Goal: Book appointment/travel/reservation

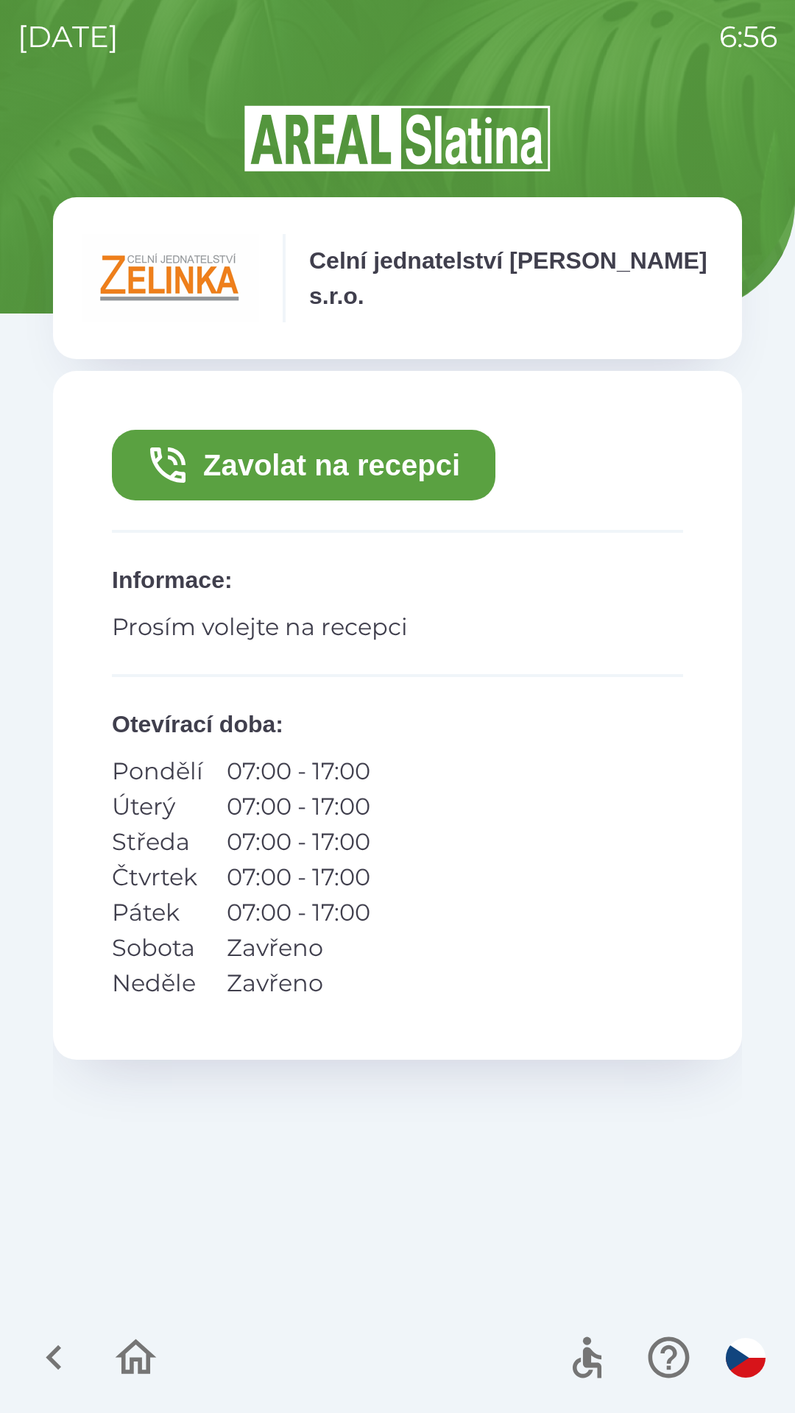
click at [302, 471] on button "Zavolat na recepci" at bounding box center [303, 465] width 383 height 71
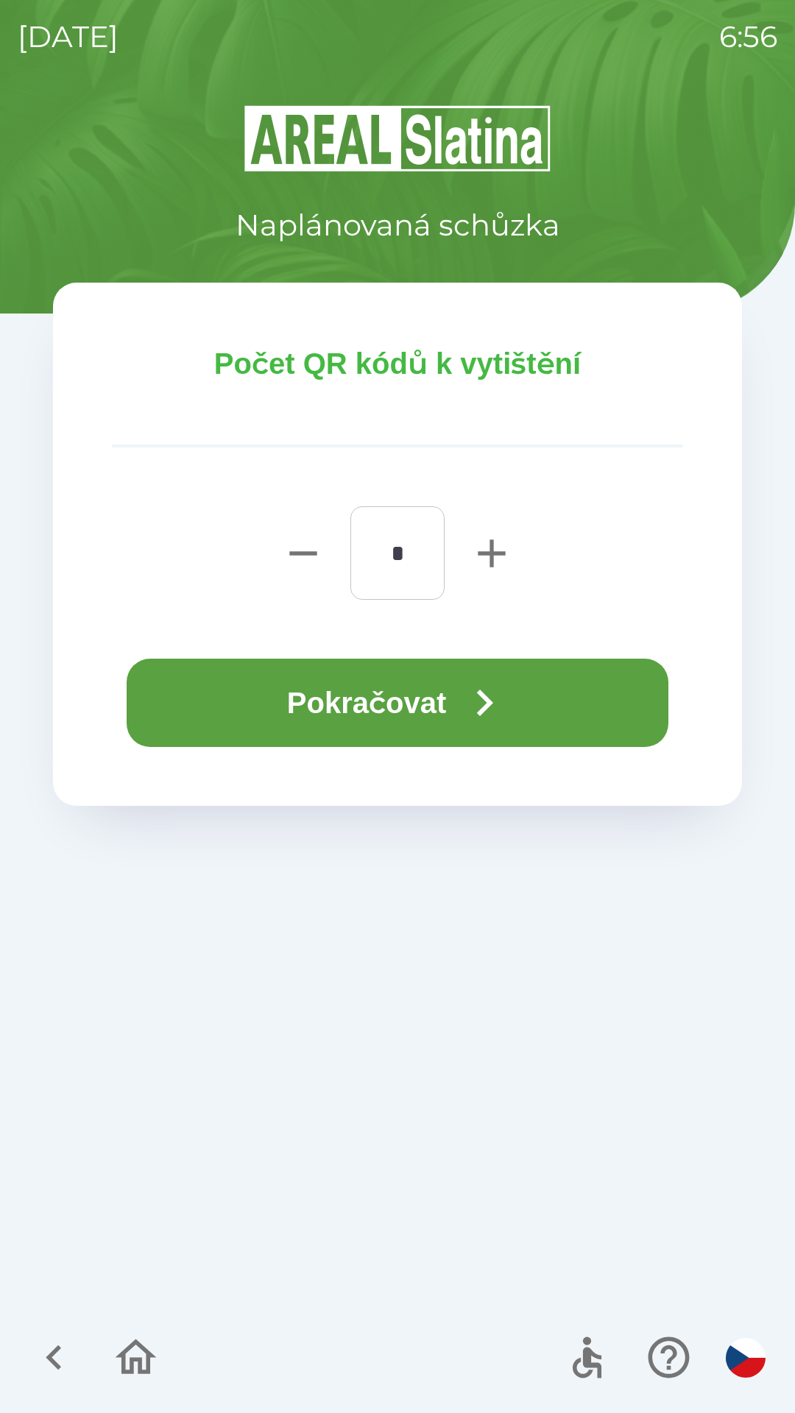
click at [566, 700] on button "Pokračovat" at bounding box center [397, 702] width 541 height 88
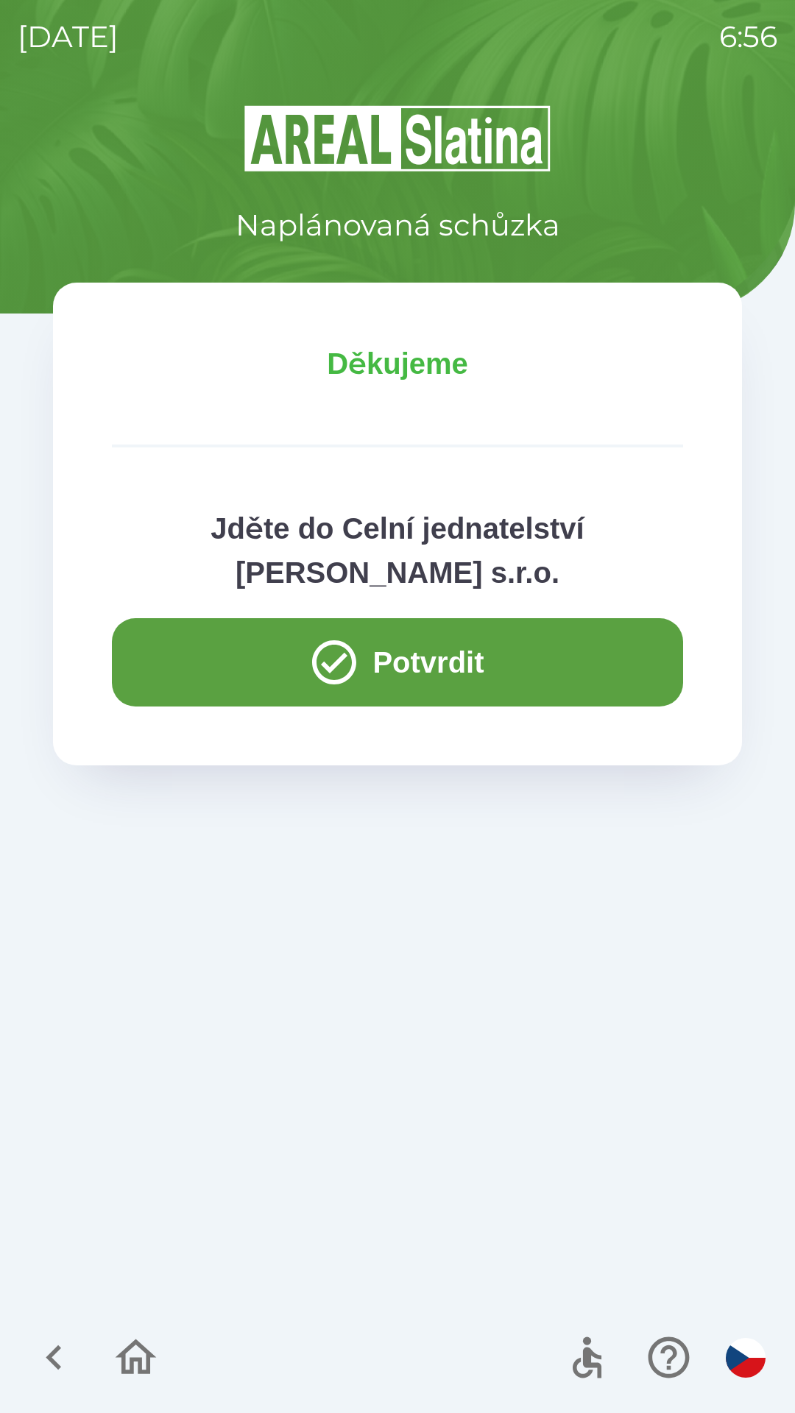
click at [492, 671] on button "Potvrdit" at bounding box center [397, 662] width 571 height 88
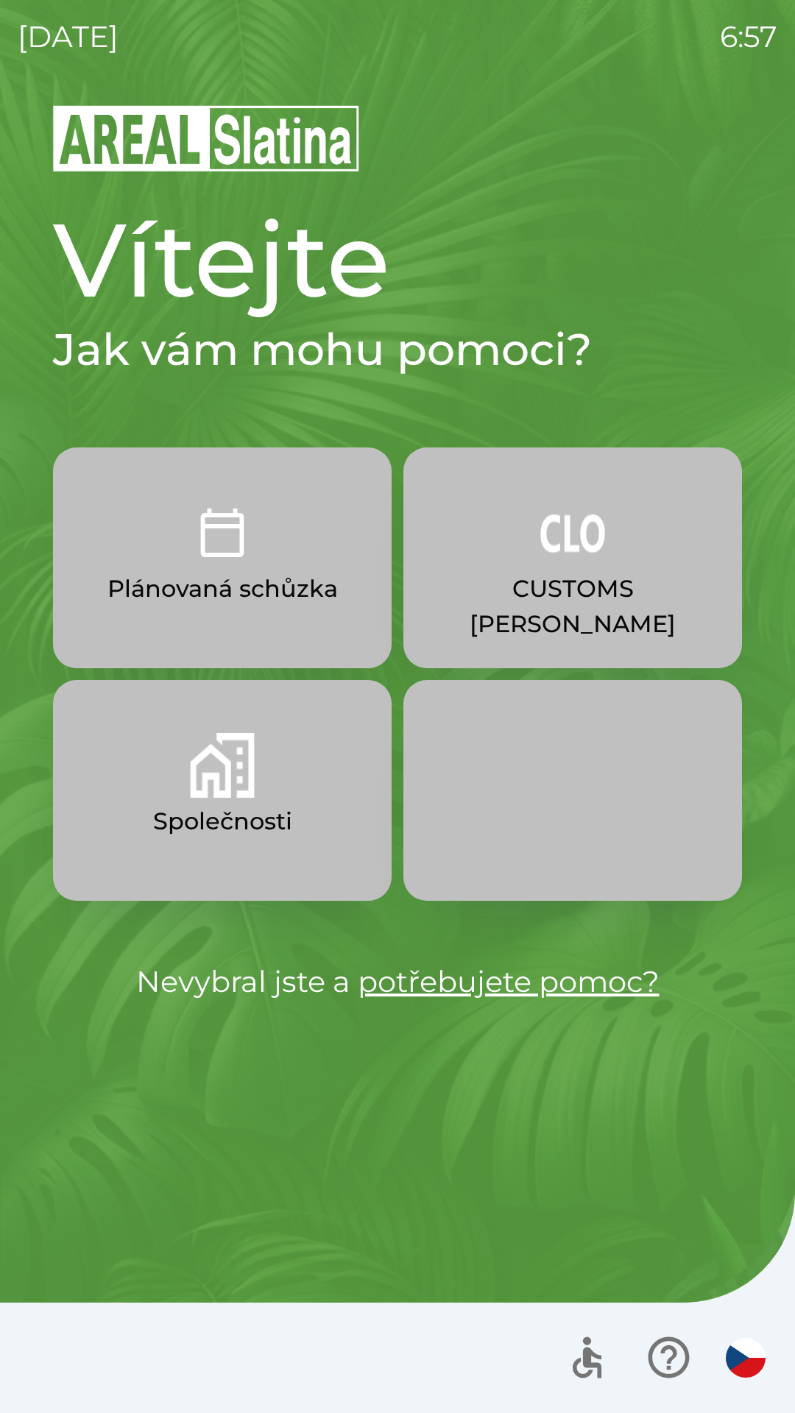
click at [572, 598] on p "CUSTOMS [PERSON_NAME]" at bounding box center [572, 606] width 268 height 71
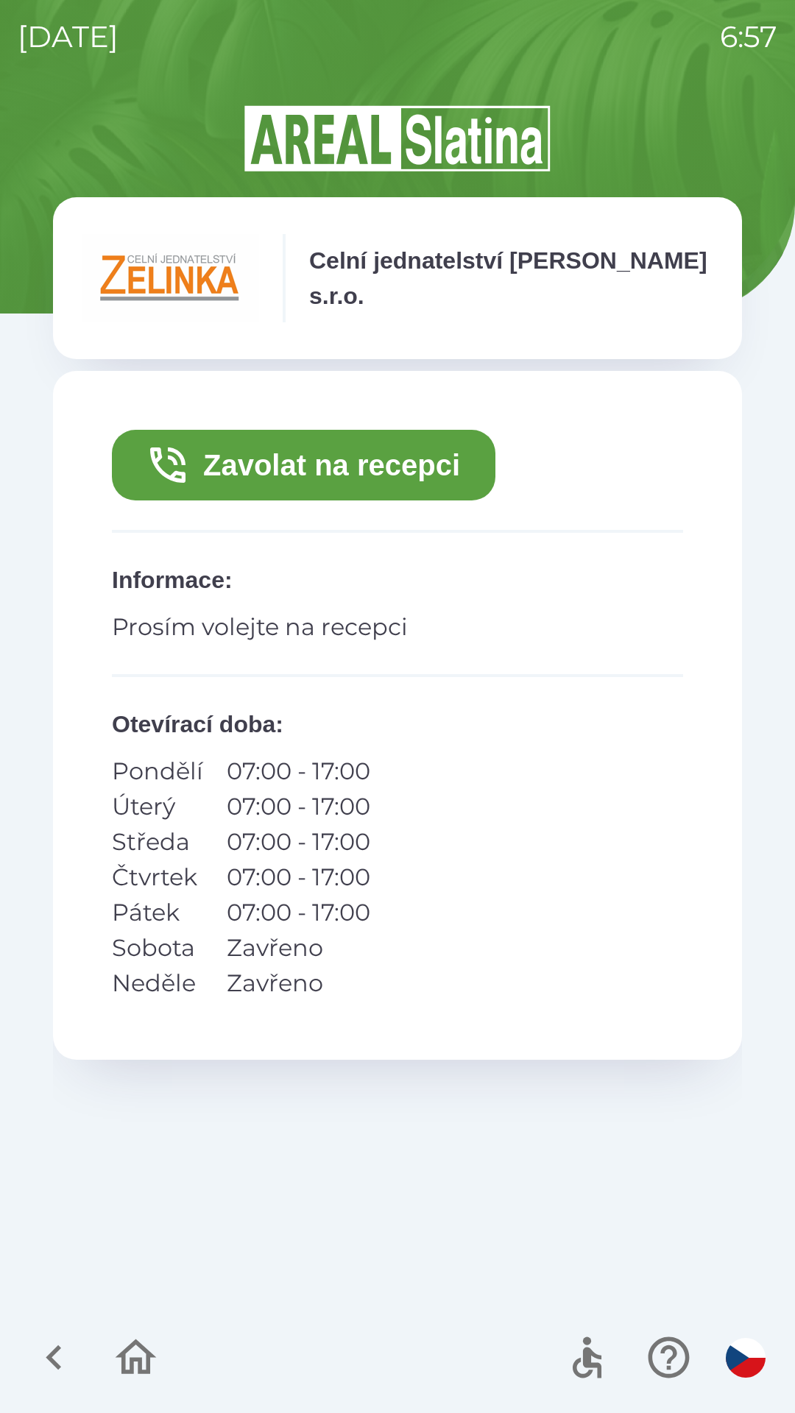
click at [413, 463] on button "Zavolat na recepci" at bounding box center [303, 465] width 383 height 71
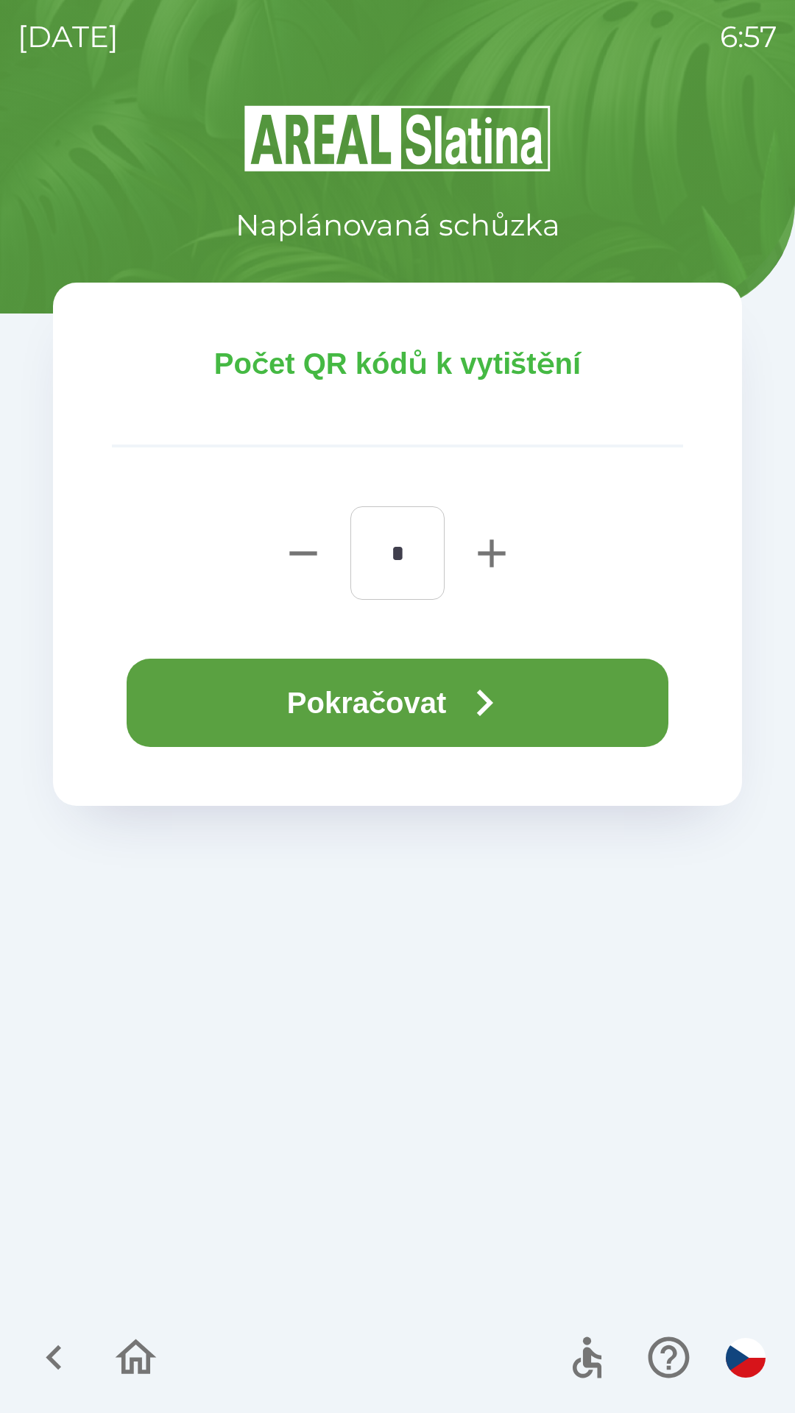
click at [413, 700] on button "Pokračovat" at bounding box center [397, 702] width 541 height 88
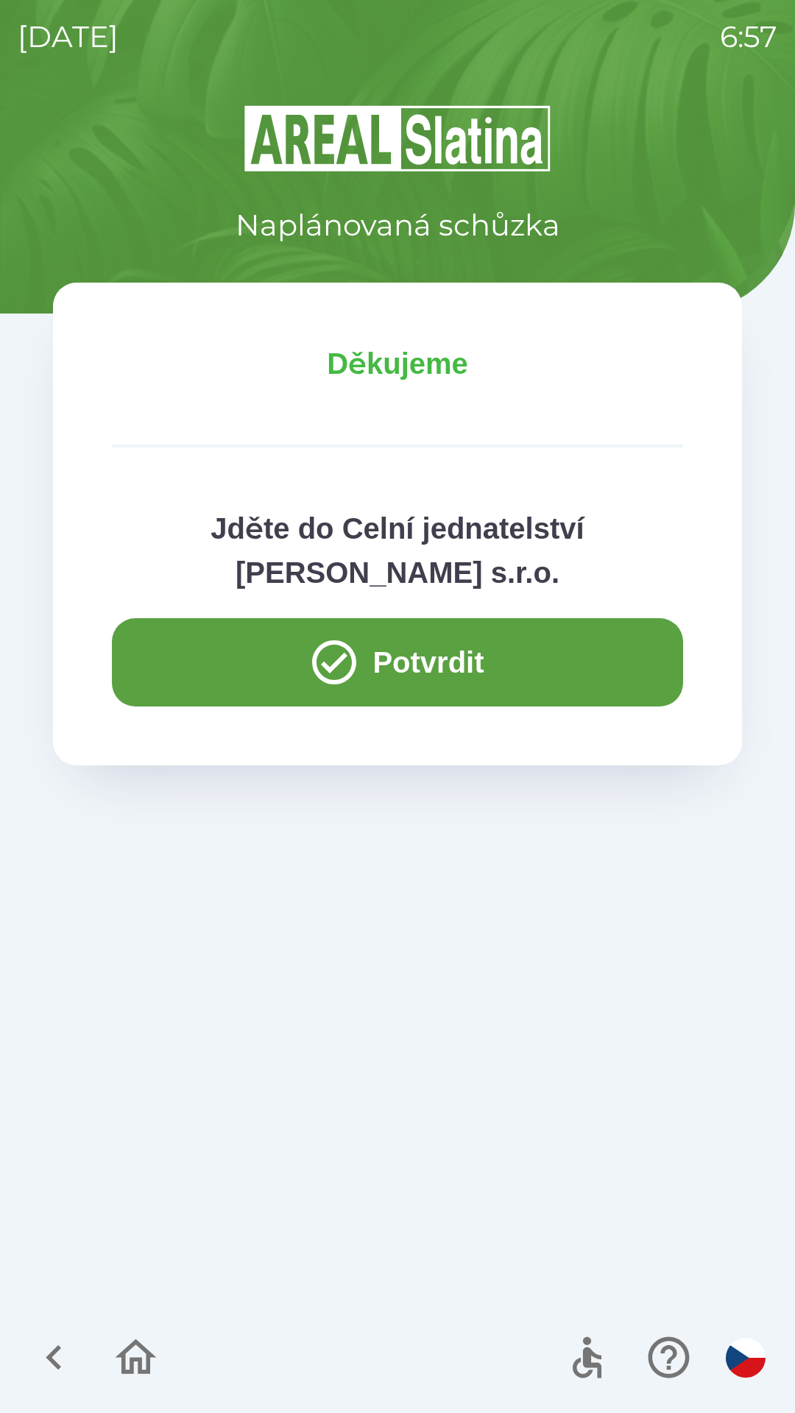
click at [419, 673] on button "Potvrdit" at bounding box center [397, 662] width 571 height 88
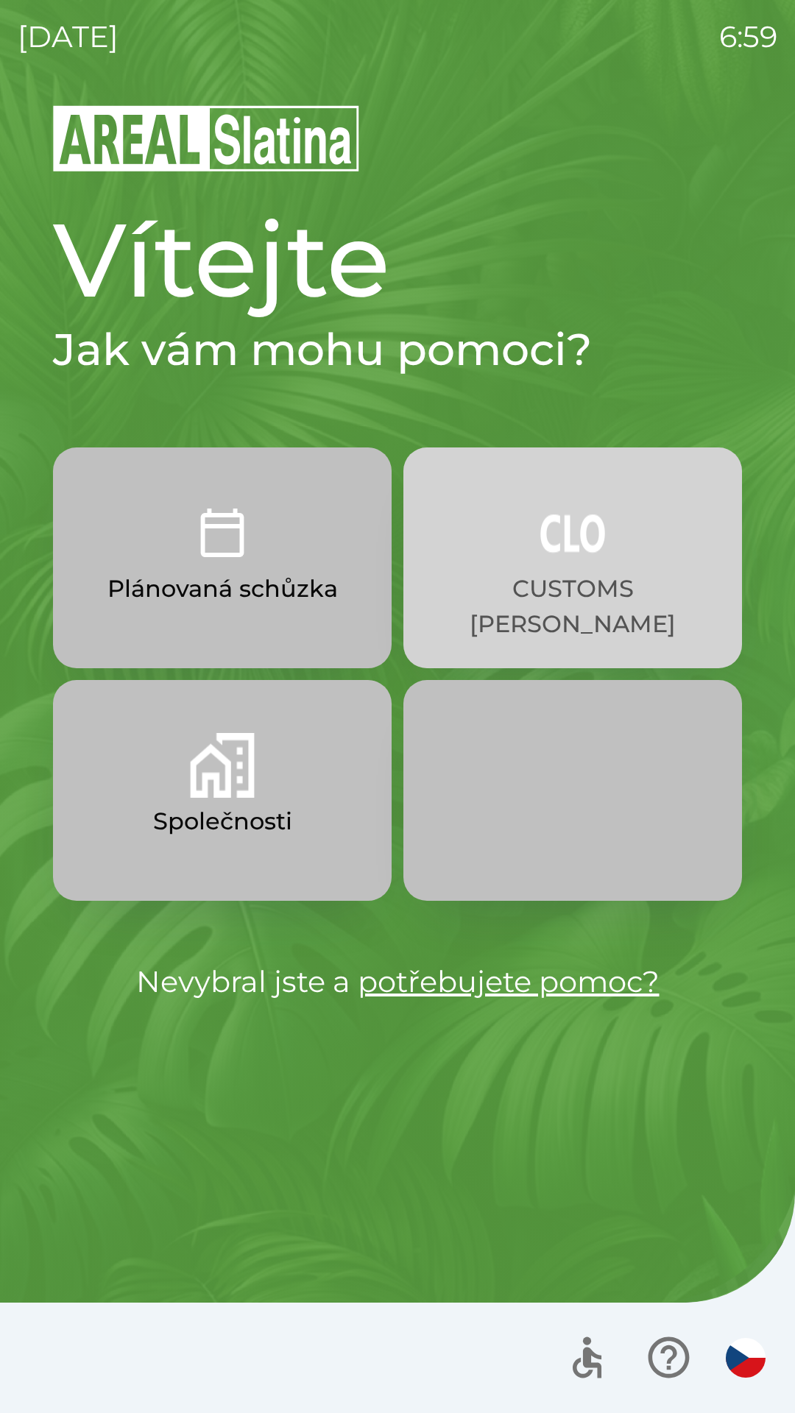
click at [567, 597] on p "CUSTOMS [PERSON_NAME]" at bounding box center [572, 606] width 268 height 71
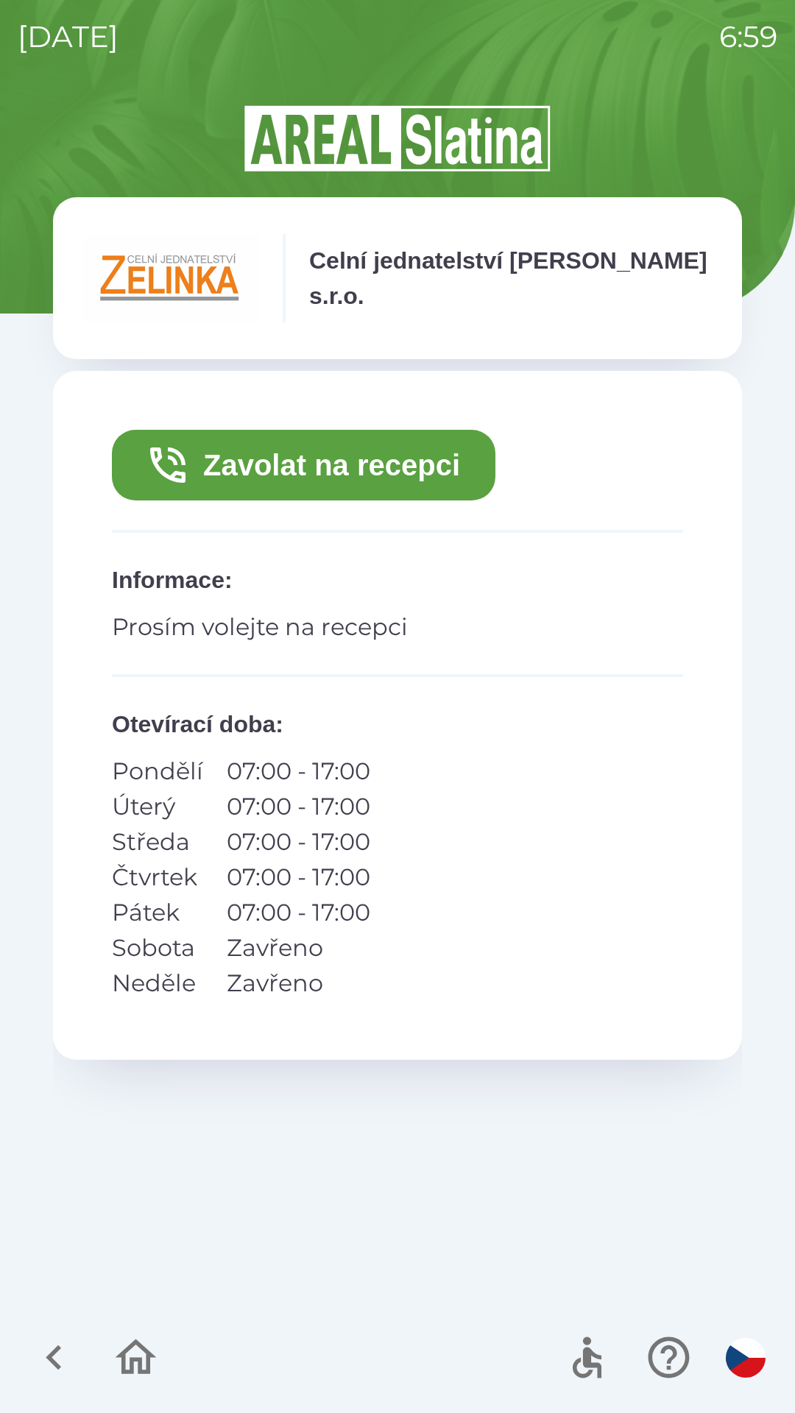
click at [399, 467] on button "Zavolat na recepci" at bounding box center [303, 465] width 383 height 71
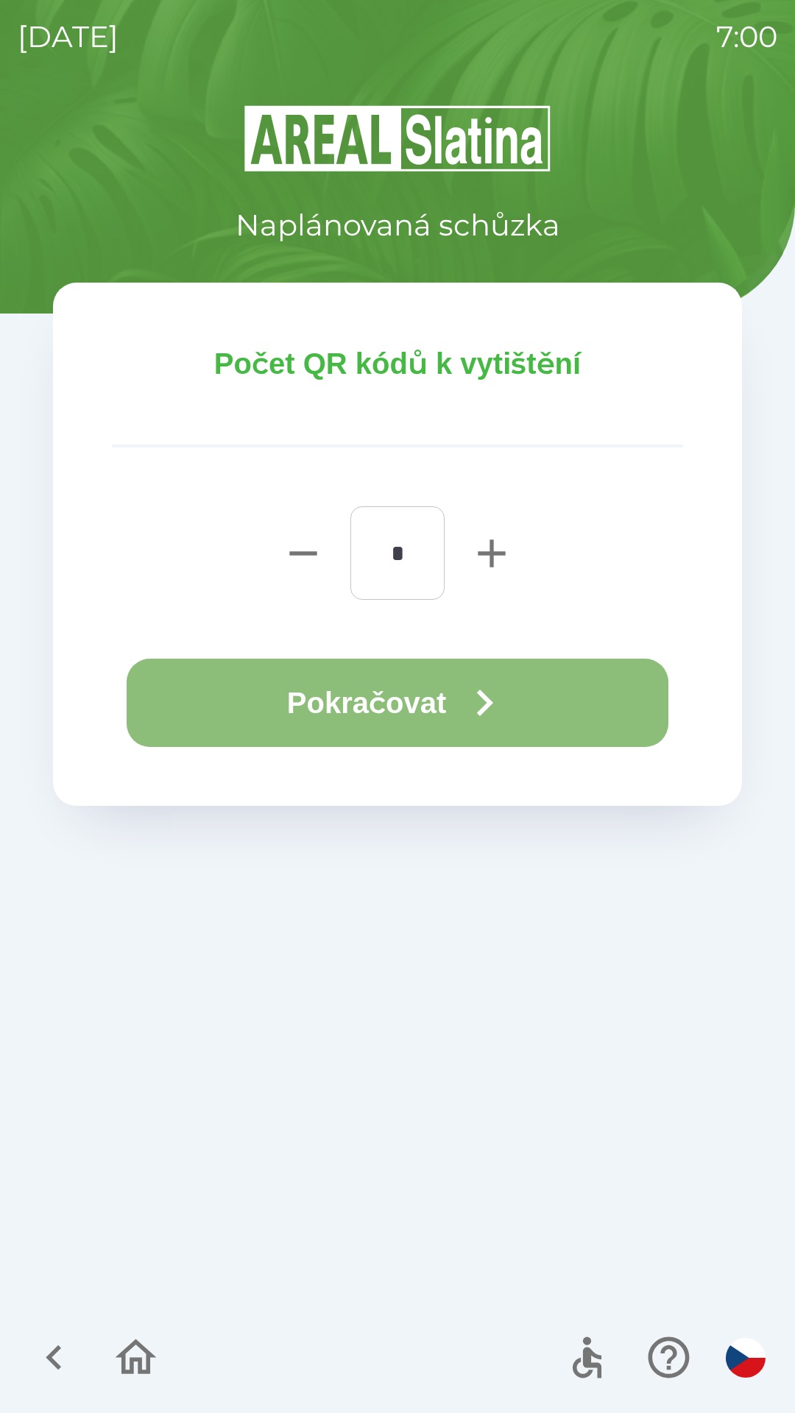
click at [465, 688] on icon "button" at bounding box center [484, 702] width 53 height 53
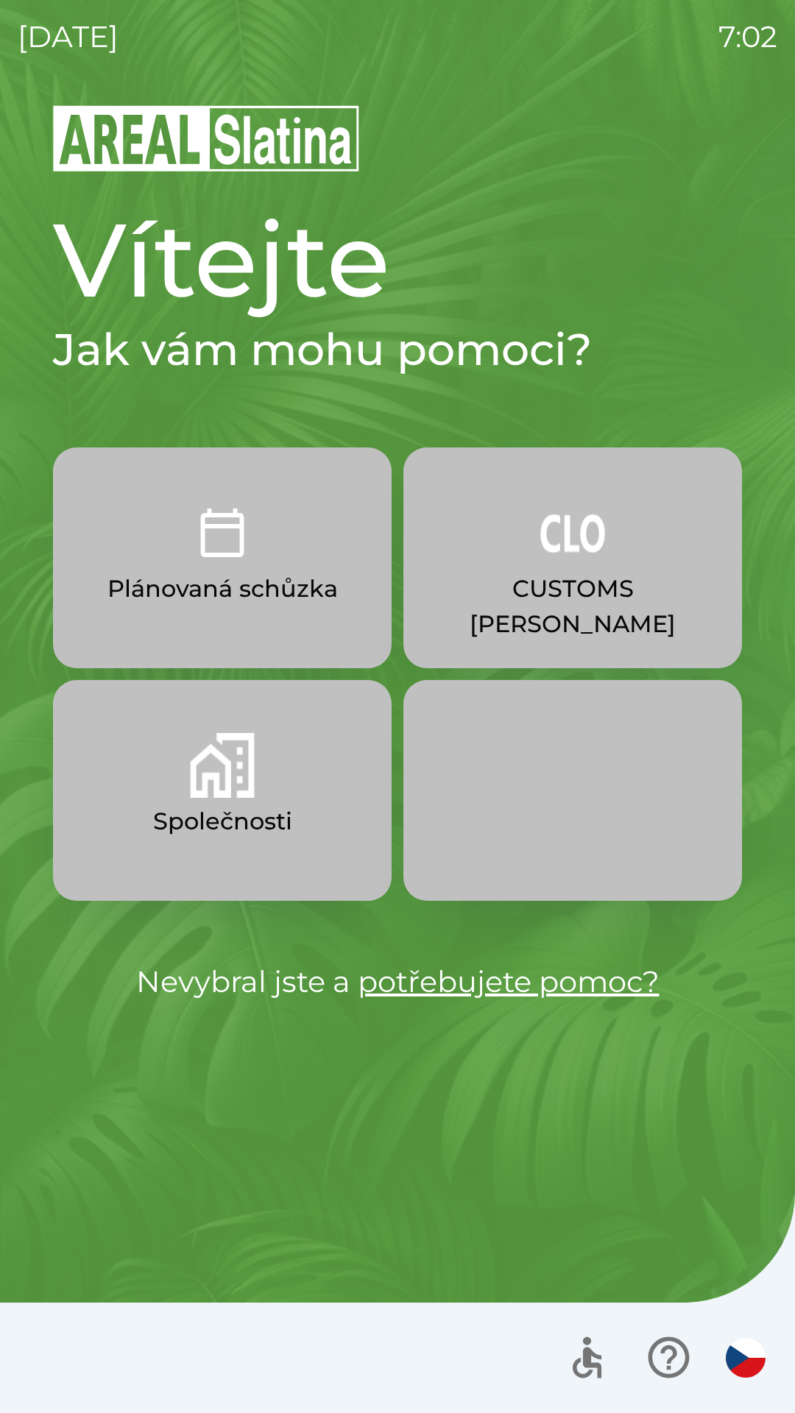
click at [600, 597] on p "CUSTOMS [PERSON_NAME]" at bounding box center [572, 606] width 268 height 71
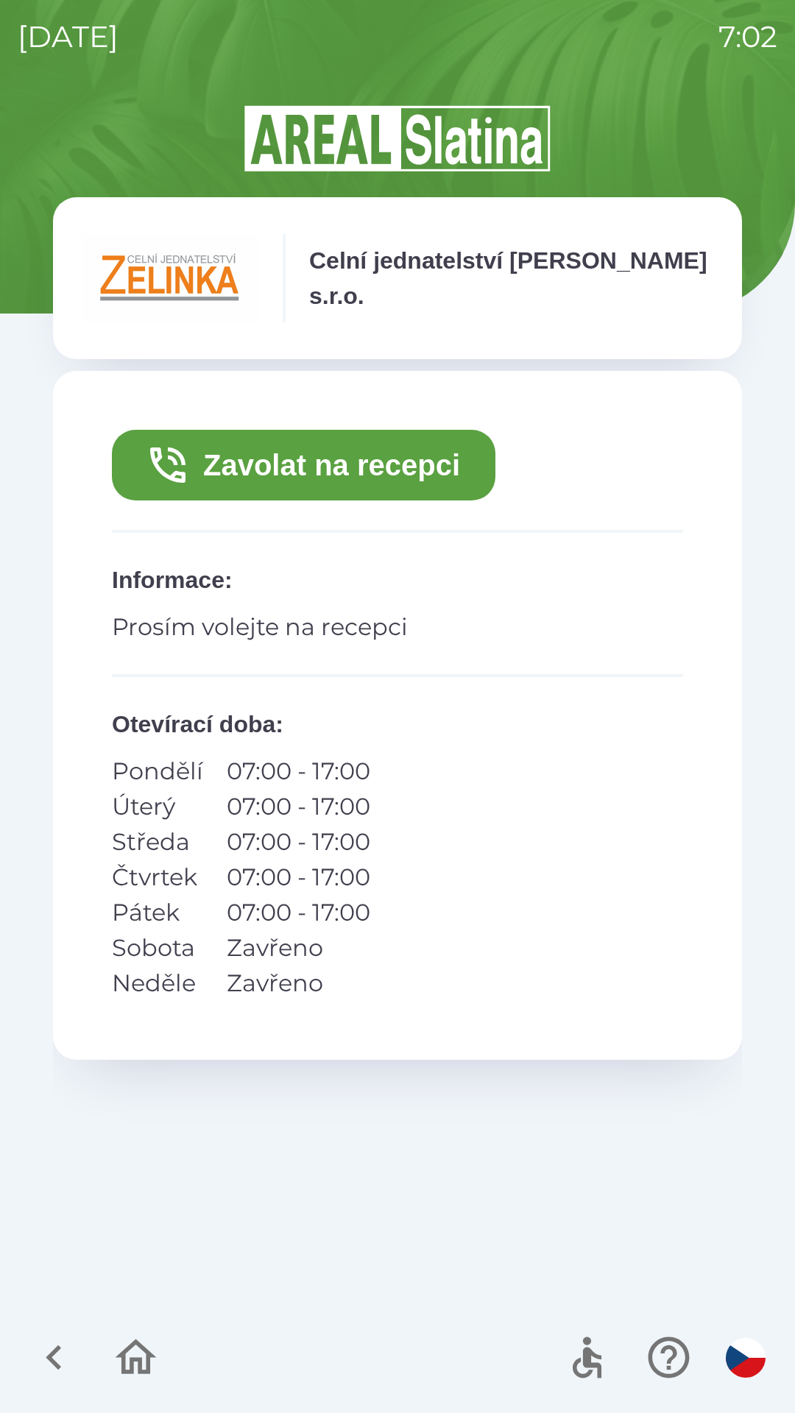
click at [735, 1365] on img "button" at bounding box center [745, 1357] width 40 height 40
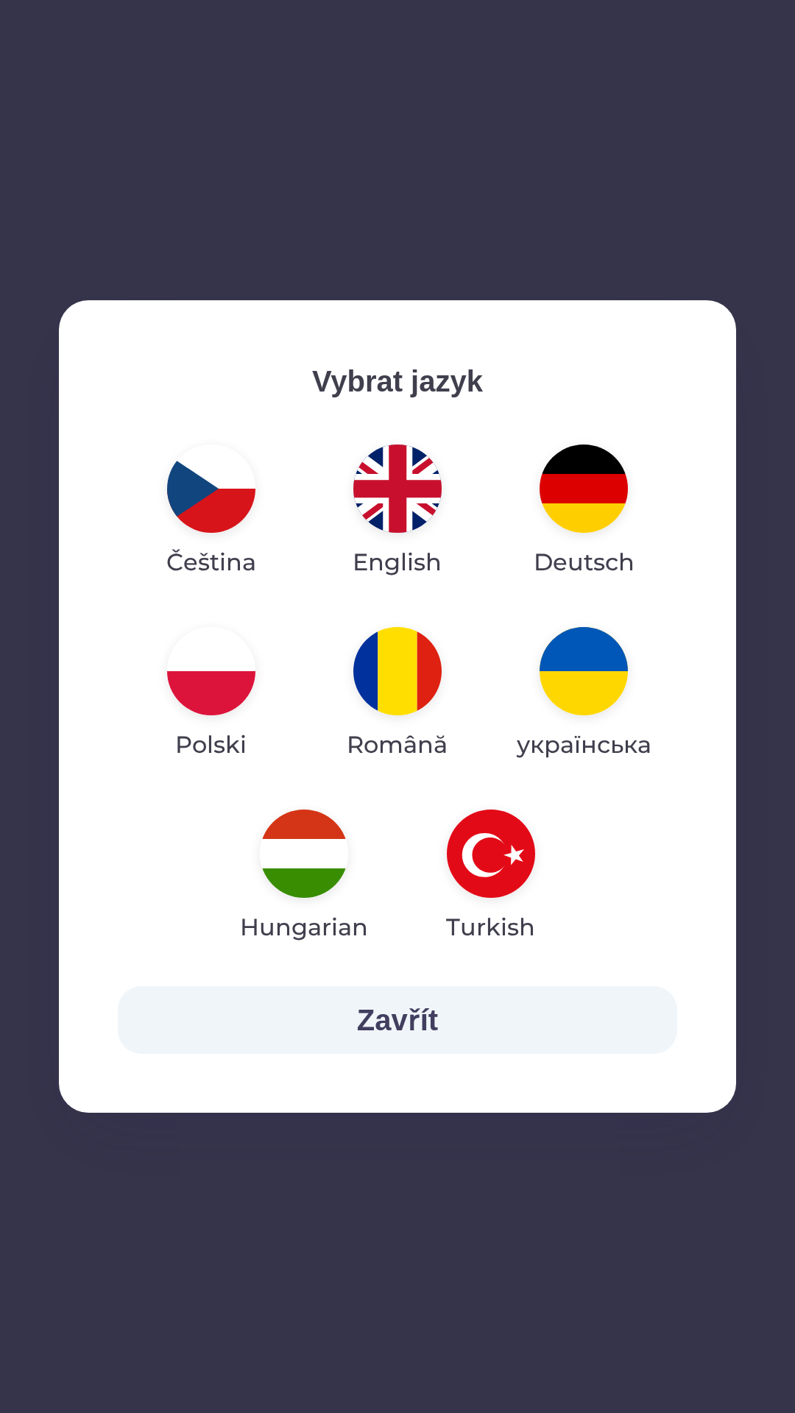
click at [503, 858] on img "button" at bounding box center [491, 853] width 88 height 88
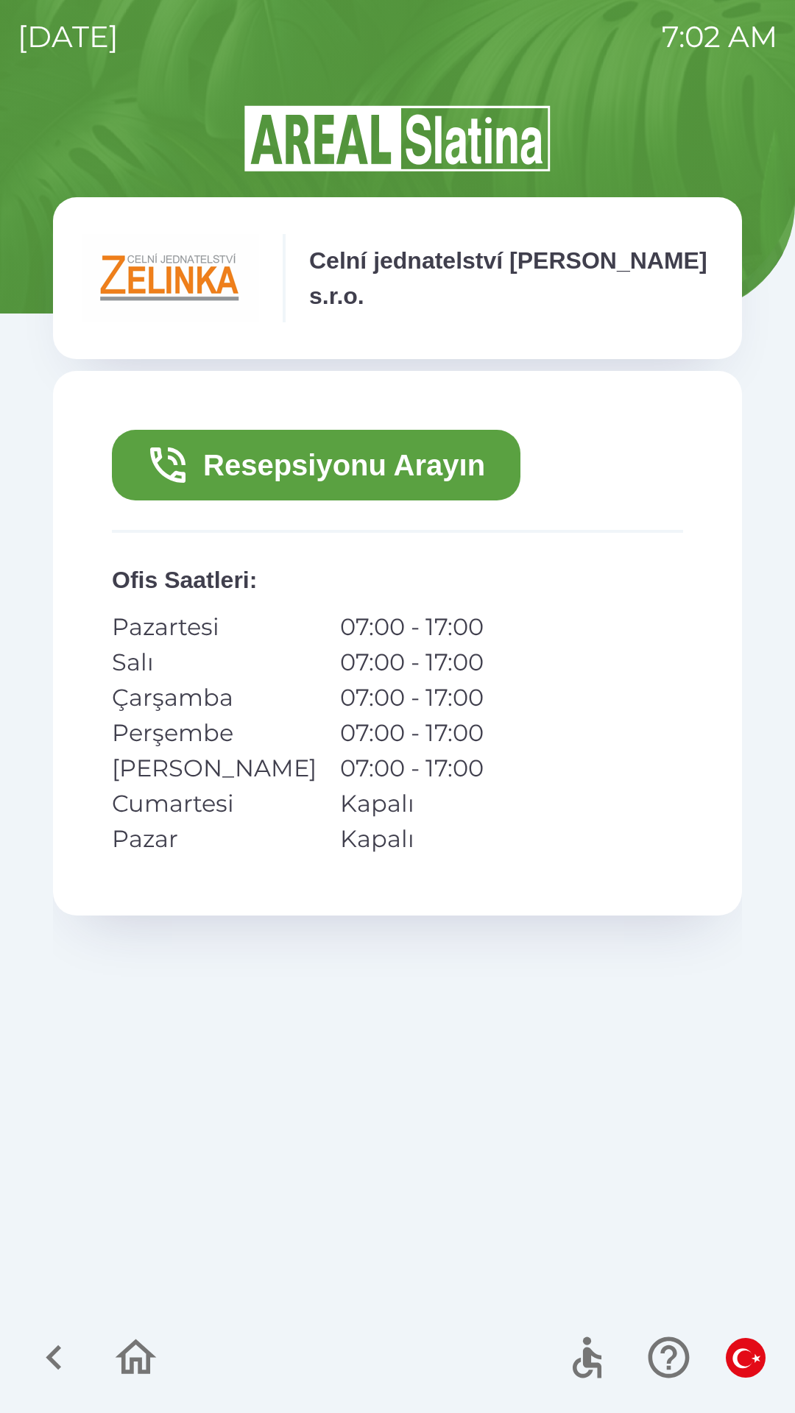
click at [450, 478] on button "Resepsiyonu Arayın" at bounding box center [316, 465] width 408 height 71
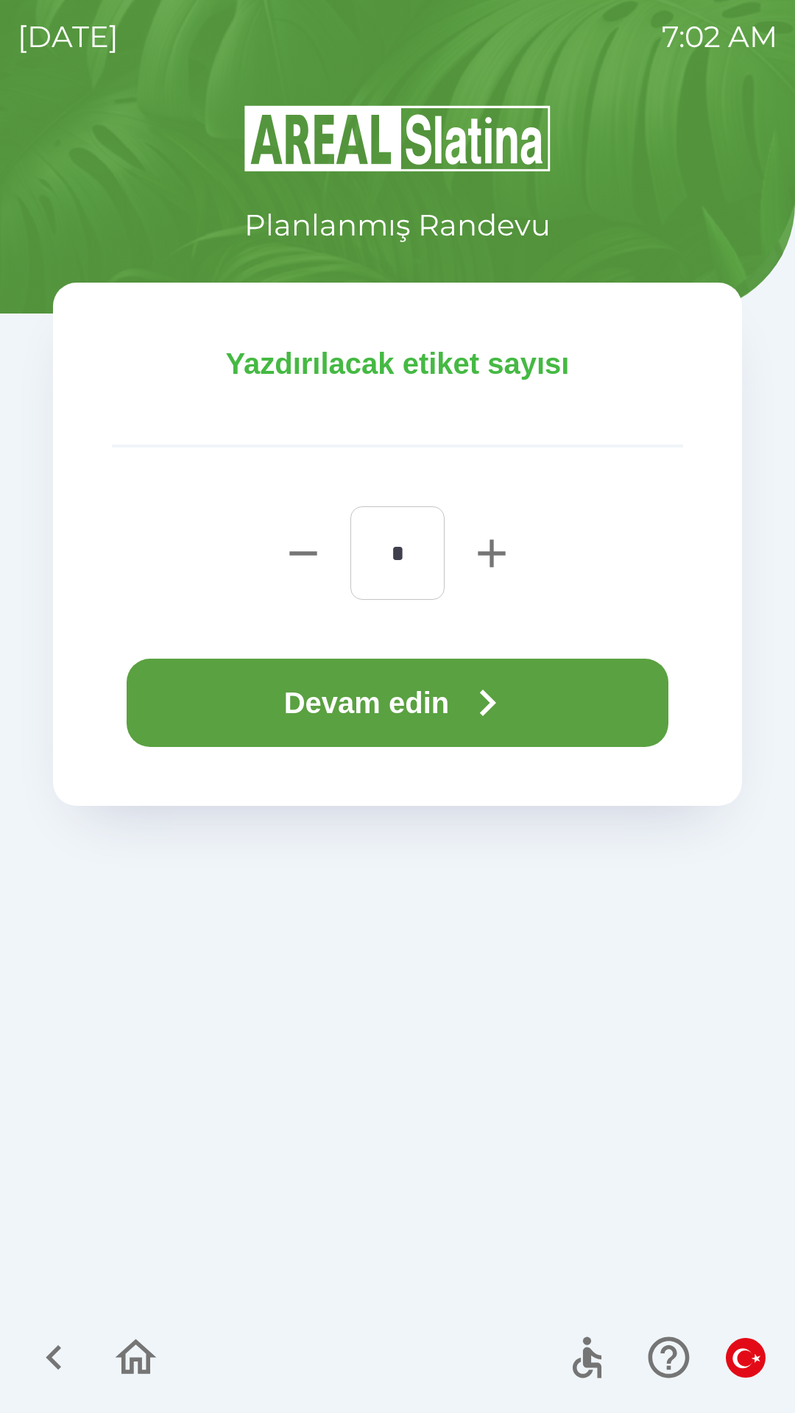
click at [461, 707] on button "Devam edin" at bounding box center [397, 702] width 541 height 88
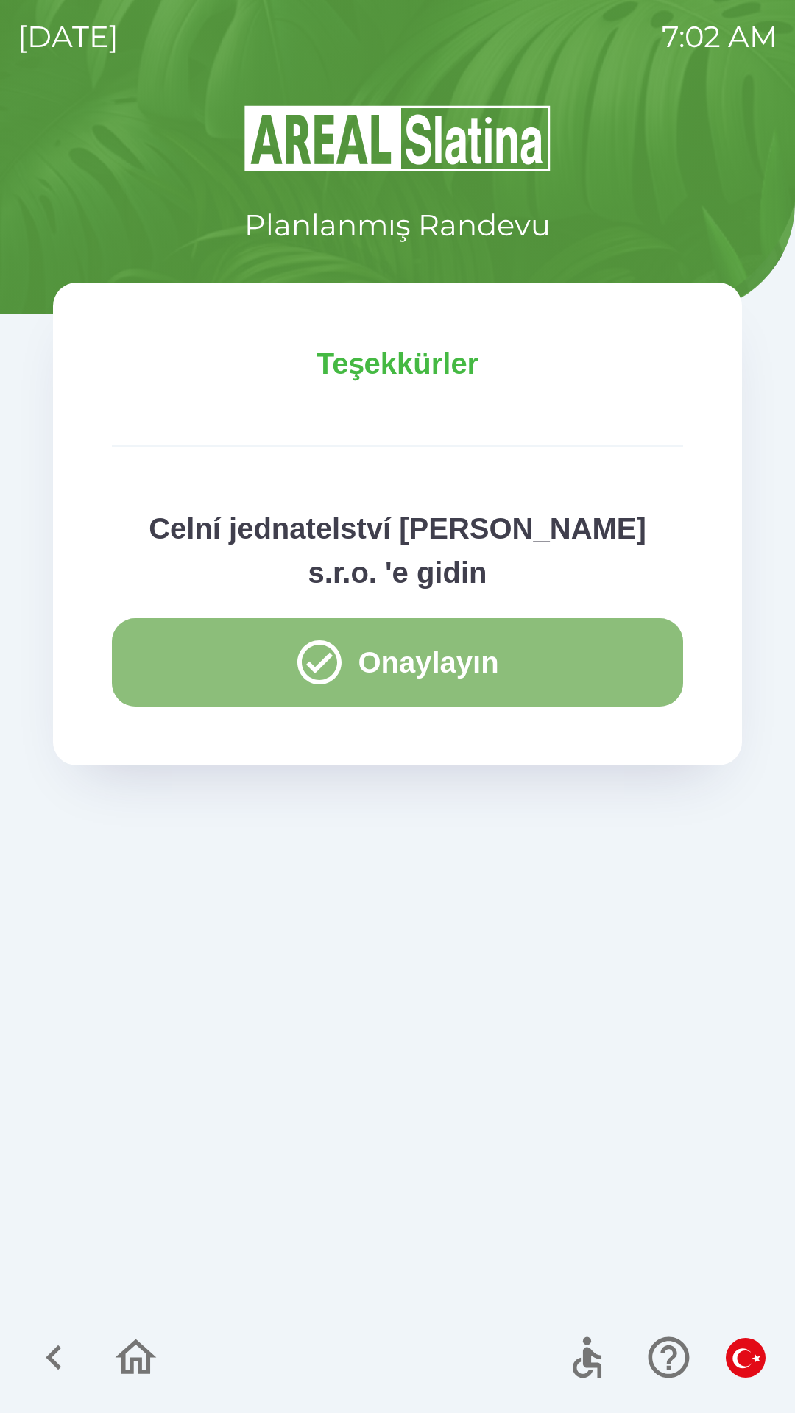
click at [436, 662] on button "Onaylayın" at bounding box center [397, 662] width 571 height 88
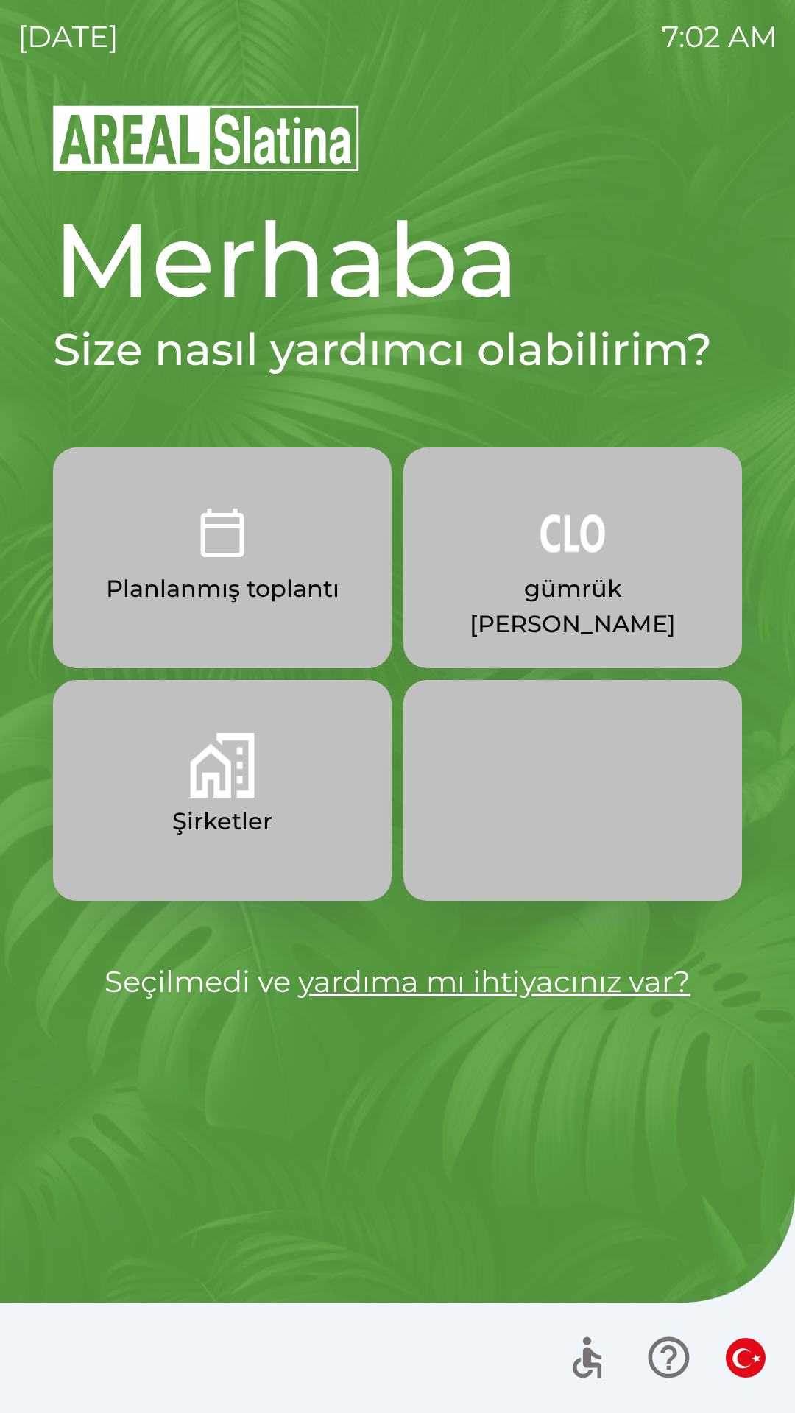
click at [565, 605] on p "gümrük [PERSON_NAME]" at bounding box center [572, 606] width 268 height 71
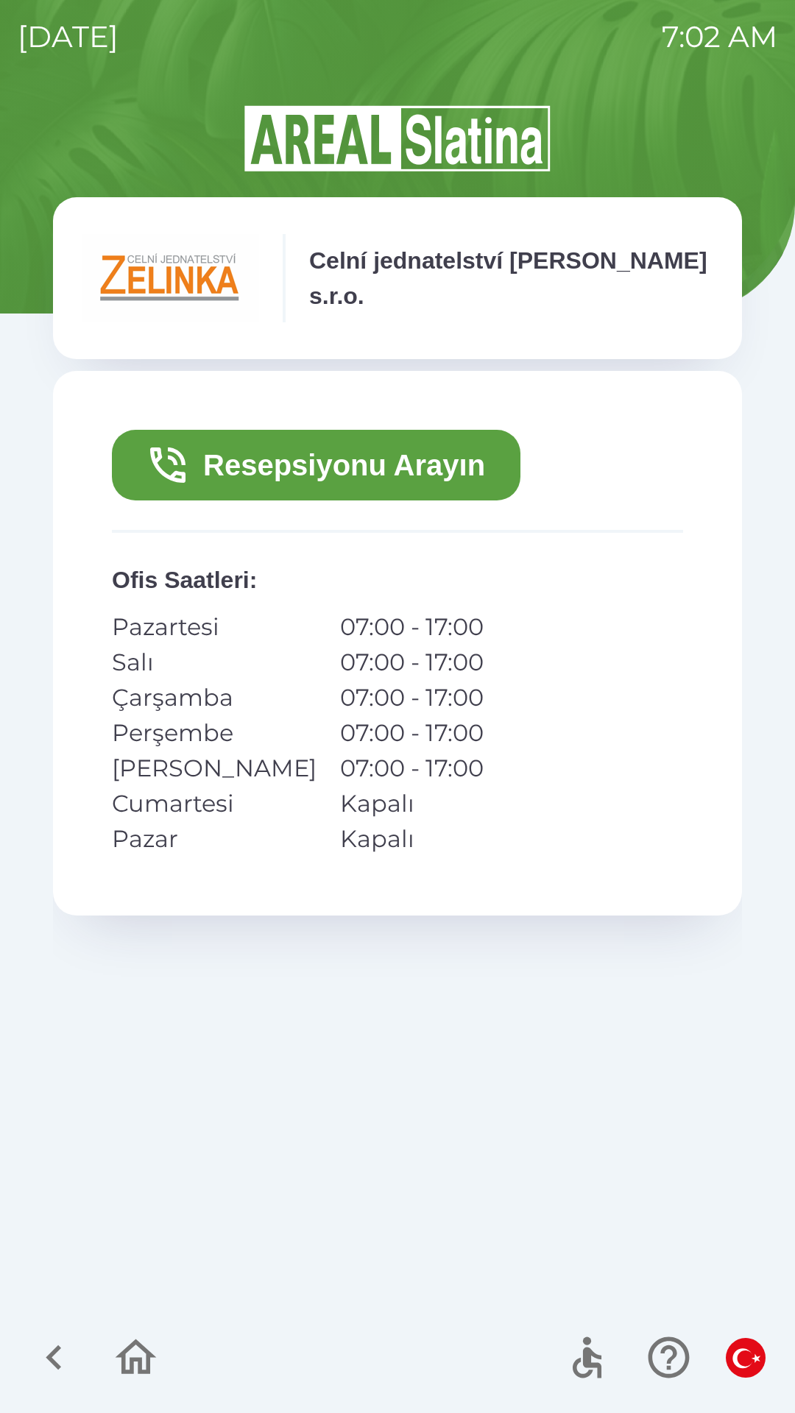
click at [403, 464] on button "Resepsiyonu Arayın" at bounding box center [316, 465] width 408 height 71
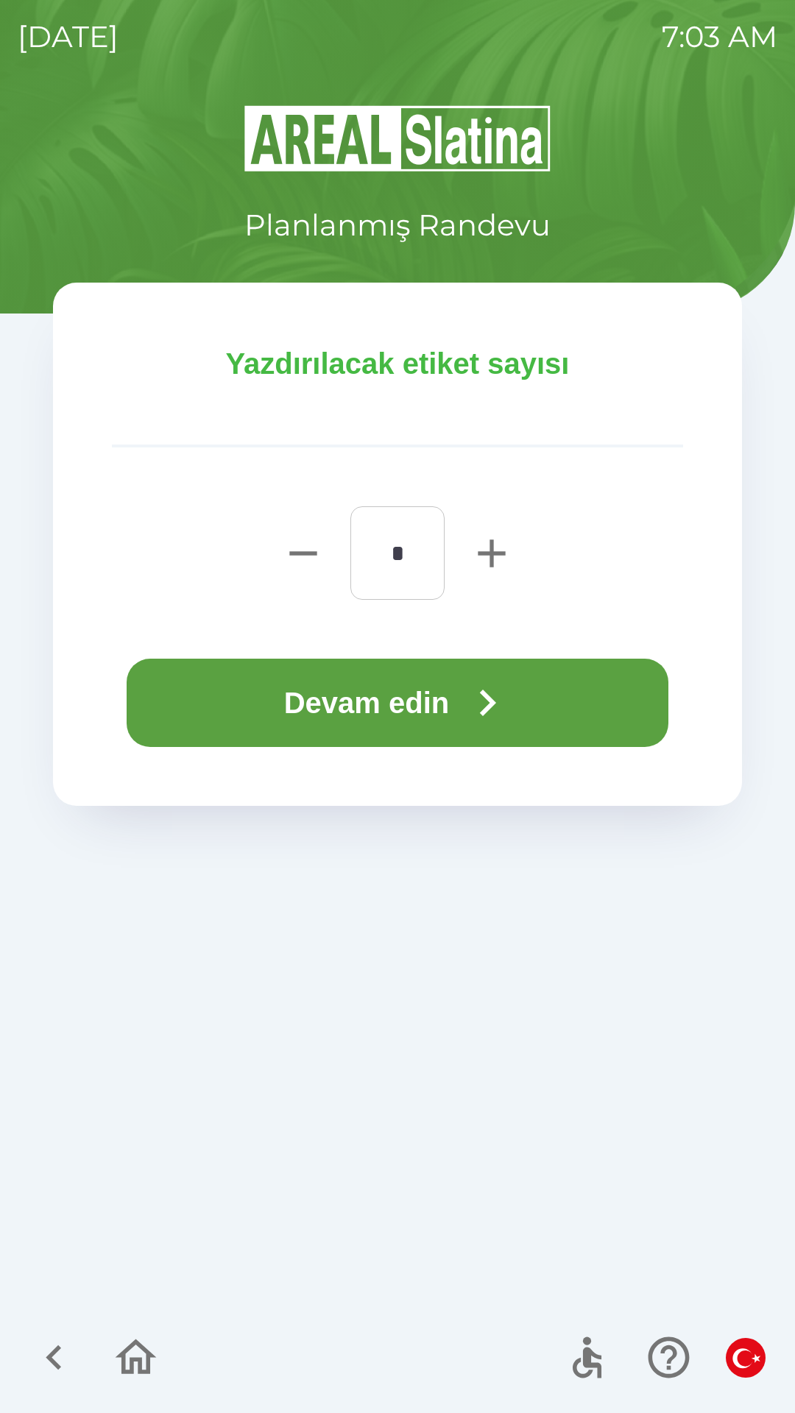
click at [415, 704] on button "Devam edin" at bounding box center [397, 702] width 541 height 88
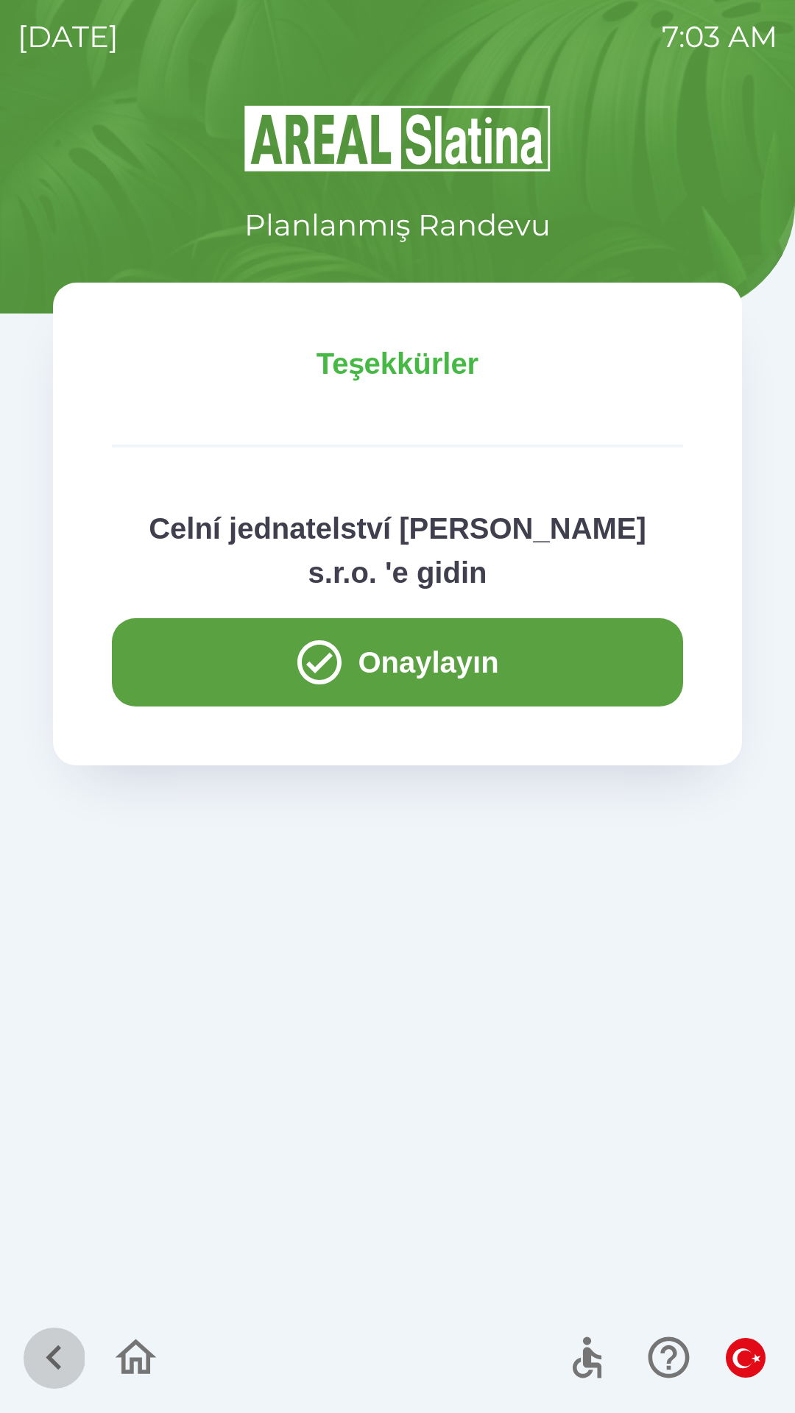
click at [58, 1346] on icon "button" at bounding box center [53, 1357] width 15 height 25
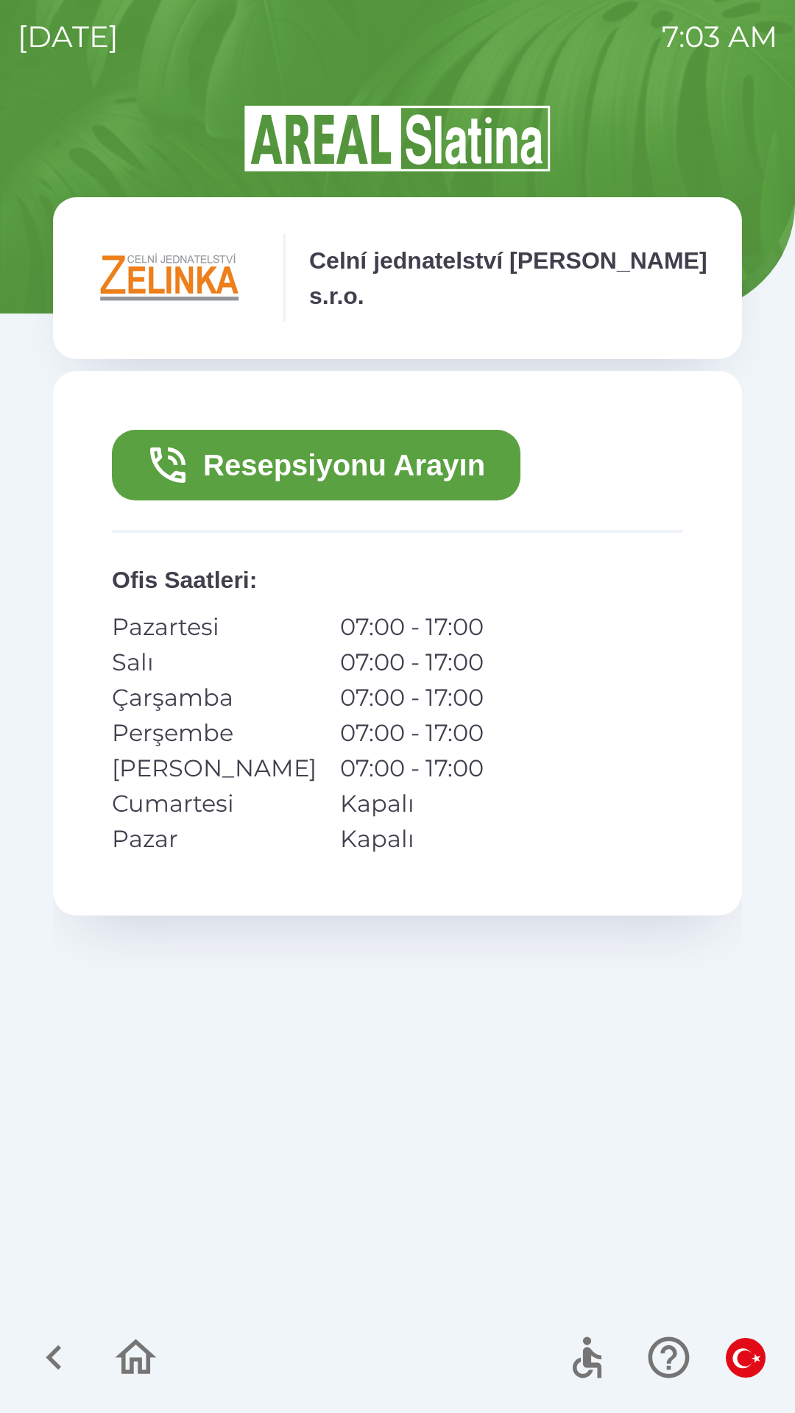
click at [450, 477] on button "Resepsiyonu Arayın" at bounding box center [316, 465] width 408 height 71
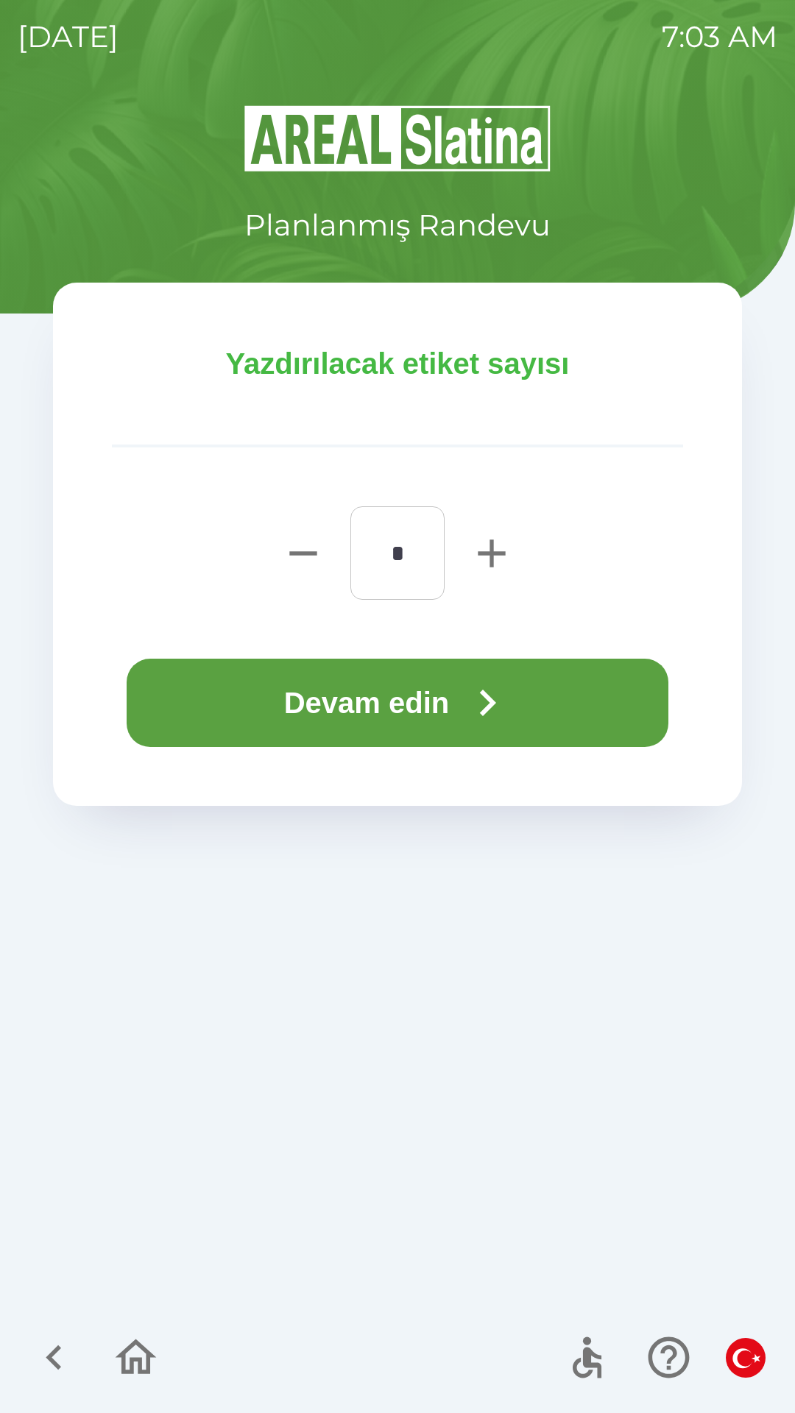
click at [403, 689] on button "Devam edin" at bounding box center [397, 702] width 541 height 88
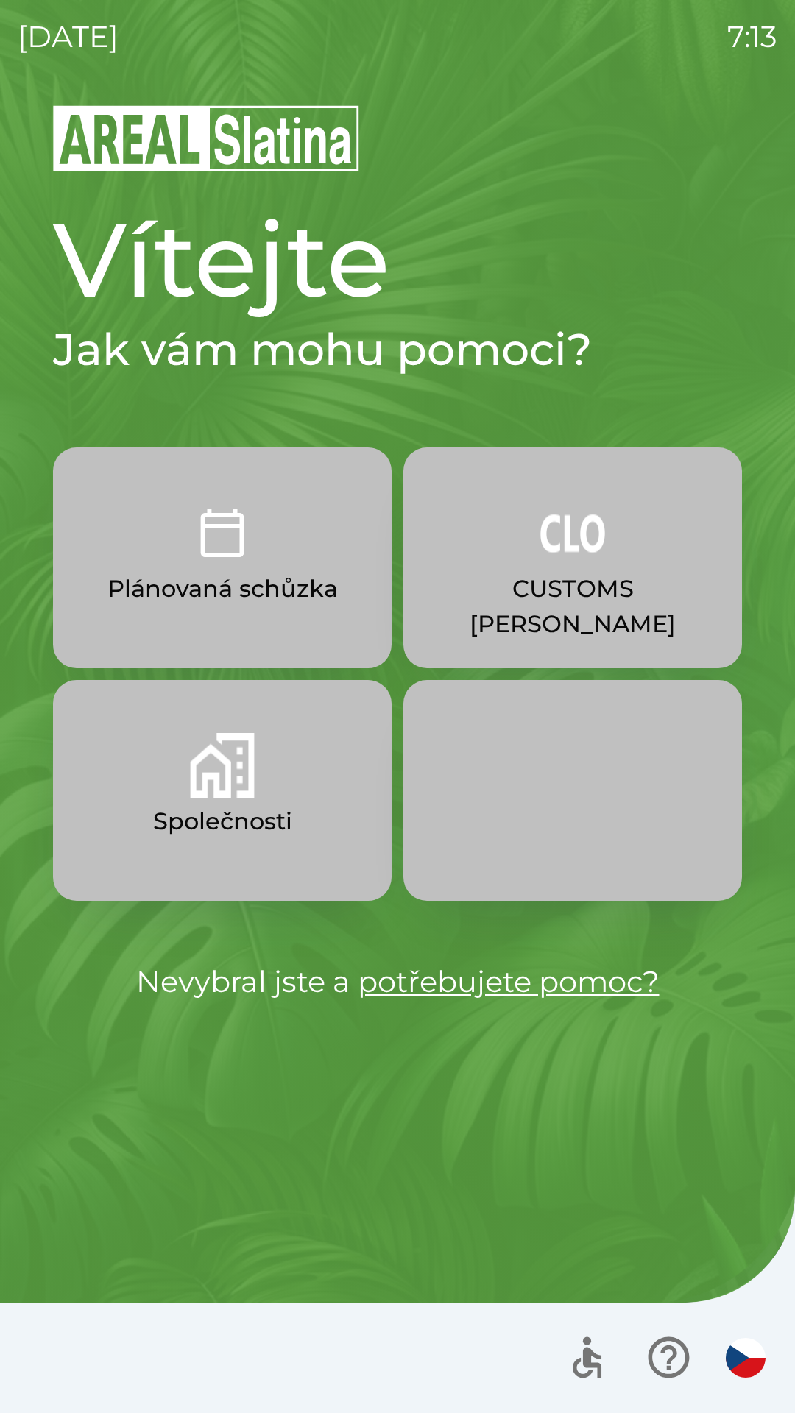
click at [579, 555] on img "button" at bounding box center [572, 532] width 65 height 65
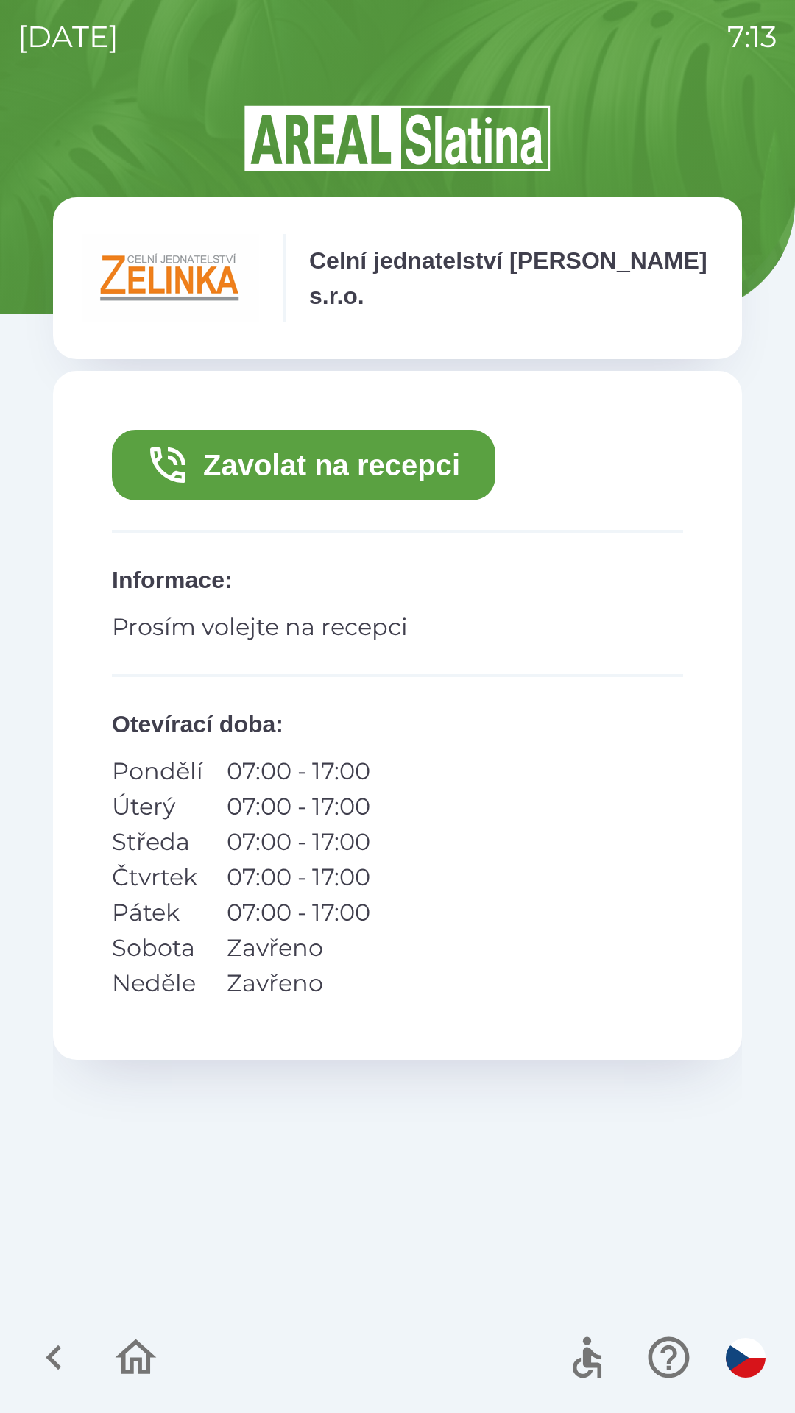
click at [313, 465] on button "Zavolat na recepci" at bounding box center [303, 465] width 383 height 71
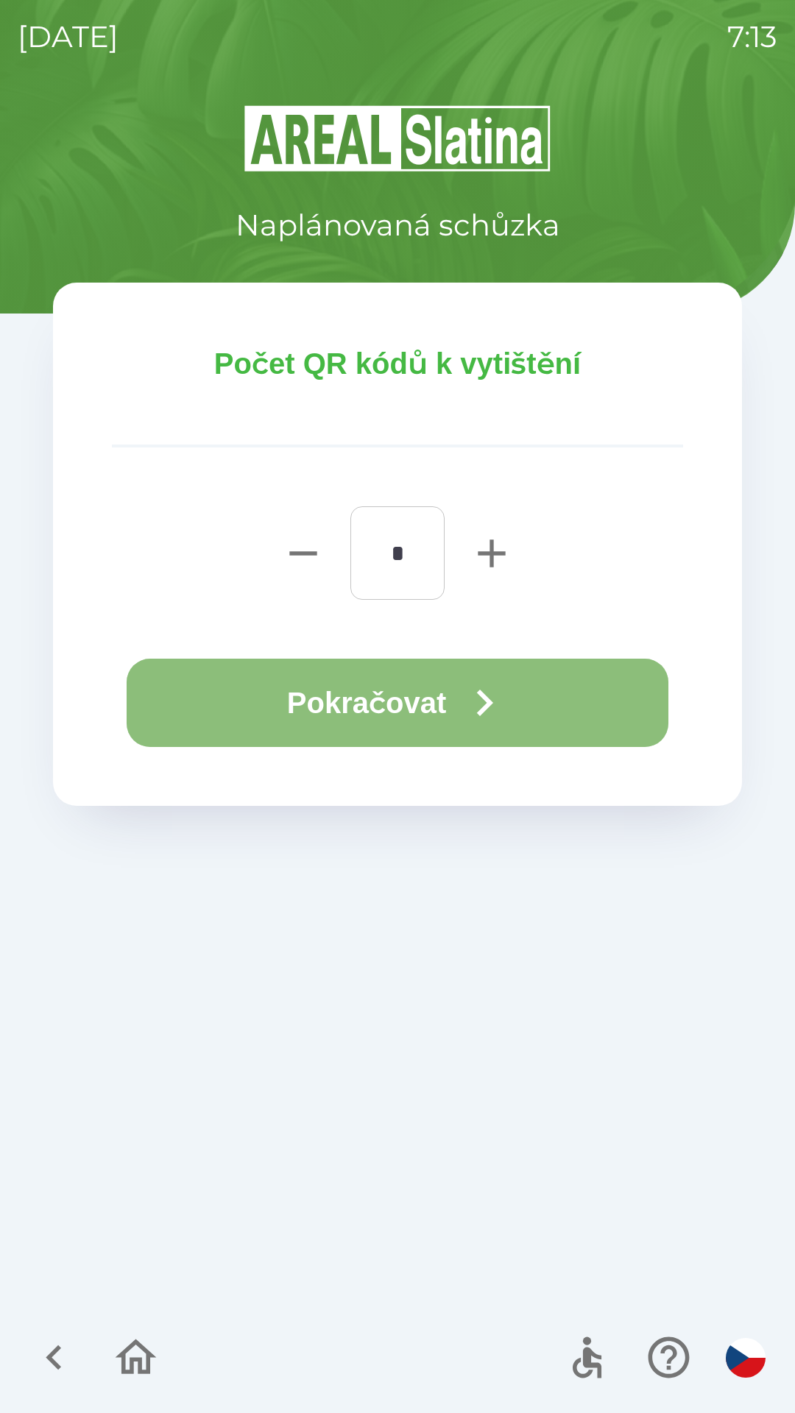
click at [436, 690] on button "Pokračovat" at bounding box center [397, 702] width 541 height 88
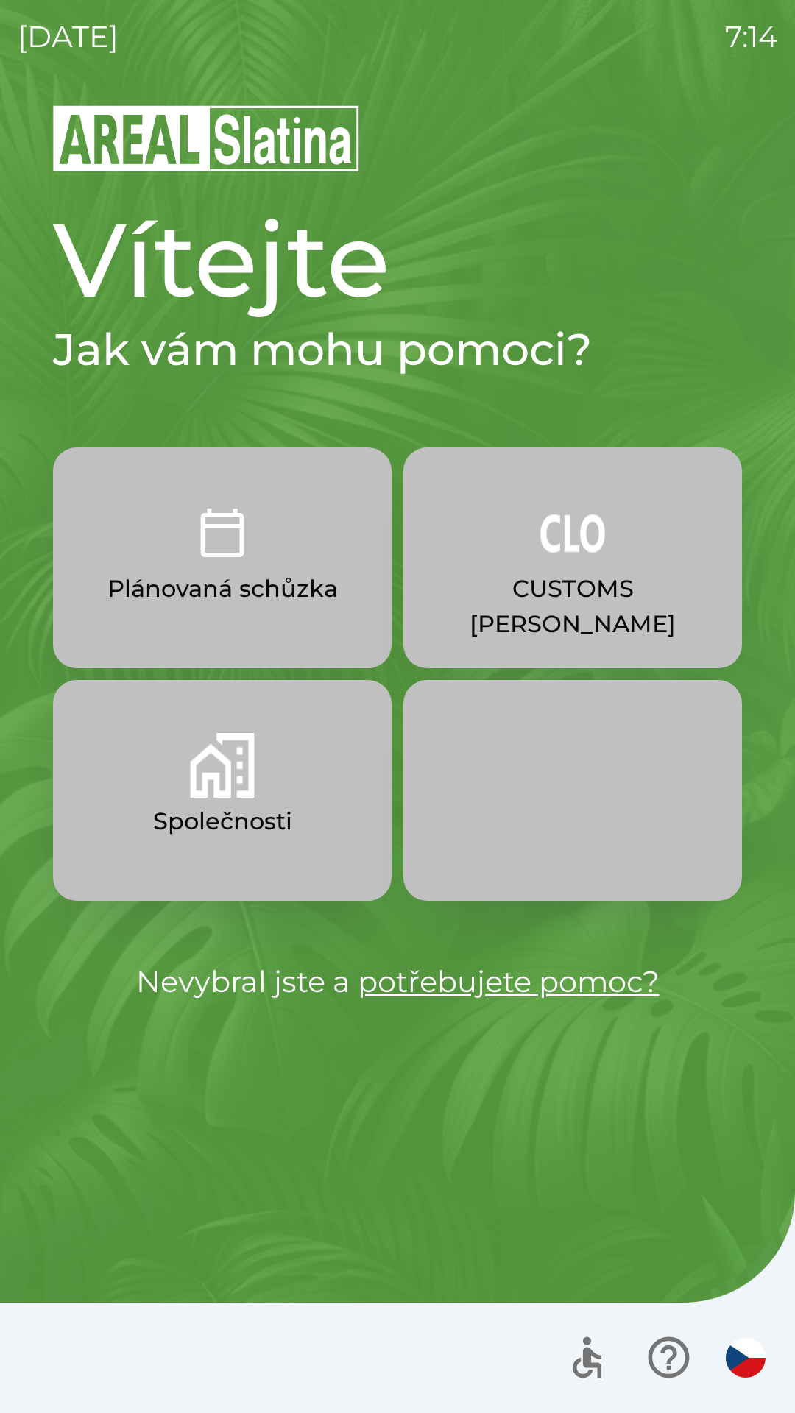
click at [269, 825] on p "Společnosti" at bounding box center [222, 820] width 139 height 35
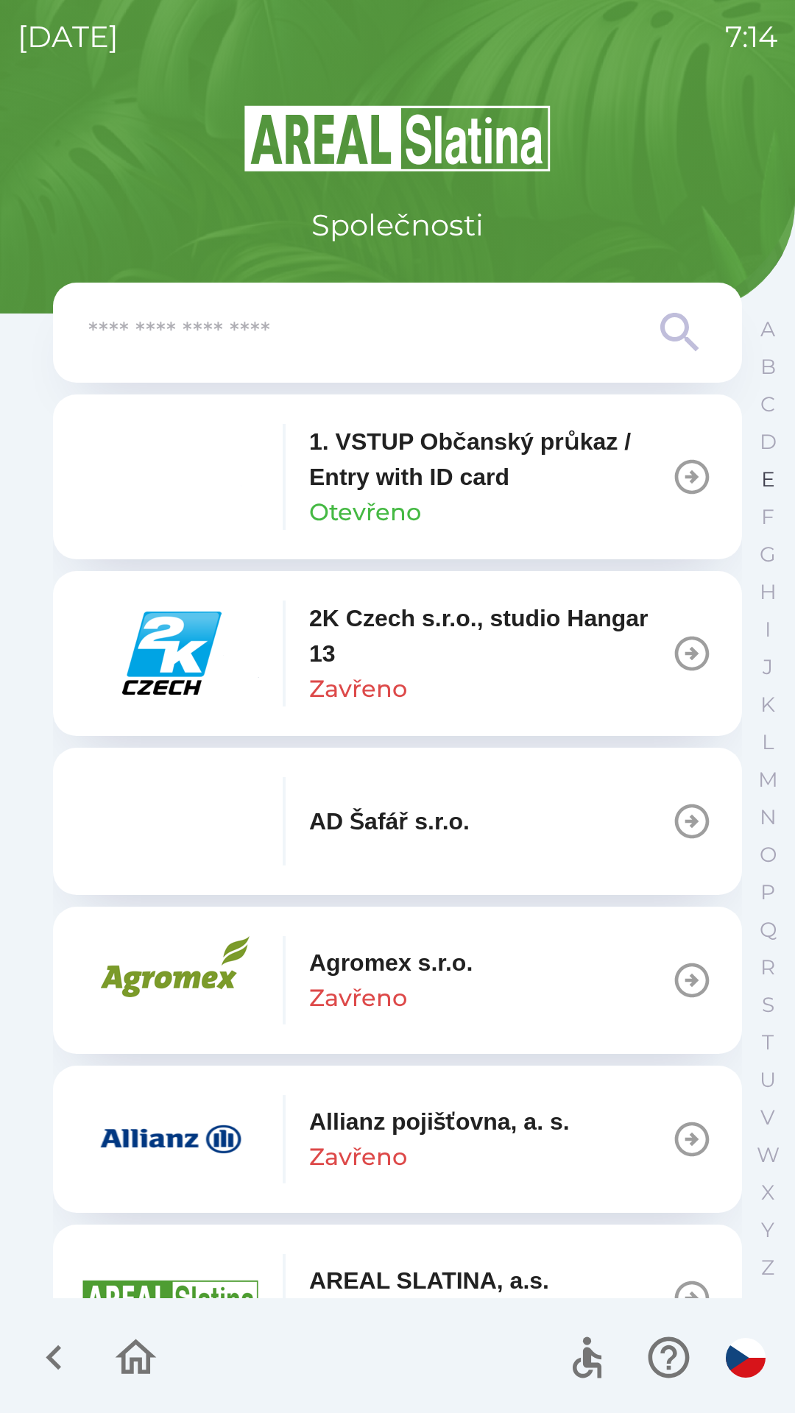
click at [765, 491] on p "E" at bounding box center [768, 479] width 14 height 26
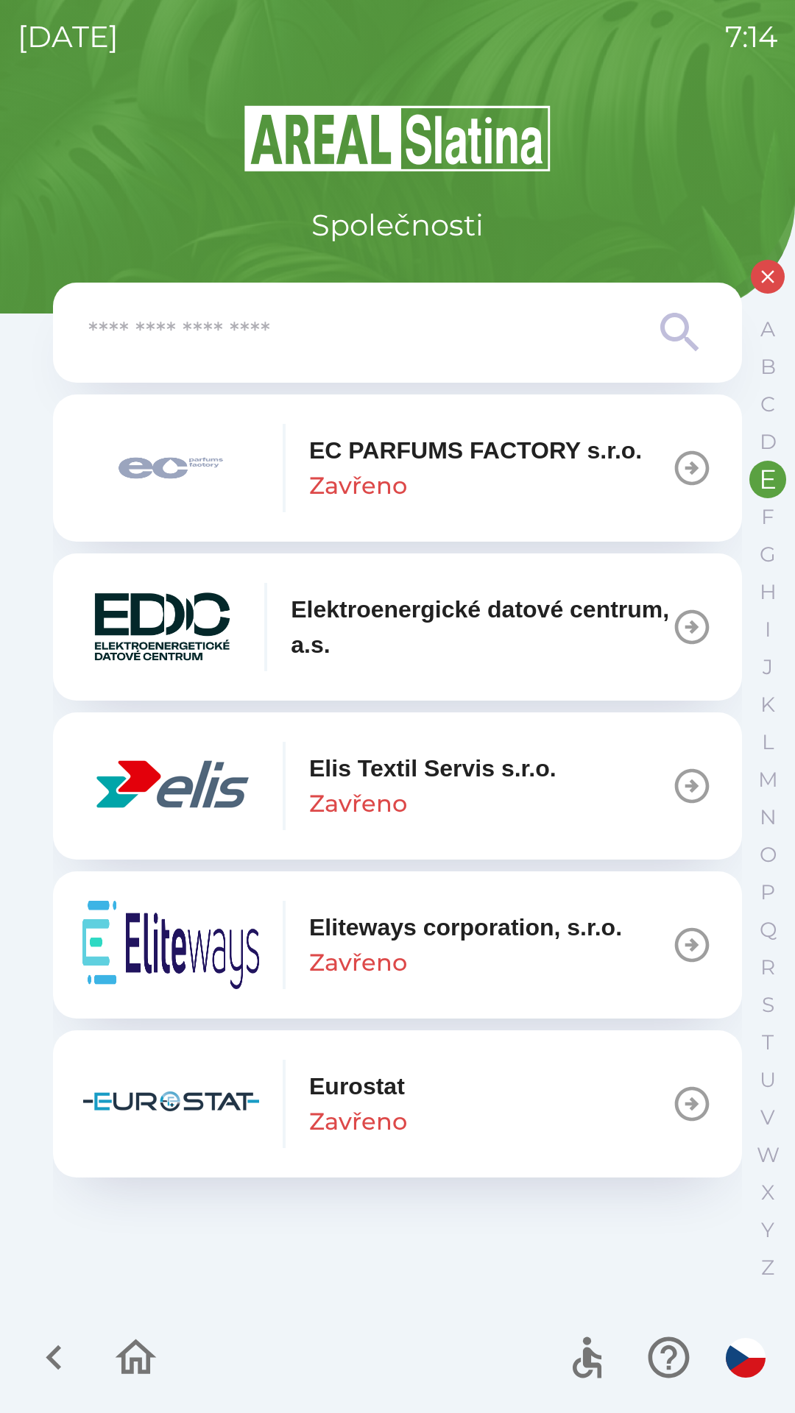
click at [765, 480] on p "E" at bounding box center [767, 479] width 18 height 26
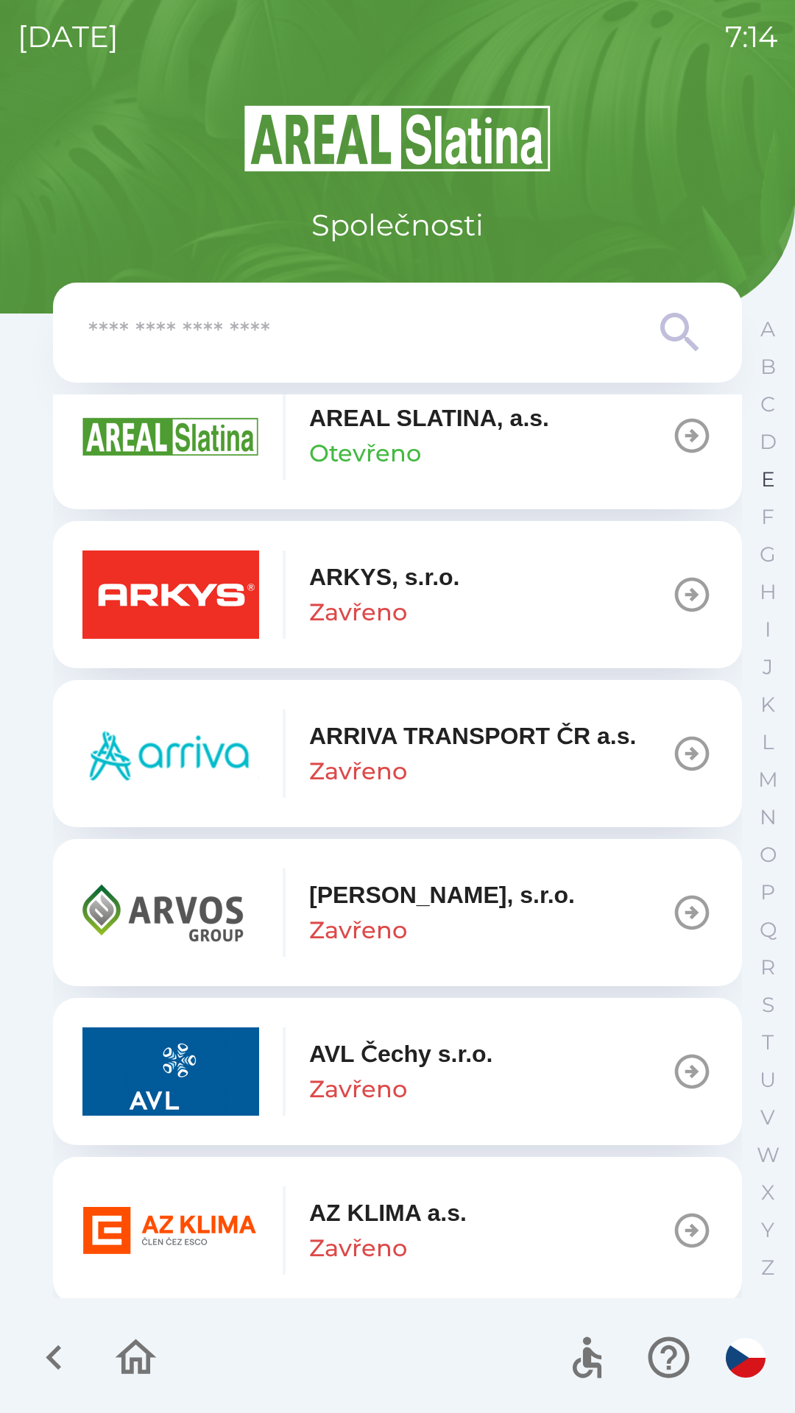
scroll to position [890, 0]
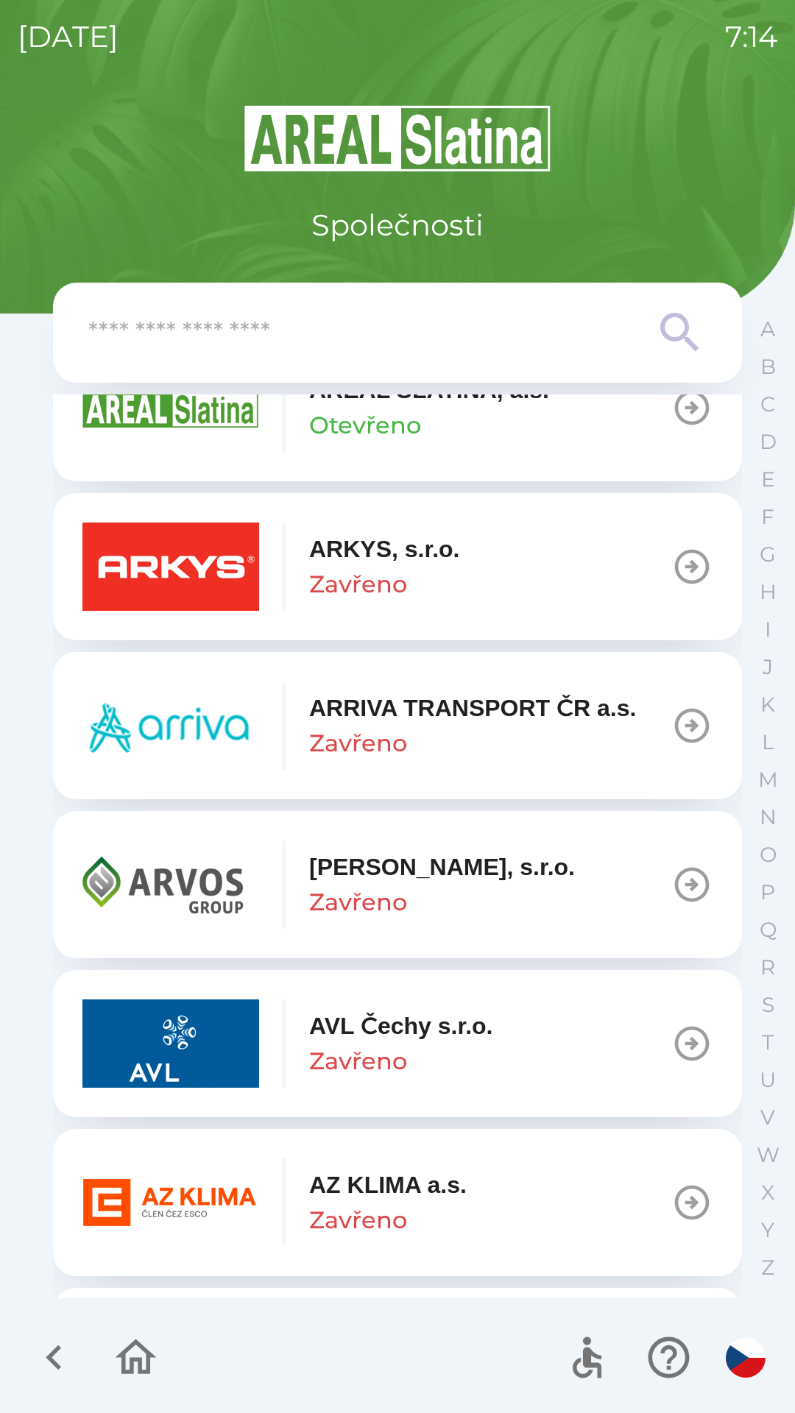
click at [468, 341] on input "text" at bounding box center [367, 333] width 559 height 40
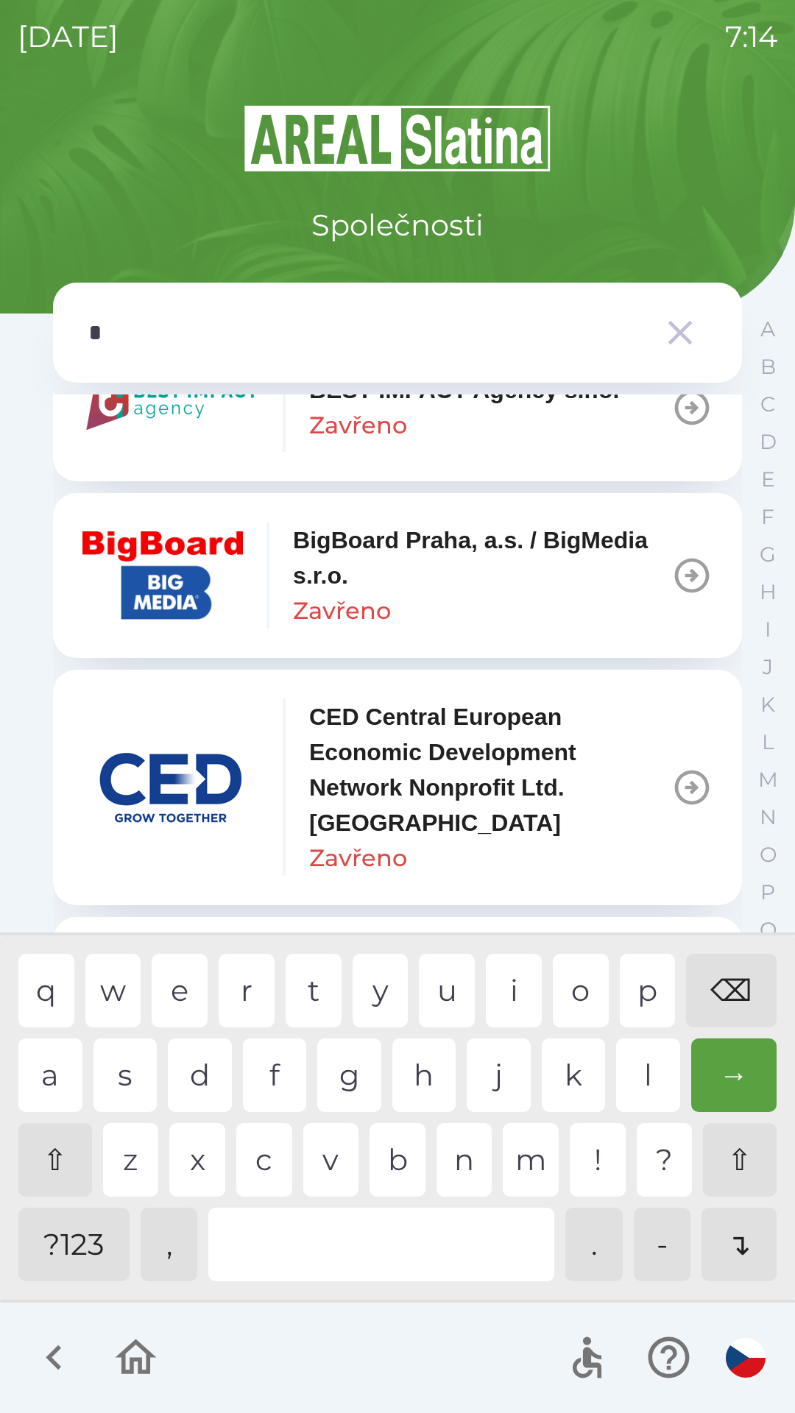
click at [192, 976] on div "e" at bounding box center [180, 990] width 56 height 74
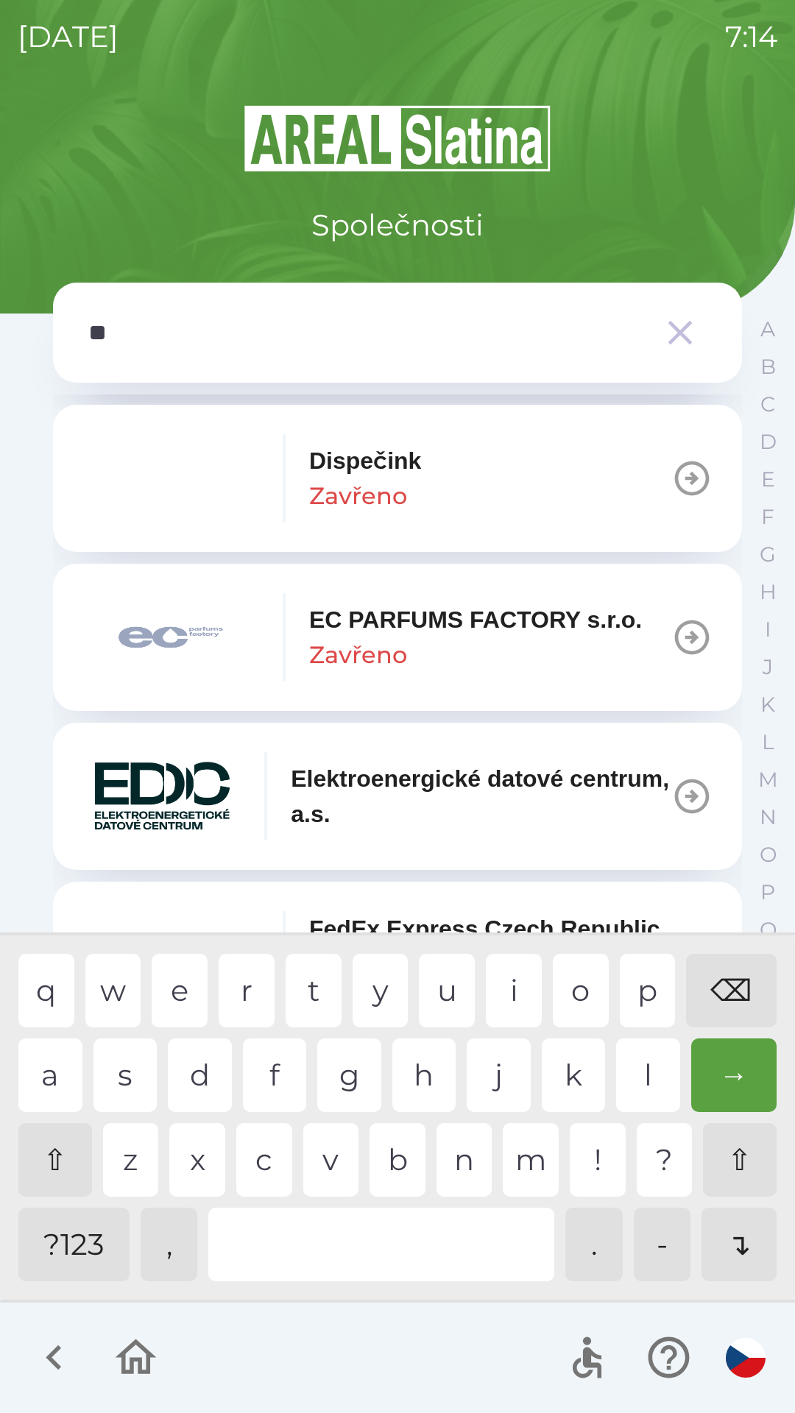
click at [254, 1151] on div "c" at bounding box center [264, 1160] width 56 height 74
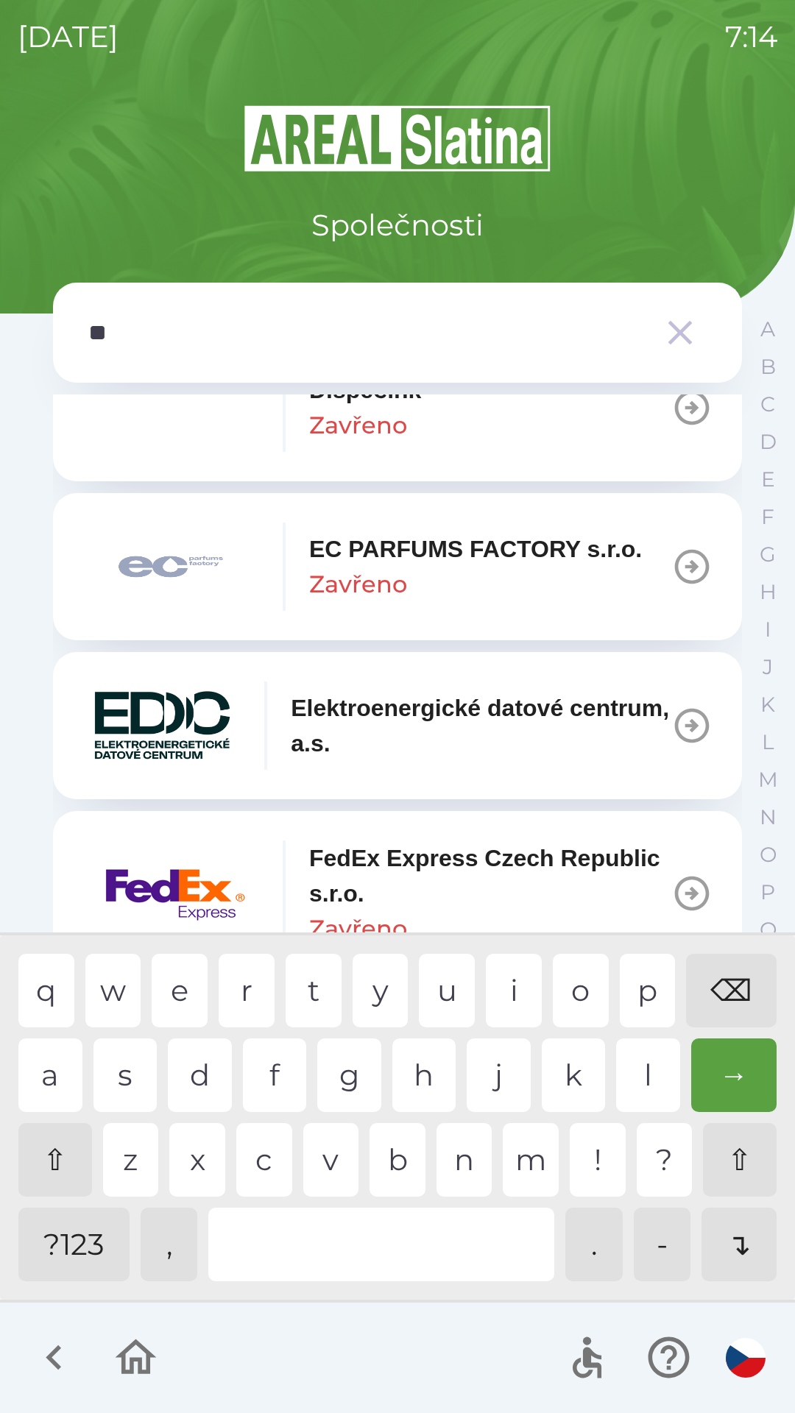
type input "**"
click at [302, 1259] on div at bounding box center [381, 1244] width 346 height 74
click at [525, 590] on div "EC PARFUMS FACTORY s.r.o. Zavřeno" at bounding box center [475, 566] width 333 height 71
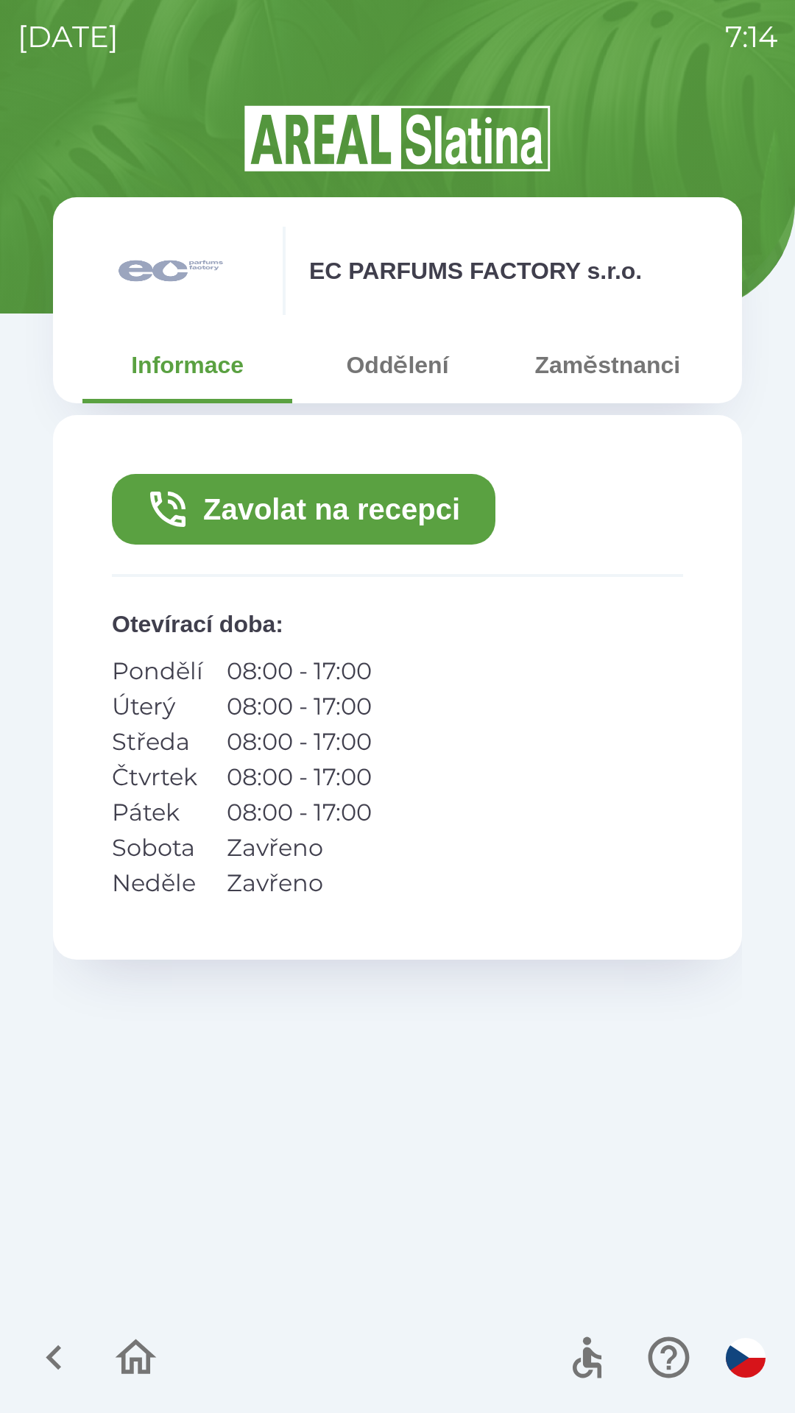
click at [419, 372] on button "Oddělení" at bounding box center [397, 364] width 210 height 53
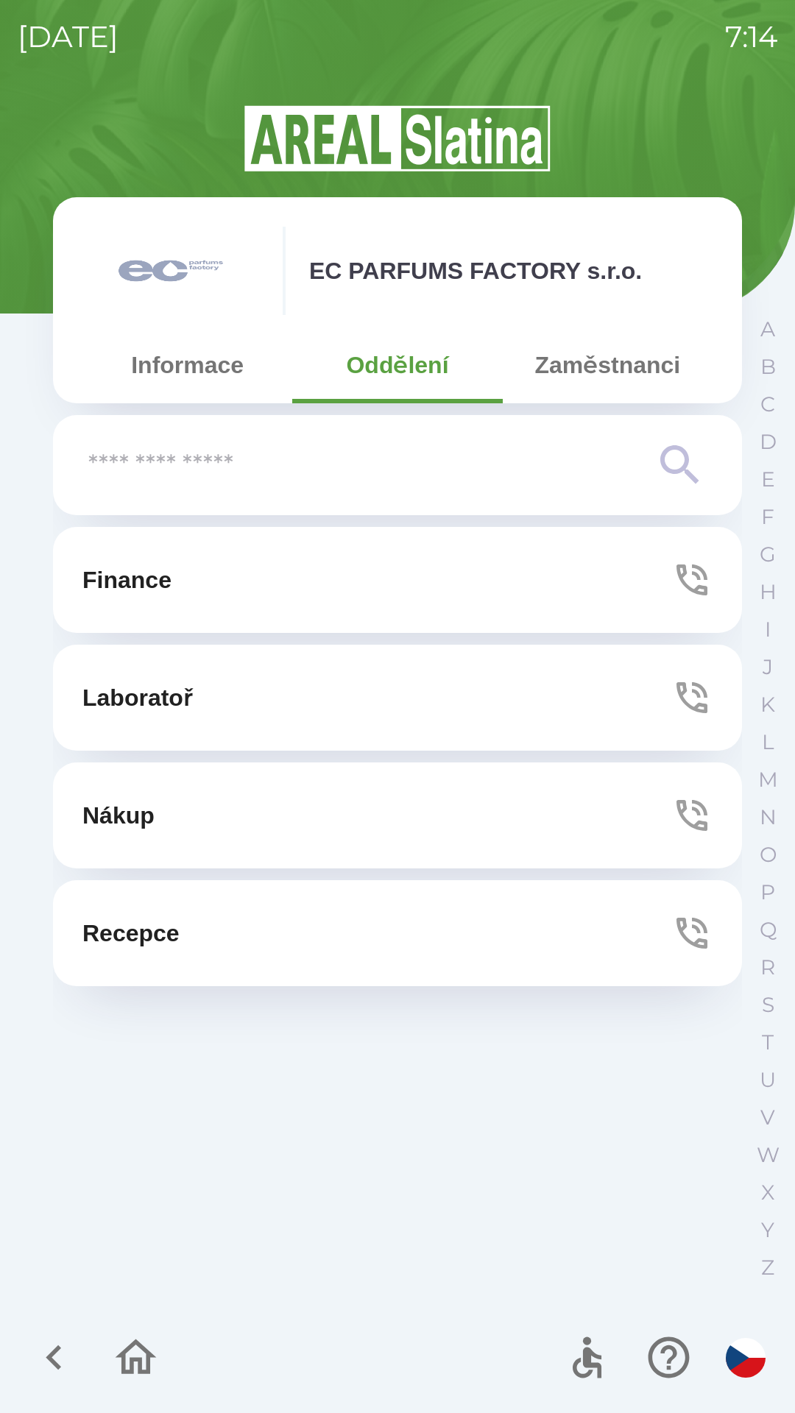
click at [639, 373] on button "Zaměstnanci" at bounding box center [607, 364] width 210 height 53
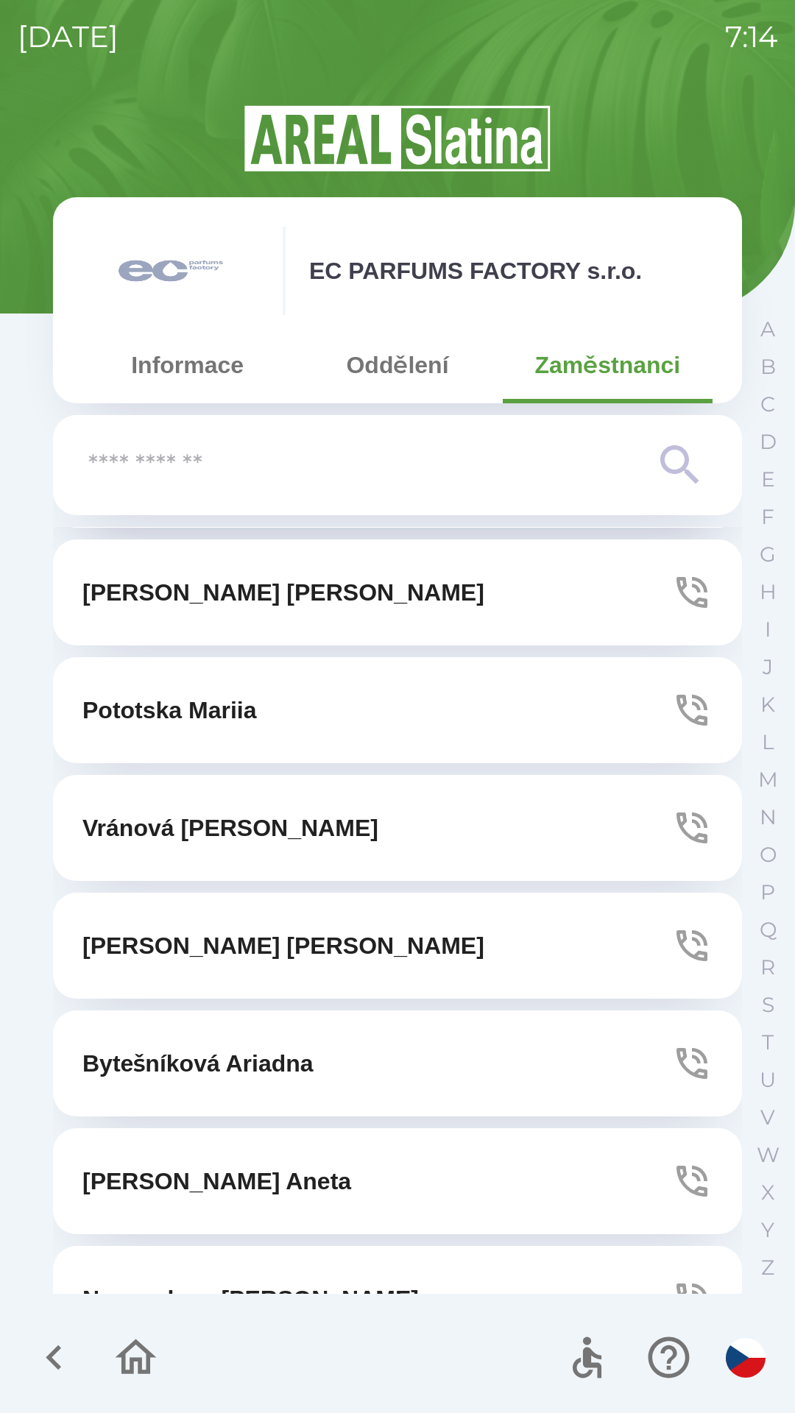
scroll to position [361, 0]
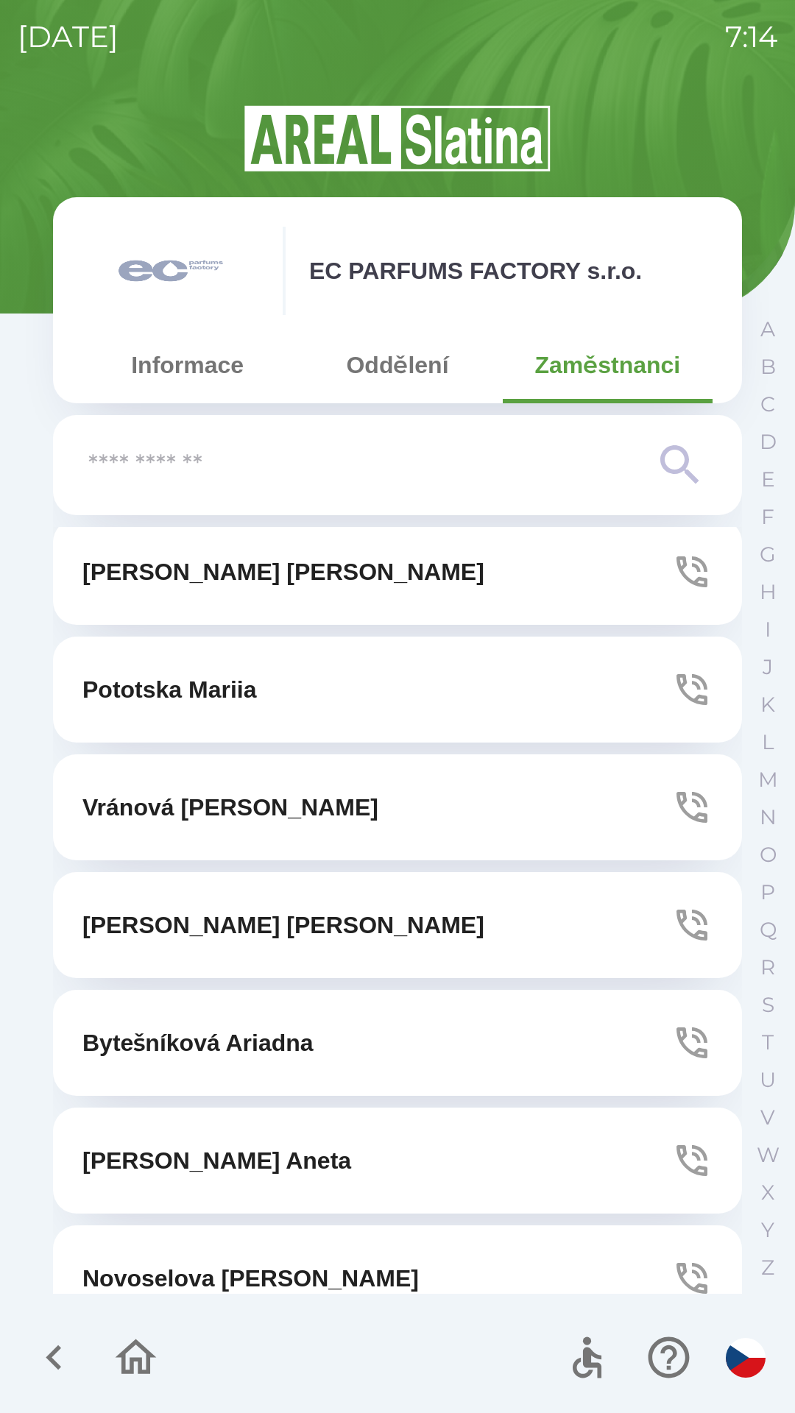
click at [480, 1173] on button "[PERSON_NAME]" at bounding box center [397, 1160] width 689 height 106
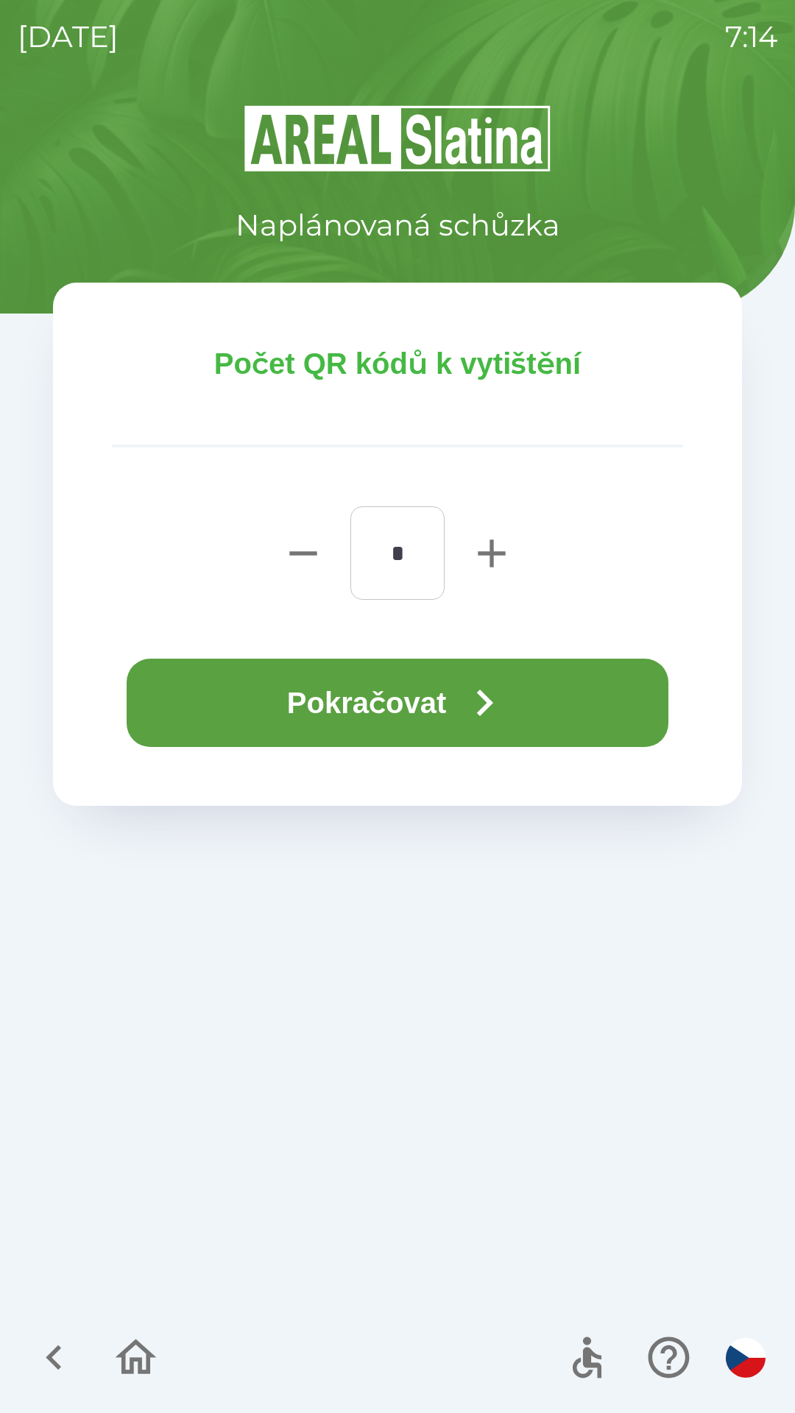
click at [436, 703] on button "Pokračovat" at bounding box center [397, 702] width 541 height 88
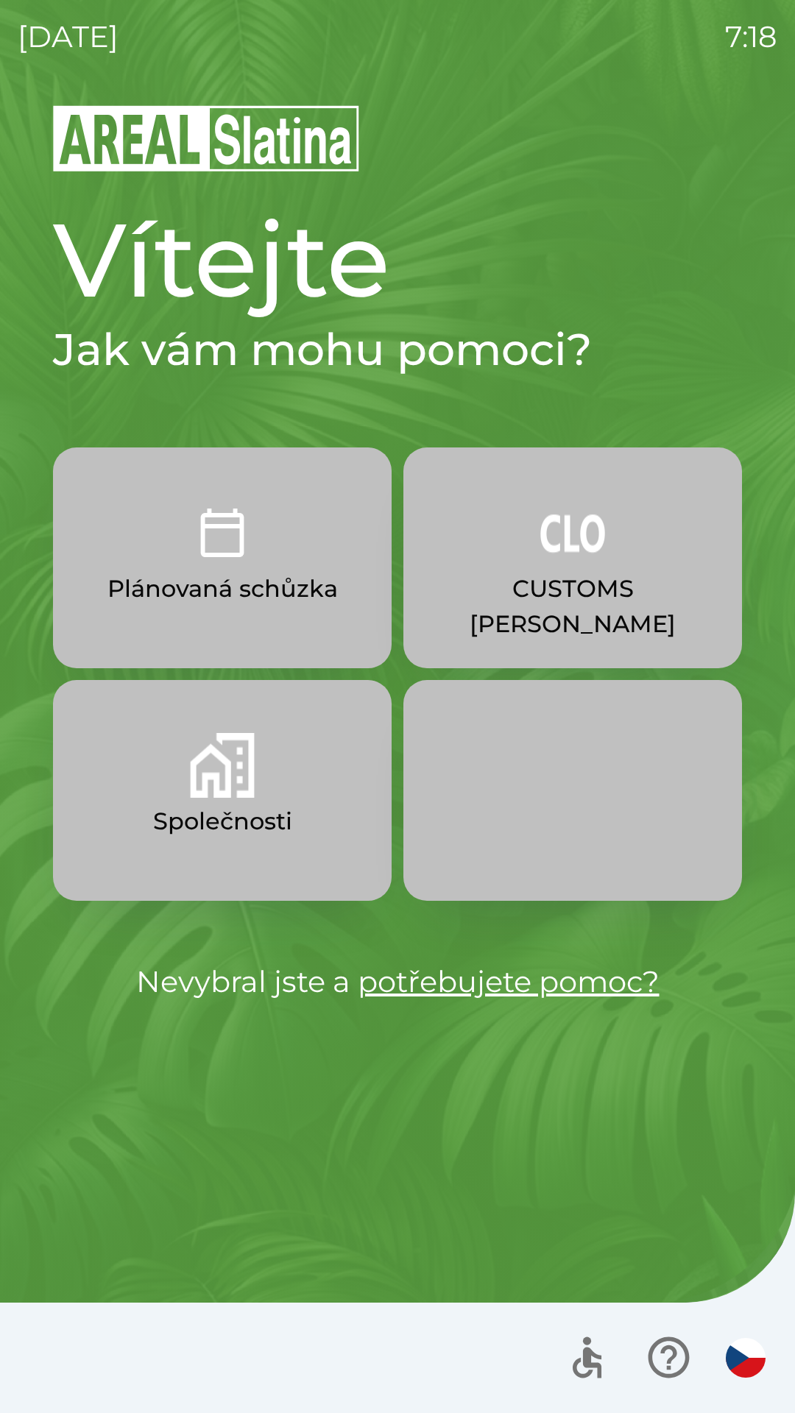
click at [238, 800] on button "Společnosti" at bounding box center [222, 790] width 338 height 221
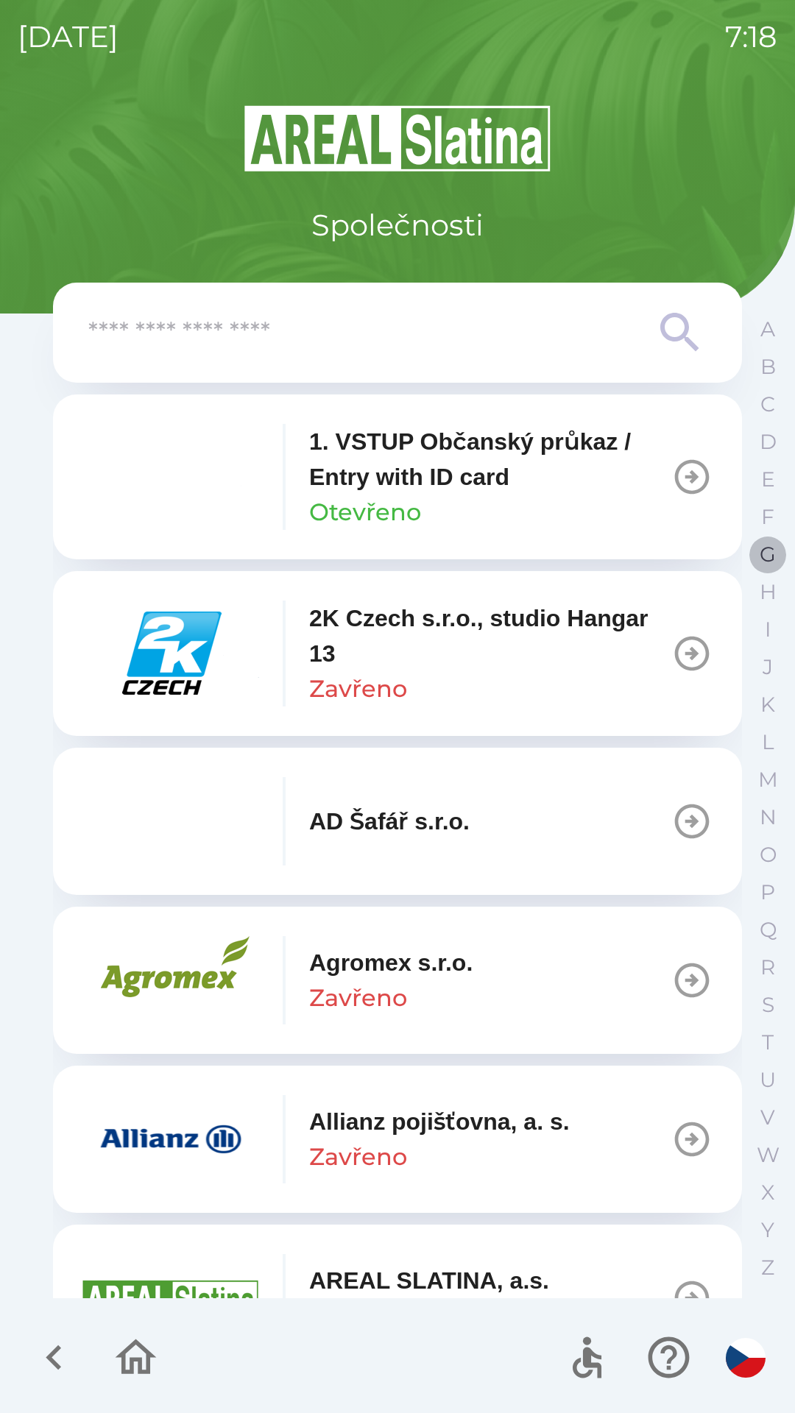
click at [767, 553] on p "G" at bounding box center [767, 554] width 16 height 26
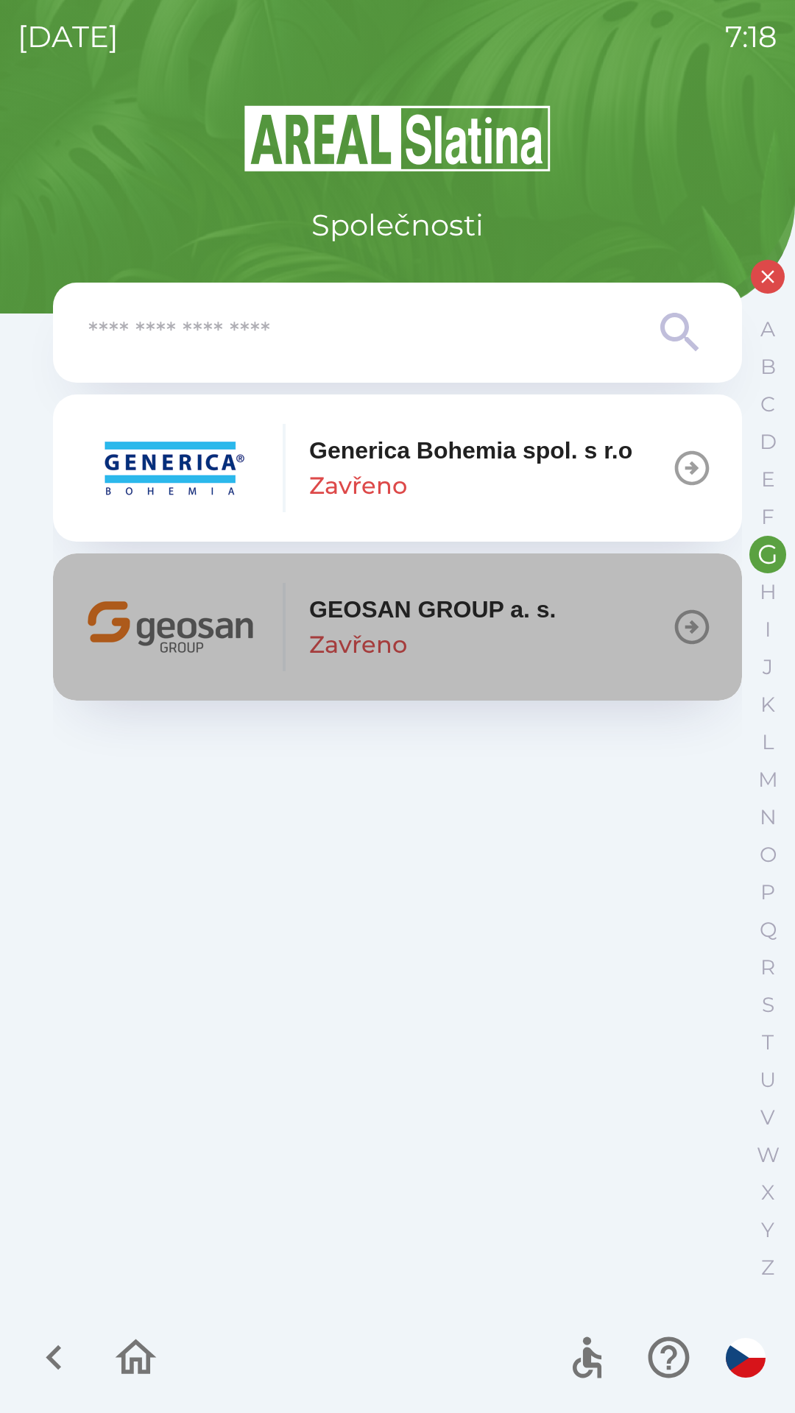
click at [542, 628] on div "GEOSAN GROUP a. s. Zavřeno" at bounding box center [432, 626] width 247 height 71
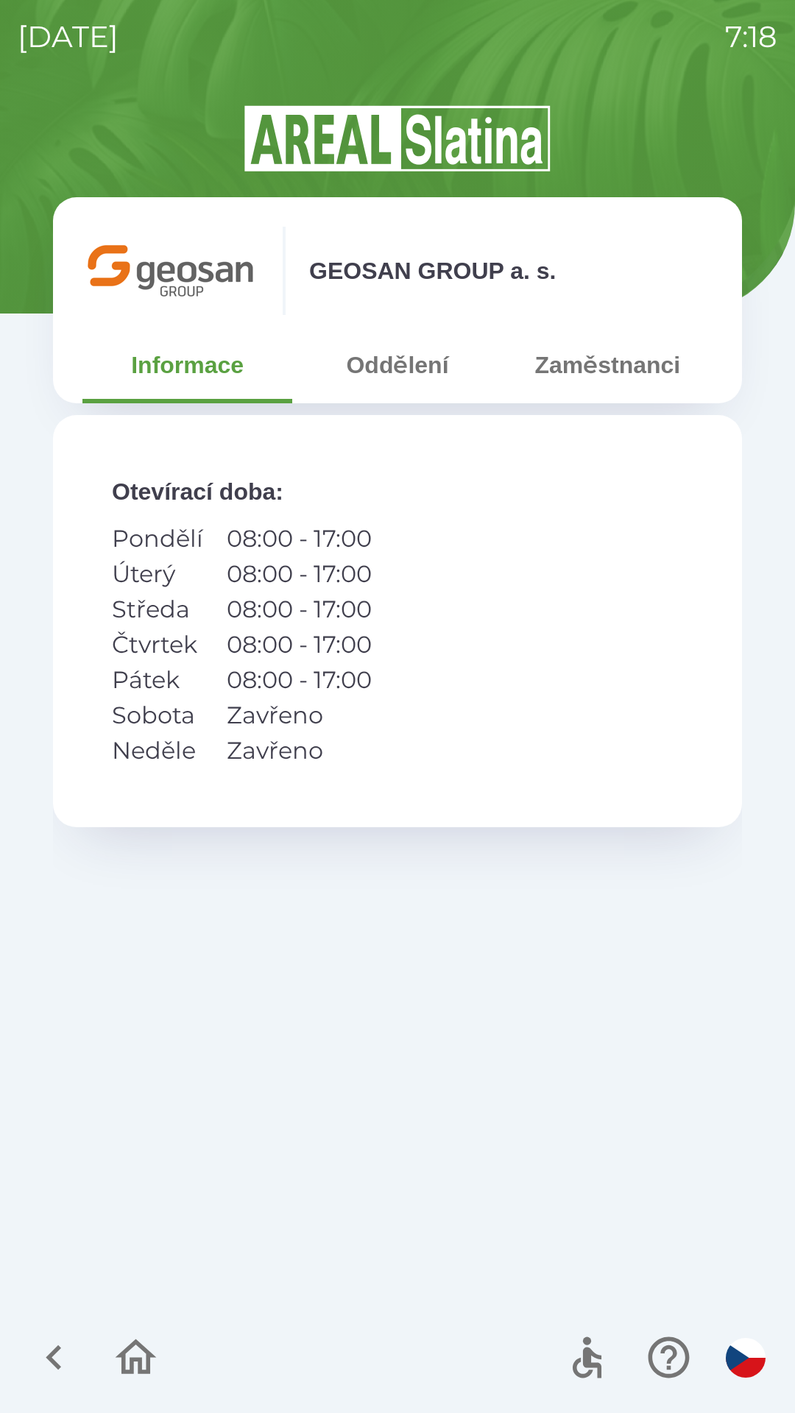
click at [600, 374] on button "Zaměstnanci" at bounding box center [607, 364] width 210 height 53
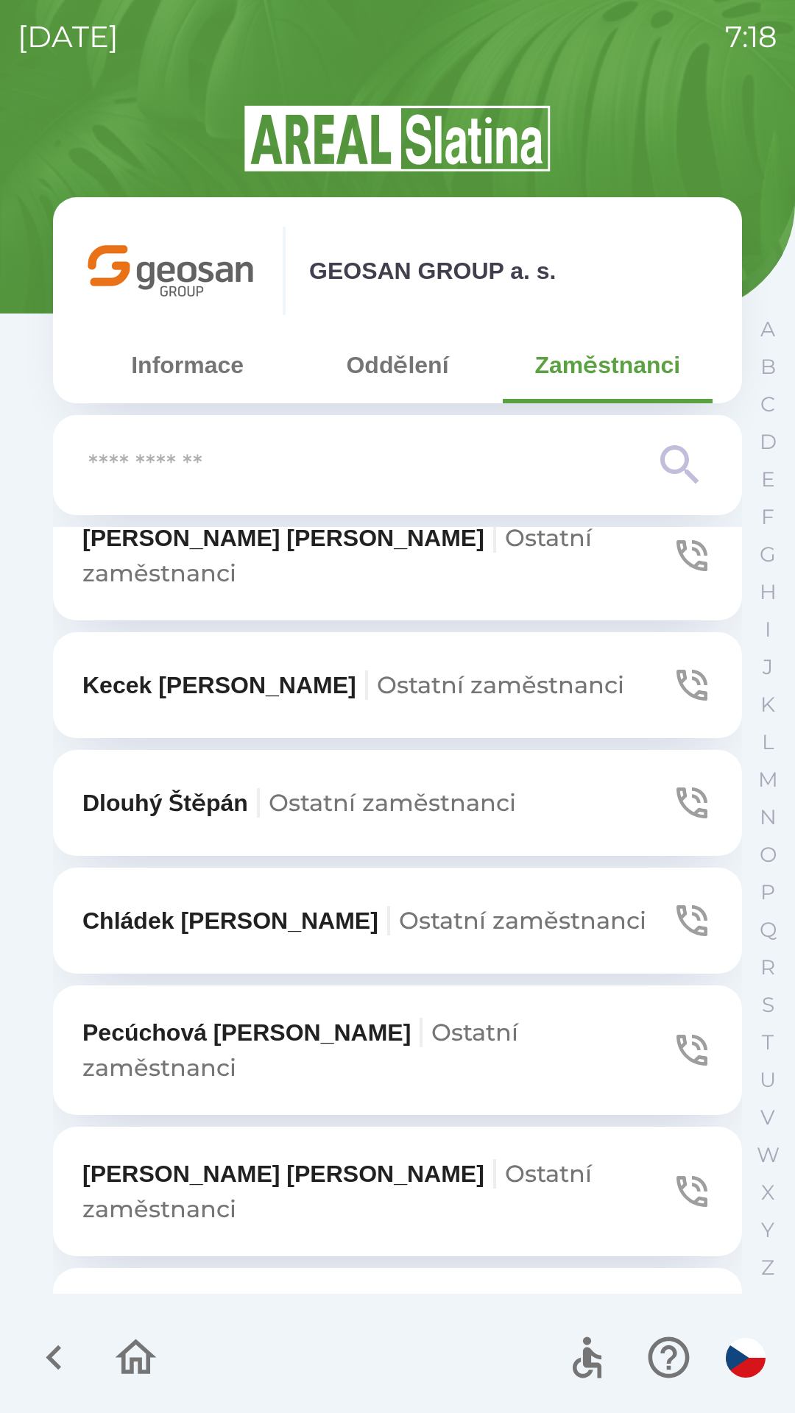
scroll to position [1223, 0]
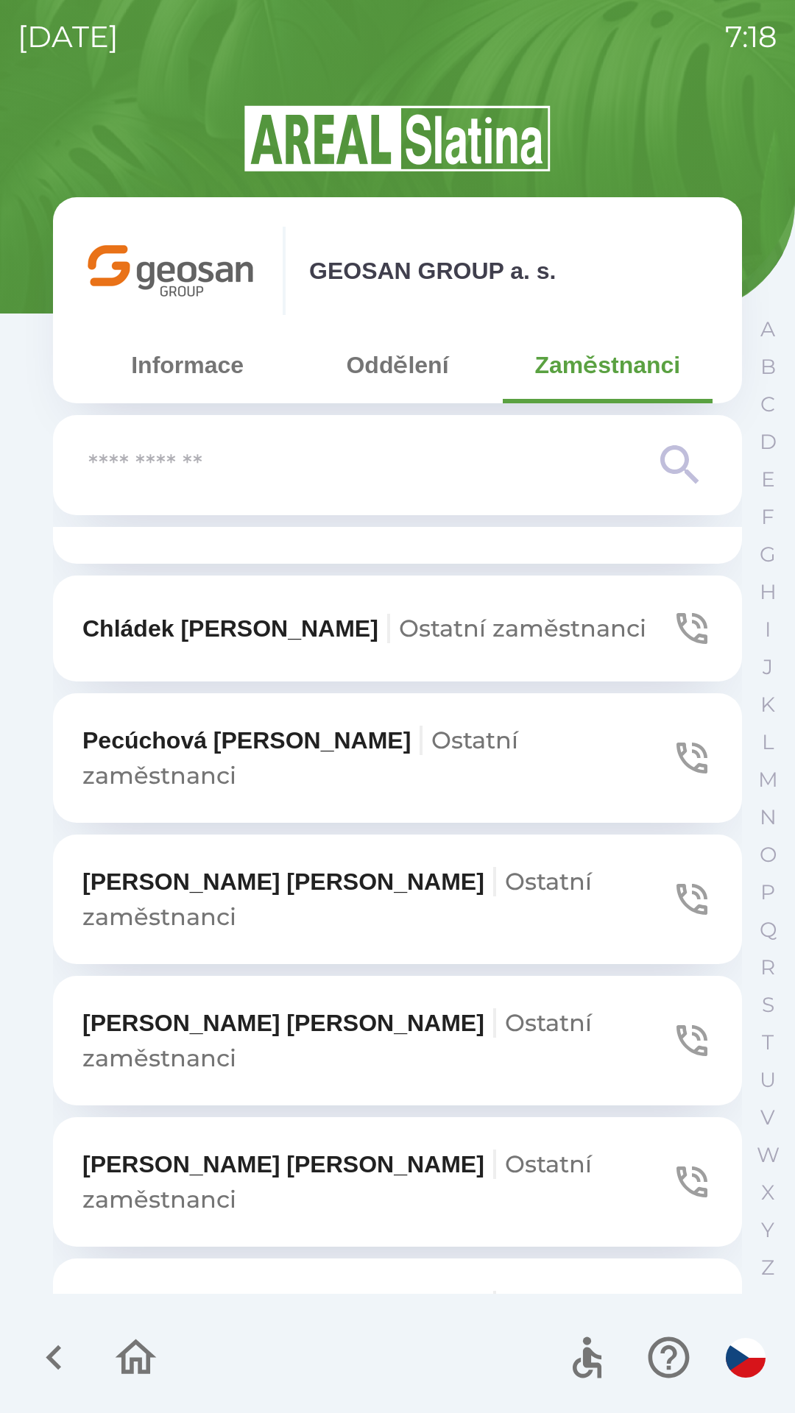
click at [315, 1149] on span "Ostatní zaměstnanci" at bounding box center [336, 1181] width 509 height 64
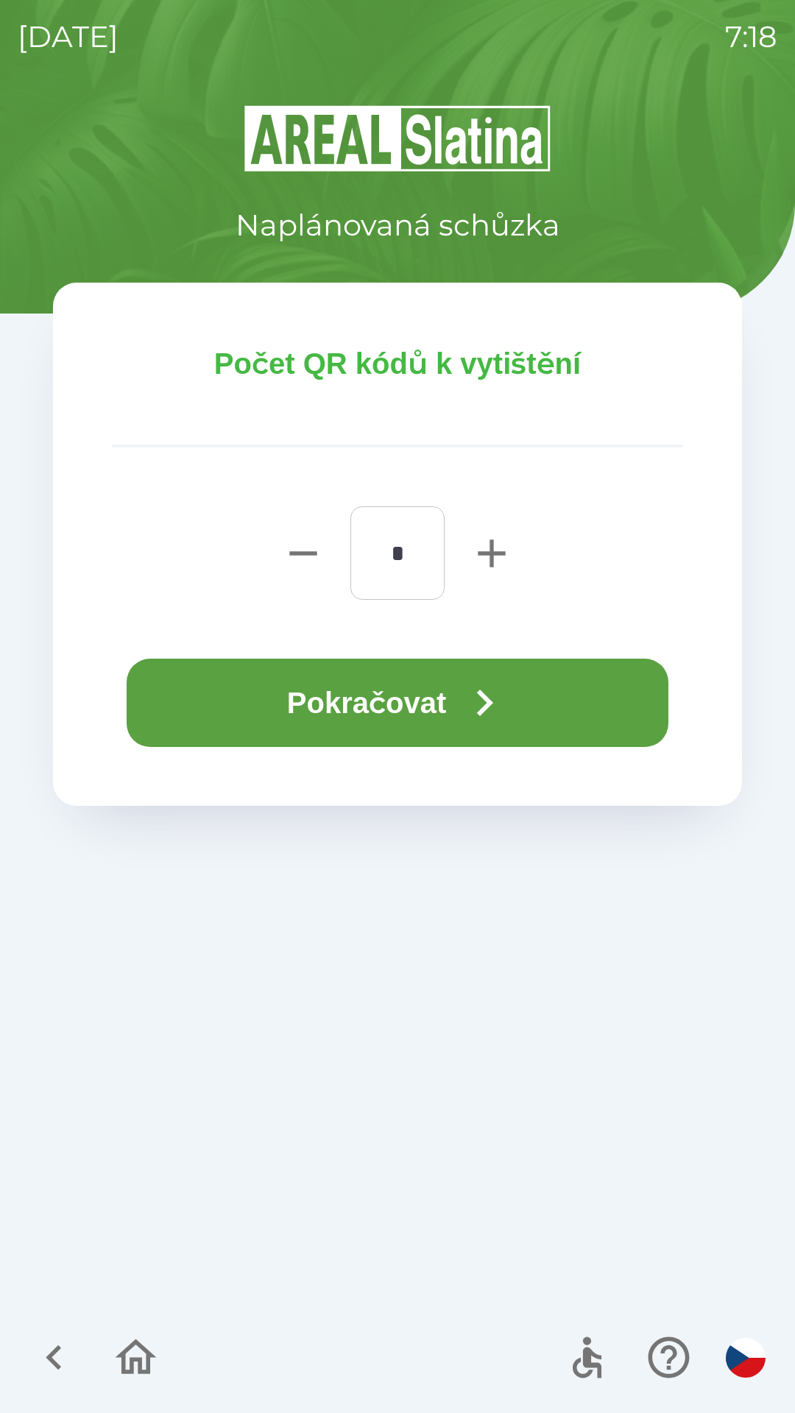
click at [450, 717] on button "Pokračovat" at bounding box center [397, 702] width 541 height 88
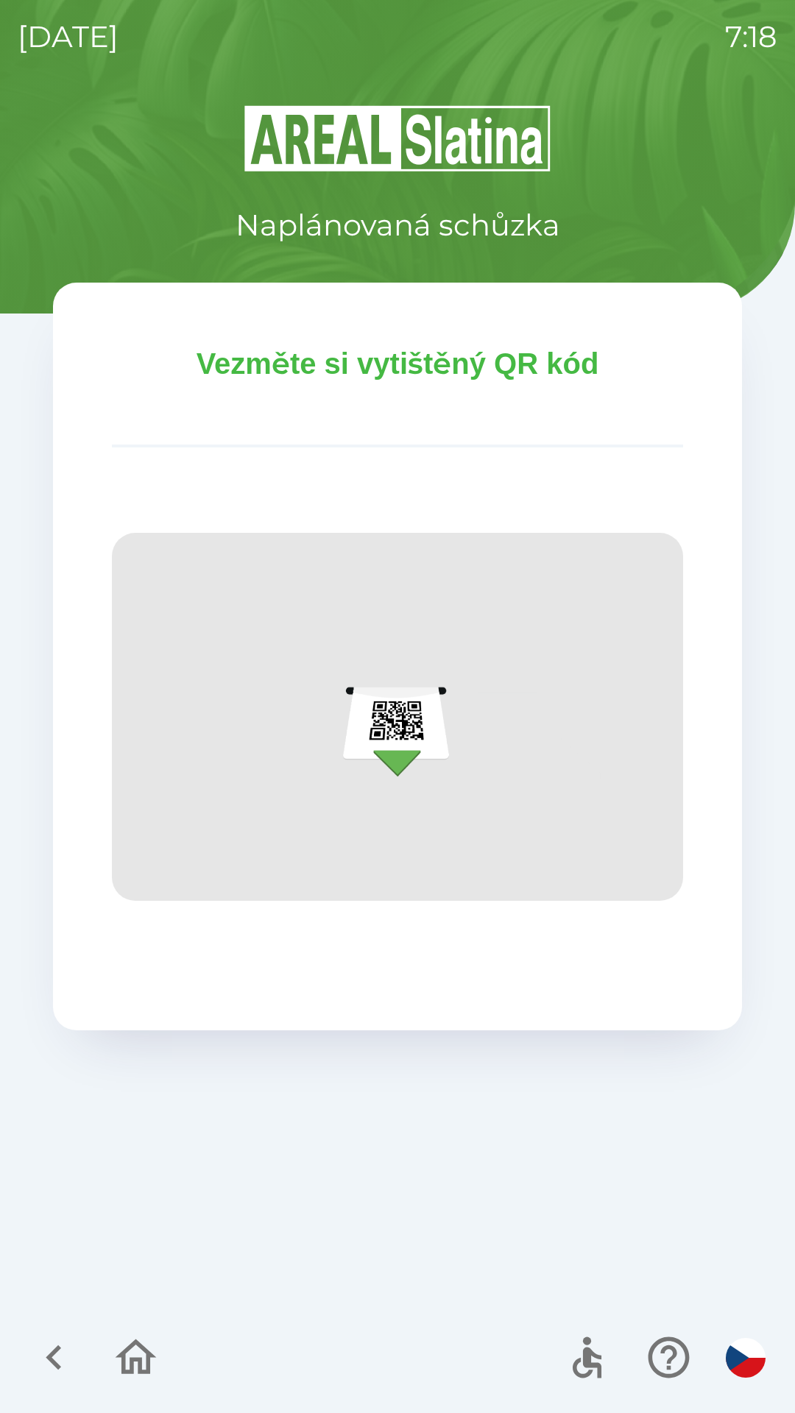
click at [137, 1341] on icon "button" at bounding box center [136, 1356] width 41 height 35
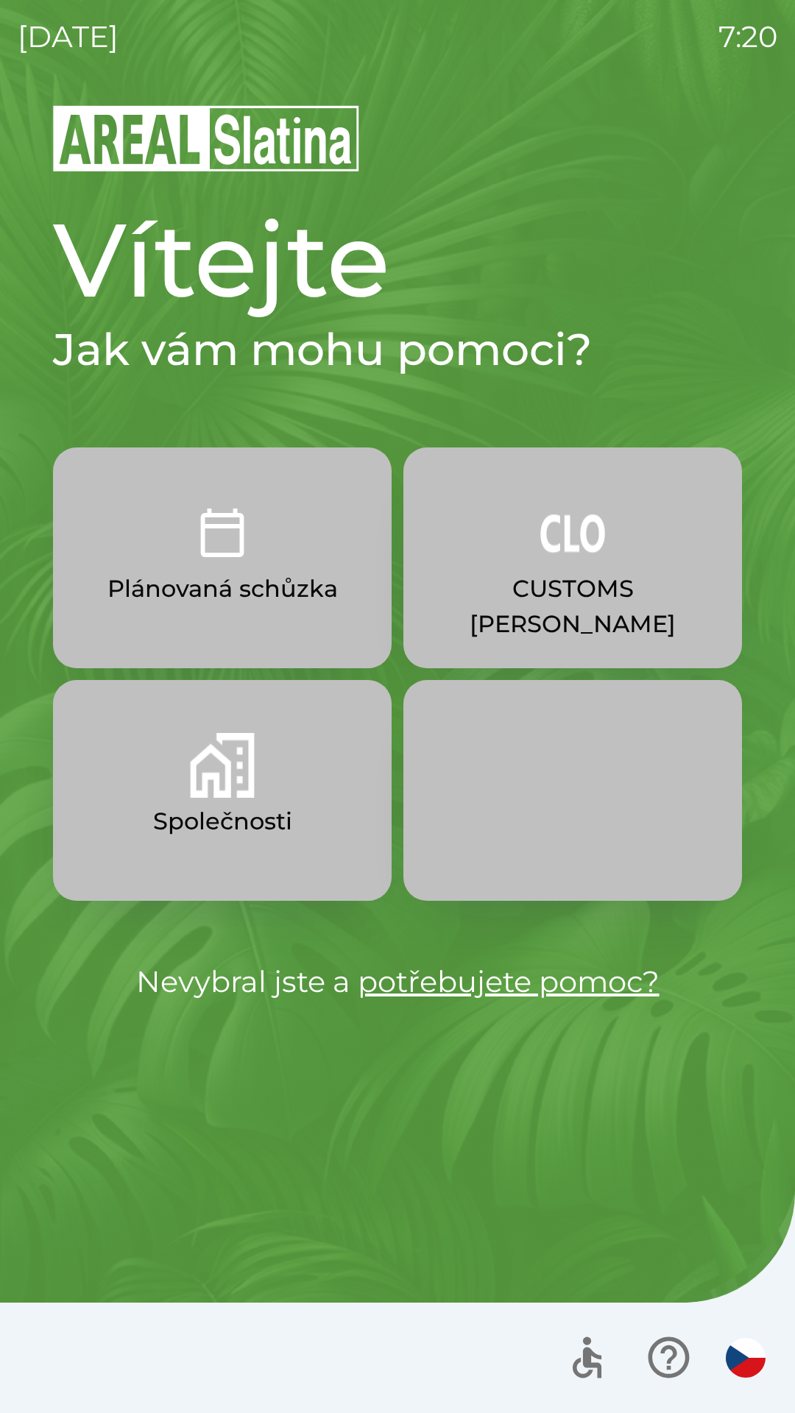
click at [583, 586] on p "CUSTOMS [PERSON_NAME]" at bounding box center [572, 606] width 268 height 71
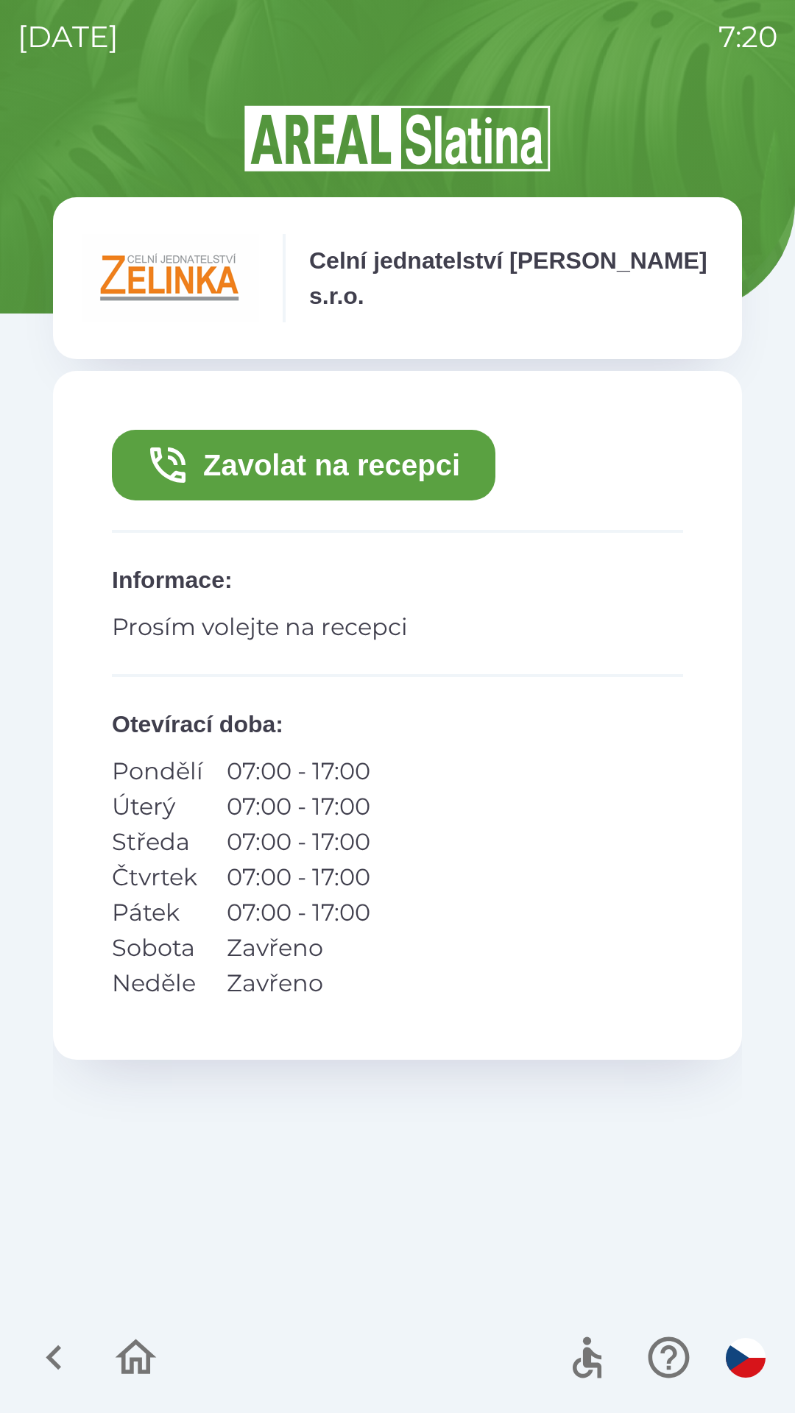
click at [310, 463] on button "Zavolat na recepci" at bounding box center [303, 465] width 383 height 71
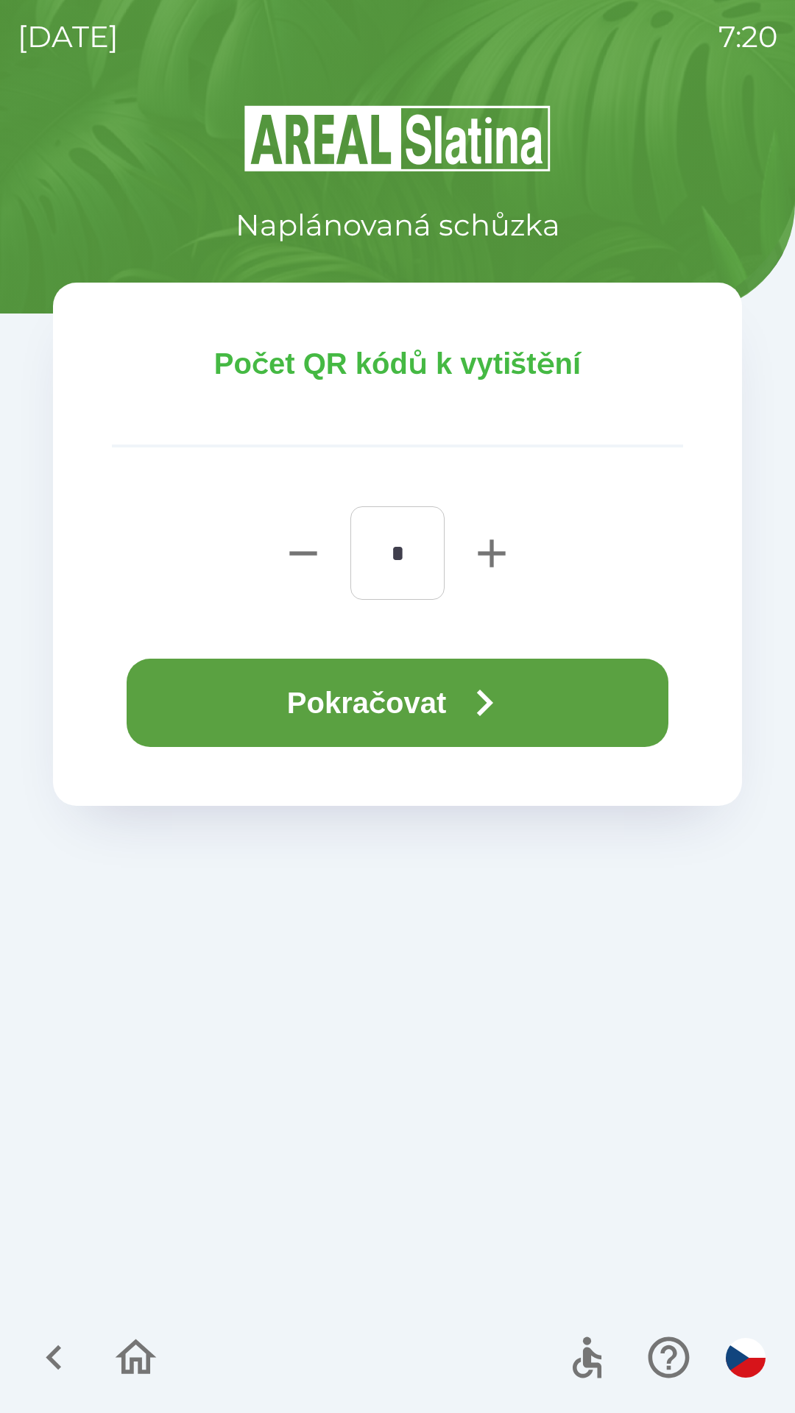
click at [550, 695] on button "Pokračovat" at bounding box center [397, 702] width 541 height 88
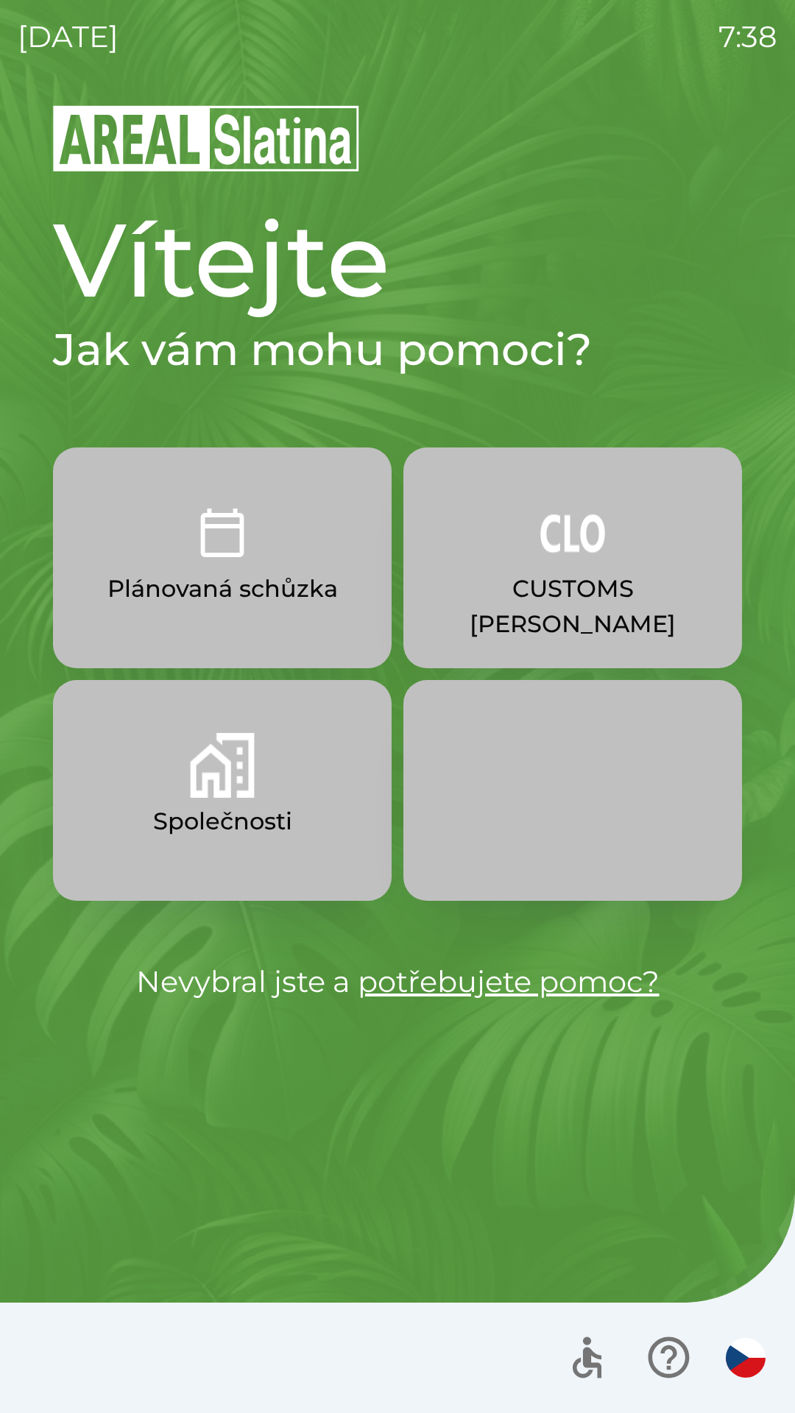
click at [192, 807] on p "Společnosti" at bounding box center [222, 820] width 139 height 35
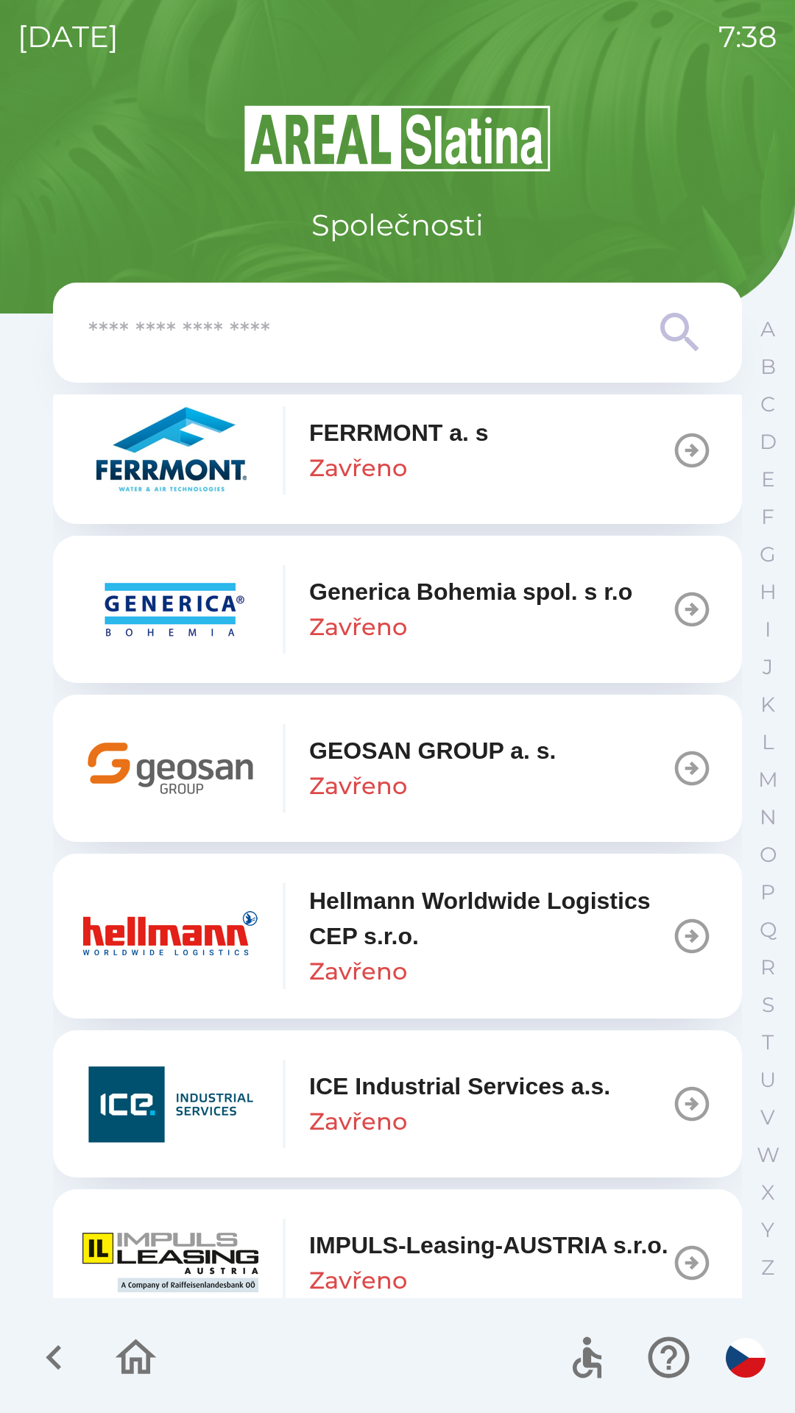
scroll to position [4995, 0]
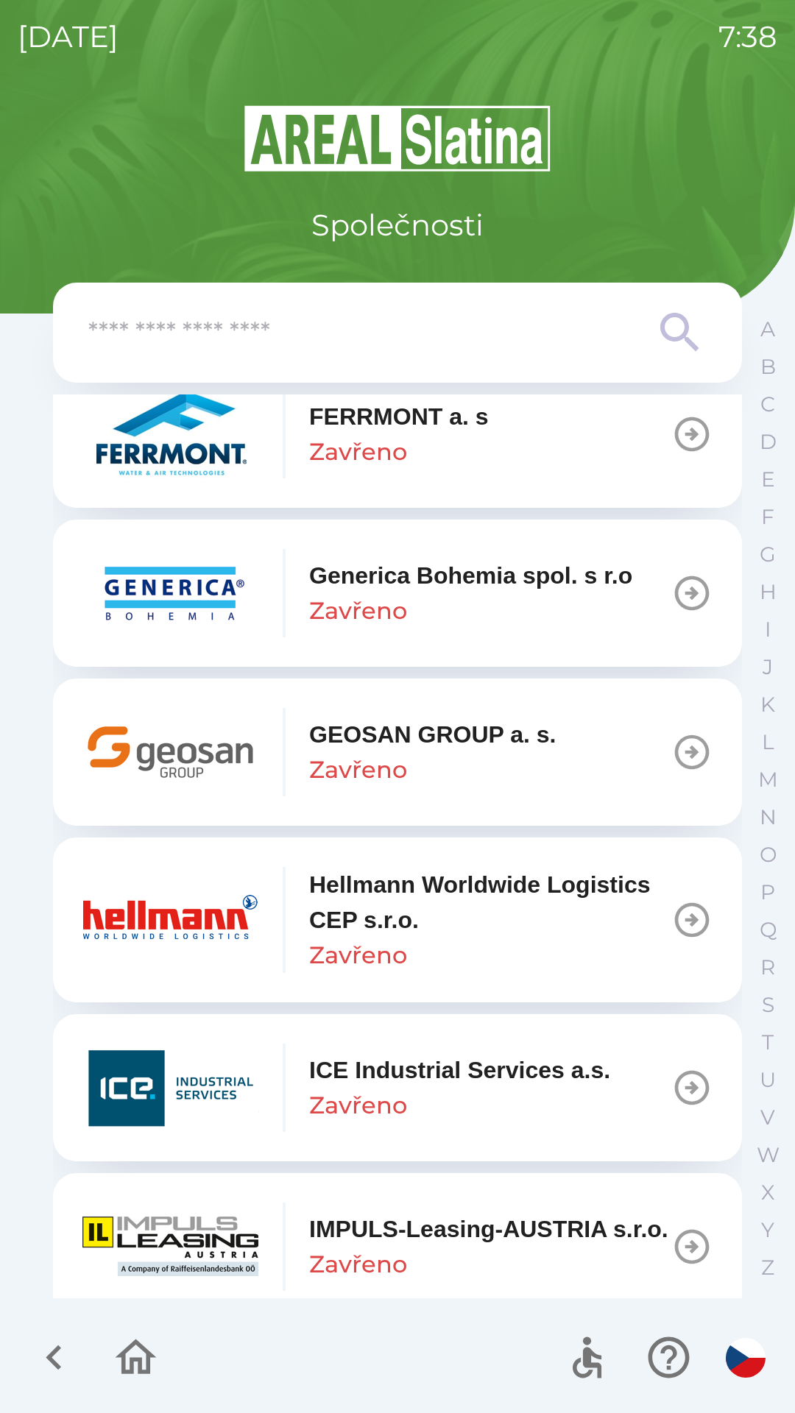
click at [388, 920] on p "Hellmann Worldwide Logistics CEP s.r.o." at bounding box center [490, 902] width 362 height 71
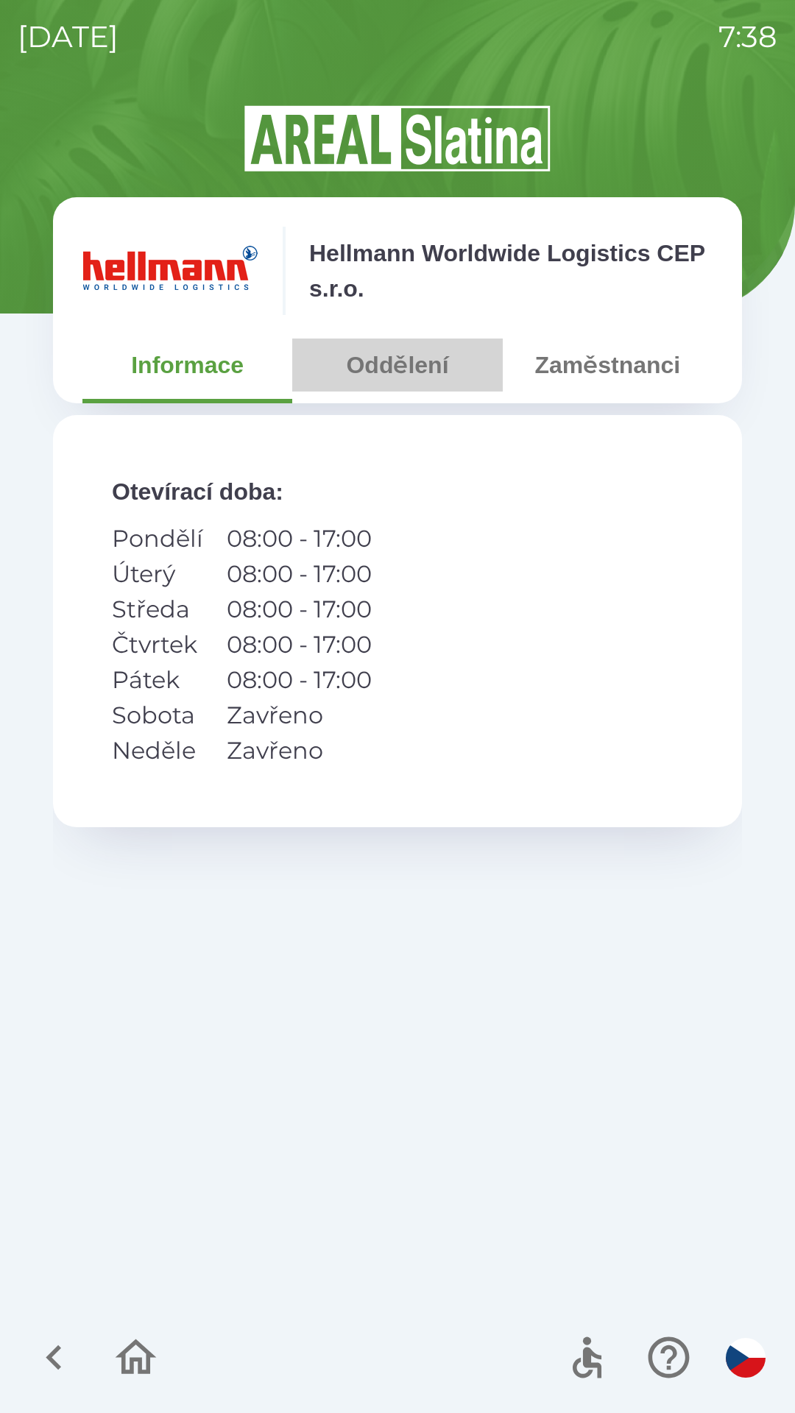
click at [377, 377] on button "Oddělení" at bounding box center [397, 364] width 210 height 53
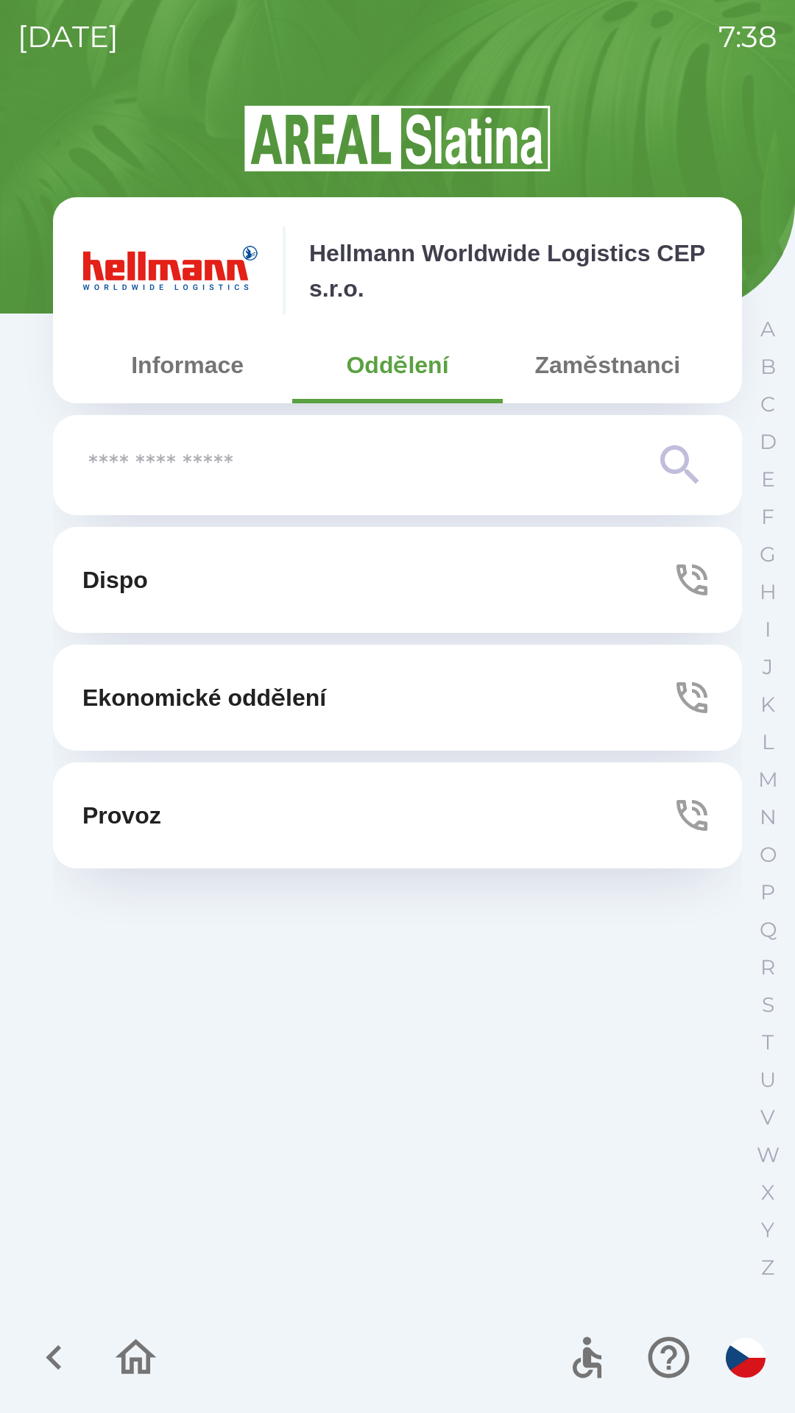
click at [400, 701] on button "Ekonomické oddělení" at bounding box center [397, 697] width 689 height 106
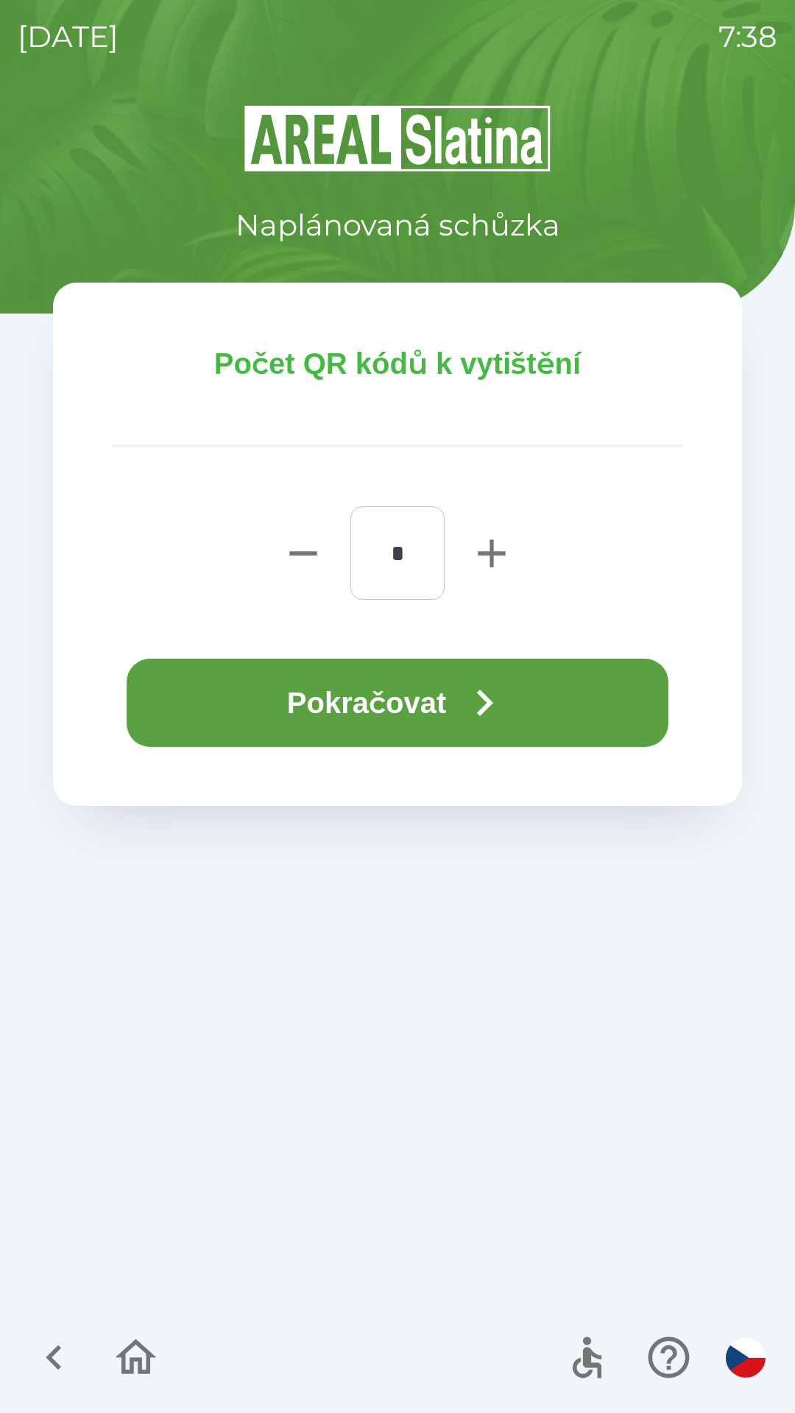
click at [320, 683] on button "Pokračovat" at bounding box center [397, 702] width 541 height 88
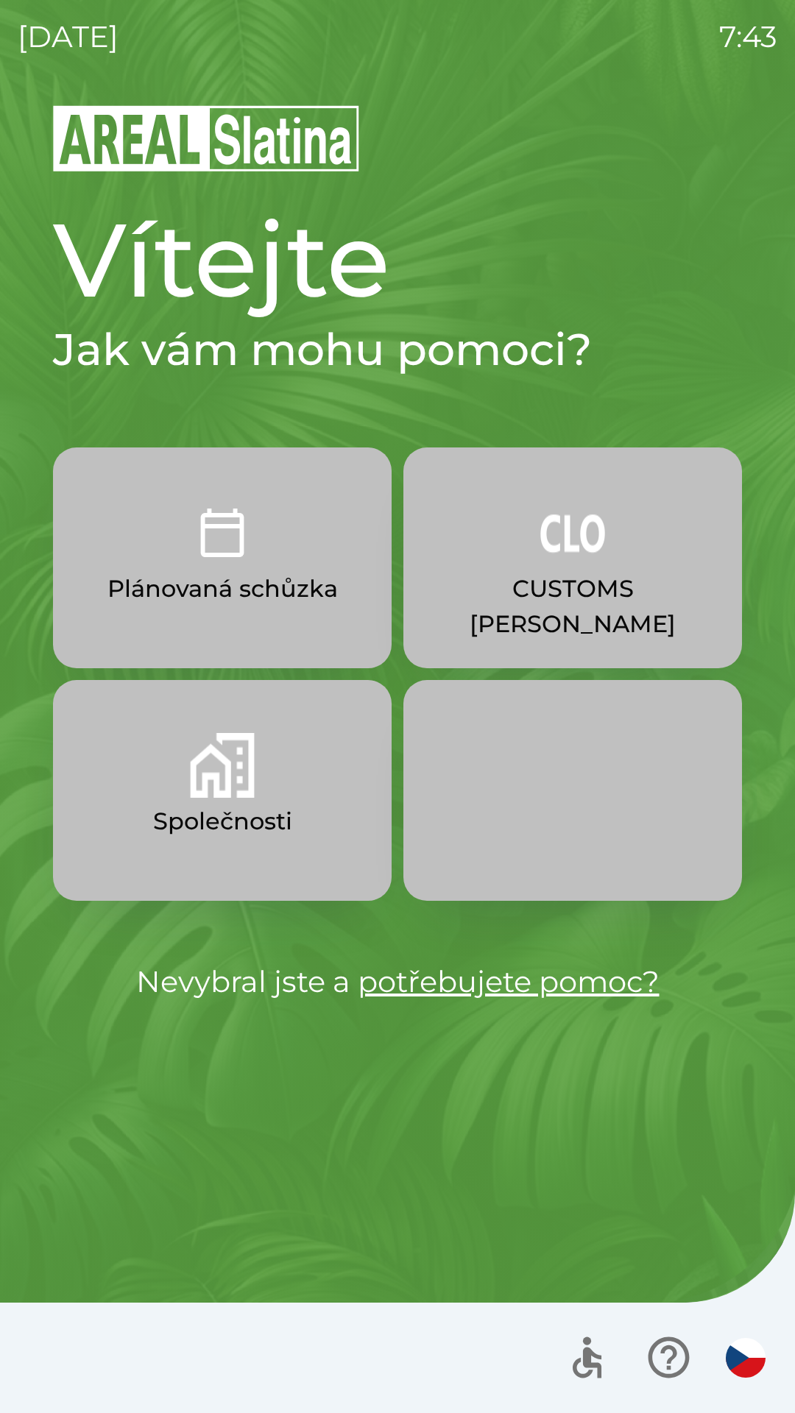
click at [224, 781] on img "button" at bounding box center [222, 765] width 65 height 65
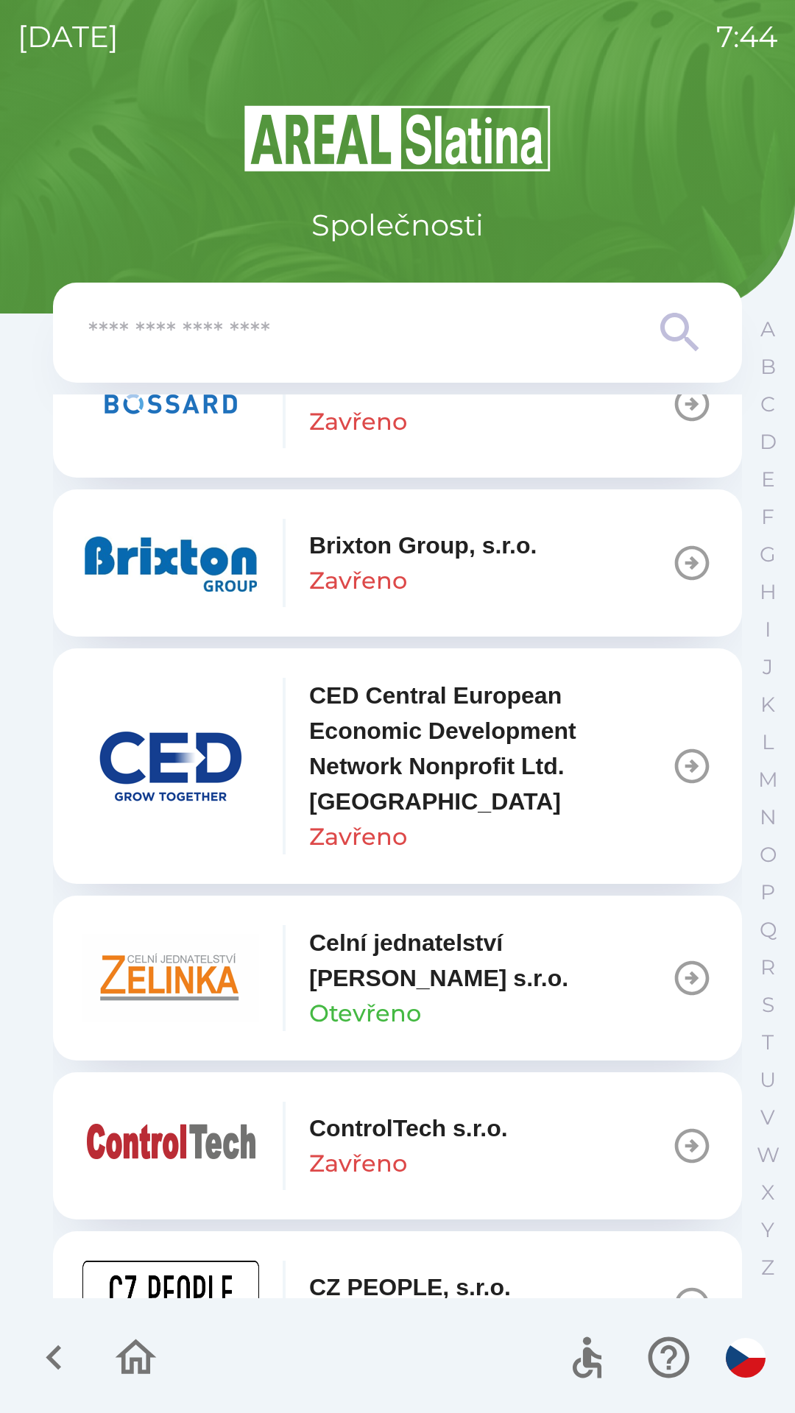
scroll to position [2188, 0]
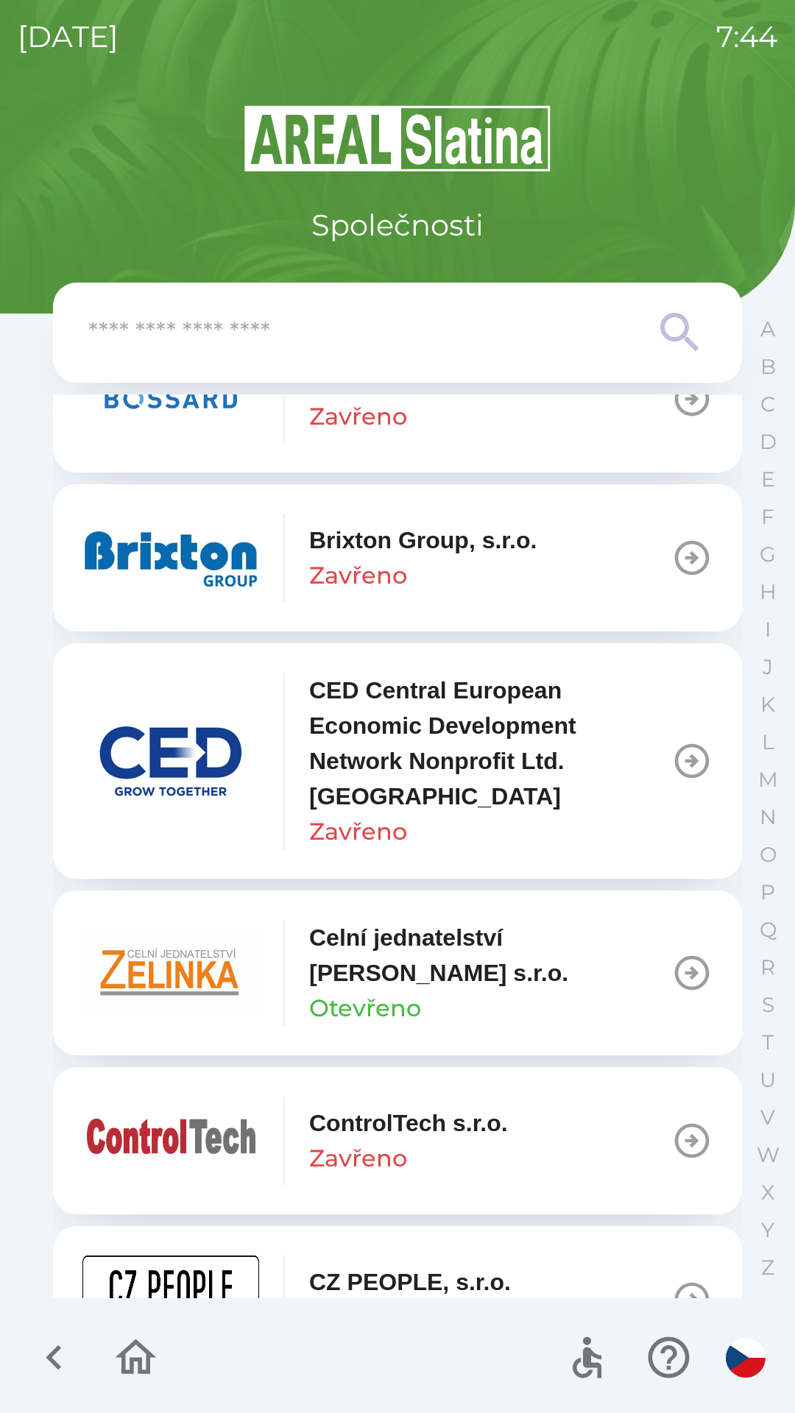
click at [676, 963] on icon "button" at bounding box center [691, 972] width 41 height 41
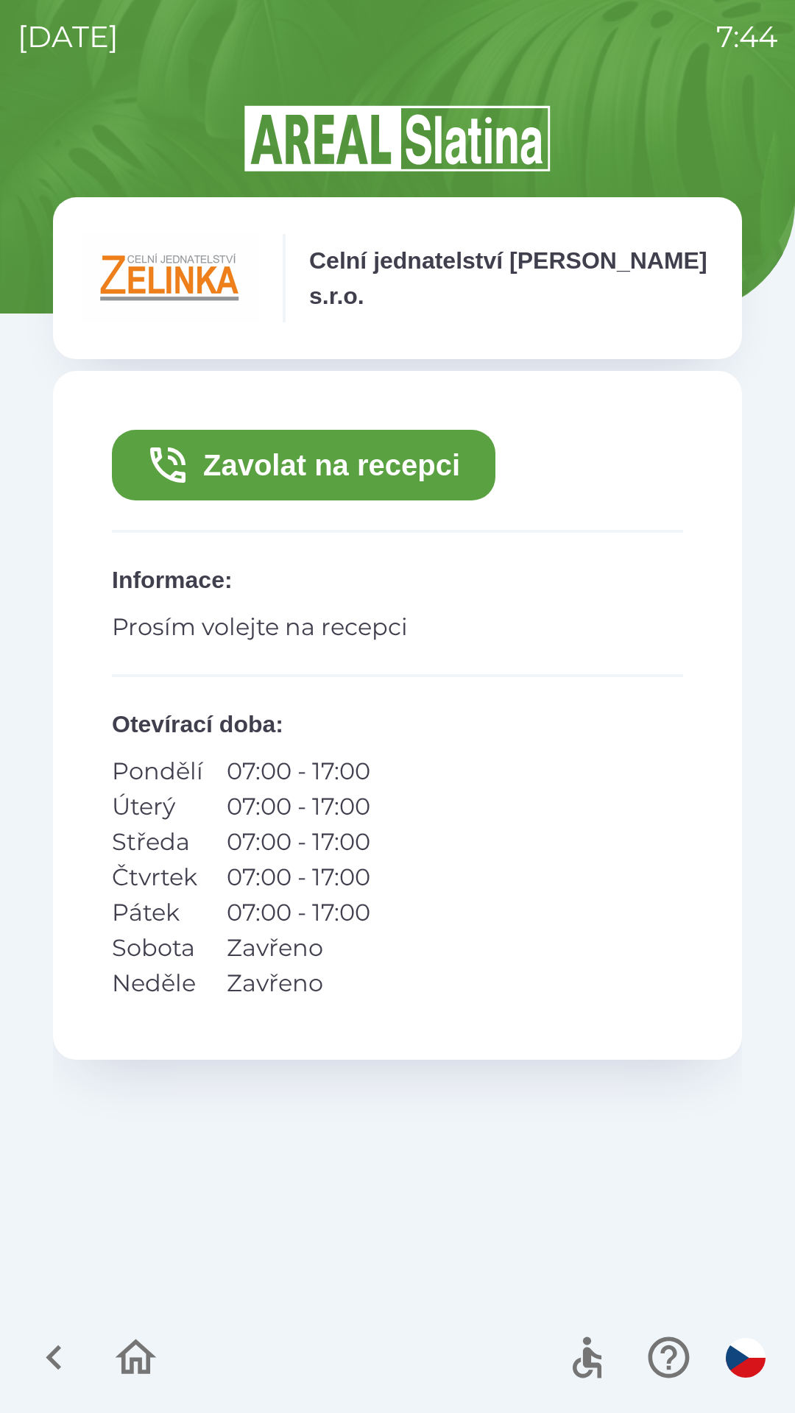
click at [388, 463] on button "Zavolat na recepci" at bounding box center [303, 465] width 383 height 71
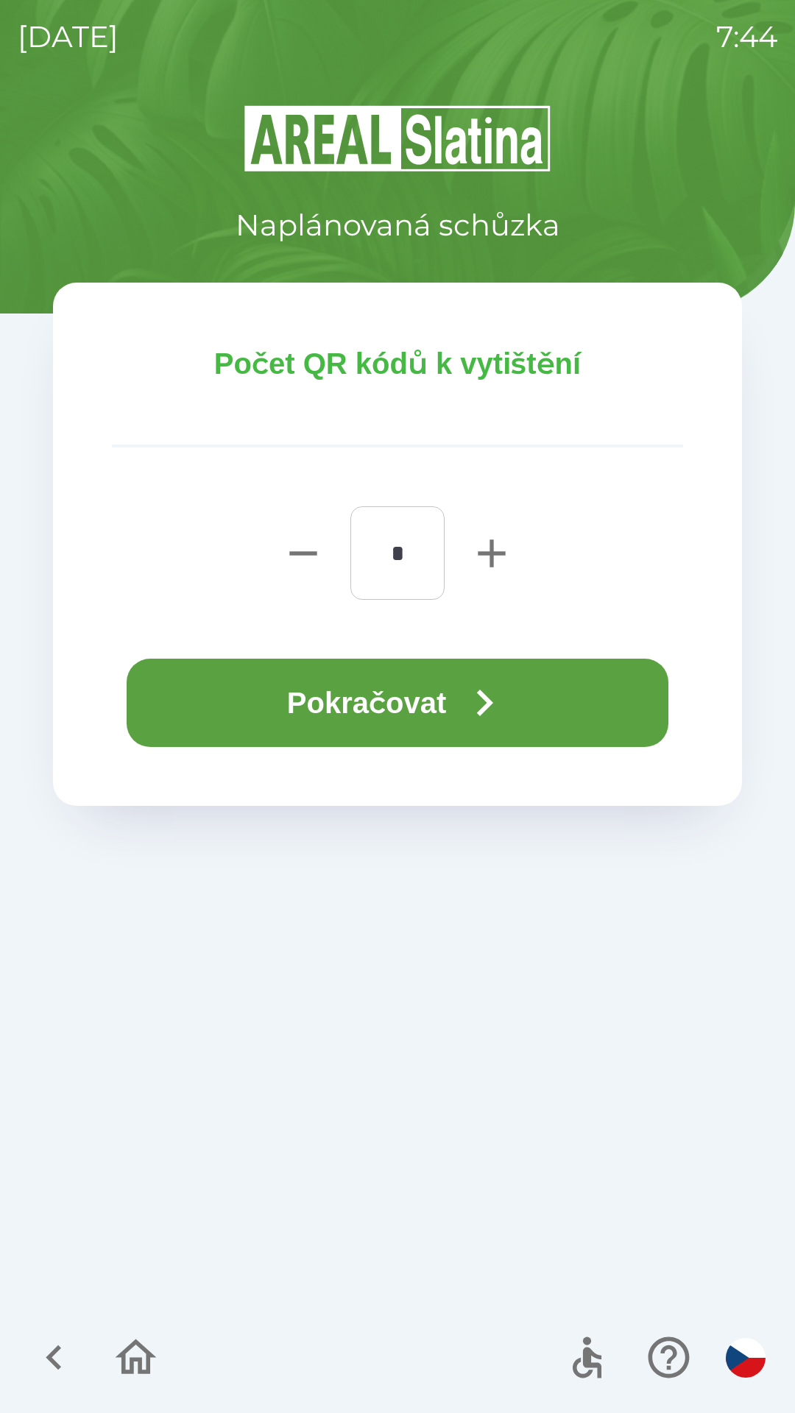
click at [404, 711] on button "Pokračovat" at bounding box center [397, 702] width 541 height 88
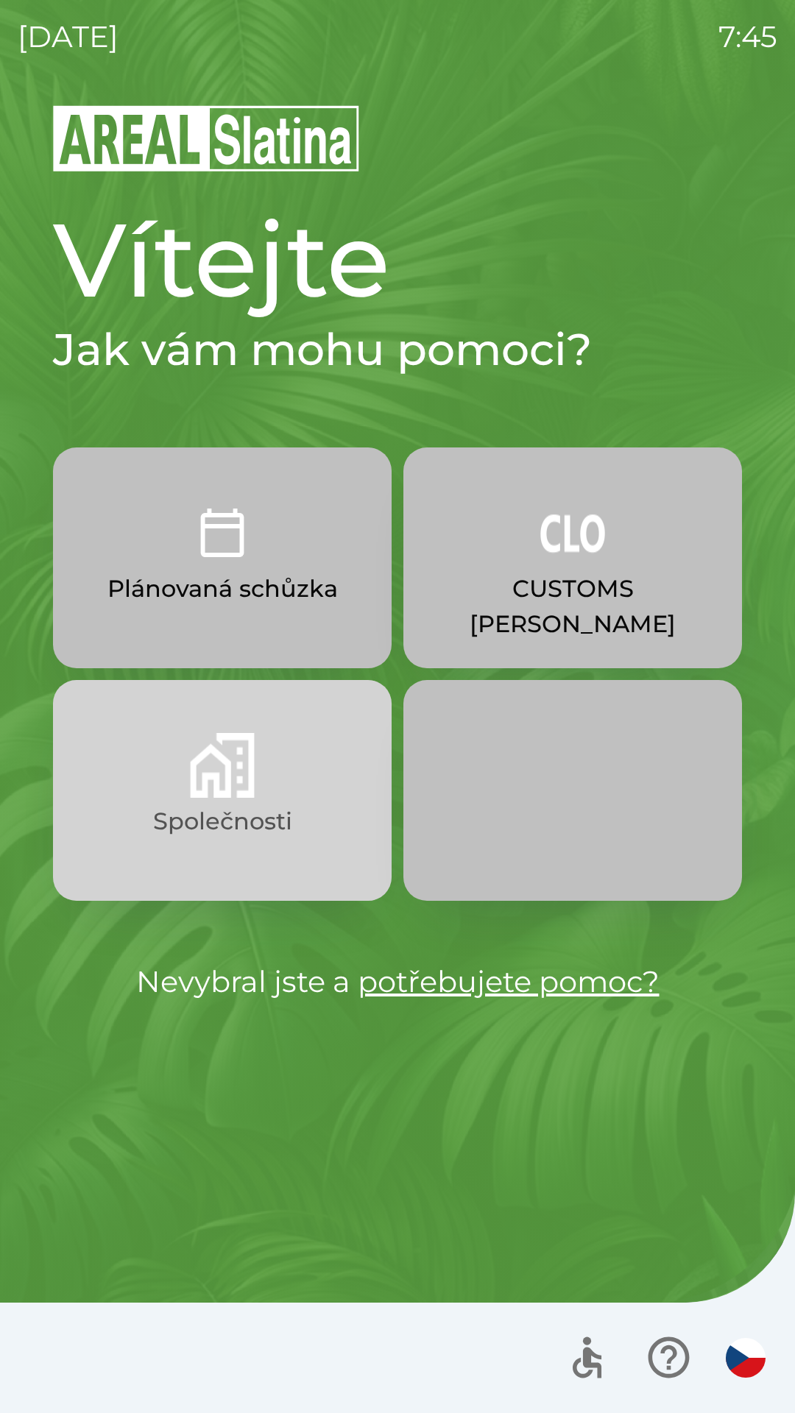
click at [248, 781] on img "button" at bounding box center [222, 765] width 65 height 65
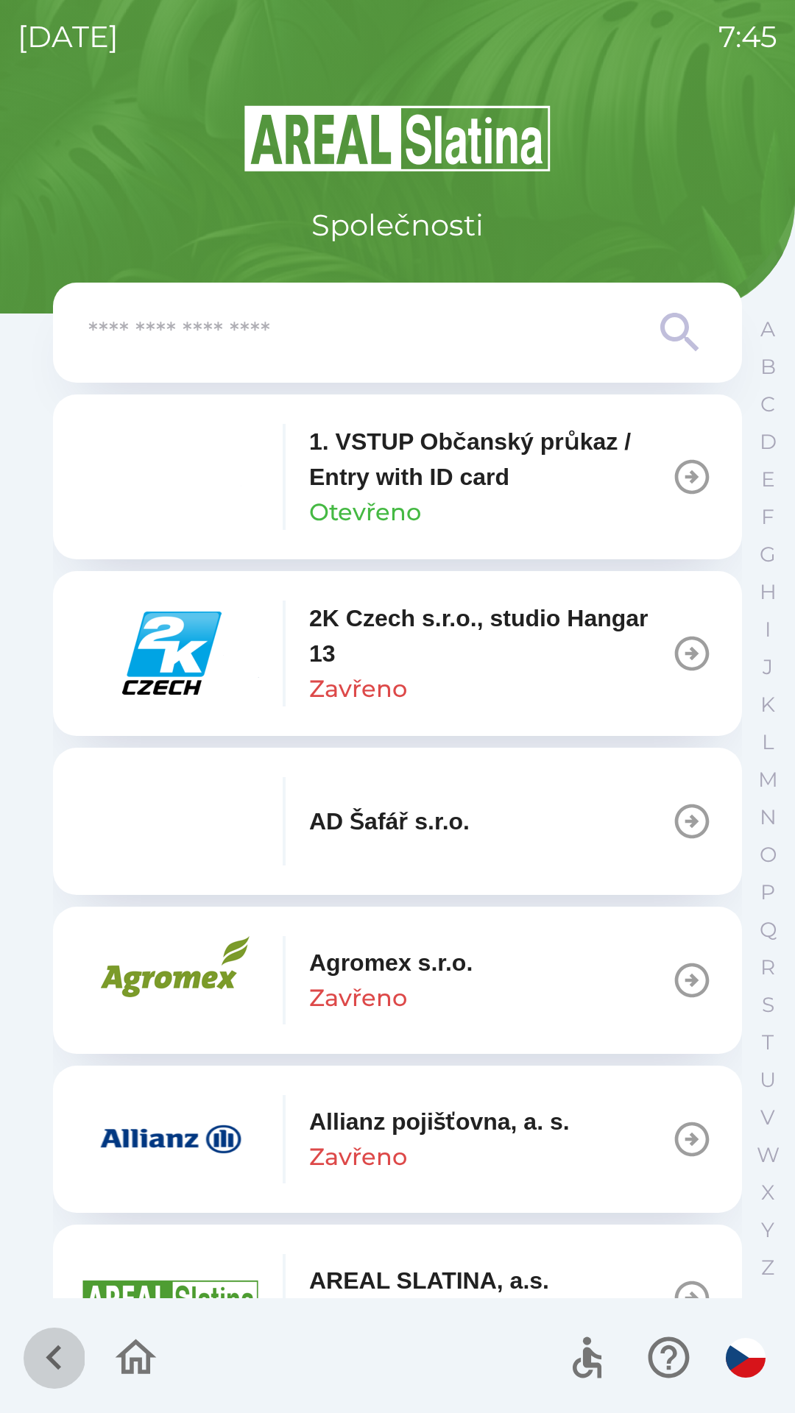
click at [46, 1355] on icon "button" at bounding box center [53, 1356] width 49 height 49
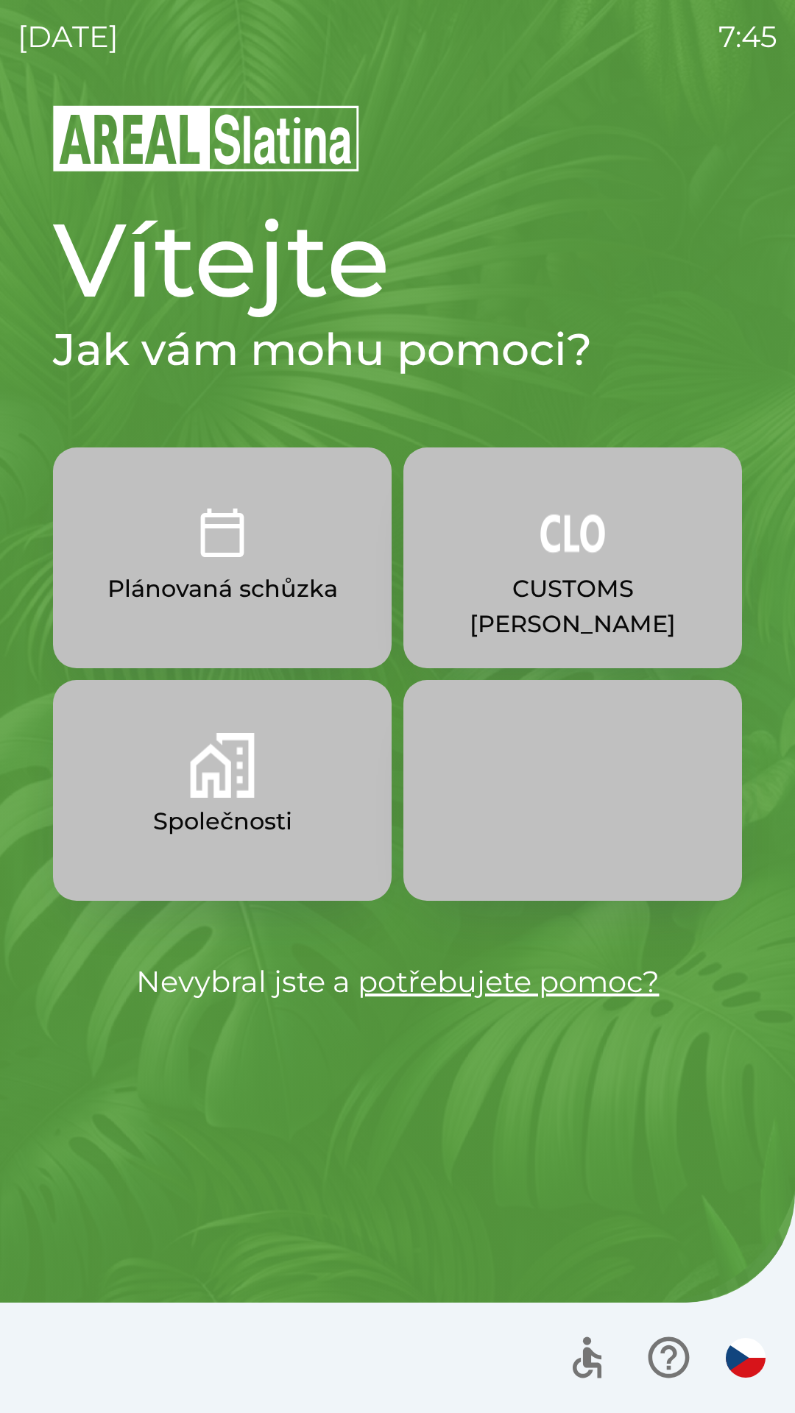
click at [271, 581] on p "Plánovaná schůzka" at bounding box center [222, 588] width 230 height 35
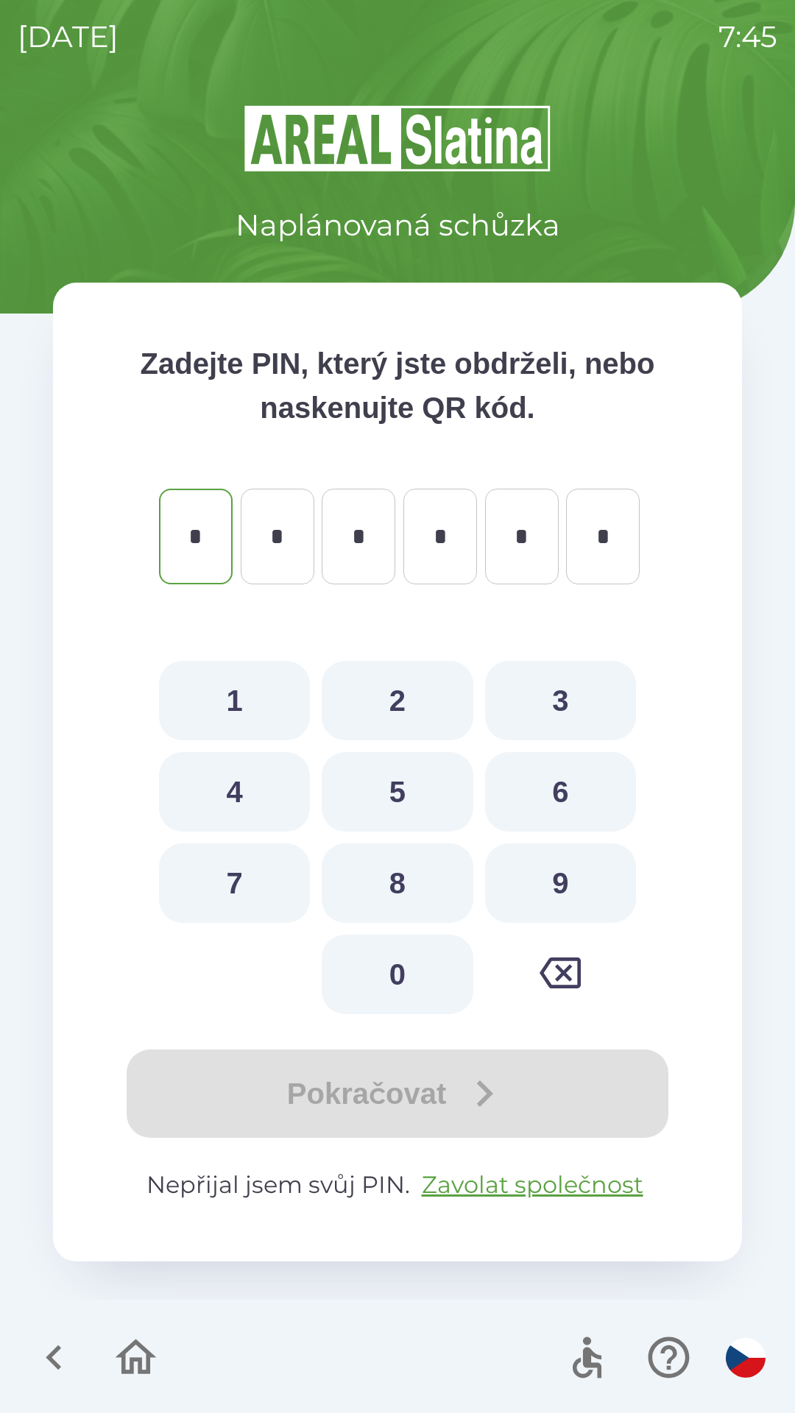
click at [55, 1348] on icon "button" at bounding box center [53, 1356] width 49 height 49
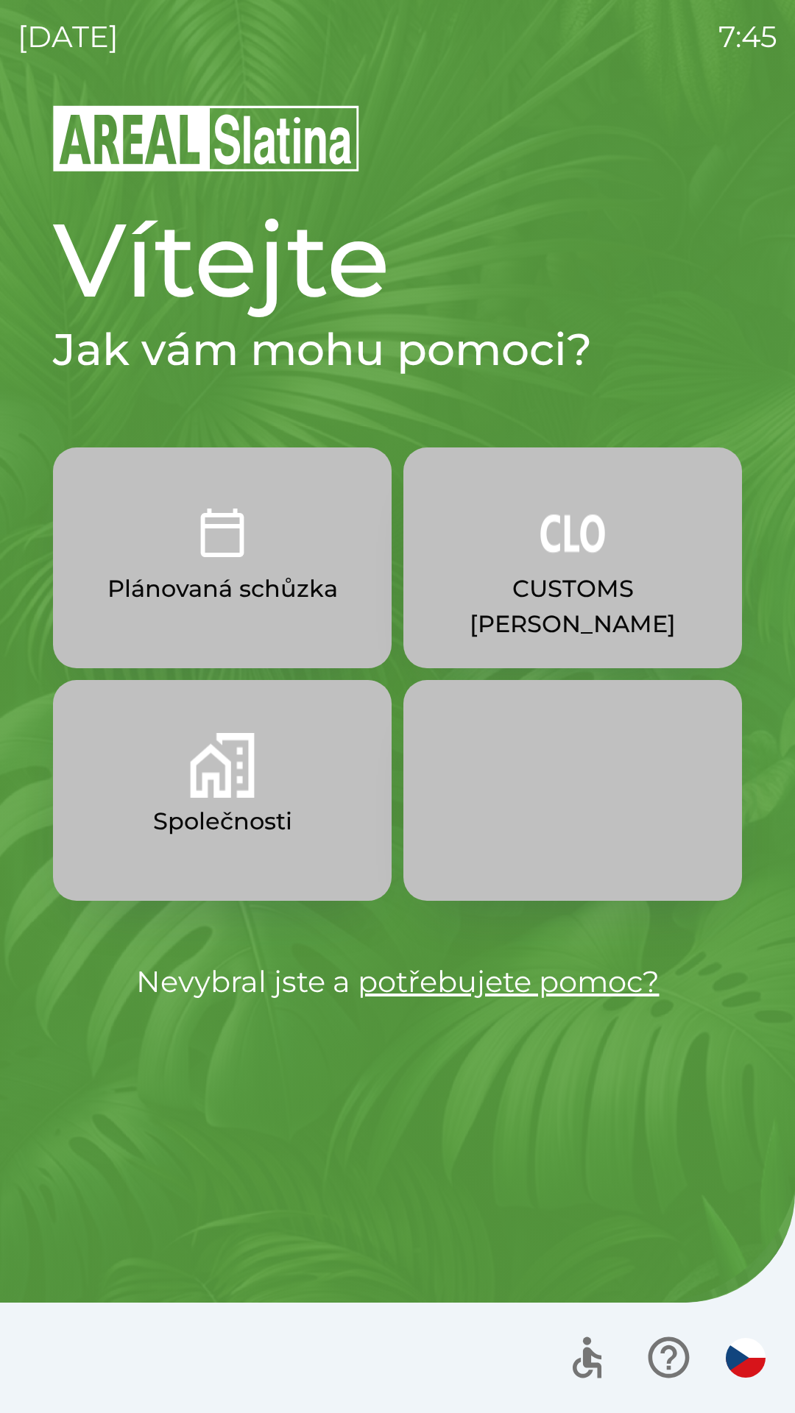
click at [538, 605] on p "CUSTOMS [PERSON_NAME]" at bounding box center [572, 606] width 268 height 71
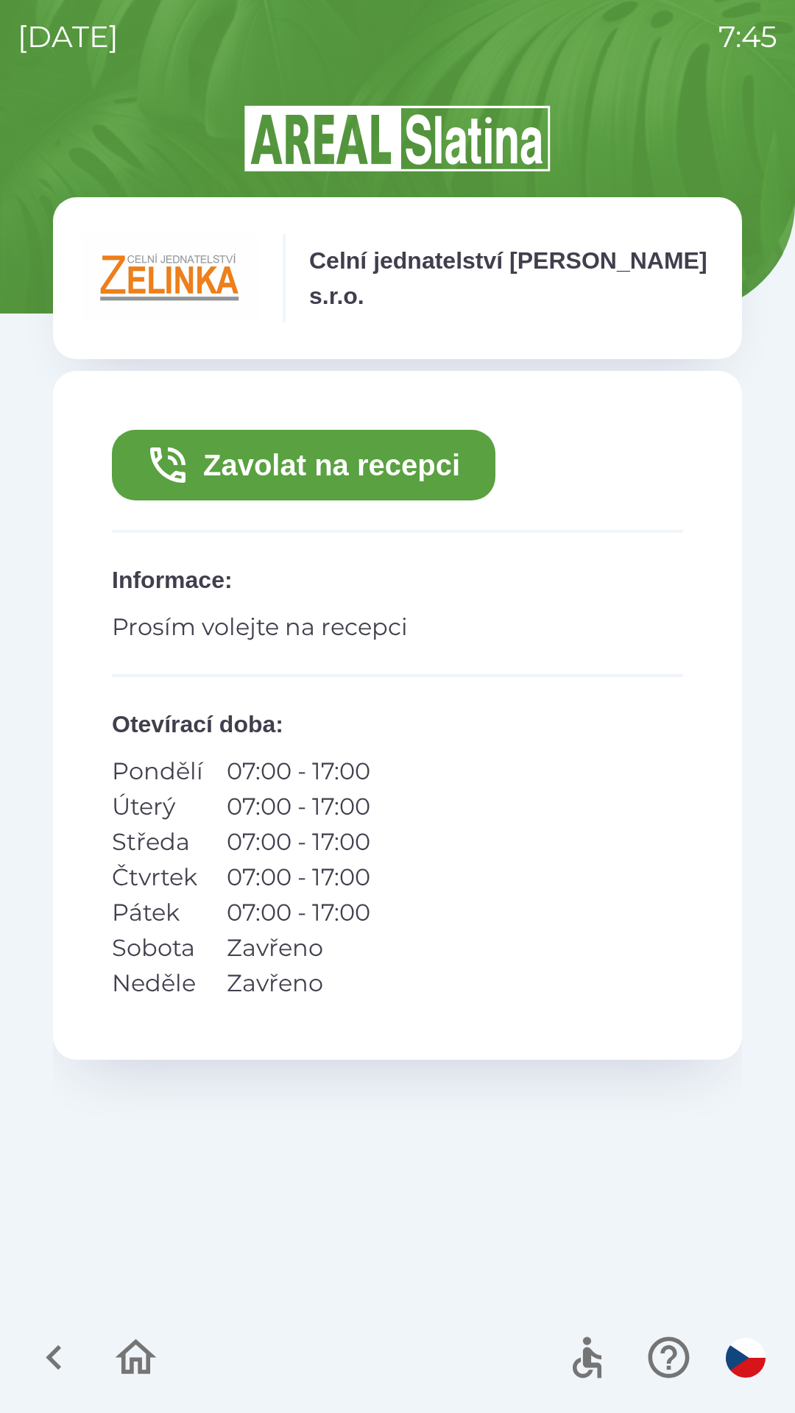
click at [401, 466] on button "Zavolat na recepci" at bounding box center [303, 465] width 383 height 71
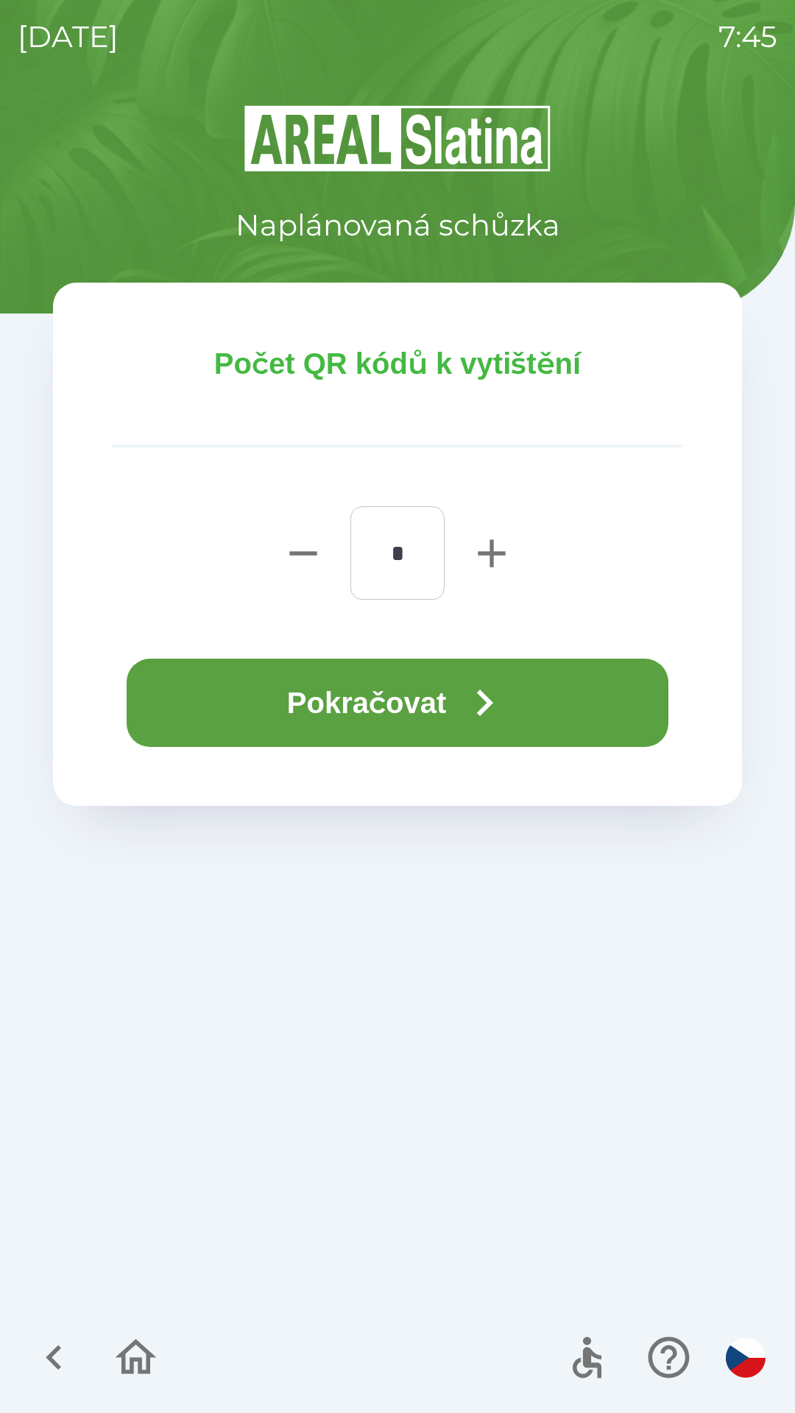
click at [421, 725] on button "Pokračovat" at bounding box center [397, 702] width 541 height 88
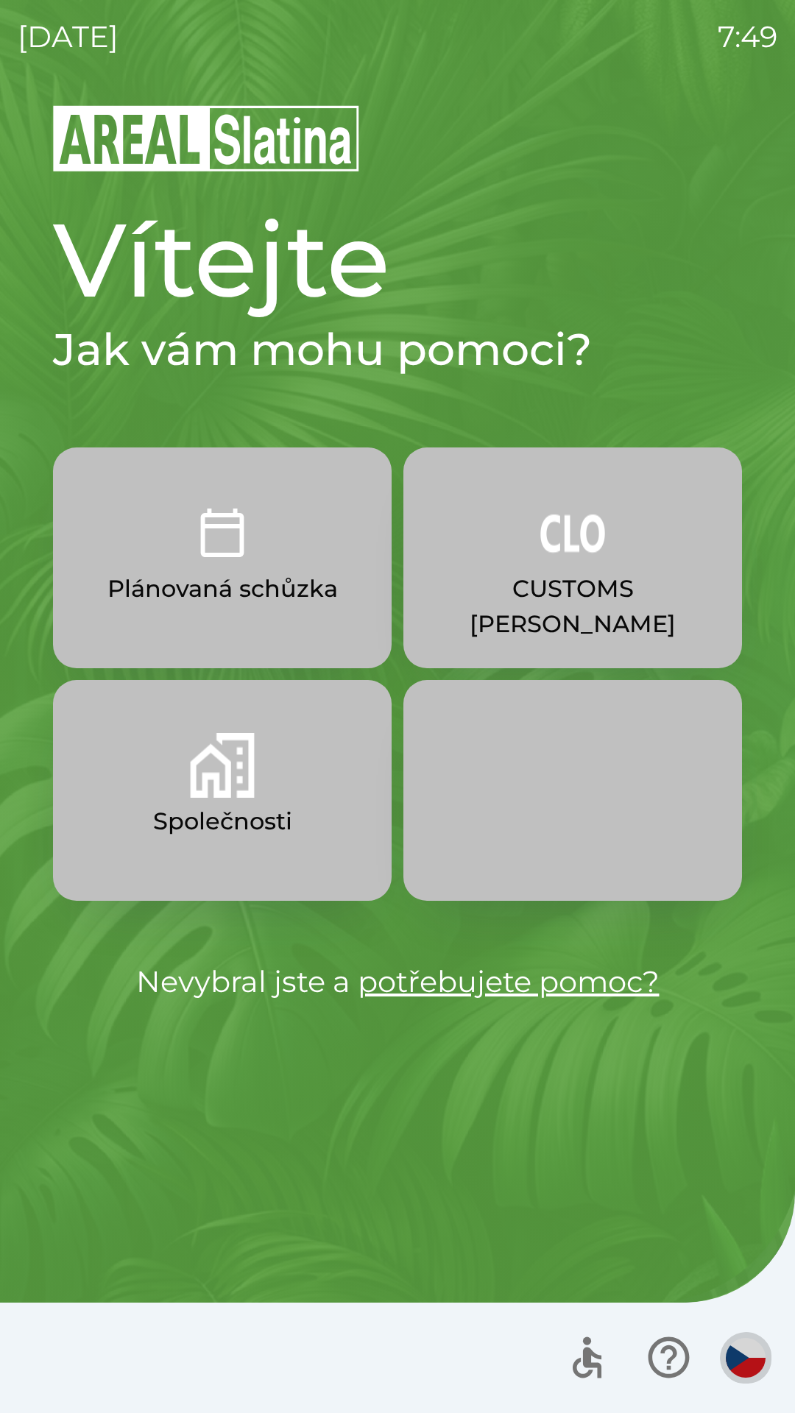
click at [744, 1365] on img "button" at bounding box center [745, 1357] width 40 height 40
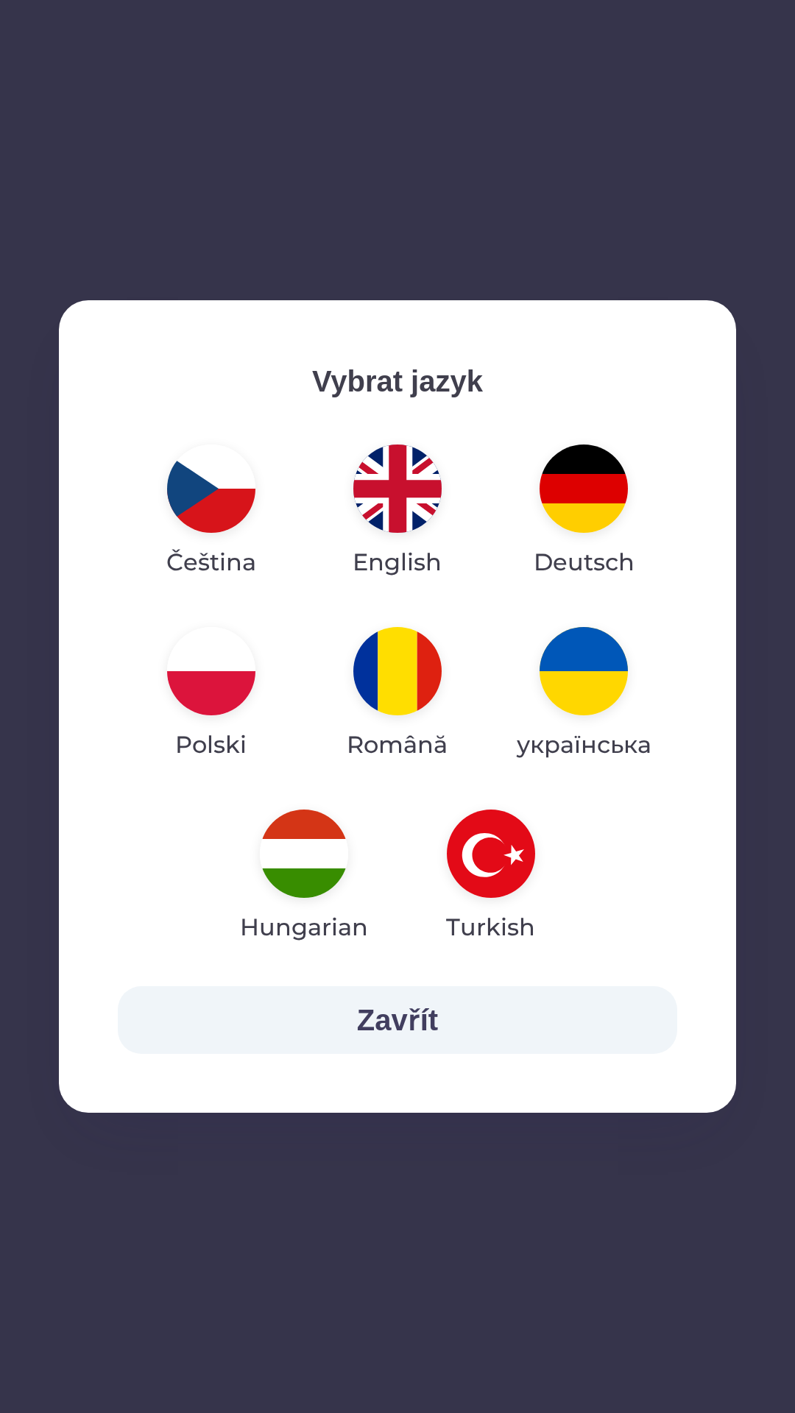
click at [584, 691] on img "button" at bounding box center [583, 671] width 88 height 88
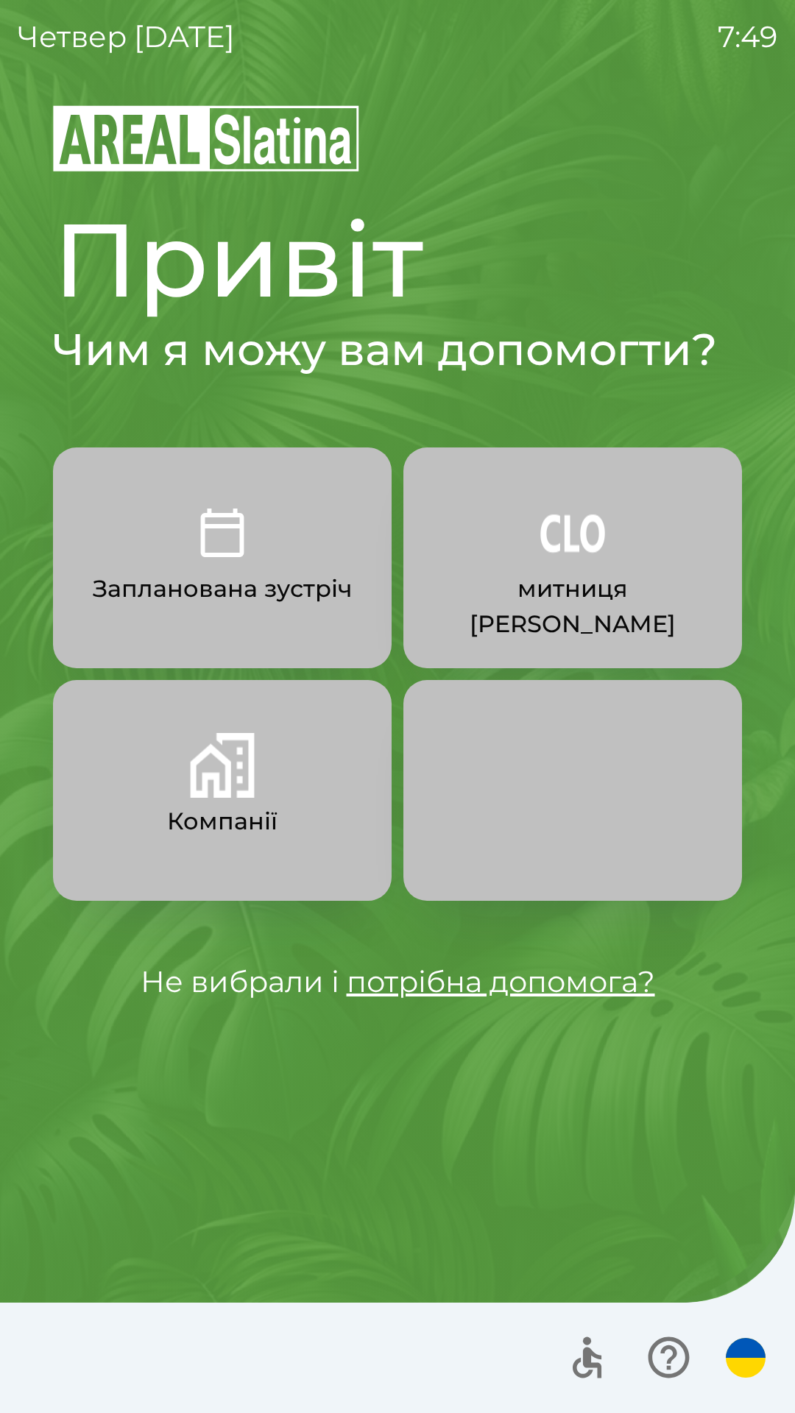
click at [280, 776] on button "Компанії" at bounding box center [222, 790] width 338 height 221
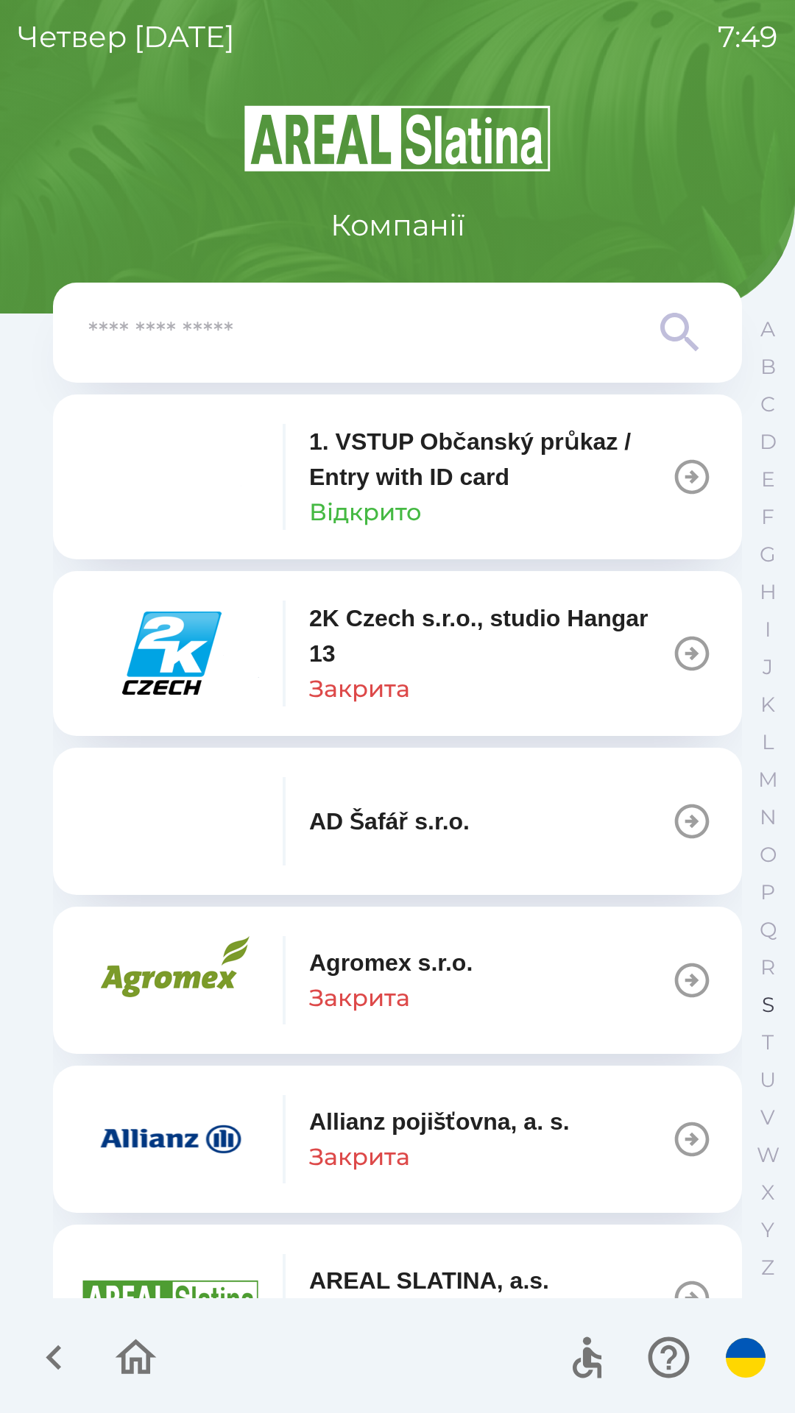
click at [764, 1009] on p "S" at bounding box center [767, 1005] width 13 height 26
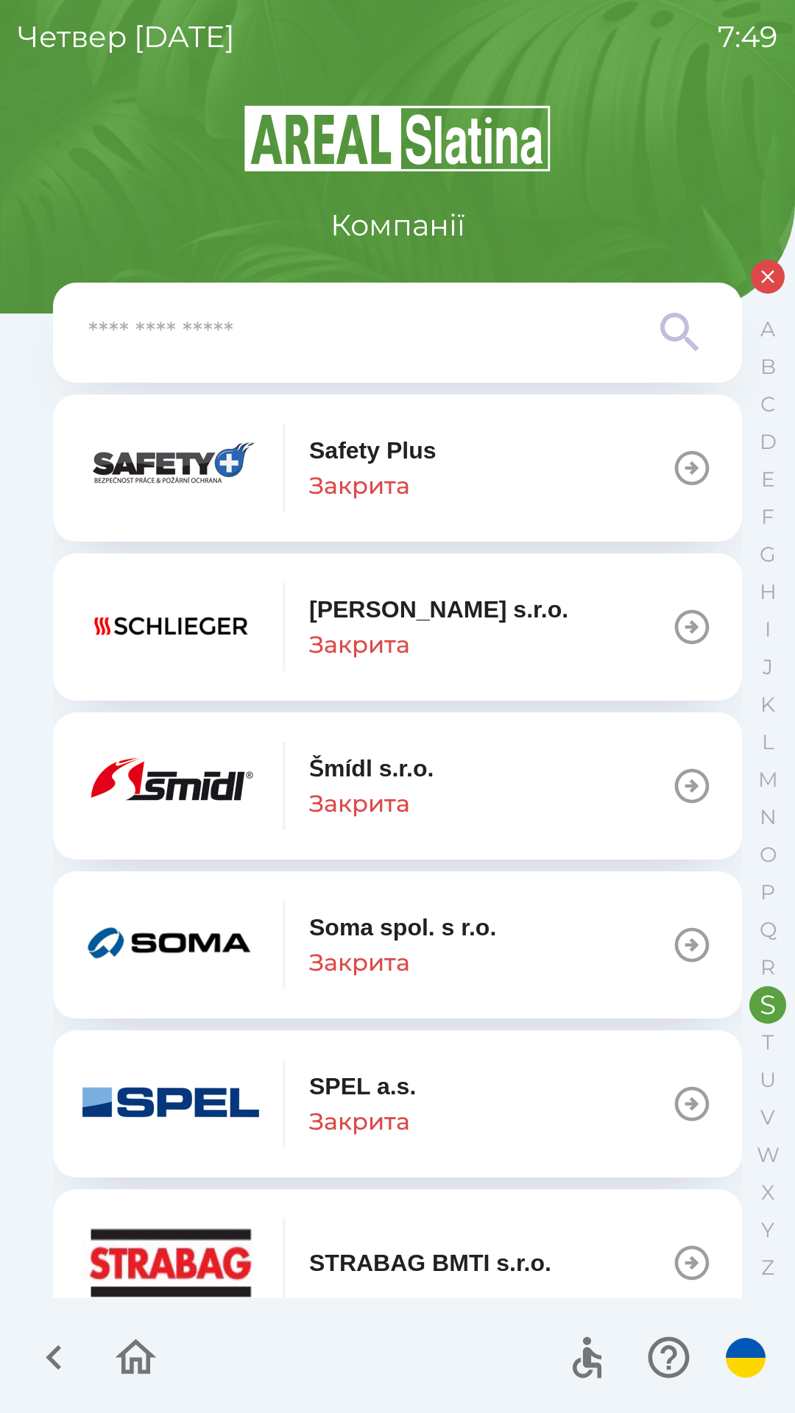
click at [671, 784] on icon "button" at bounding box center [691, 785] width 41 height 41
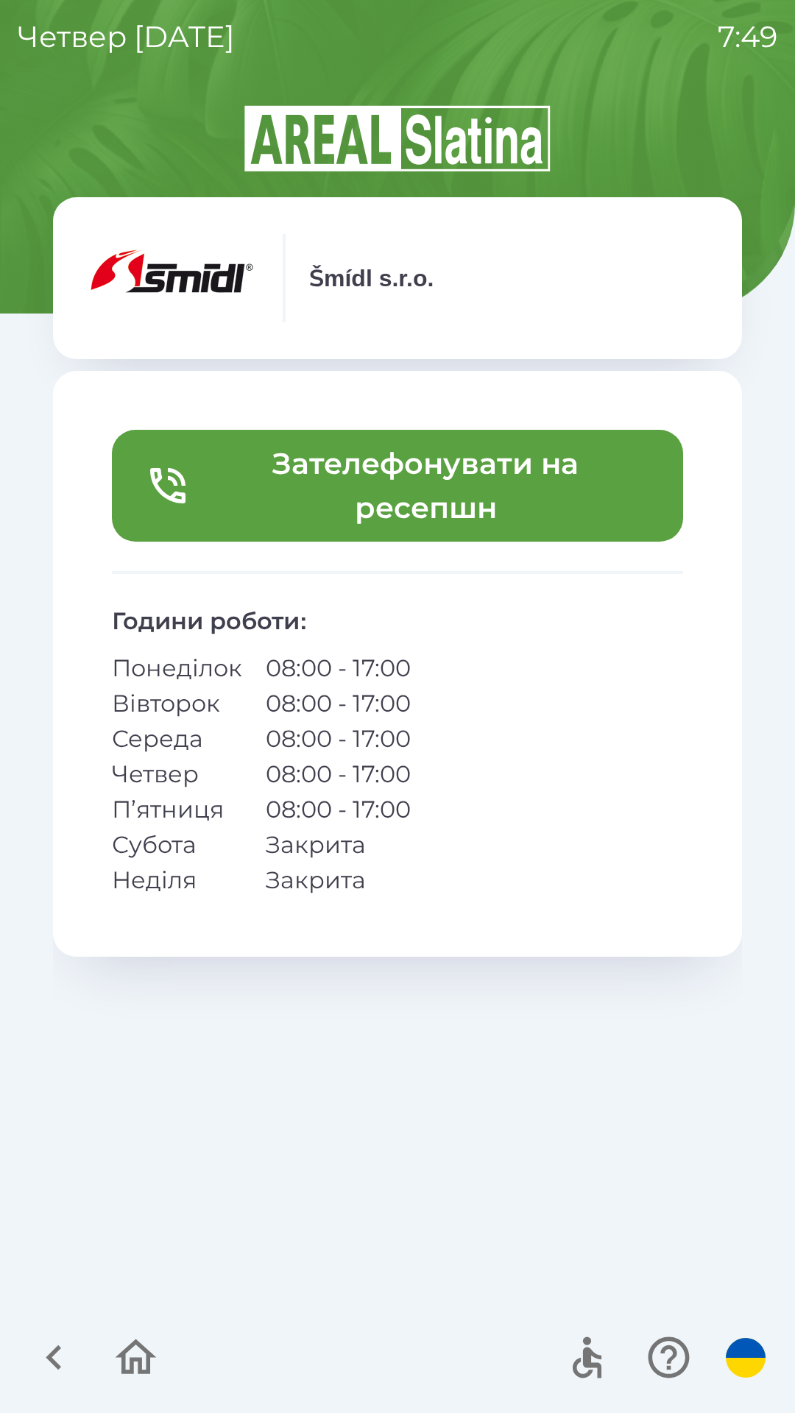
click at [539, 508] on button "Зателефонувати на ресепшн" at bounding box center [397, 486] width 571 height 112
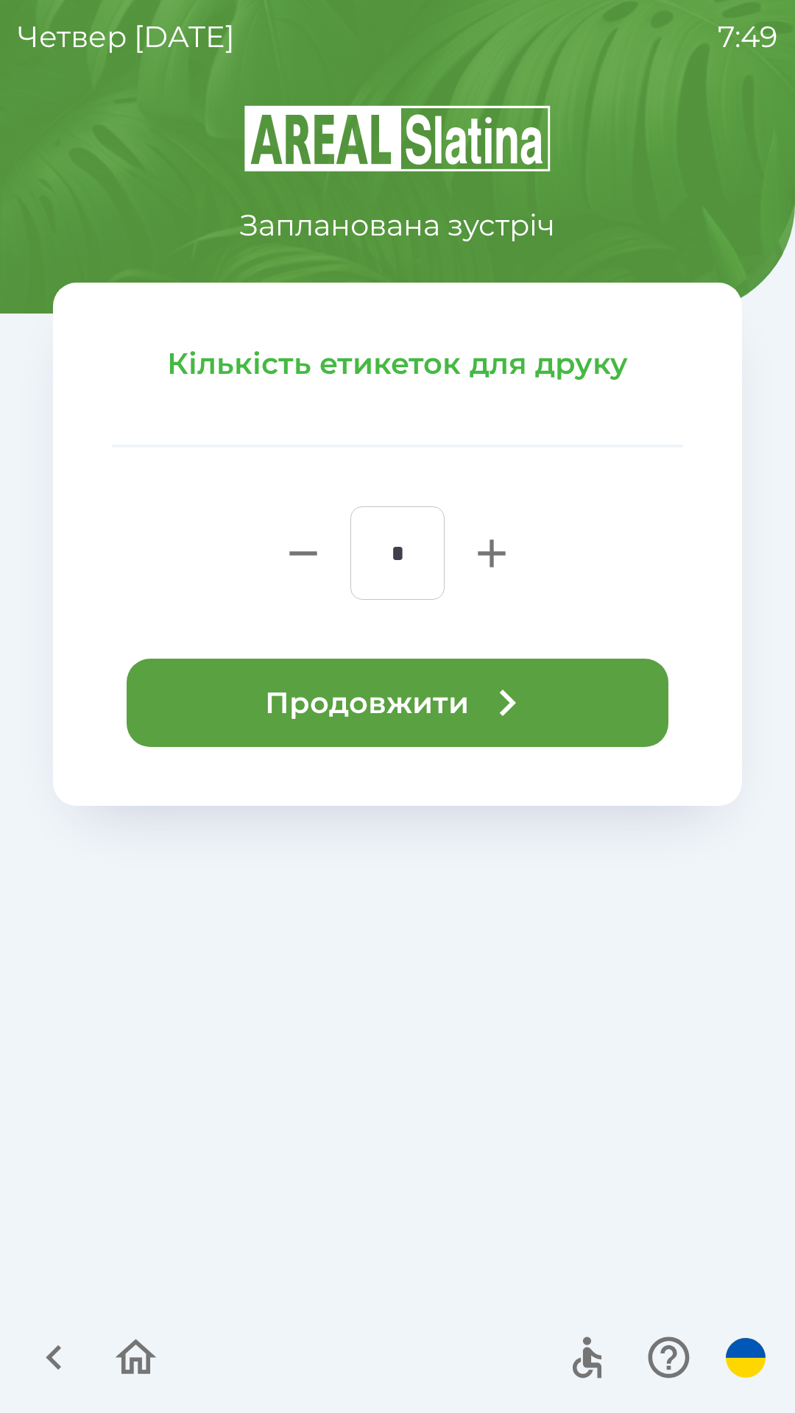
click at [458, 694] on button "Продовжити" at bounding box center [397, 702] width 541 height 88
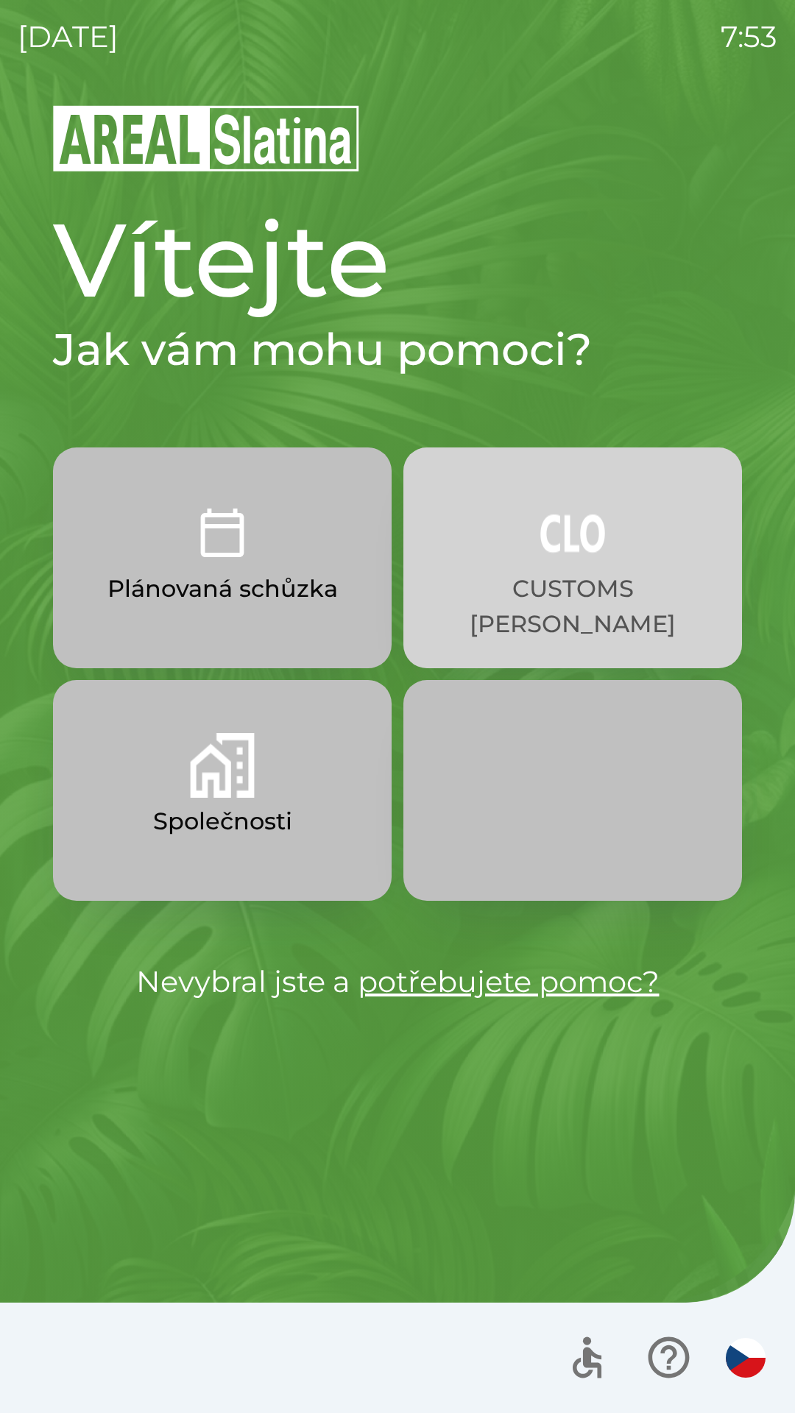
click at [563, 568] on button "CUSTOMS [PERSON_NAME]" at bounding box center [572, 557] width 338 height 221
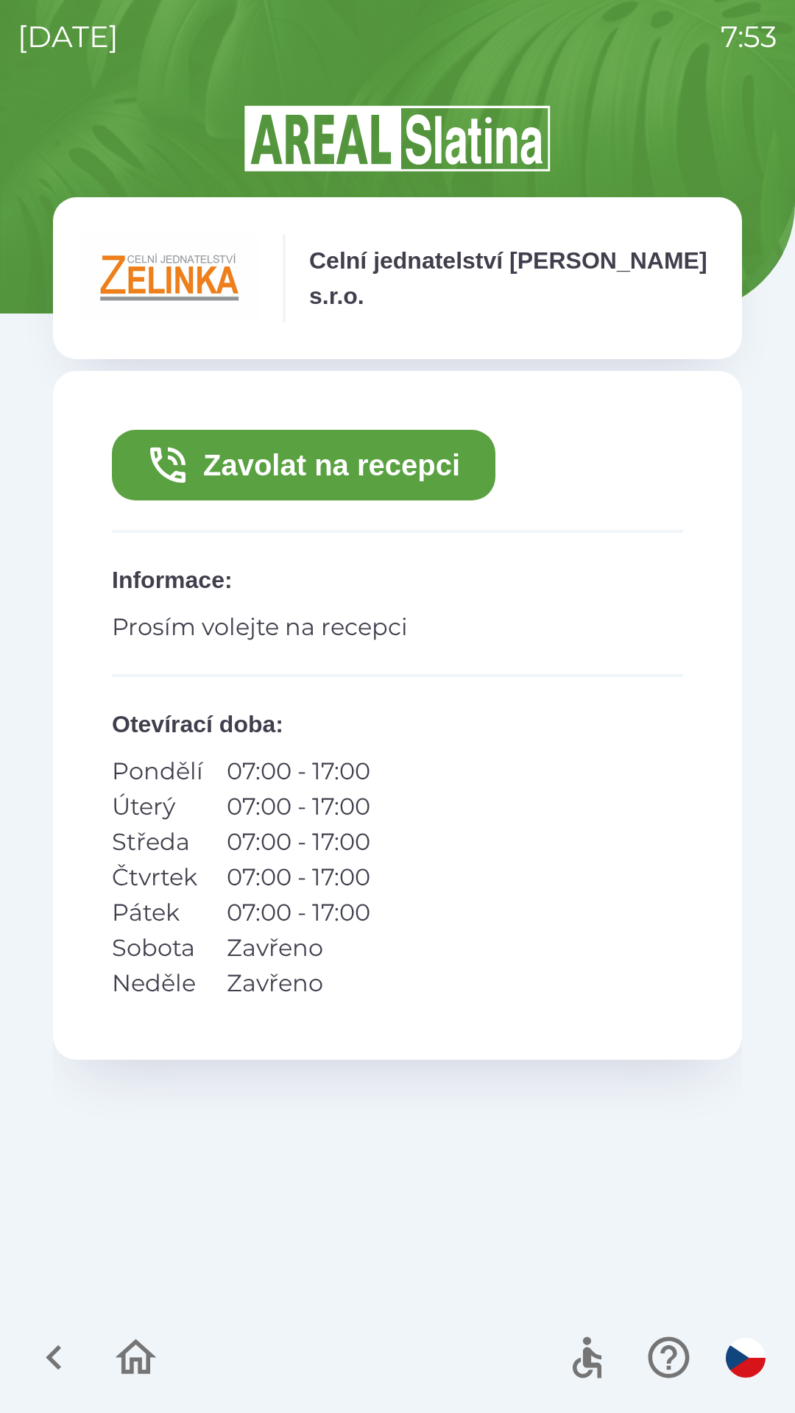
click at [135, 1369] on icon "button" at bounding box center [135, 1356] width 49 height 49
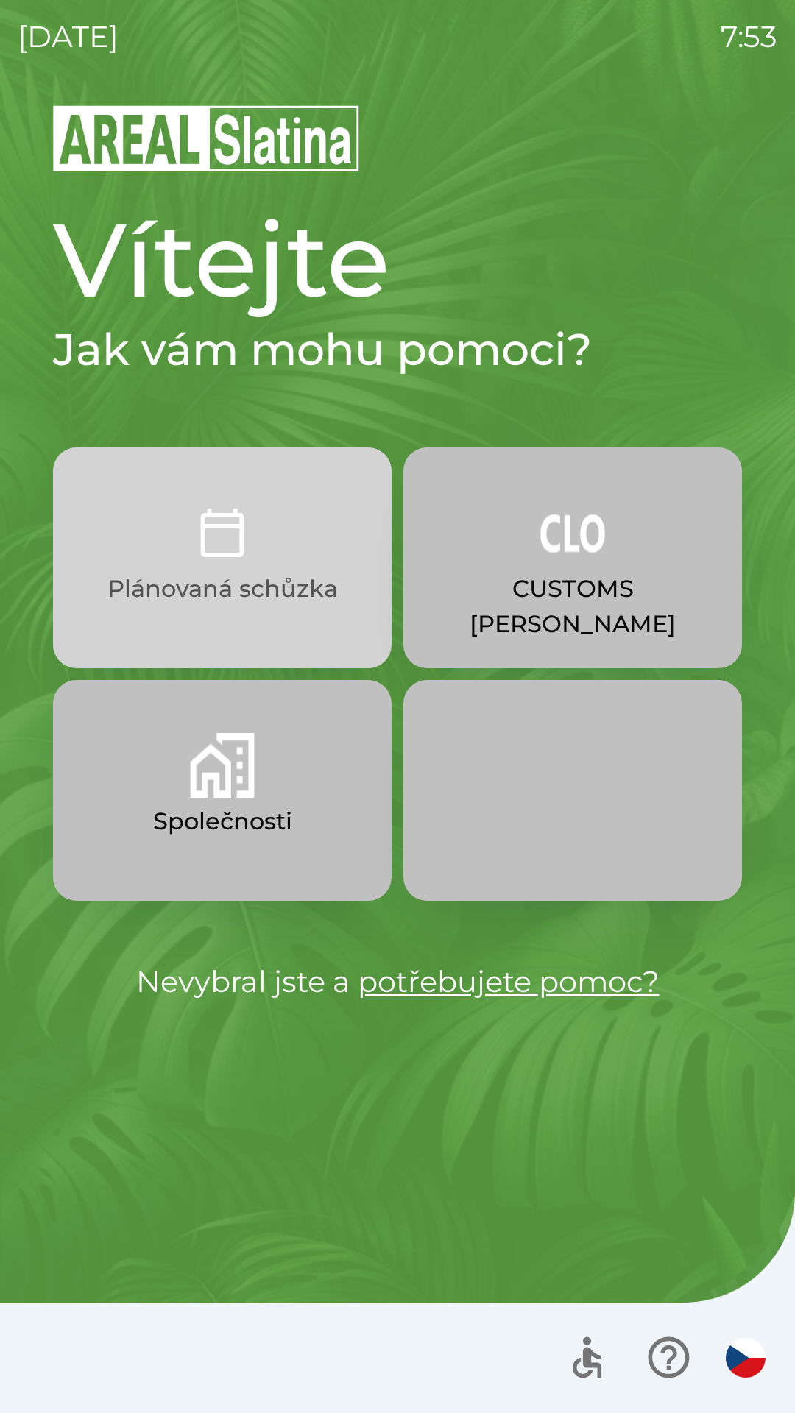
click at [148, 574] on p "Plánovaná schůzka" at bounding box center [222, 588] width 230 height 35
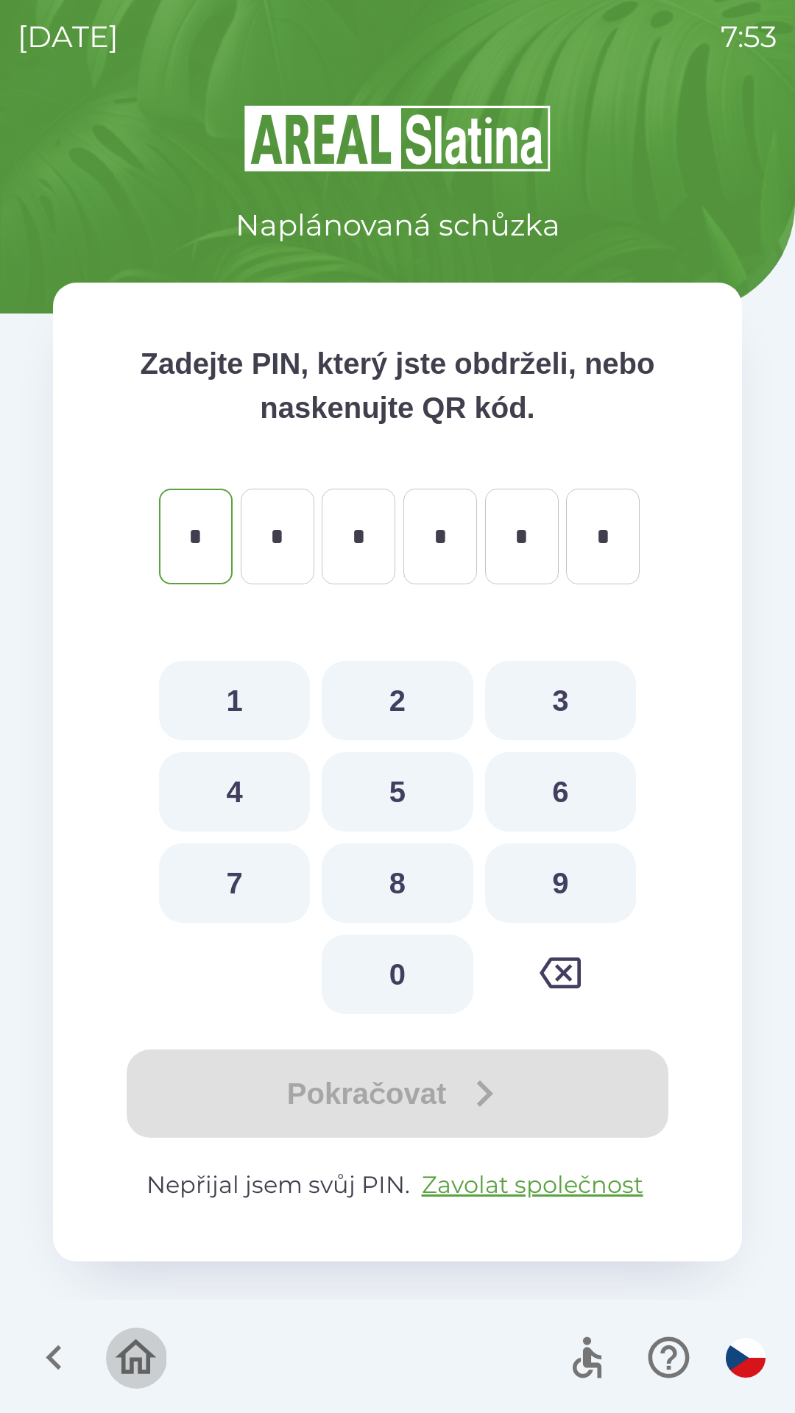
click at [130, 1363] on icon "button" at bounding box center [136, 1356] width 41 height 35
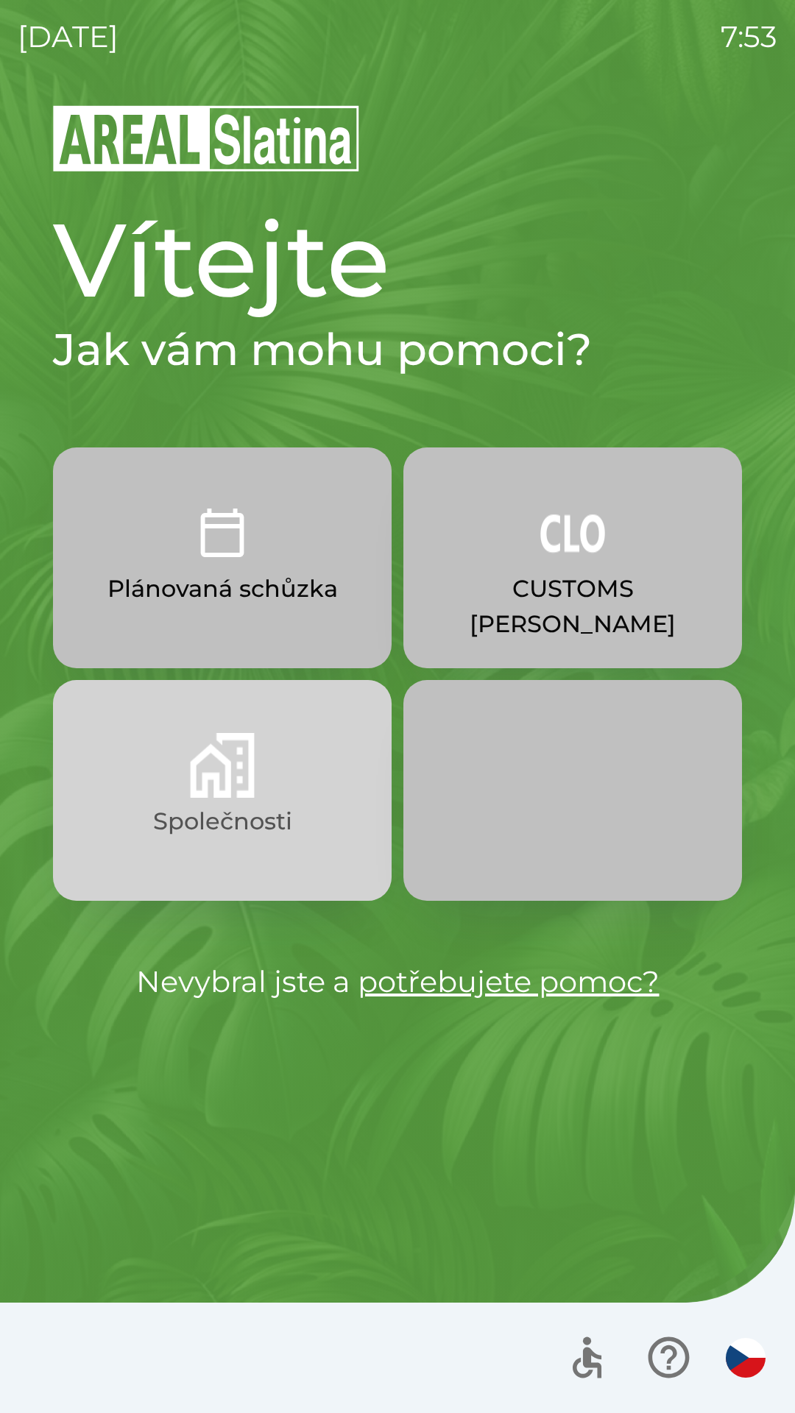
click at [162, 828] on p "Společnosti" at bounding box center [222, 820] width 139 height 35
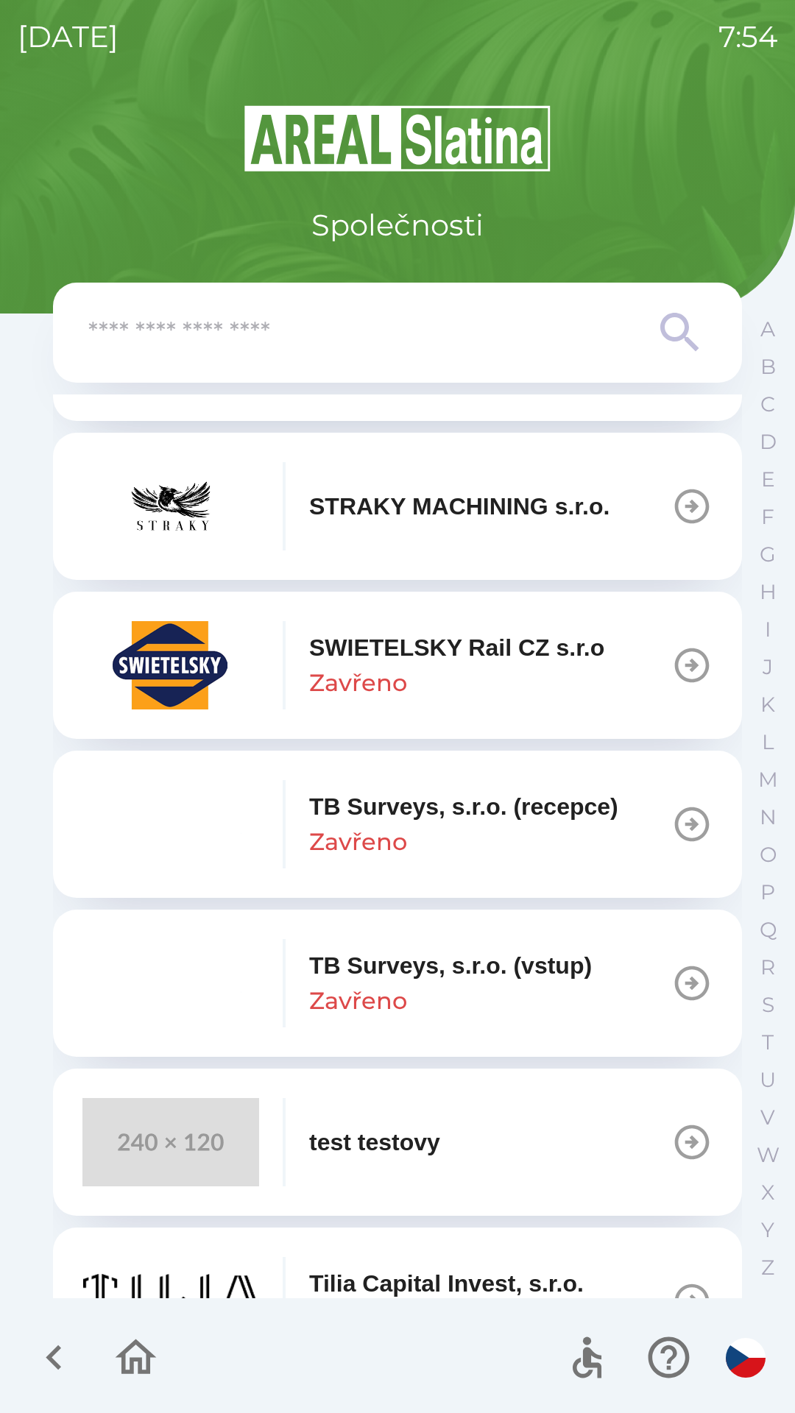
scroll to position [9777, 0]
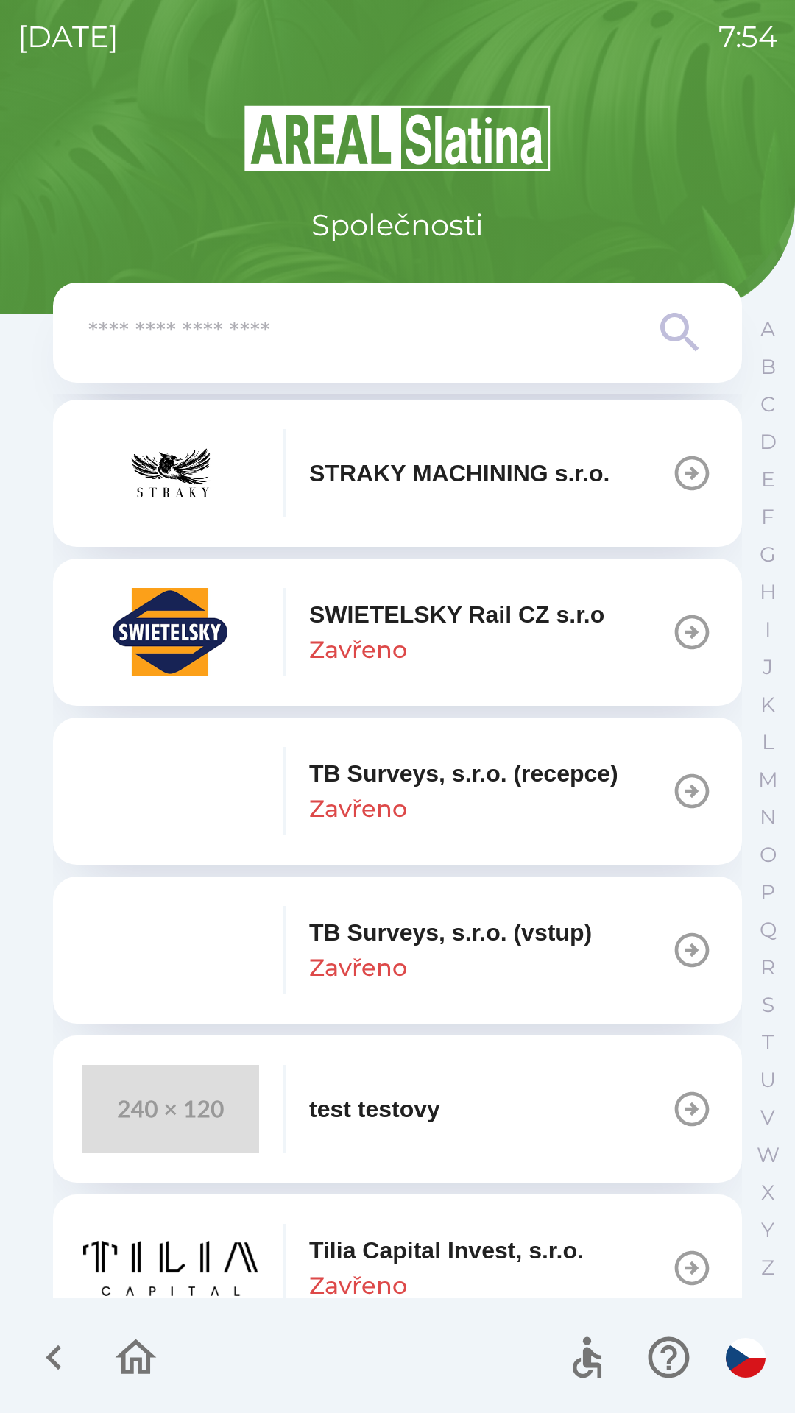
click at [613, 328] on input "text" at bounding box center [367, 333] width 559 height 40
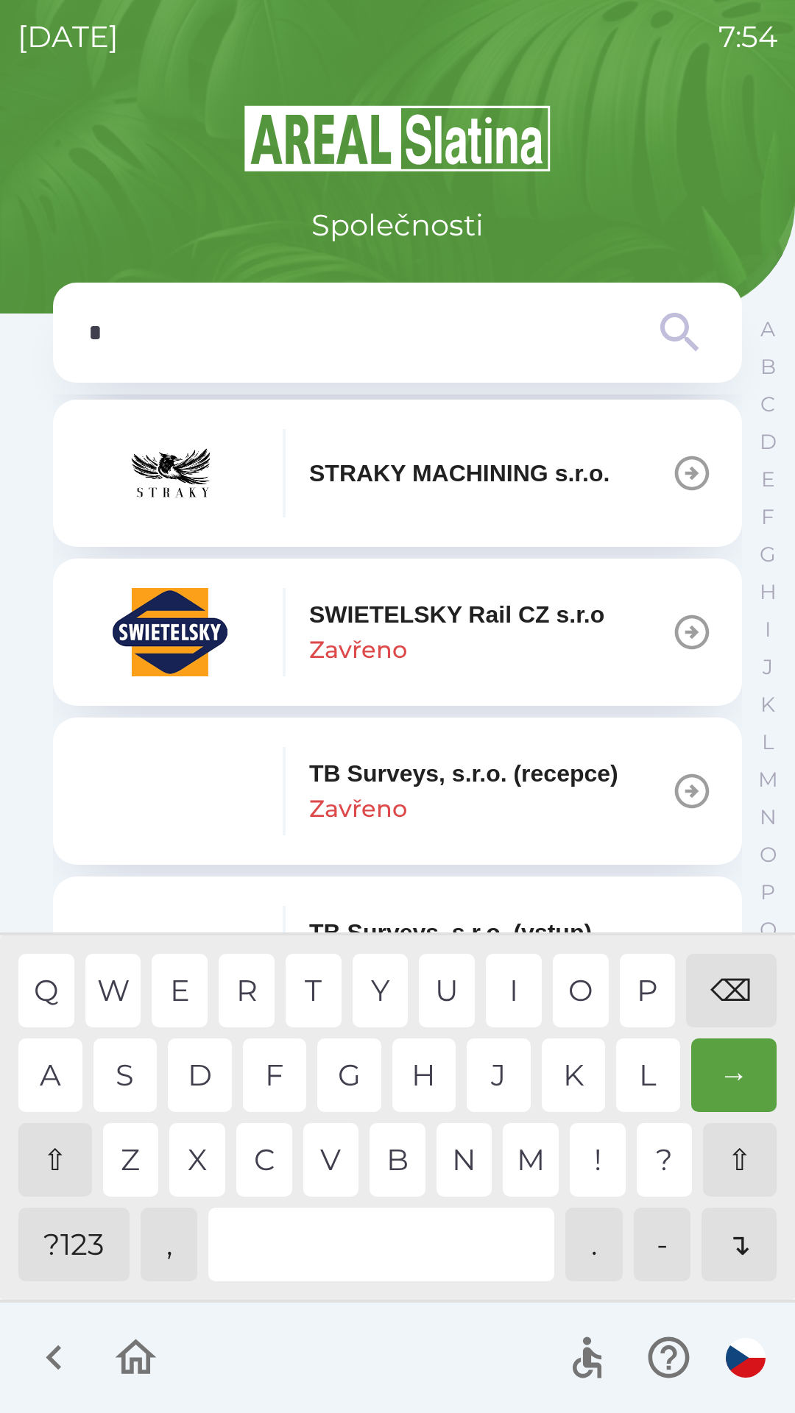
scroll to position [903, 0]
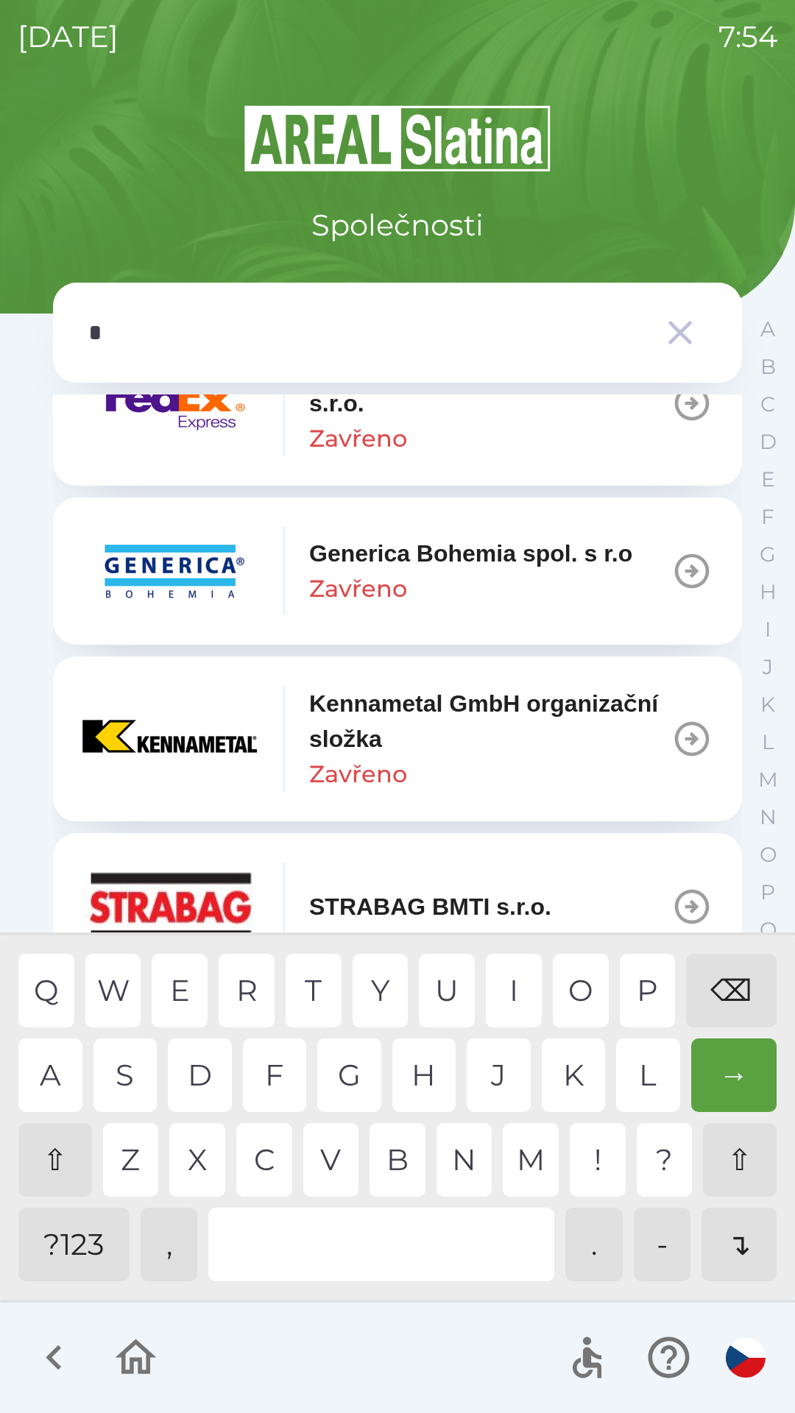
click at [384, 1160] on div "B" at bounding box center [397, 1160] width 56 height 74
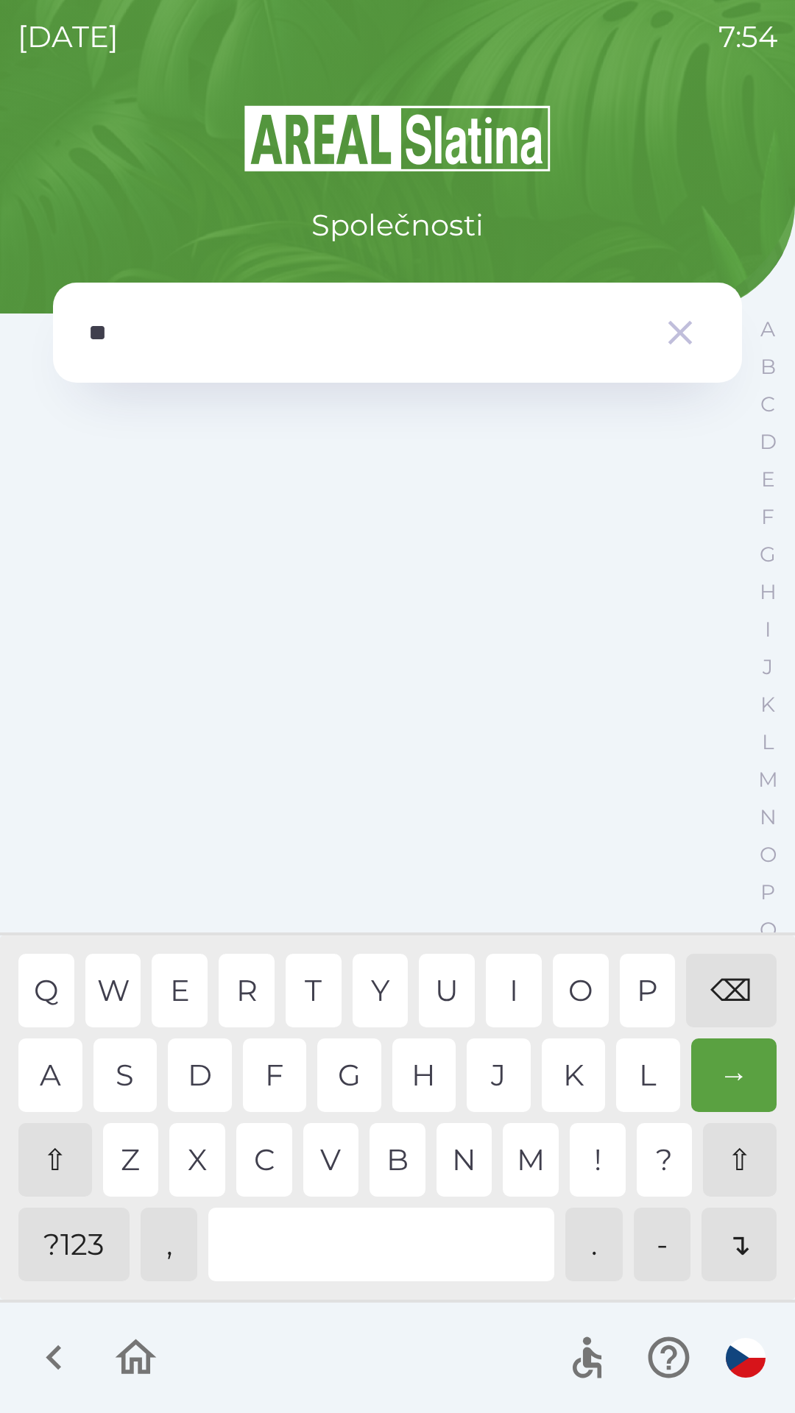
scroll to position [0, 0]
click at [443, 1002] on div "U" at bounding box center [447, 990] width 56 height 74
click at [507, 992] on div "I" at bounding box center [514, 990] width 56 height 74
click at [642, 1065] on div "L" at bounding box center [648, 1075] width 64 height 74
click at [463, 1156] on div "N" at bounding box center [464, 1160] width 56 height 74
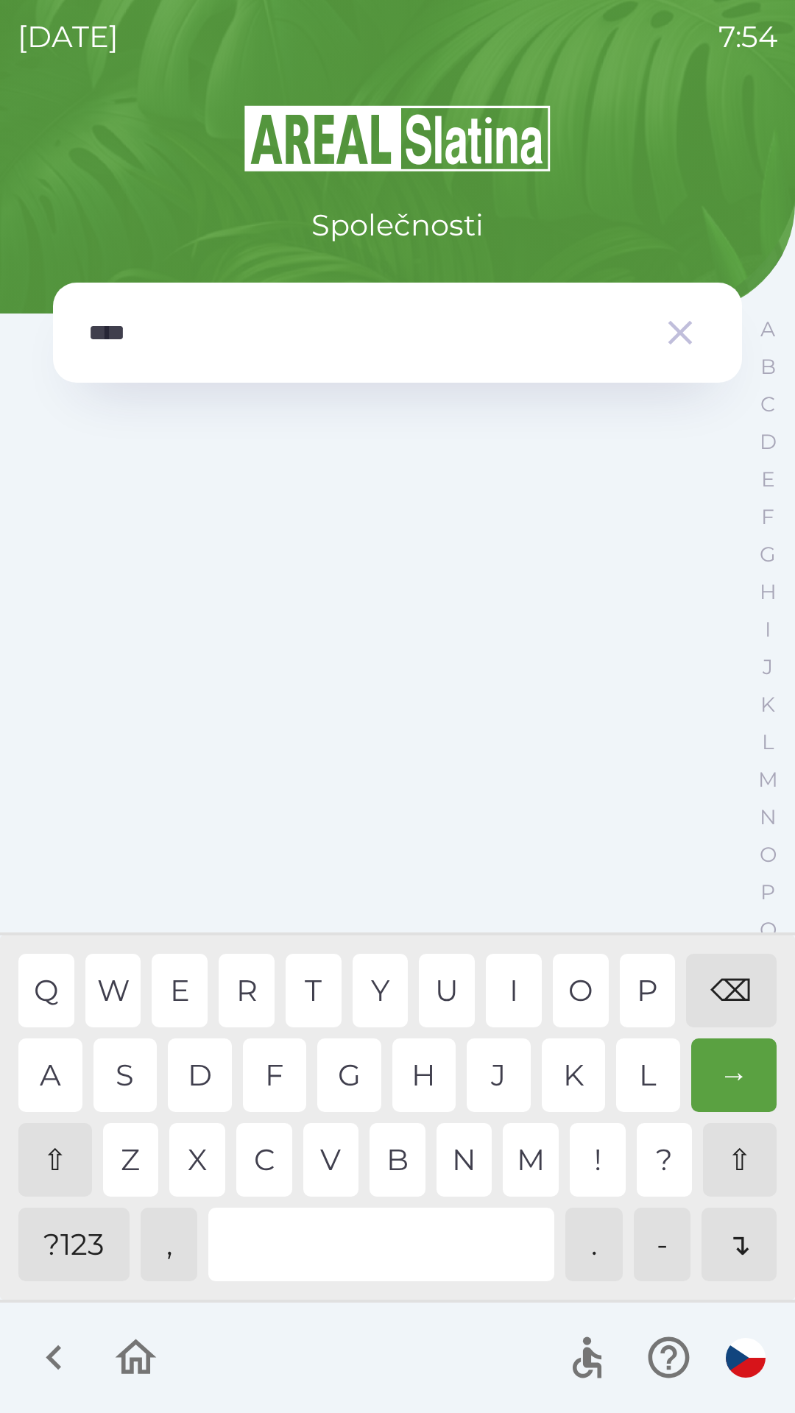
click at [731, 981] on div "⌫" at bounding box center [731, 990] width 90 height 74
click at [731, 992] on div "⌫" at bounding box center [731, 990] width 90 height 74
click at [733, 995] on div "⌫" at bounding box center [731, 990] width 90 height 74
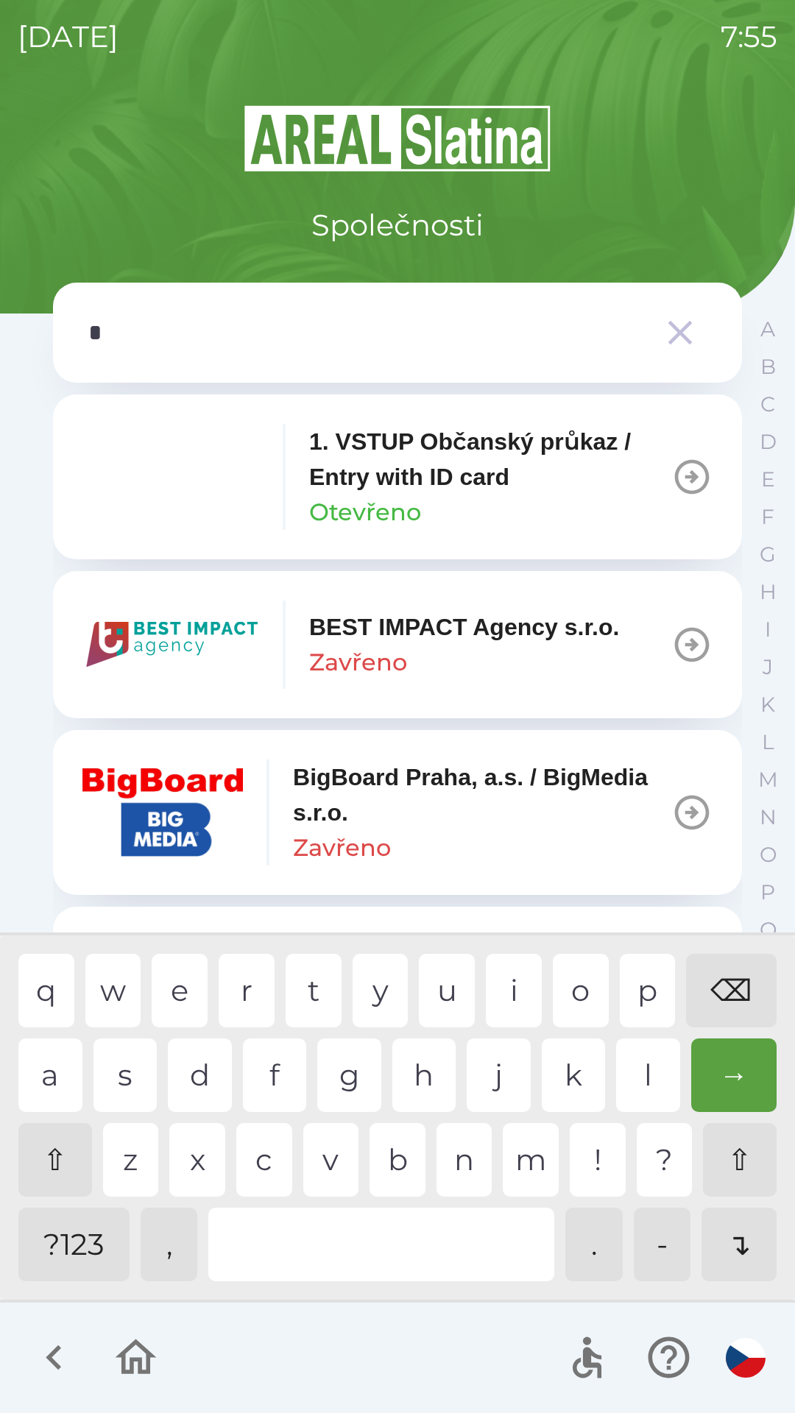
click at [58, 1154] on div "⇧" at bounding box center [55, 1160] width 74 height 74
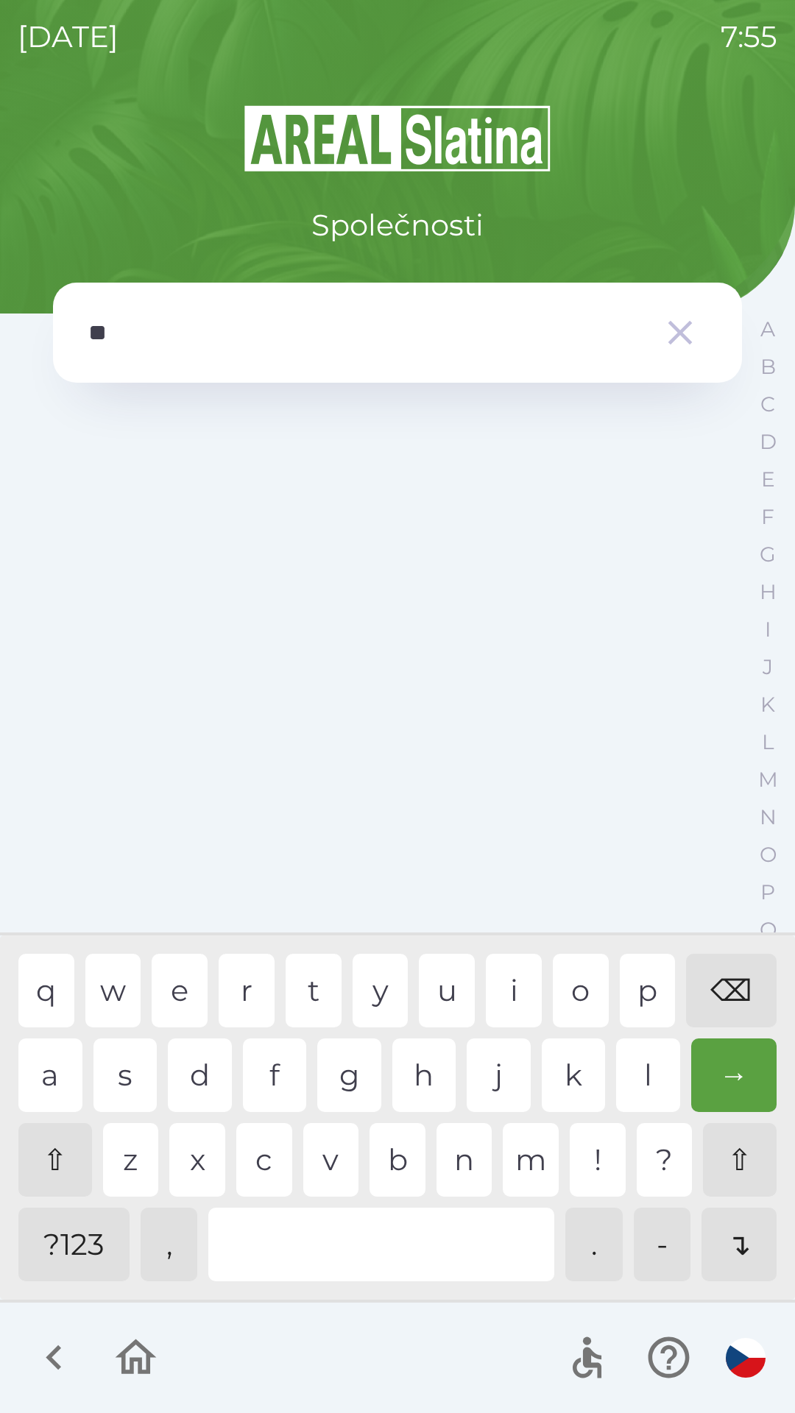
click at [446, 1001] on div "u" at bounding box center [447, 990] width 56 height 74
click at [505, 993] on div "i" at bounding box center [514, 990] width 56 height 74
click at [195, 1084] on div "d" at bounding box center [200, 1075] width 64 height 74
click at [509, 995] on div "i" at bounding box center [514, 990] width 56 height 74
click at [445, 1235] on div at bounding box center [381, 1244] width 346 height 74
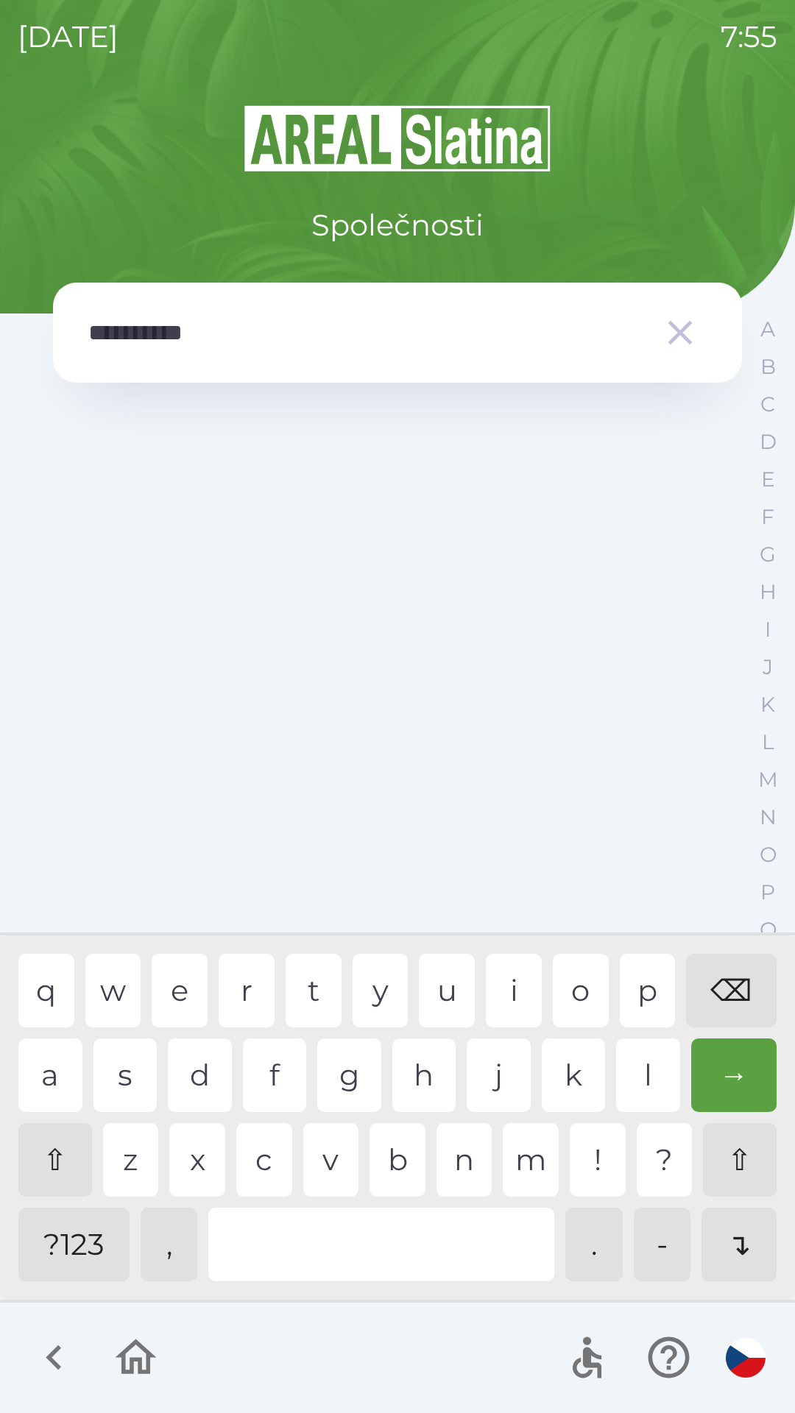
click at [733, 1079] on div "→" at bounding box center [734, 1075] width 86 height 74
click at [732, 990] on div "⌫" at bounding box center [731, 990] width 90 height 74
click at [736, 994] on div "⌫" at bounding box center [731, 990] width 90 height 74
click at [354, 1065] on div "g" at bounding box center [349, 1075] width 64 height 74
click at [388, 1233] on div at bounding box center [381, 1244] width 346 height 74
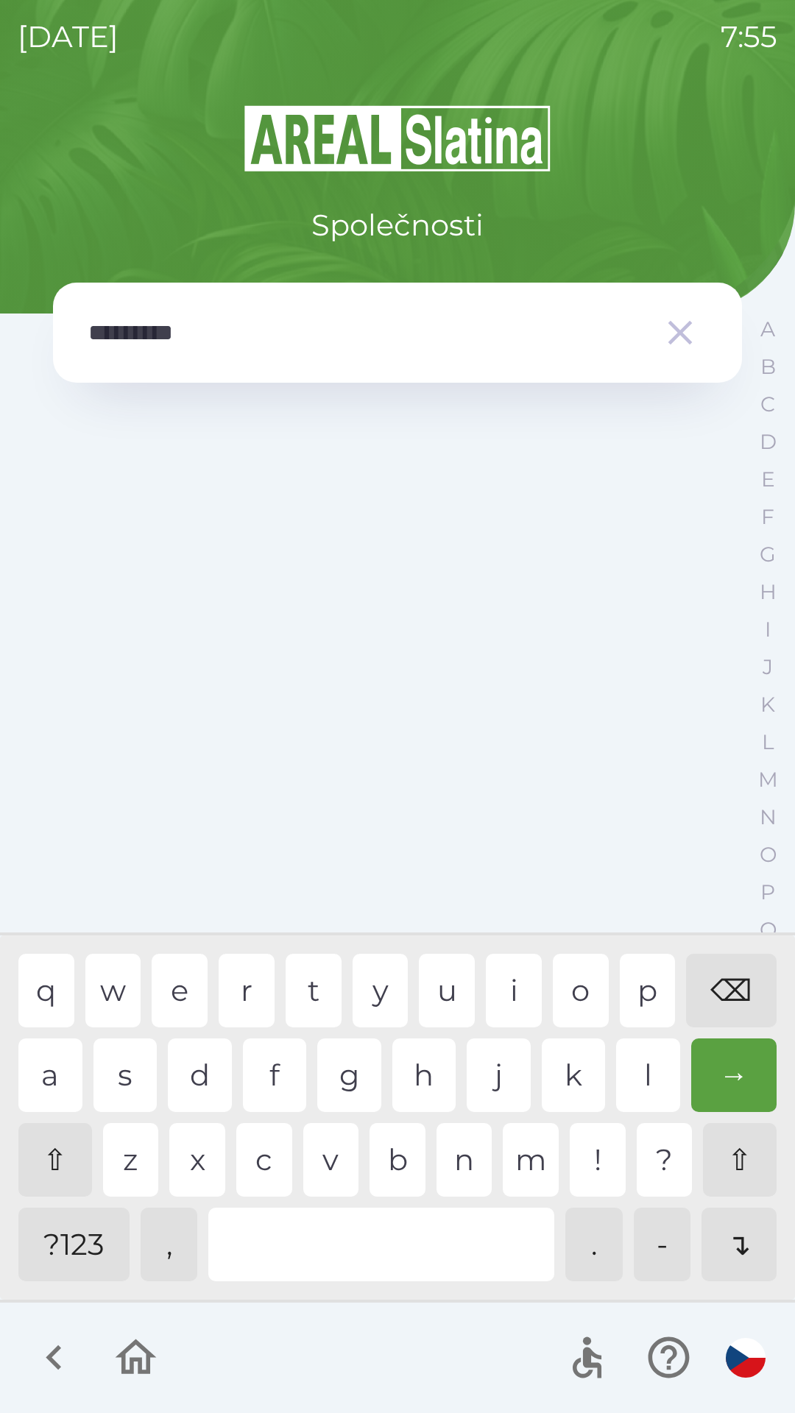
type input "**********"
click at [730, 1070] on div "→" at bounding box center [734, 1075] width 86 height 74
click at [676, 324] on icon "button" at bounding box center [679, 332] width 41 height 41
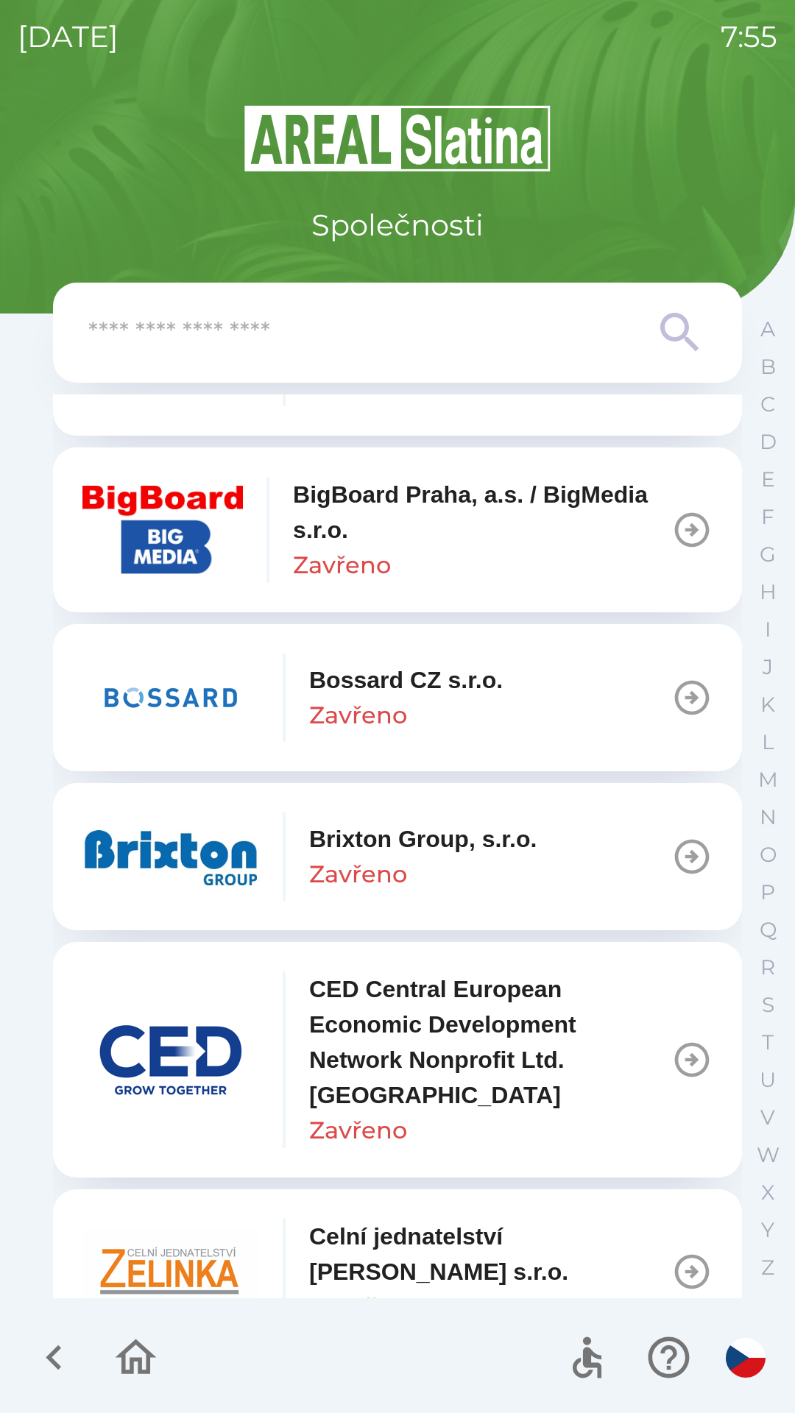
scroll to position [1897, 0]
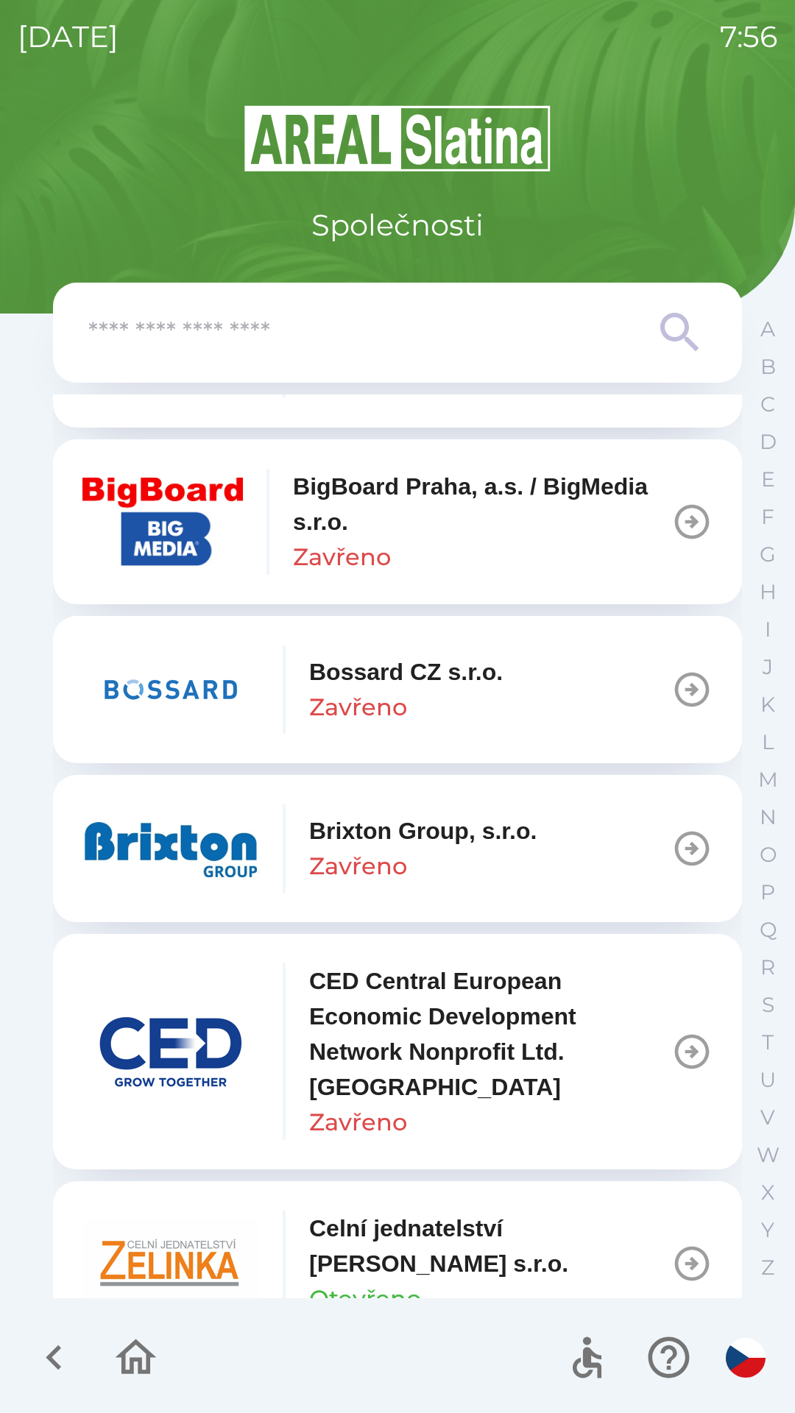
click at [224, 326] on input "text" at bounding box center [367, 333] width 559 height 40
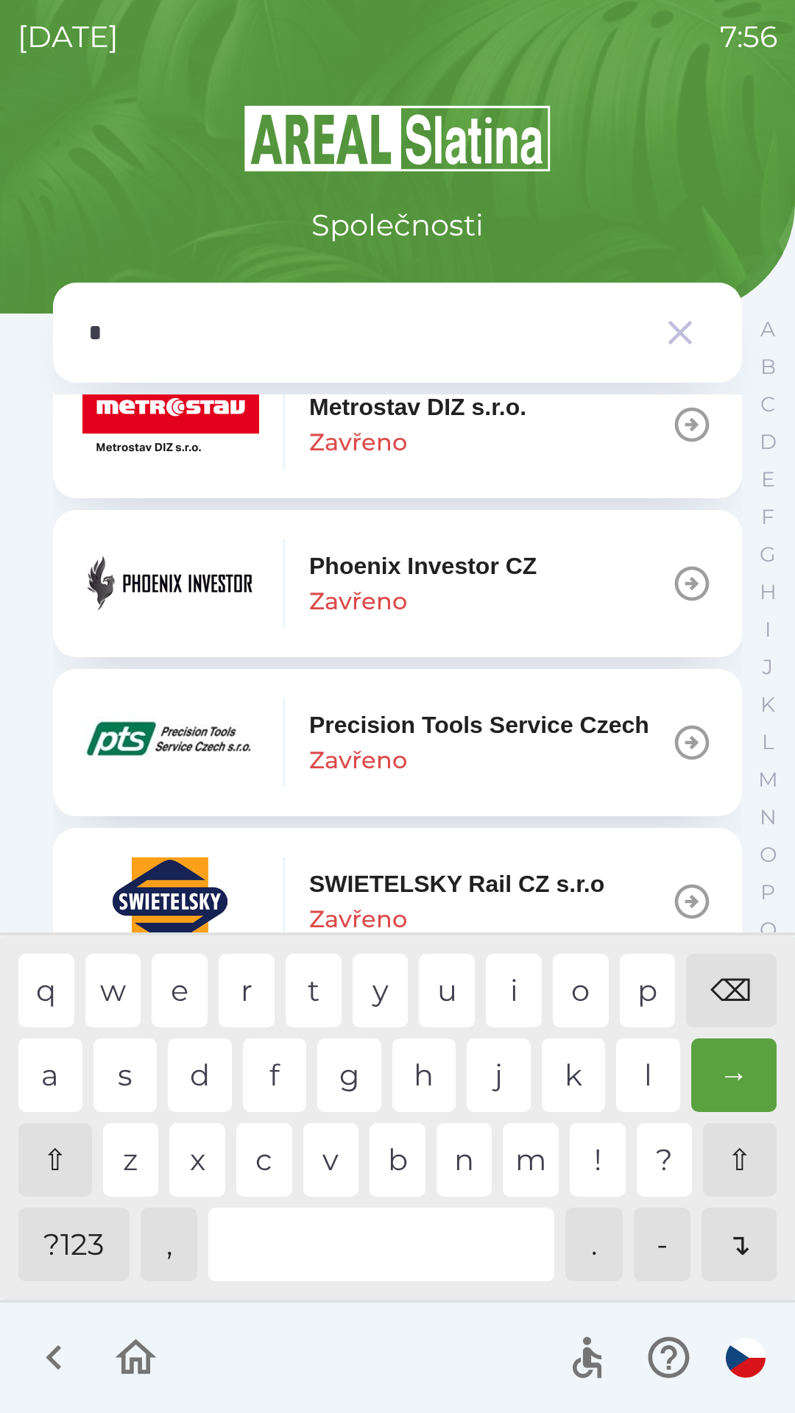
scroll to position [1968, 0]
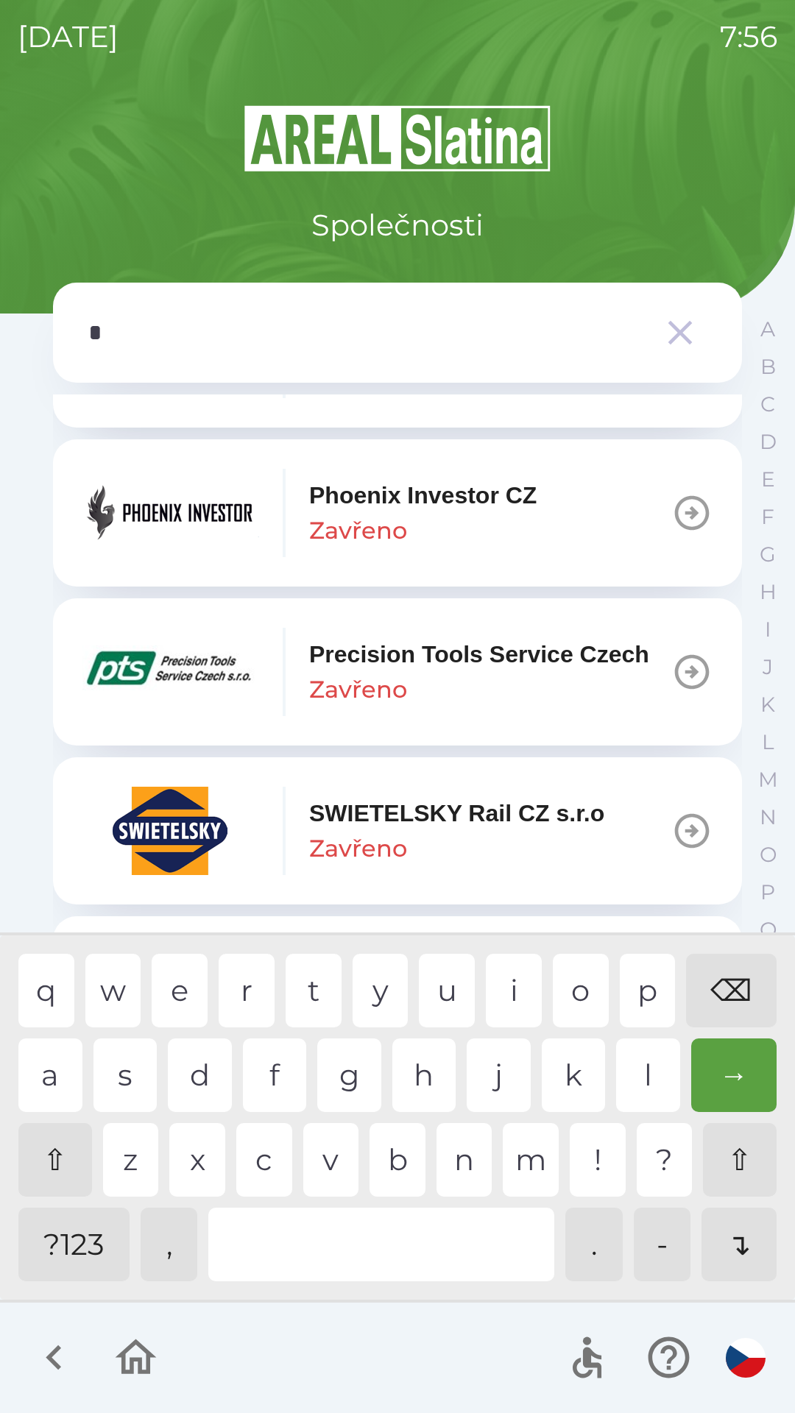
click at [118, 1160] on div "z" at bounding box center [131, 1160] width 56 height 74
type input "**"
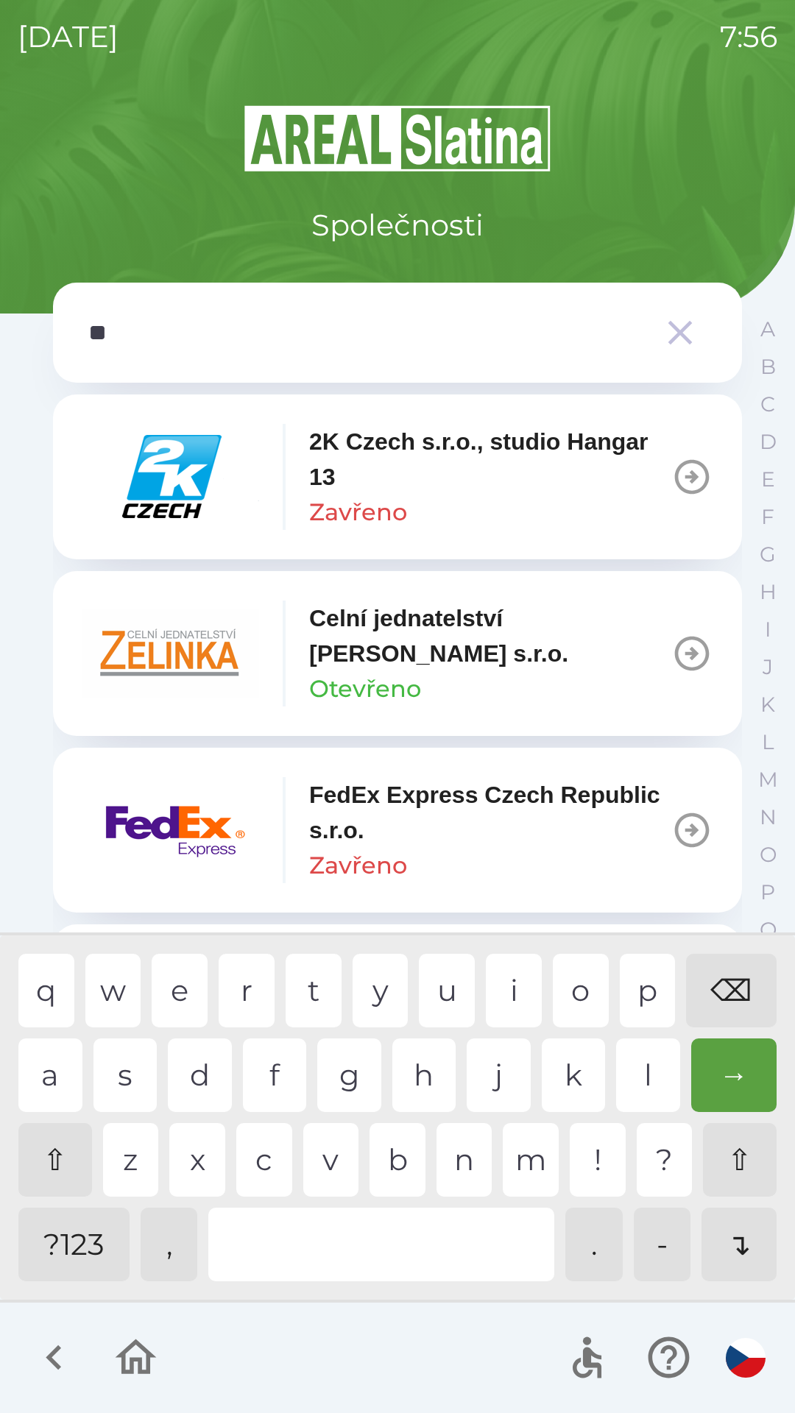
click at [421, 647] on p "Celní jednatelství [PERSON_NAME] s.r.o." at bounding box center [490, 635] width 362 height 71
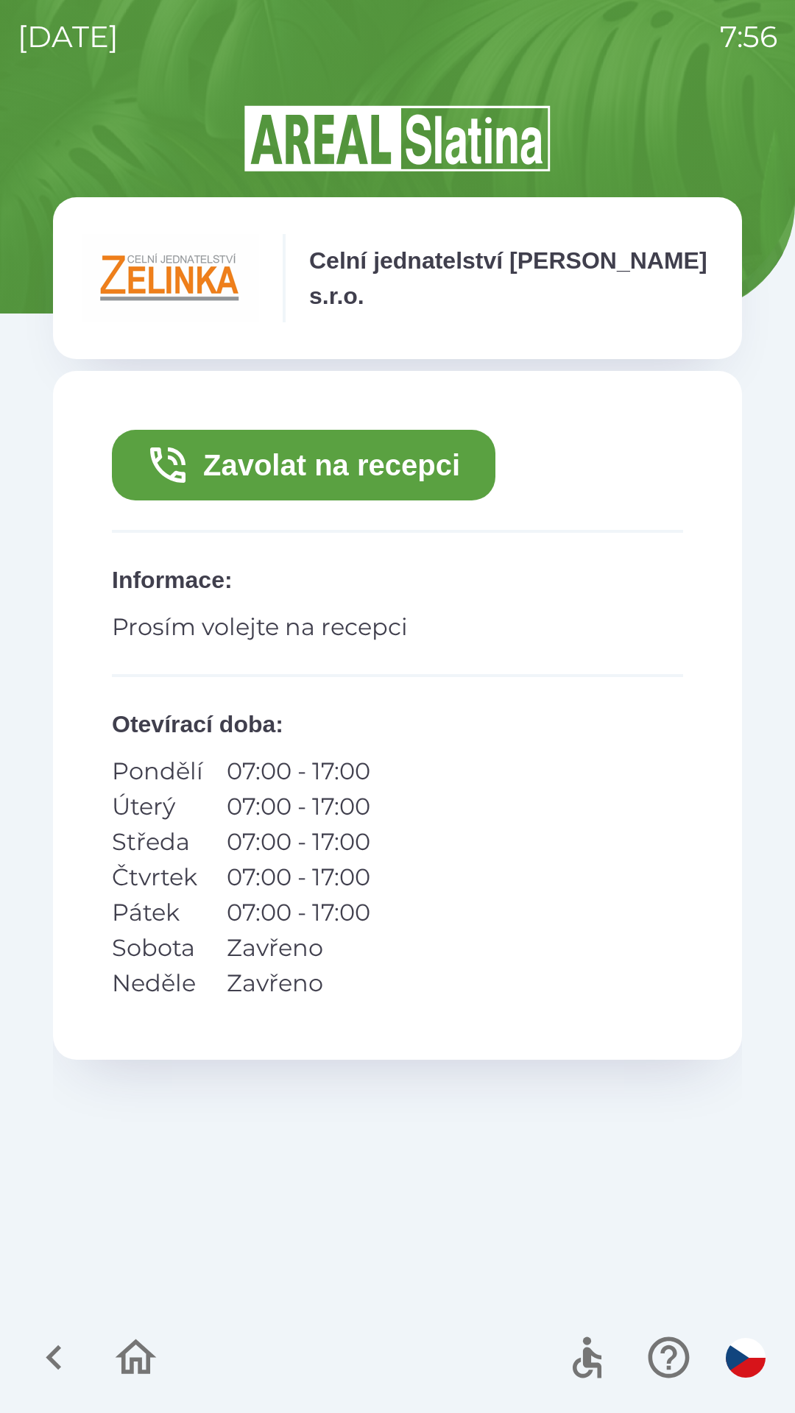
click at [358, 466] on button "Zavolat na recepci" at bounding box center [303, 465] width 383 height 71
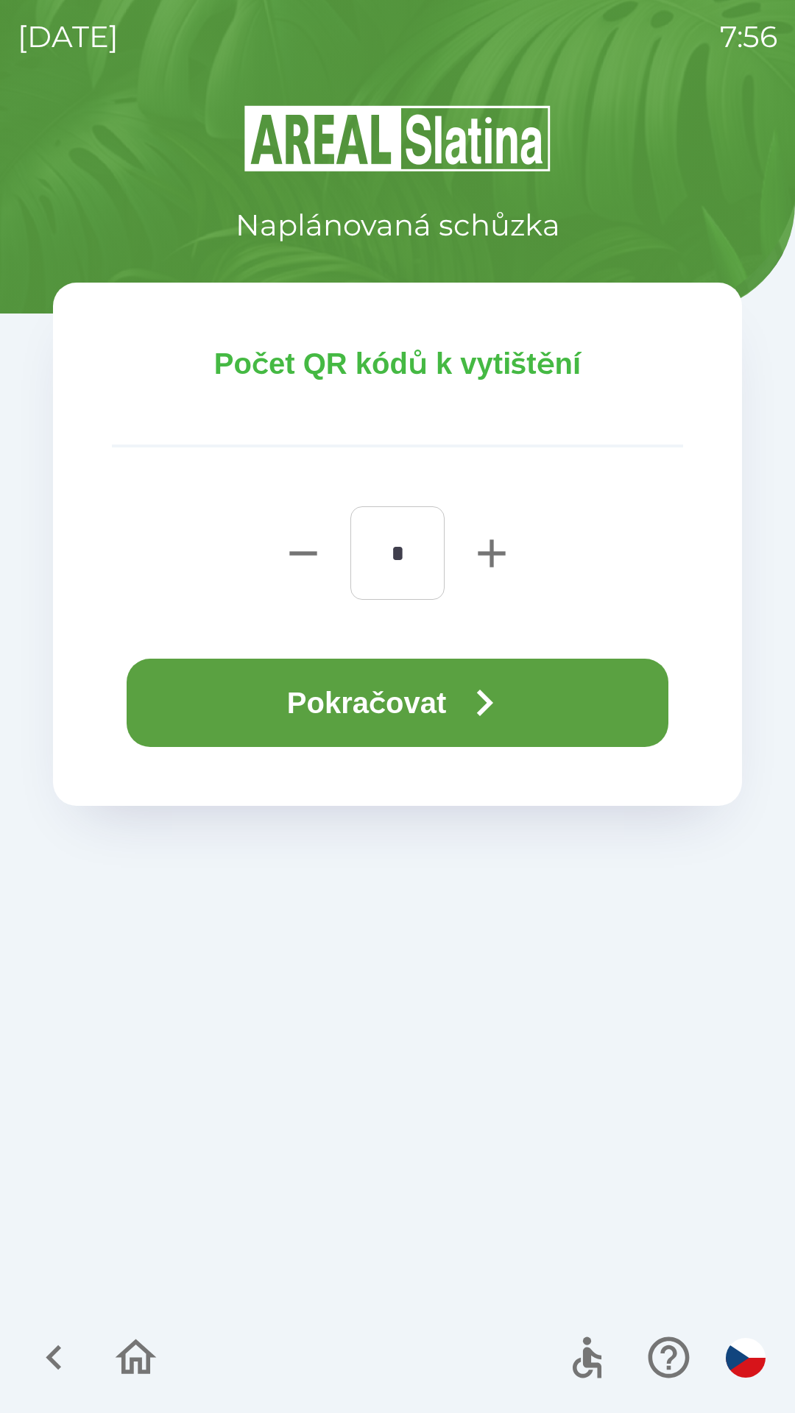
click at [315, 702] on button "Pokračovat" at bounding box center [397, 702] width 541 height 88
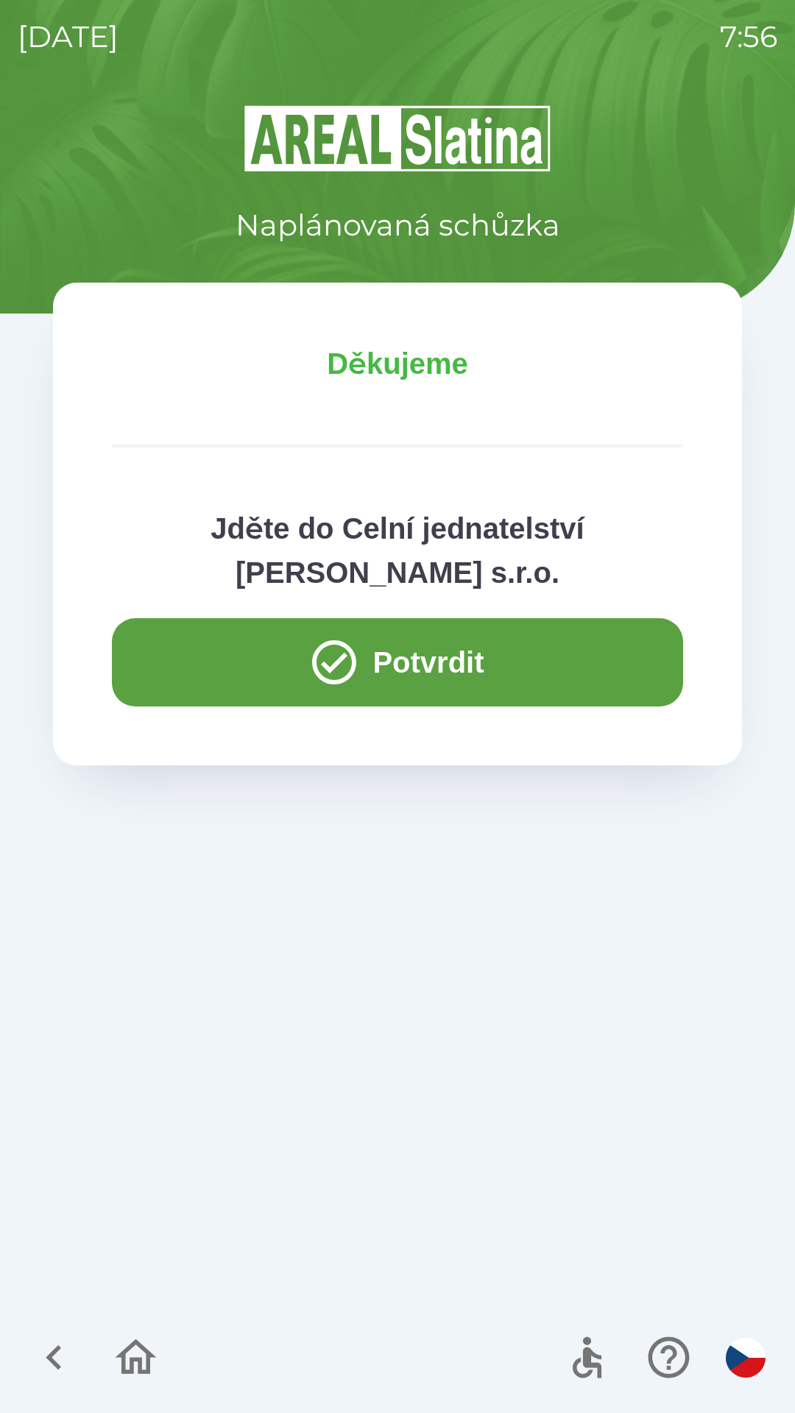
click at [145, 1364] on icon "button" at bounding box center [135, 1356] width 49 height 49
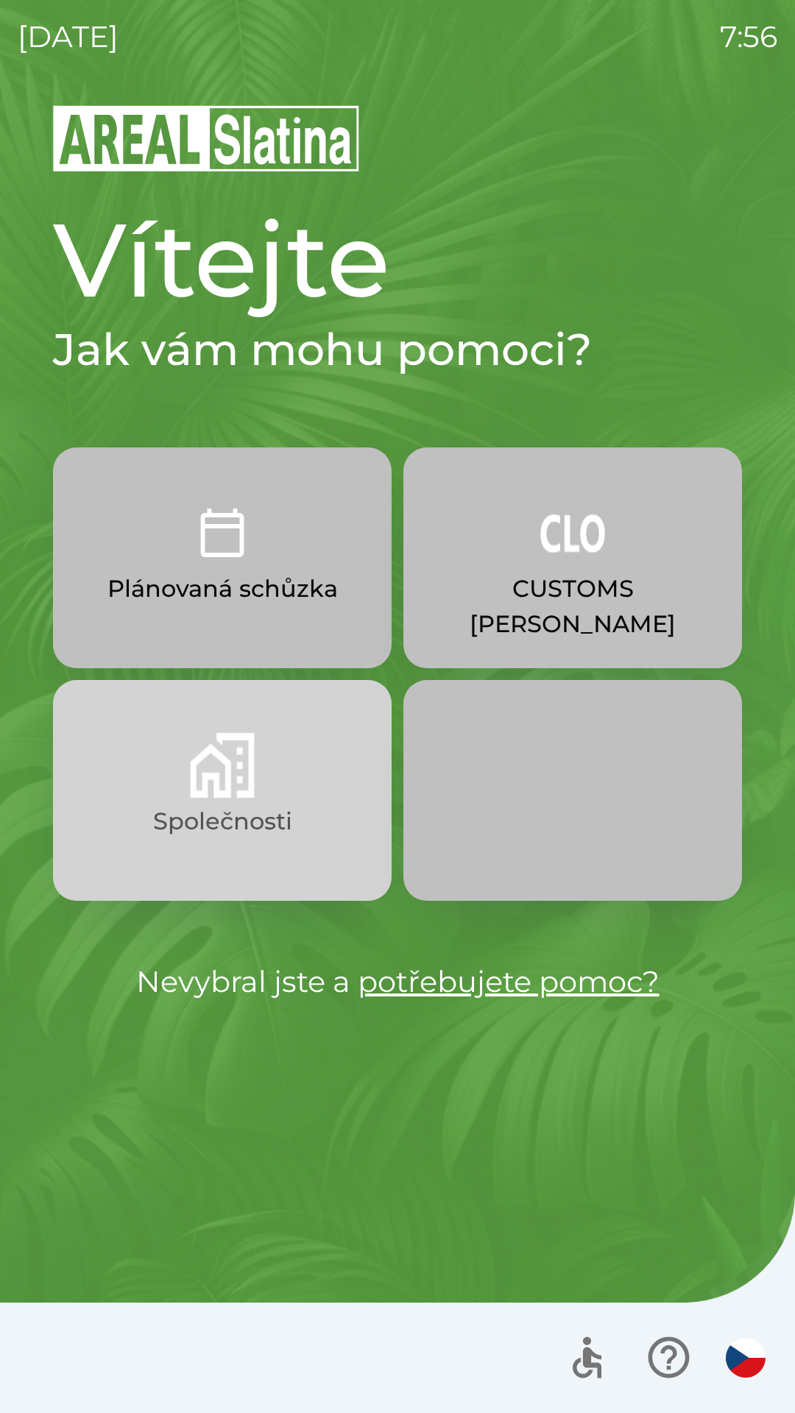
click at [249, 786] on img "button" at bounding box center [222, 765] width 65 height 65
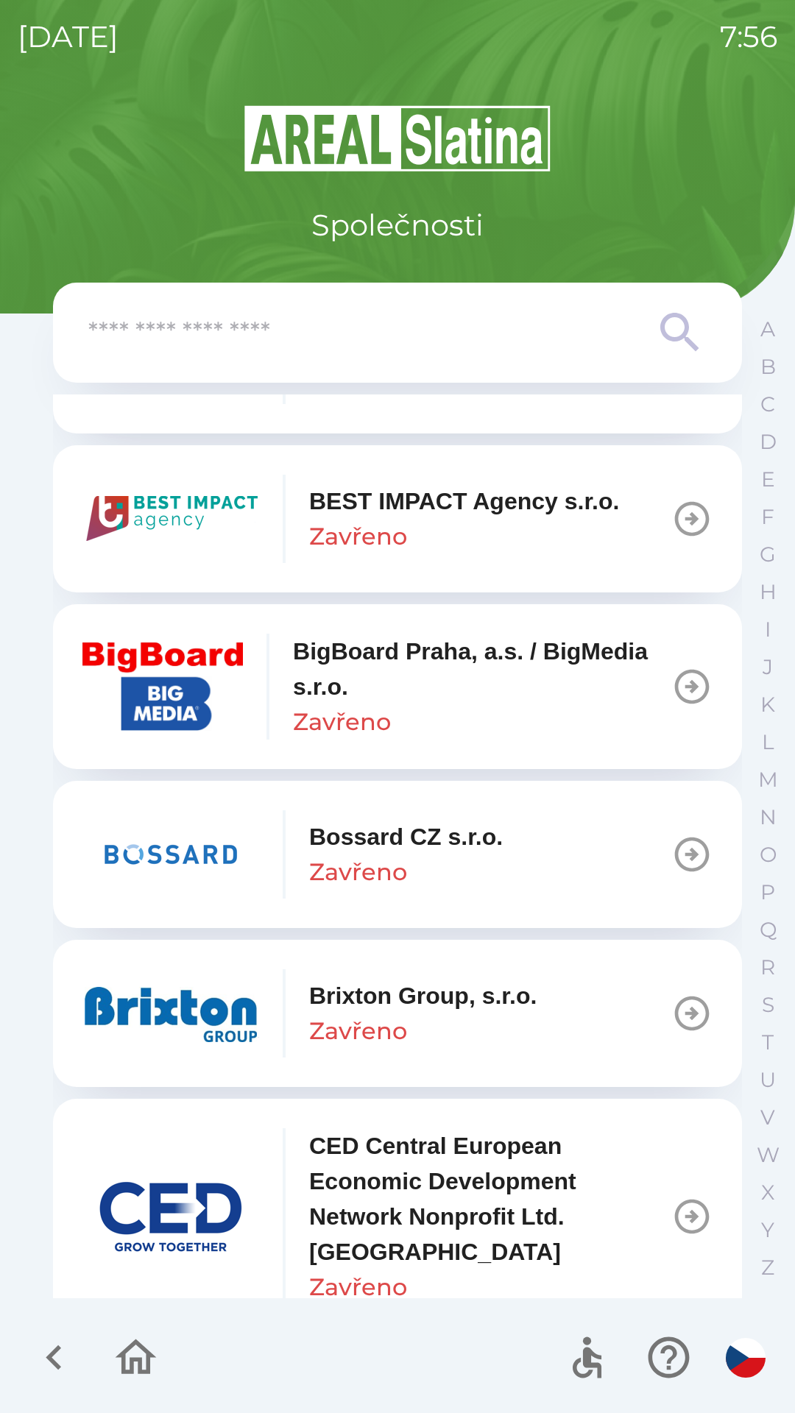
scroll to position [1735, 0]
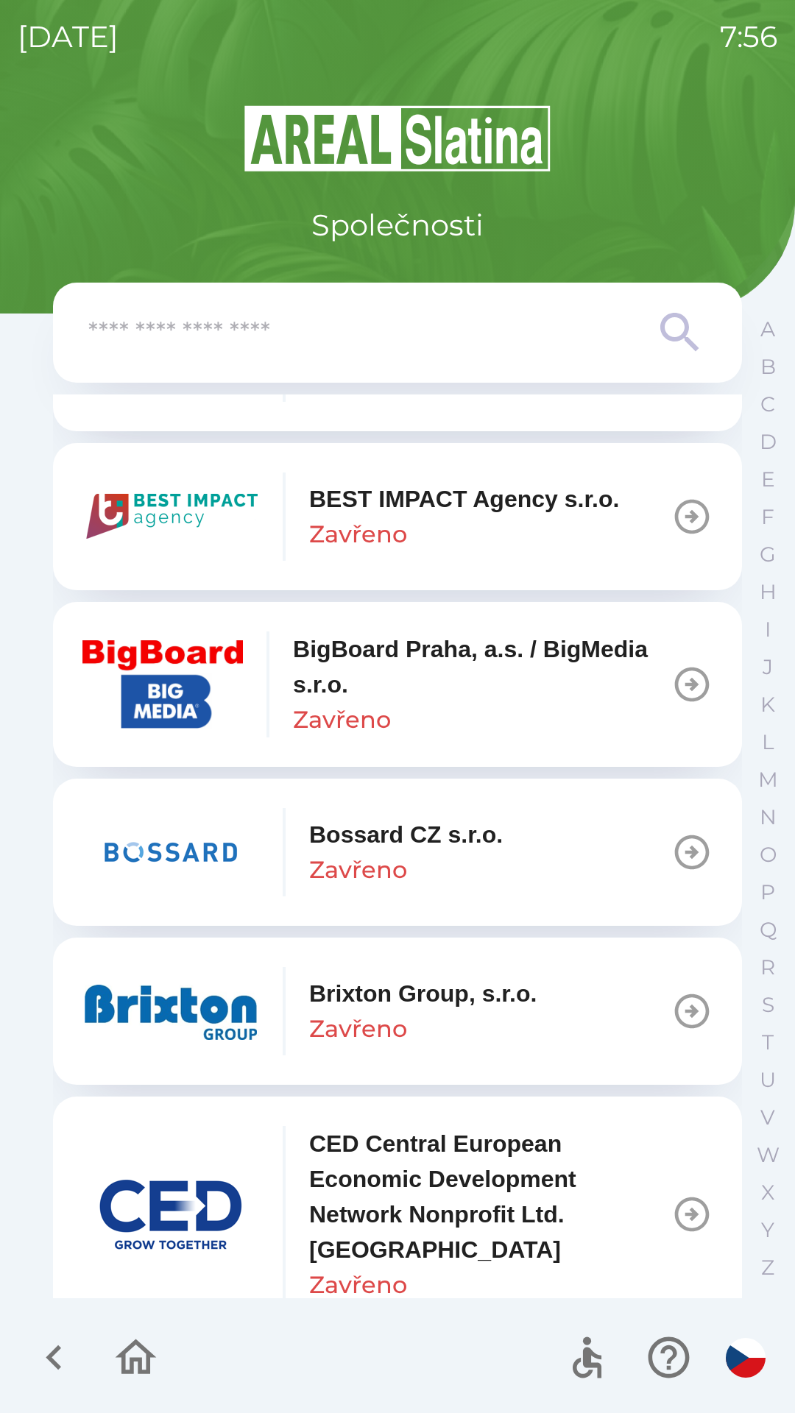
click at [240, 994] on img "button" at bounding box center [170, 1011] width 177 height 88
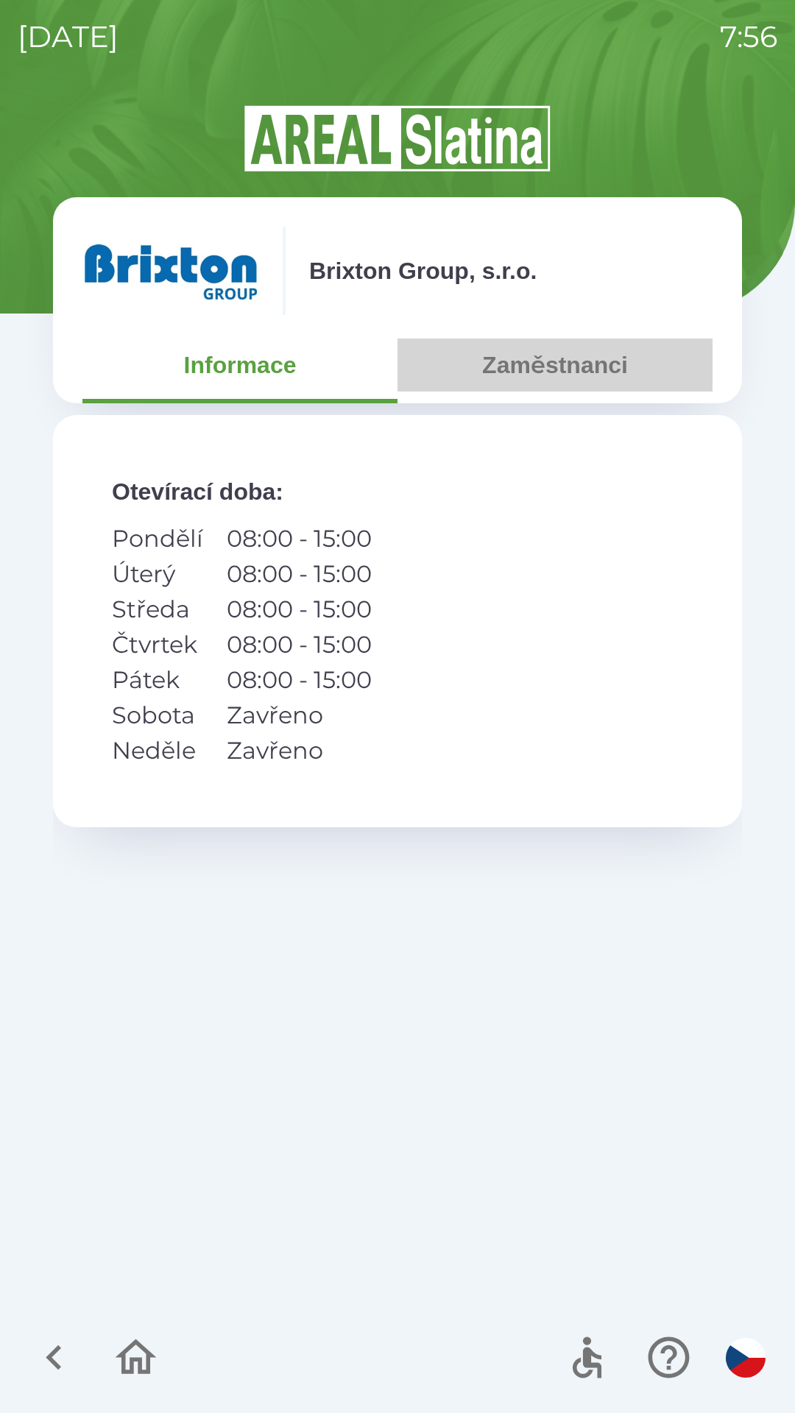
click at [542, 360] on button "Zaměstnanci" at bounding box center [554, 364] width 315 height 53
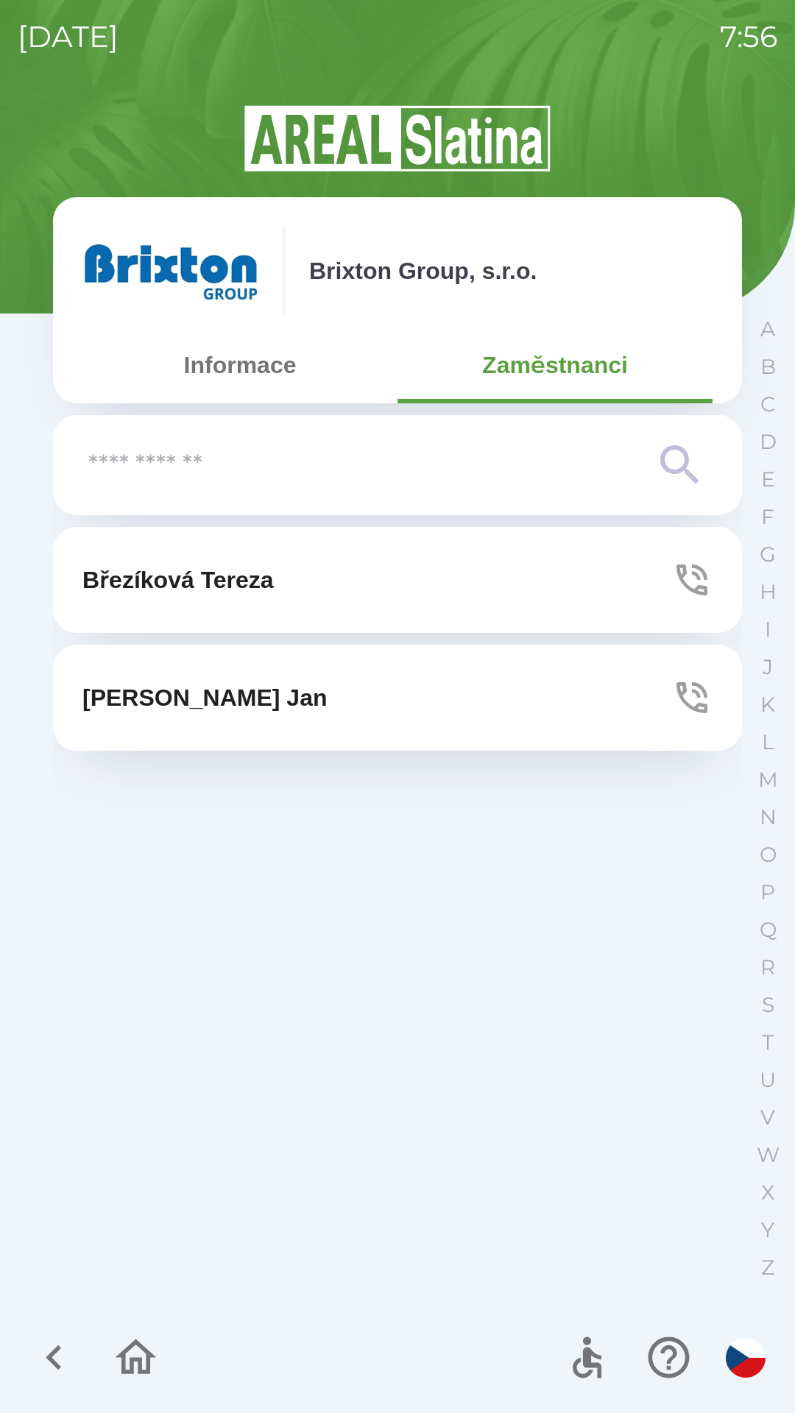
click at [221, 574] on p "[PERSON_NAME]" at bounding box center [177, 579] width 191 height 35
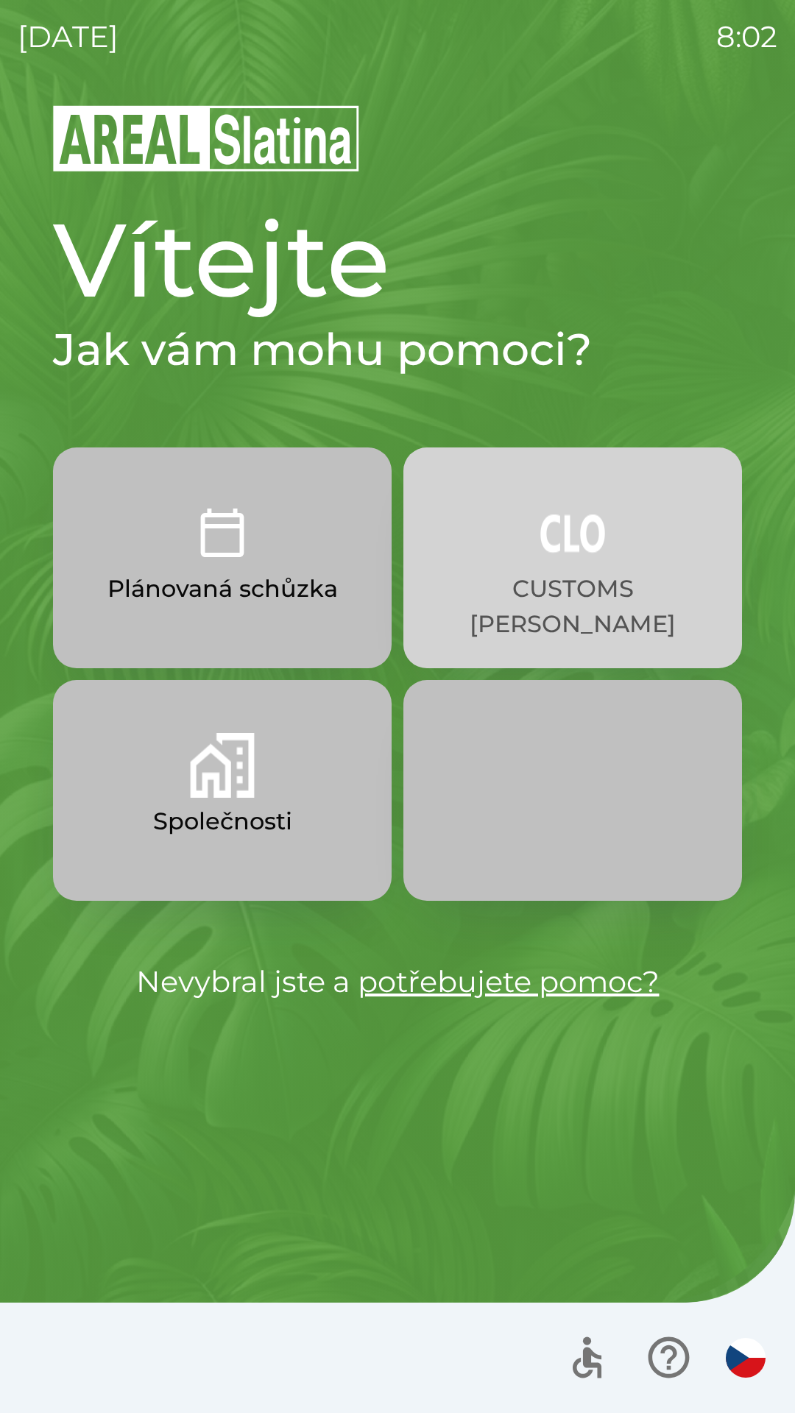
click at [584, 571] on p "CUSTOMS [PERSON_NAME]" at bounding box center [572, 606] width 268 height 71
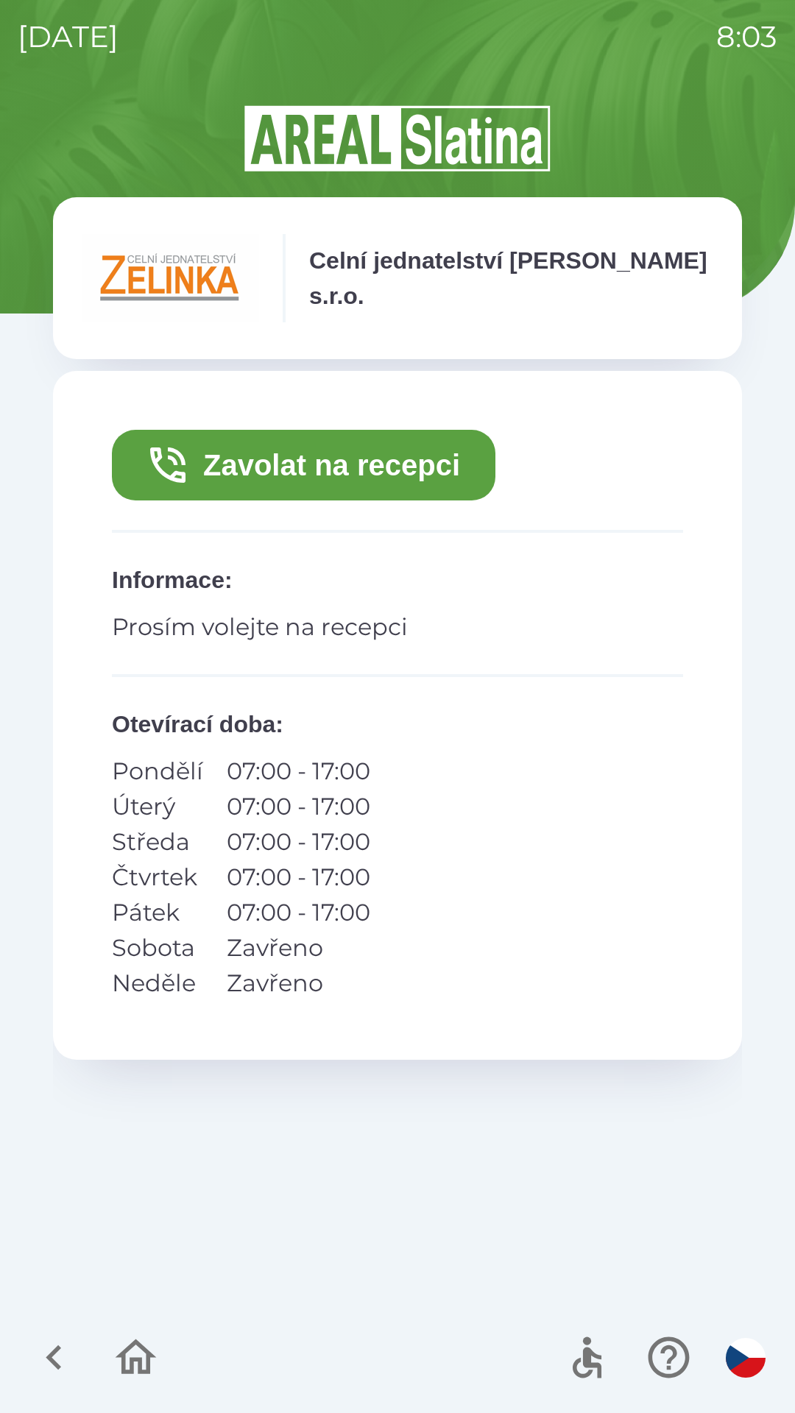
click at [296, 445] on button "Zavolat na recepci" at bounding box center [303, 465] width 383 height 71
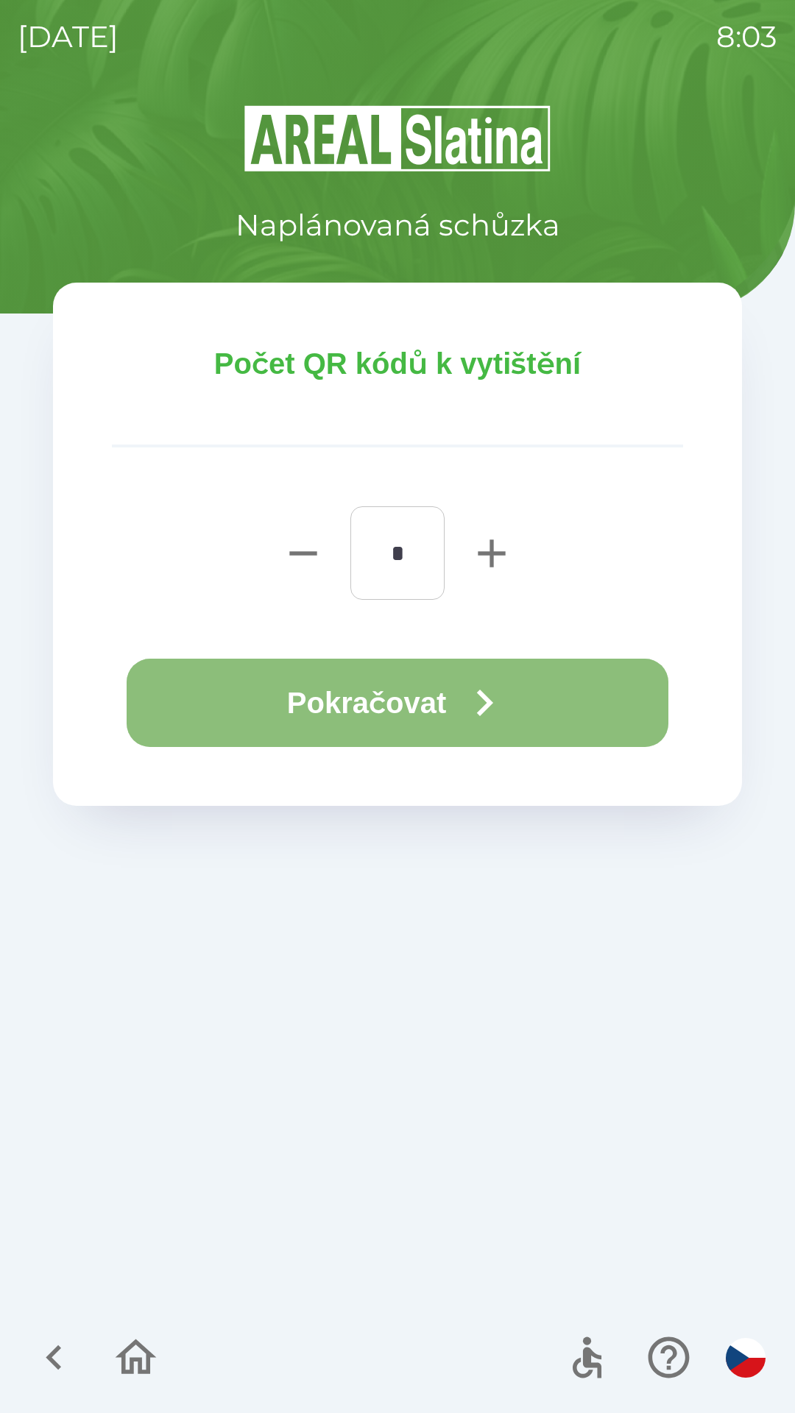
click at [479, 689] on icon "button" at bounding box center [484, 702] width 53 height 53
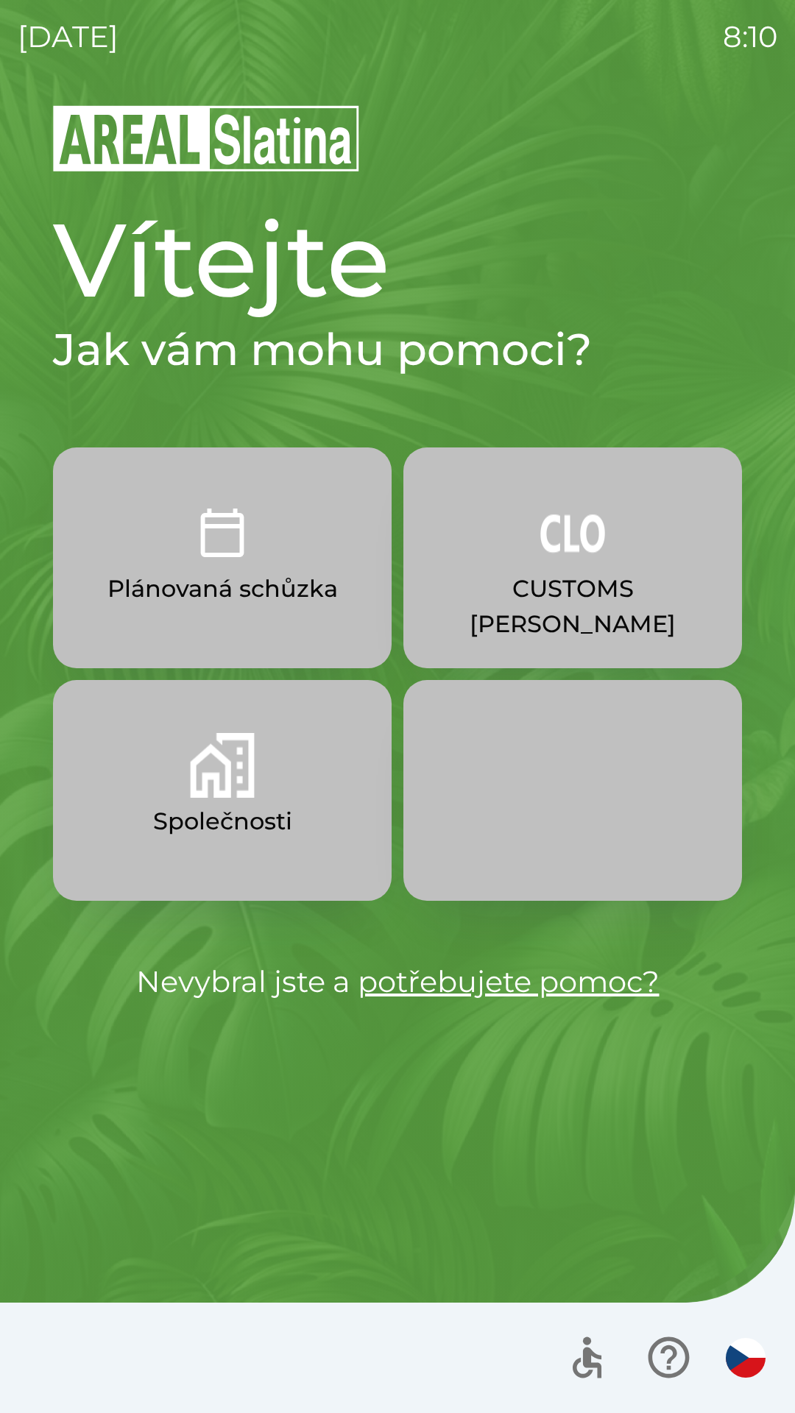
click at [574, 591] on p "CUSTOMS [PERSON_NAME]" at bounding box center [572, 606] width 268 height 71
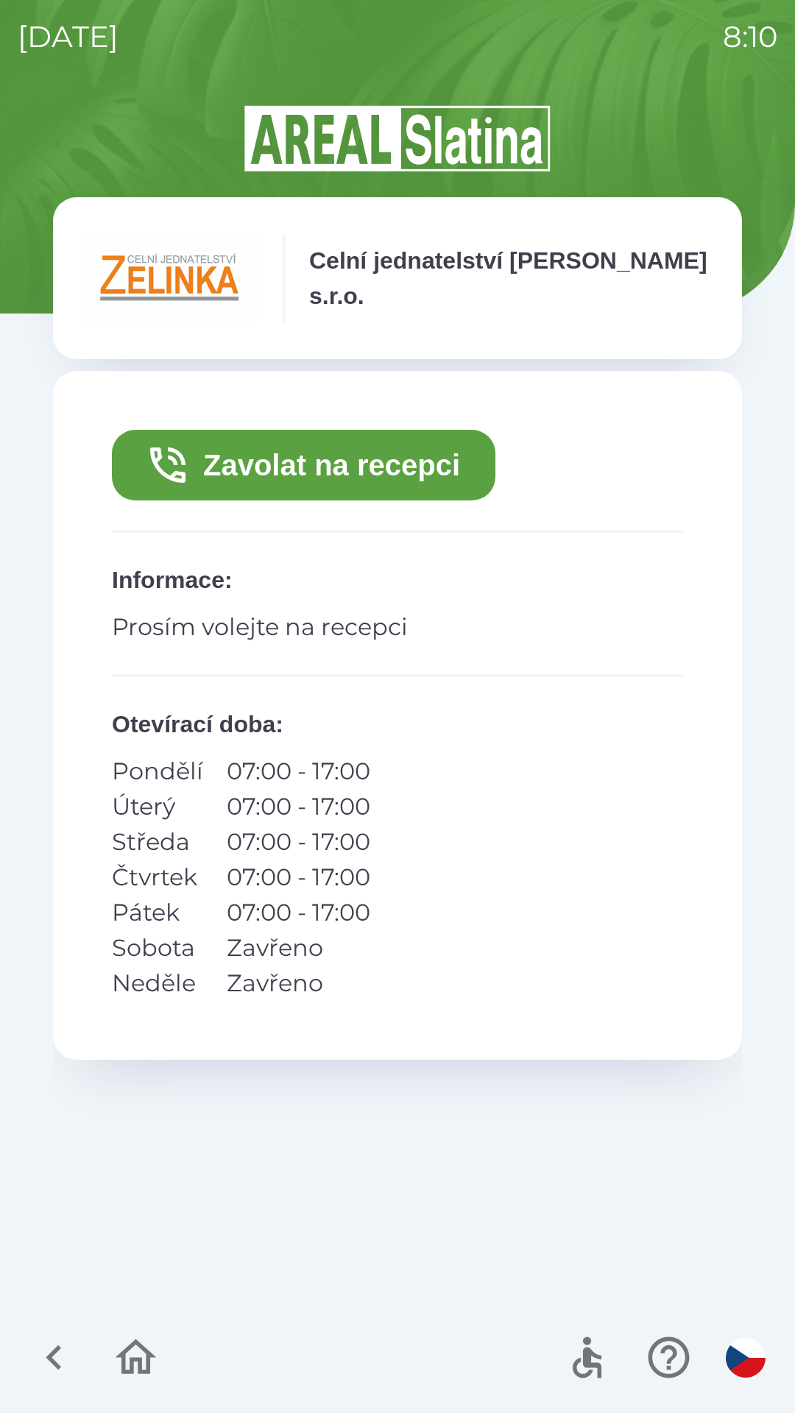
click at [357, 476] on button "Zavolat na recepci" at bounding box center [303, 465] width 383 height 71
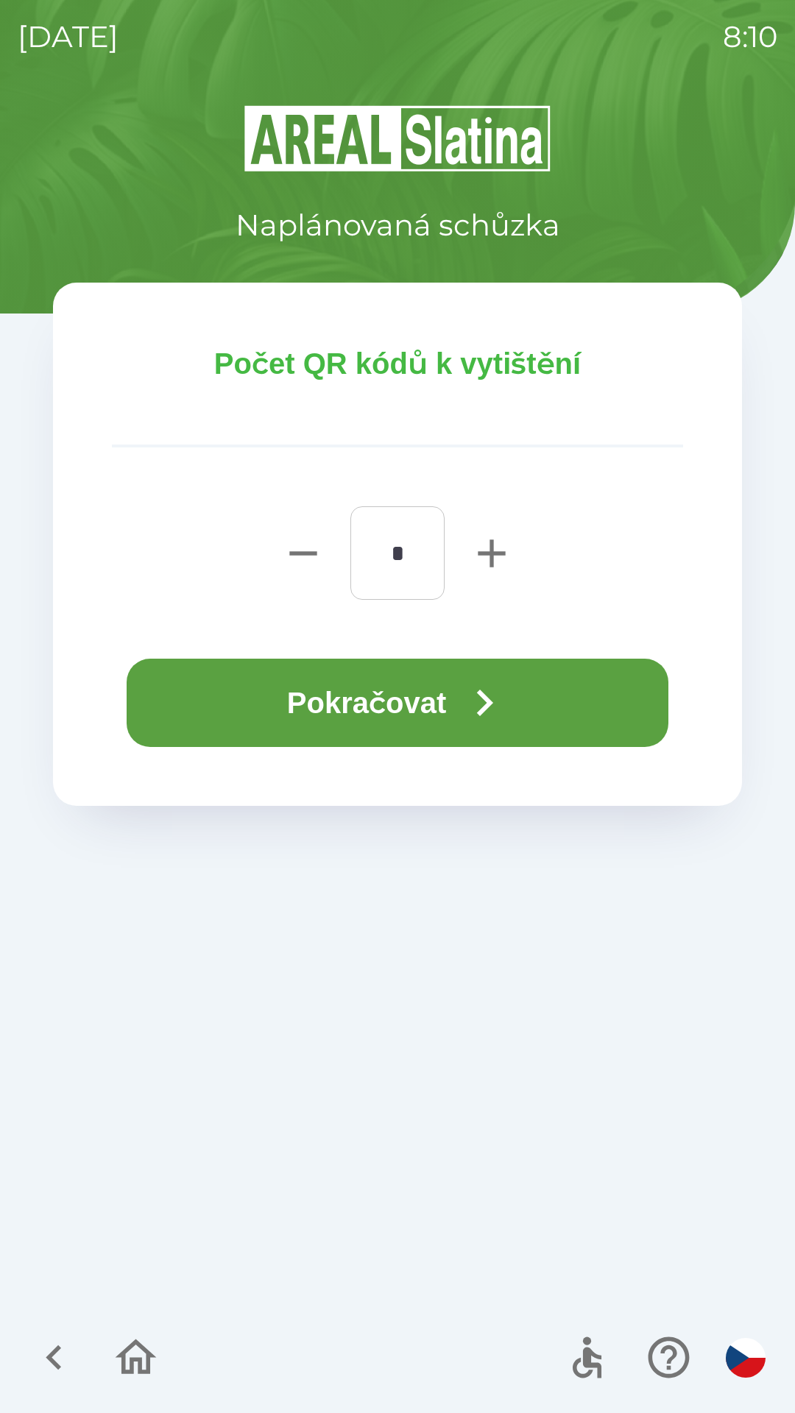
click at [493, 701] on icon "button" at bounding box center [485, 702] width 16 height 26
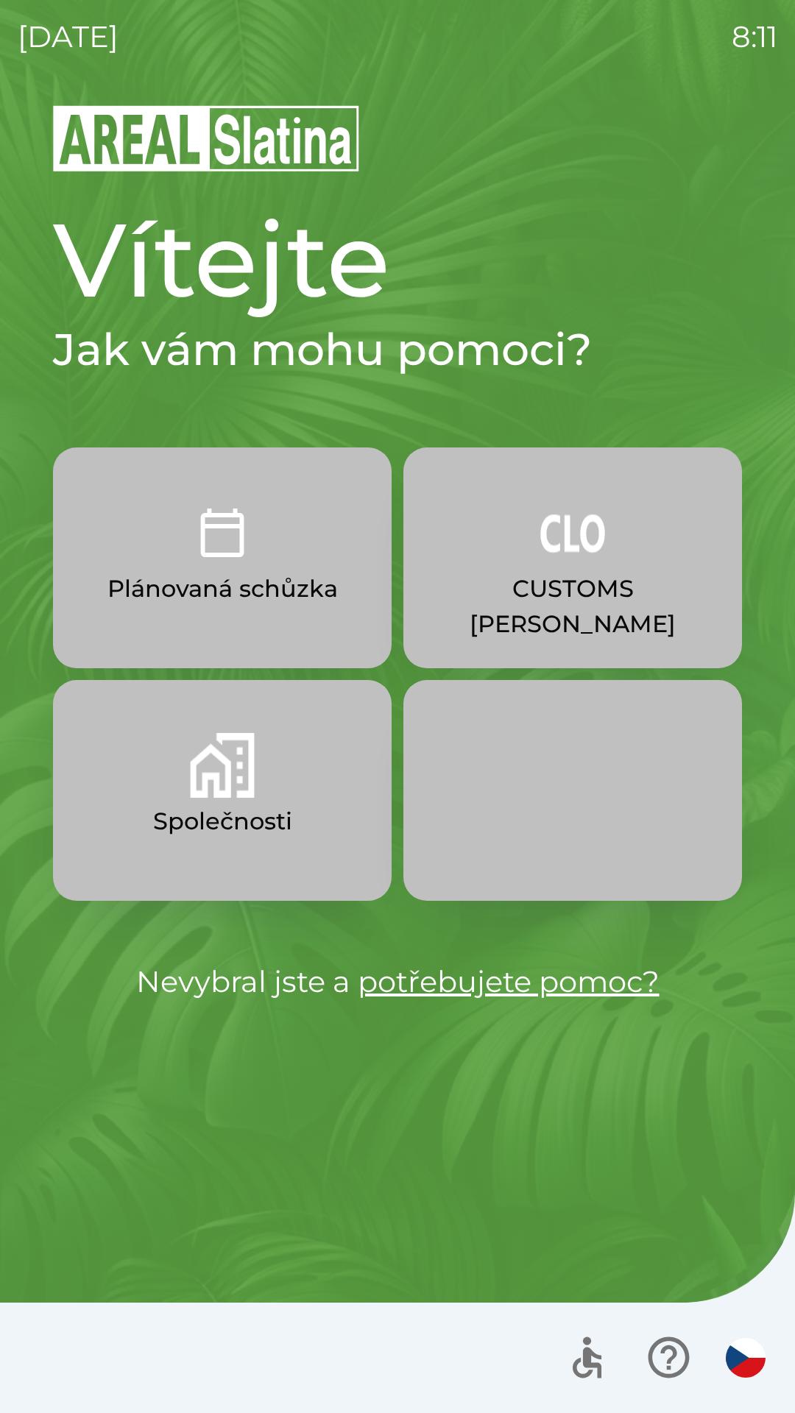
click at [565, 586] on p "CUSTOMS [PERSON_NAME]" at bounding box center [572, 606] width 268 height 71
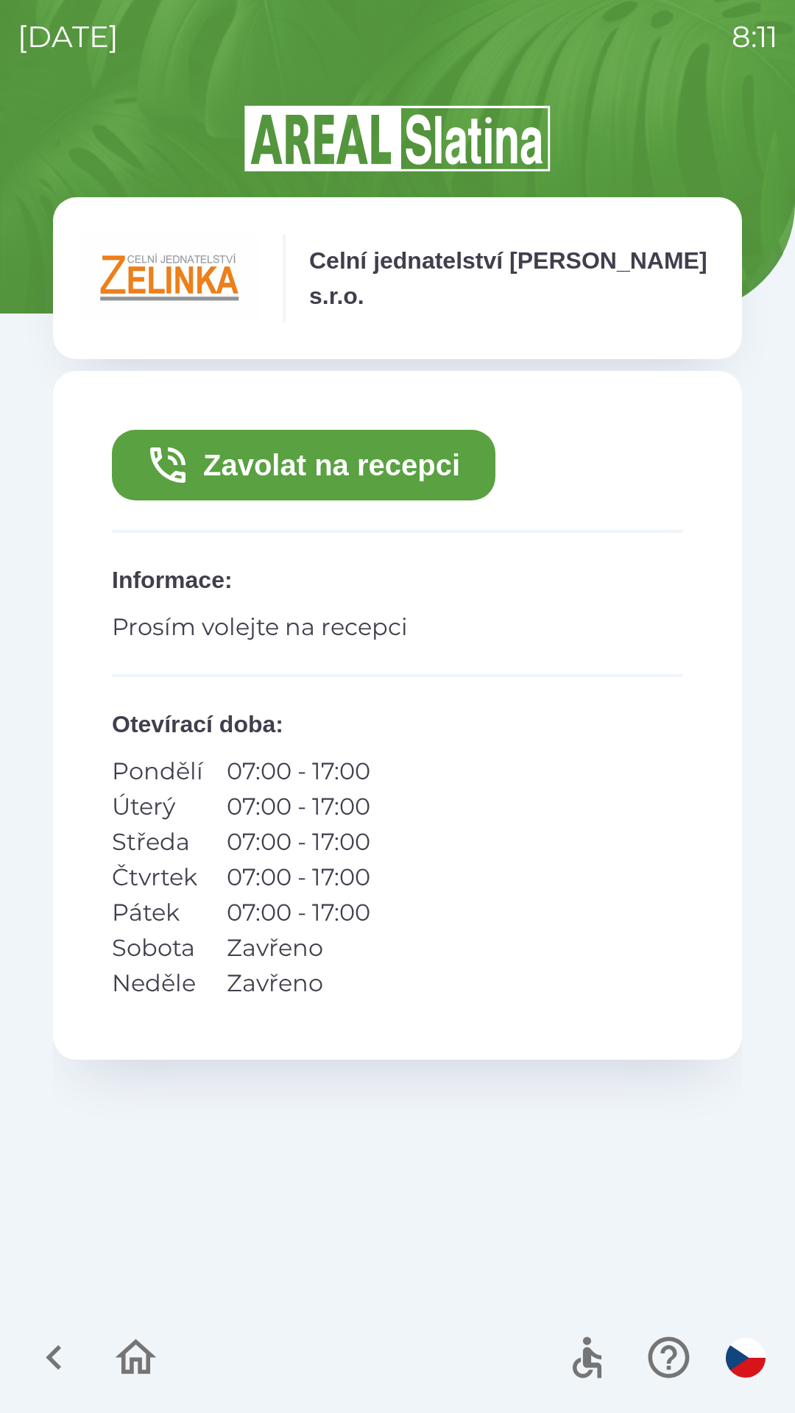
click at [374, 465] on button "Zavolat na recepci" at bounding box center [303, 465] width 383 height 71
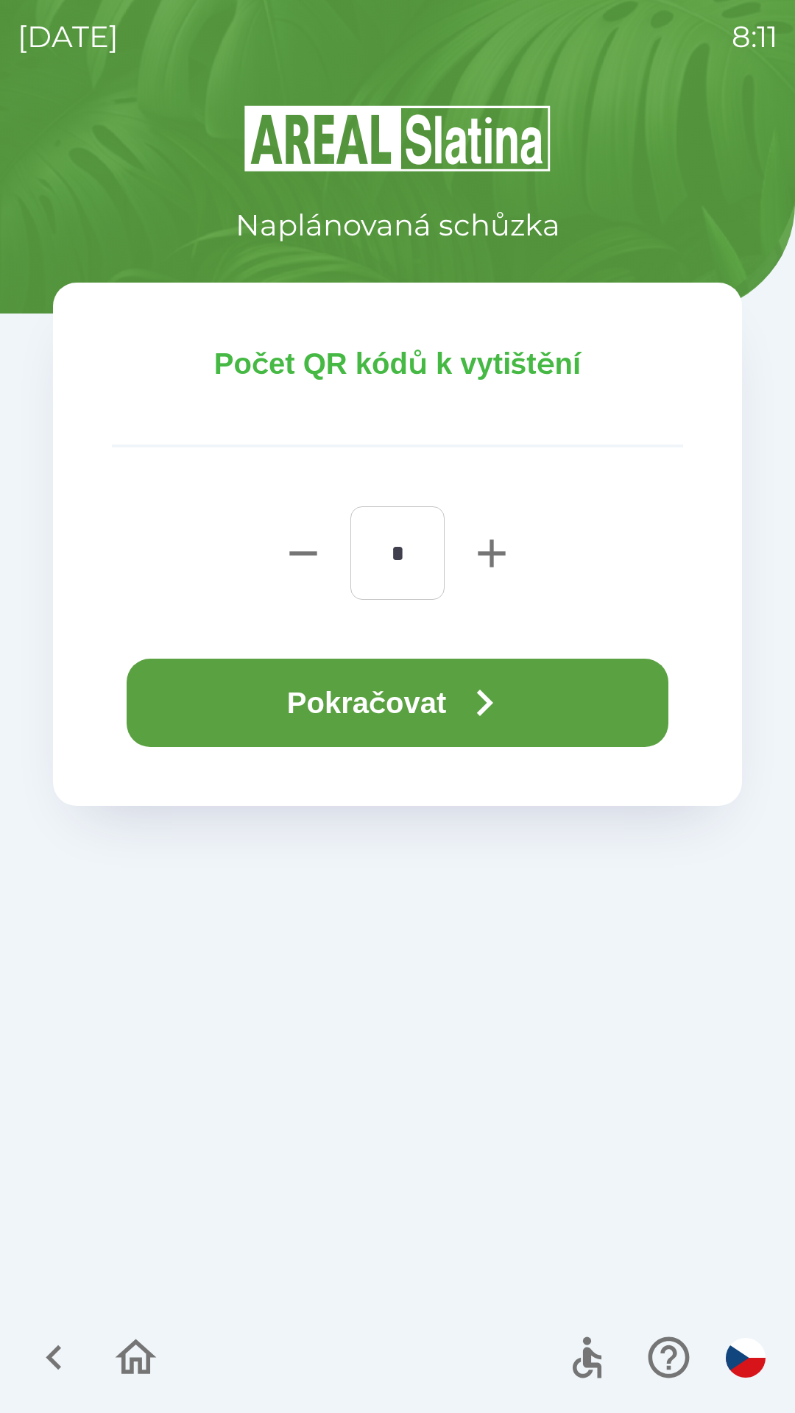
click at [333, 702] on button "Pokračovat" at bounding box center [397, 702] width 541 height 88
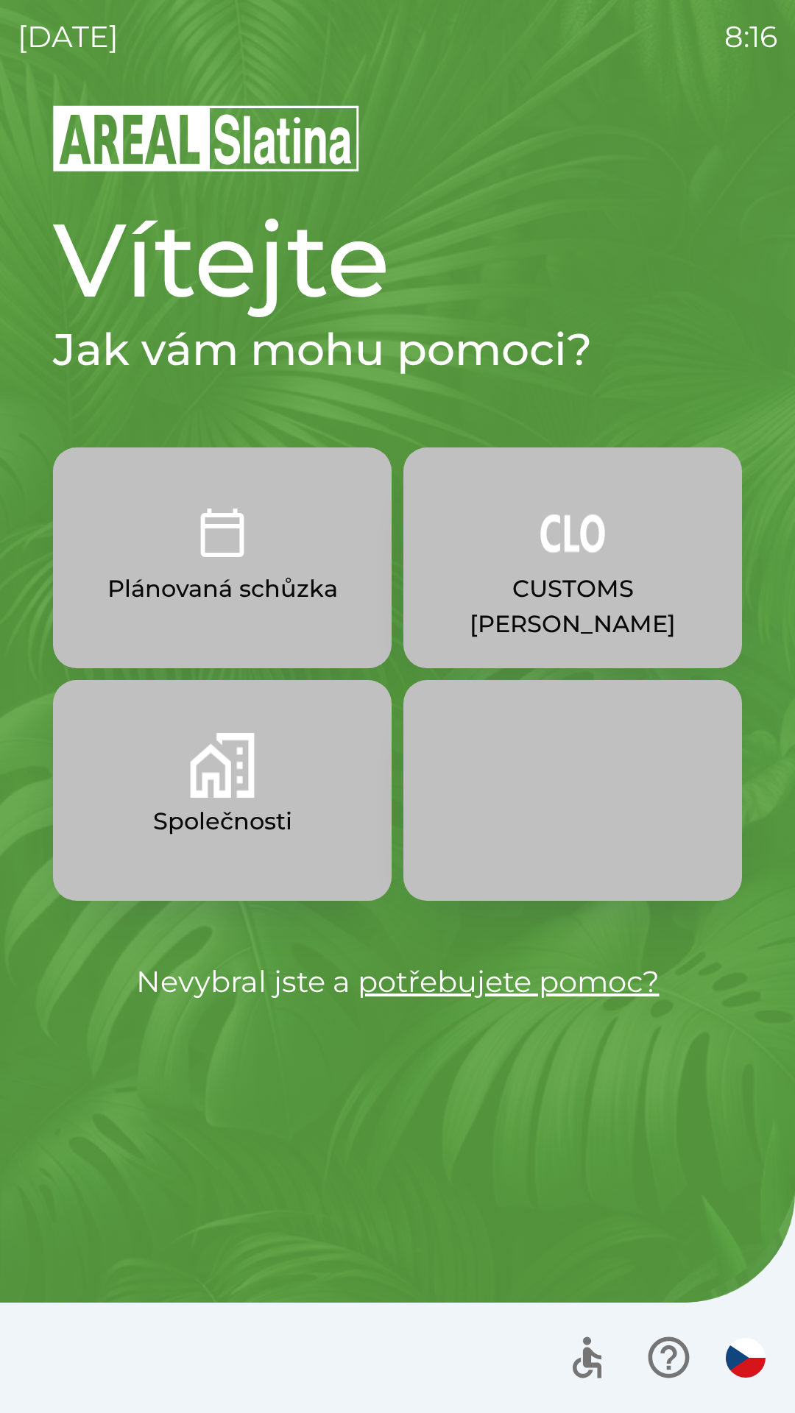
click at [266, 781] on button "Společnosti" at bounding box center [222, 790] width 338 height 221
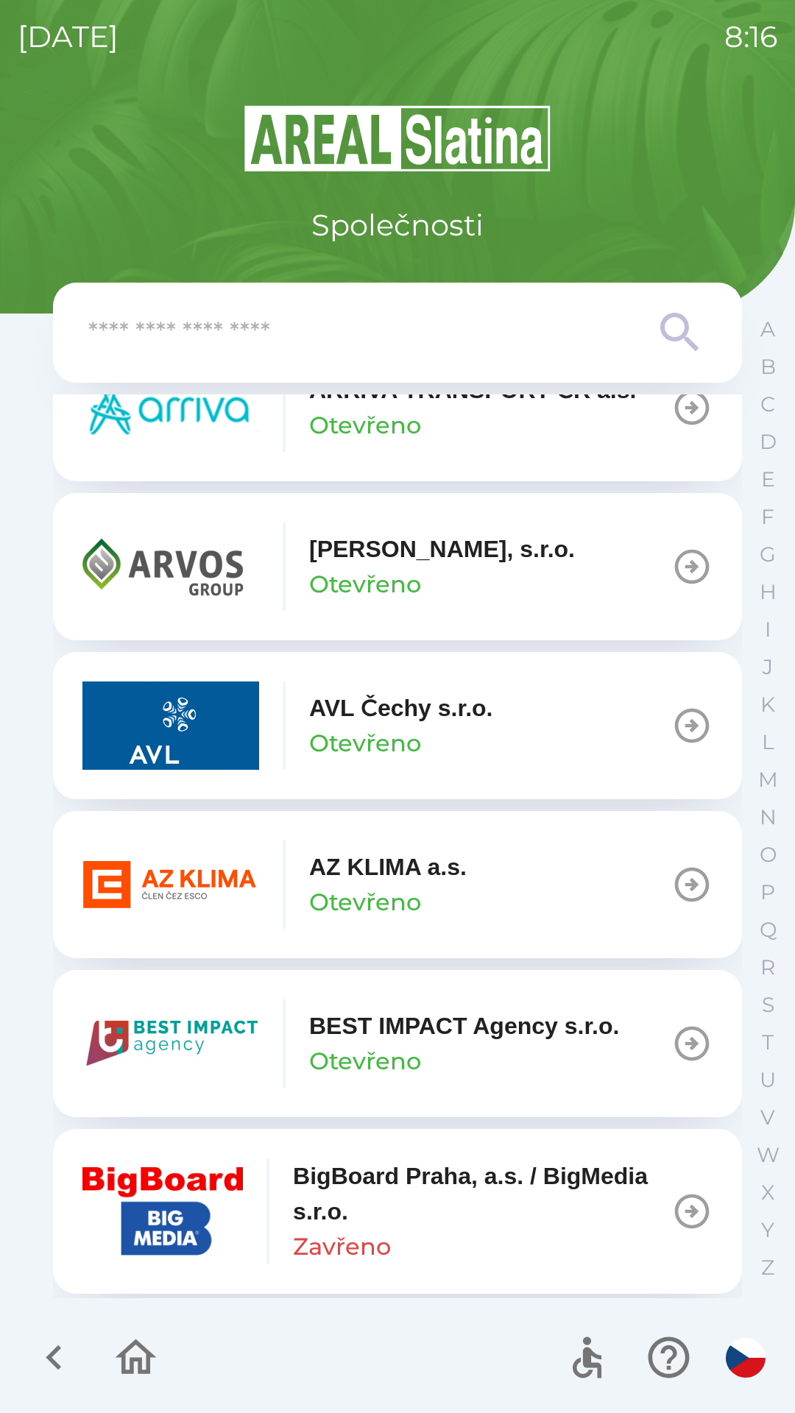
scroll to position [1248, 0]
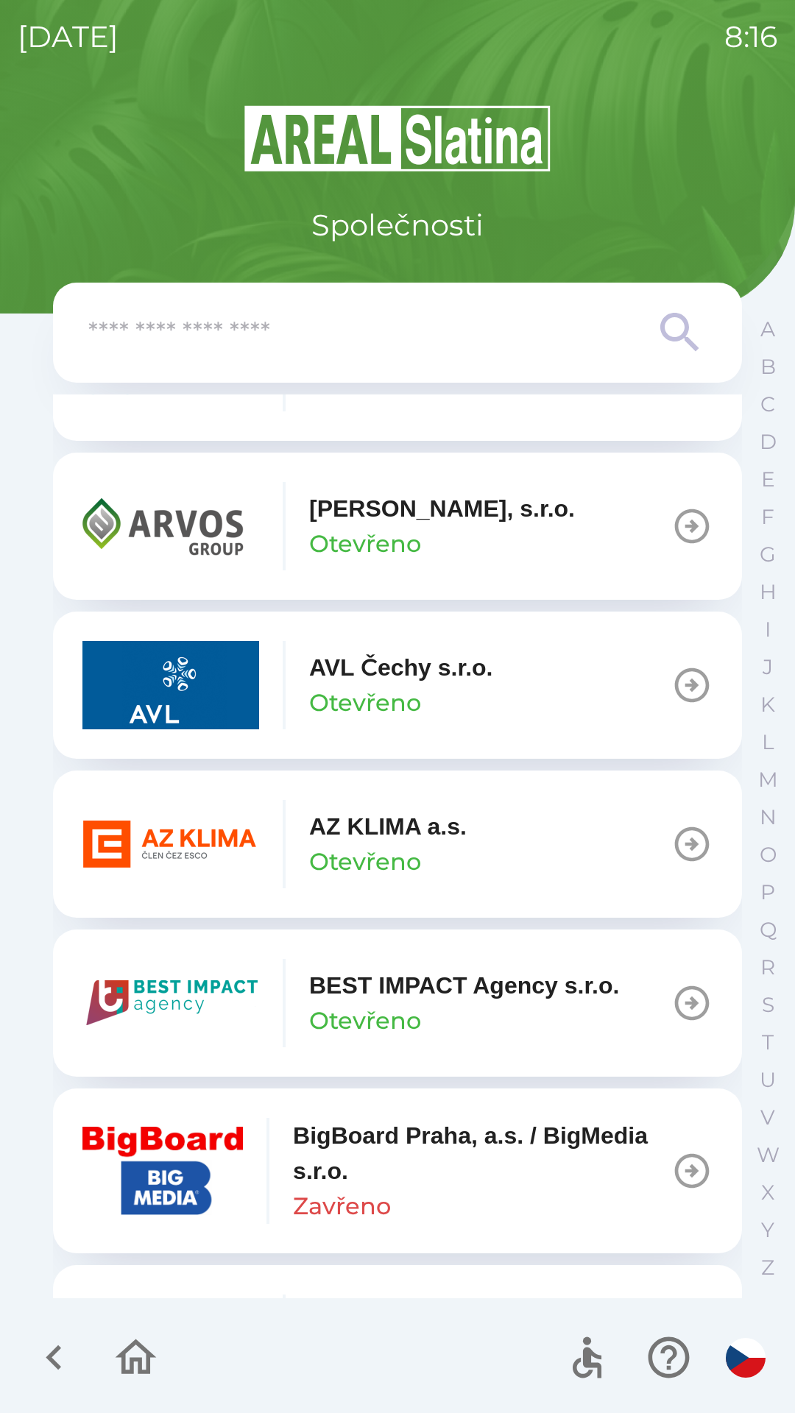
click at [671, 839] on icon "button" at bounding box center [691, 843] width 41 height 41
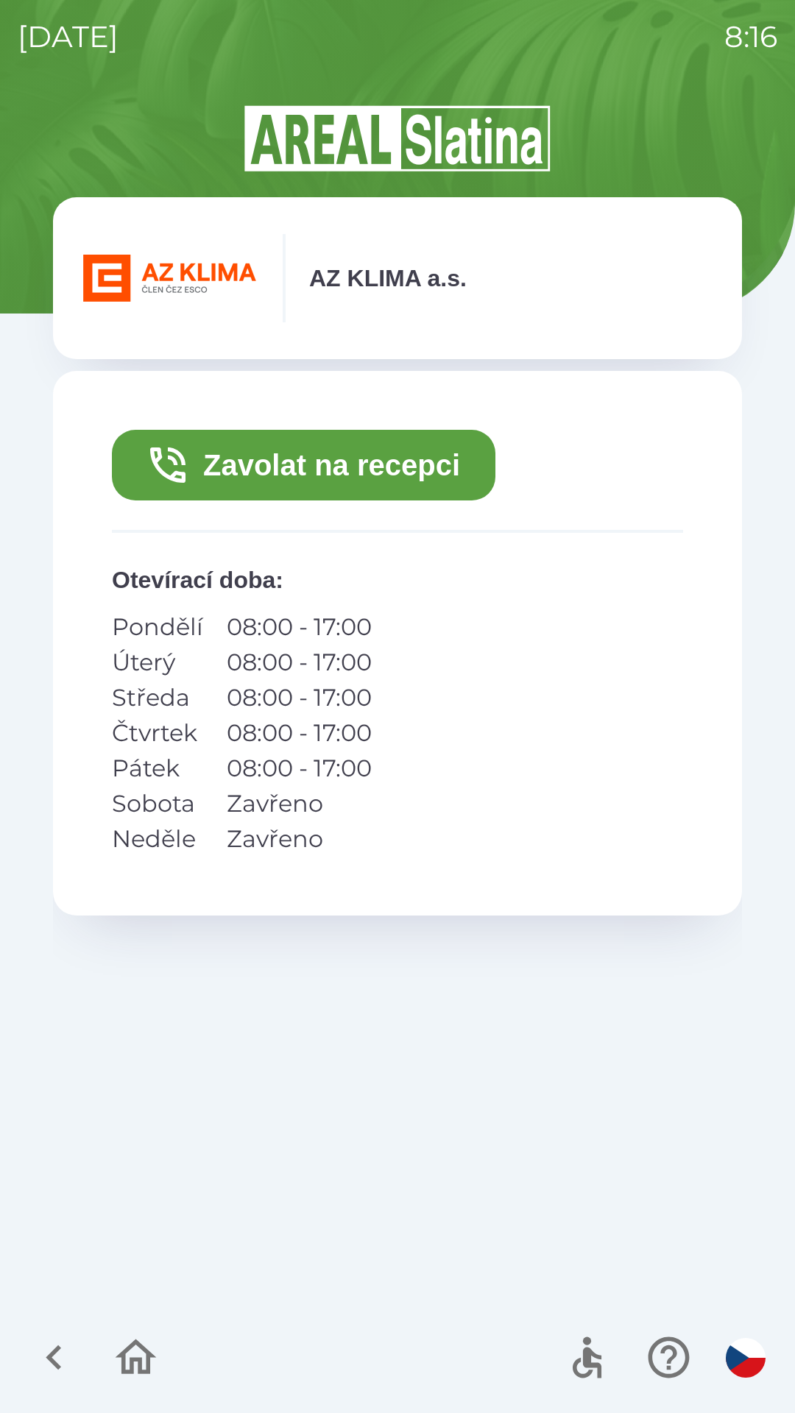
click at [363, 461] on button "Zavolat na recepci" at bounding box center [303, 465] width 383 height 71
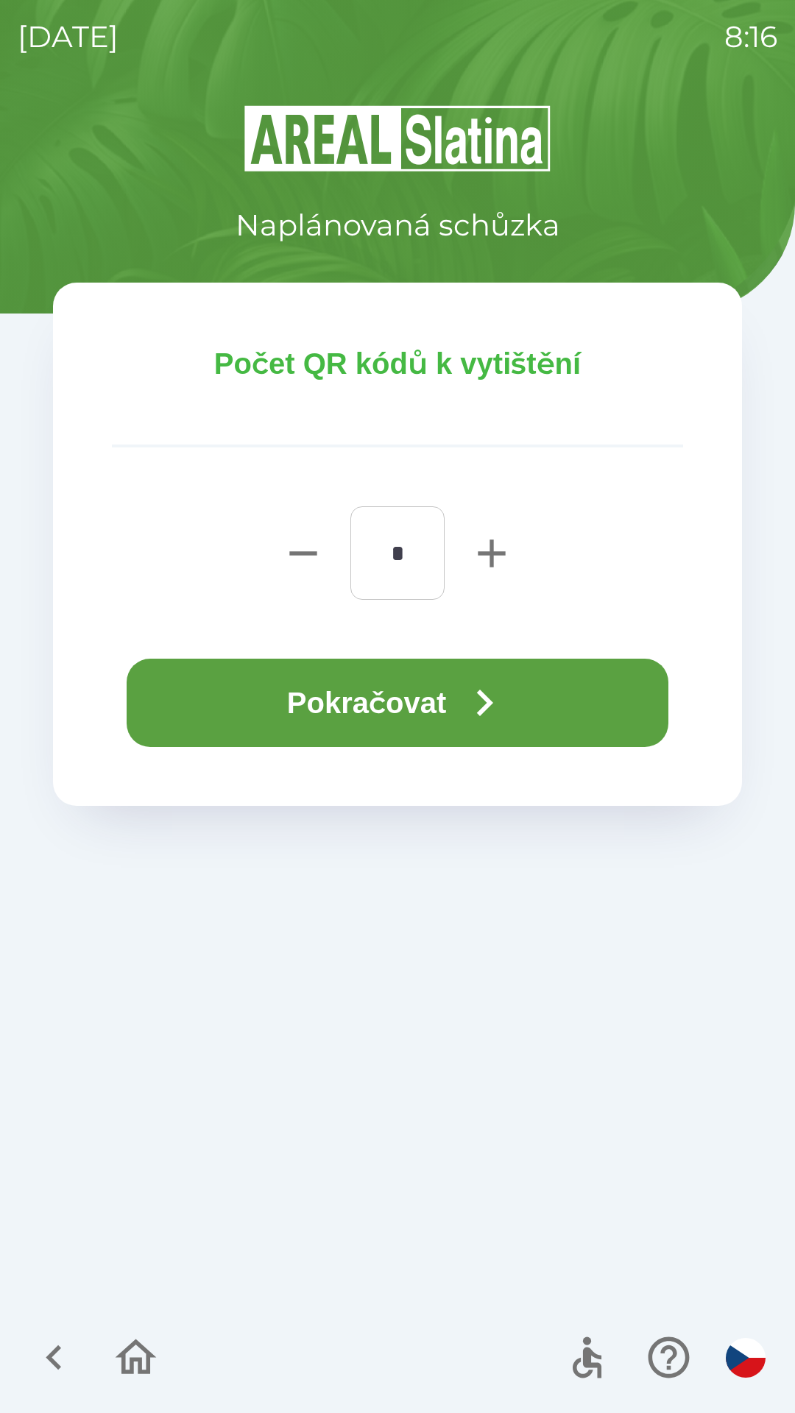
click at [465, 694] on icon "button" at bounding box center [484, 702] width 53 height 53
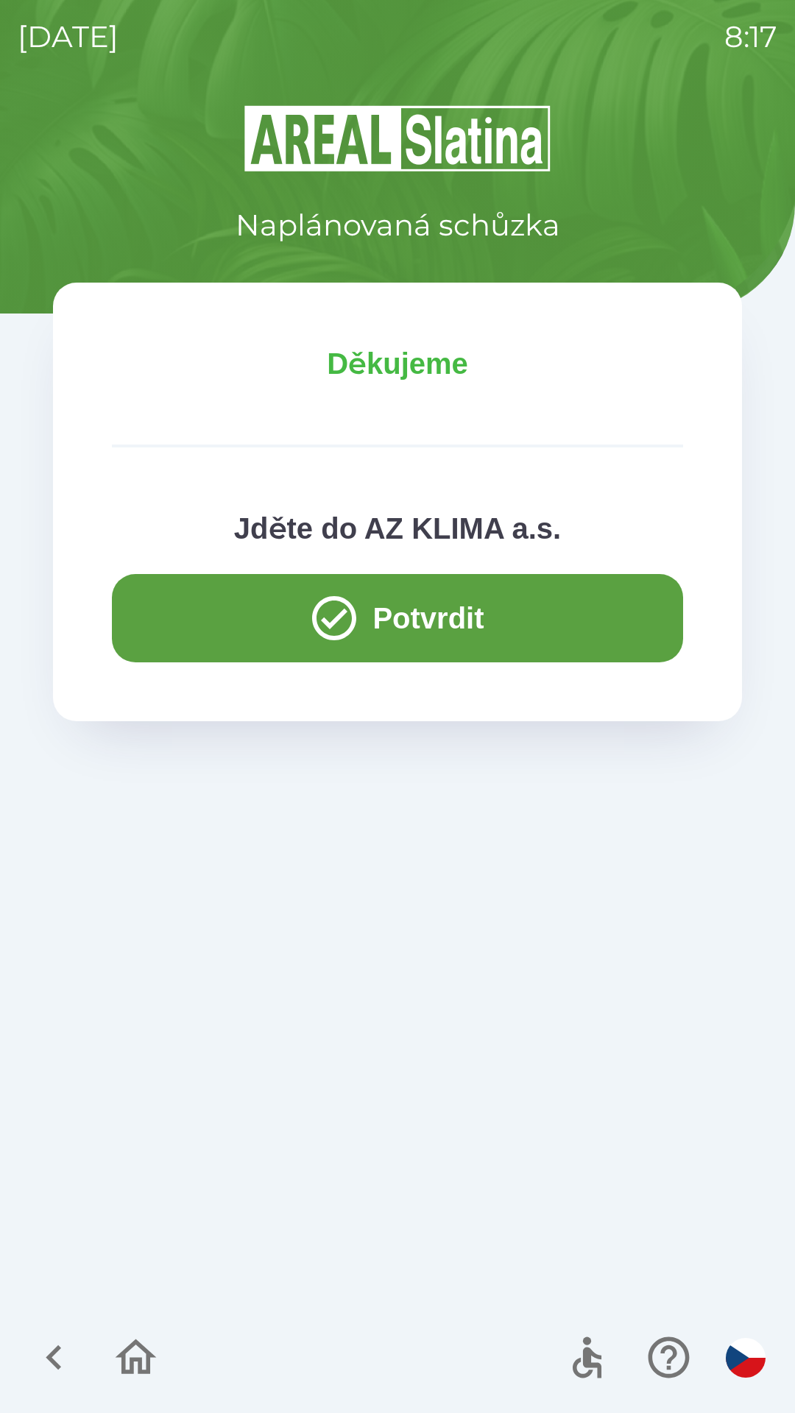
click at [341, 615] on icon "button" at bounding box center [334, 617] width 53 height 53
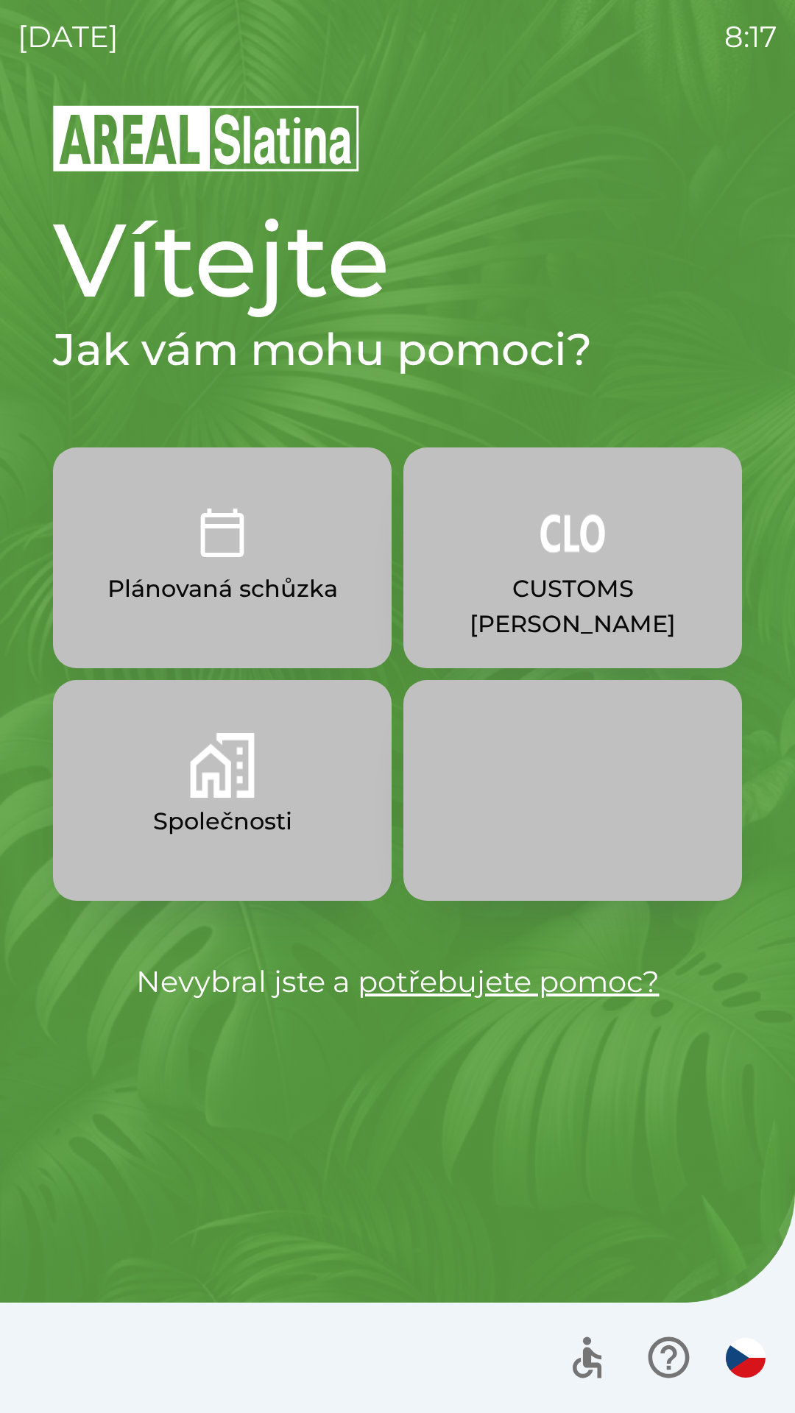
click at [584, 550] on img "button" at bounding box center [572, 532] width 65 height 65
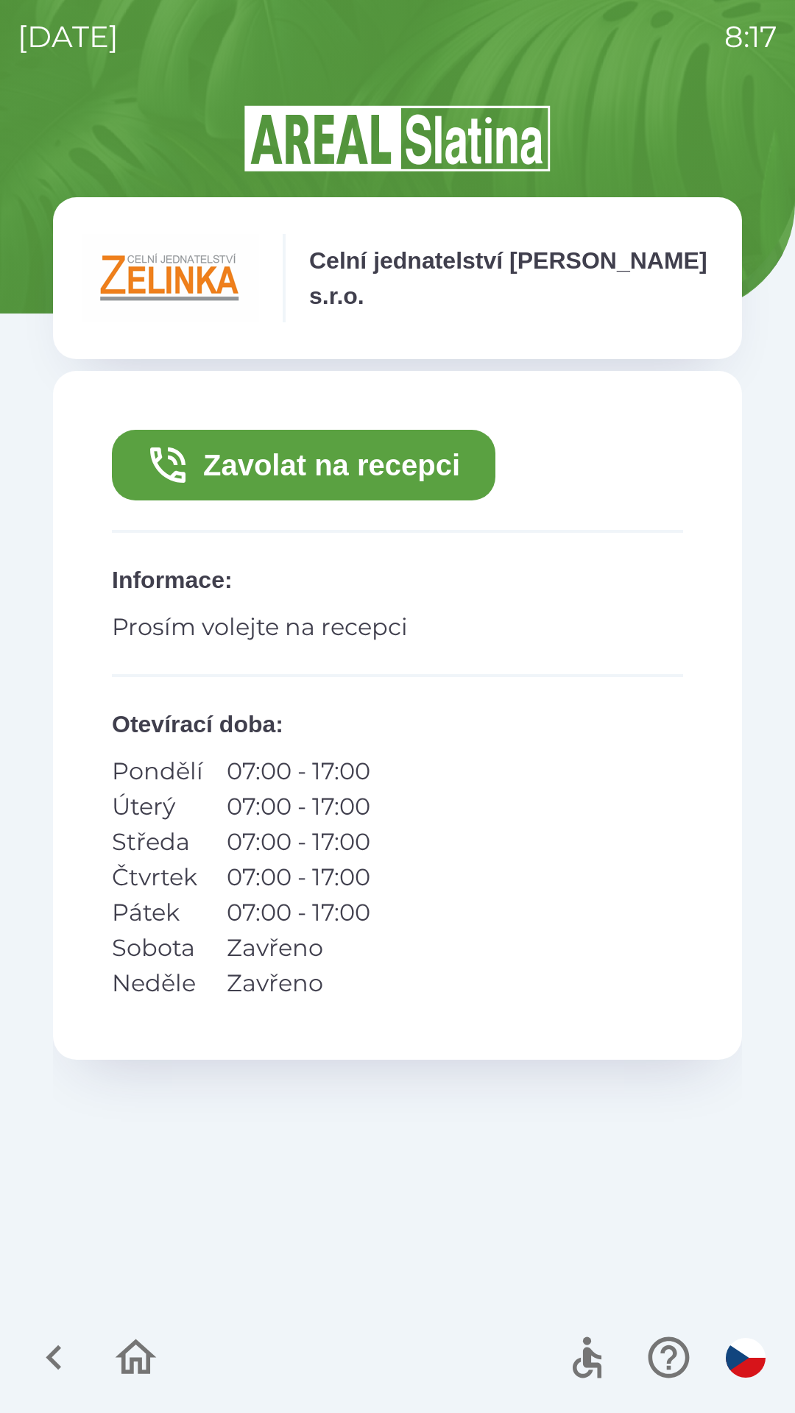
click at [355, 450] on button "Zavolat na recepci" at bounding box center [303, 465] width 383 height 71
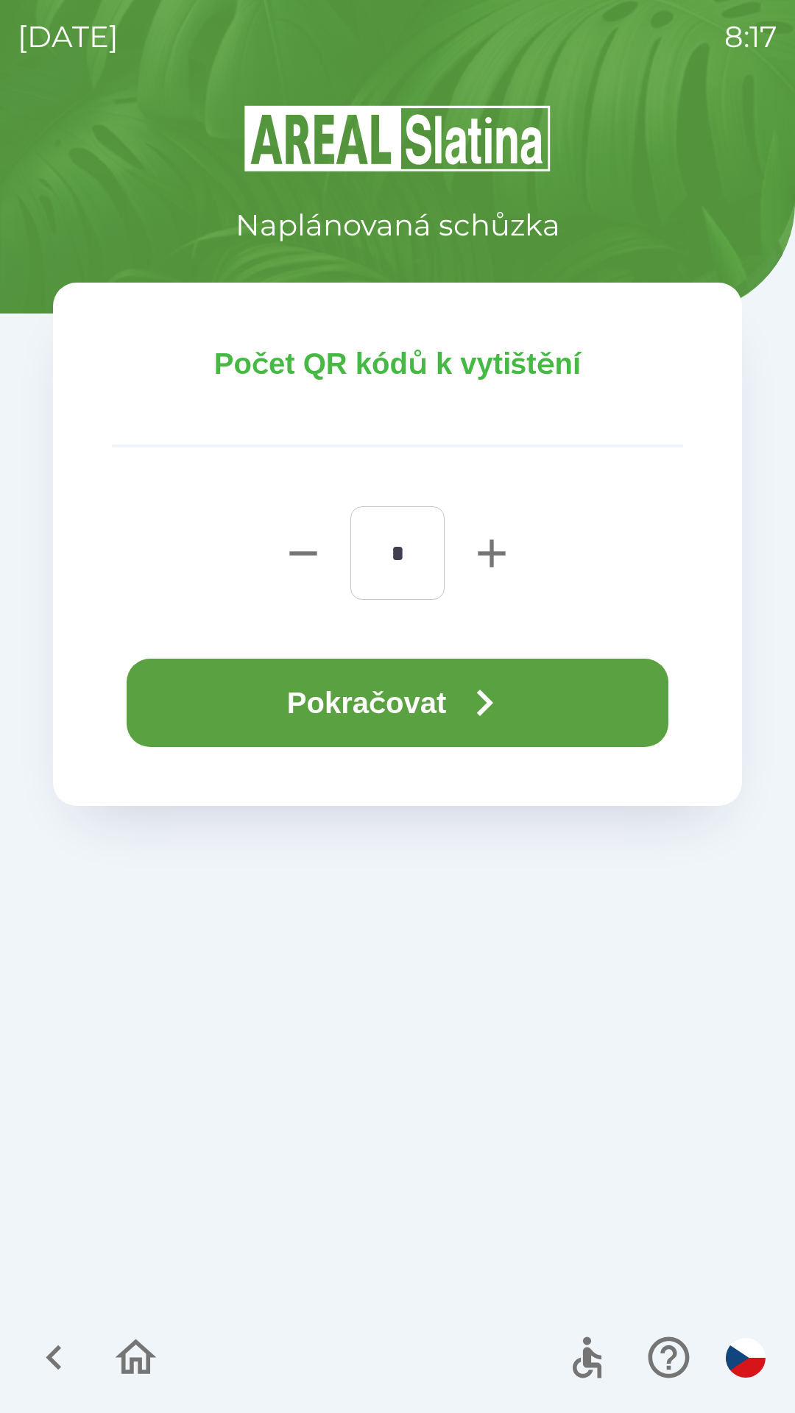
click at [414, 702] on button "Pokračovat" at bounding box center [397, 702] width 541 height 88
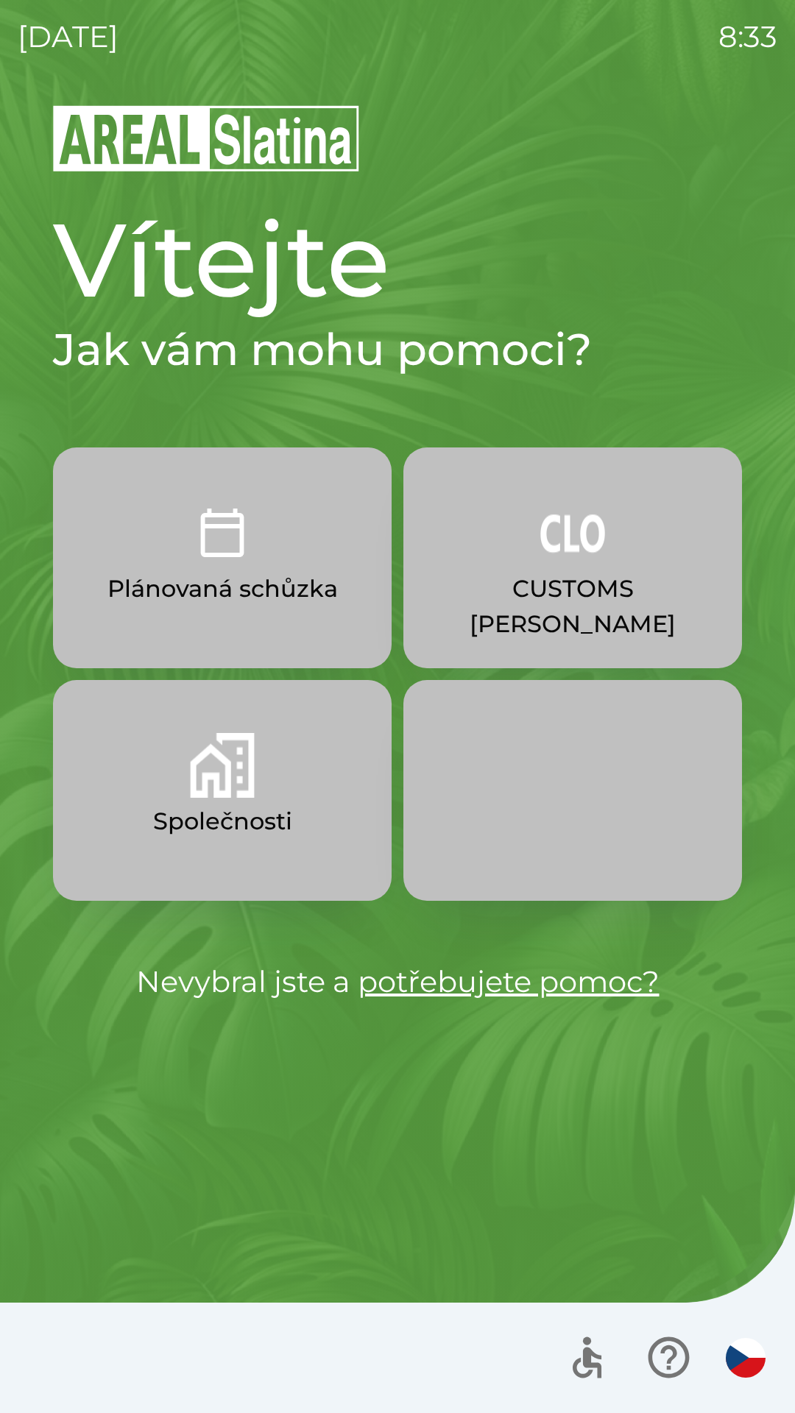
click at [579, 588] on p "CUSTOMS [PERSON_NAME]" at bounding box center [572, 606] width 268 height 71
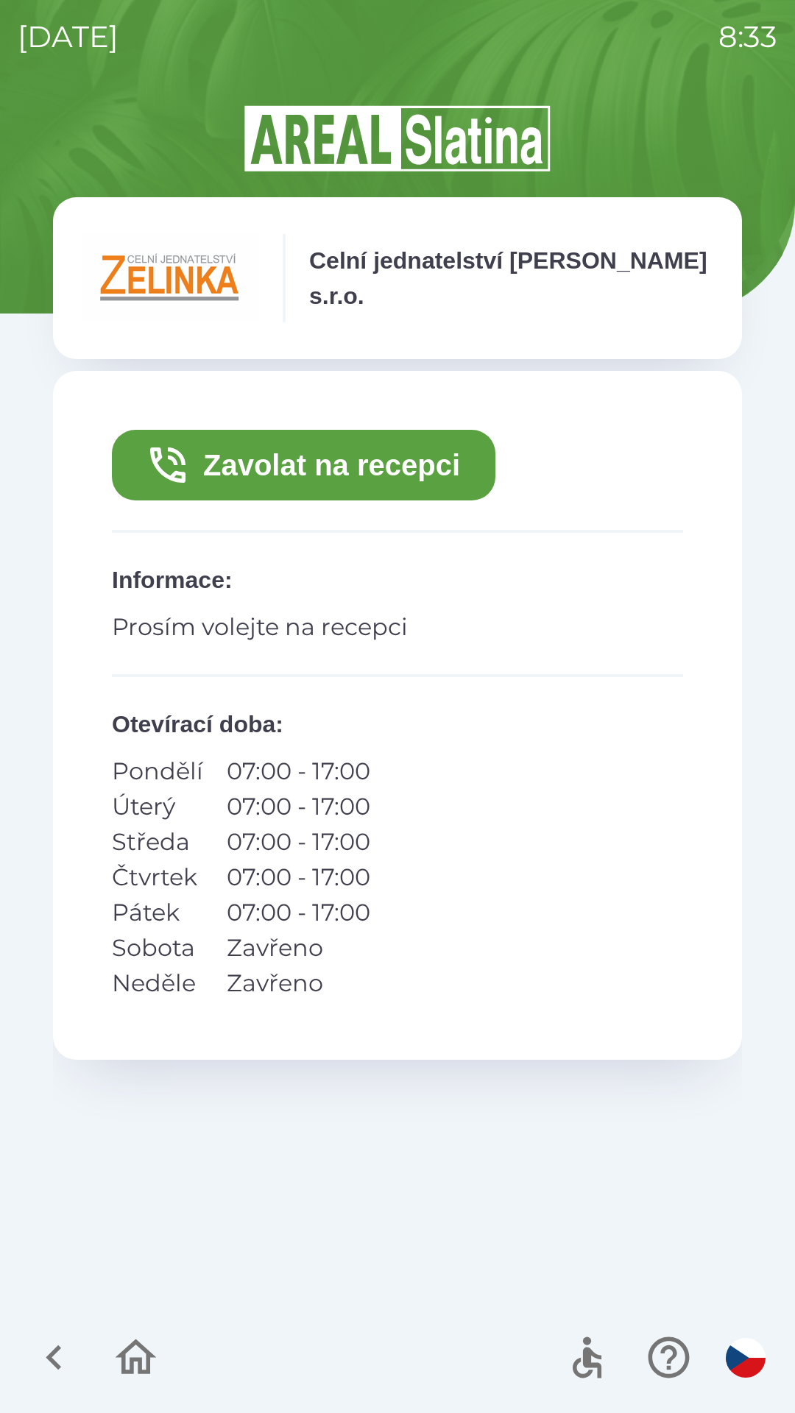
click at [338, 475] on button "Zavolat na recepci" at bounding box center [303, 465] width 383 height 71
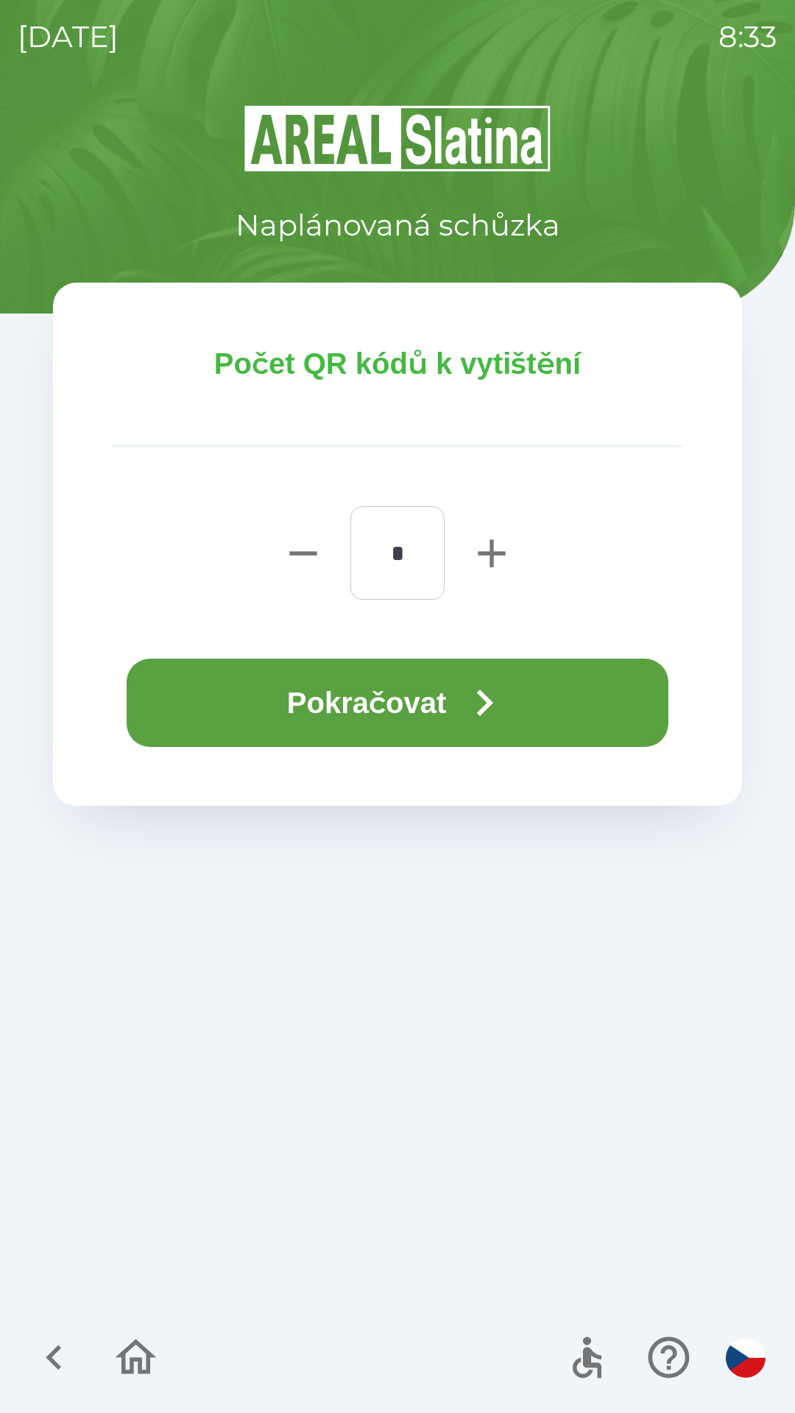
click at [489, 708] on icon "button" at bounding box center [485, 702] width 16 height 26
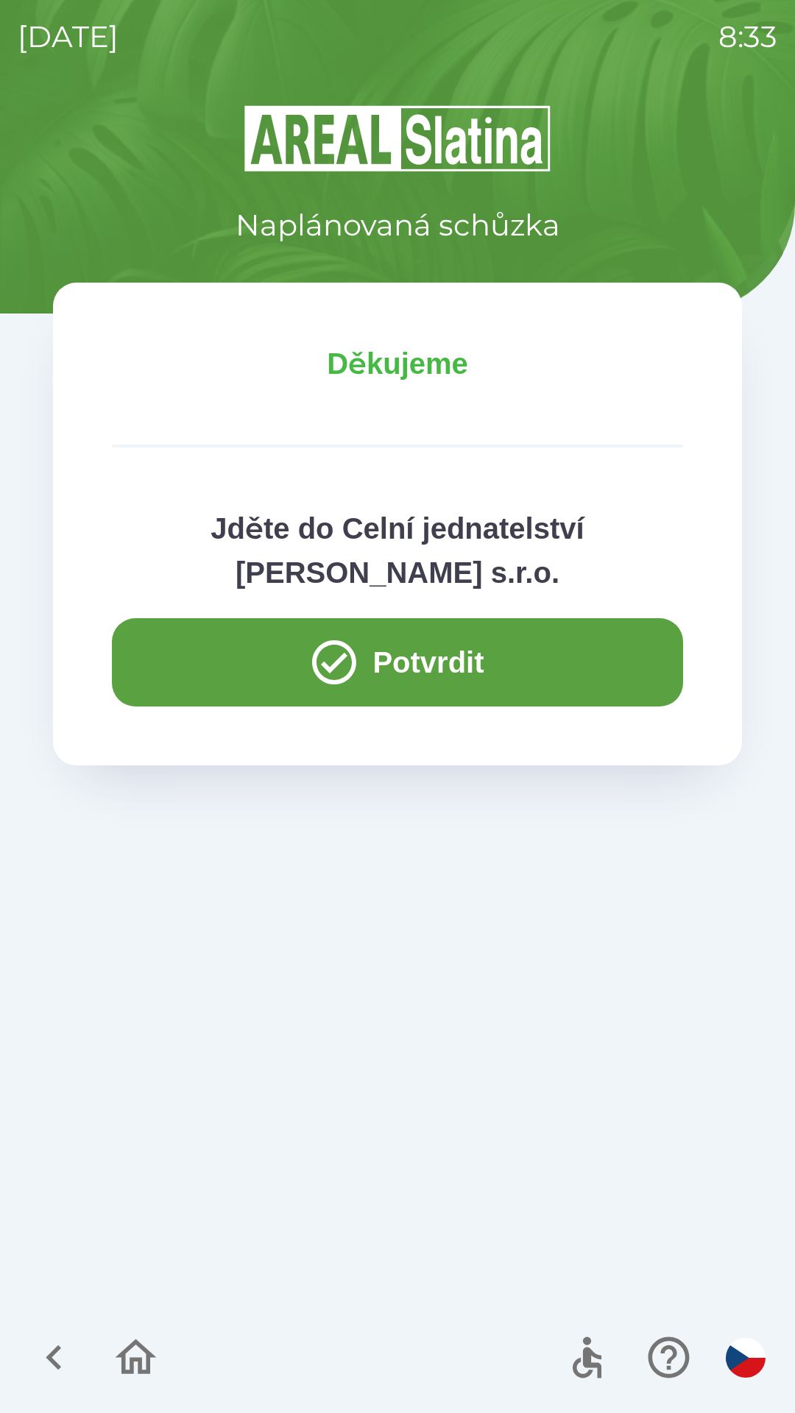
click at [444, 678] on button "Potvrdit" at bounding box center [397, 662] width 571 height 88
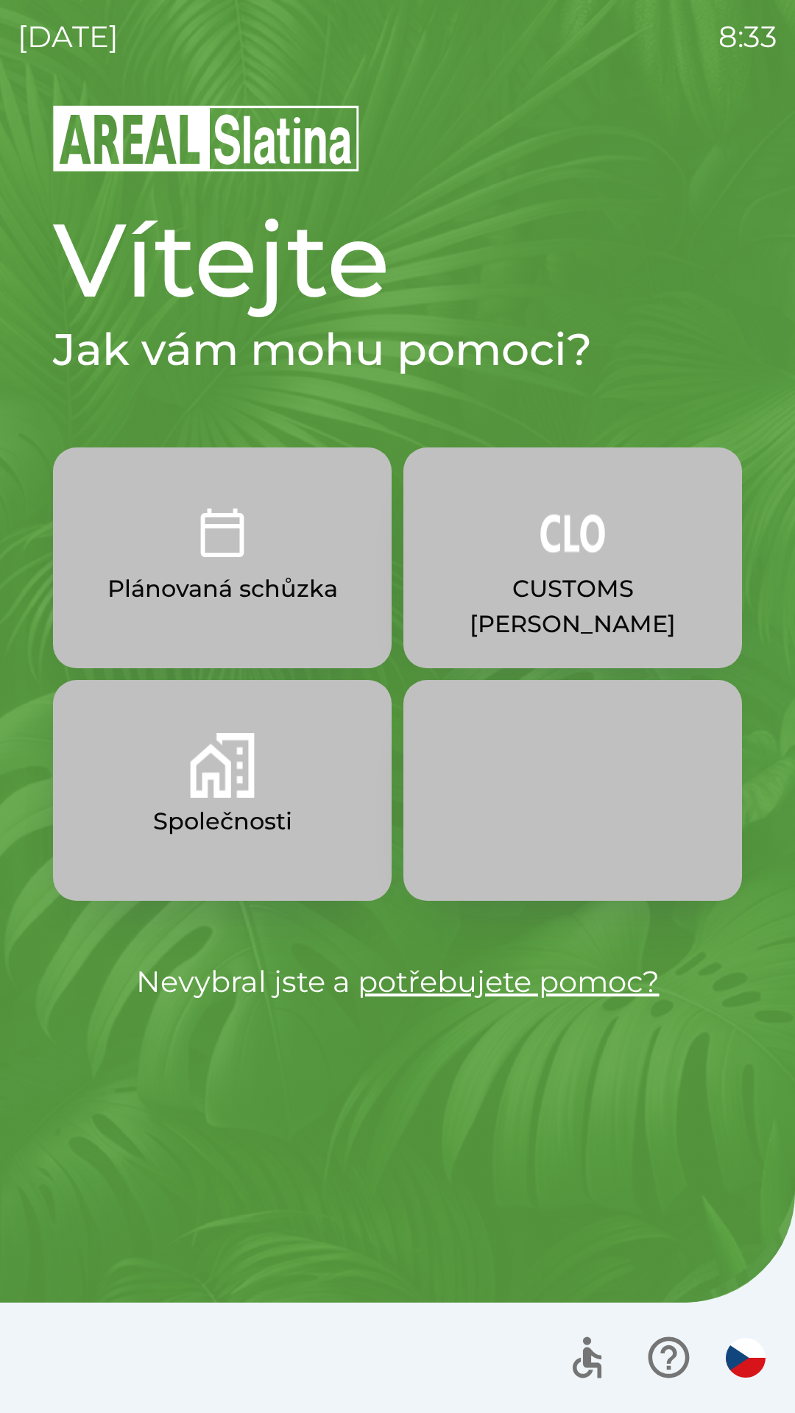
click at [658, 1349] on icon "button" at bounding box center [668, 1356] width 49 height 49
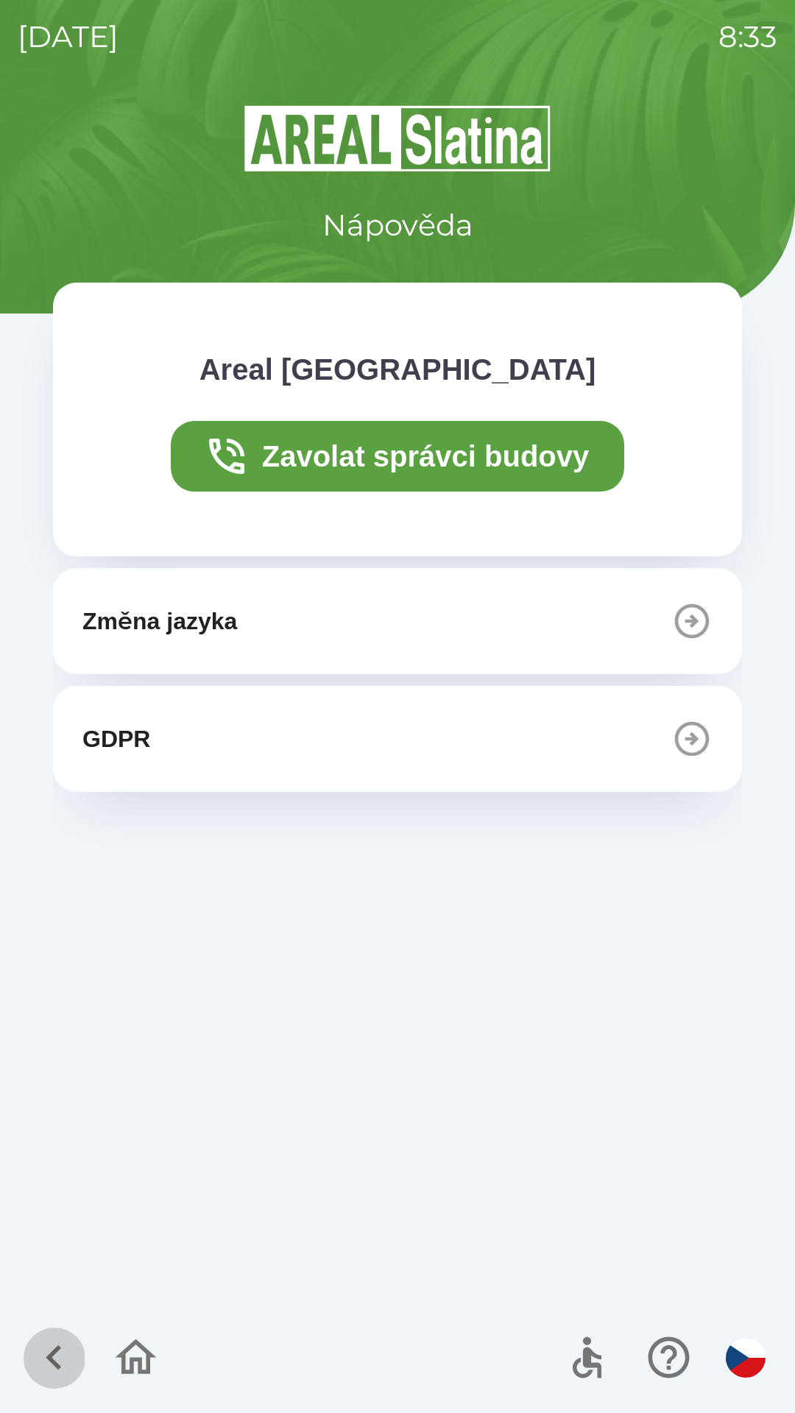
click at [55, 1351] on icon "button" at bounding box center [53, 1357] width 15 height 25
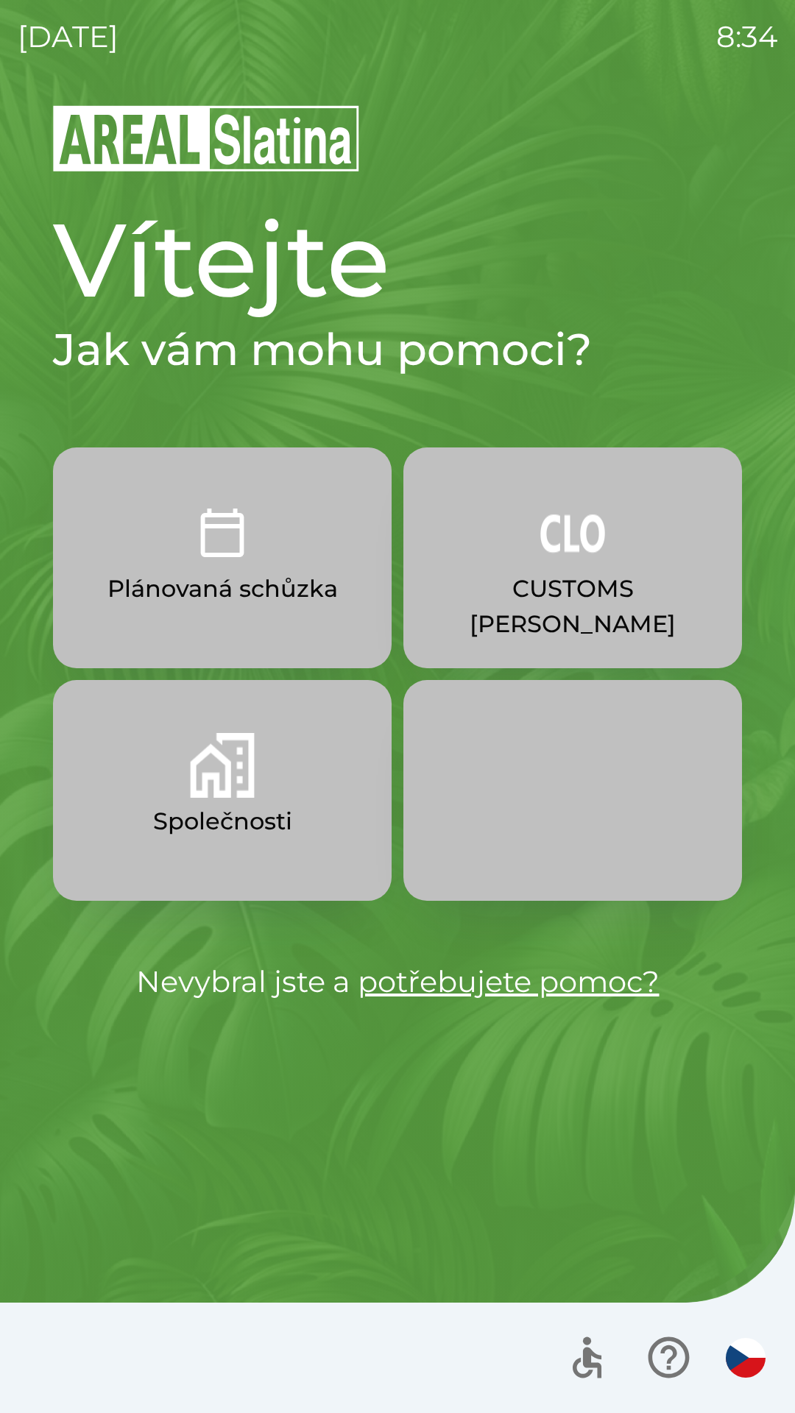
click at [244, 769] on img "button" at bounding box center [222, 765] width 65 height 65
click at [194, 772] on img "button" at bounding box center [222, 765] width 65 height 65
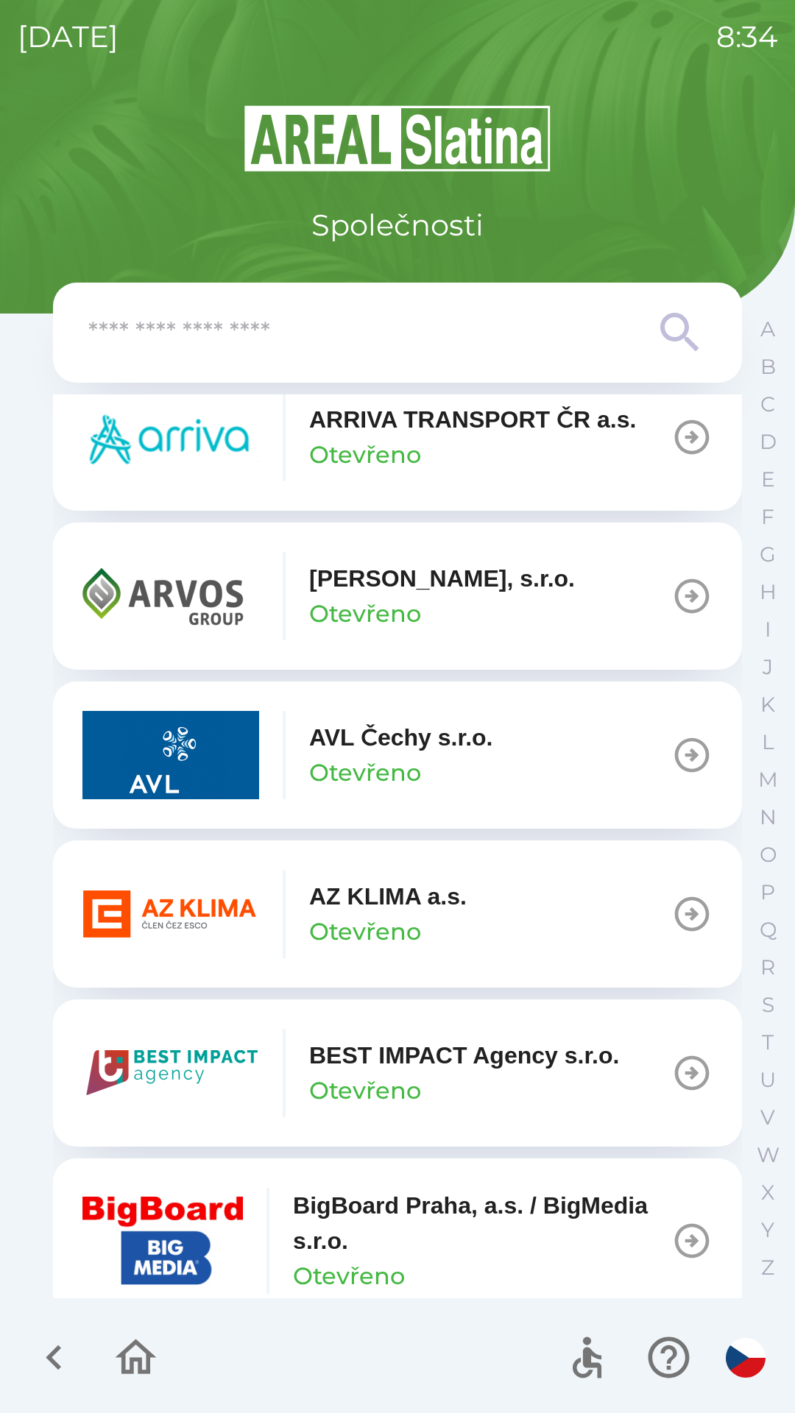
scroll to position [1180, 0]
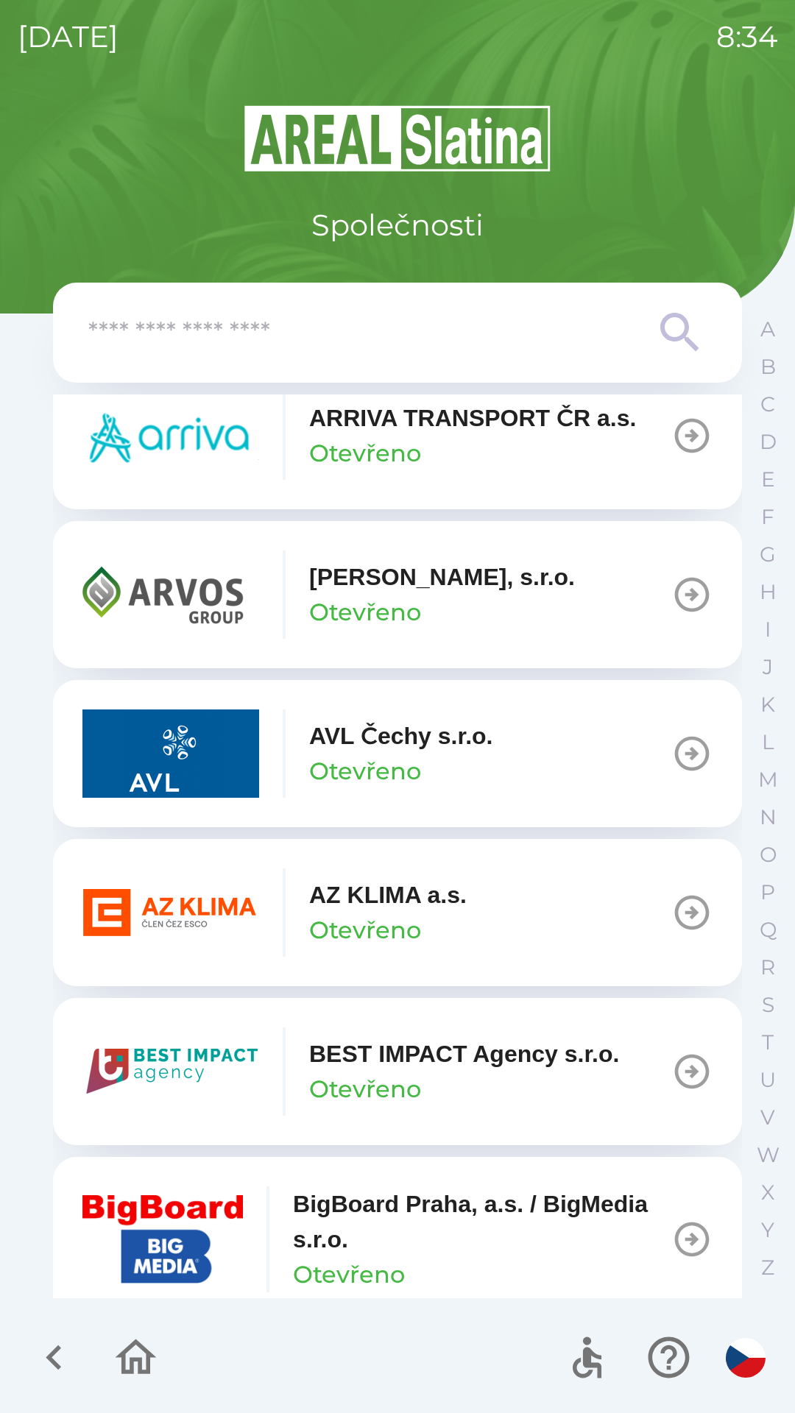
click at [398, 903] on p "AZ KLIMA a.s." at bounding box center [387, 894] width 157 height 35
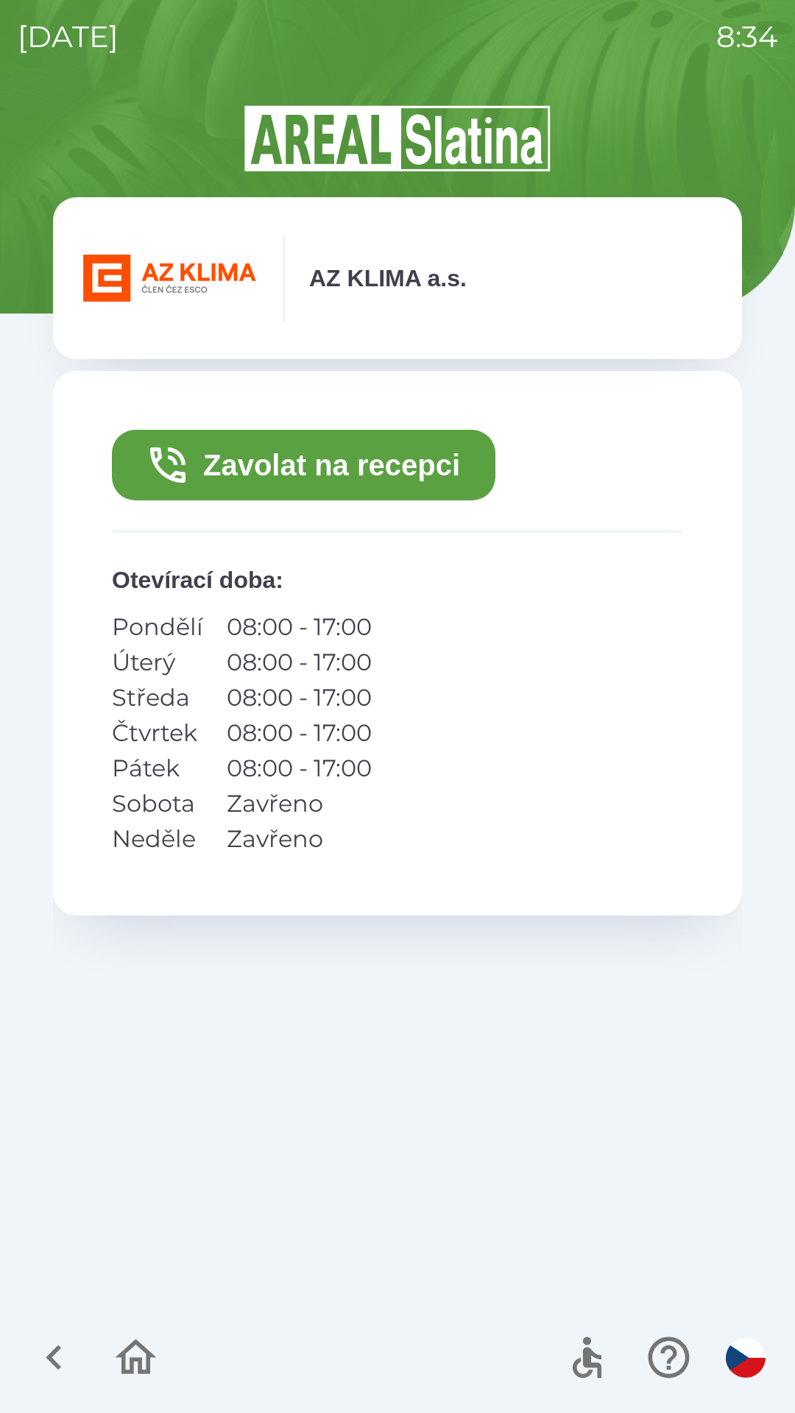
click at [369, 466] on button "Zavolat na recepci" at bounding box center [303, 465] width 383 height 71
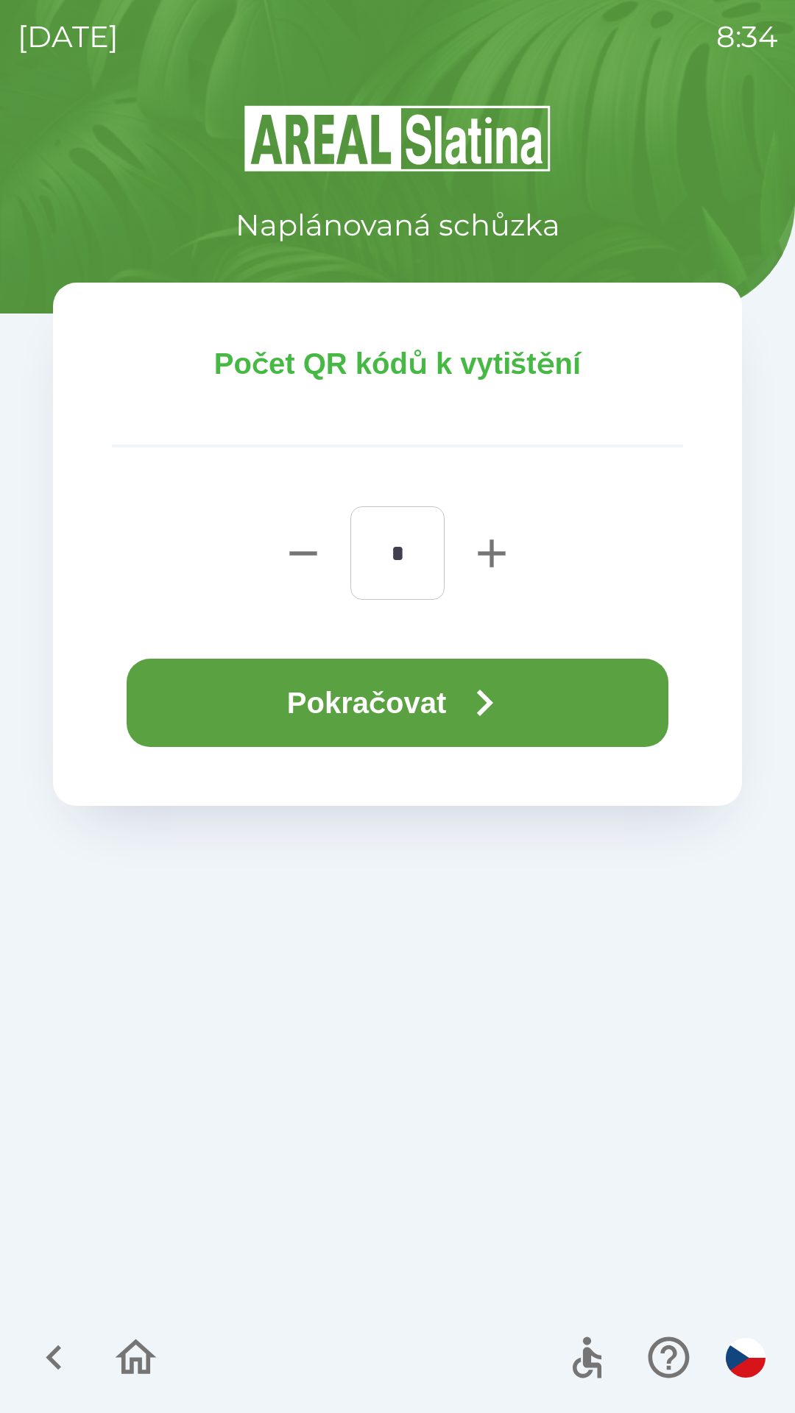
click at [427, 705] on button "Pokračovat" at bounding box center [397, 702] width 541 height 88
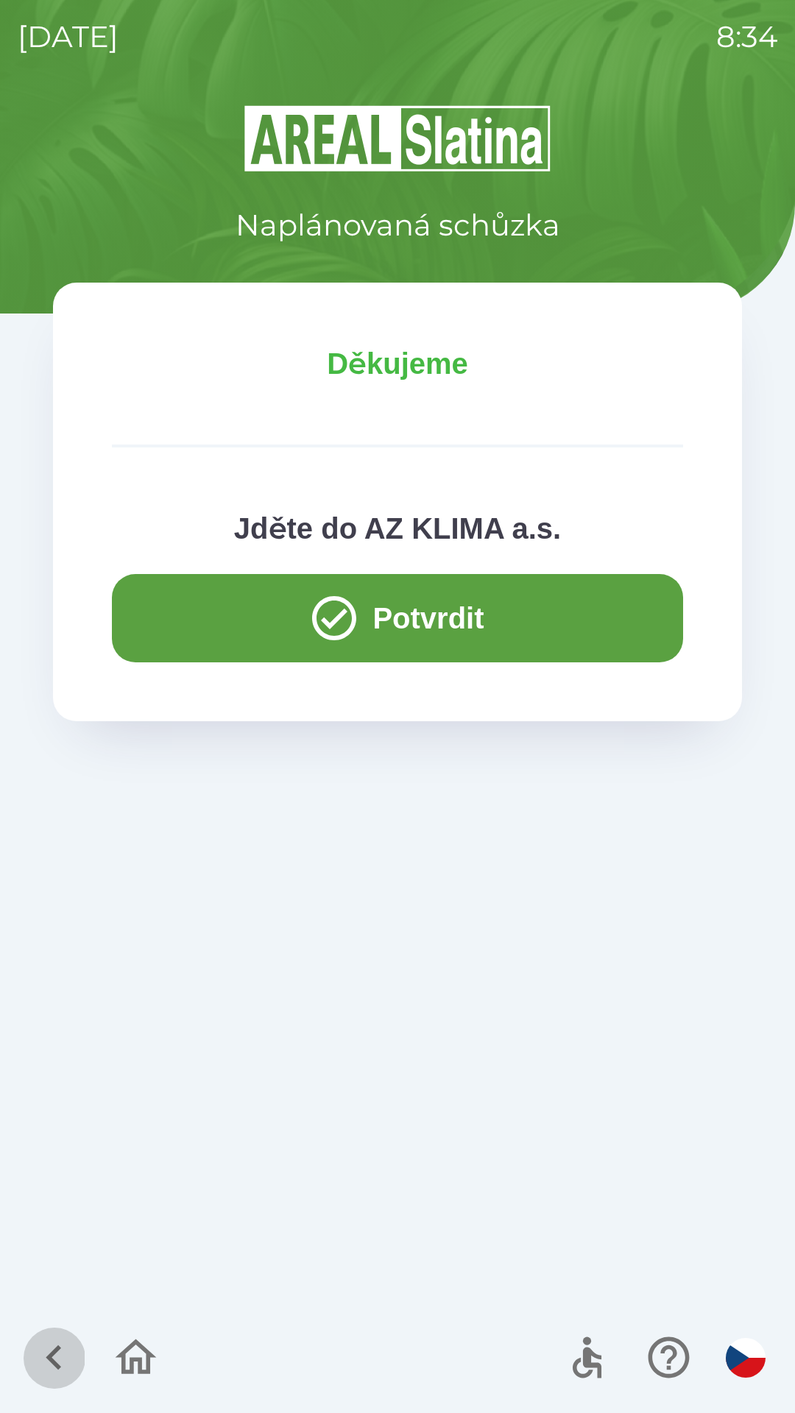
click at [53, 1353] on icon "button" at bounding box center [53, 1357] width 15 height 25
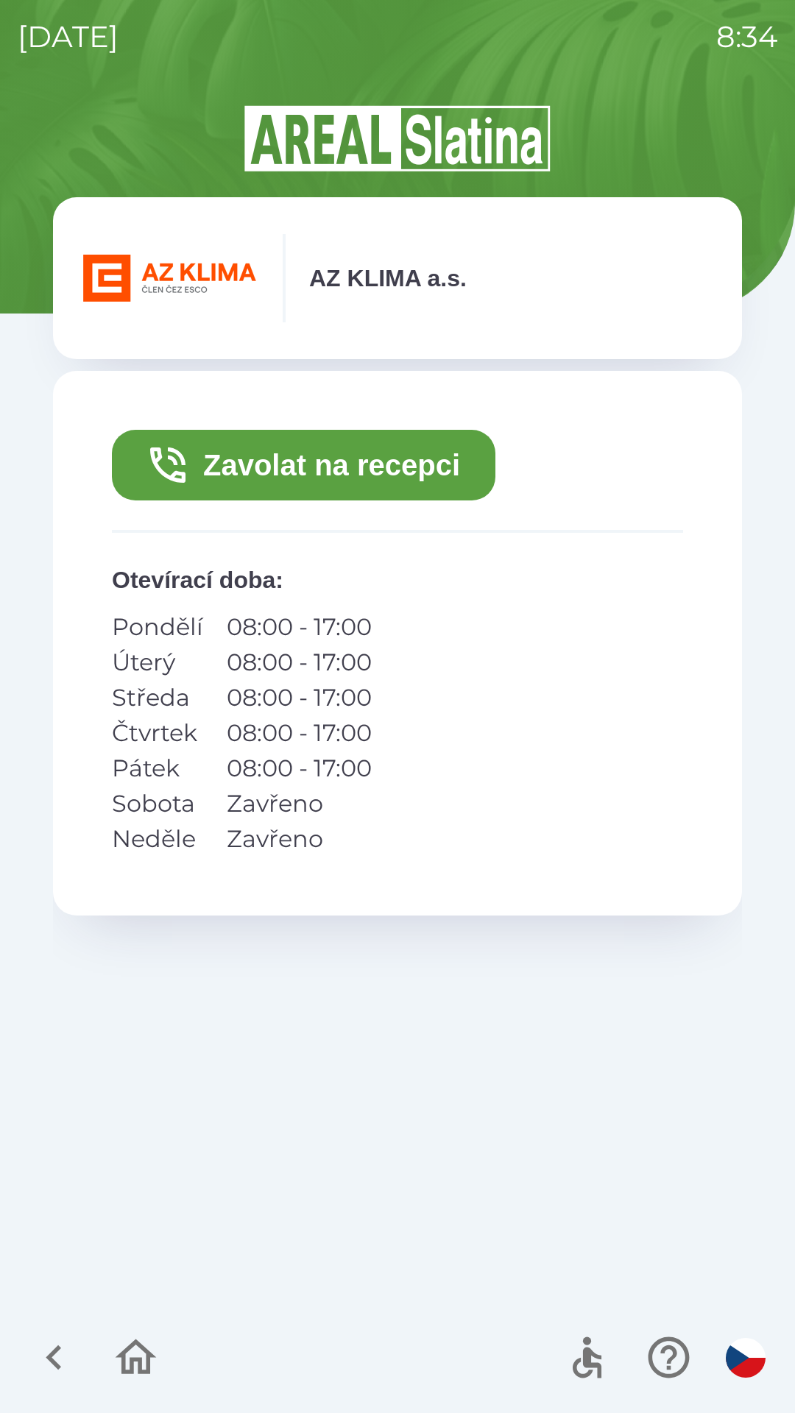
click at [54, 1353] on icon "button" at bounding box center [53, 1357] width 15 height 25
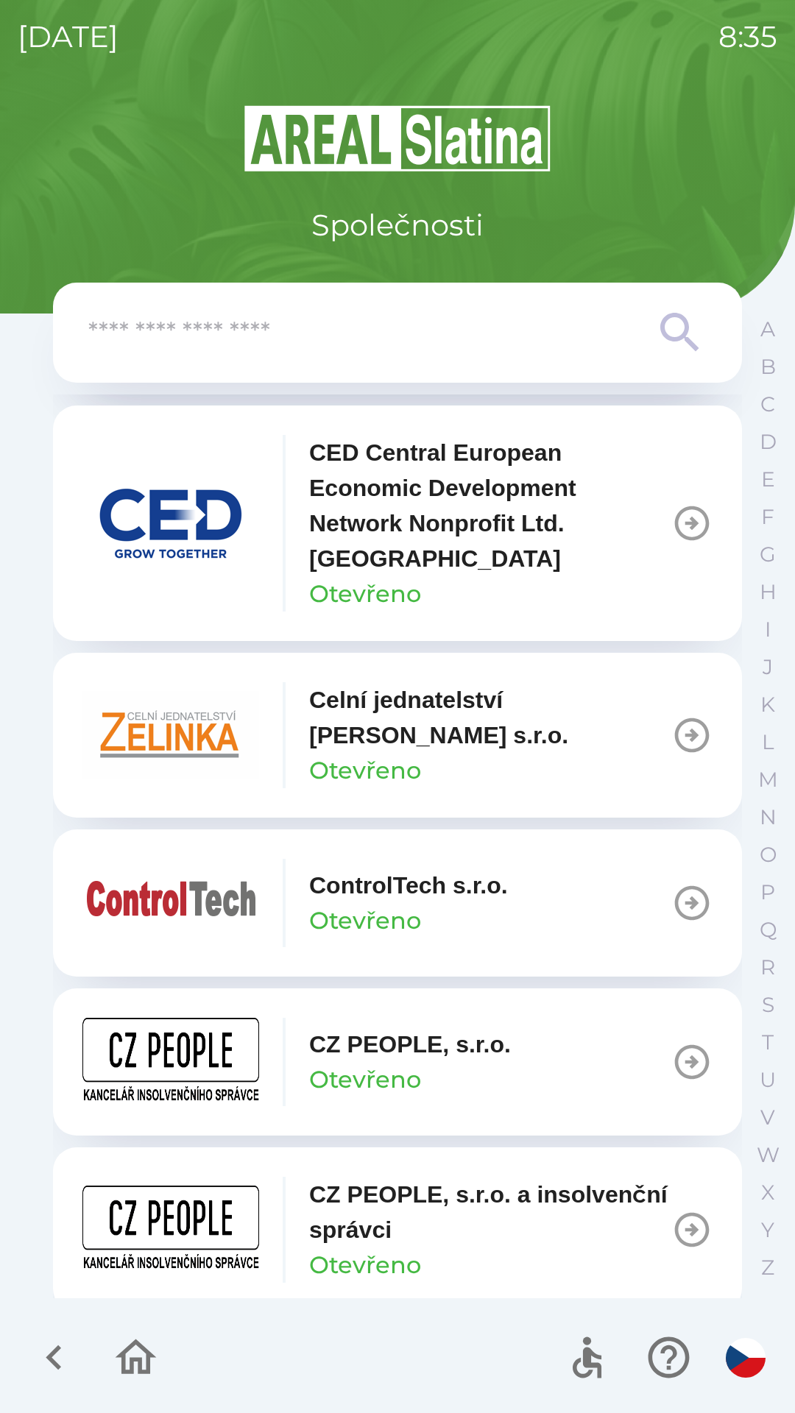
scroll to position [2429, 0]
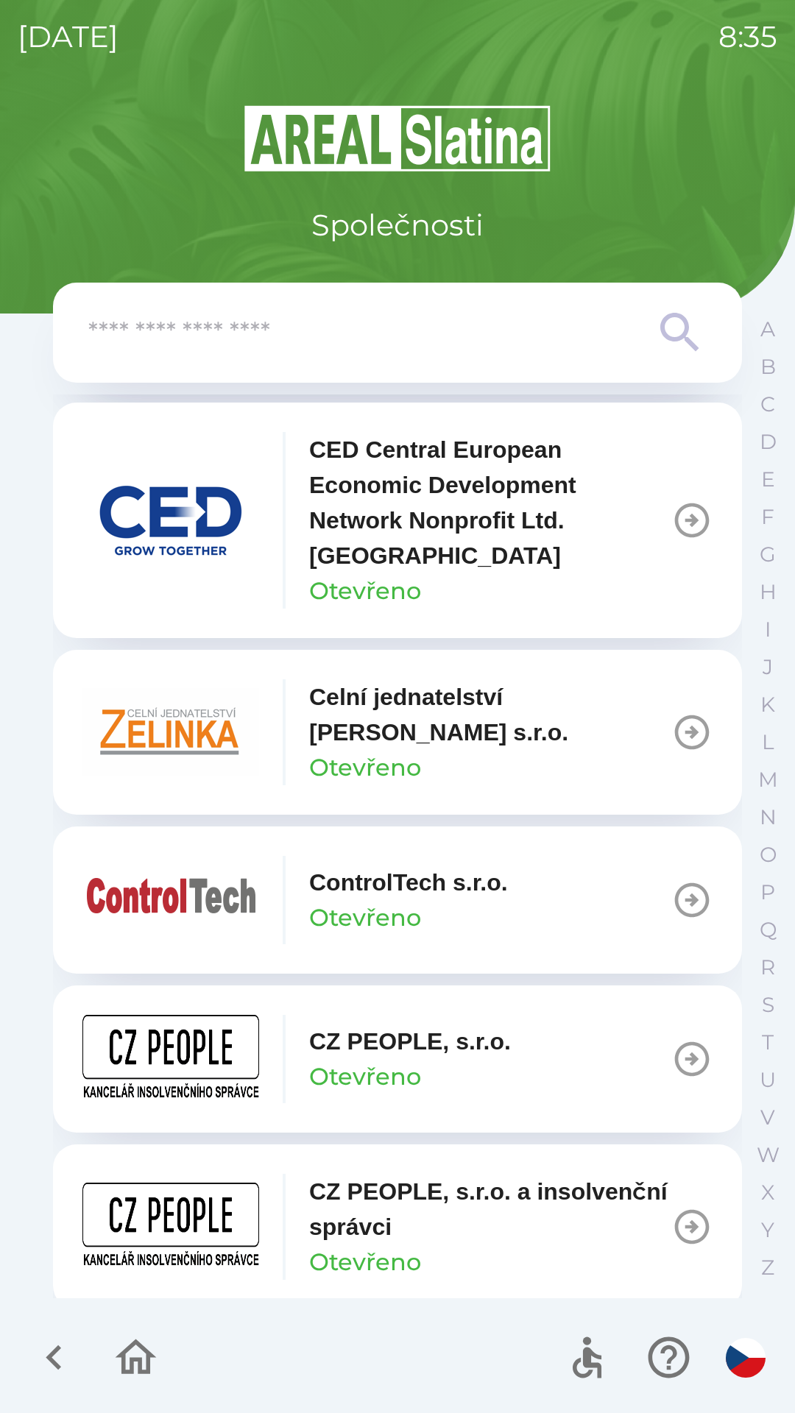
click at [402, 731] on p "Celní jednatelství [PERSON_NAME] s.r.o." at bounding box center [490, 714] width 362 height 71
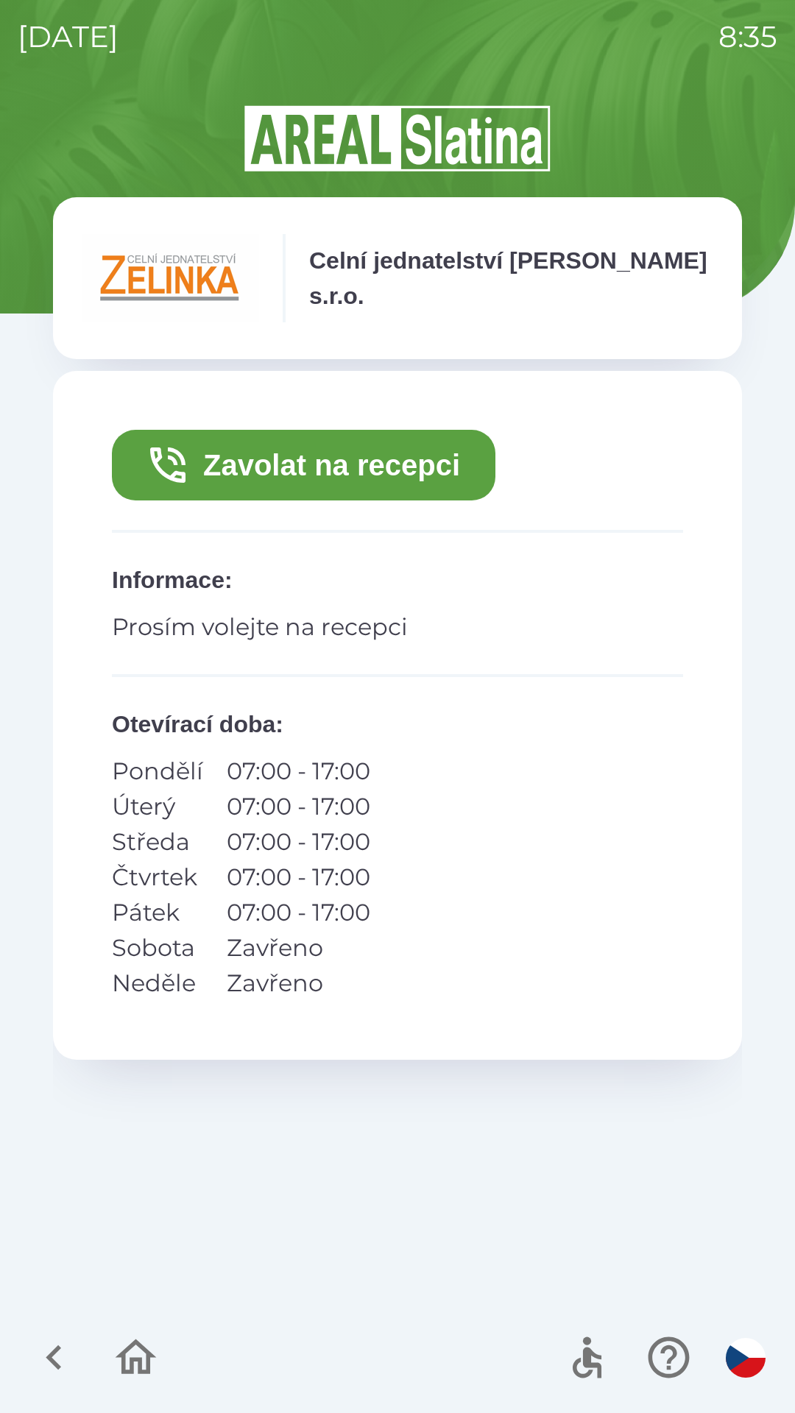
click at [294, 465] on button "Zavolat na recepci" at bounding box center [303, 465] width 383 height 71
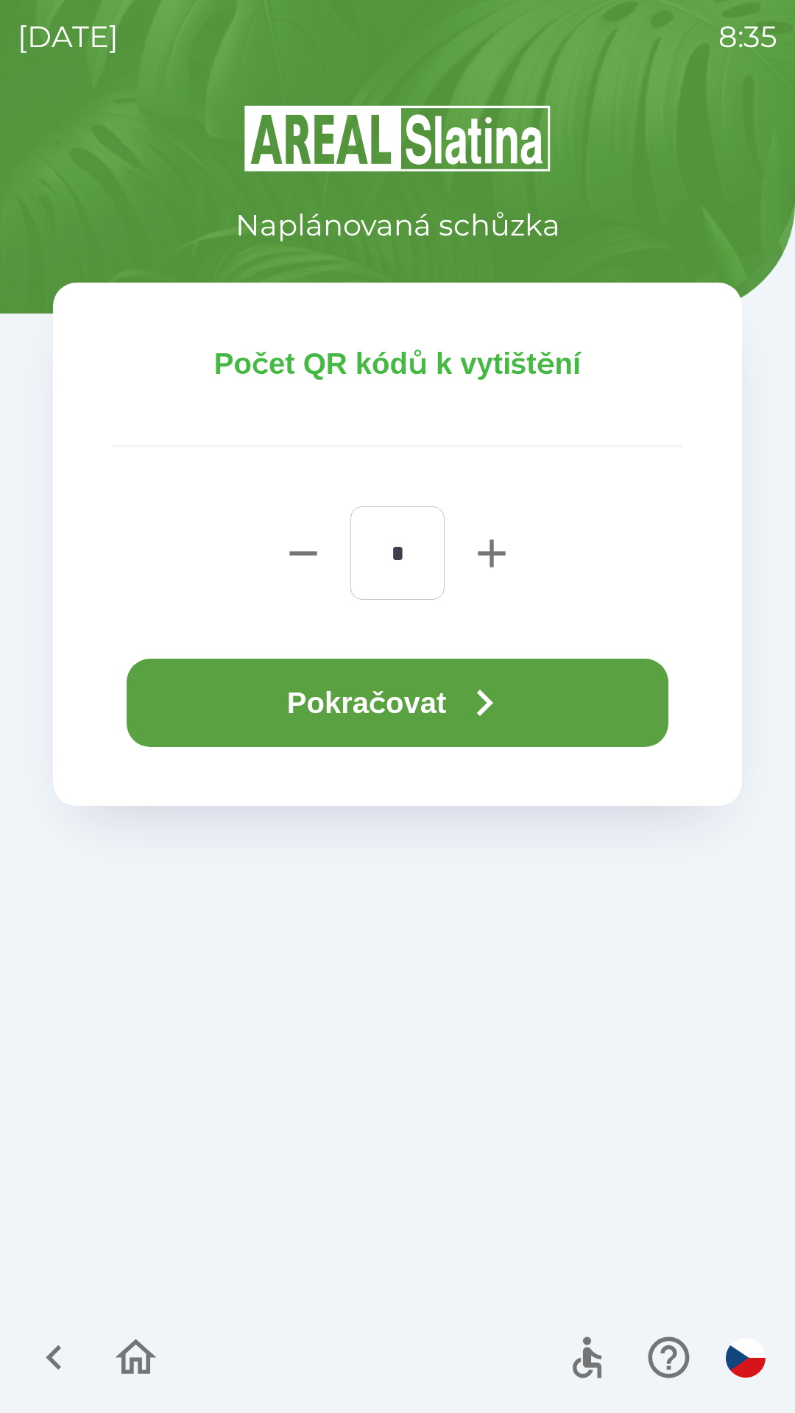
click at [388, 681] on button "Pokračovat" at bounding box center [397, 702] width 541 height 88
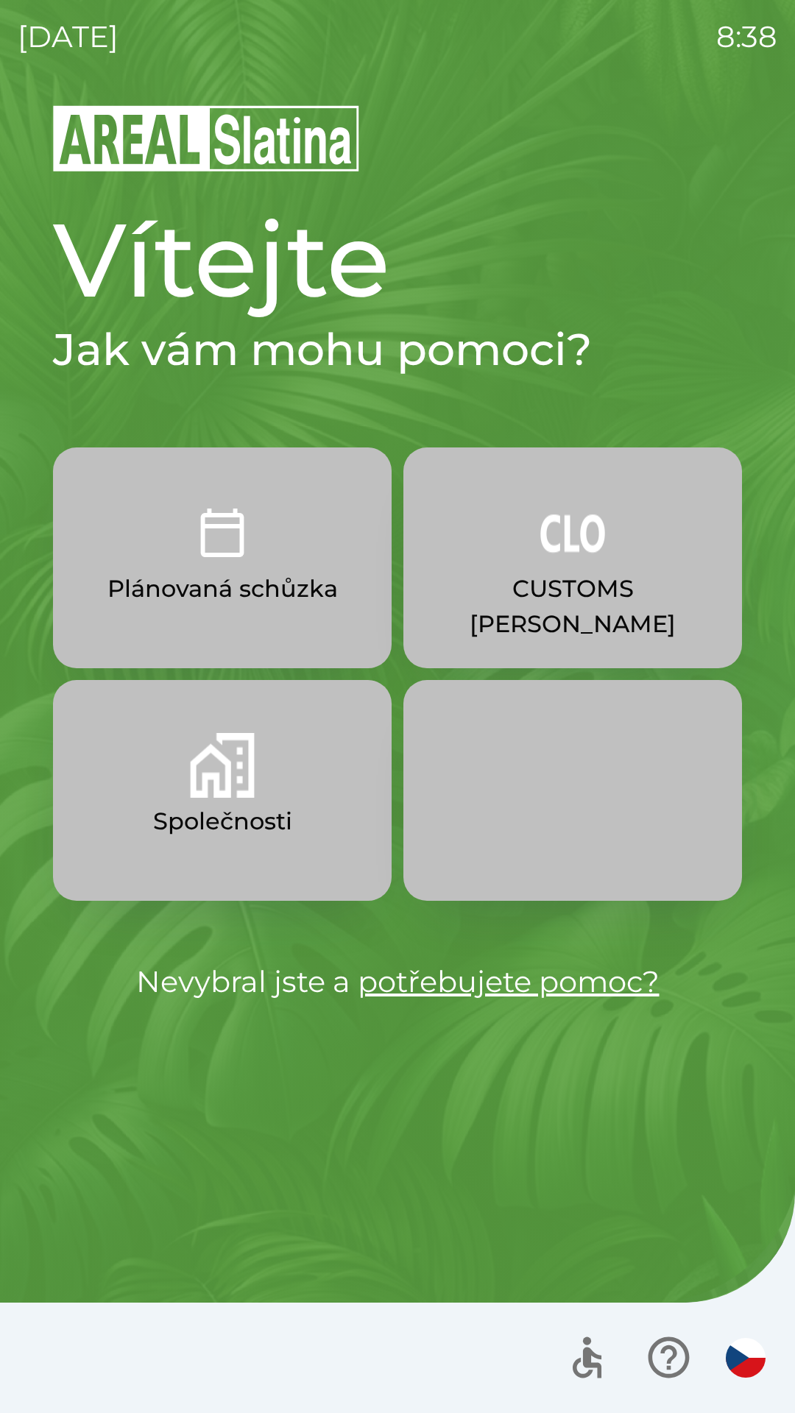
click at [263, 782] on button "Společnosti" at bounding box center [222, 790] width 338 height 221
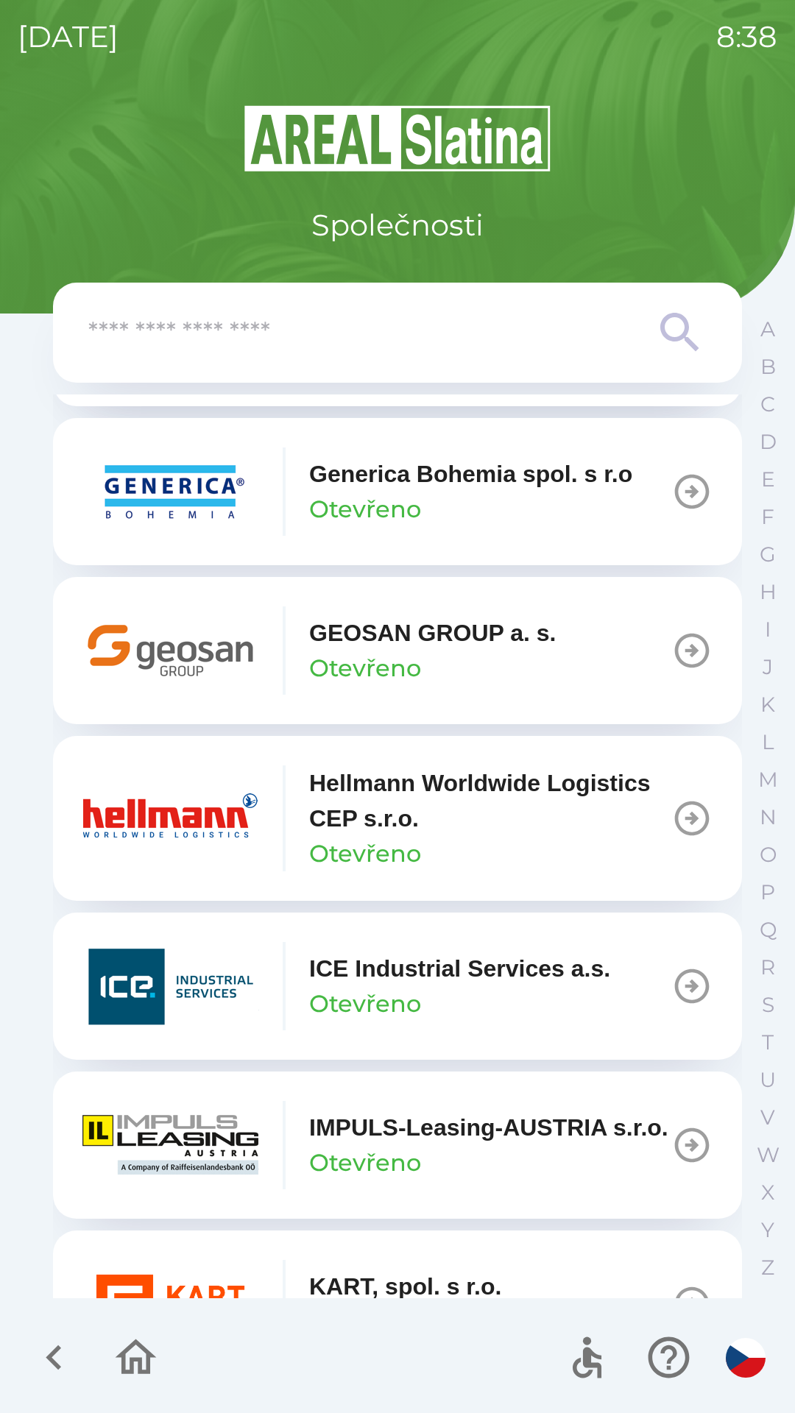
scroll to position [5103, 0]
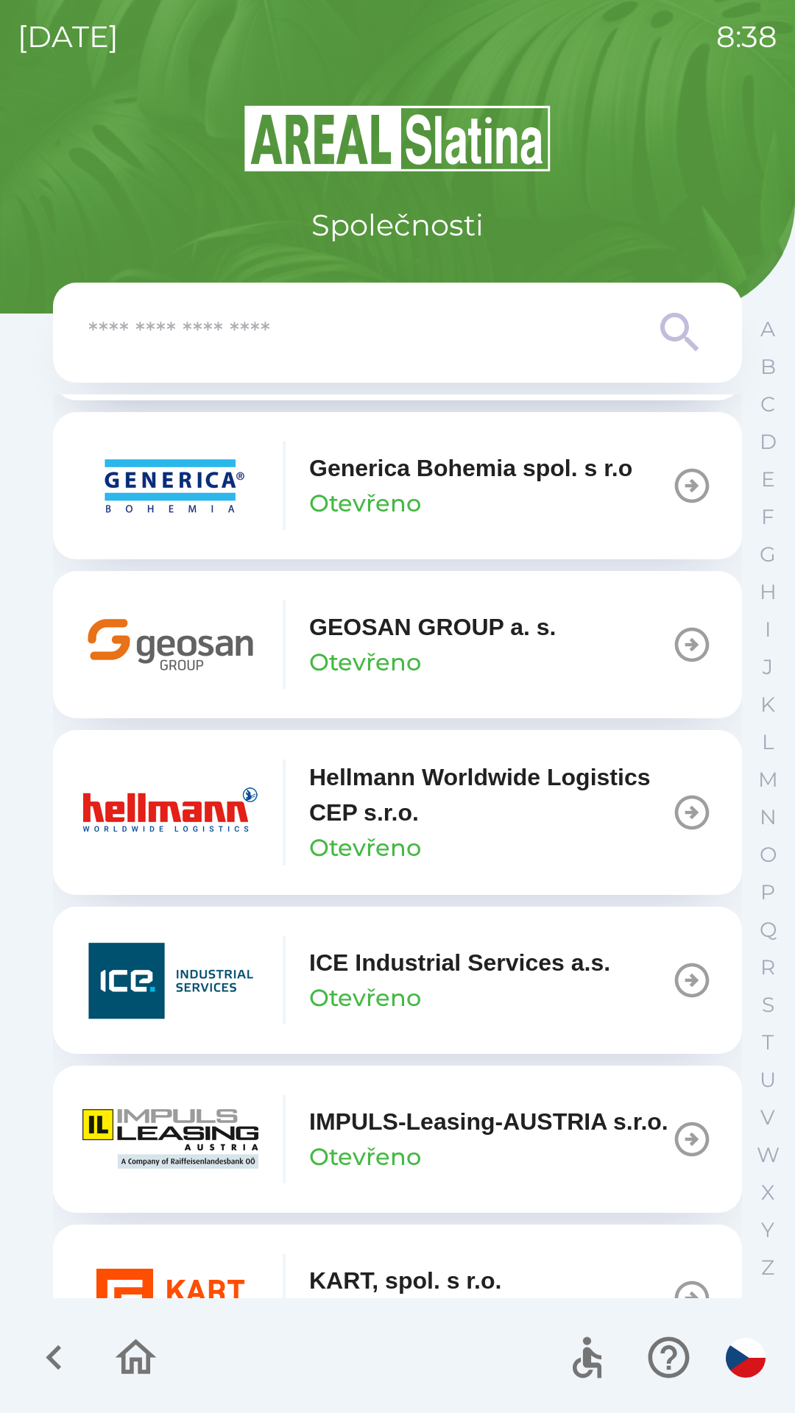
click at [384, 671] on p "Otevřeno" at bounding box center [365, 661] width 112 height 35
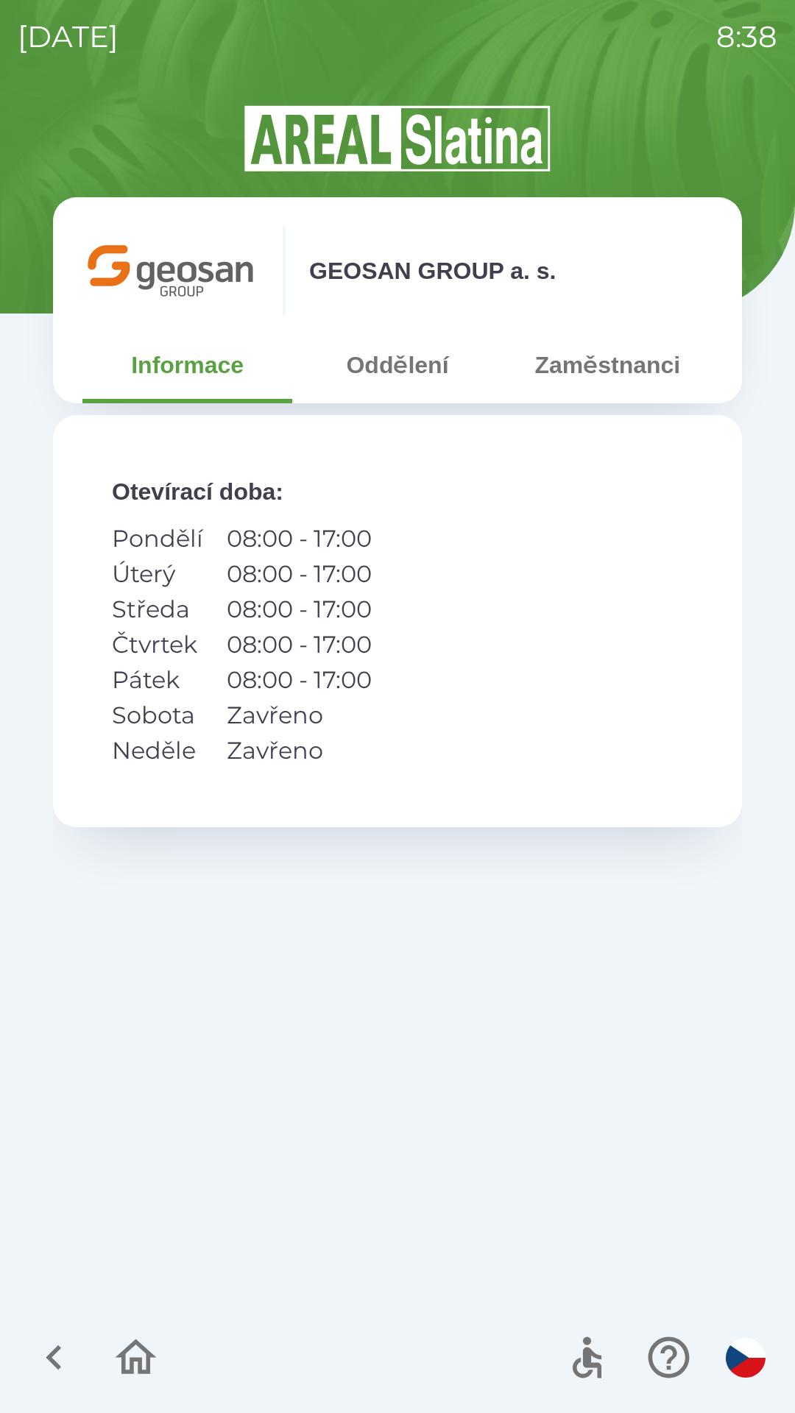
click at [596, 360] on button "Zaměstnanci" at bounding box center [607, 364] width 210 height 53
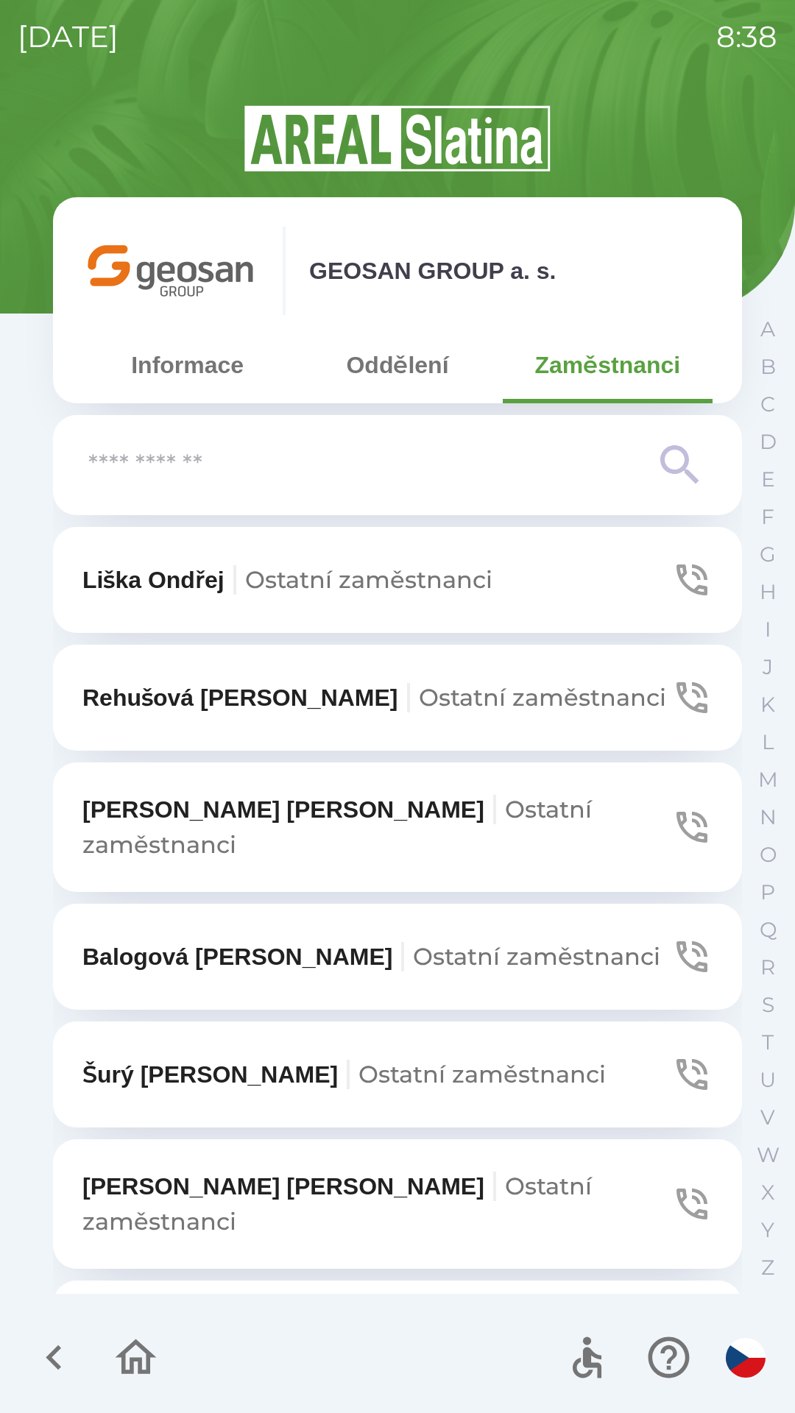
click at [682, 1054] on icon "button" at bounding box center [691, 1074] width 41 height 41
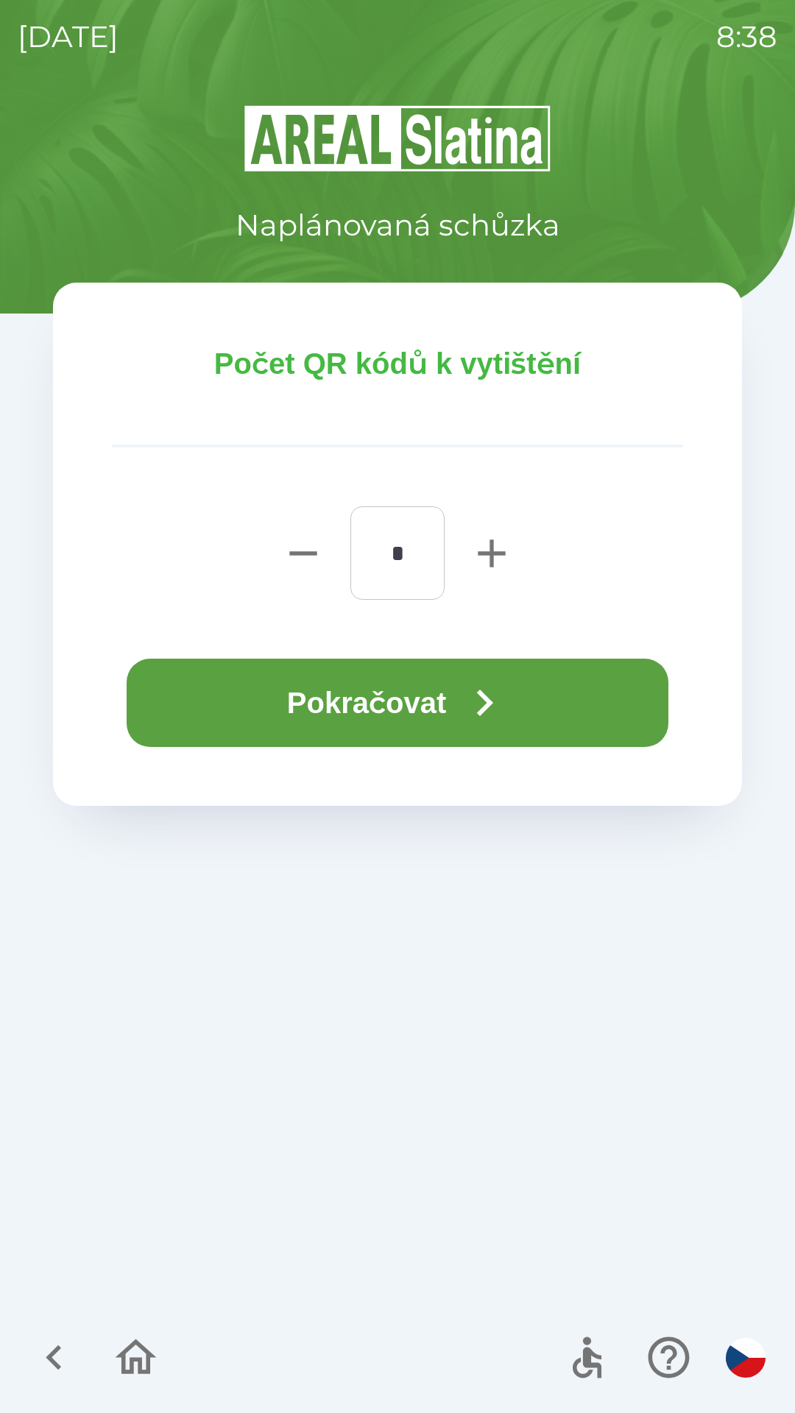
click at [478, 558] on icon "button" at bounding box center [491, 553] width 47 height 47
click at [495, 567] on icon "button" at bounding box center [491, 553] width 47 height 47
click at [493, 566] on icon "button" at bounding box center [490, 552] width 27 height 27
type input "*"
click at [446, 708] on button "Pokračovat" at bounding box center [397, 702] width 541 height 88
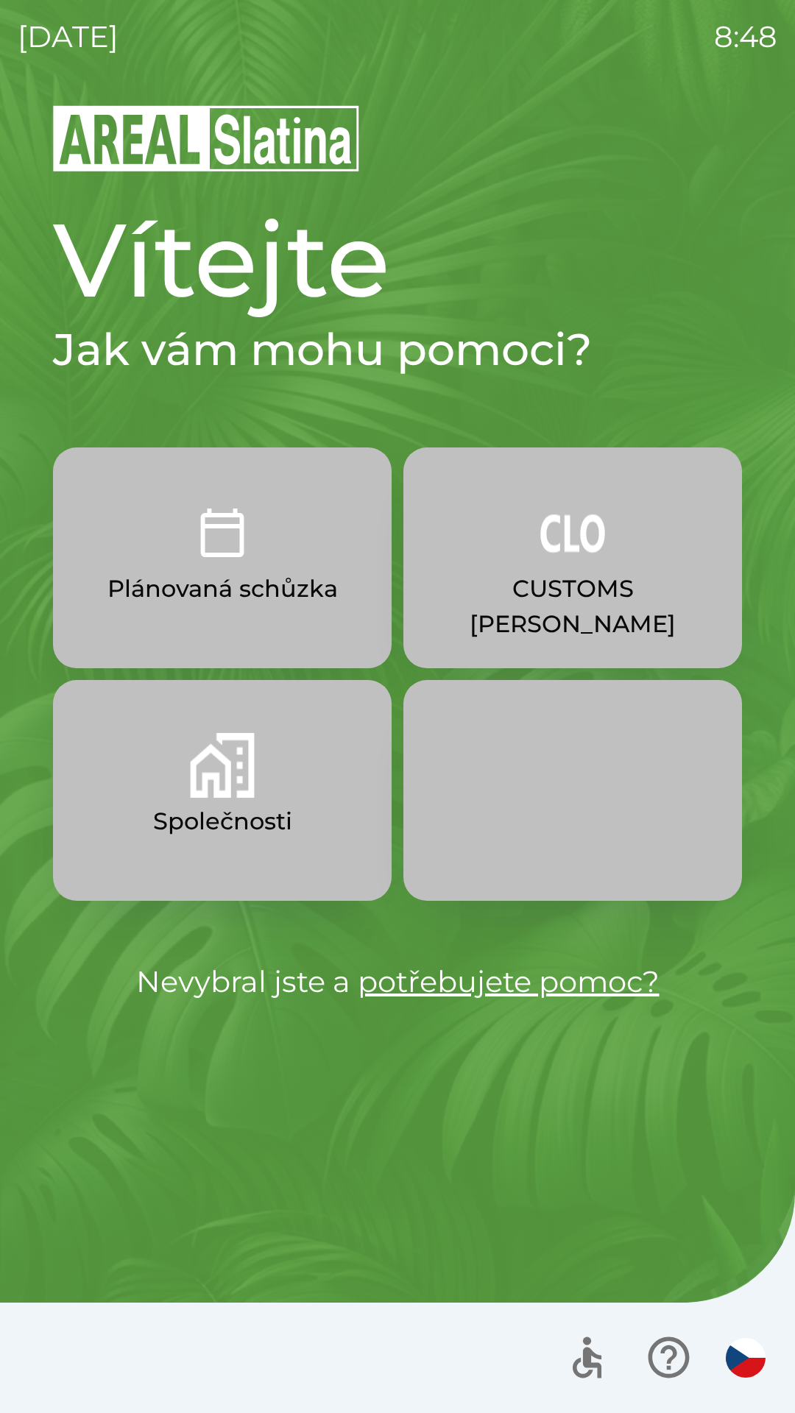
click at [642, 611] on button "CUSTOMS [PERSON_NAME]" at bounding box center [572, 557] width 338 height 221
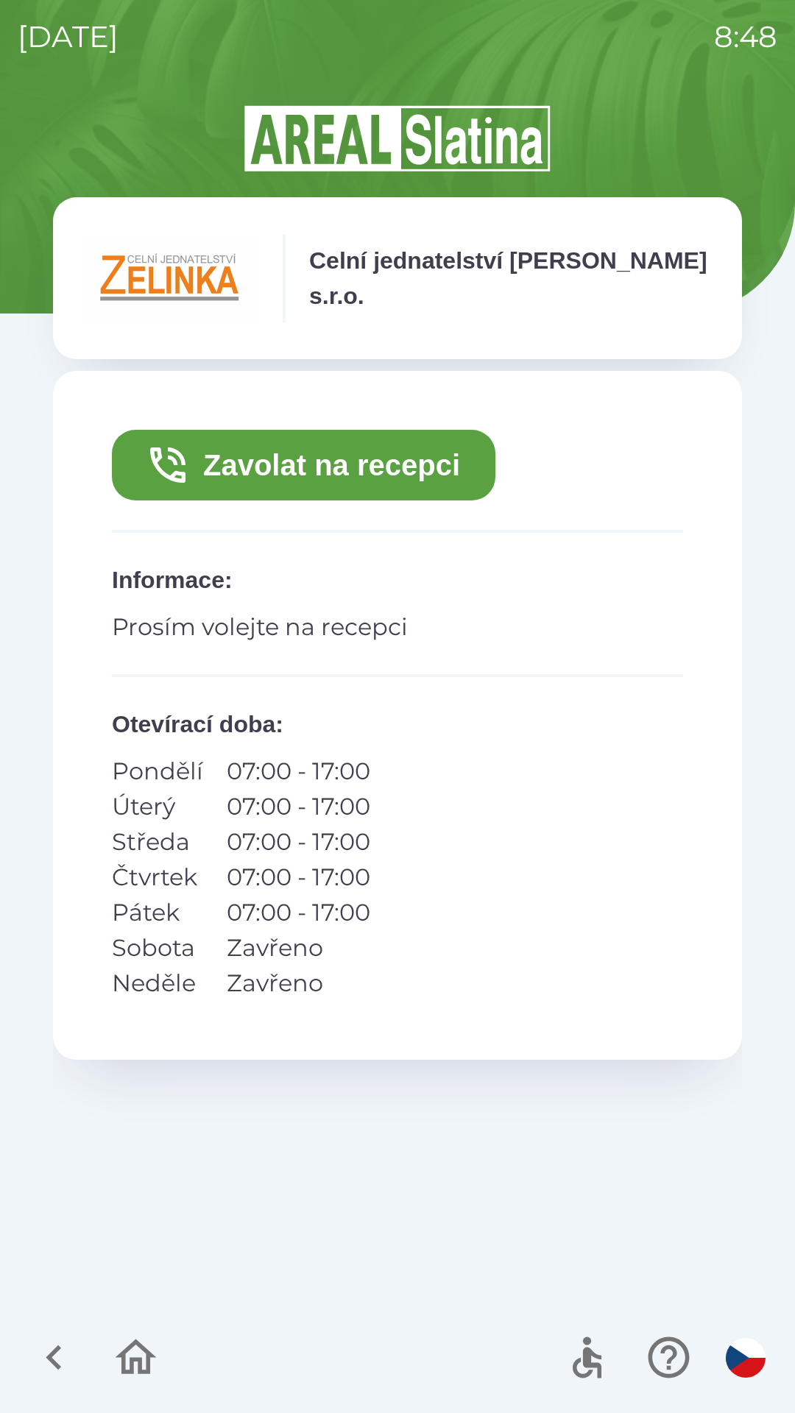
click at [405, 454] on button "Zavolat na recepci" at bounding box center [303, 465] width 383 height 71
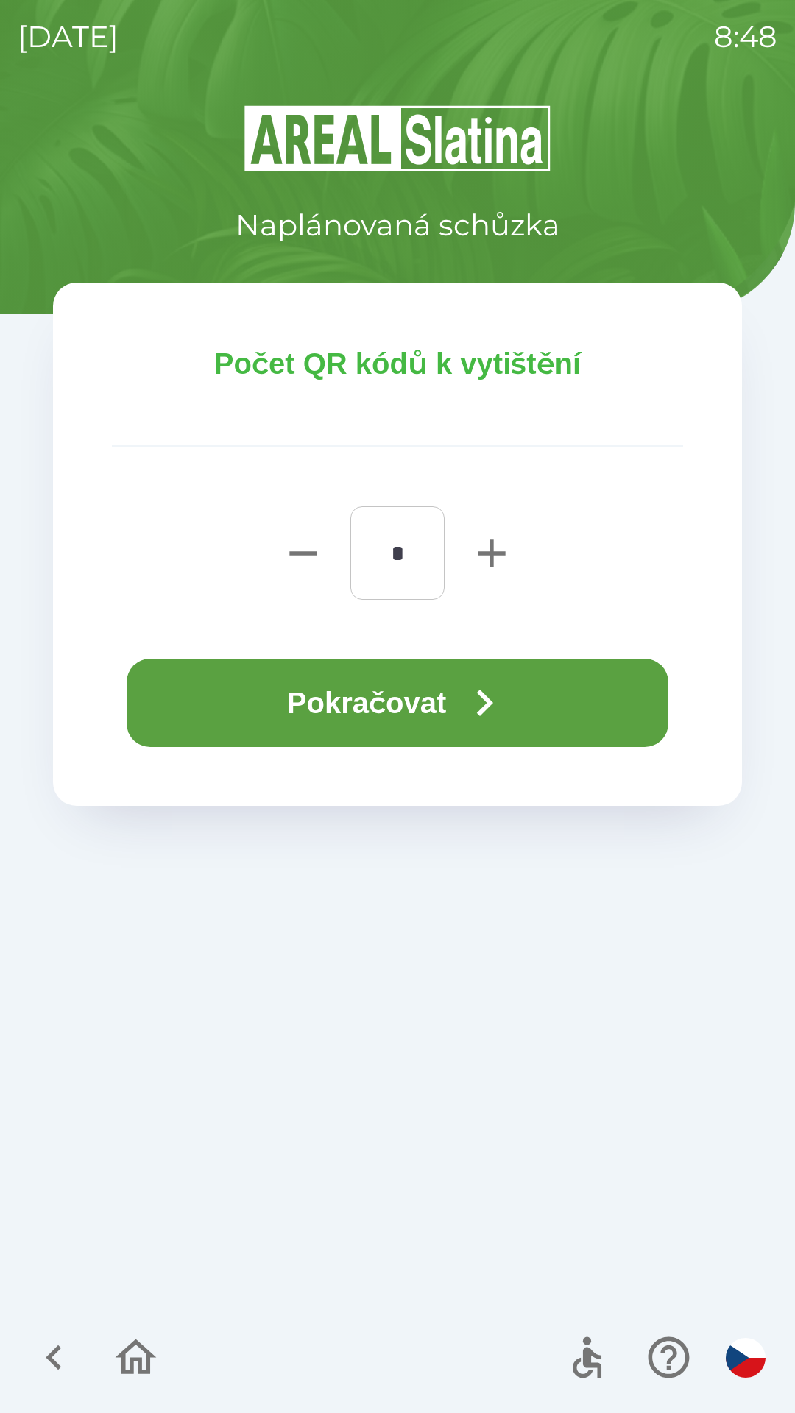
click at [416, 694] on button "Pokračovat" at bounding box center [397, 702] width 541 height 88
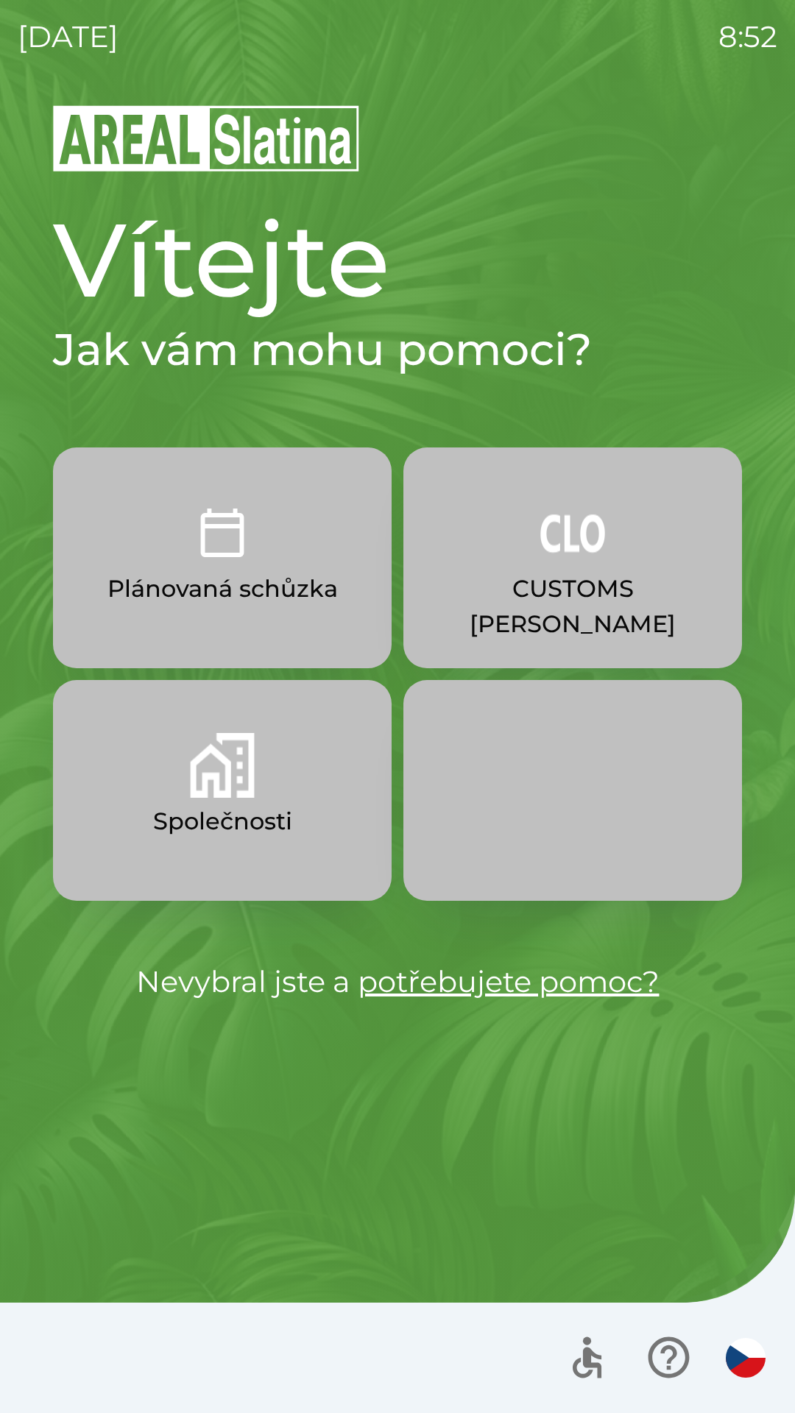
click at [274, 782] on button "Společnosti" at bounding box center [222, 790] width 338 height 221
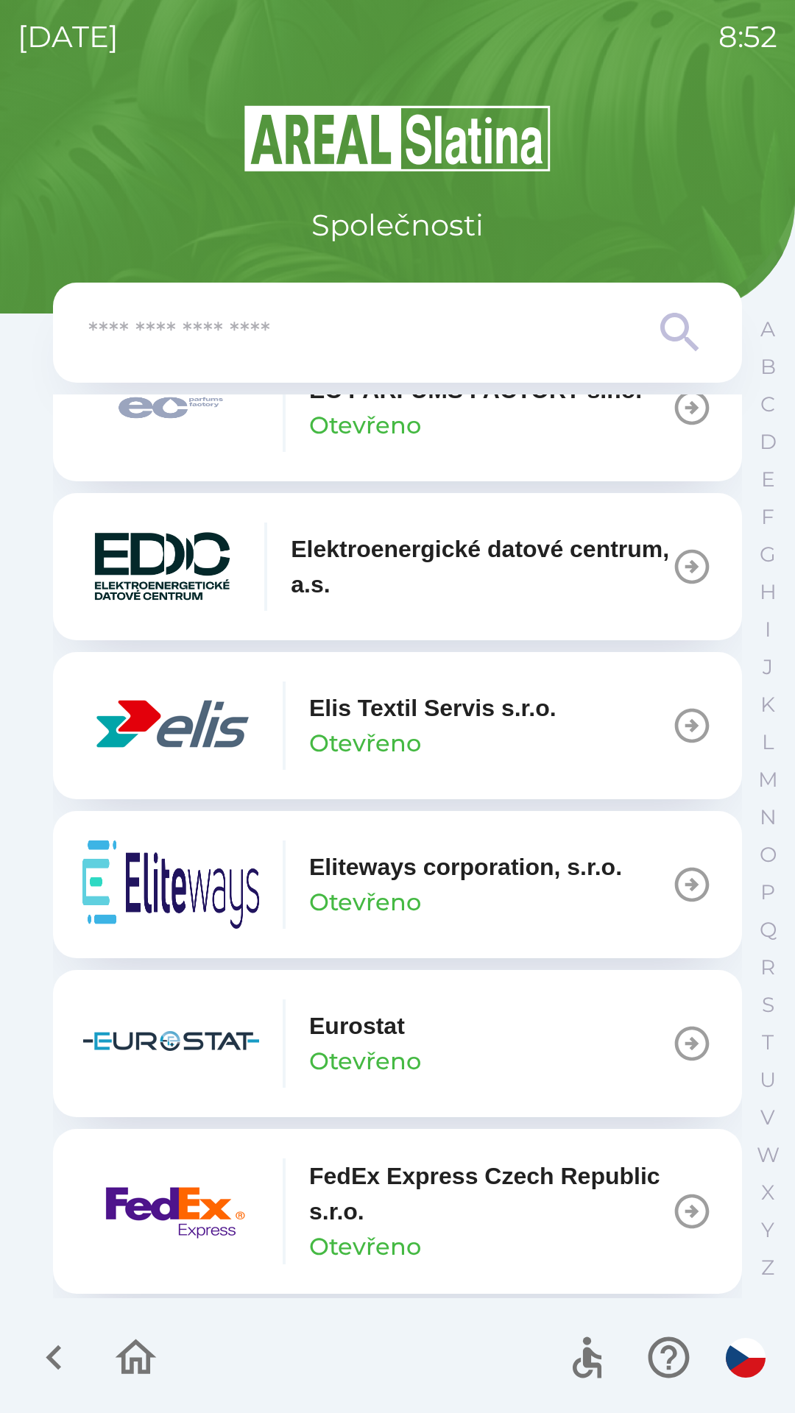
scroll to position [4051, 0]
click at [447, 725] on p "Elis Textil Servis s.r.o." at bounding box center [432, 706] width 247 height 35
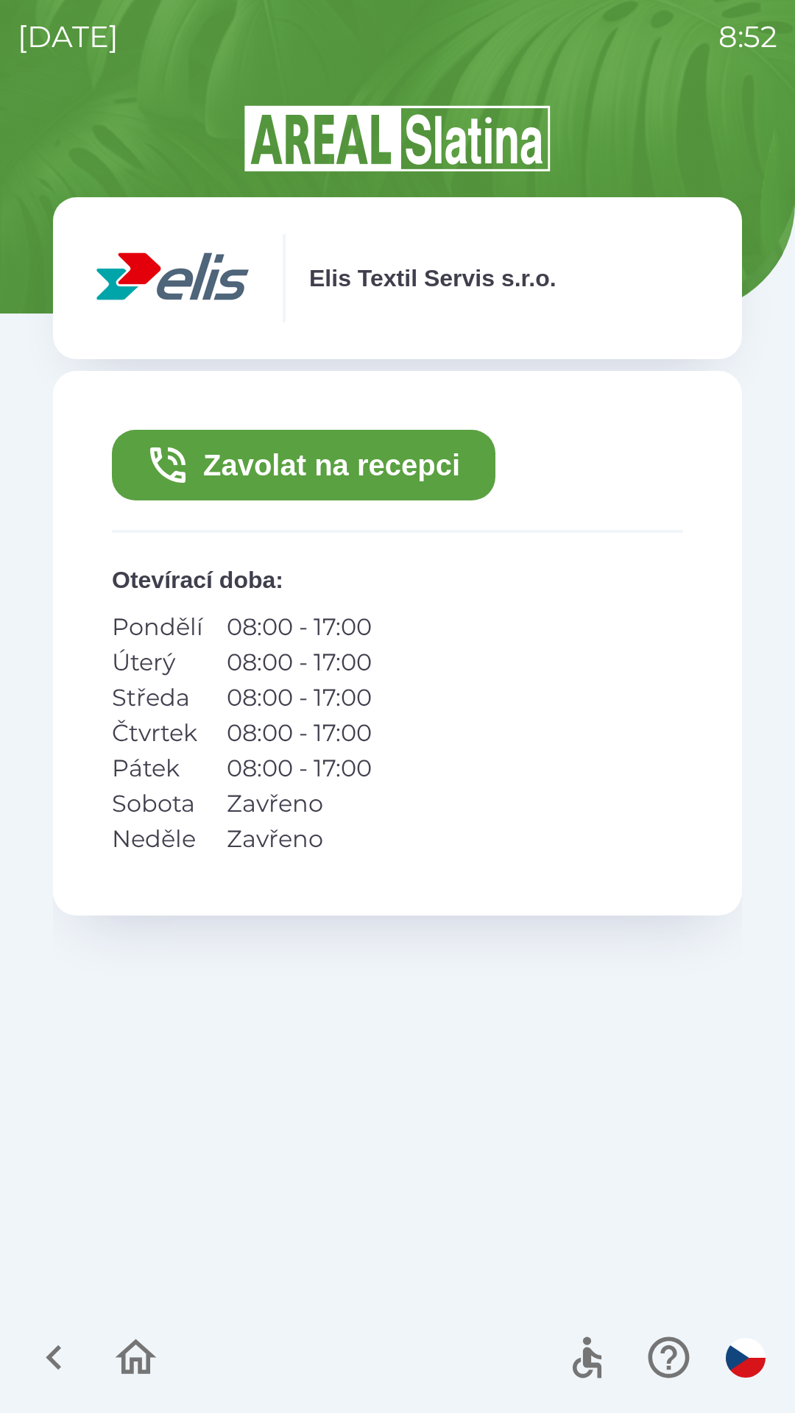
click at [413, 466] on button "Zavolat na recepci" at bounding box center [303, 465] width 383 height 71
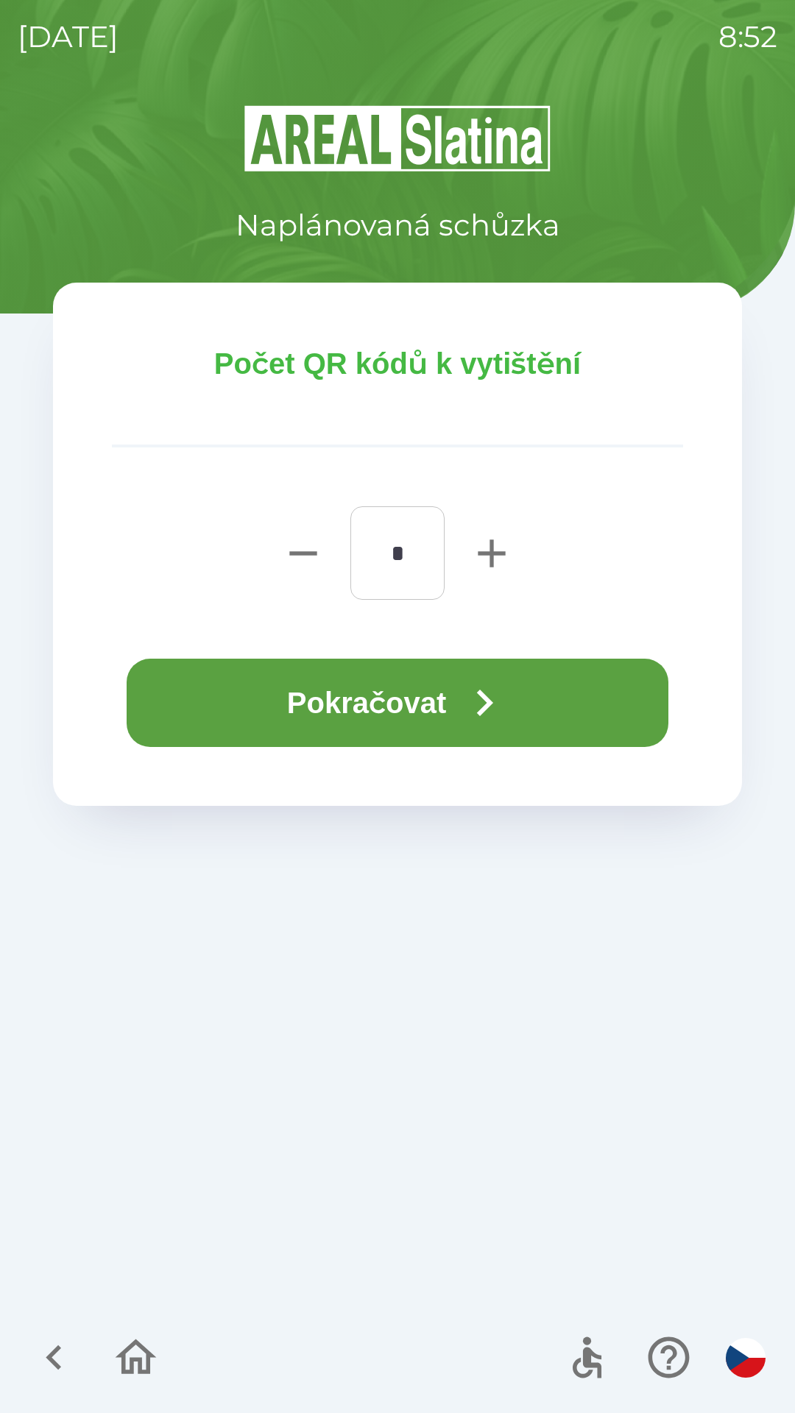
click at [481, 561] on icon "button" at bounding box center [491, 553] width 47 height 47
click at [494, 560] on icon "button" at bounding box center [491, 553] width 47 height 47
click at [481, 566] on icon "button" at bounding box center [491, 553] width 47 height 47
type input "*"
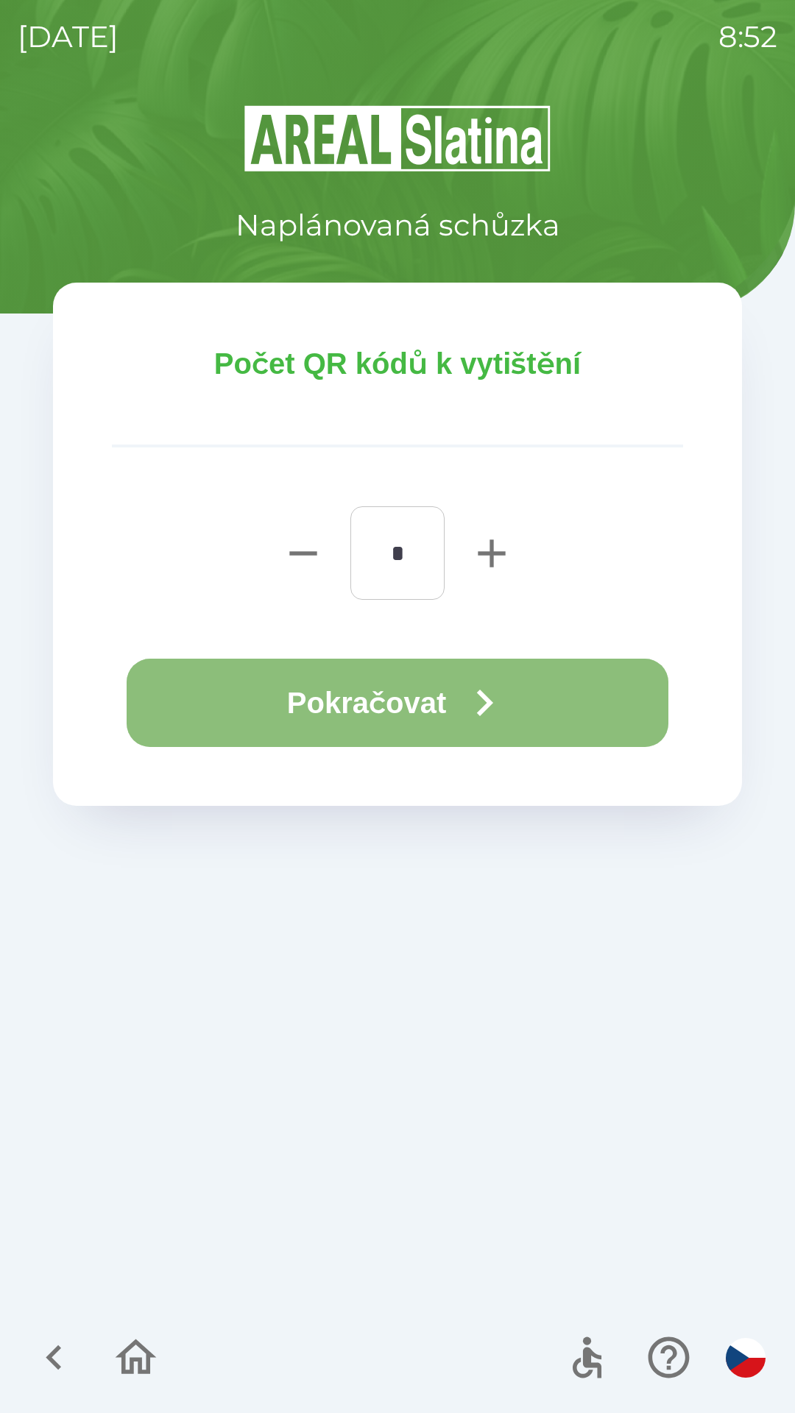
click at [492, 687] on icon "button" at bounding box center [484, 702] width 53 height 53
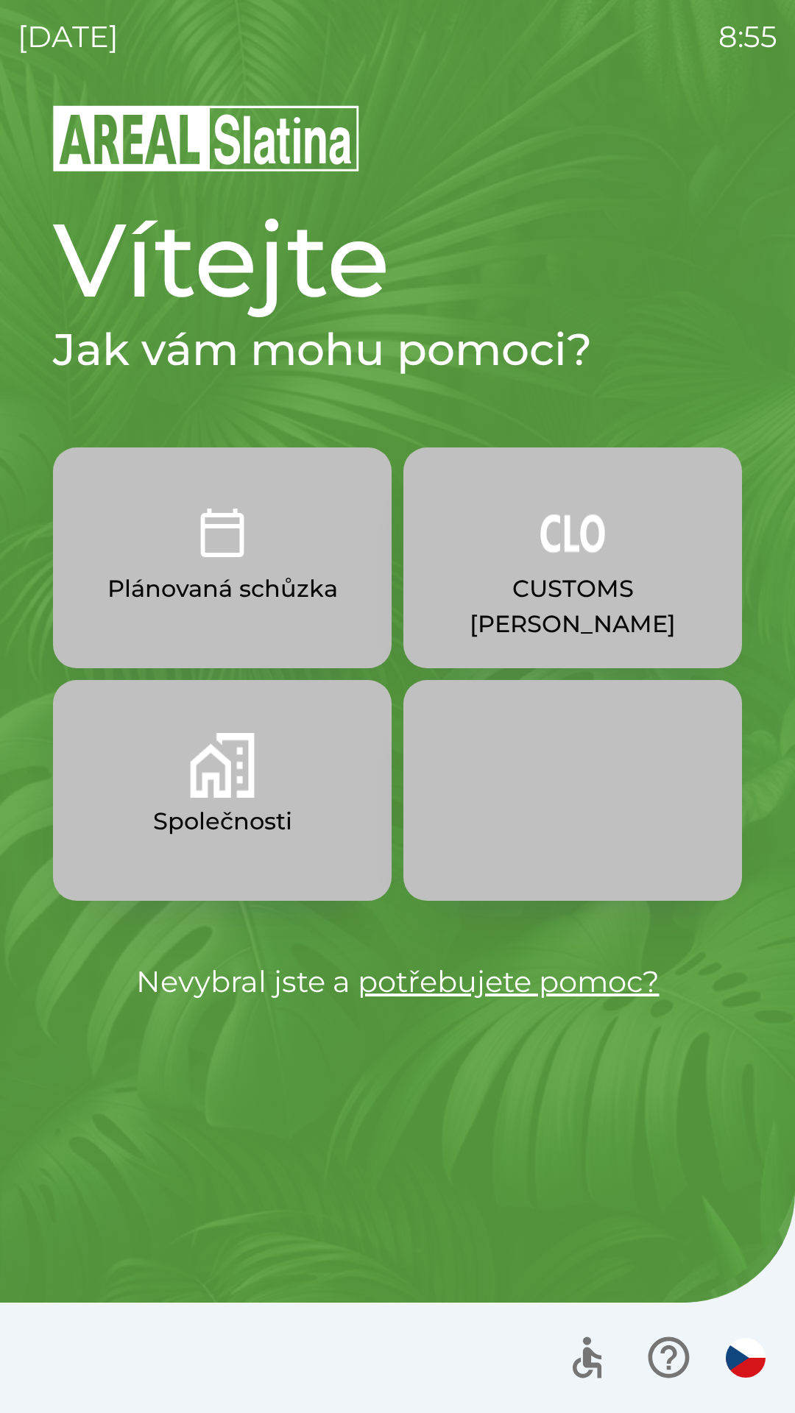
click at [208, 831] on p "Společnosti" at bounding box center [222, 820] width 139 height 35
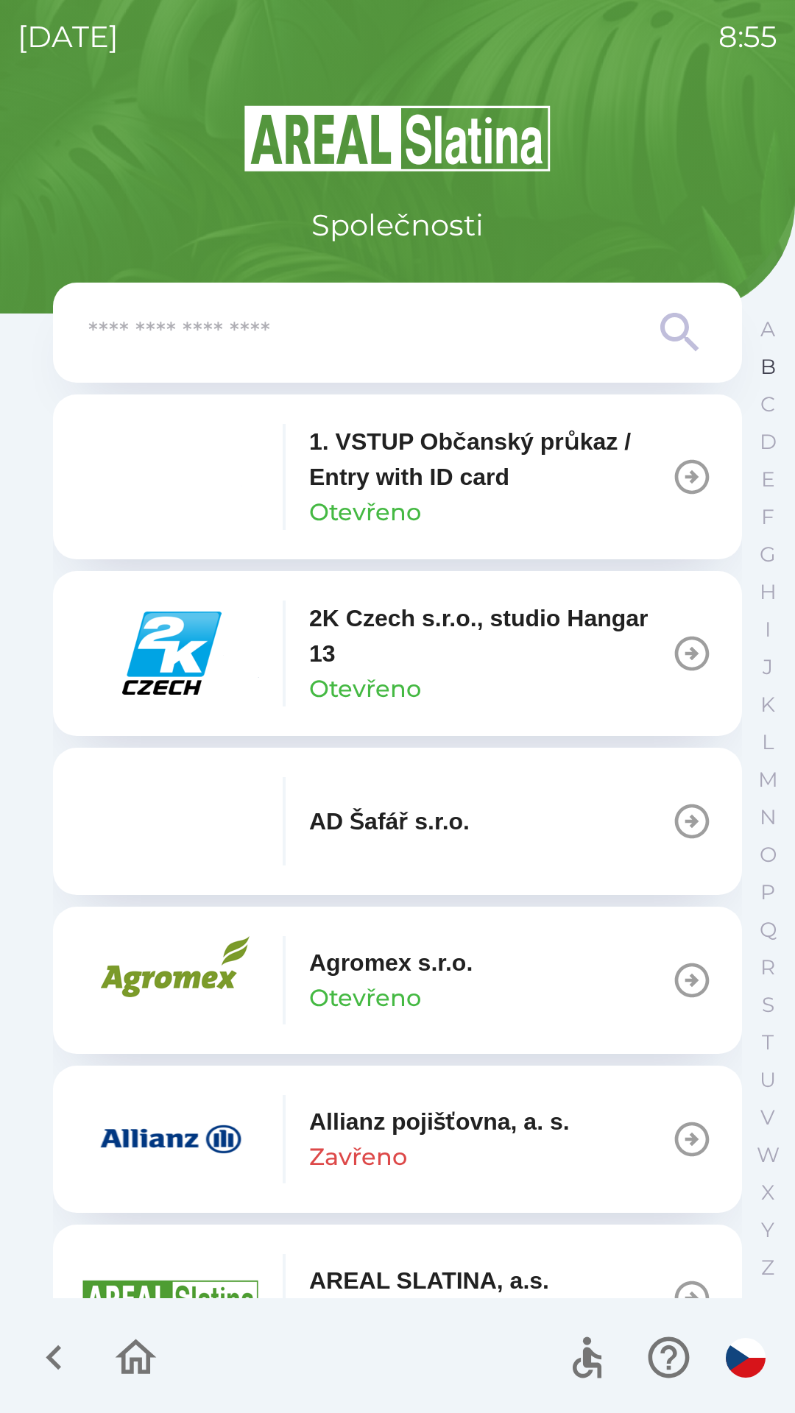
click at [765, 365] on p "B" at bounding box center [767, 367] width 15 height 26
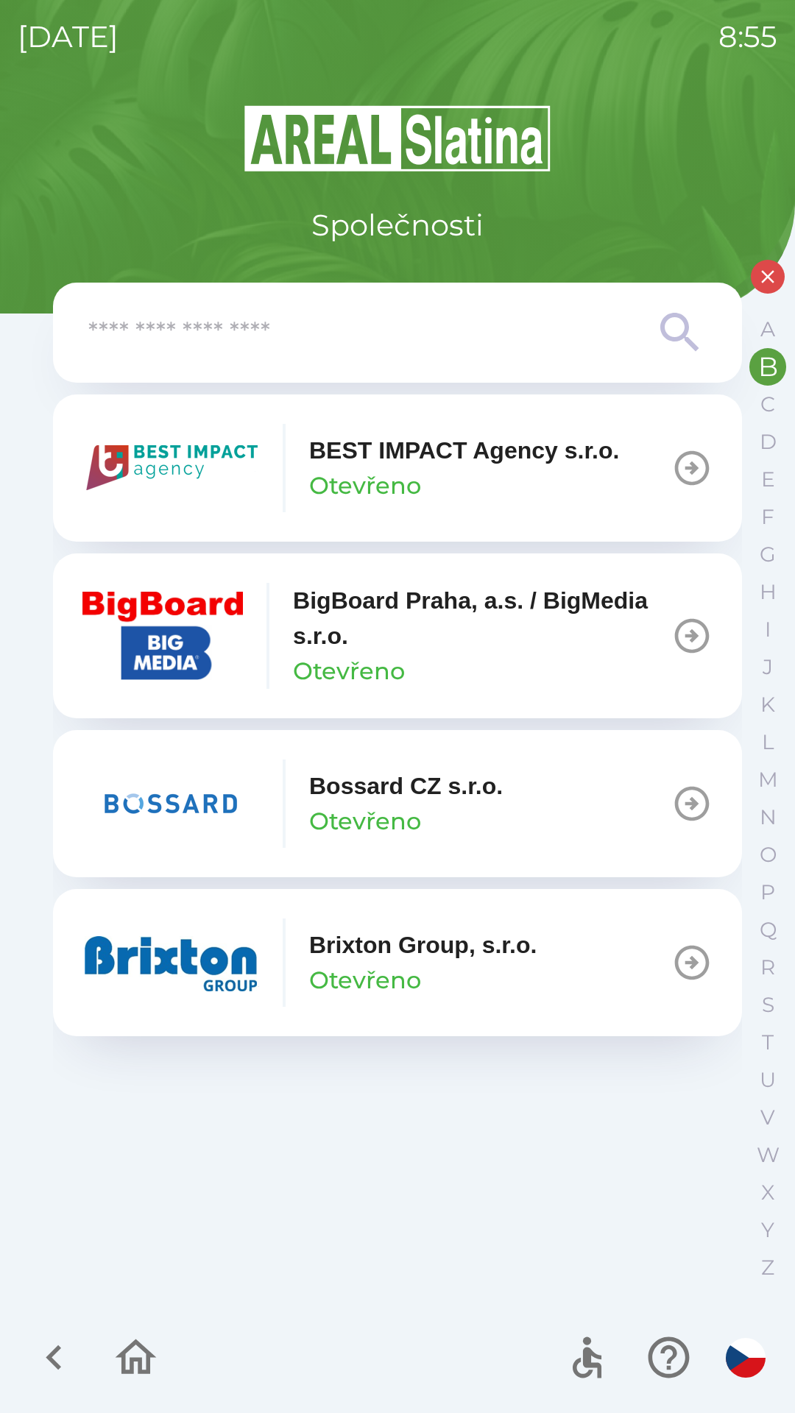
click at [692, 796] on icon "button" at bounding box center [691, 803] width 41 height 41
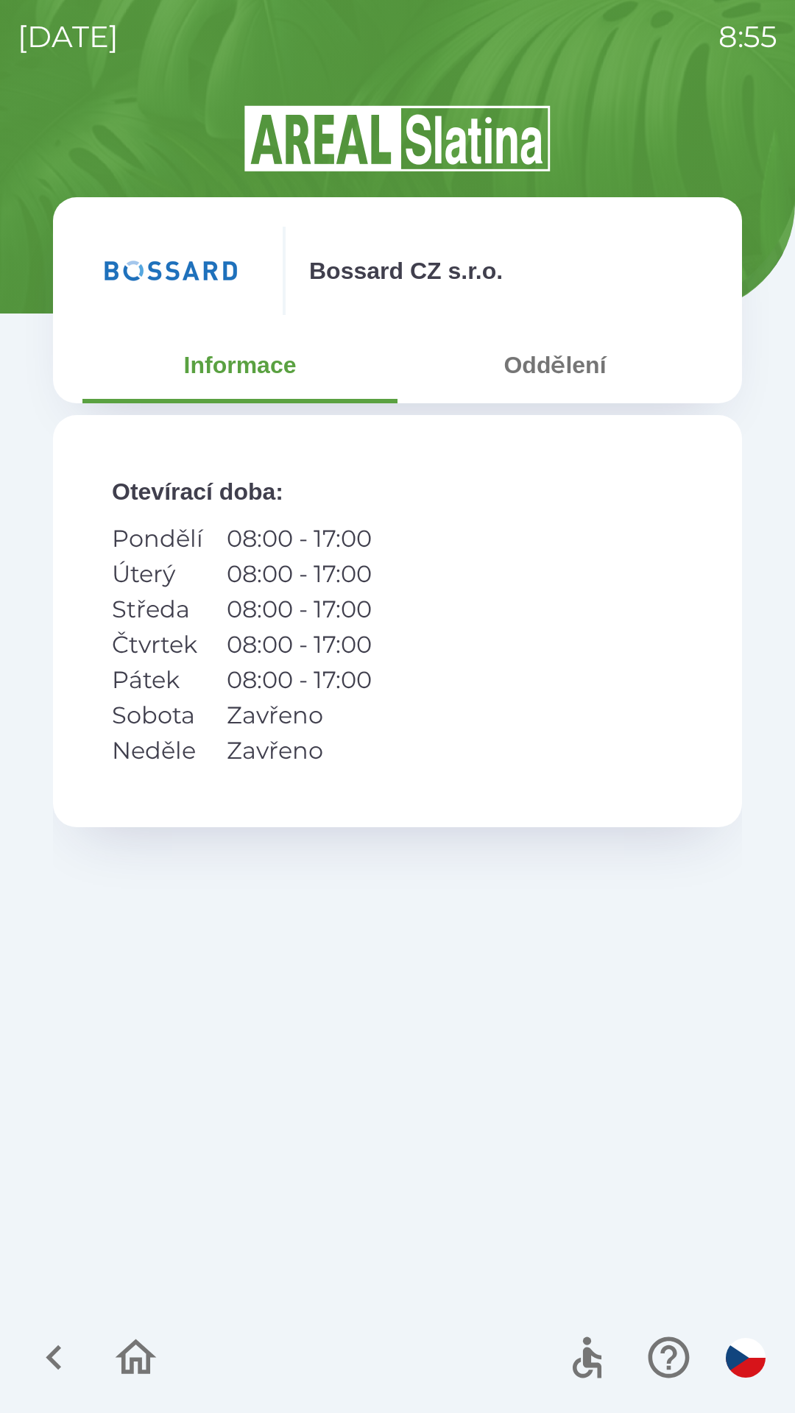
click at [572, 373] on button "Oddělení" at bounding box center [554, 364] width 315 height 53
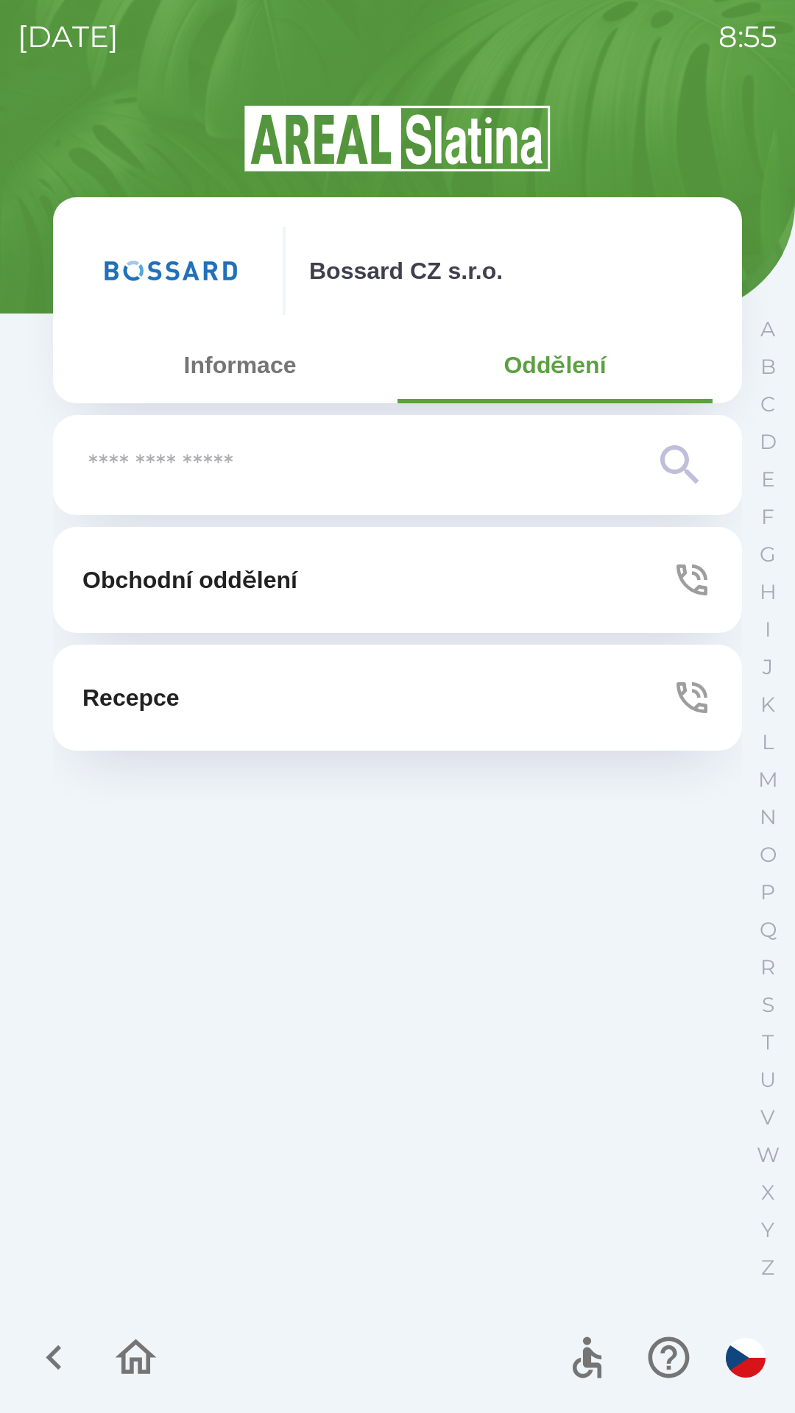
click at [687, 700] on icon "button" at bounding box center [691, 697] width 41 height 41
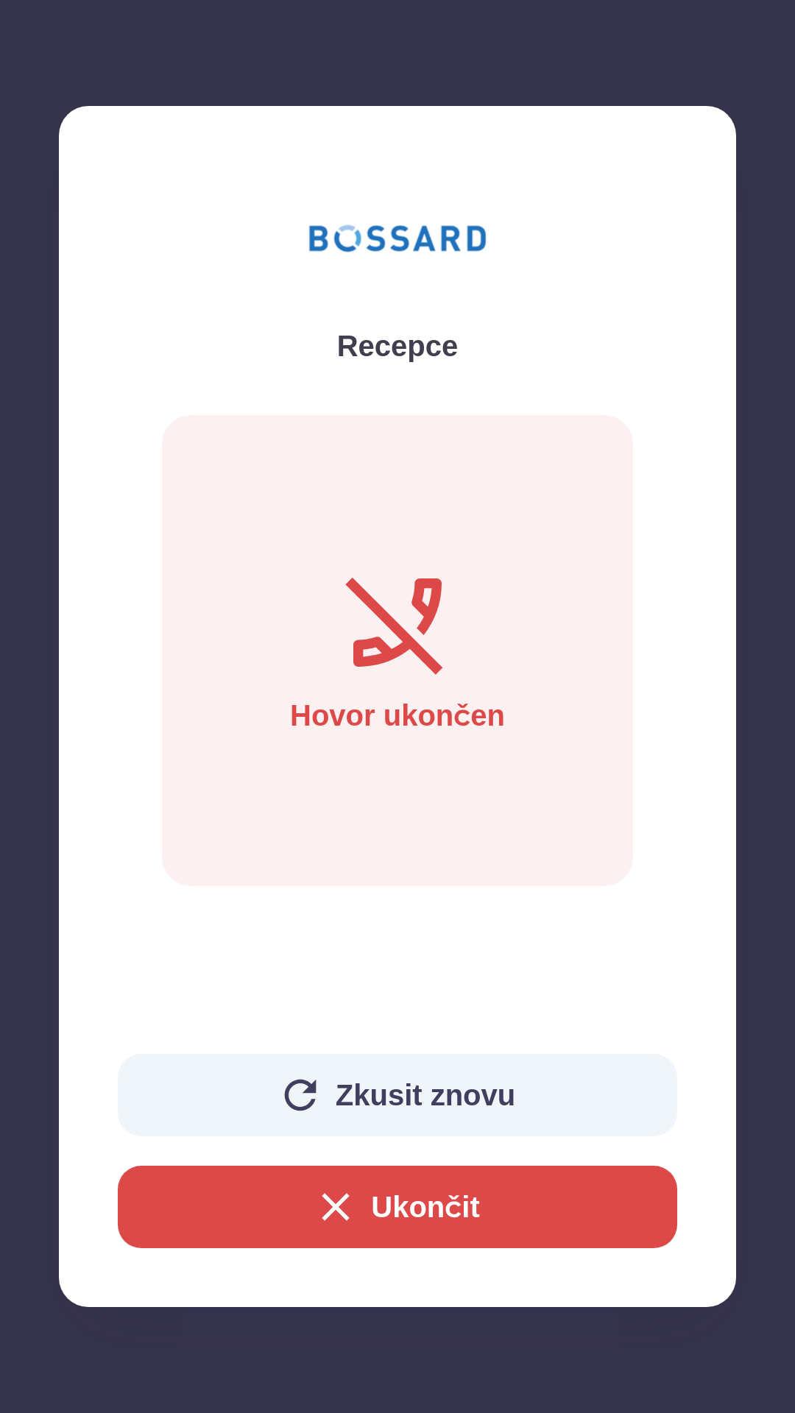
click at [414, 1199] on button "Ukončit" at bounding box center [397, 1206] width 559 height 82
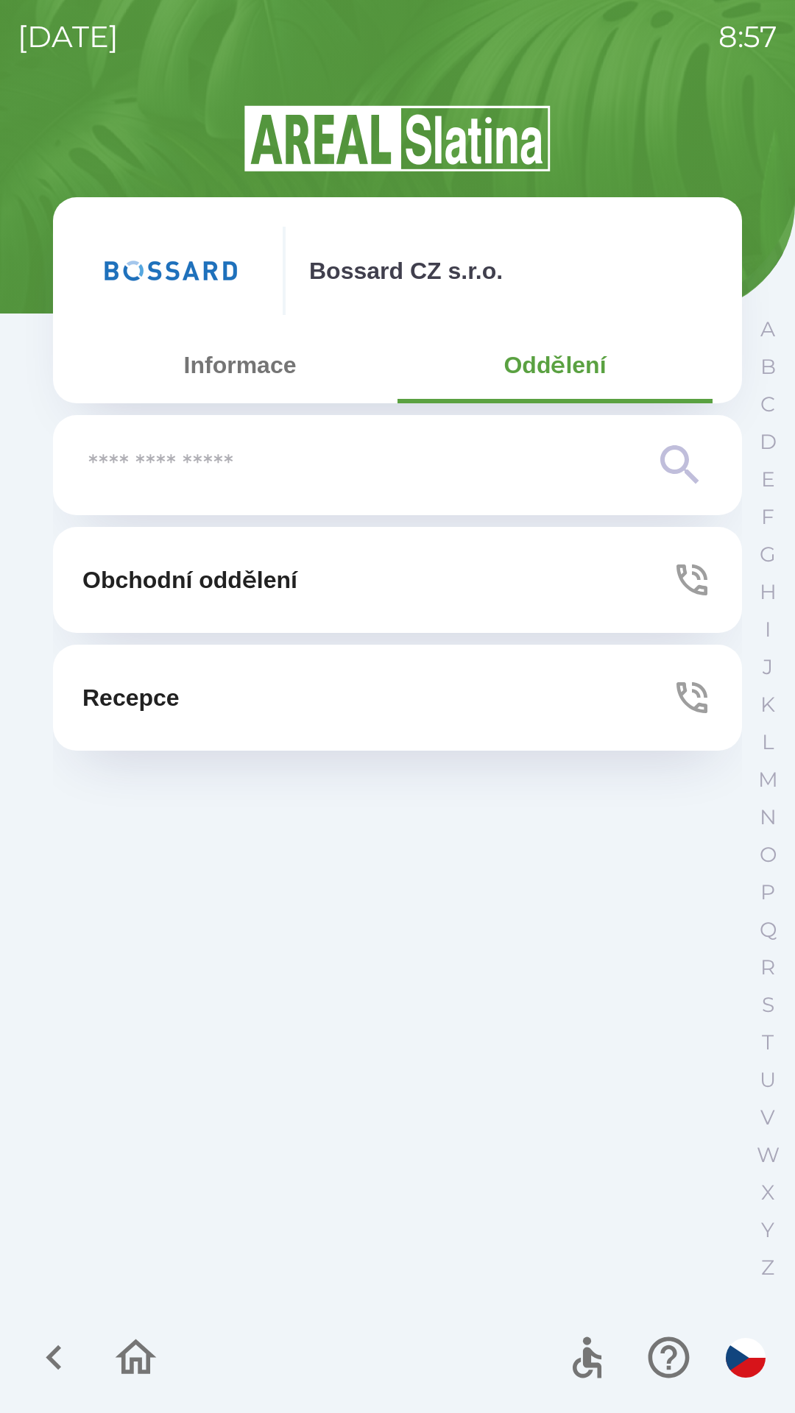
click at [56, 1362] on icon "button" at bounding box center [53, 1357] width 15 height 25
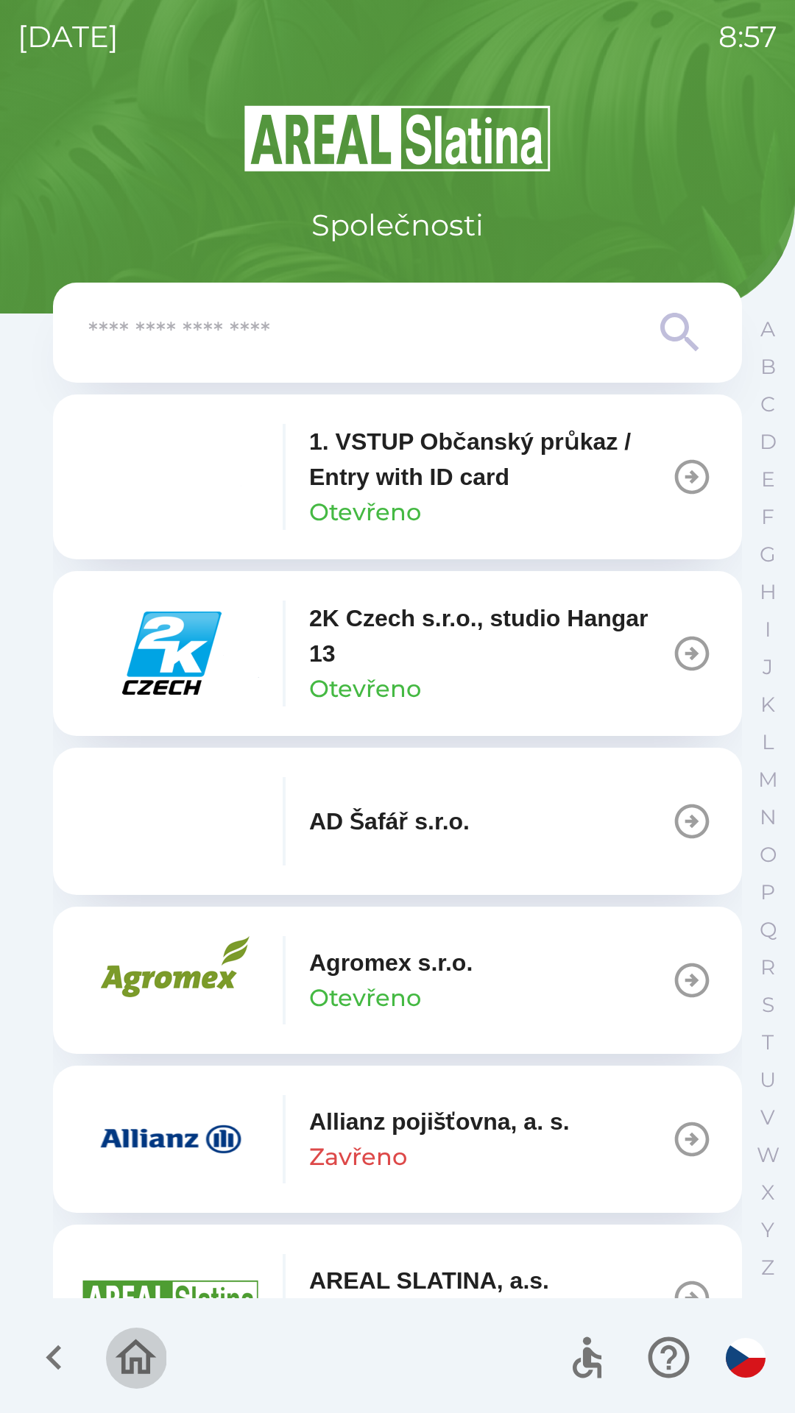
click at [136, 1362] on icon "button" at bounding box center [135, 1356] width 49 height 49
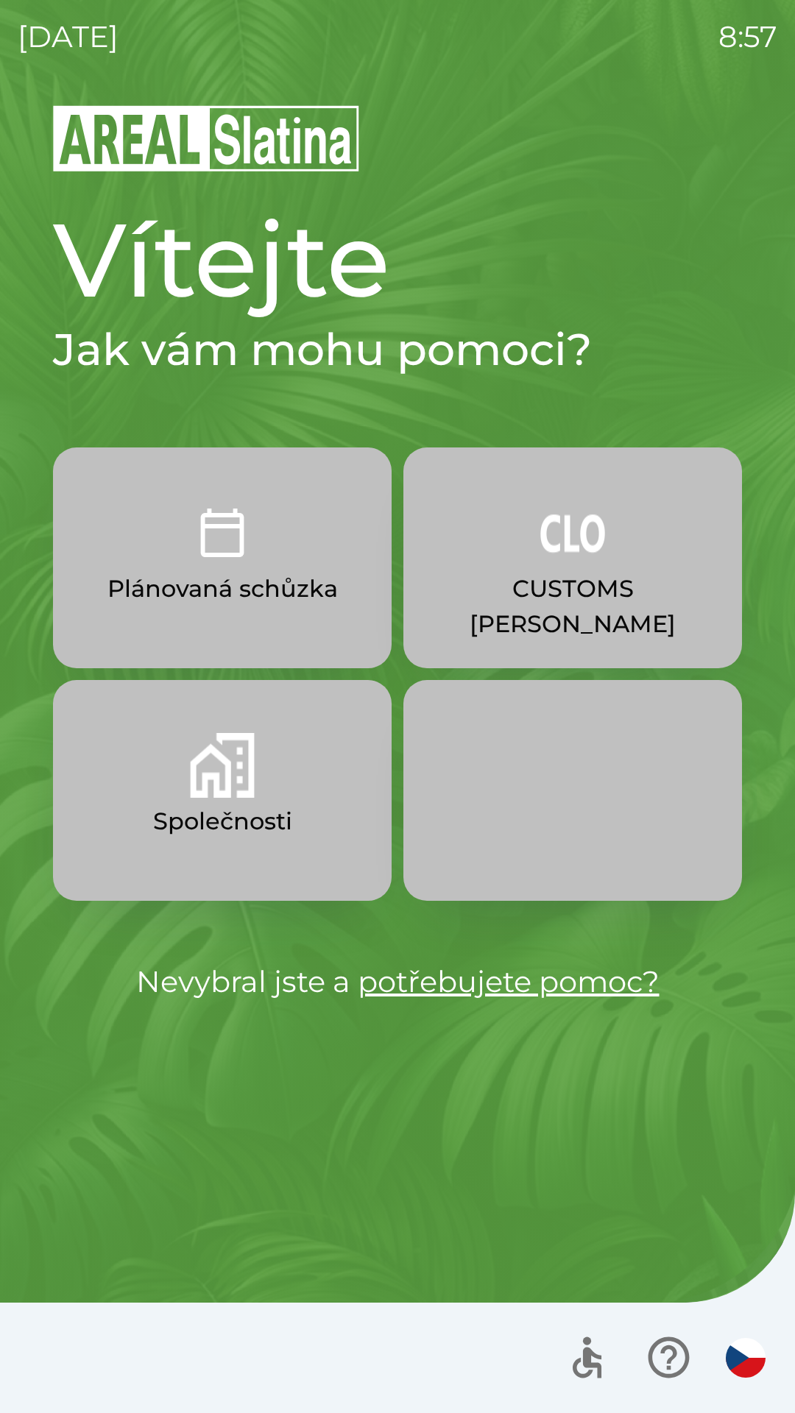
click at [584, 586] on p "CUSTOMS [PERSON_NAME]" at bounding box center [572, 606] width 268 height 71
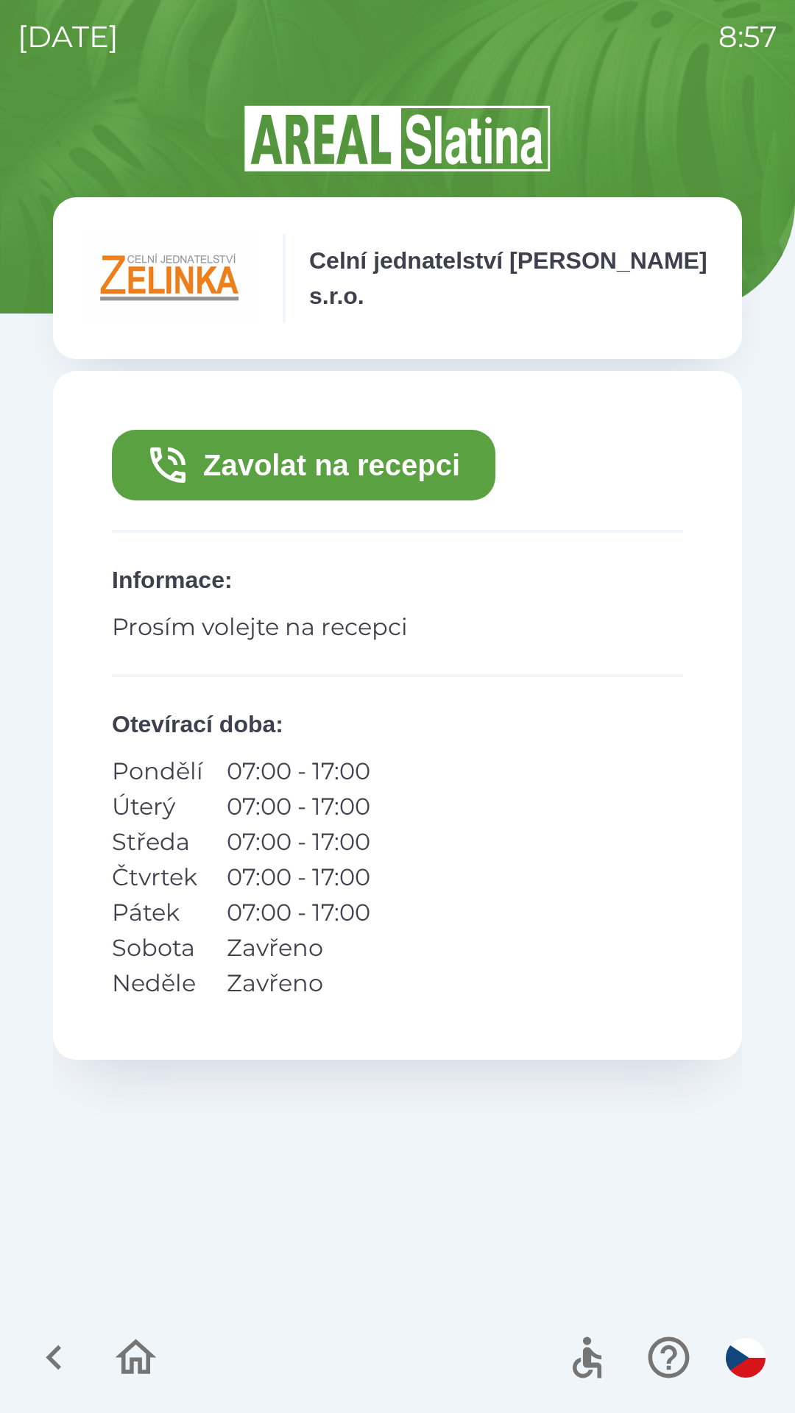
click at [399, 455] on button "Zavolat na recepci" at bounding box center [303, 465] width 383 height 71
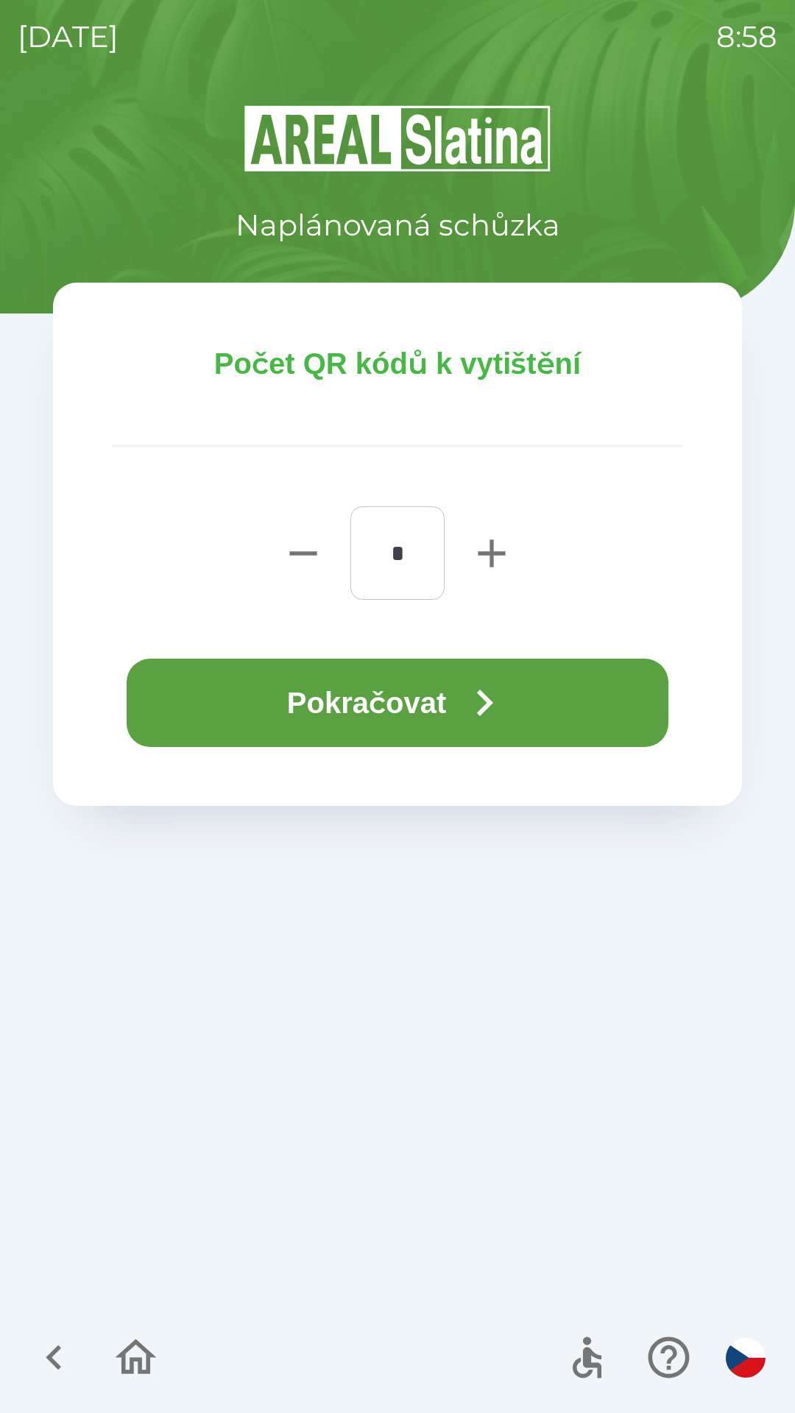
click at [481, 700] on icon "button" at bounding box center [484, 702] width 53 height 53
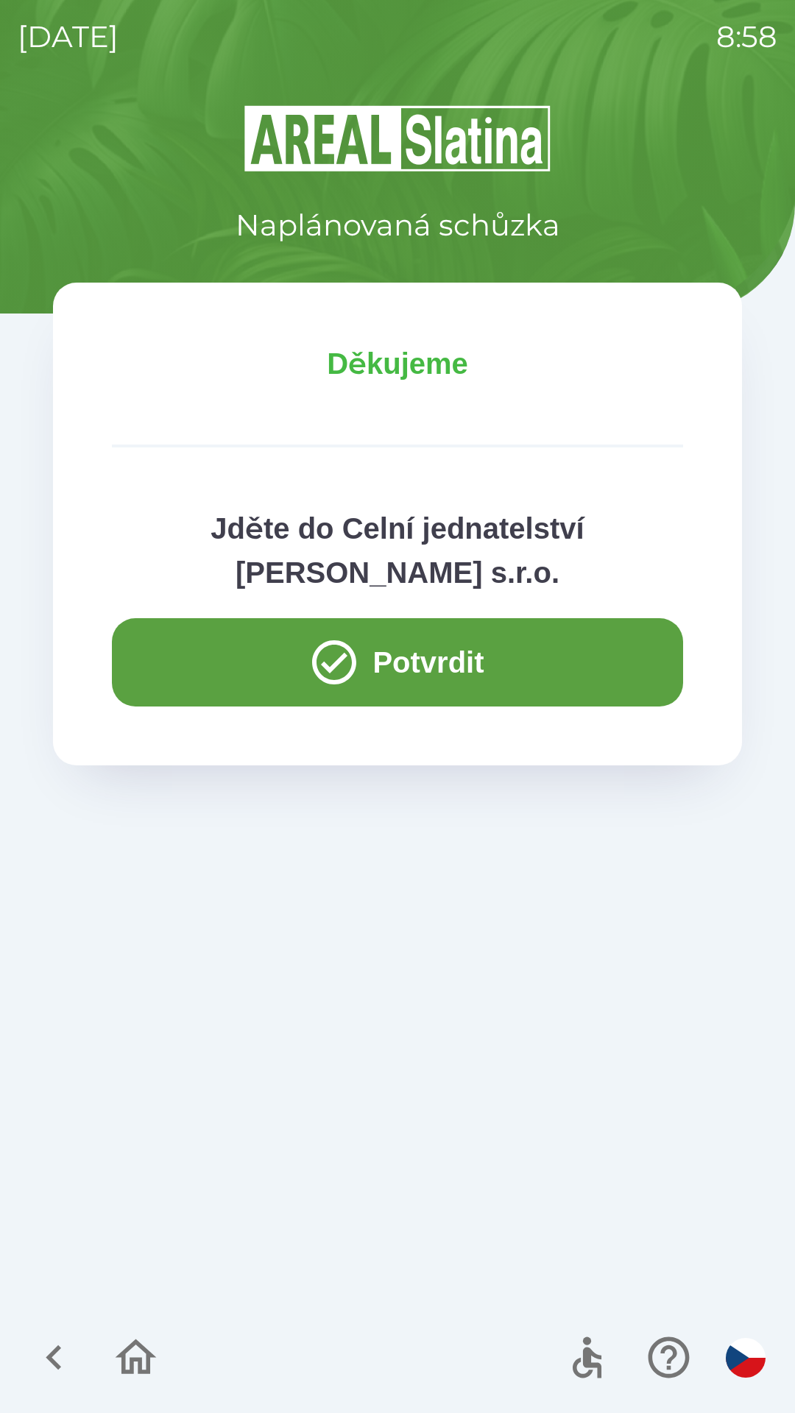
click at [40, 1354] on icon "button" at bounding box center [53, 1356] width 49 height 49
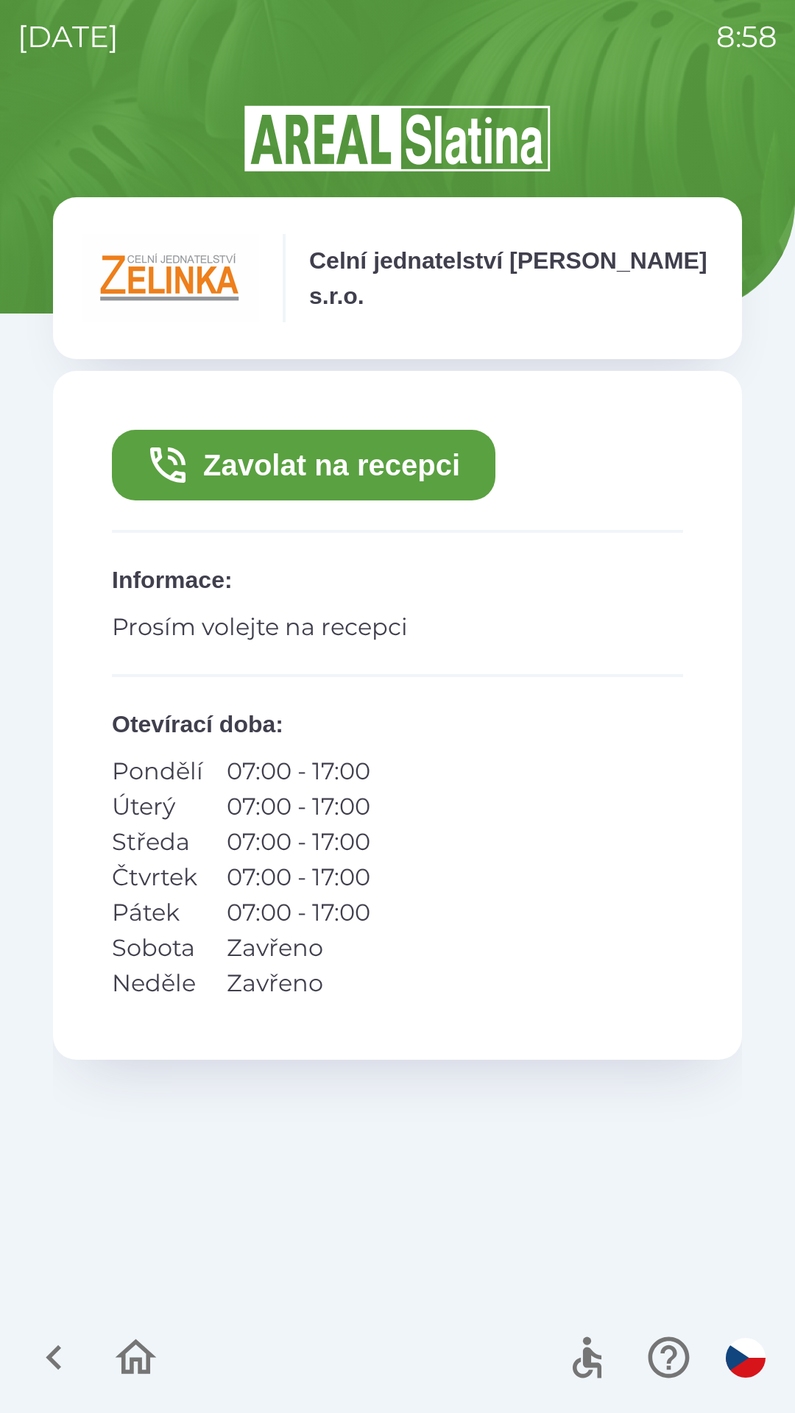
click at [54, 1335] on icon "button" at bounding box center [53, 1356] width 49 height 49
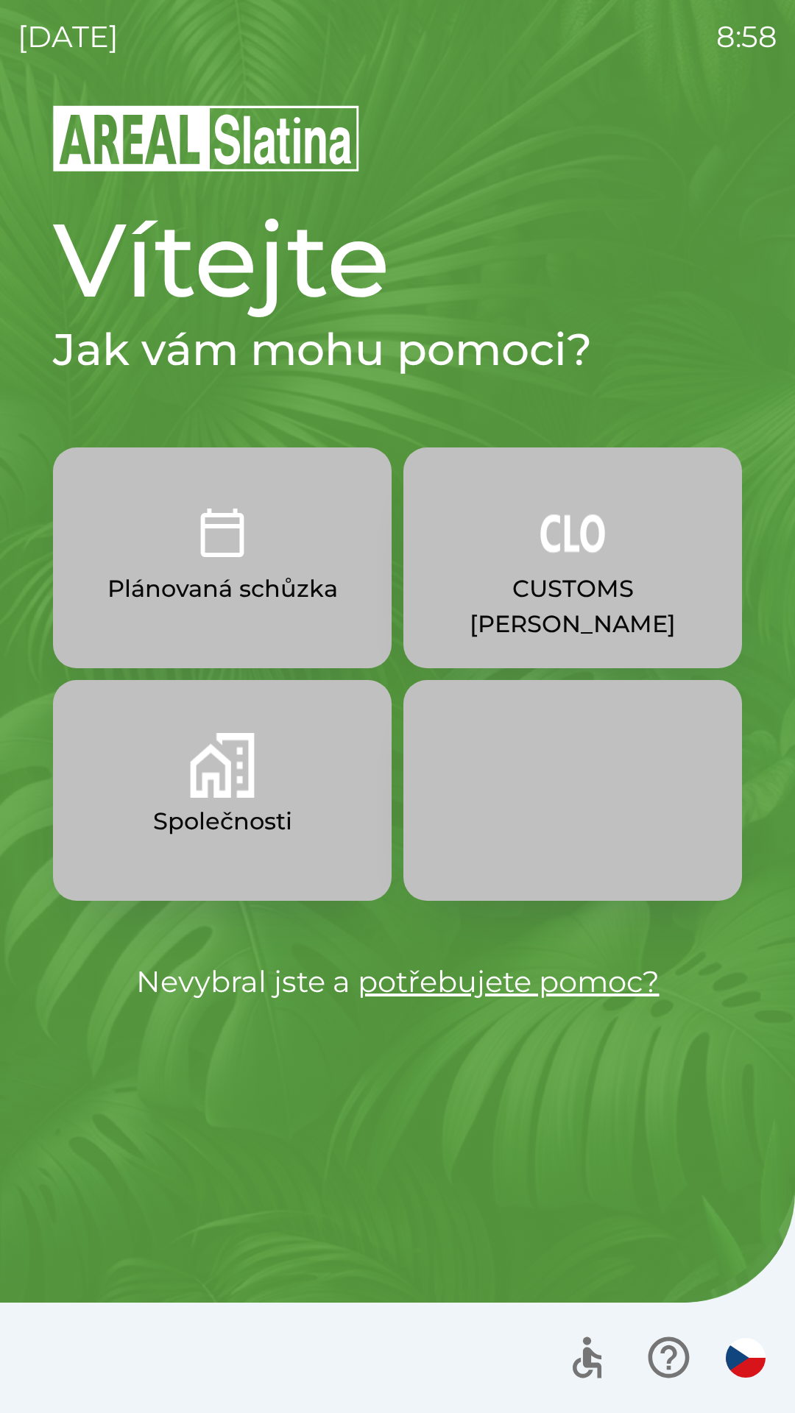
click at [268, 800] on button "Společnosti" at bounding box center [222, 790] width 338 height 221
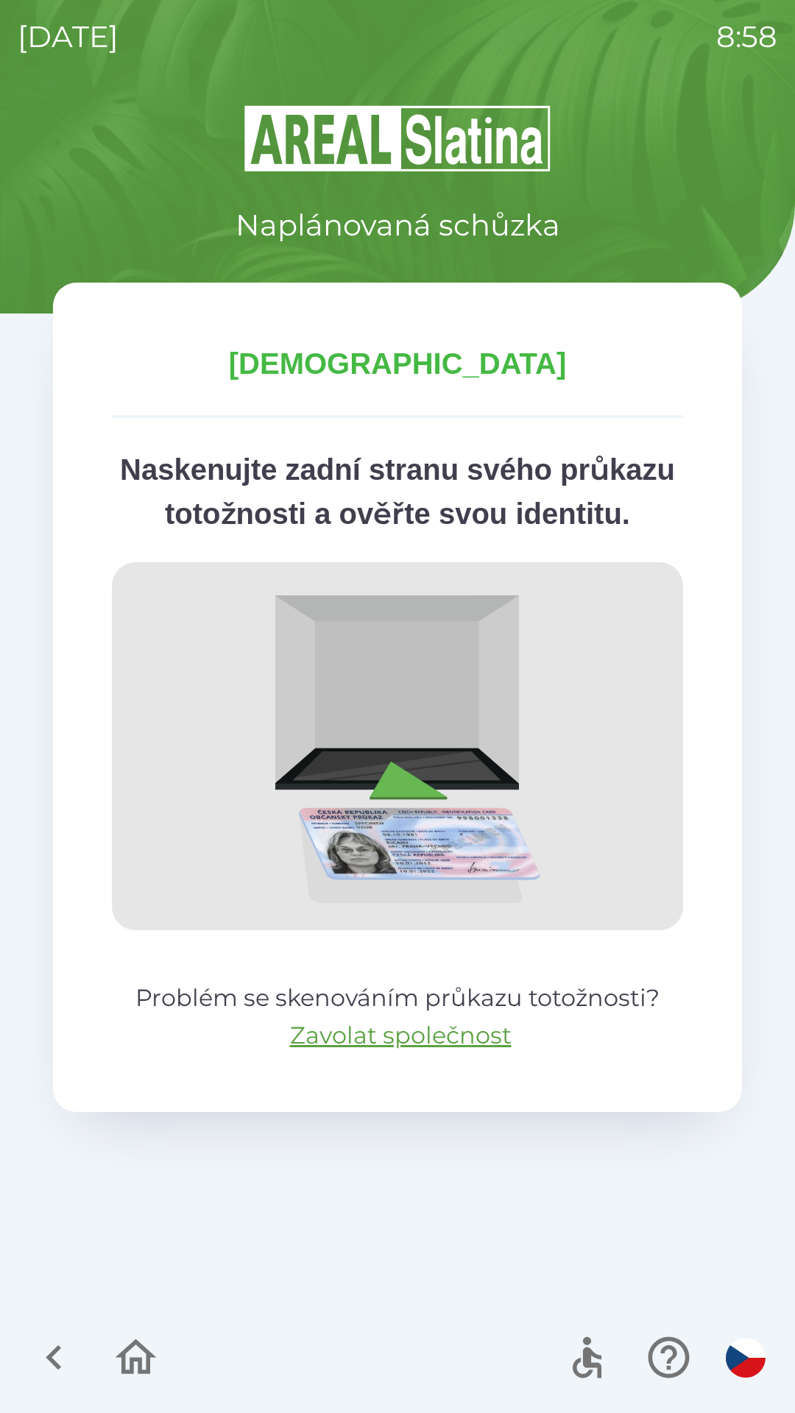
click at [73, 1332] on icon "button" at bounding box center [53, 1356] width 49 height 49
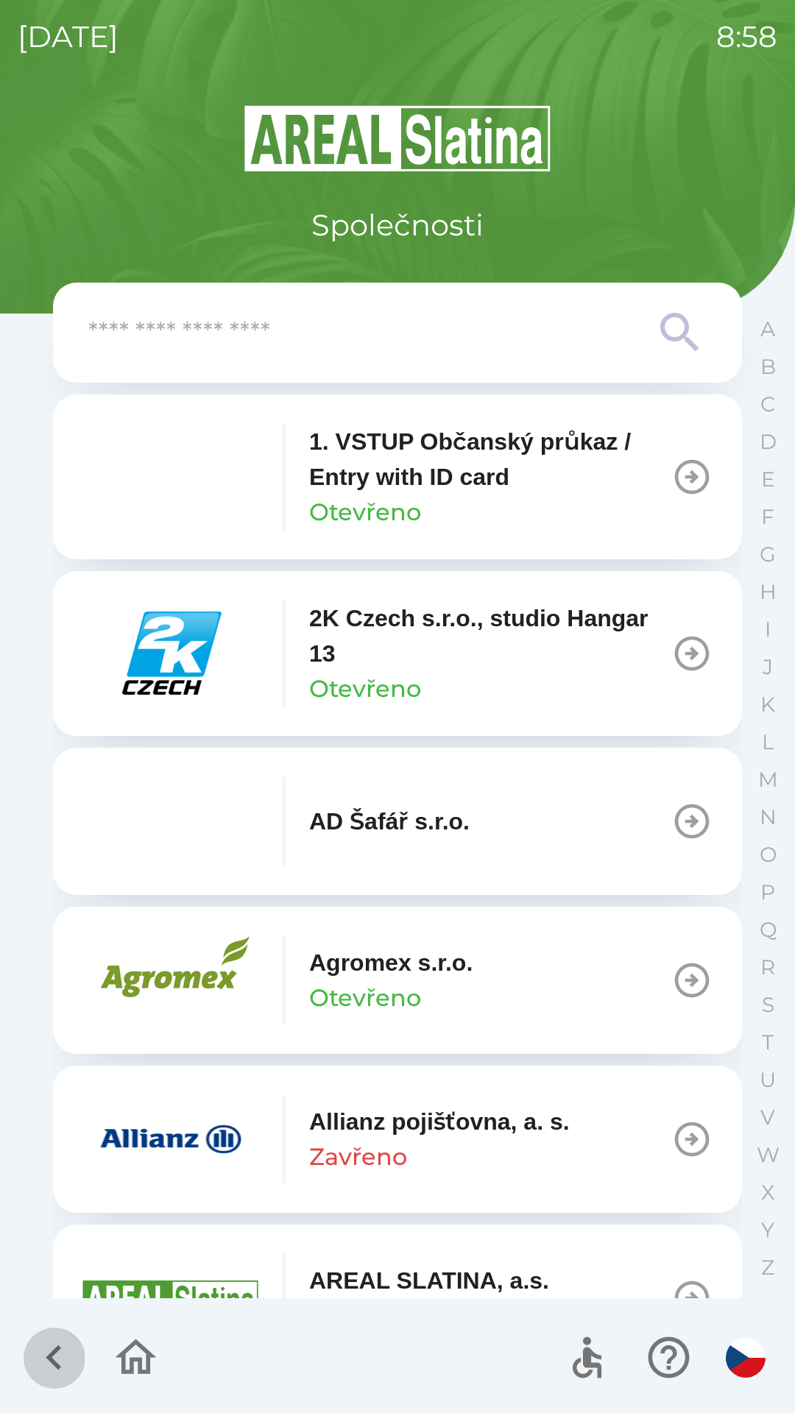
click at [47, 1351] on icon "button" at bounding box center [53, 1356] width 49 height 49
click at [46, 1353] on div at bounding box center [397, 1357] width 795 height 110
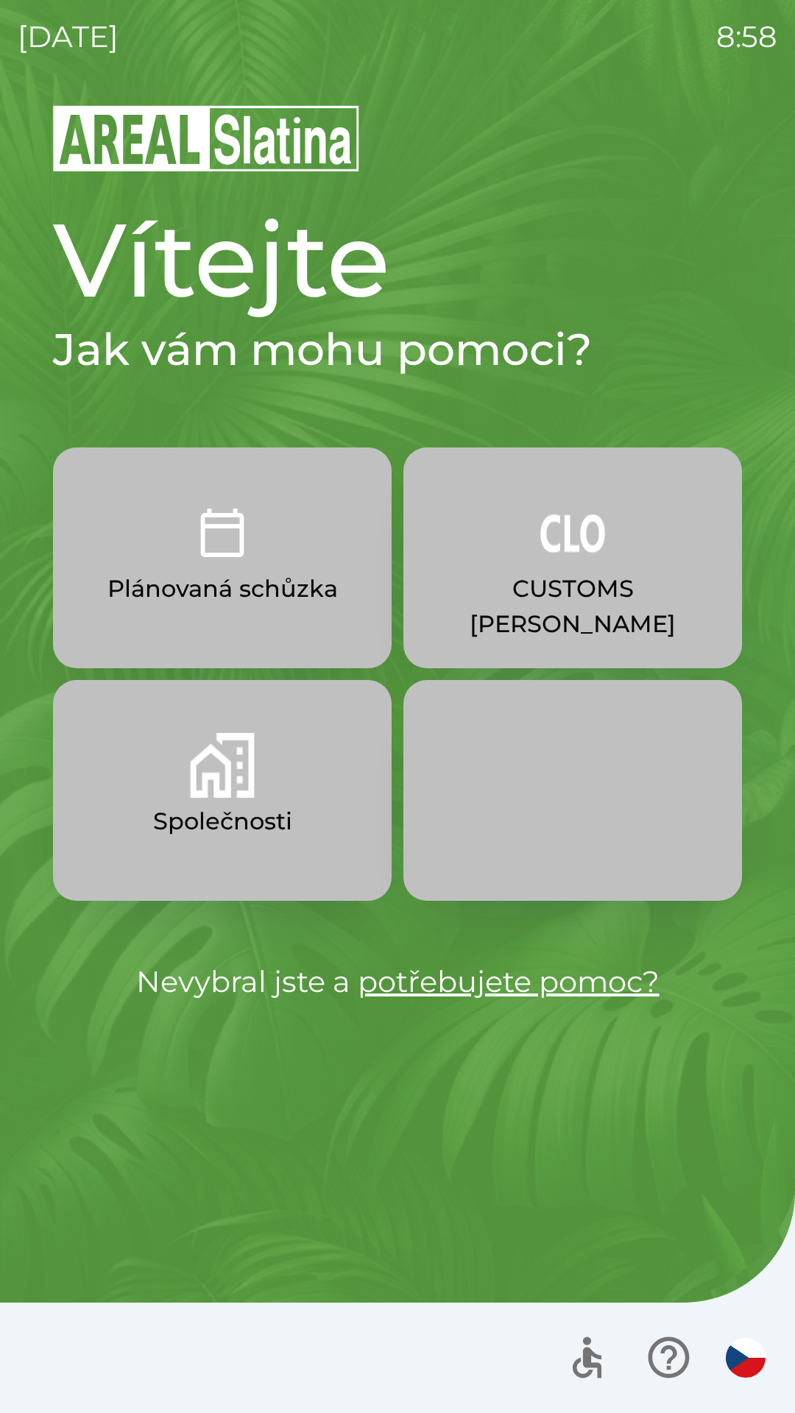
click at [267, 815] on p "Společnosti" at bounding box center [222, 820] width 139 height 35
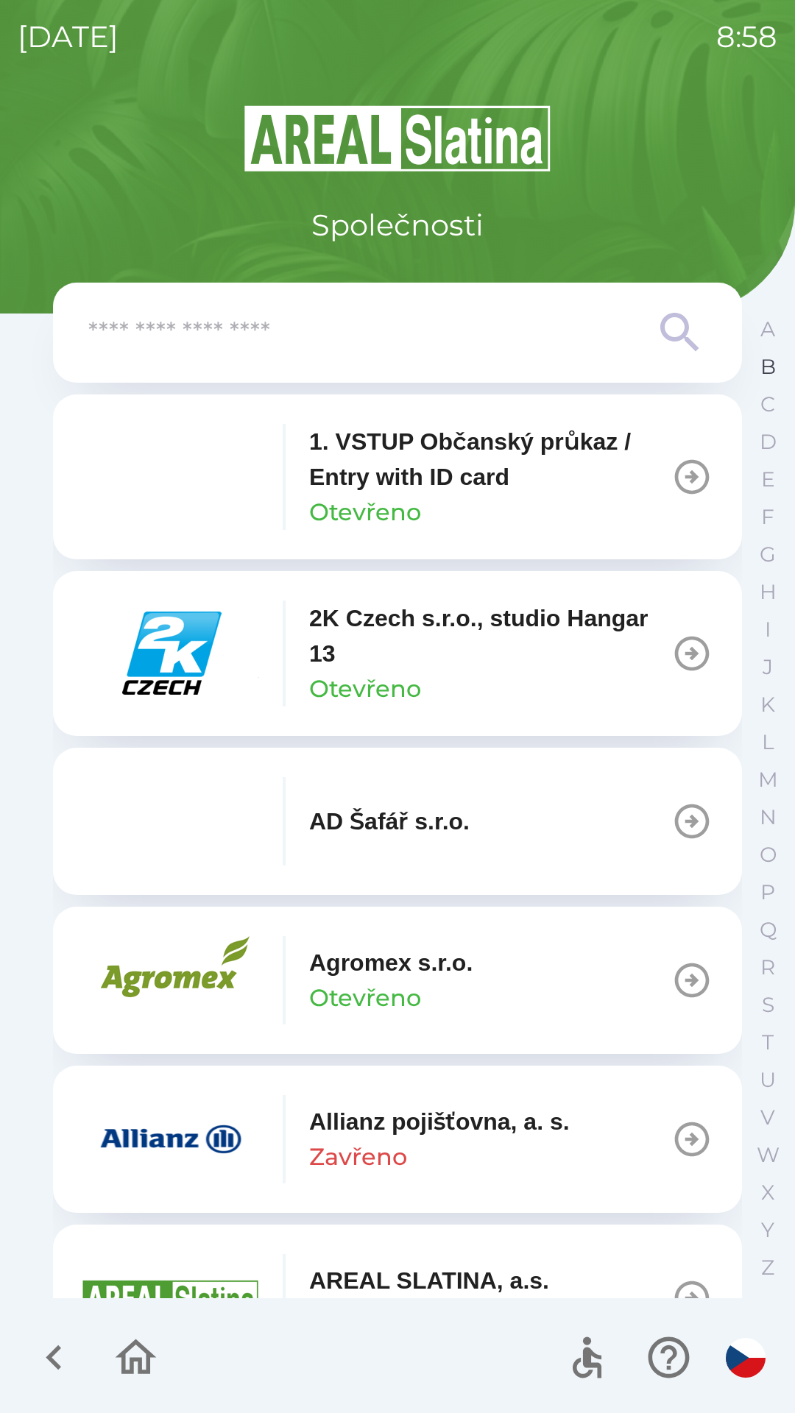
click at [773, 362] on p "B" at bounding box center [767, 367] width 15 height 26
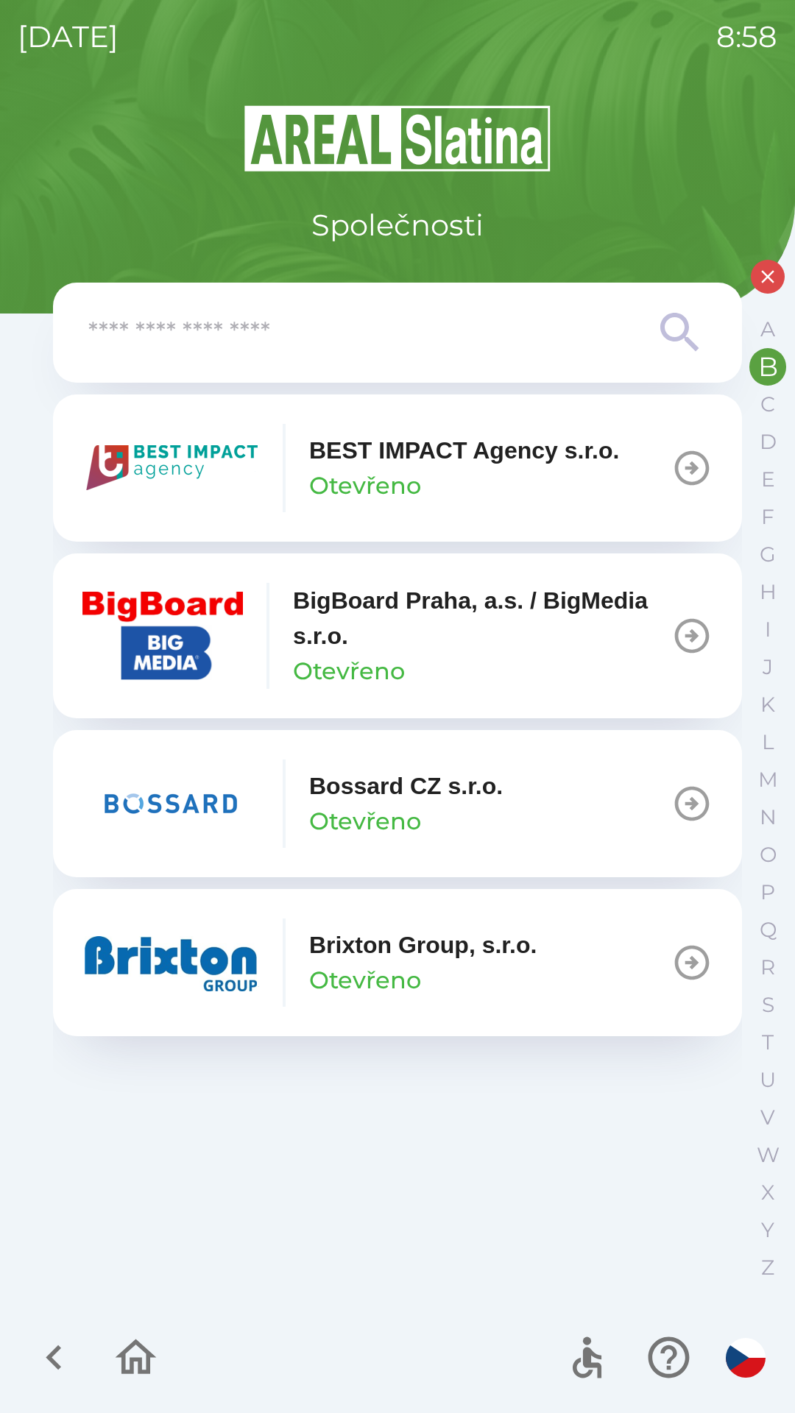
click at [386, 811] on p "Otevřeno" at bounding box center [365, 820] width 112 height 35
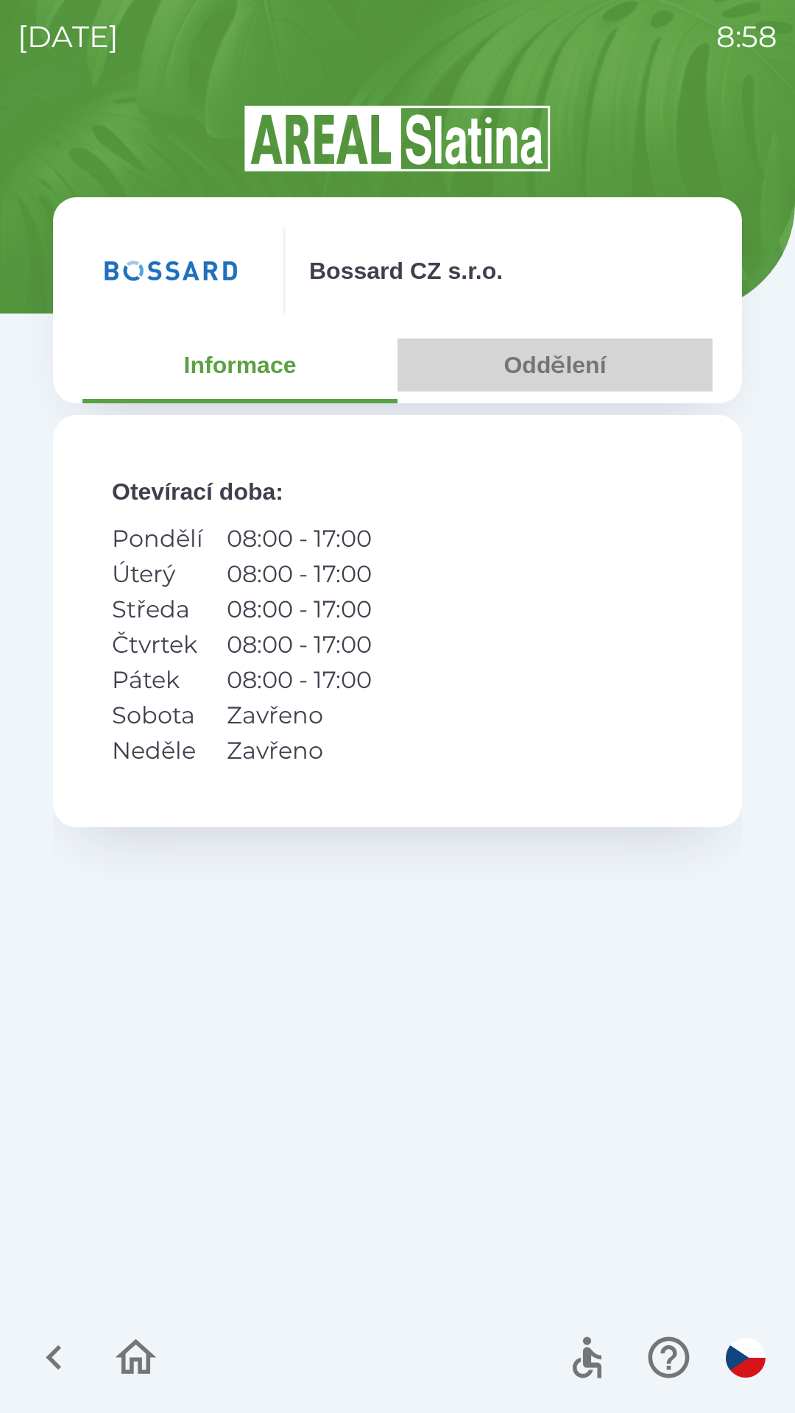
click at [555, 372] on button "Oddělení" at bounding box center [554, 364] width 315 height 53
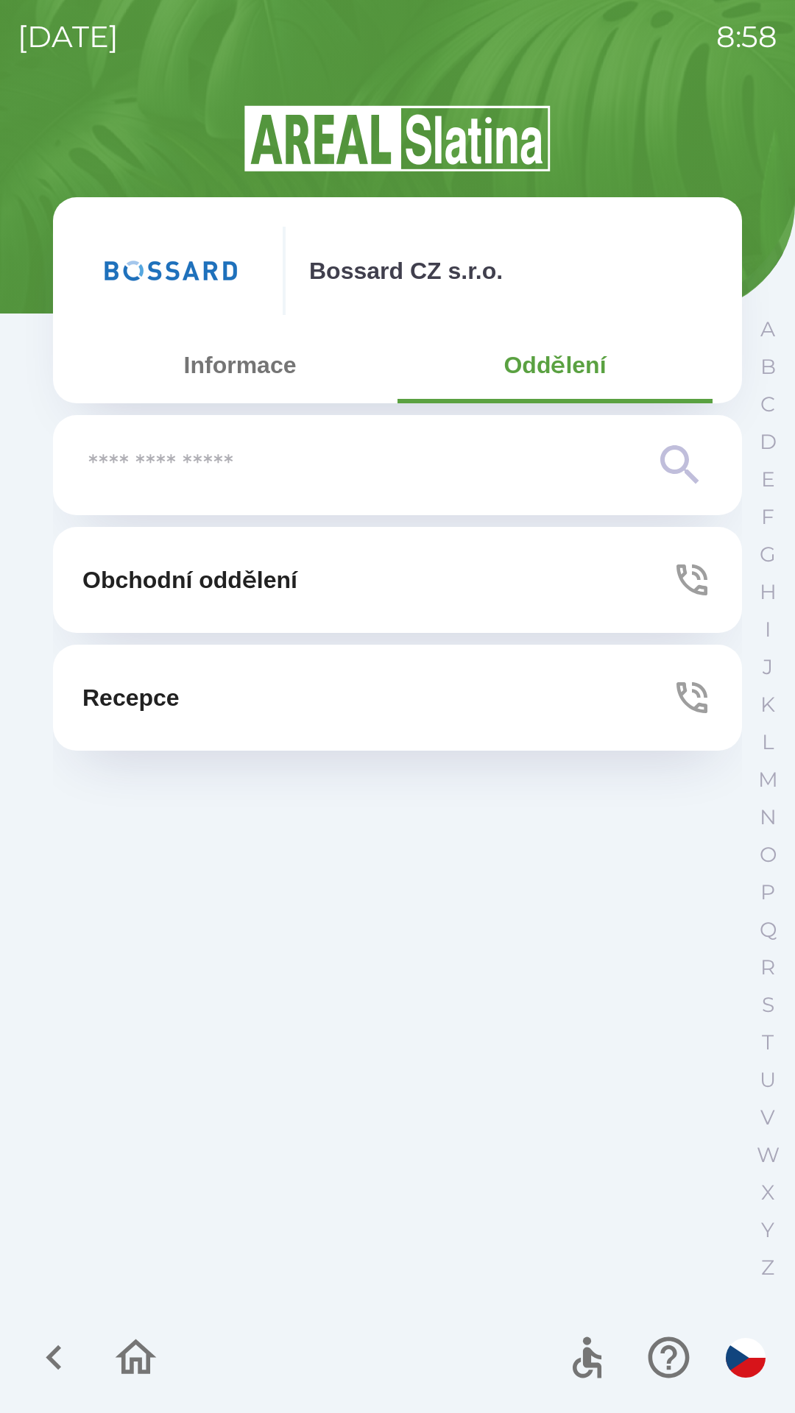
click at [241, 365] on button "Informace" at bounding box center [239, 364] width 315 height 53
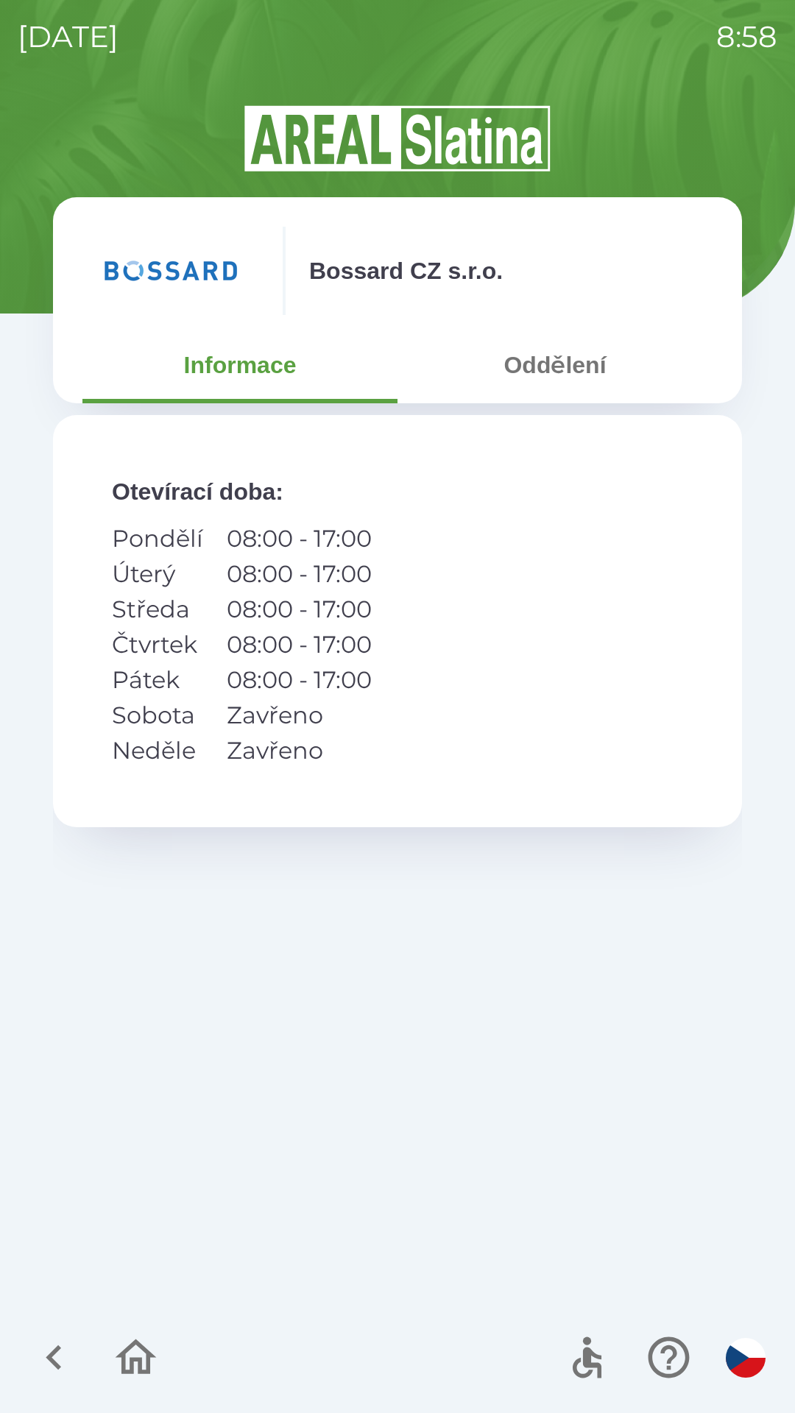
click at [556, 355] on button "Oddělení" at bounding box center [554, 364] width 315 height 53
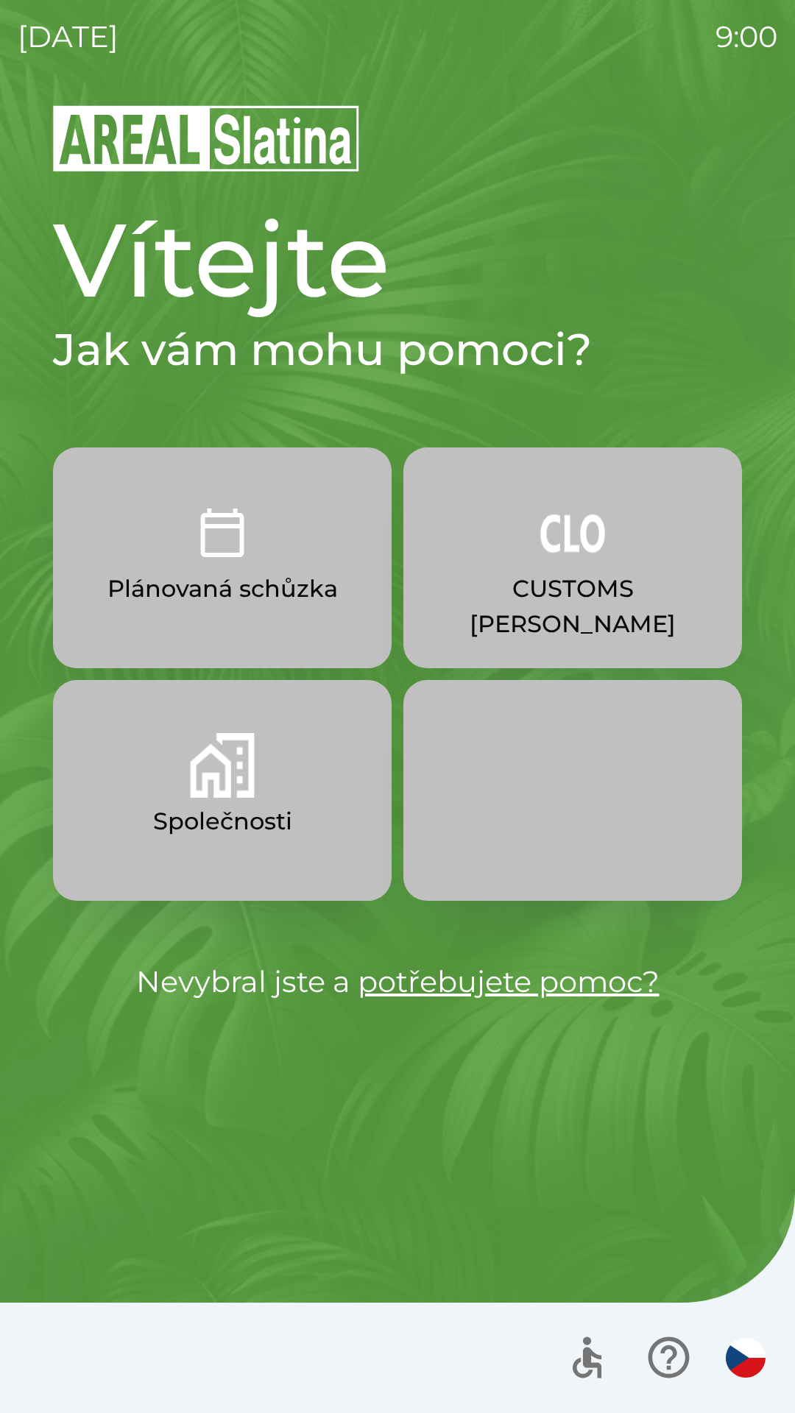
click at [116, 756] on button "Společnosti" at bounding box center [222, 790] width 338 height 221
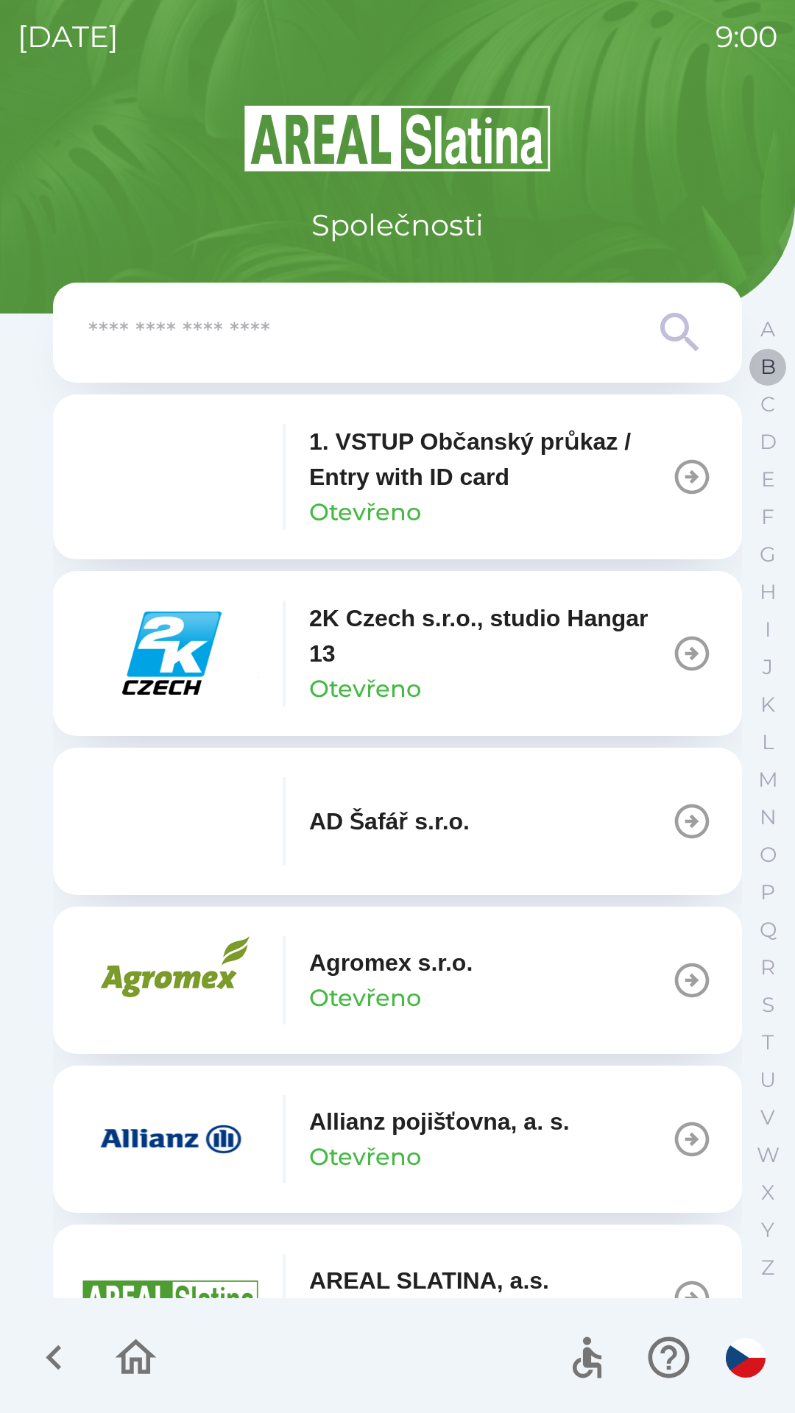
click at [775, 370] on p "B" at bounding box center [767, 367] width 15 height 26
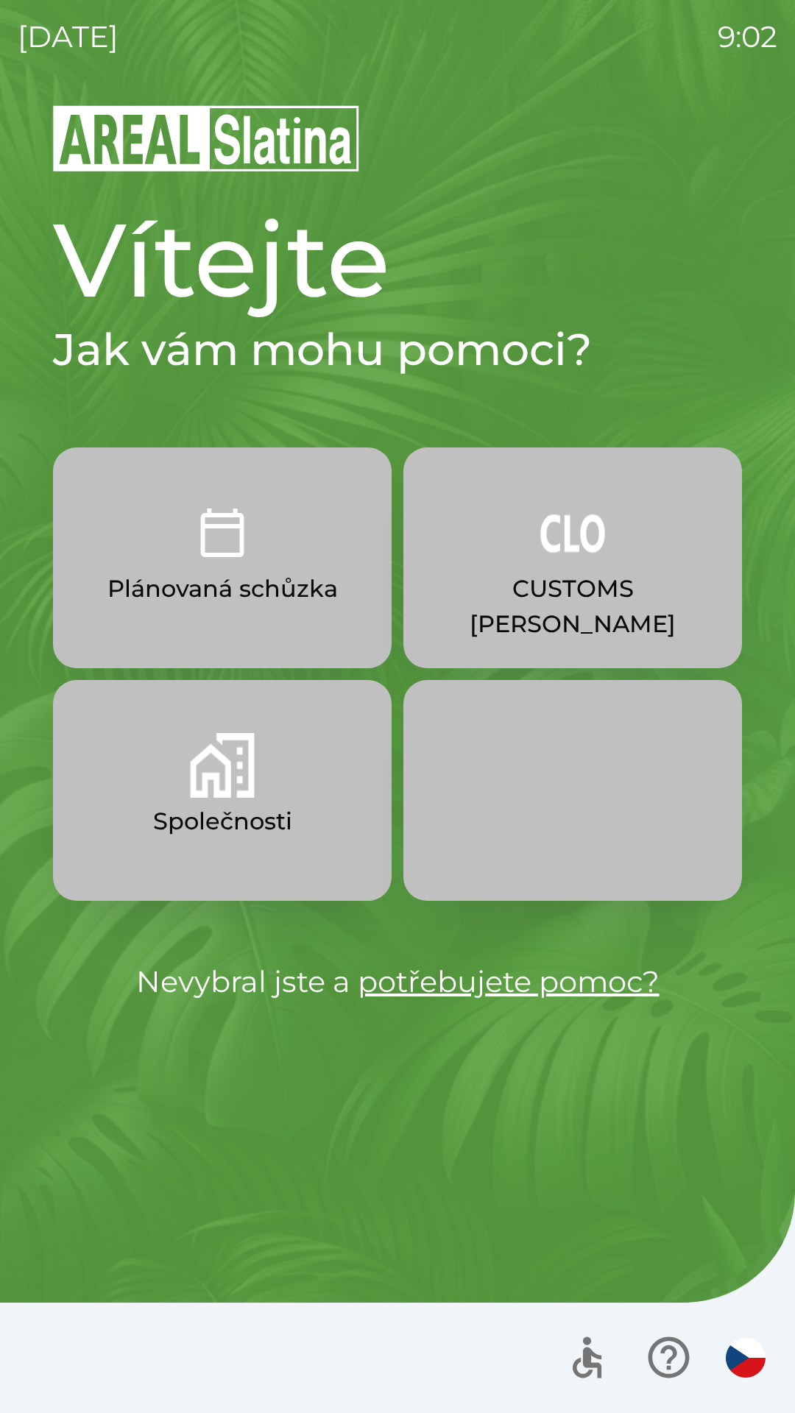
click at [223, 561] on img "button" at bounding box center [222, 532] width 65 height 65
click at [237, 794] on img "button" at bounding box center [222, 765] width 65 height 65
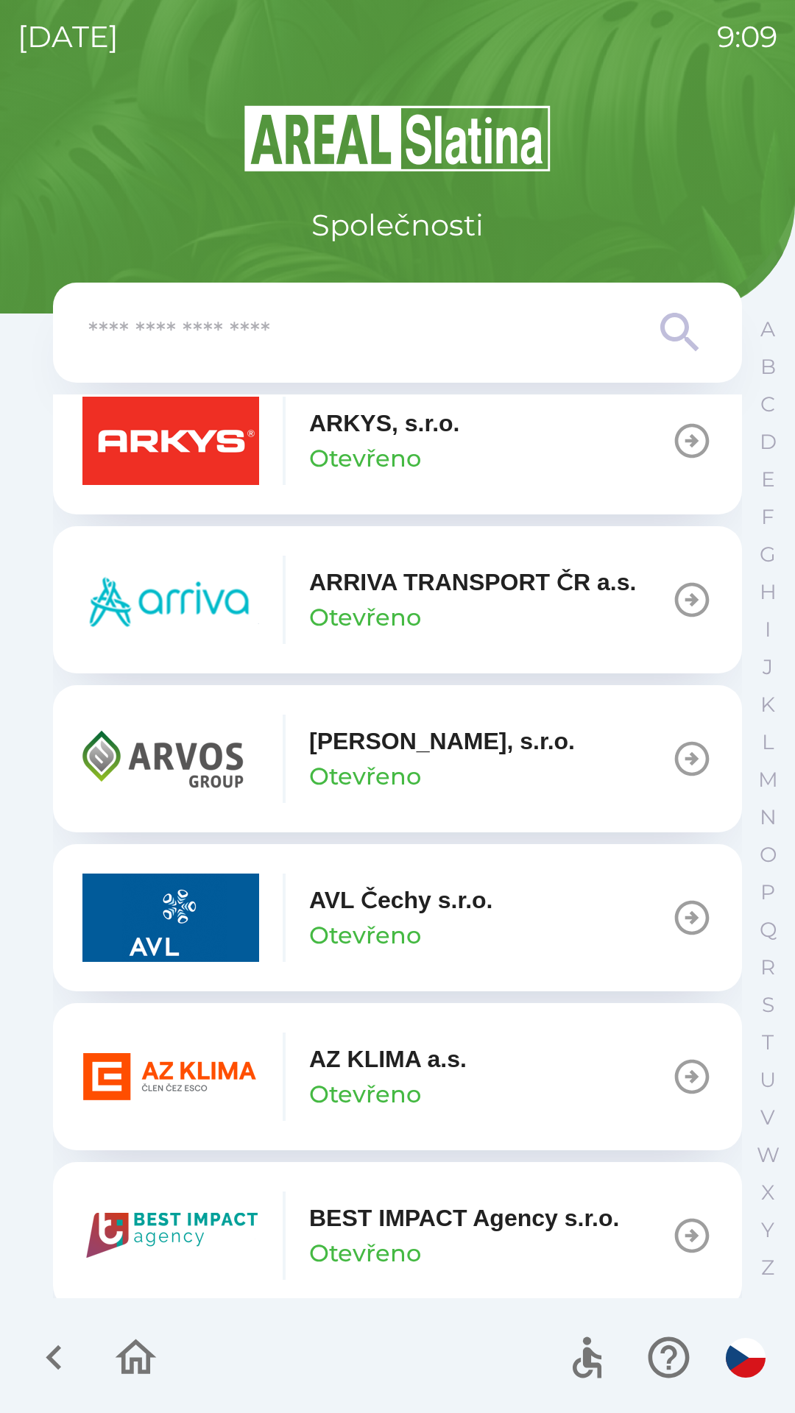
scroll to position [1067, 0]
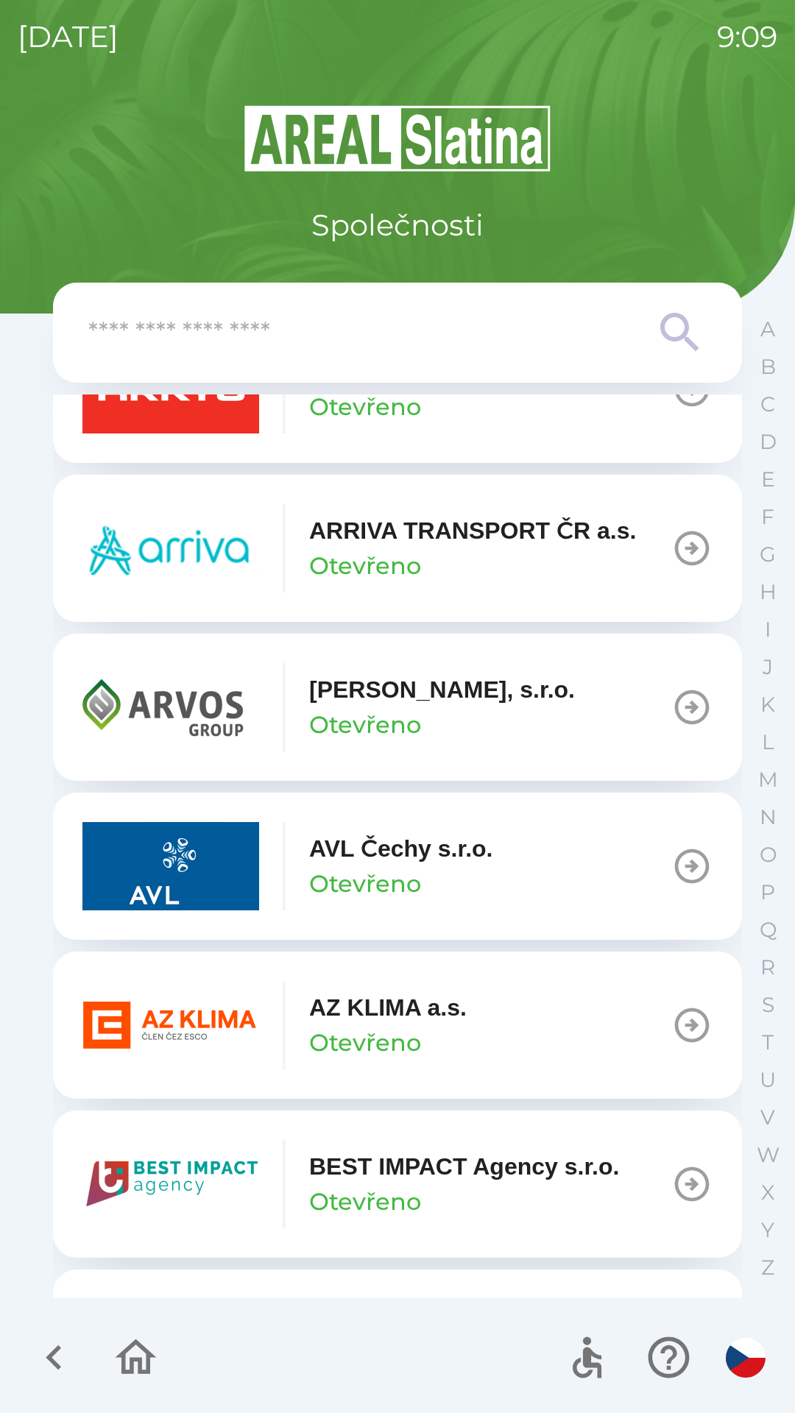
click at [374, 1041] on p "Otevřeno" at bounding box center [365, 1042] width 112 height 35
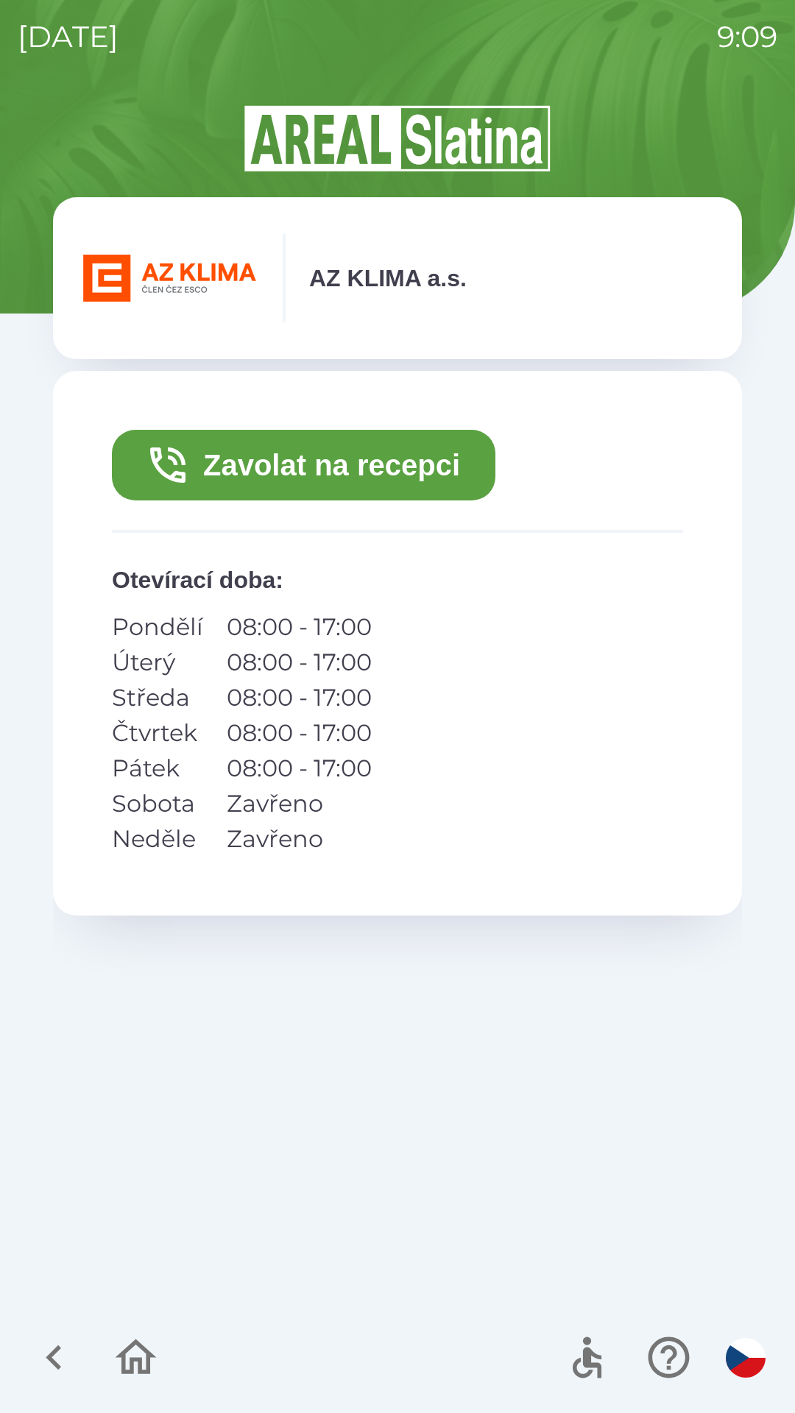
click at [346, 724] on p "08:00 - 17:00" at bounding box center [299, 732] width 145 height 35
click at [135, 1356] on icon "button" at bounding box center [135, 1356] width 49 height 49
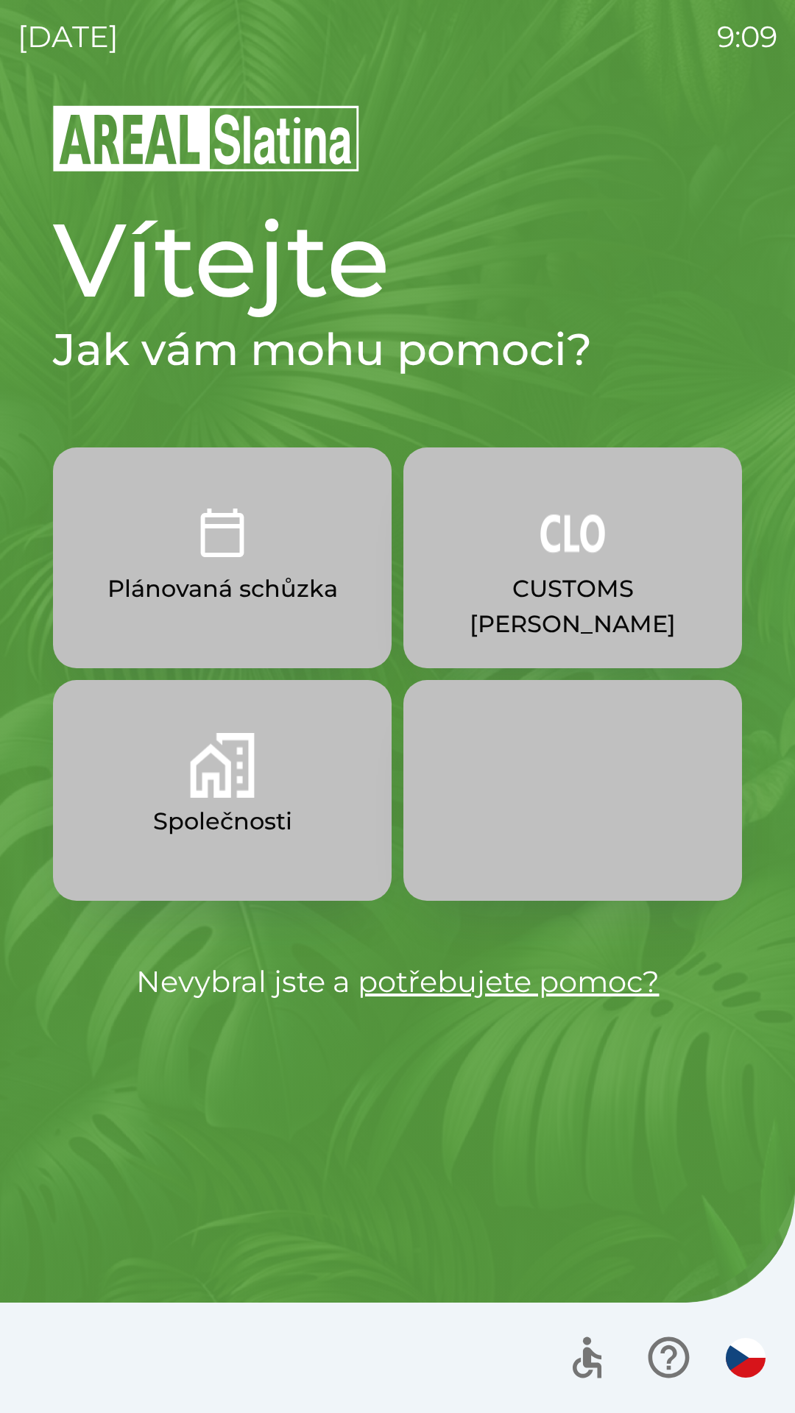
click at [255, 555] on button "Plánovaná schůzka" at bounding box center [222, 557] width 338 height 221
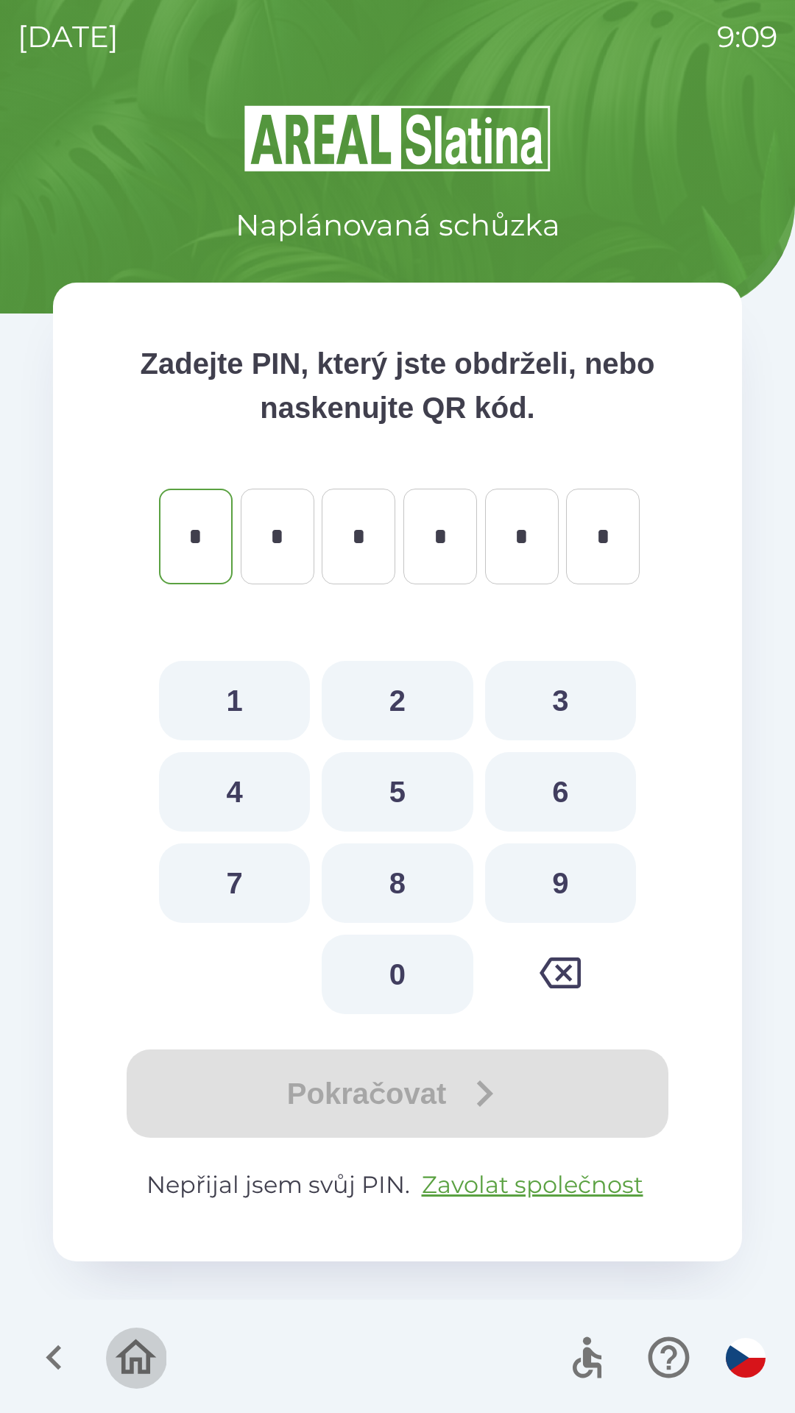
click at [146, 1365] on icon "button" at bounding box center [135, 1356] width 49 height 49
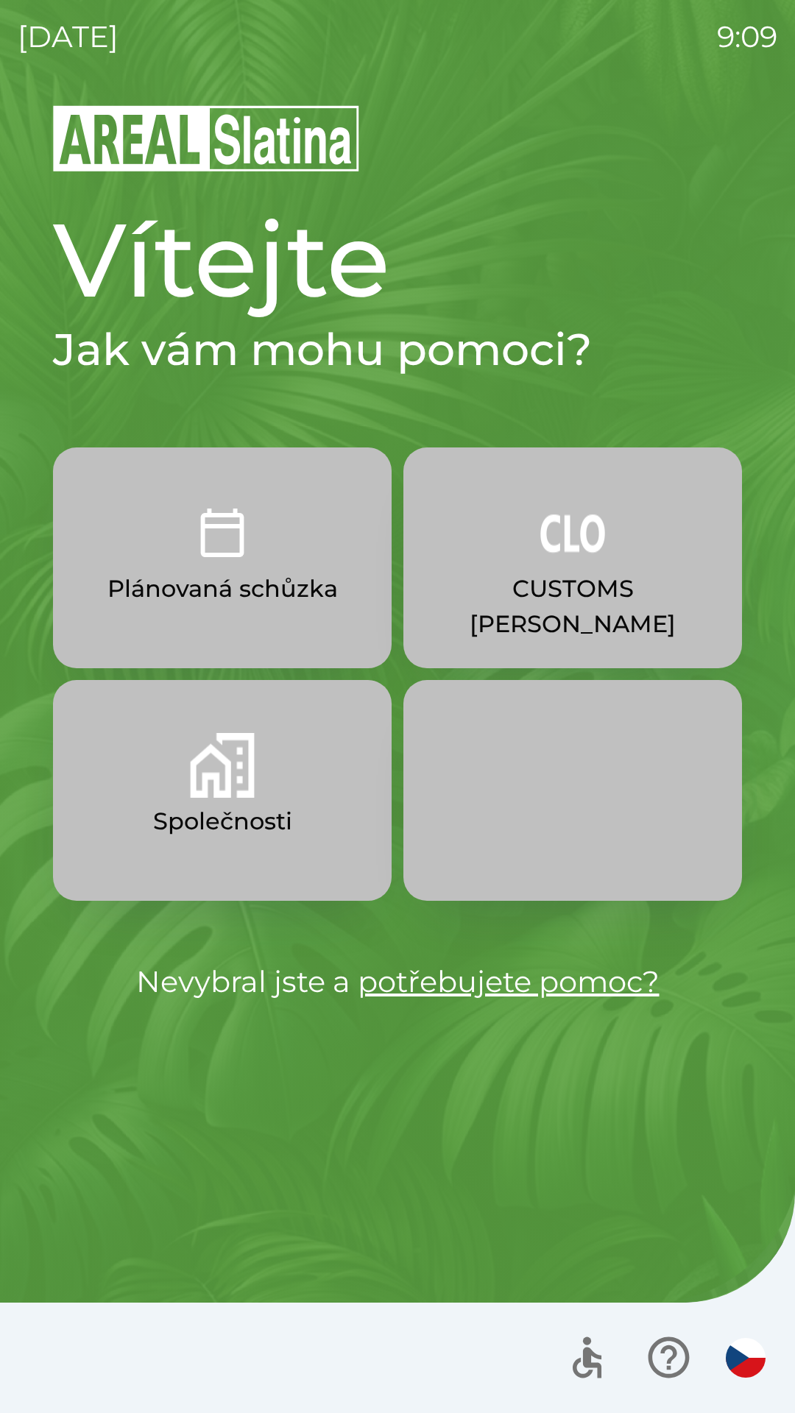
click at [255, 792] on button "Společnosti" at bounding box center [222, 790] width 338 height 221
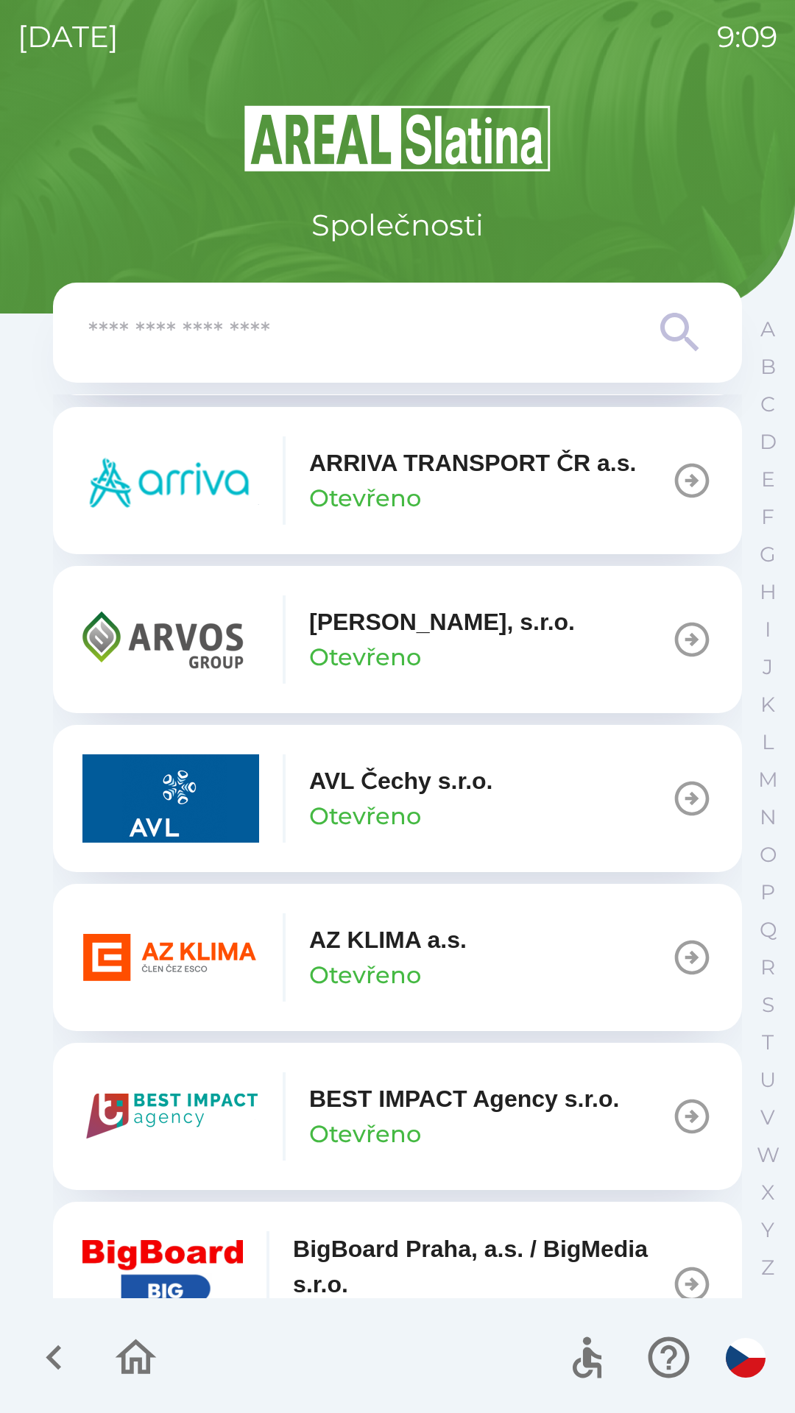
scroll to position [1139, 0]
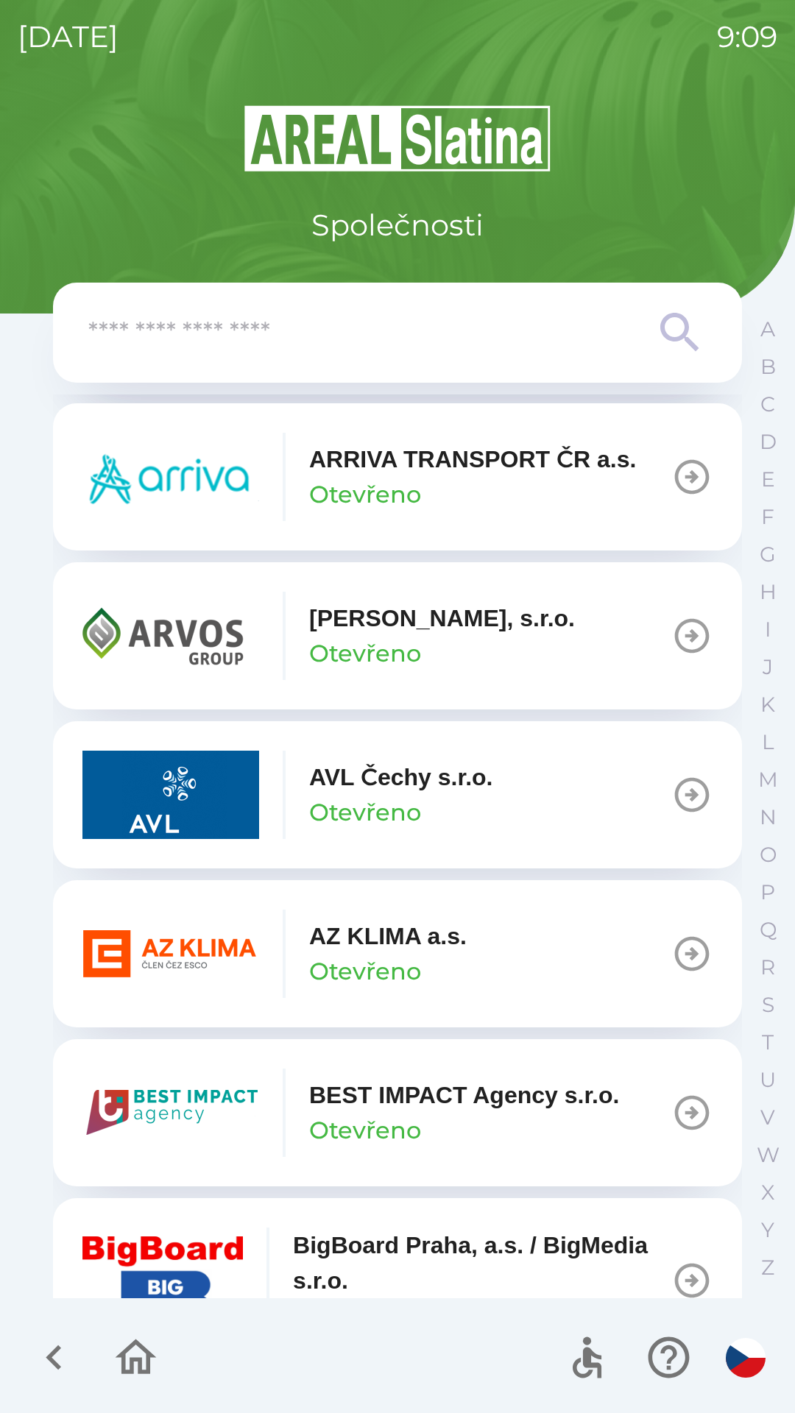
click at [387, 959] on p "Otevřeno" at bounding box center [365, 970] width 112 height 35
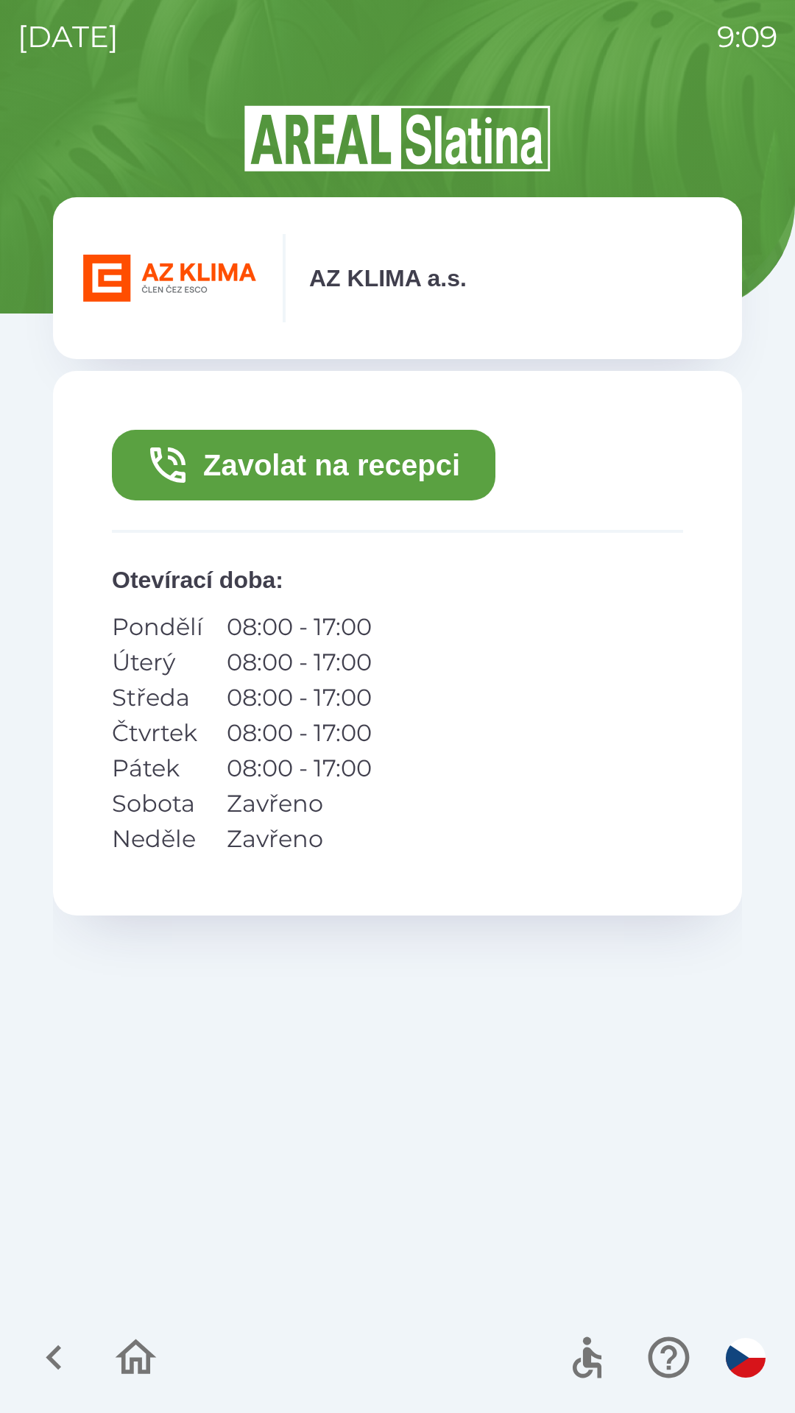
click at [346, 463] on button "Zavolat na recepci" at bounding box center [303, 465] width 383 height 71
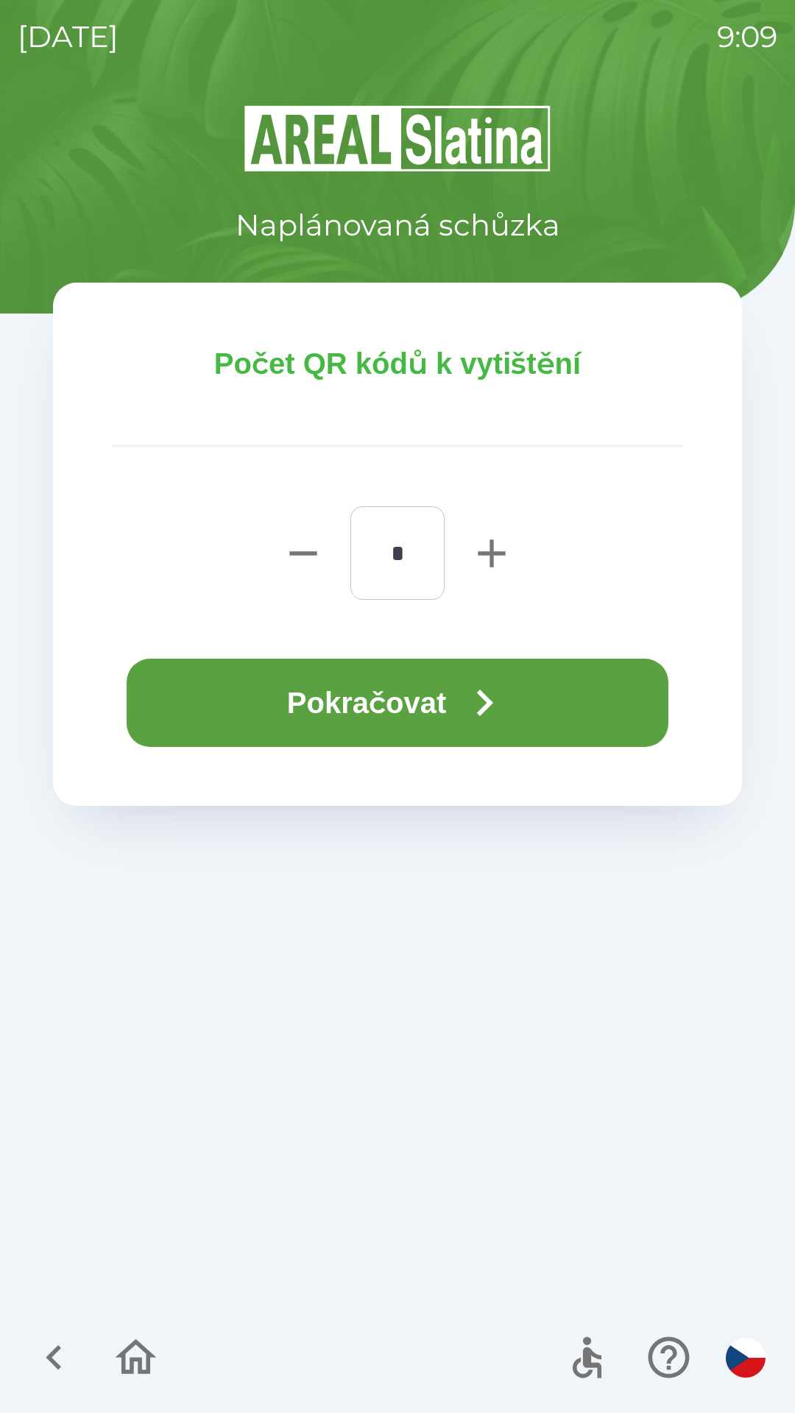
click at [430, 691] on button "Pokračovat" at bounding box center [397, 702] width 541 height 88
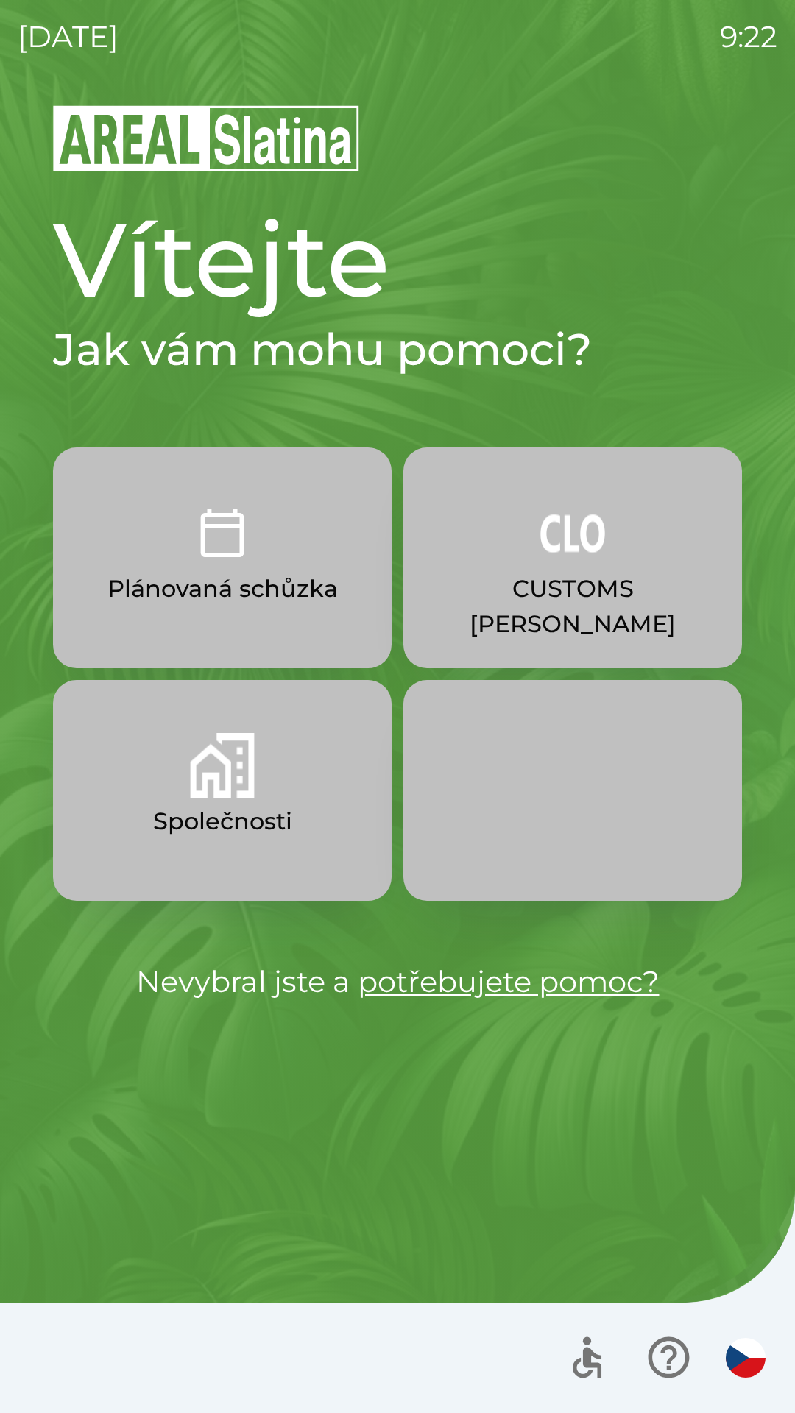
click at [294, 571] on p "Plánovaná schůzka" at bounding box center [222, 588] width 230 height 35
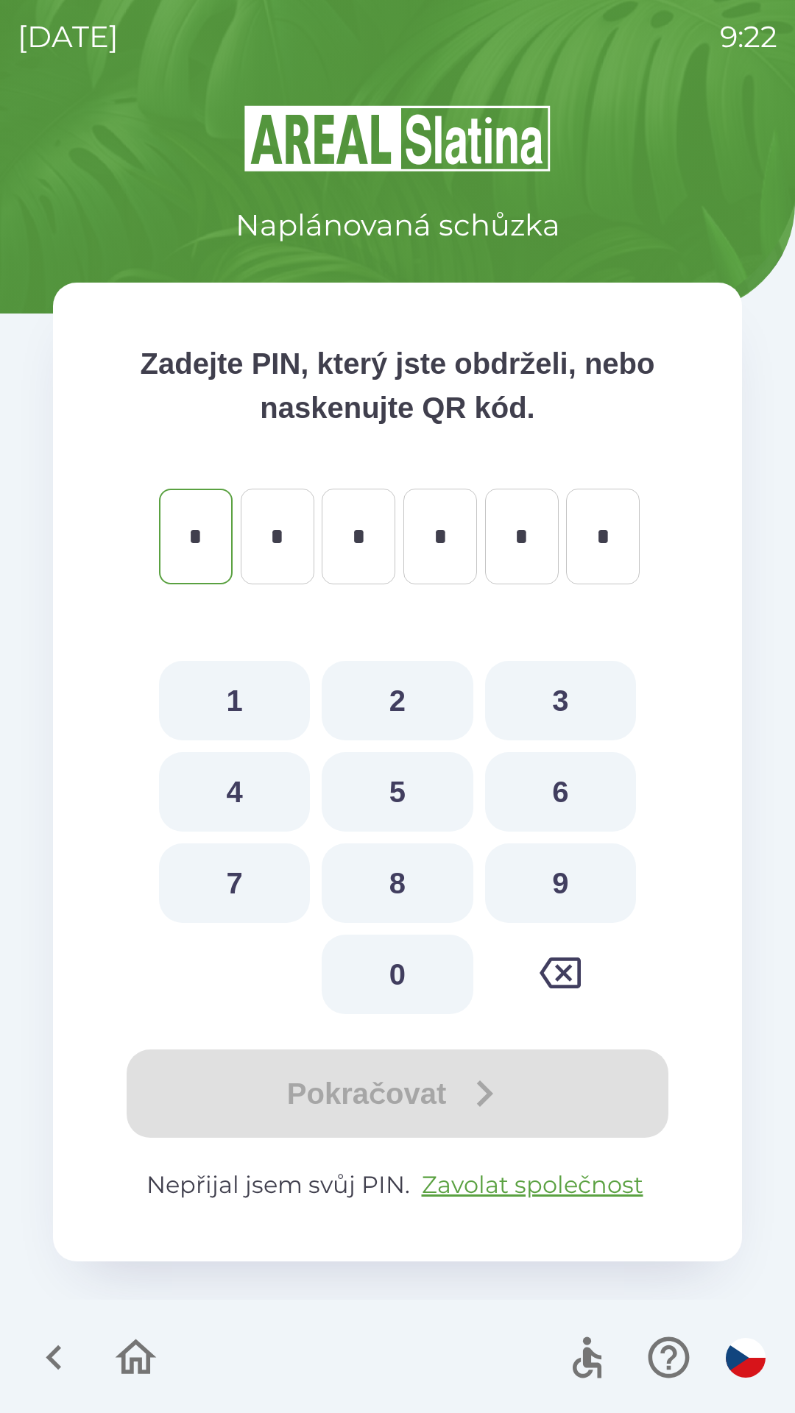
click at [63, 1349] on icon "button" at bounding box center [53, 1356] width 49 height 49
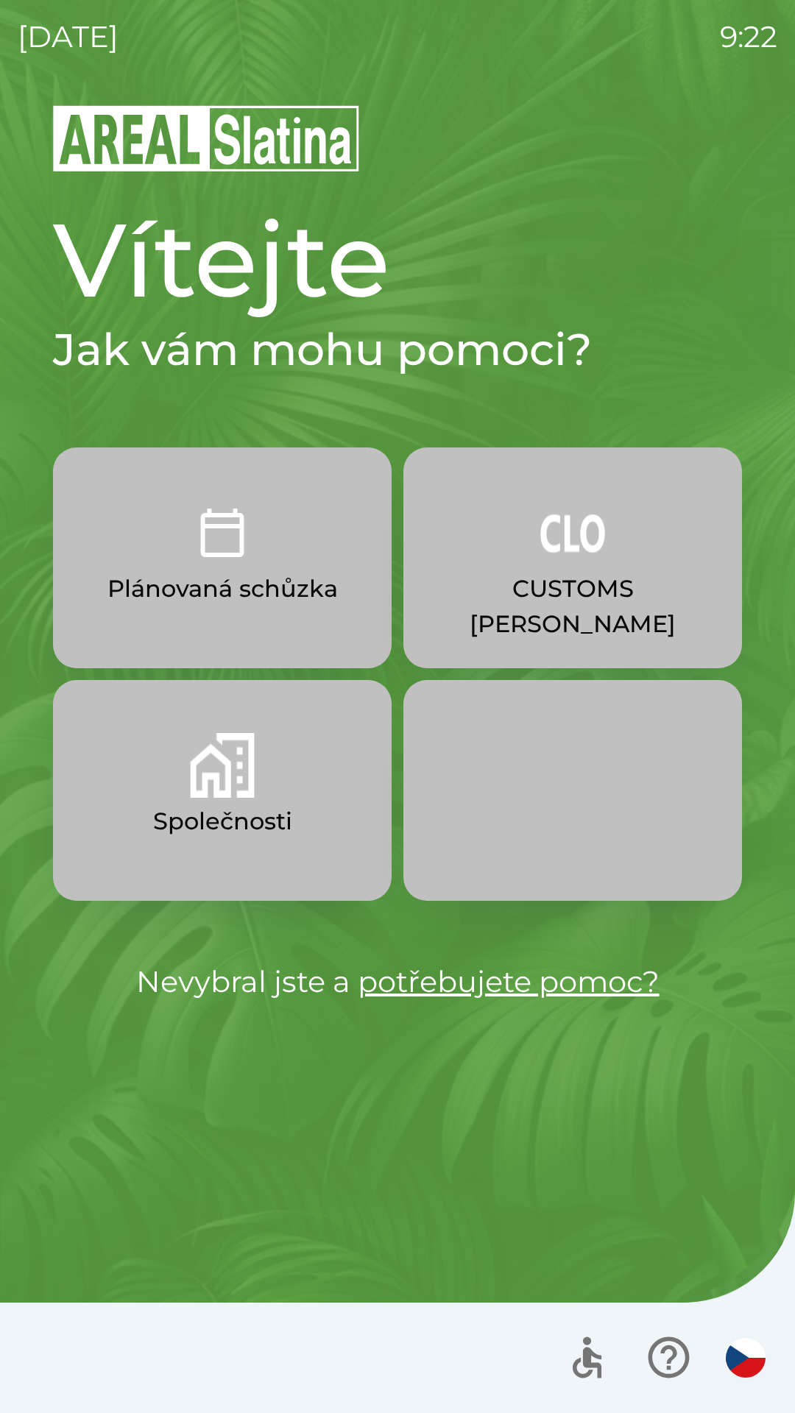
click at [225, 815] on p "Společnosti" at bounding box center [222, 820] width 139 height 35
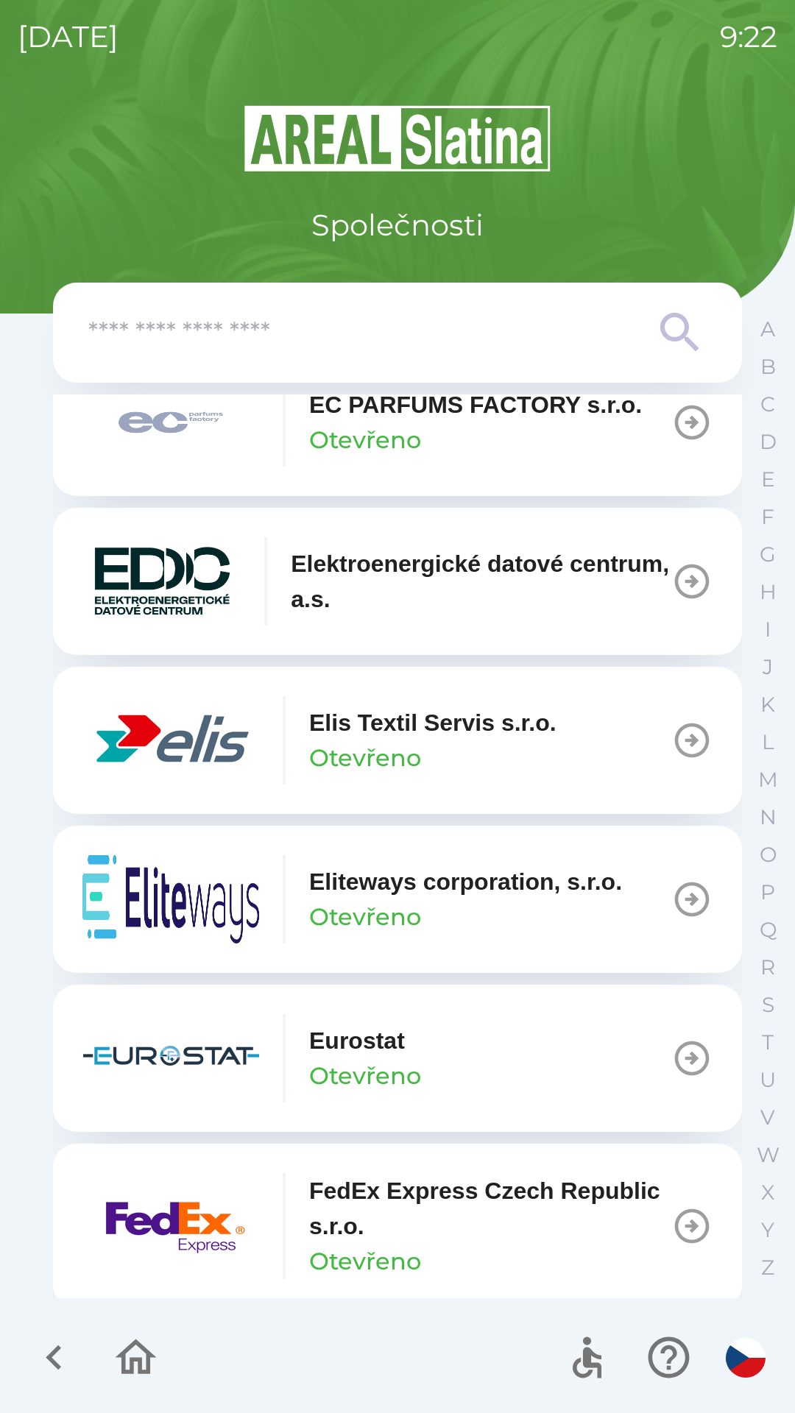
scroll to position [4035, 0]
click at [473, 741] on p "Elis Textil Servis s.r.o." at bounding box center [432, 723] width 247 height 35
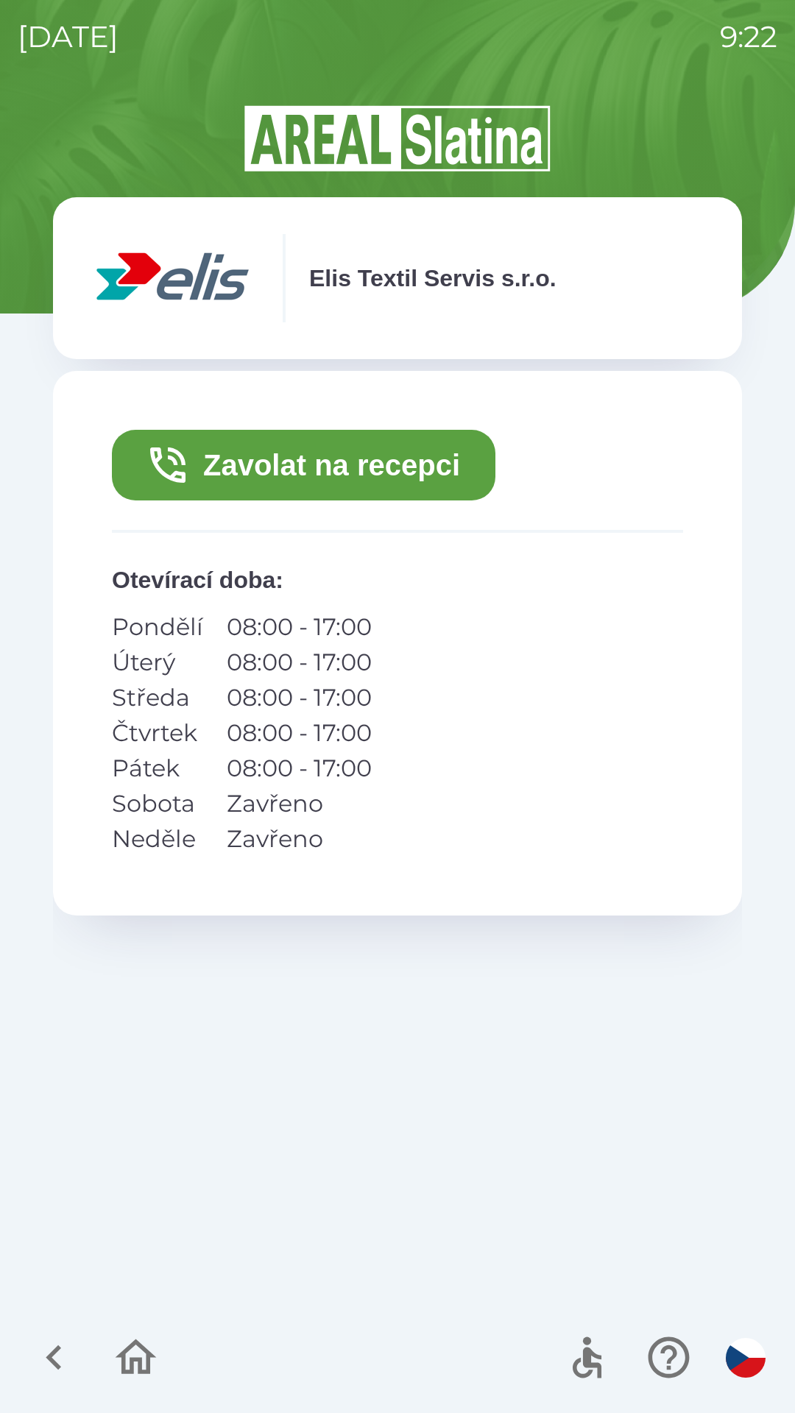
click at [391, 479] on button "Zavolat na recepci" at bounding box center [303, 465] width 383 height 71
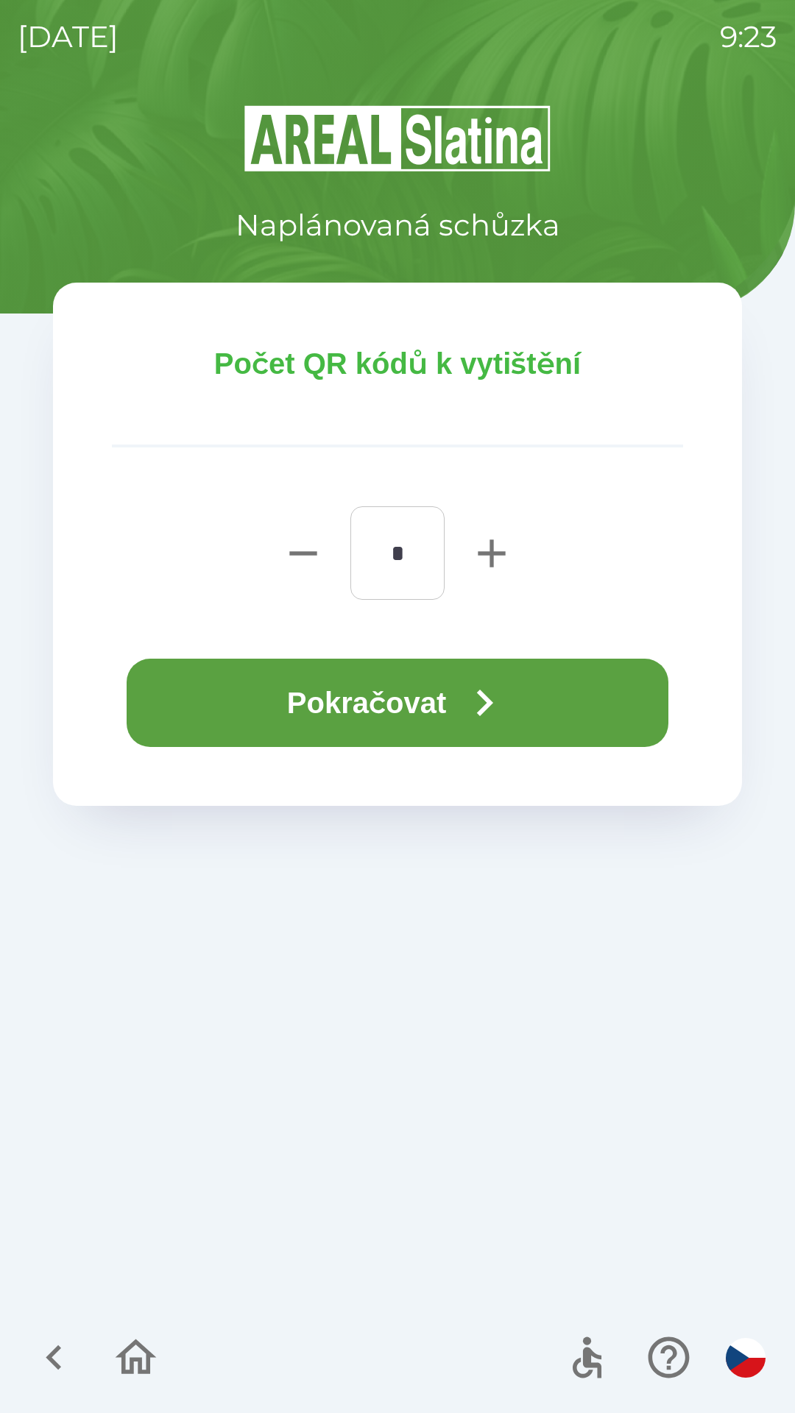
click at [472, 552] on icon "button" at bounding box center [491, 553] width 47 height 47
click at [477, 552] on icon "button" at bounding box center [491, 553] width 47 height 47
click at [477, 553] on icon "button" at bounding box center [491, 553] width 47 height 47
type input "*"
click at [399, 702] on button "Pokračovat" at bounding box center [397, 702] width 541 height 88
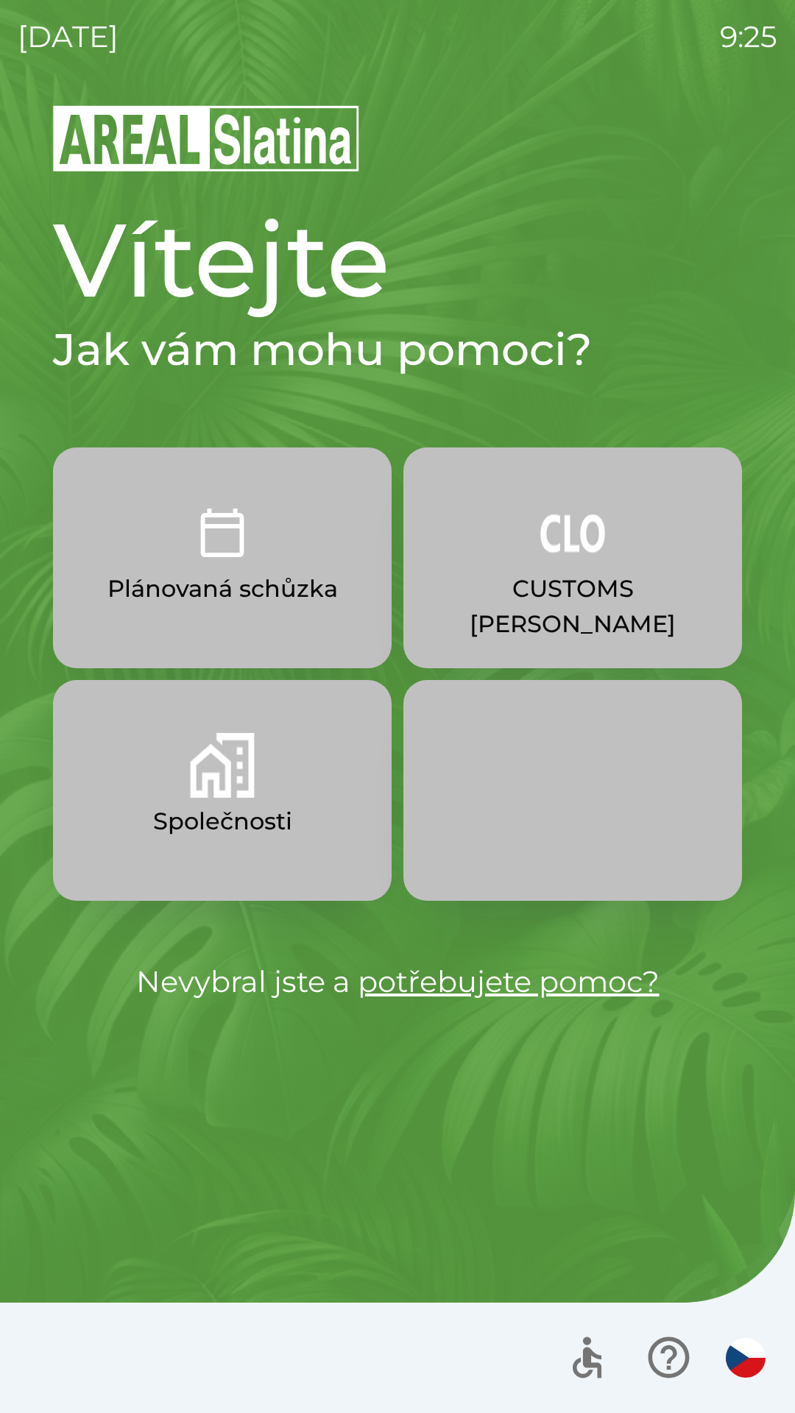
click at [566, 559] on img "button" at bounding box center [572, 532] width 65 height 65
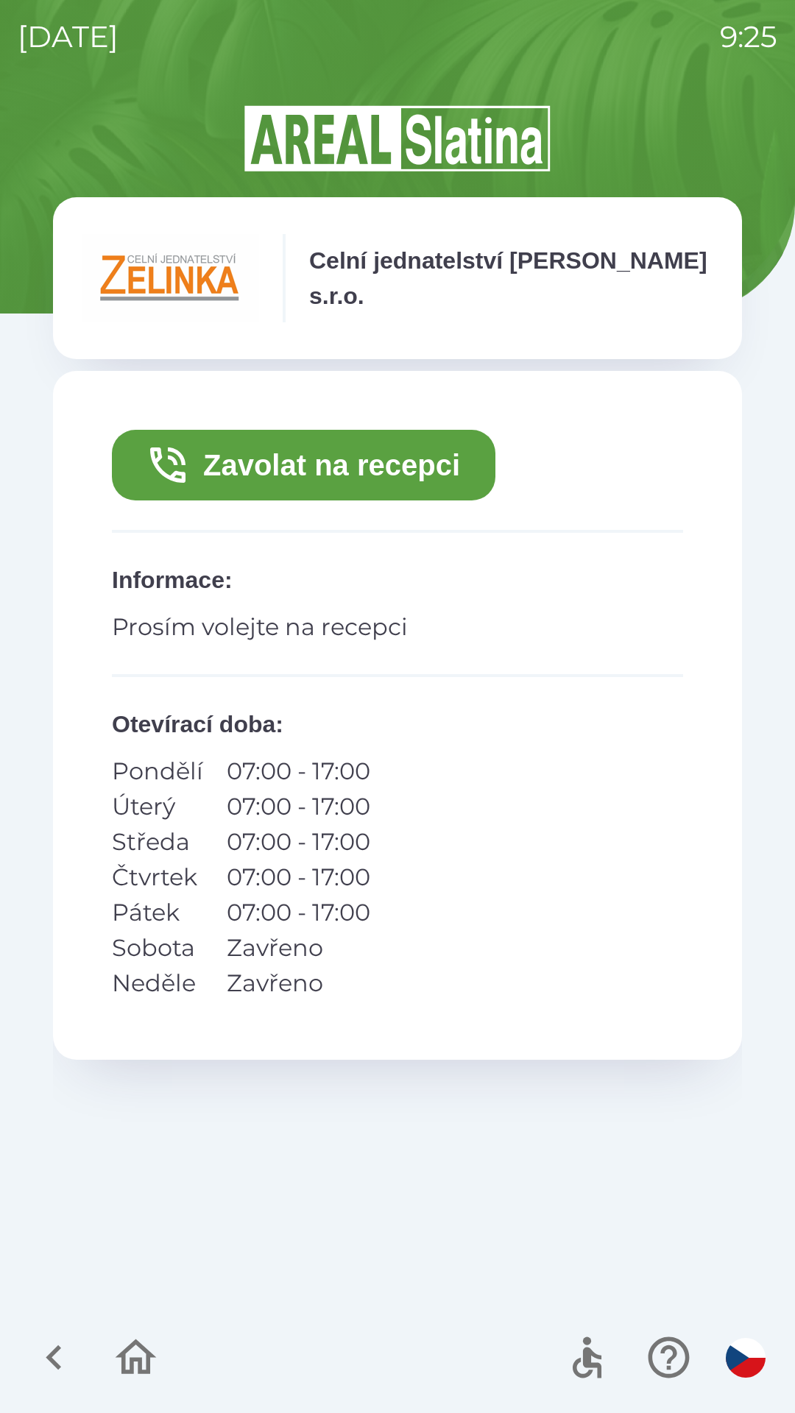
click at [359, 464] on button "Zavolat na recepci" at bounding box center [303, 465] width 383 height 71
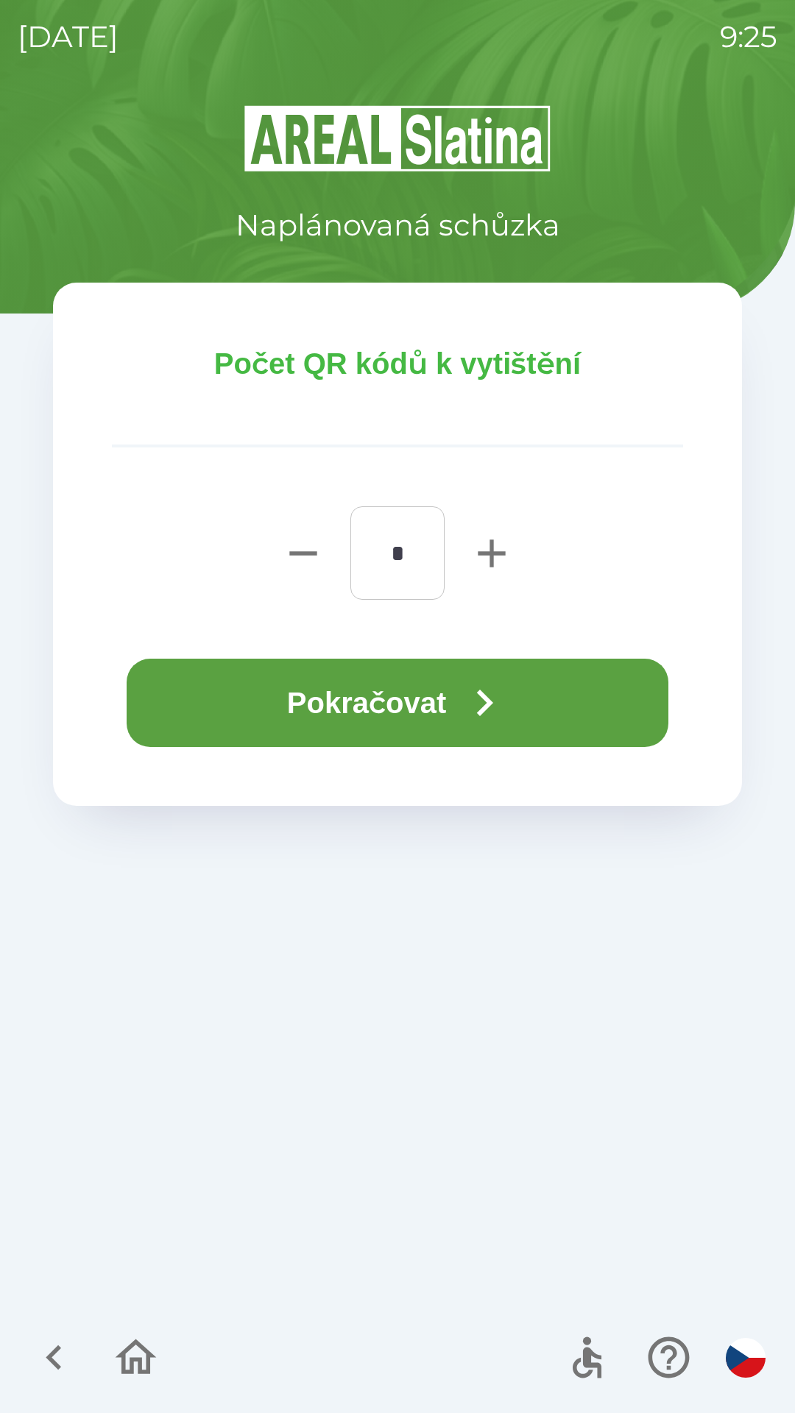
click at [389, 553] on input "*" at bounding box center [397, 553] width 59 height 58
click at [399, 712] on button "Pokračovat" at bounding box center [397, 702] width 541 height 88
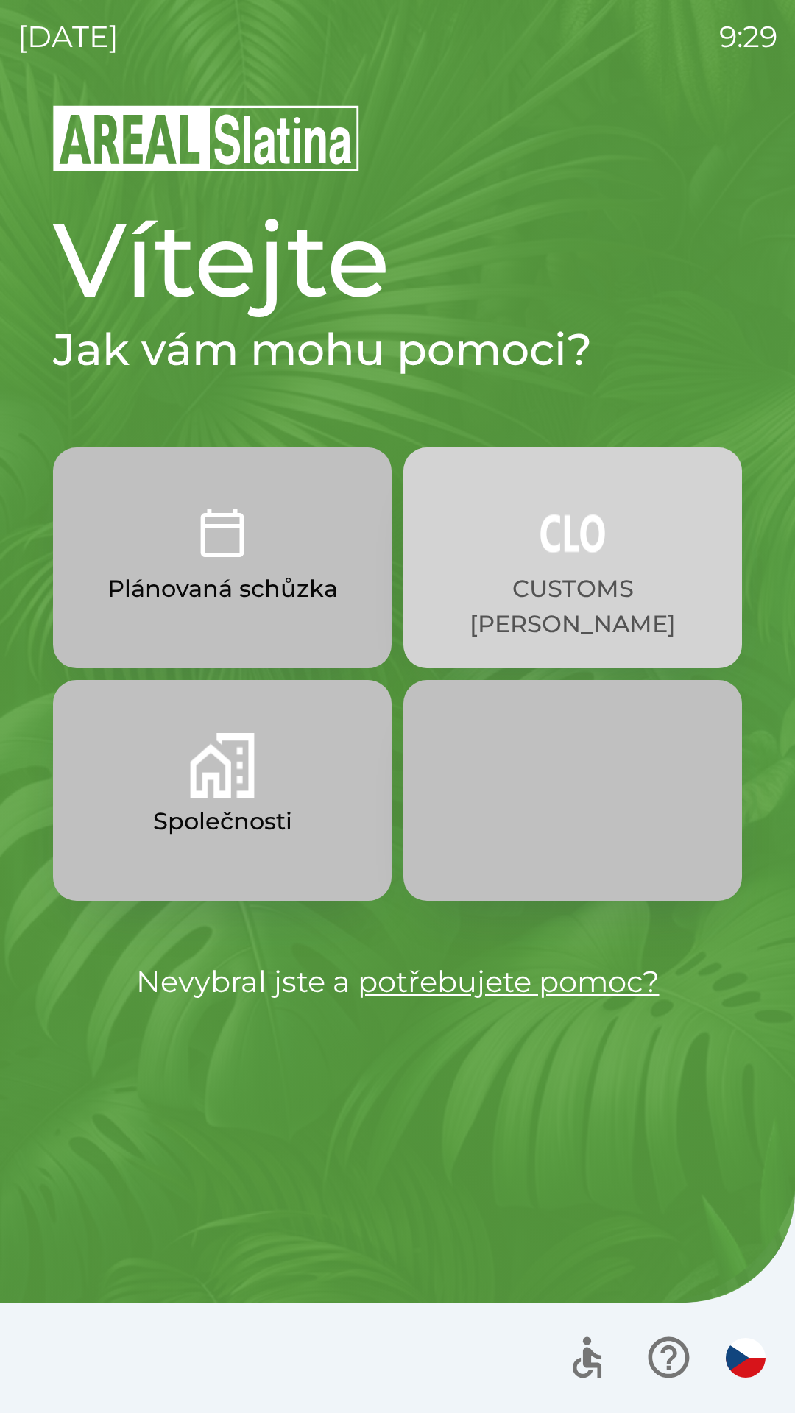
click at [533, 587] on p "CUSTOMS [PERSON_NAME]" at bounding box center [572, 606] width 268 height 71
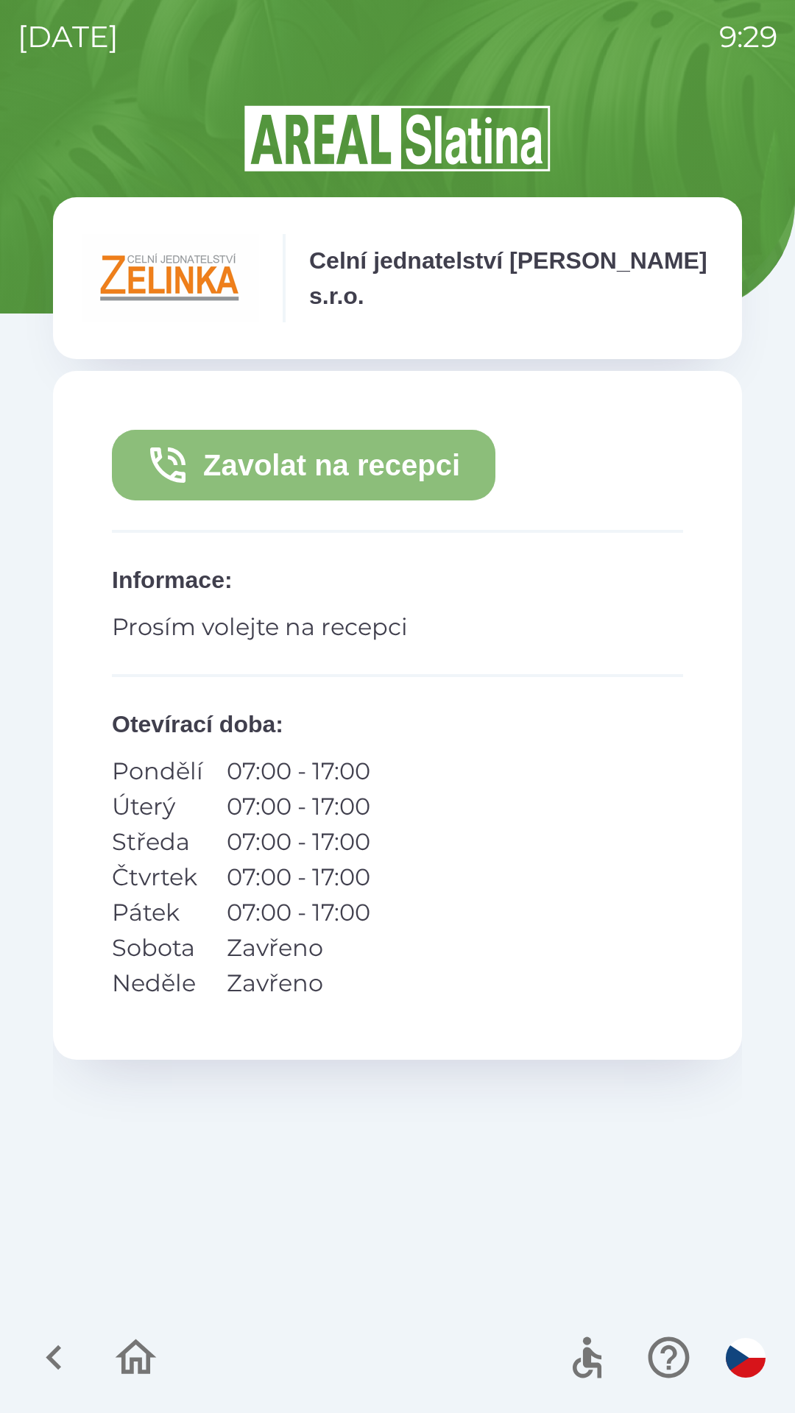
click at [346, 458] on button "Zavolat na recepci" at bounding box center [303, 465] width 383 height 71
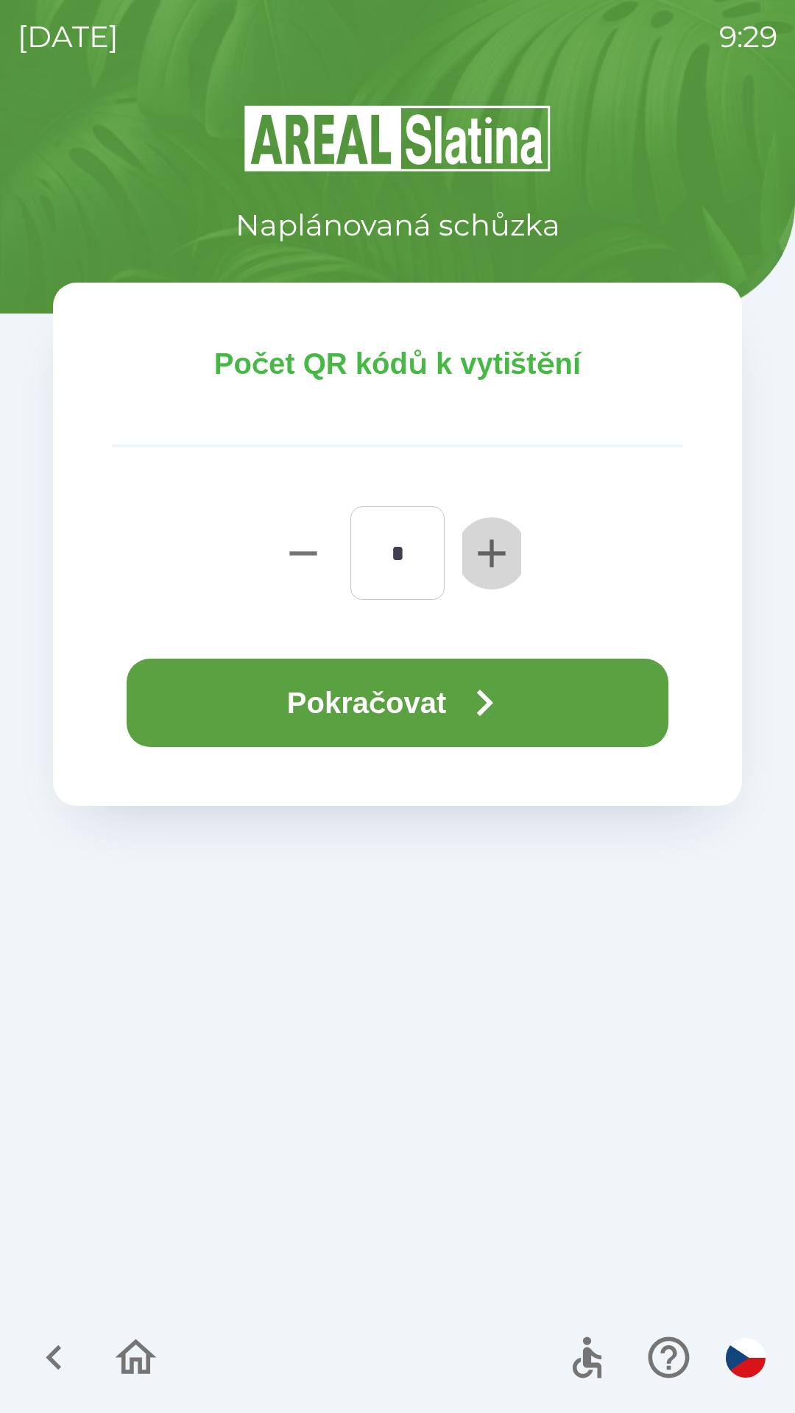
click at [494, 551] on icon "button" at bounding box center [490, 552] width 27 height 27
type input "*"
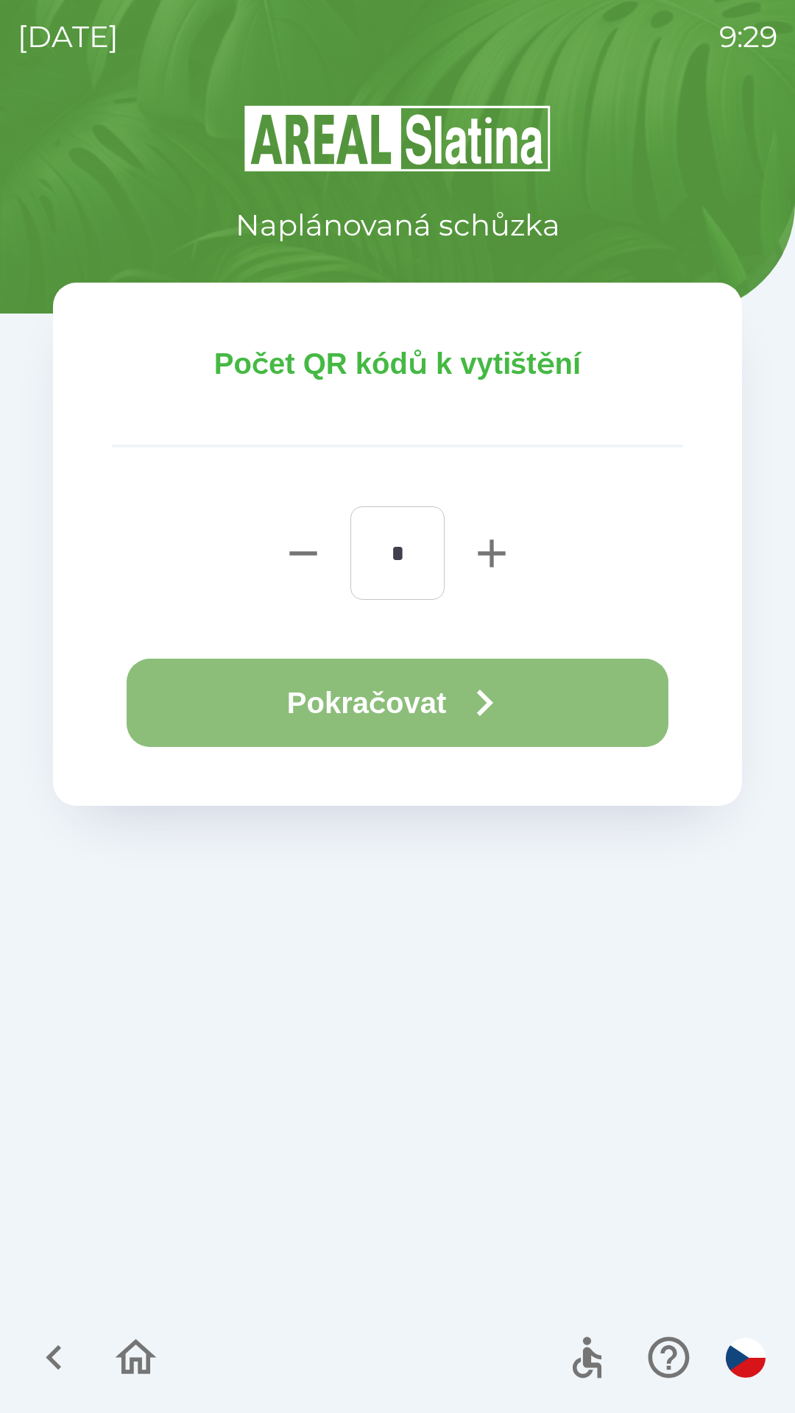
click at [391, 708] on button "Pokračovat" at bounding box center [397, 702] width 541 height 88
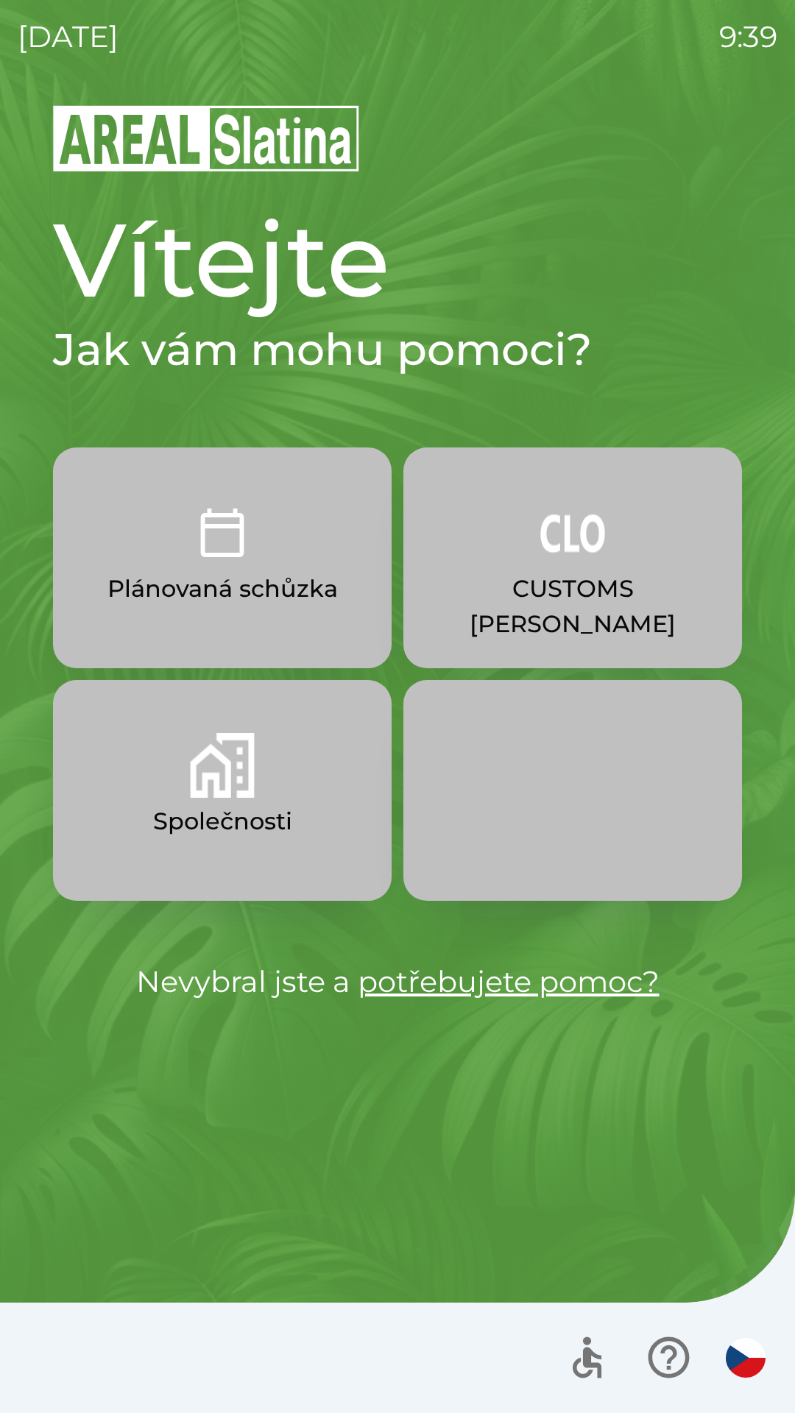
click at [567, 572] on p "CUSTOMS [PERSON_NAME]" at bounding box center [572, 606] width 268 height 71
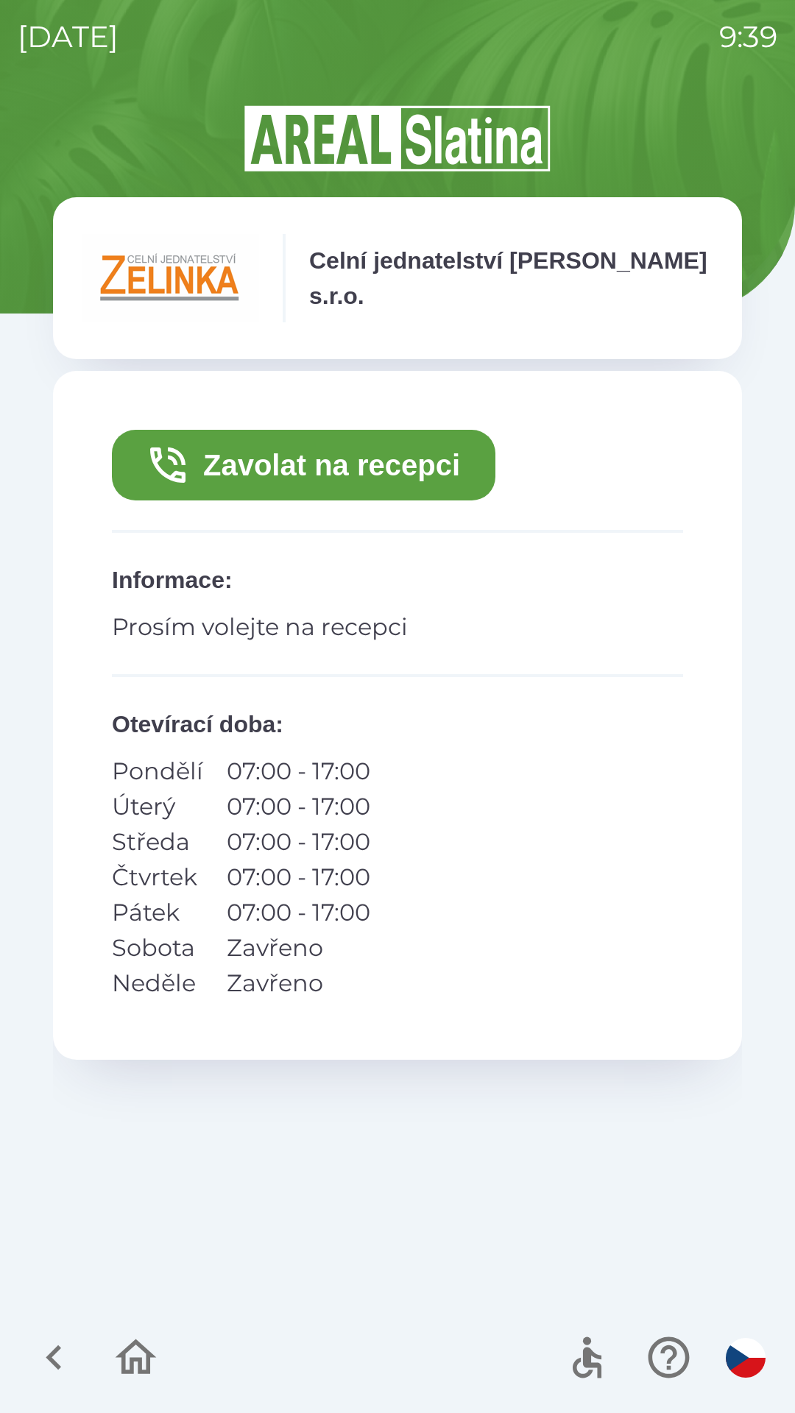
click at [329, 439] on button "Zavolat na recepci" at bounding box center [303, 465] width 383 height 71
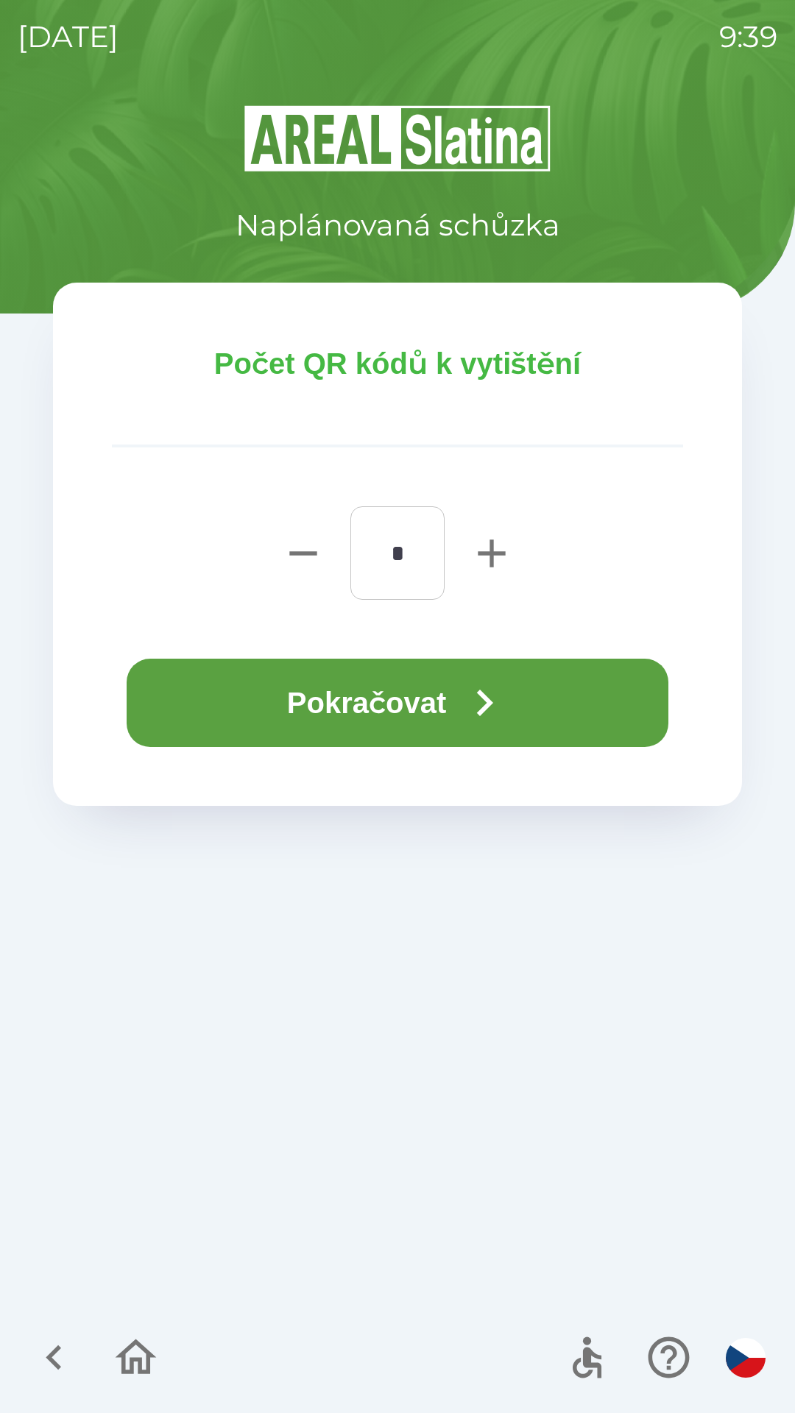
click at [438, 700] on button "Pokračovat" at bounding box center [397, 702] width 541 height 88
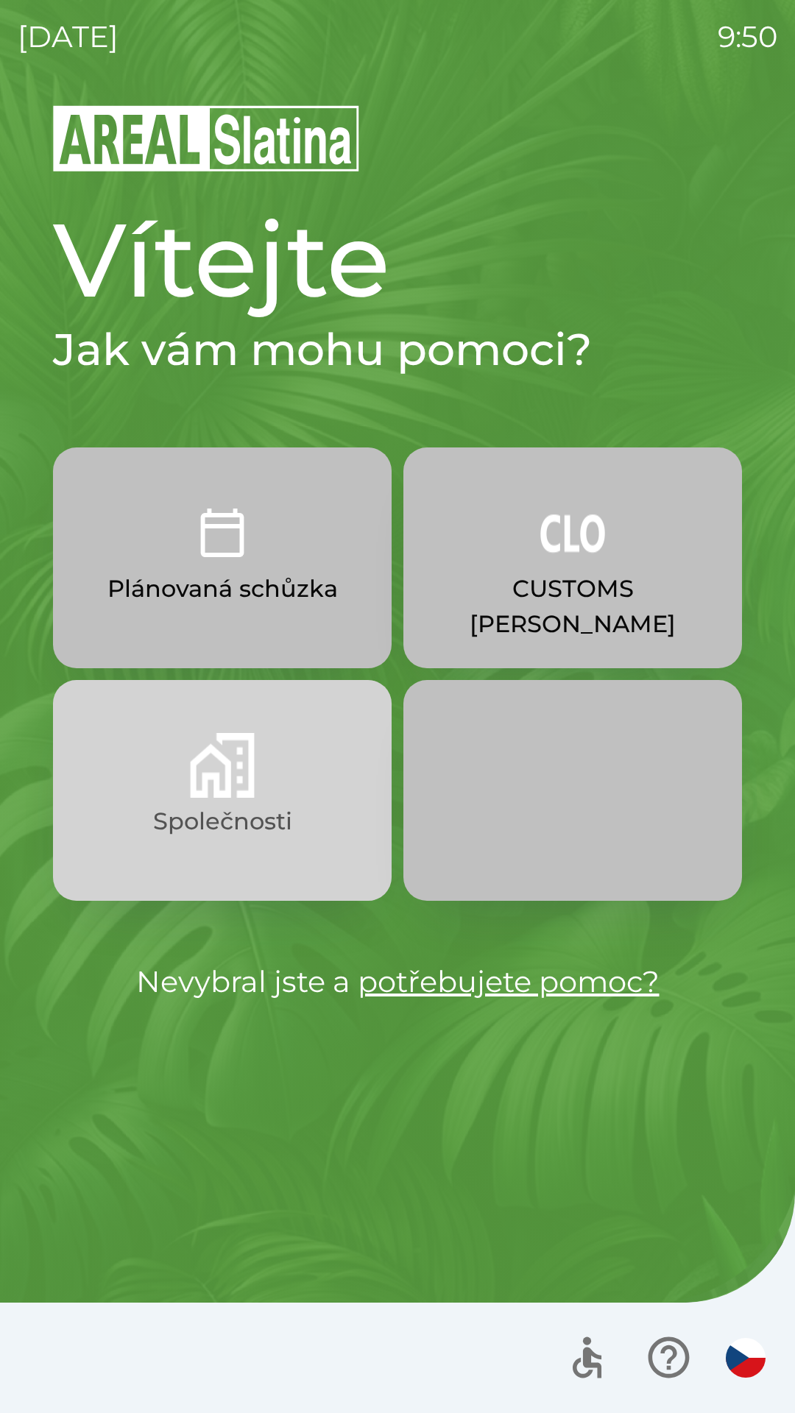
click at [212, 828] on p "Společnosti" at bounding box center [222, 820] width 139 height 35
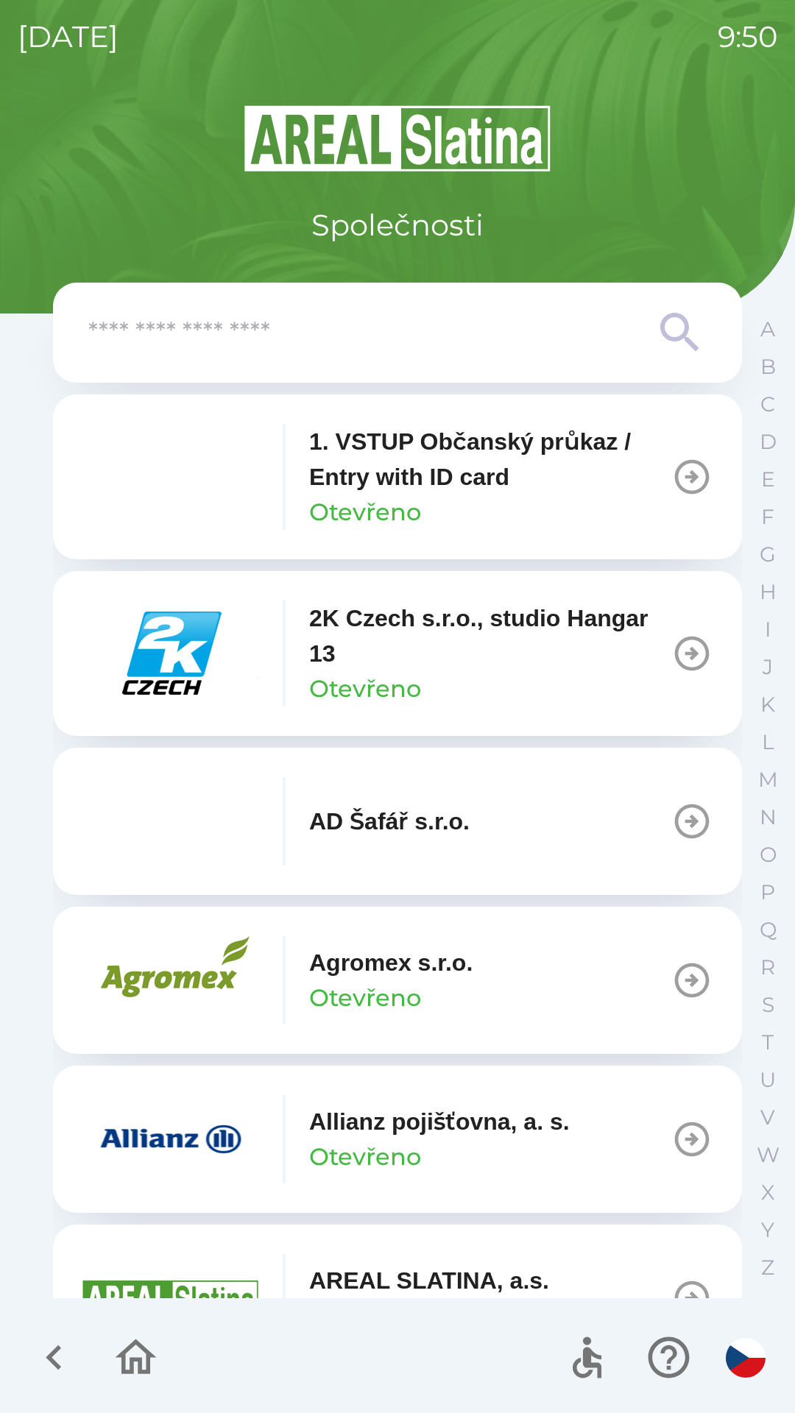
click at [405, 646] on p "2K Czech s.r.o., studio Hangar 13" at bounding box center [490, 635] width 362 height 71
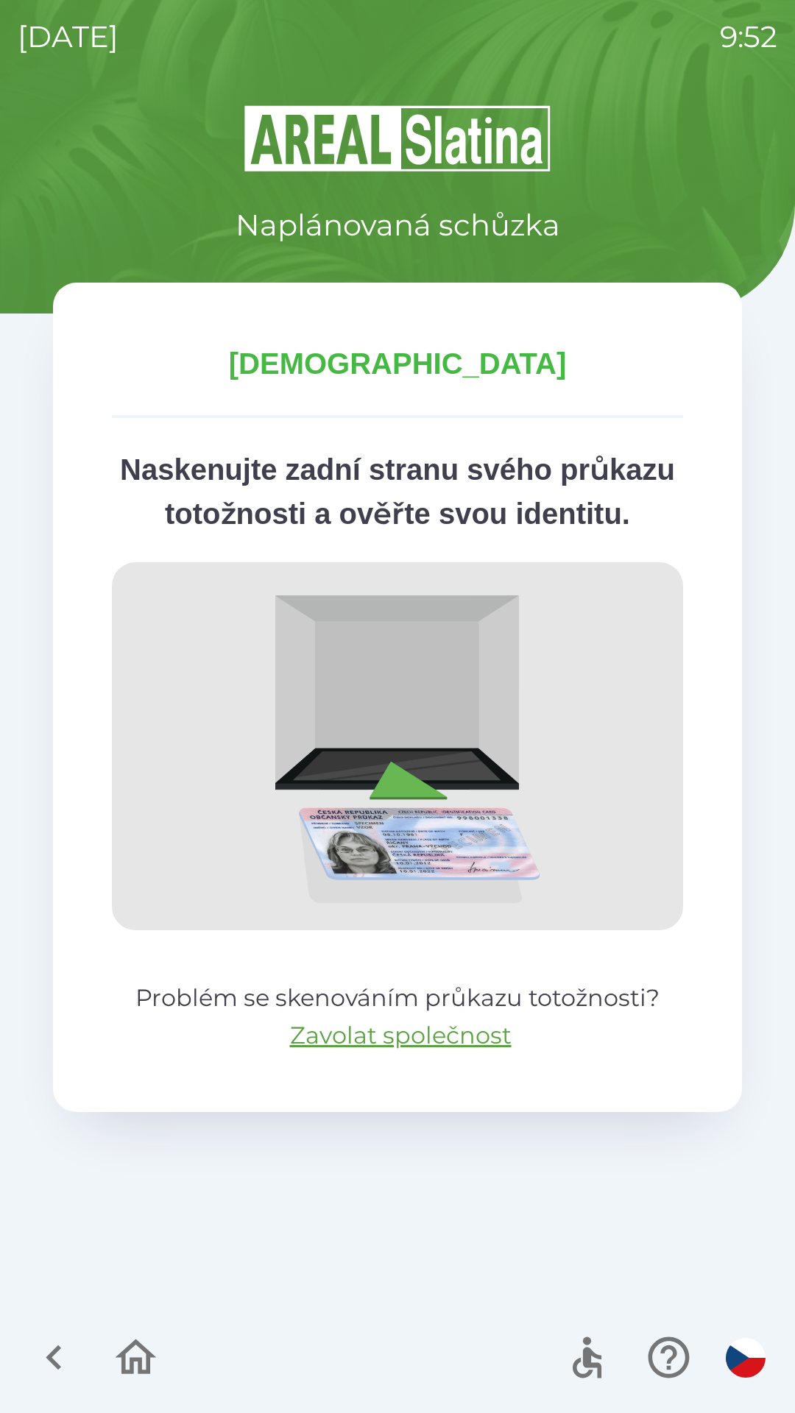
click at [394, 510] on p "Naskenujte zadní stranu svého průkazu totožnosti a ověřte svou identitu." at bounding box center [397, 491] width 571 height 88
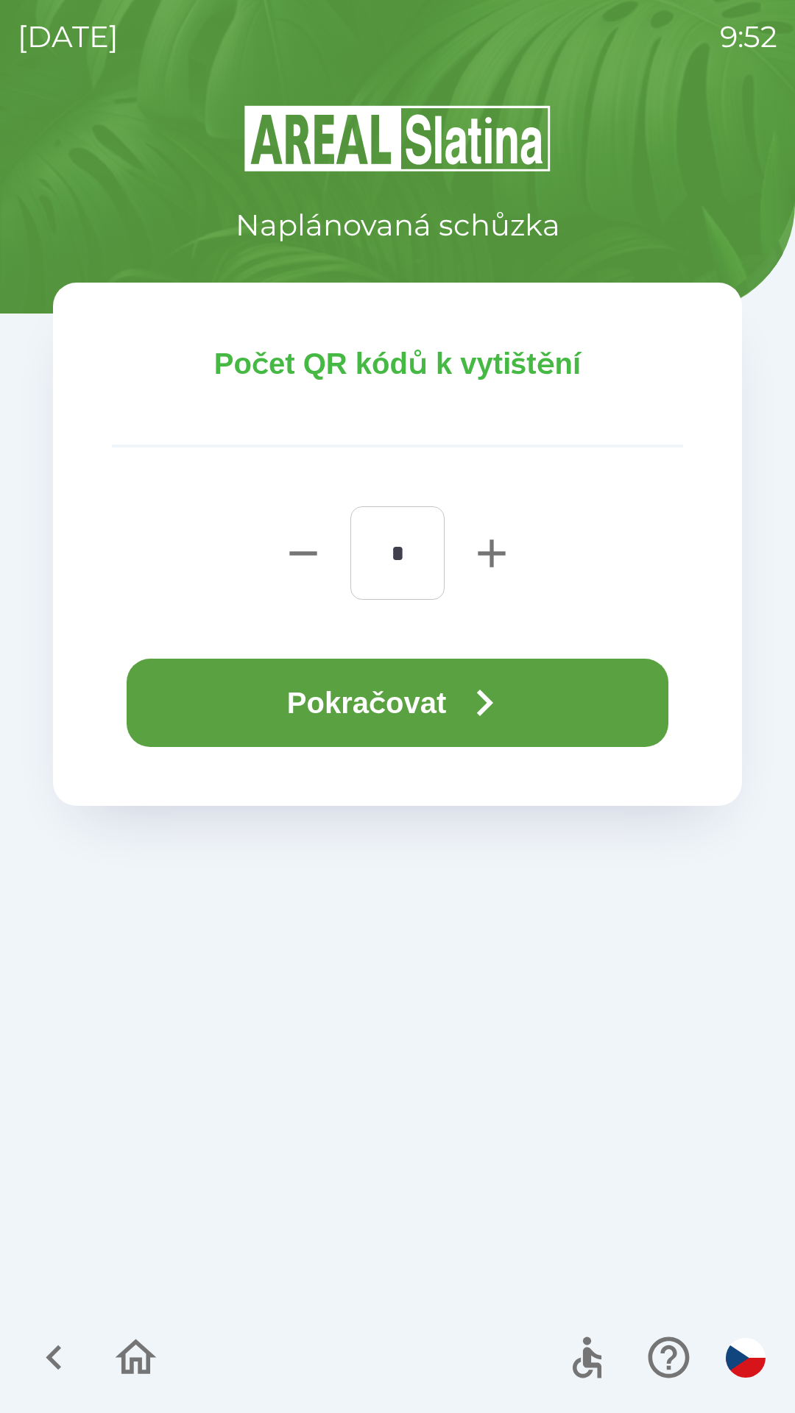
click at [460, 717] on button "Pokračovat" at bounding box center [397, 702] width 541 height 88
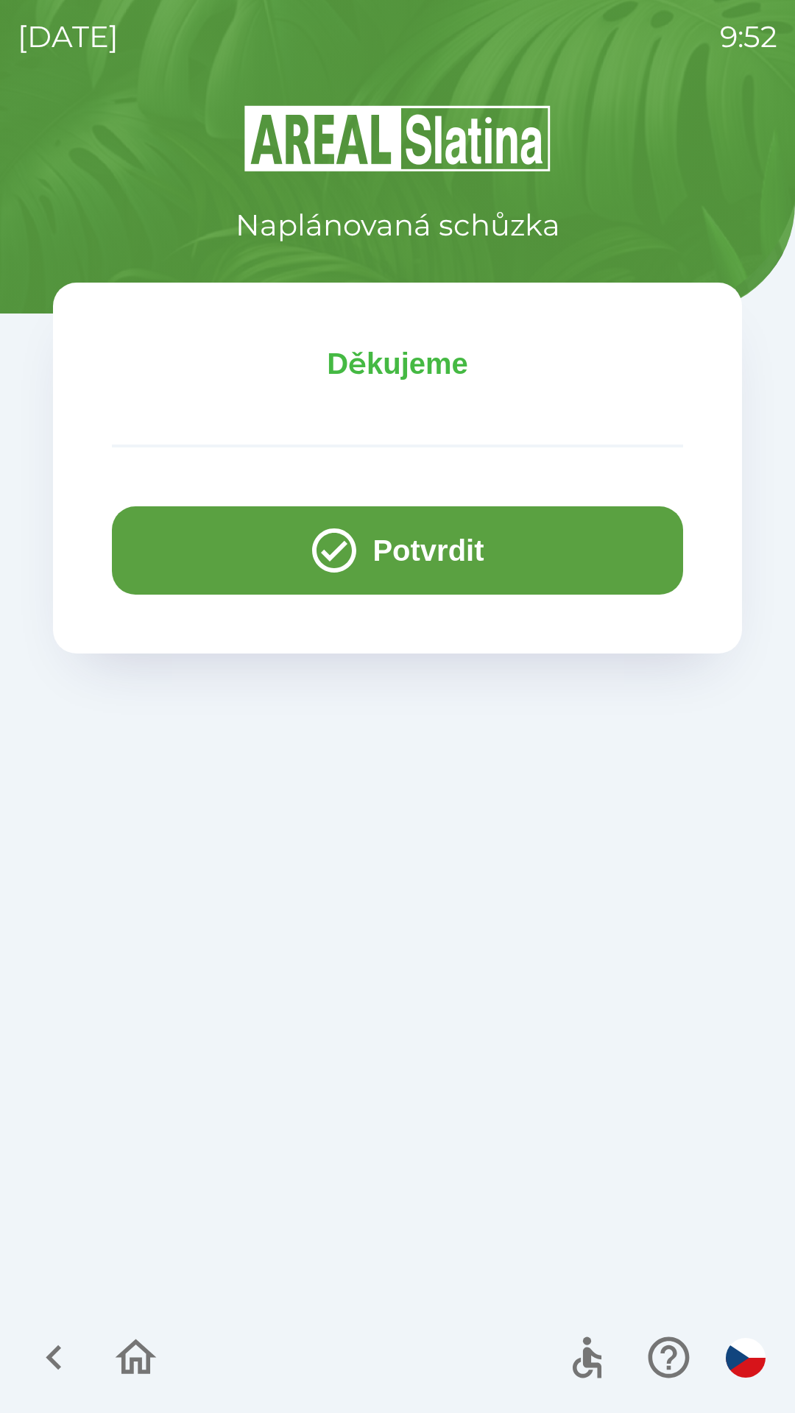
click at [452, 540] on button "Potvrdit" at bounding box center [397, 550] width 571 height 88
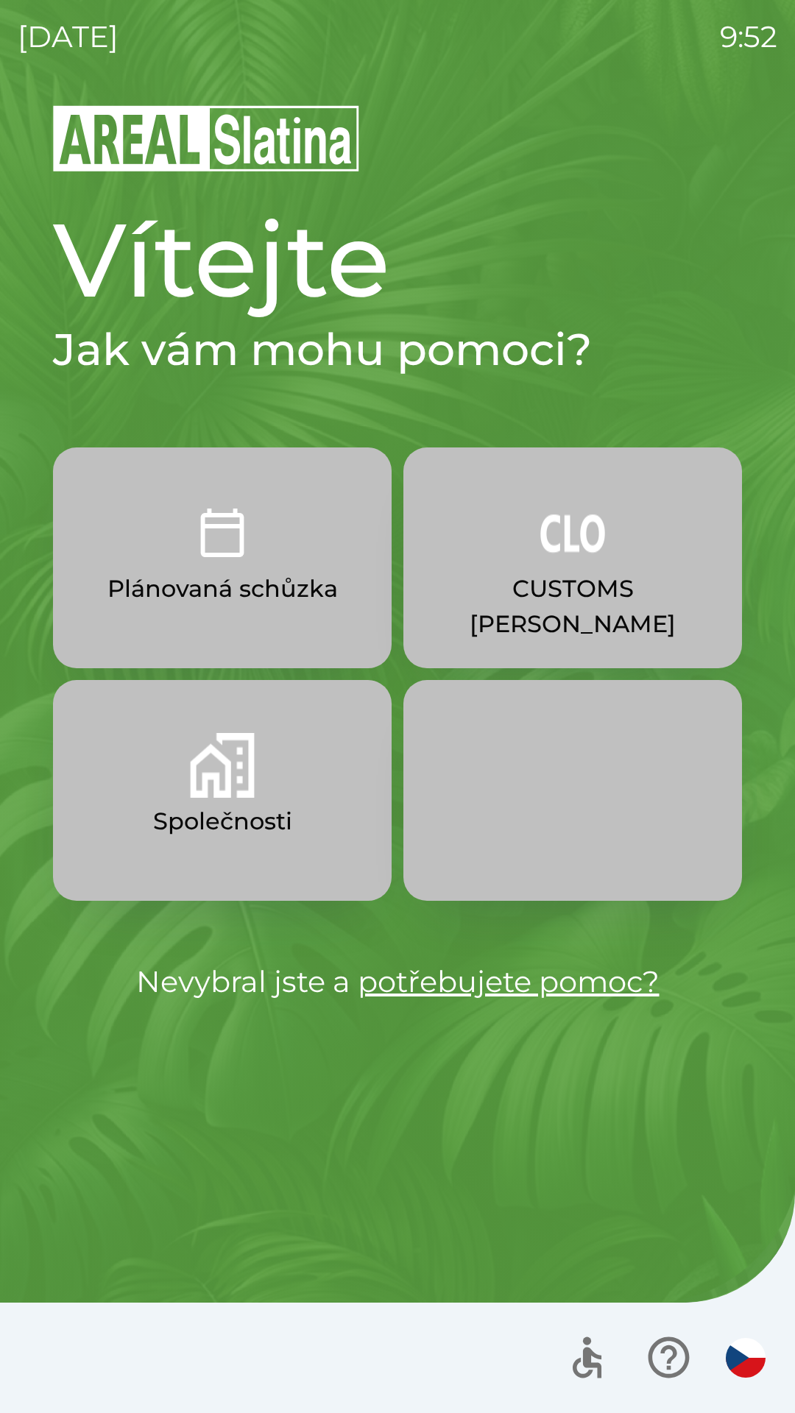
click at [572, 583] on p "CUSTOMS [PERSON_NAME]" at bounding box center [572, 606] width 268 height 71
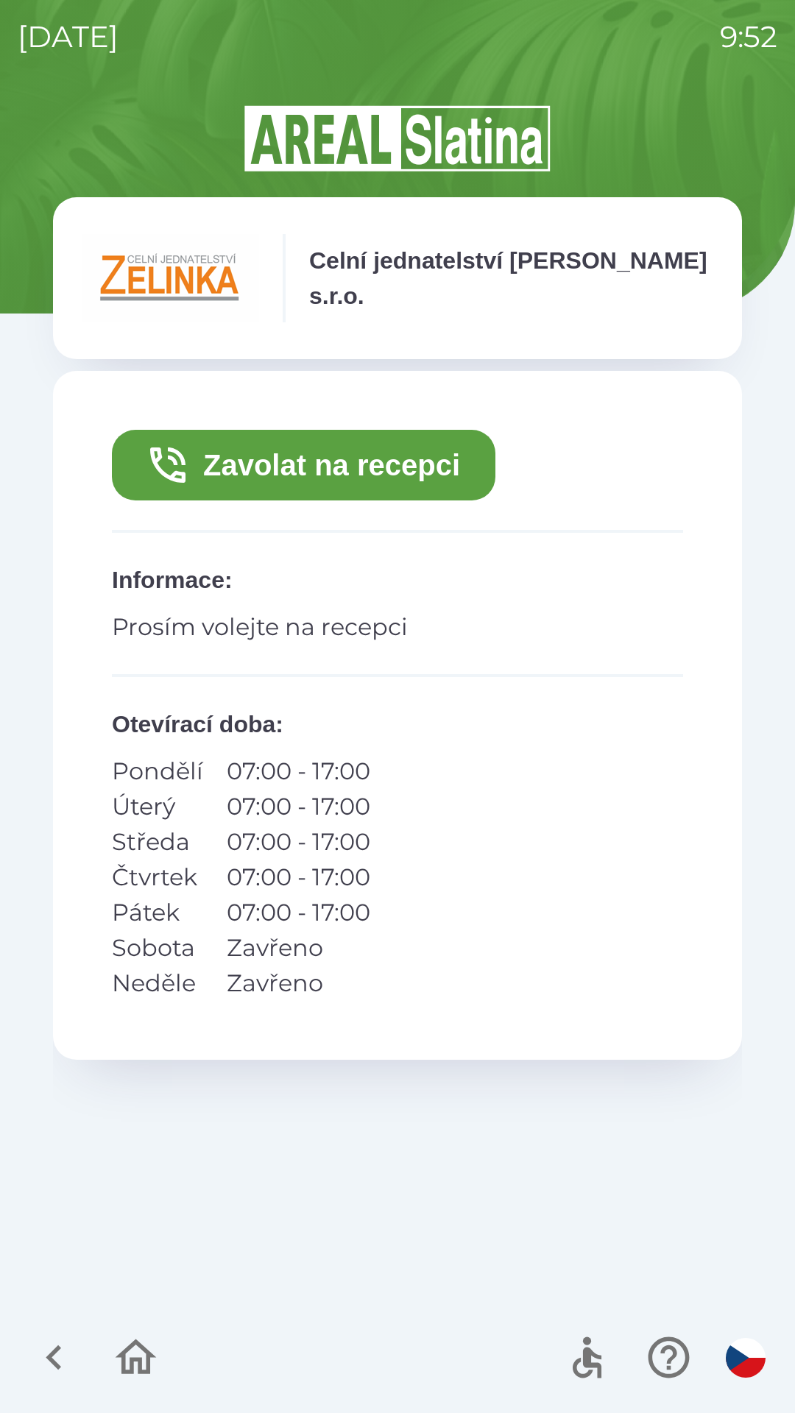
click at [460, 466] on button "Zavolat na recepci" at bounding box center [303, 465] width 383 height 71
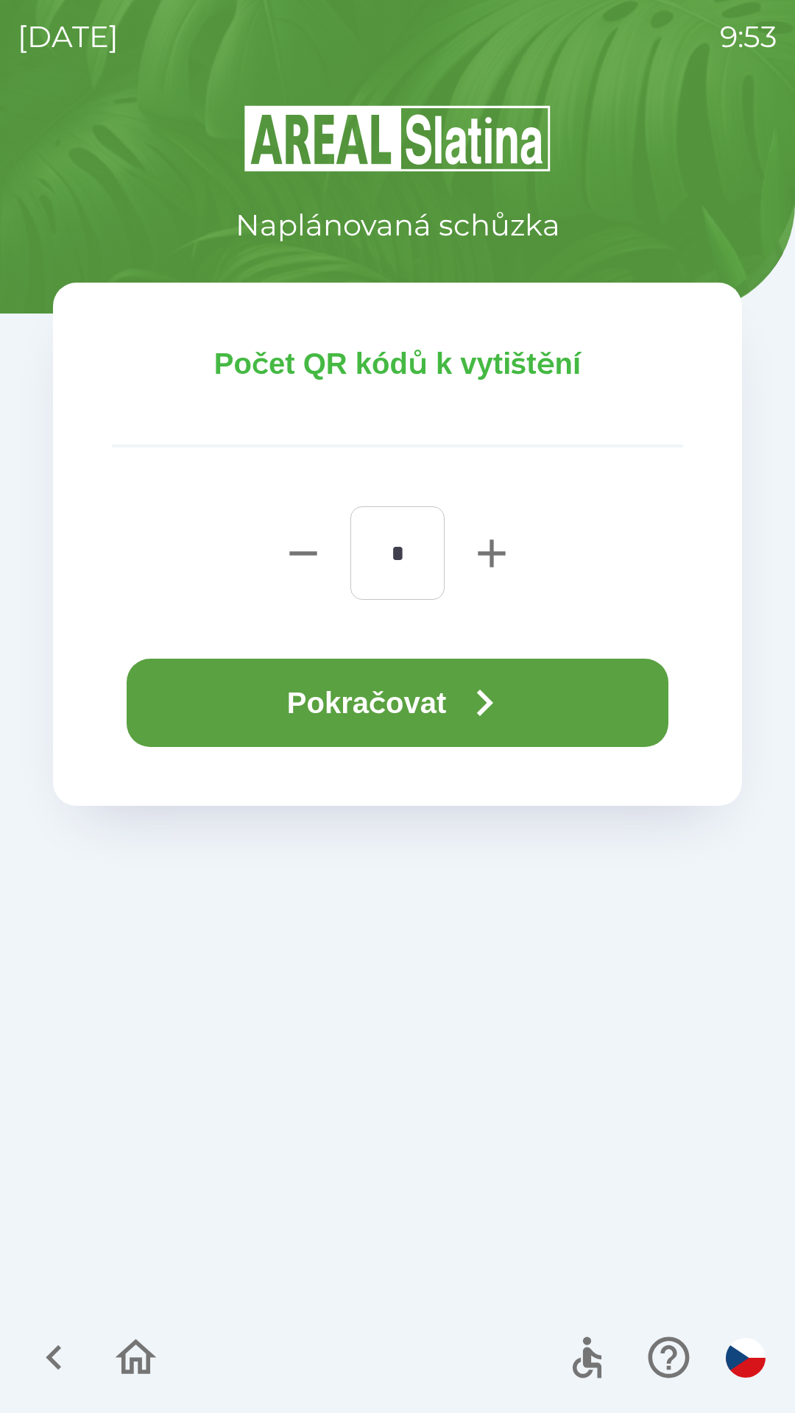
click at [490, 695] on icon "button" at bounding box center [485, 702] width 16 height 26
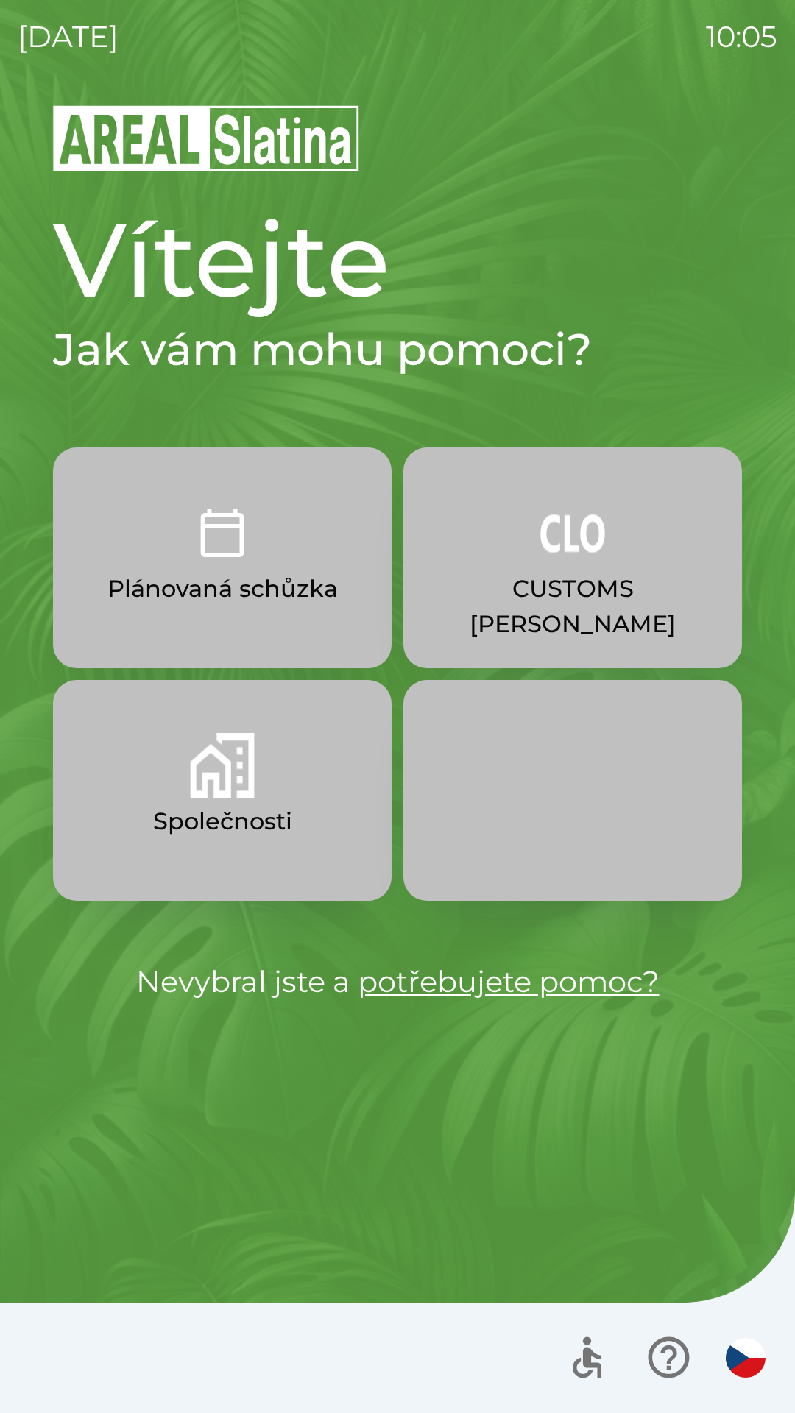
click at [585, 575] on p "CUSTOMS [PERSON_NAME]" at bounding box center [572, 606] width 268 height 71
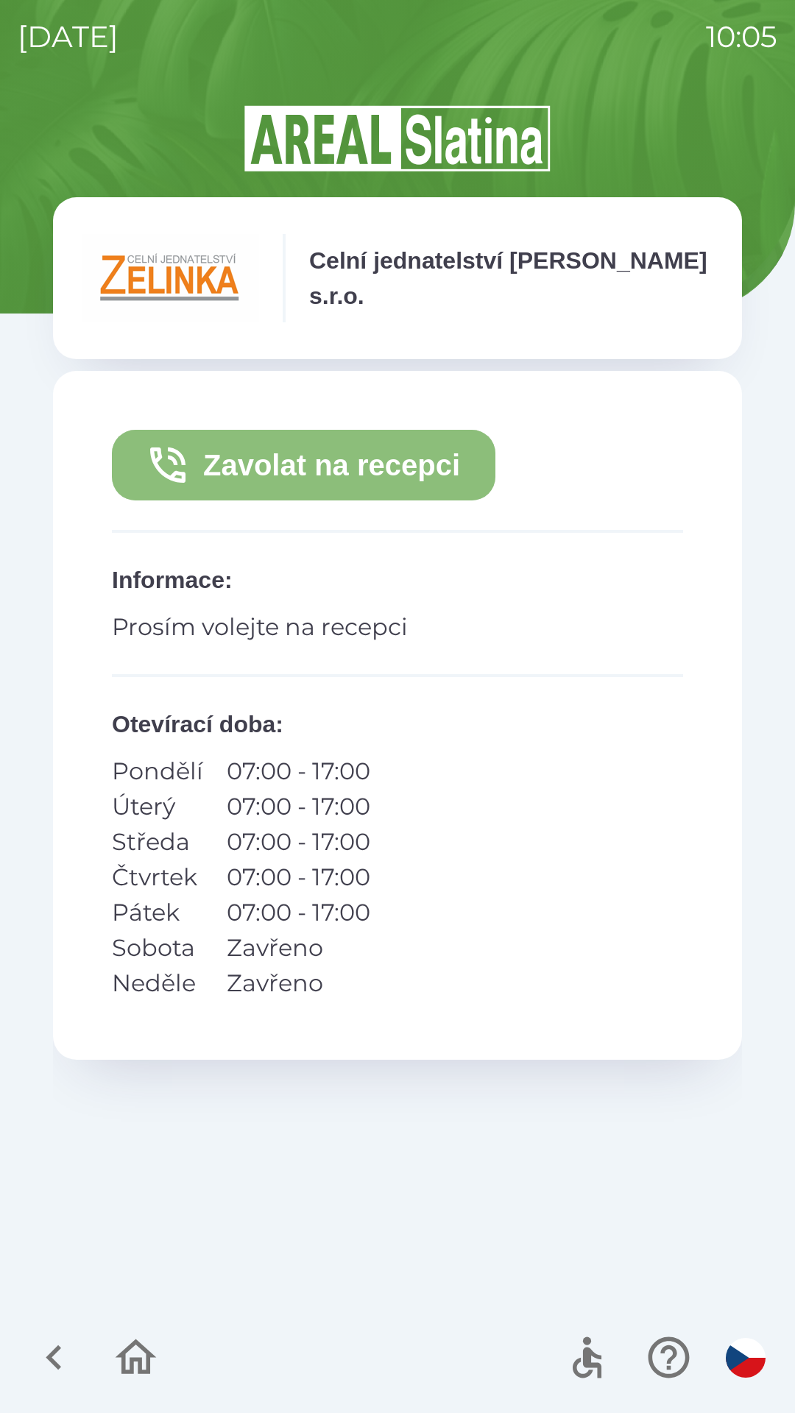
click at [414, 477] on button "Zavolat na recepci" at bounding box center [303, 465] width 383 height 71
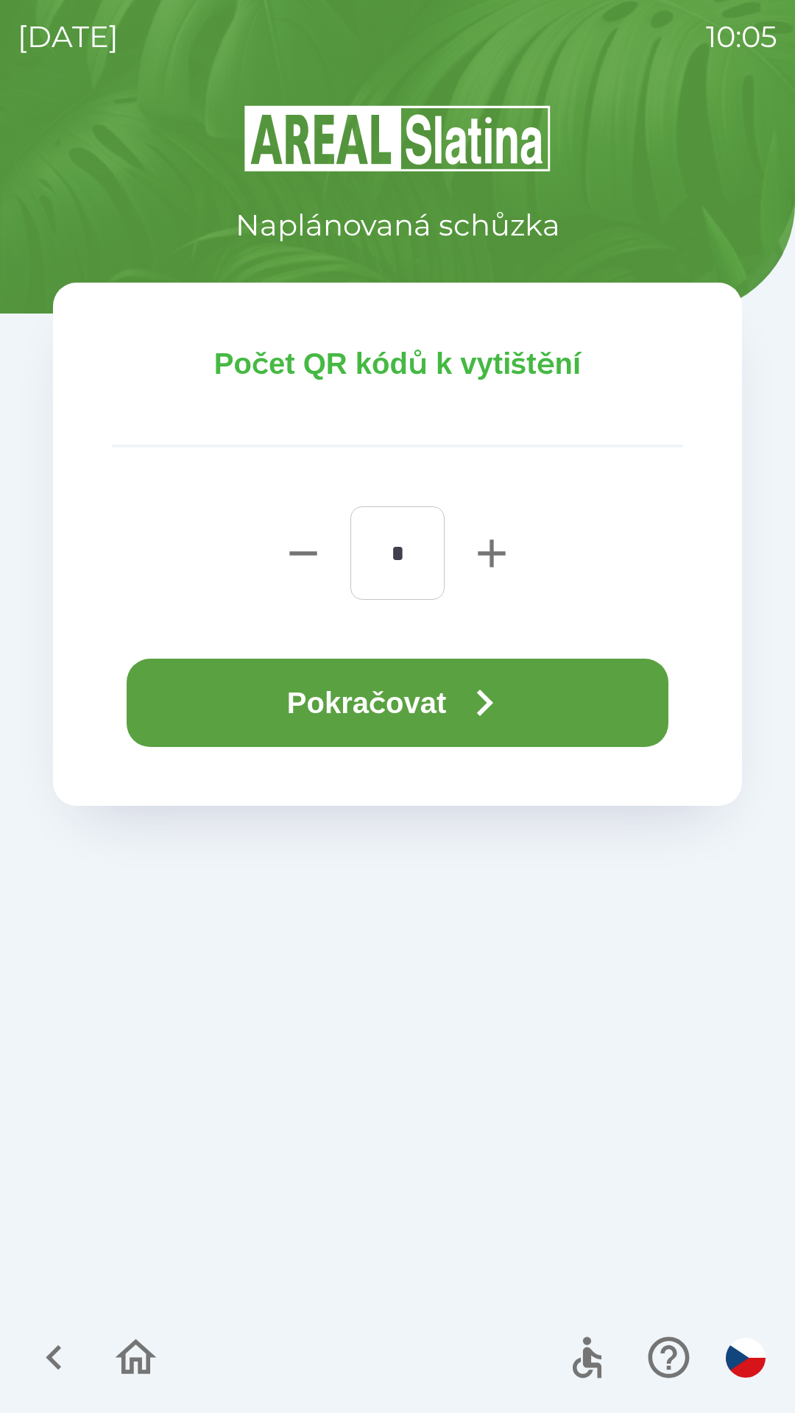
click at [461, 716] on button "Pokračovat" at bounding box center [397, 702] width 541 height 88
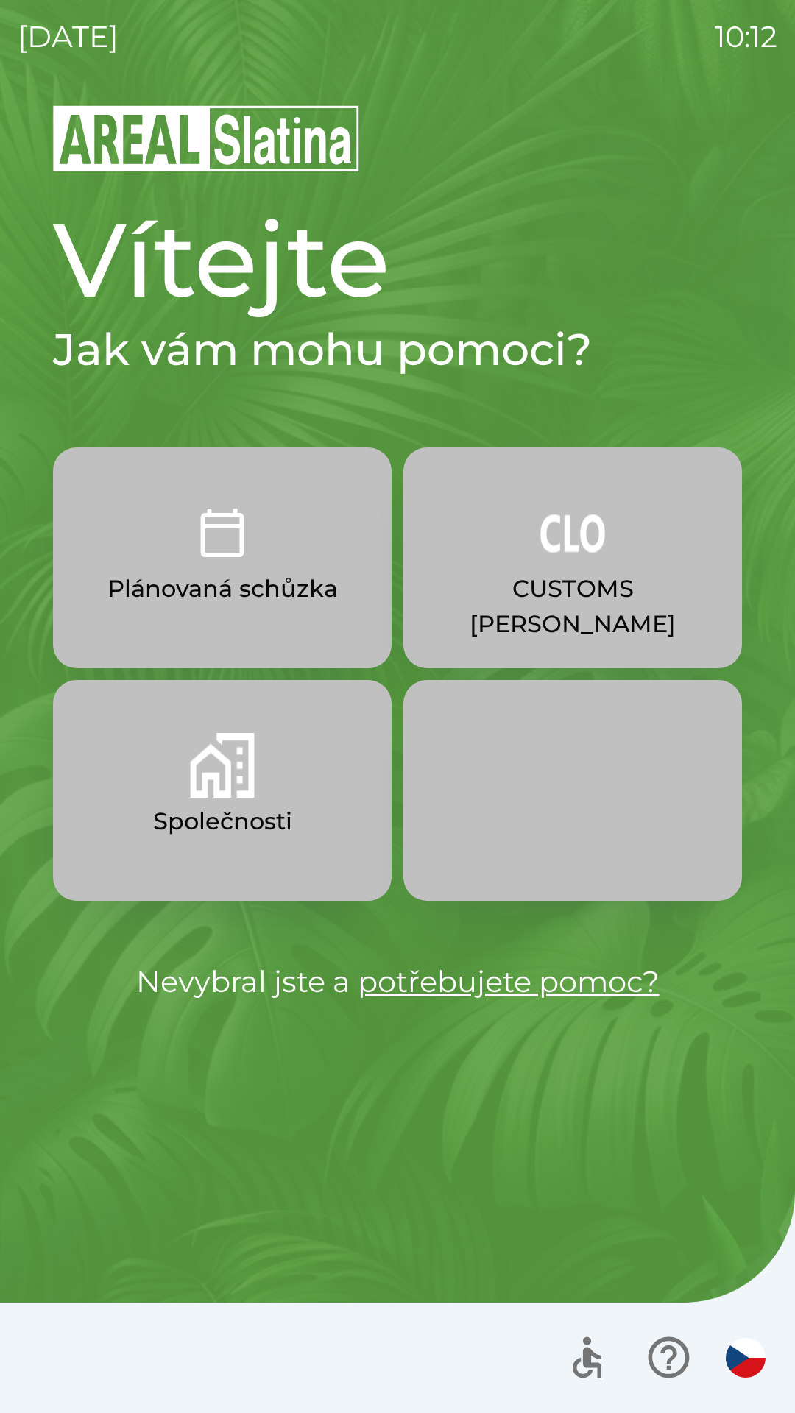
click at [205, 555] on img "button" at bounding box center [222, 532] width 65 height 65
click at [577, 550] on img "button" at bounding box center [572, 532] width 65 height 65
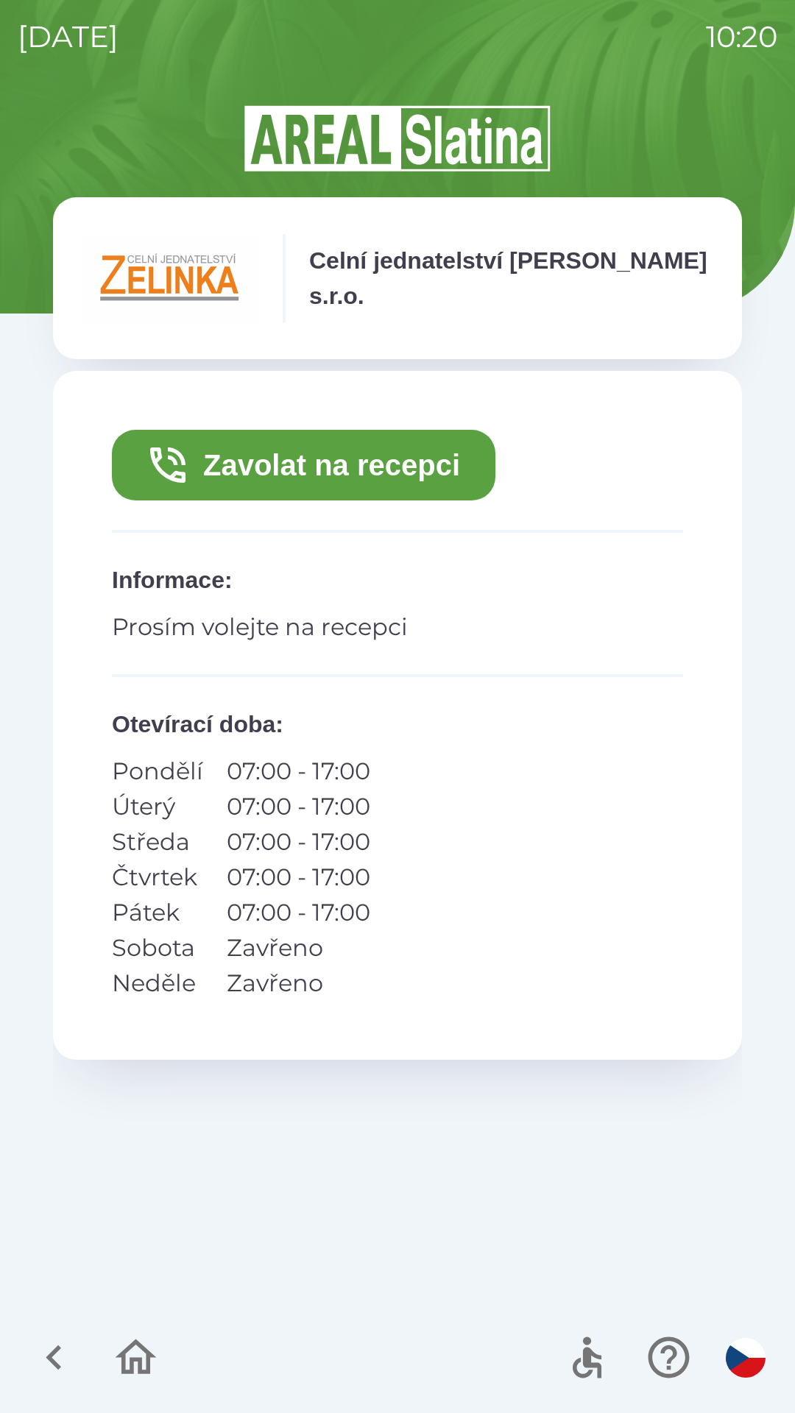
click at [375, 476] on button "Zavolat na recepci" at bounding box center [303, 465] width 383 height 71
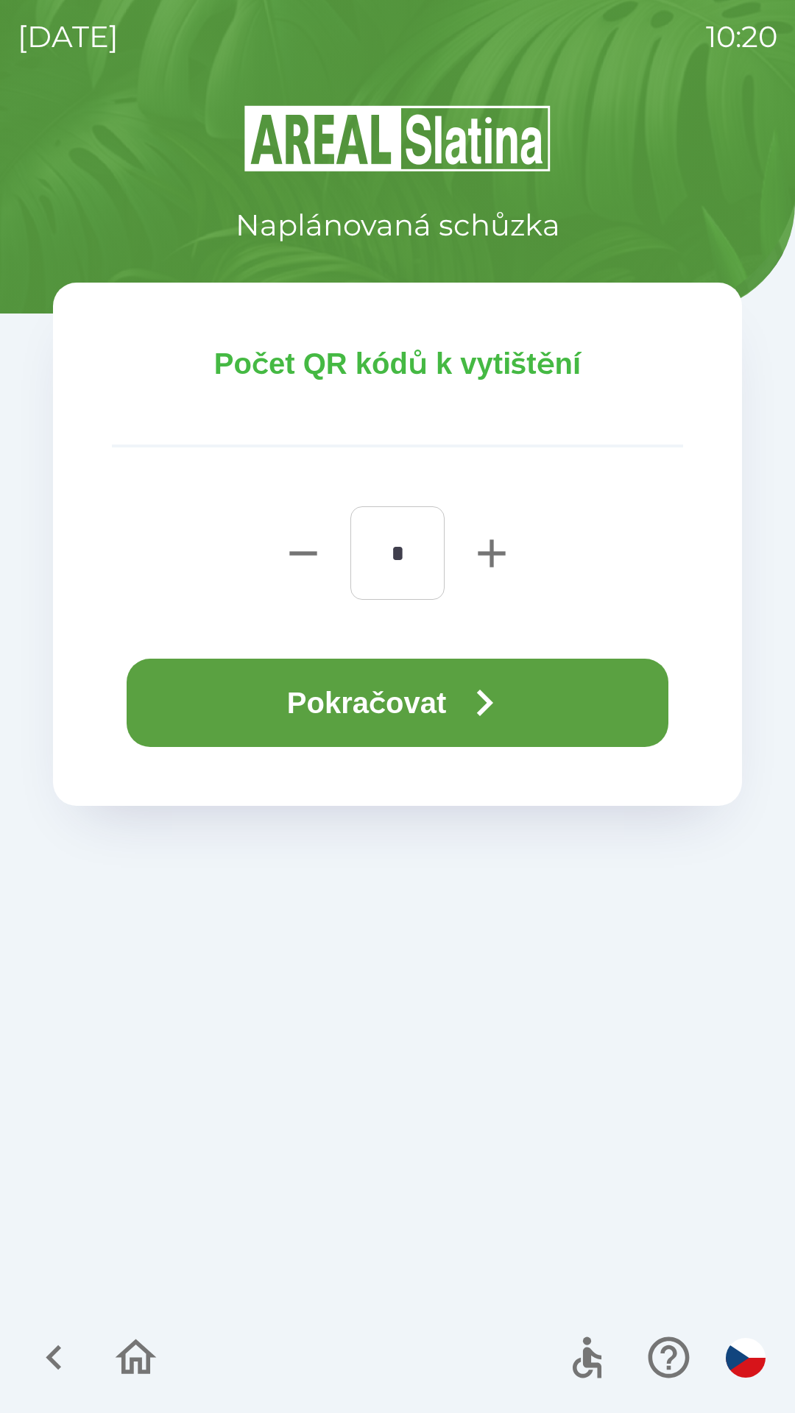
click at [493, 695] on icon "button" at bounding box center [484, 702] width 53 height 53
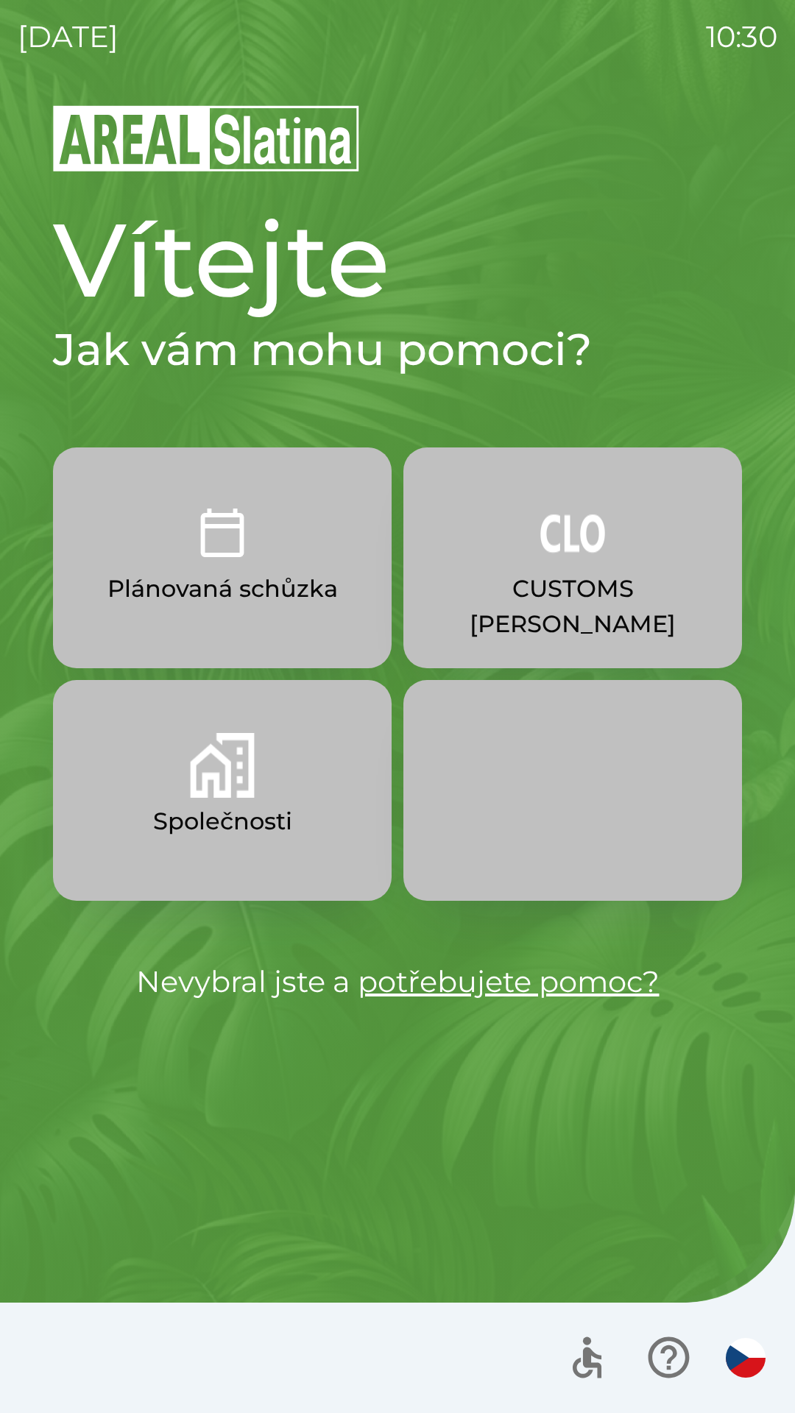
click at [522, 572] on p "CUSTOMS [PERSON_NAME]" at bounding box center [572, 606] width 268 height 71
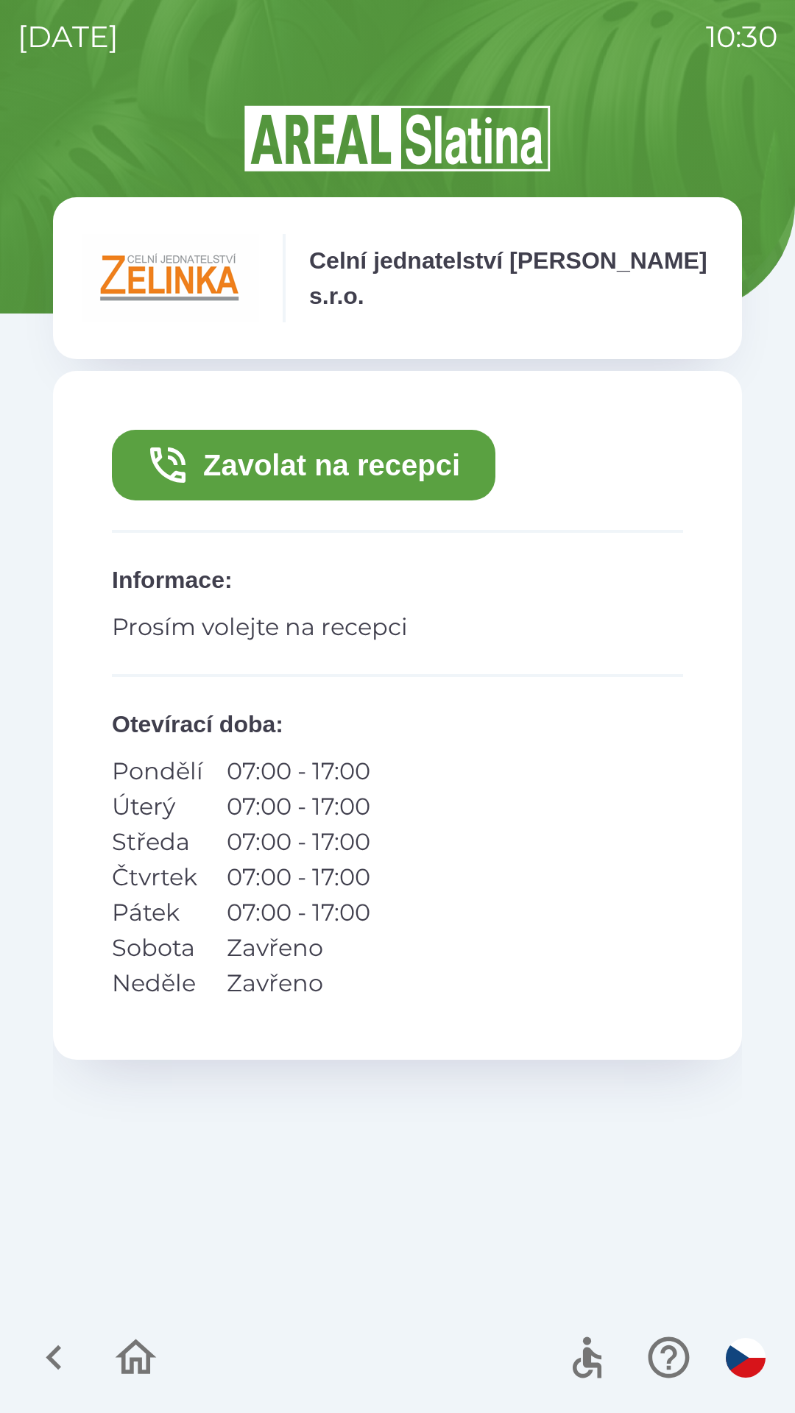
click at [398, 475] on button "Zavolat na recepci" at bounding box center [303, 465] width 383 height 71
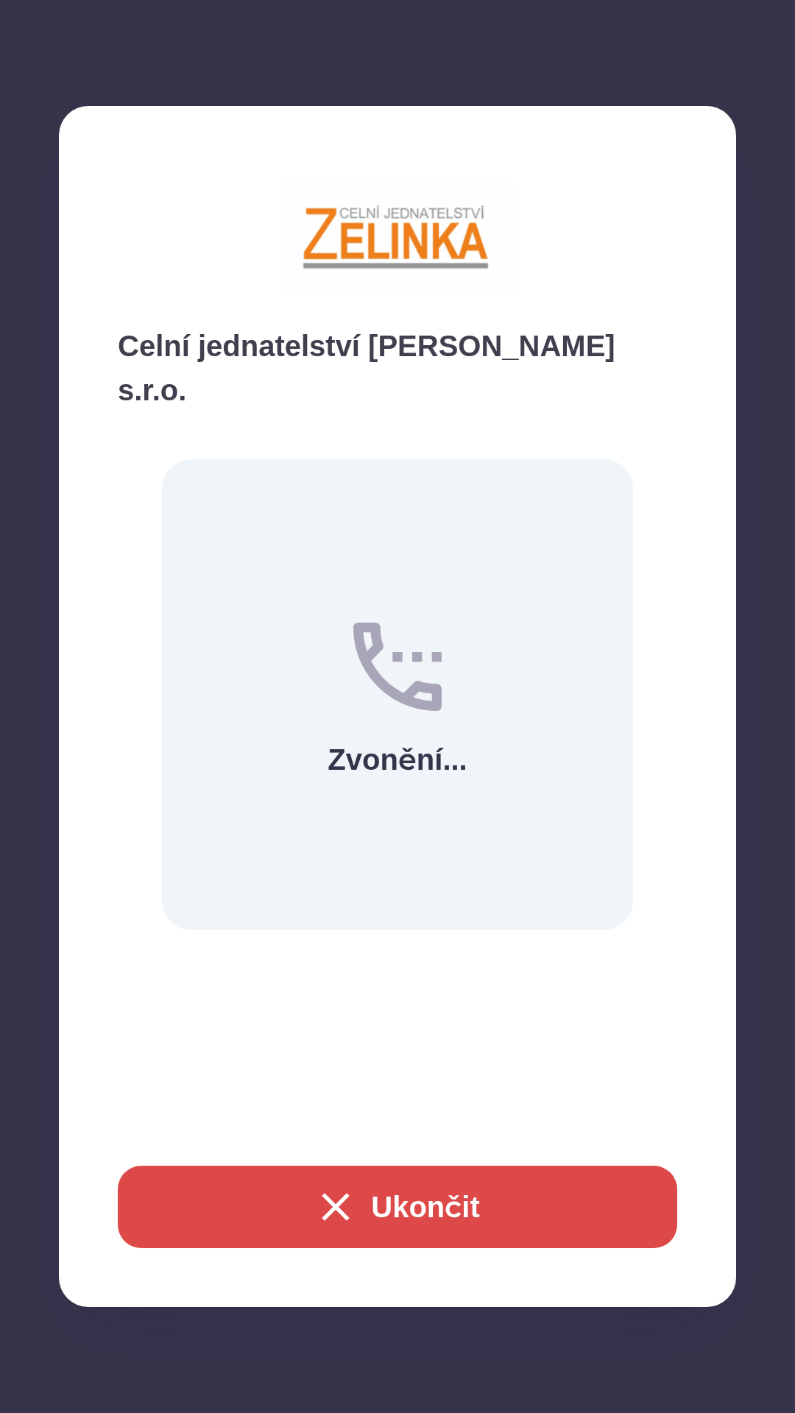
click at [420, 1215] on button "Ukončit" at bounding box center [397, 1206] width 559 height 82
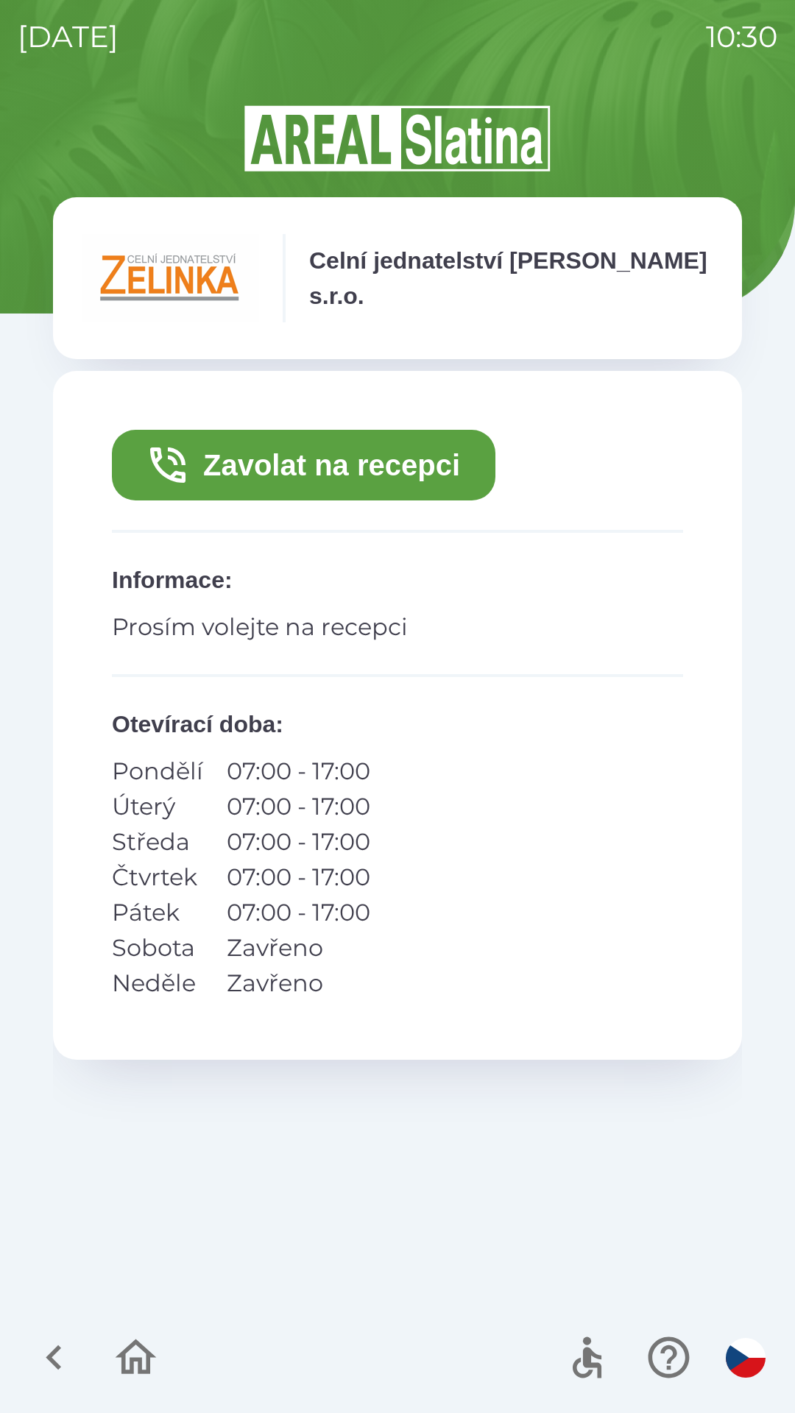
click at [135, 1354] on icon "button" at bounding box center [135, 1356] width 49 height 49
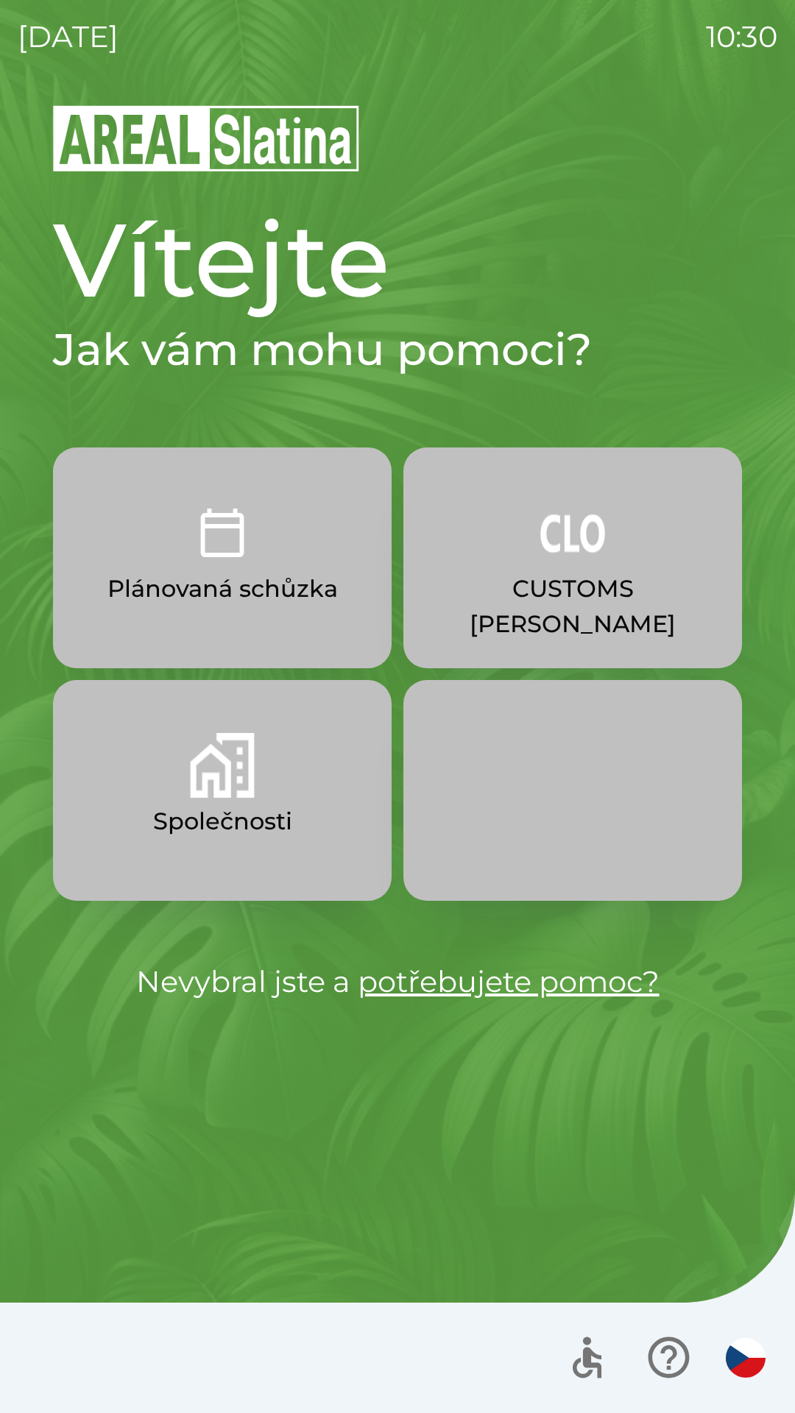
click at [595, 589] on p "CUSTOMS [PERSON_NAME]" at bounding box center [572, 606] width 268 height 71
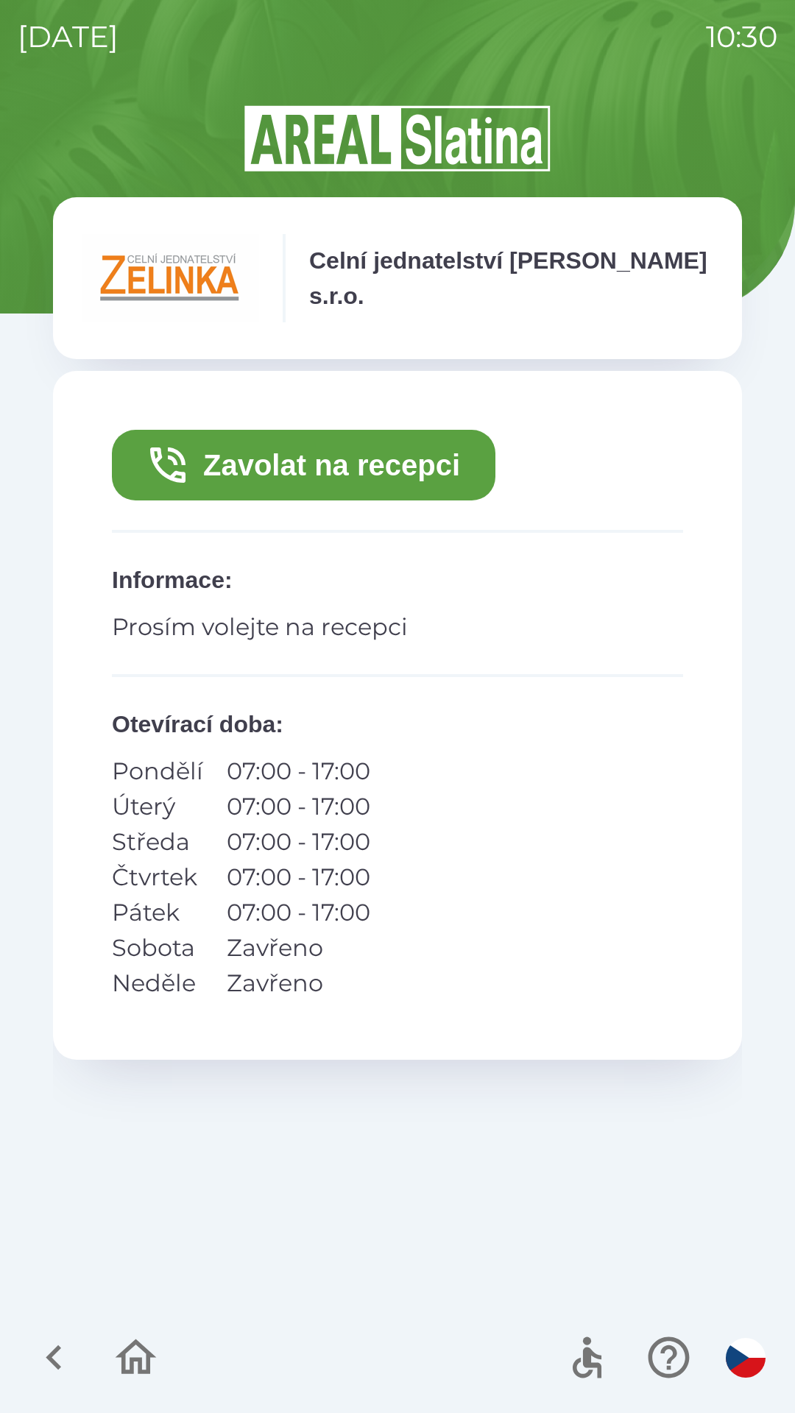
click at [438, 470] on button "Zavolat na recepci" at bounding box center [303, 465] width 383 height 71
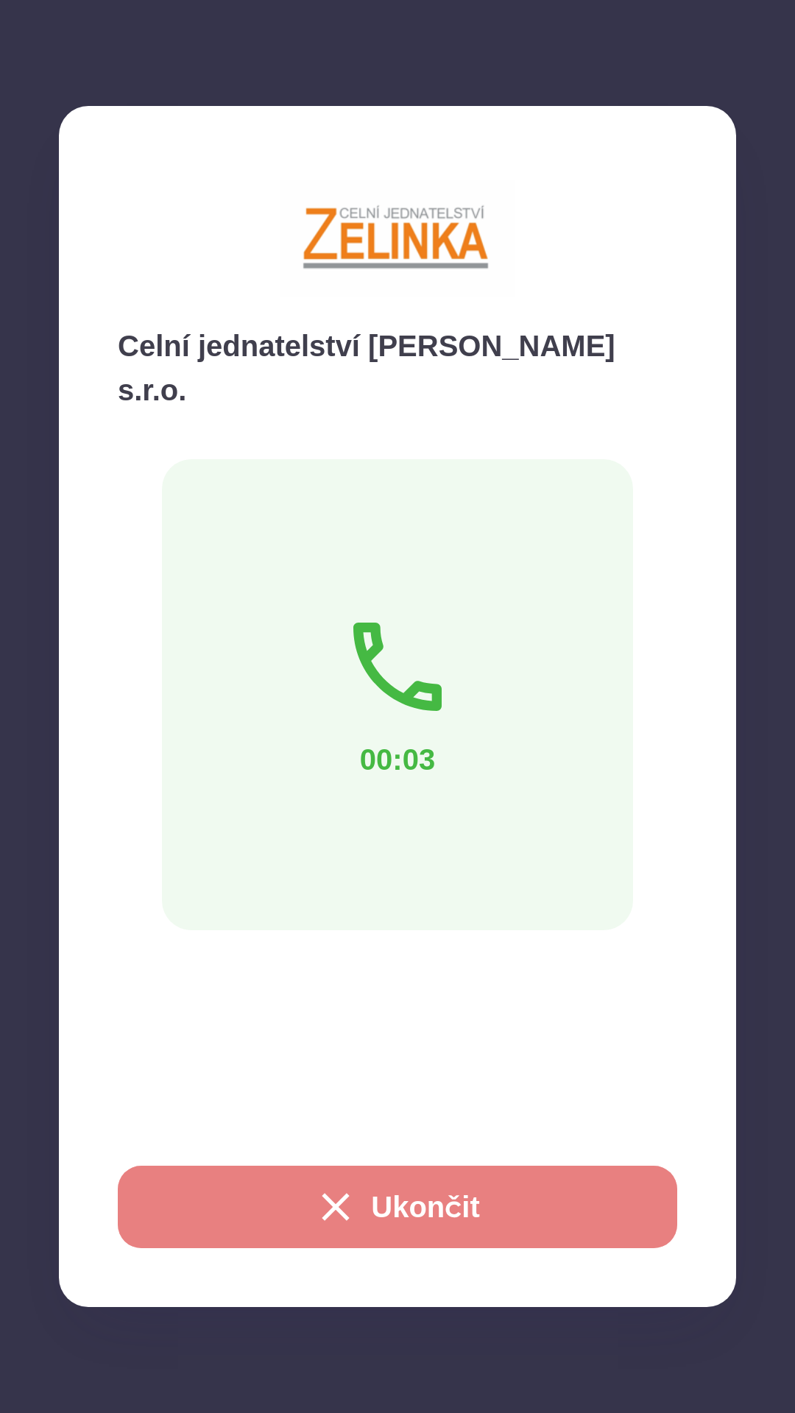
click at [419, 1226] on button "Ukončit" at bounding box center [397, 1206] width 559 height 82
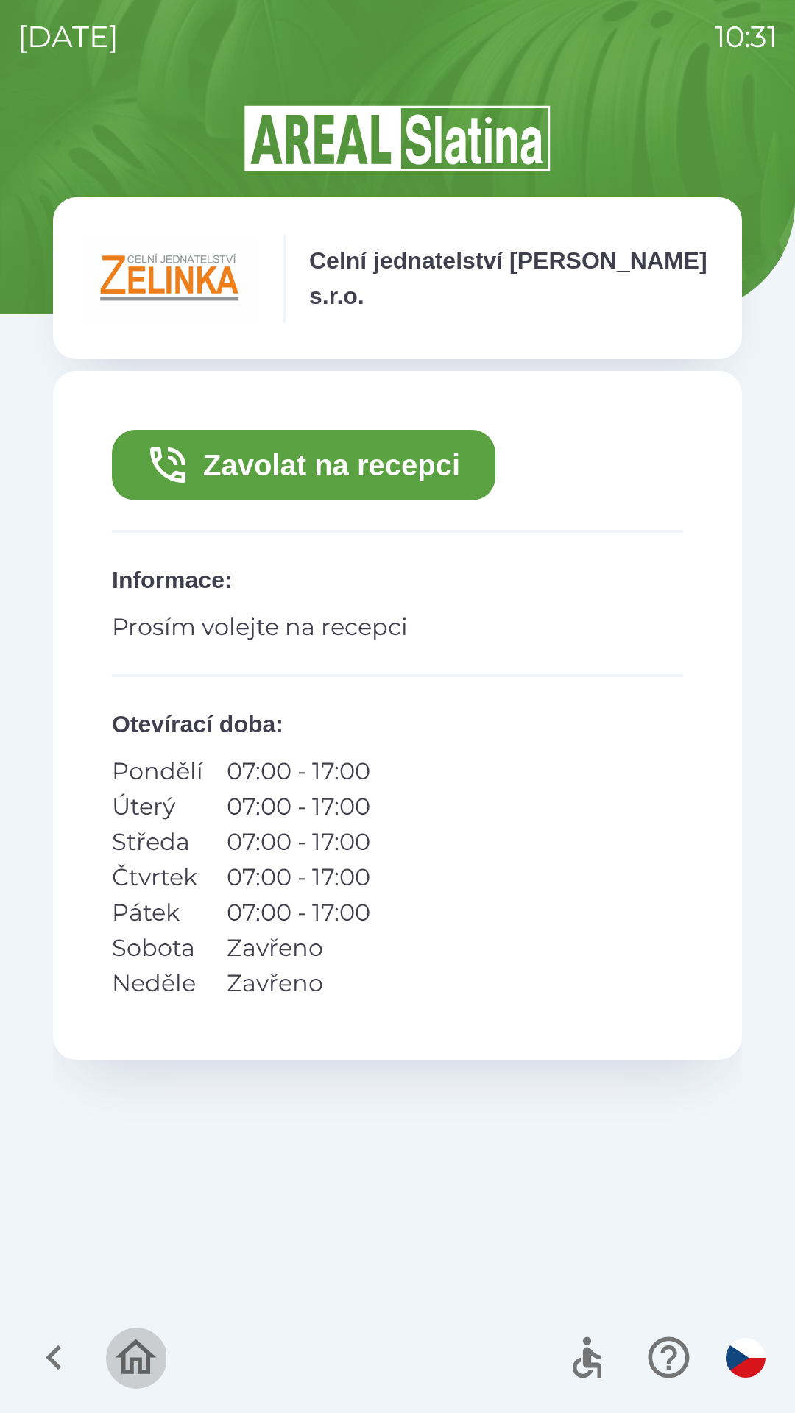
click at [119, 1353] on icon "button" at bounding box center [135, 1356] width 49 height 49
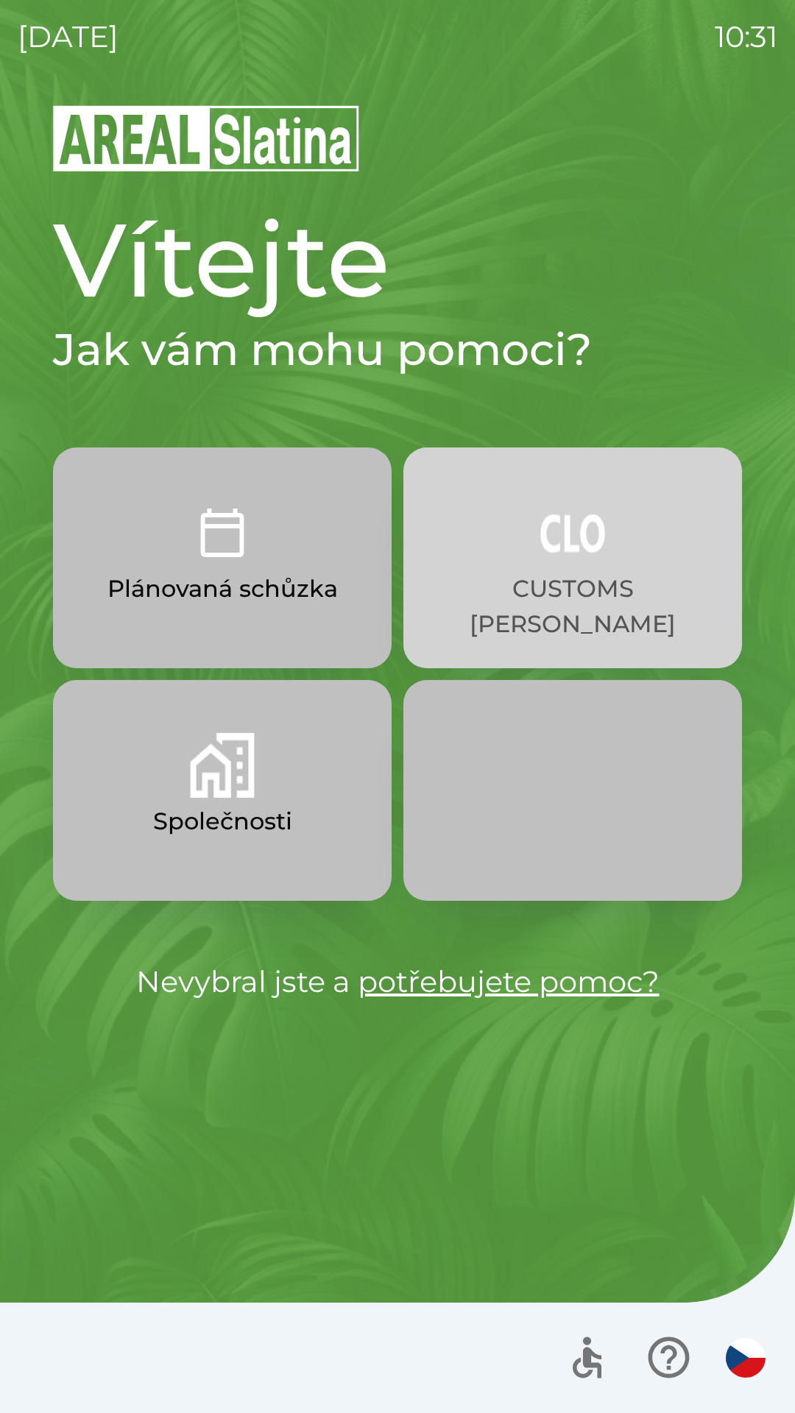
click at [583, 571] on p "CUSTOMS [PERSON_NAME]" at bounding box center [572, 606] width 268 height 71
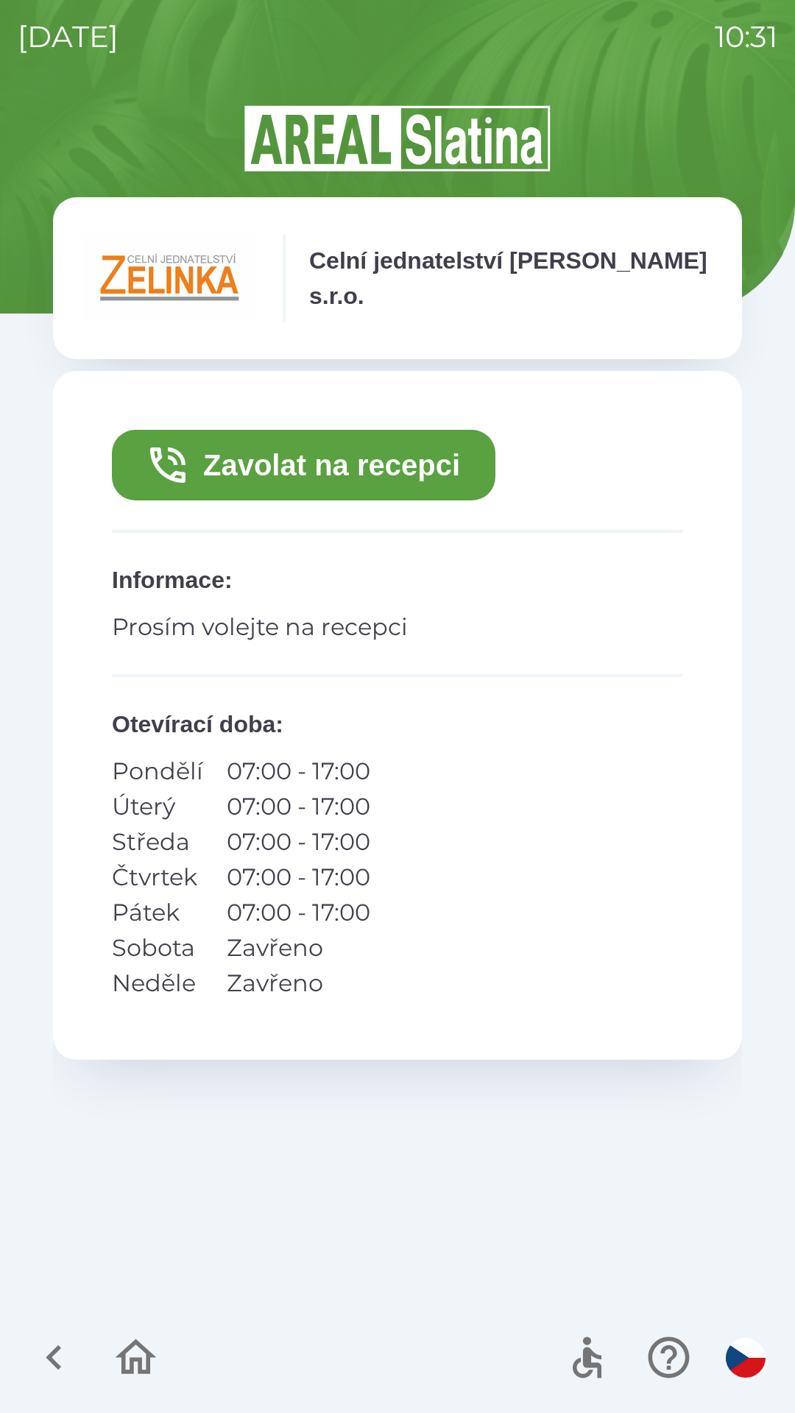
click at [402, 460] on button "Zavolat na recepci" at bounding box center [303, 465] width 383 height 71
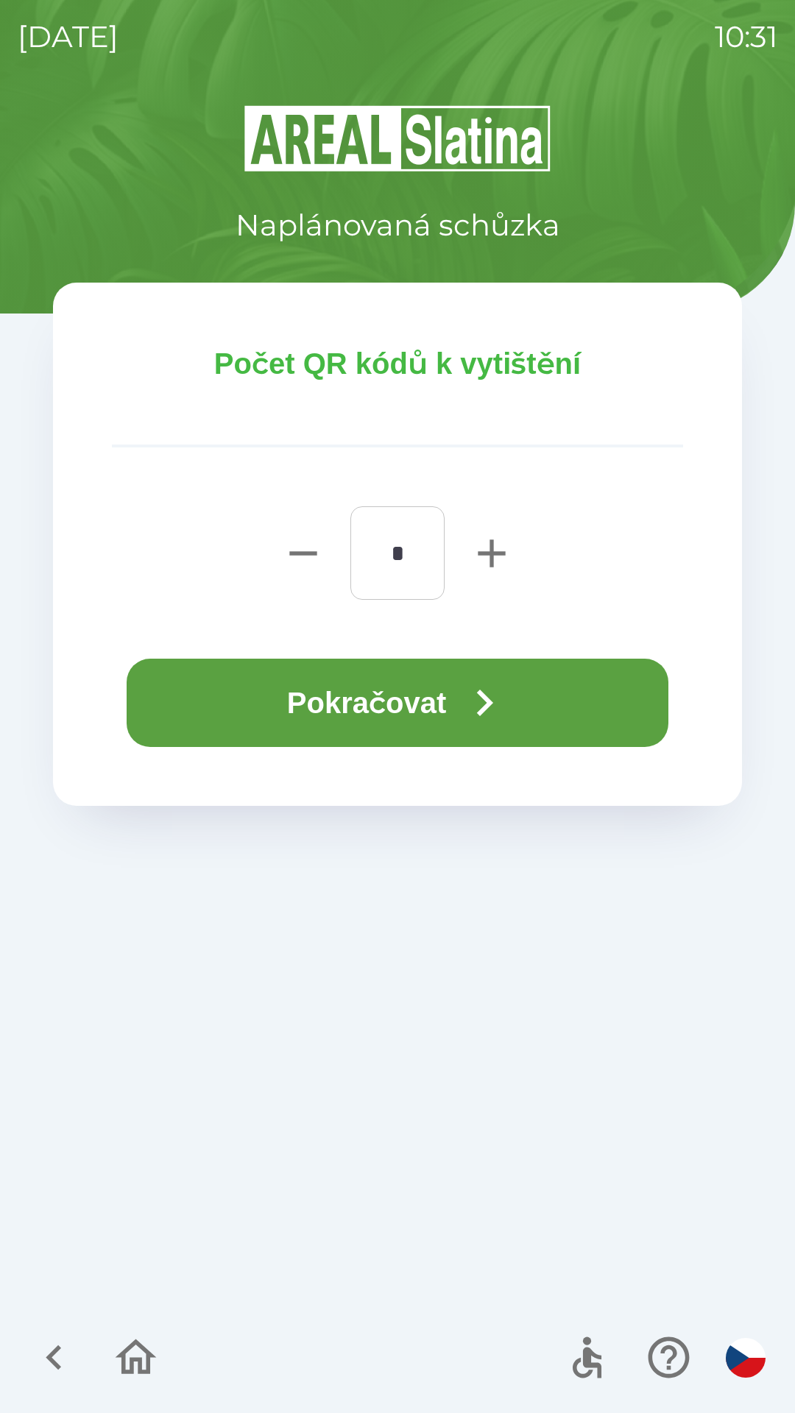
click at [461, 717] on button "Pokračovat" at bounding box center [397, 702] width 541 height 88
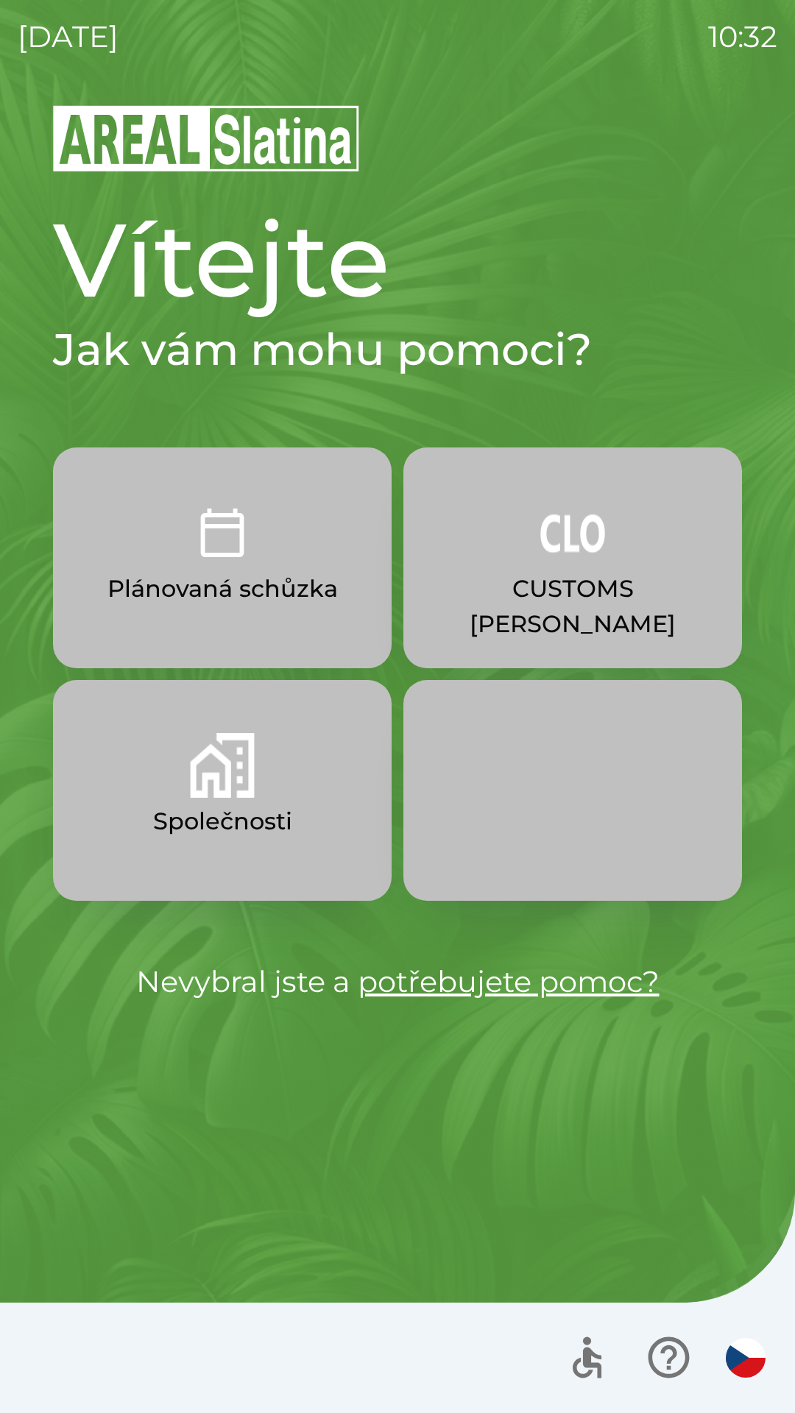
click at [239, 763] on img "button" at bounding box center [222, 765] width 65 height 65
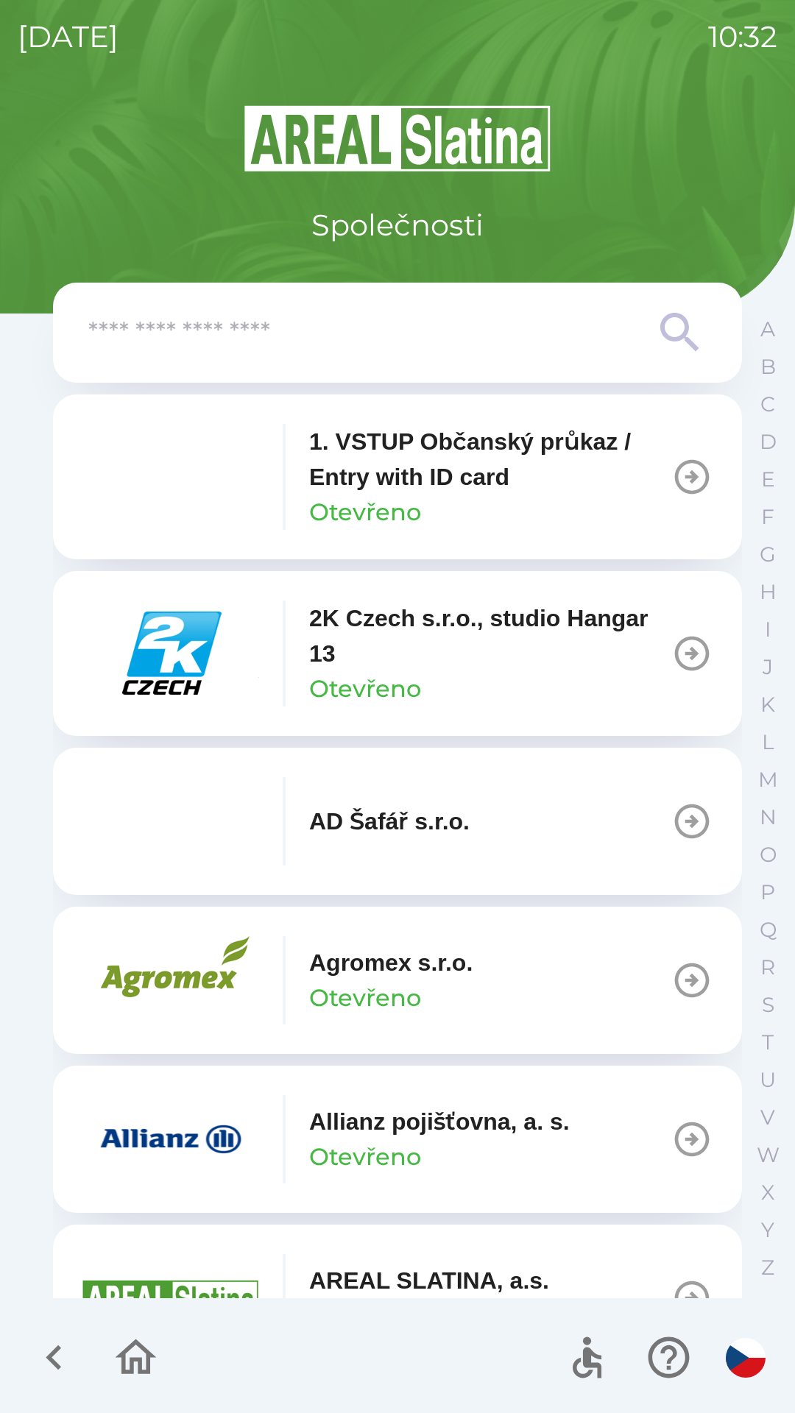
click at [449, 1129] on p "Allianz pojišťovna, a. s." at bounding box center [439, 1121] width 260 height 35
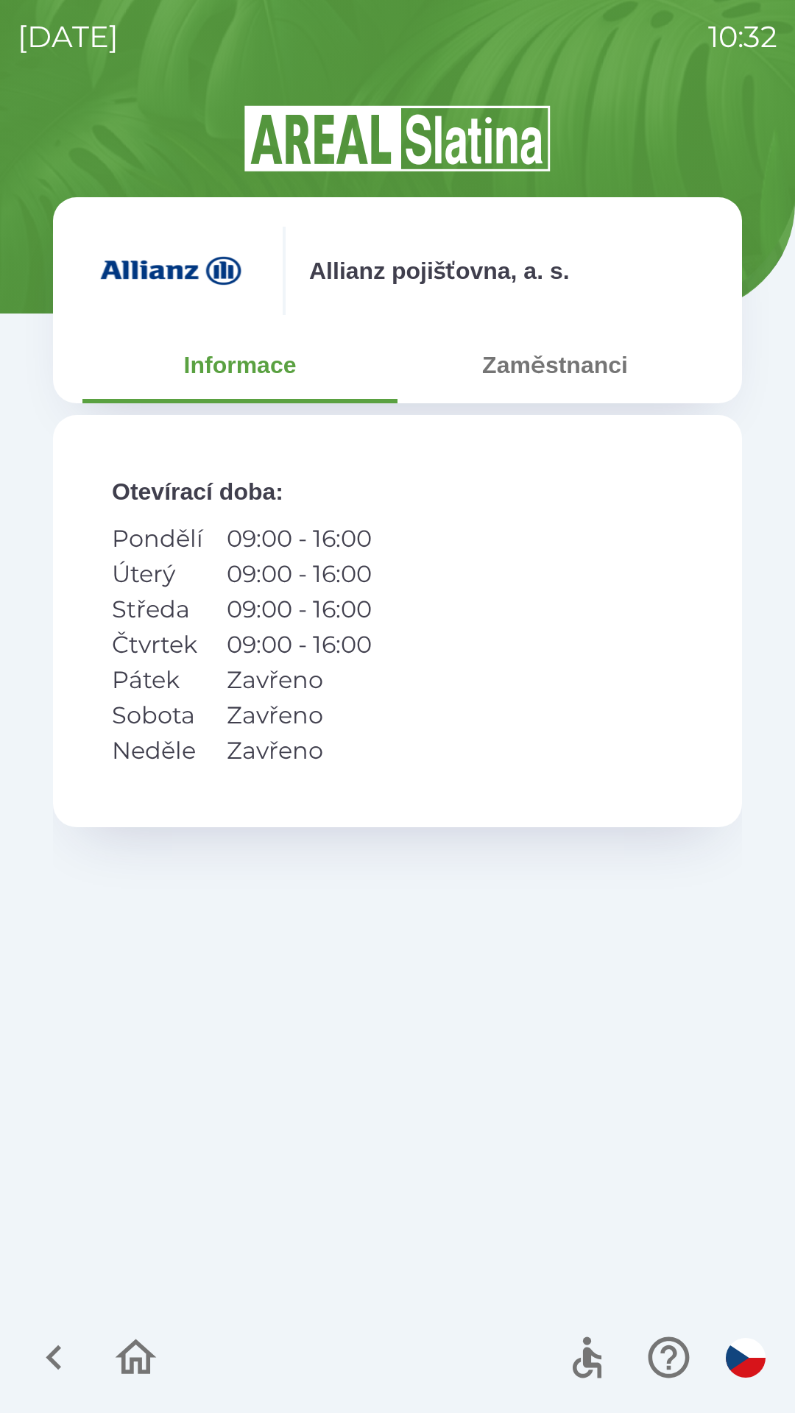
click at [582, 374] on button "Zaměstnanci" at bounding box center [554, 364] width 315 height 53
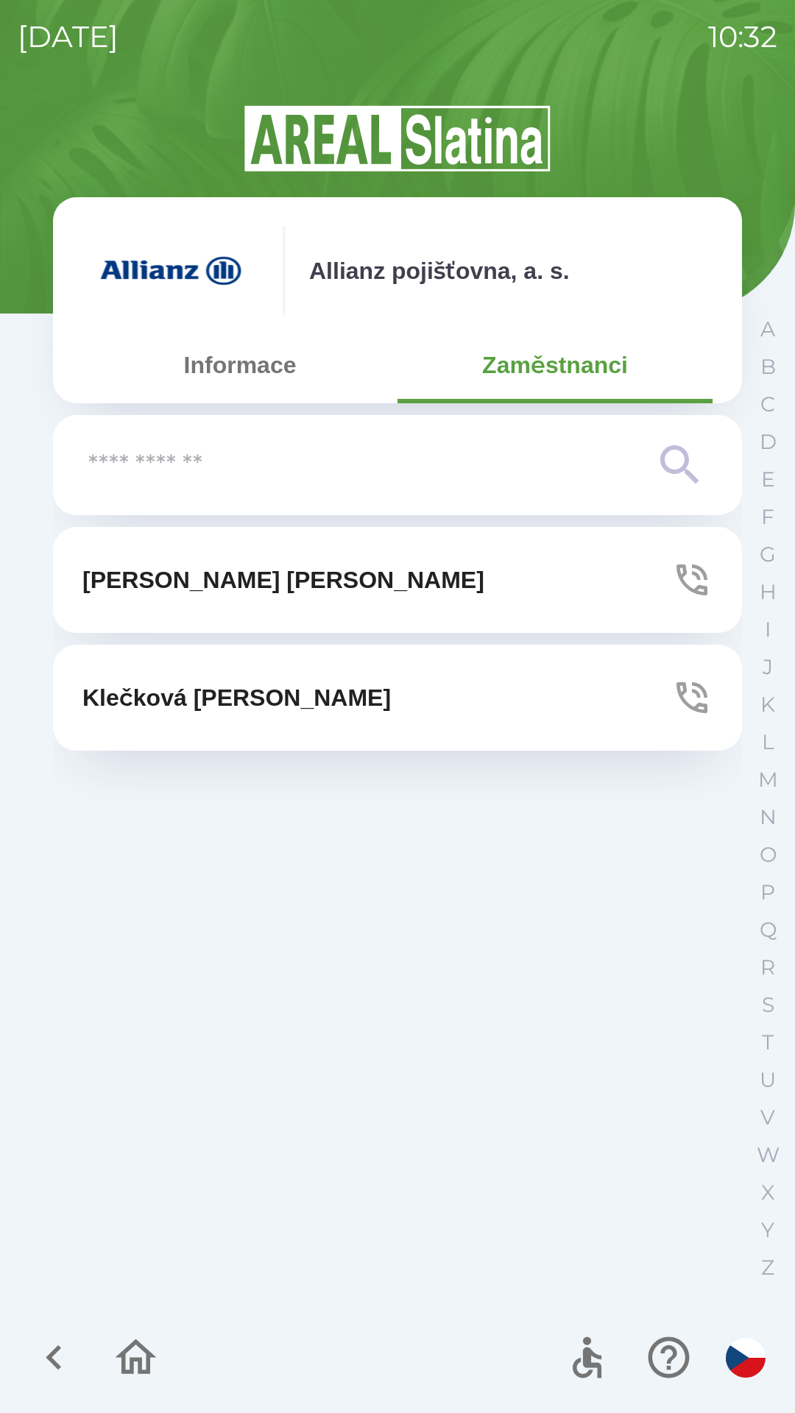
click at [283, 574] on button "[PERSON_NAME]" at bounding box center [397, 580] width 689 height 106
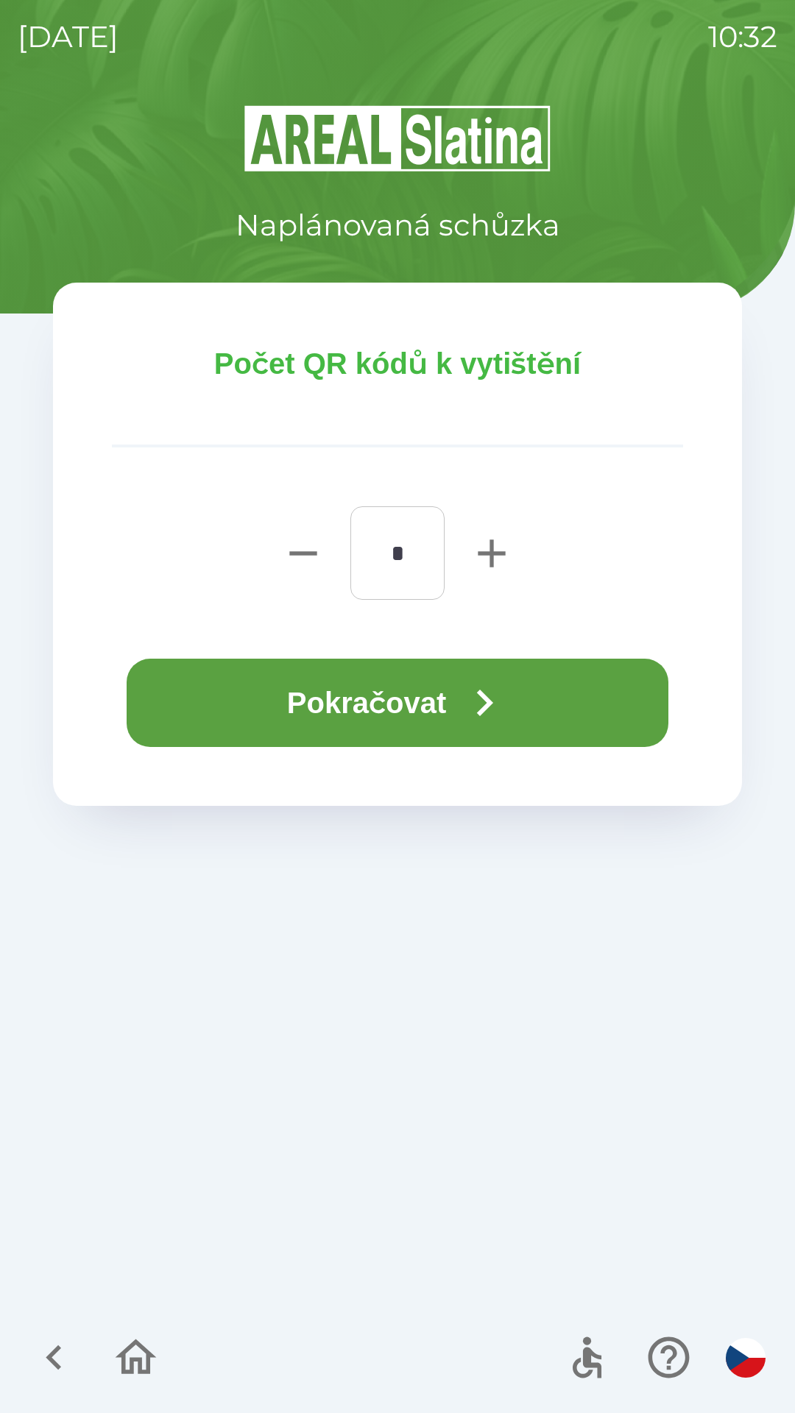
click at [459, 708] on button "Pokračovat" at bounding box center [397, 702] width 541 height 88
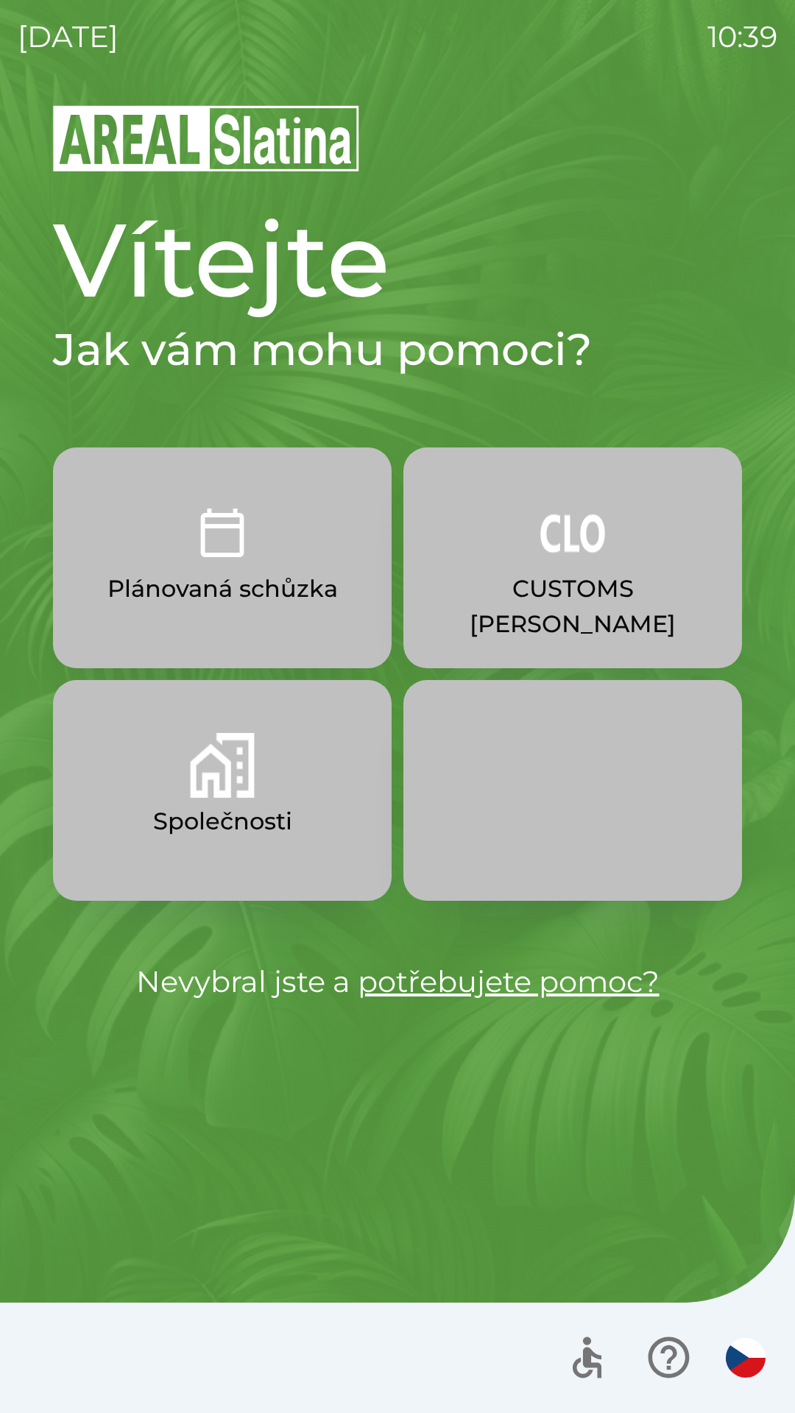
click at [579, 600] on p "CUSTOMS [PERSON_NAME]" at bounding box center [572, 606] width 268 height 71
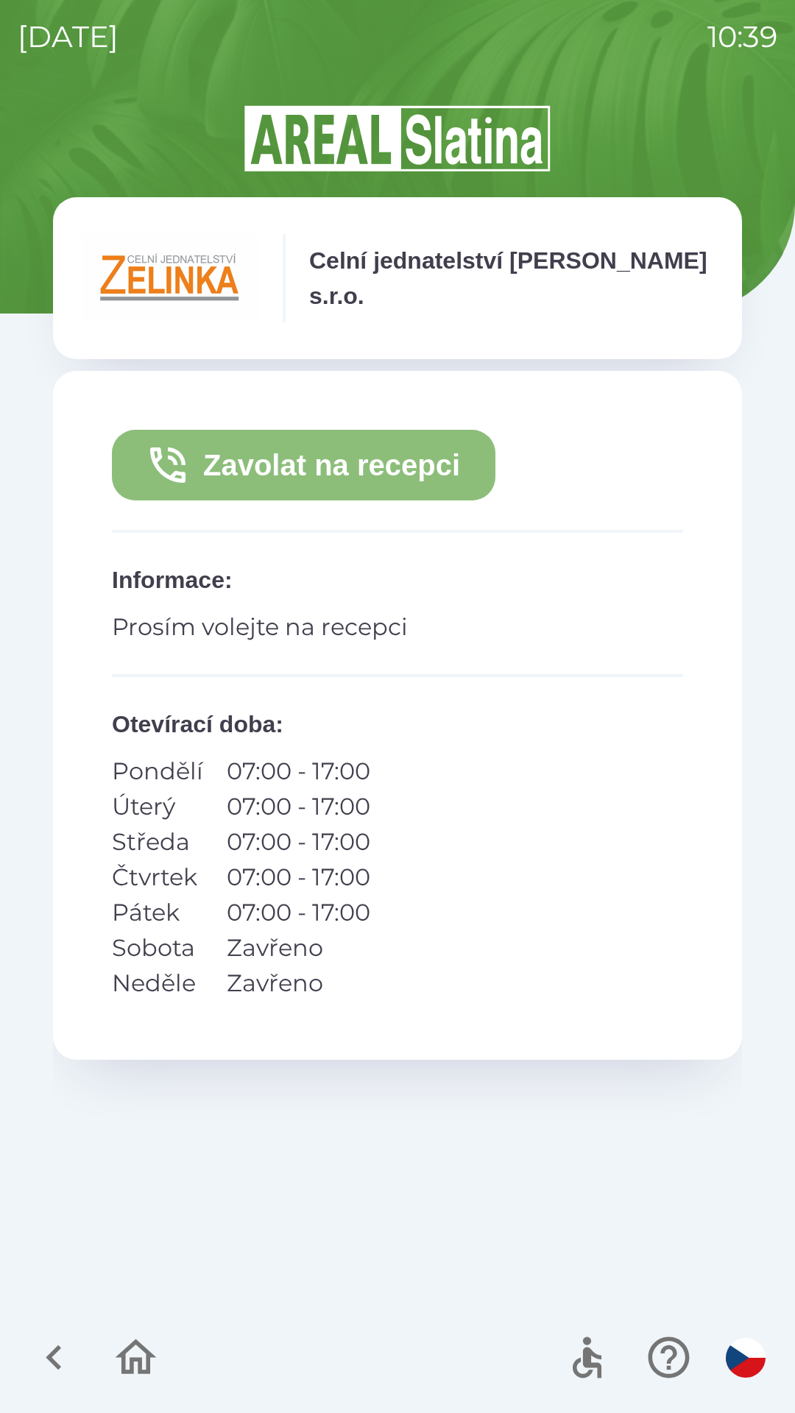
click at [430, 463] on button "Zavolat na recepci" at bounding box center [303, 465] width 383 height 71
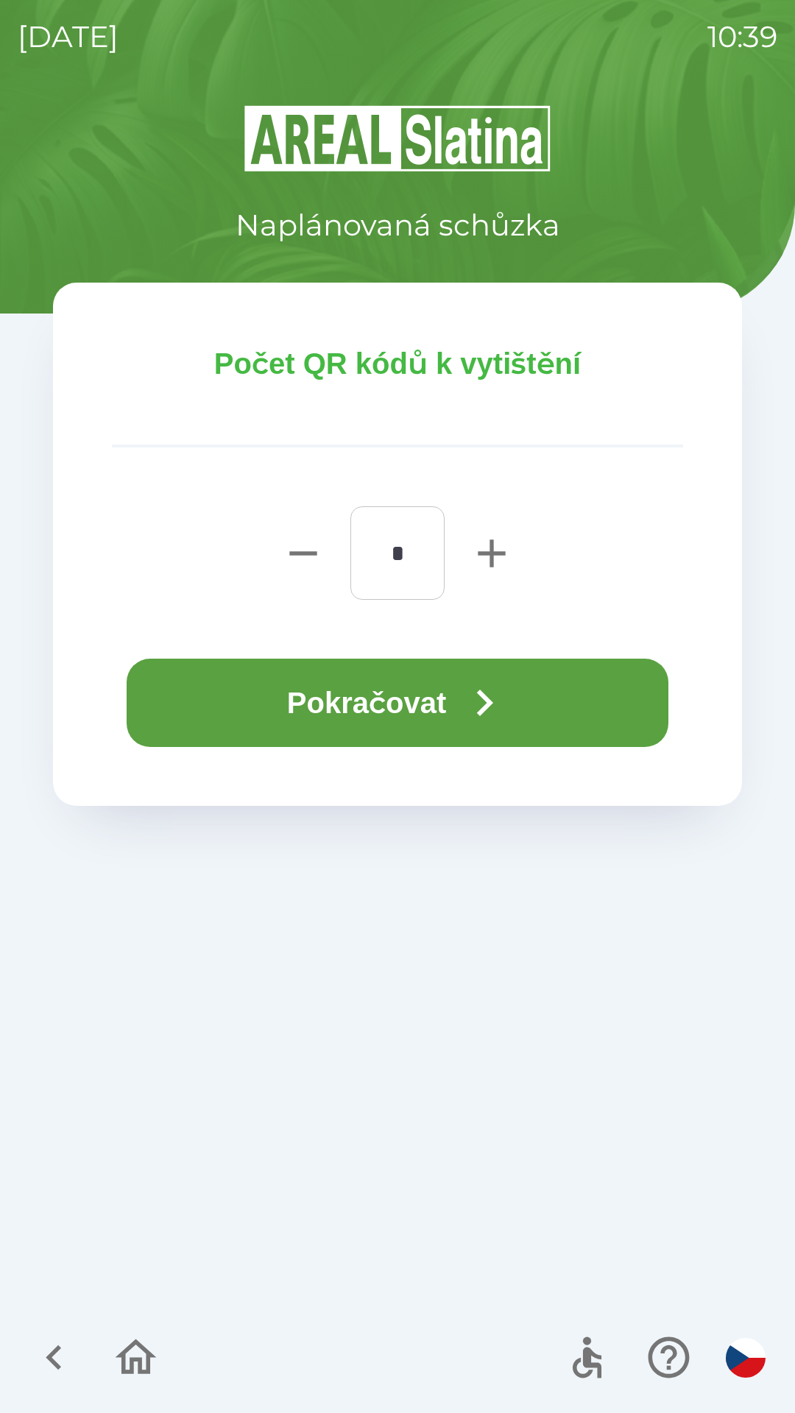
click at [475, 692] on icon "button" at bounding box center [484, 702] width 53 height 53
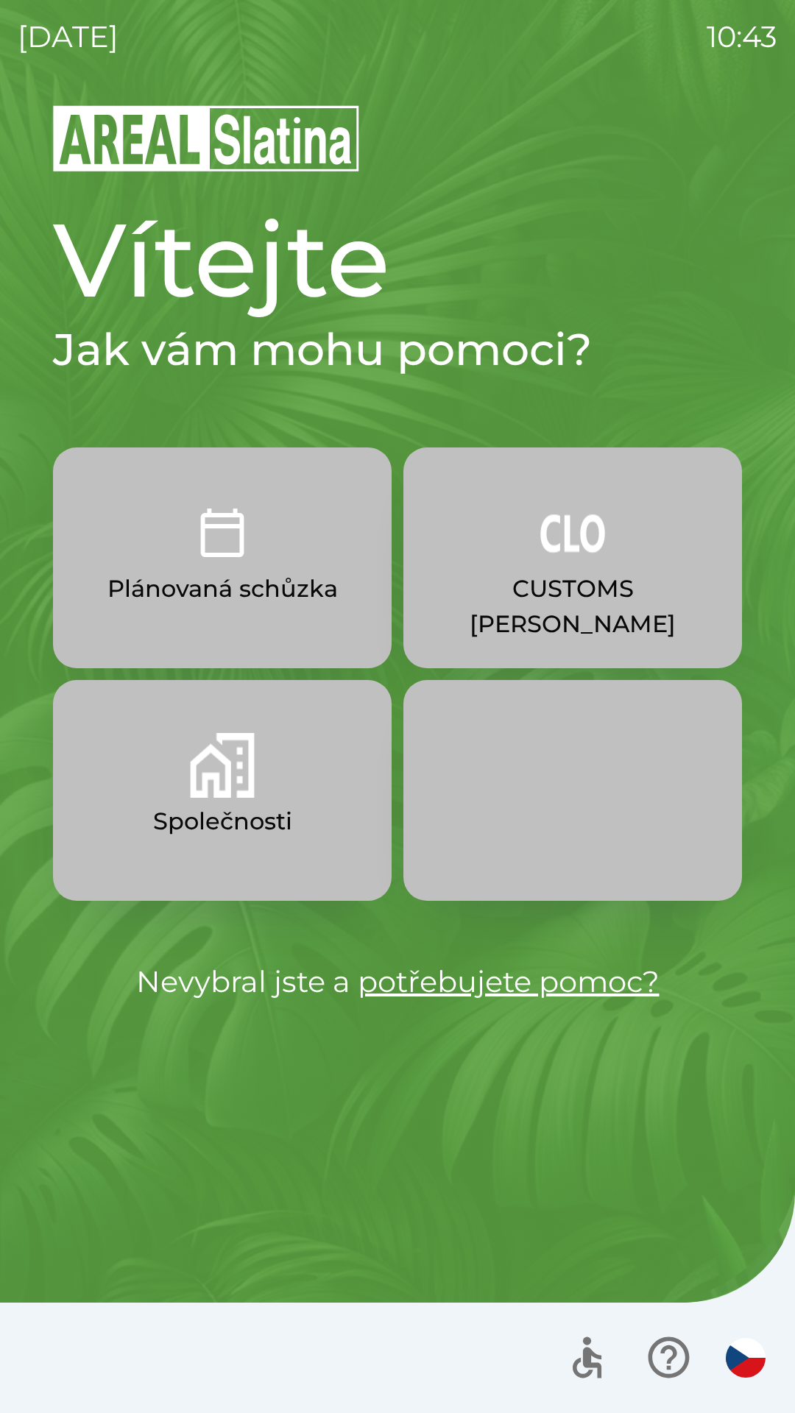
click at [280, 774] on button "Společnosti" at bounding box center [222, 790] width 338 height 221
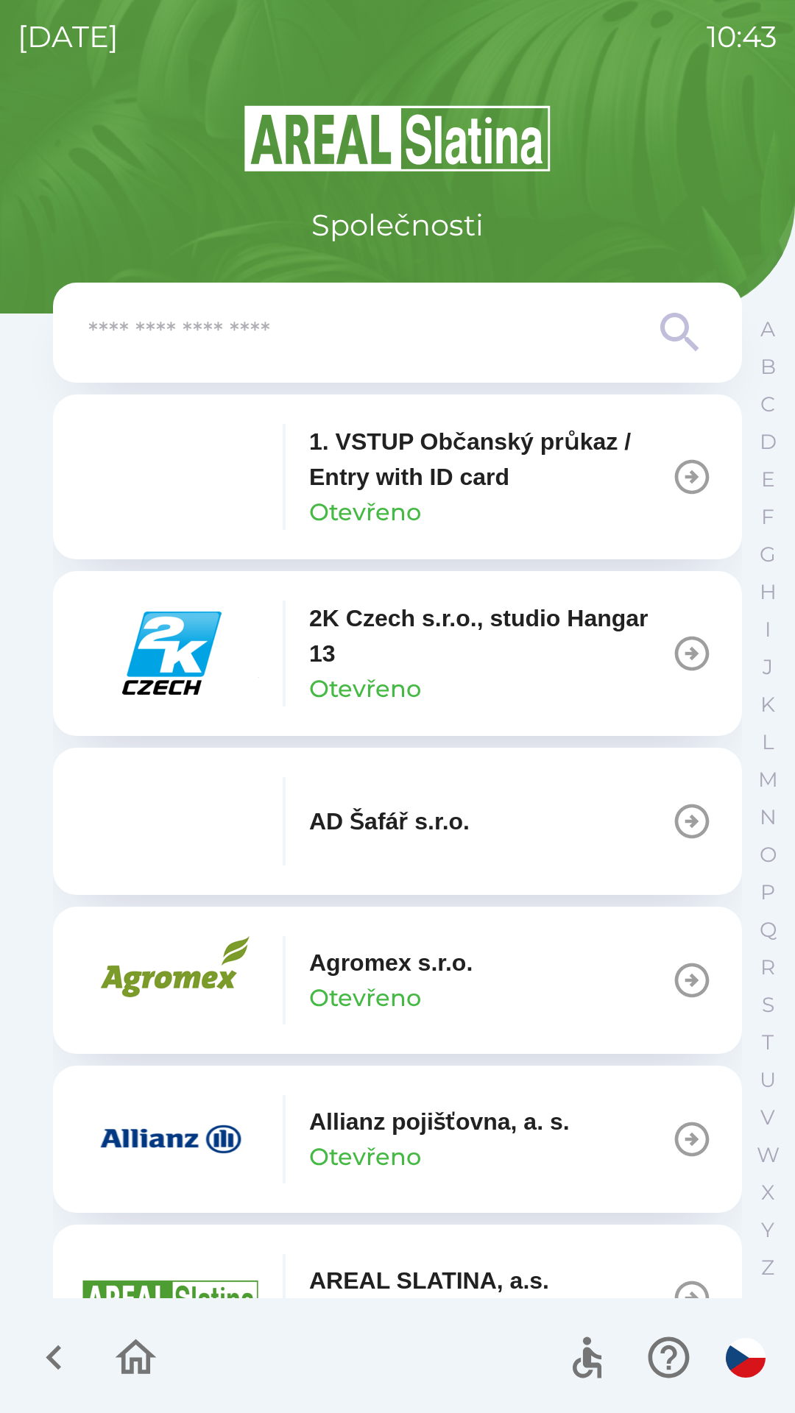
click at [433, 1123] on p "Allianz pojišťovna, a. s." at bounding box center [439, 1121] width 260 height 35
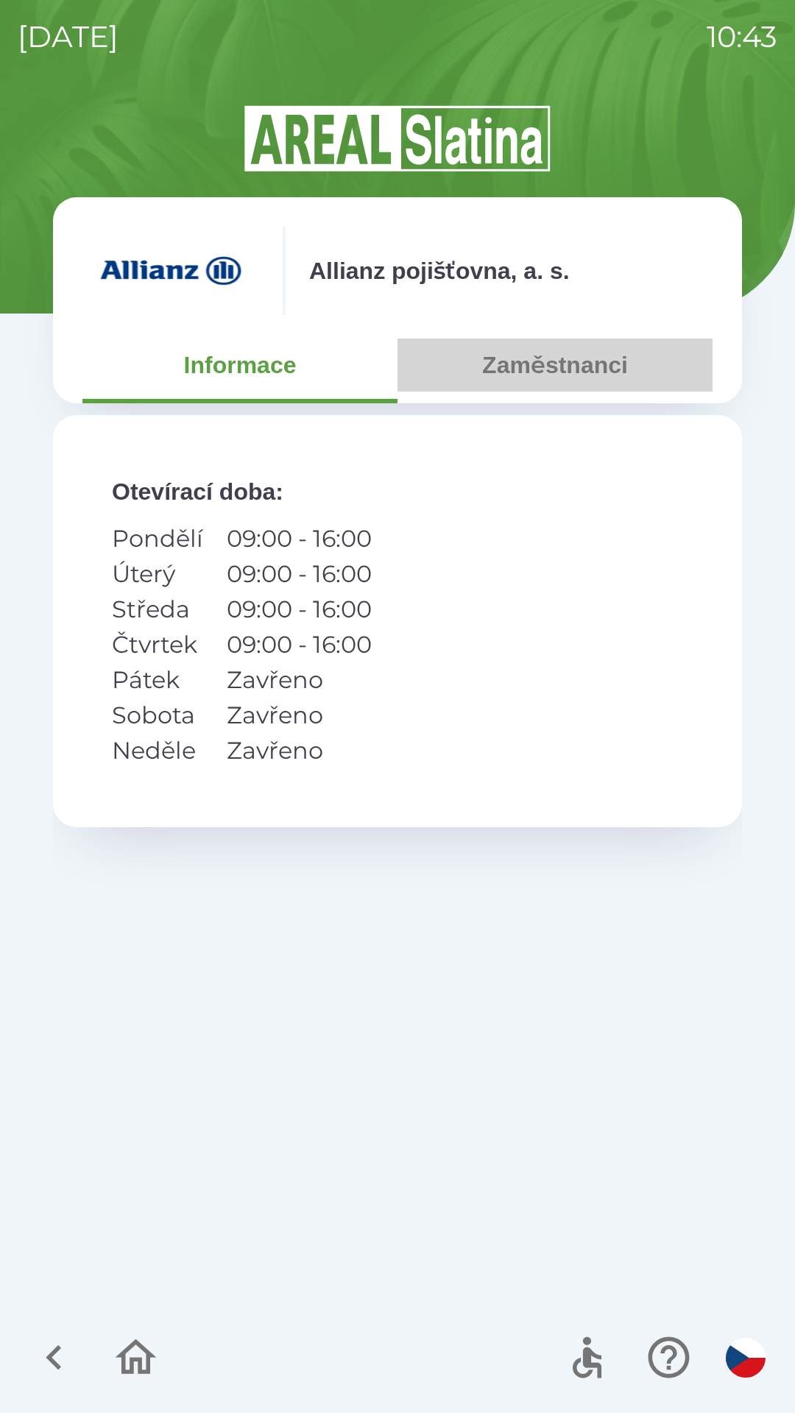
click at [558, 364] on button "Zaměstnanci" at bounding box center [554, 364] width 315 height 53
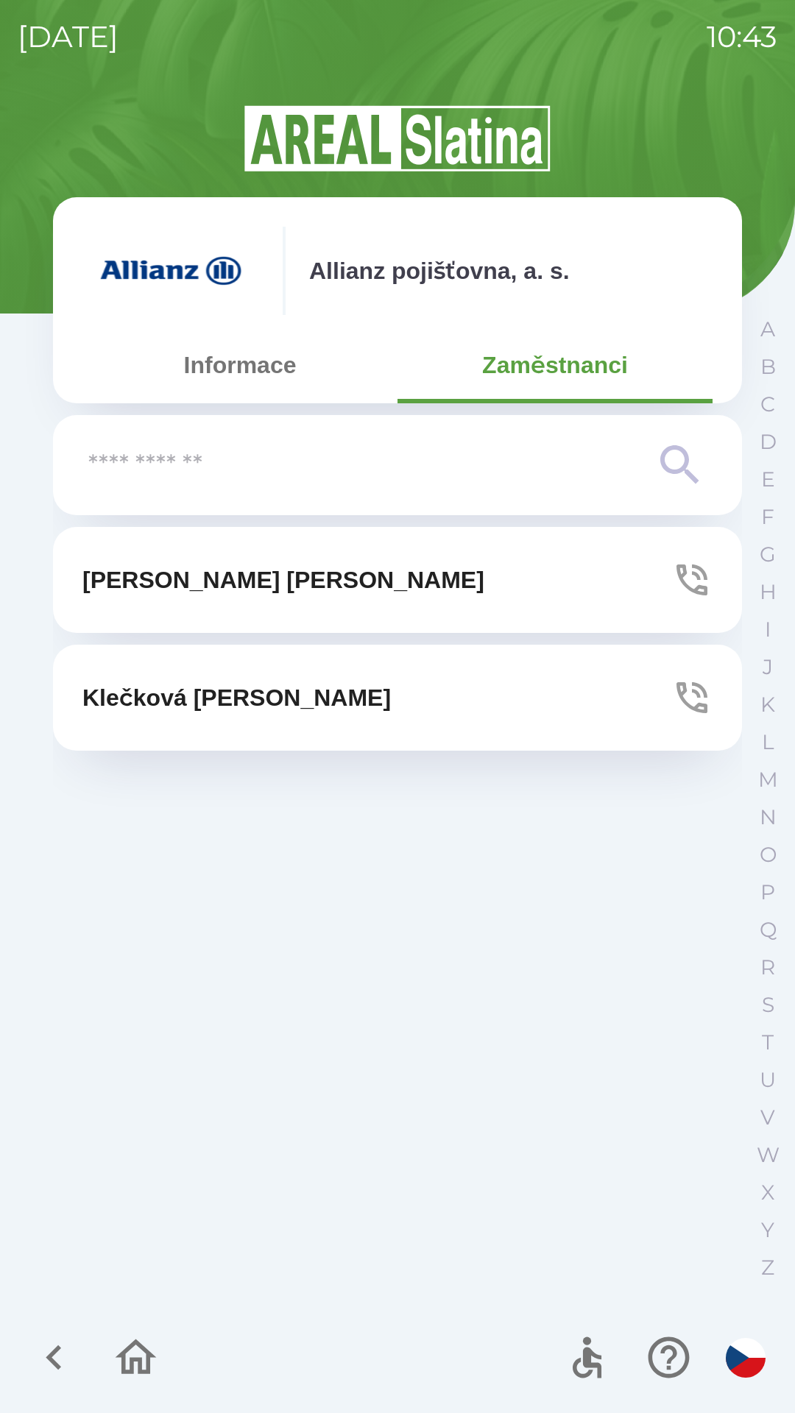
click at [358, 571] on button "[PERSON_NAME]" at bounding box center [397, 580] width 689 height 106
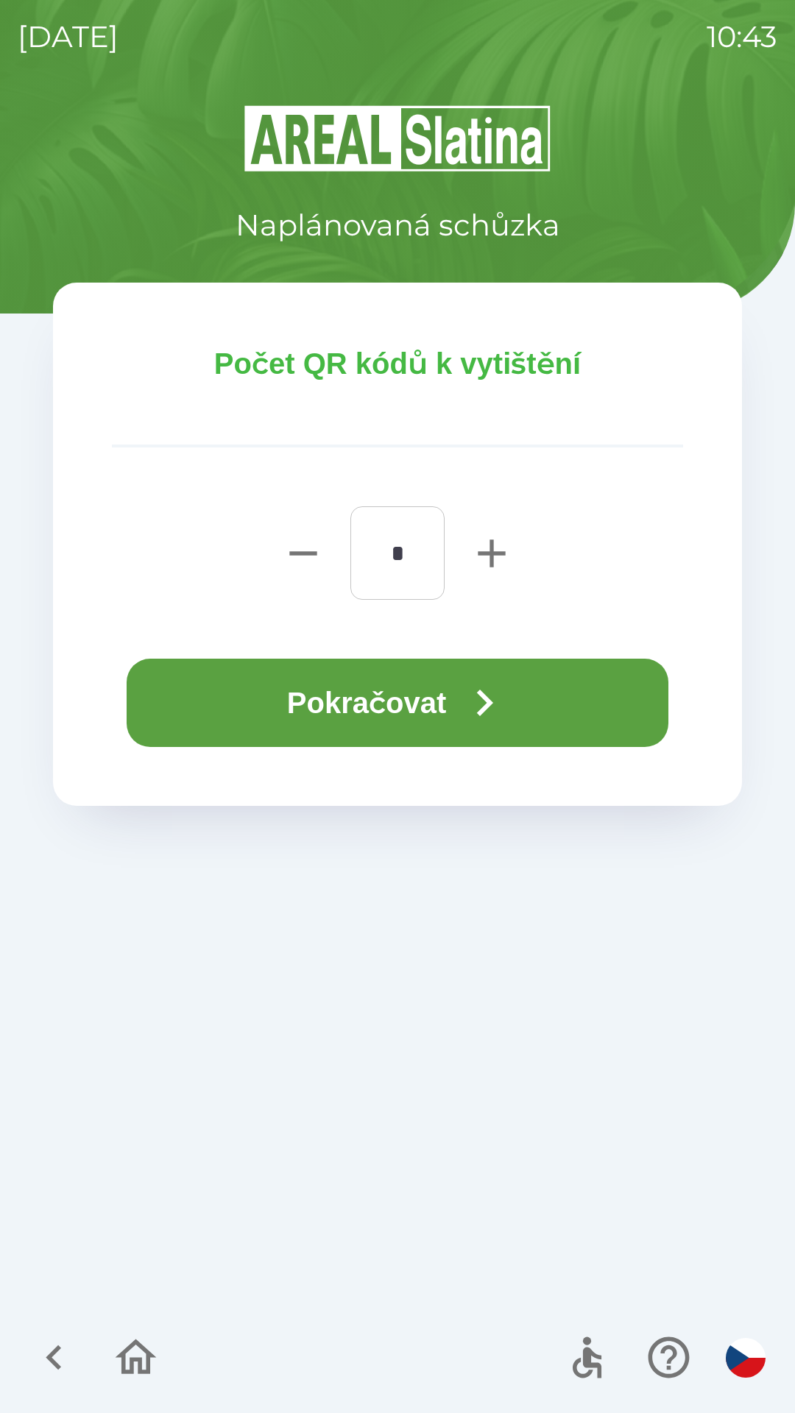
click at [373, 703] on button "Pokračovat" at bounding box center [397, 702] width 541 height 88
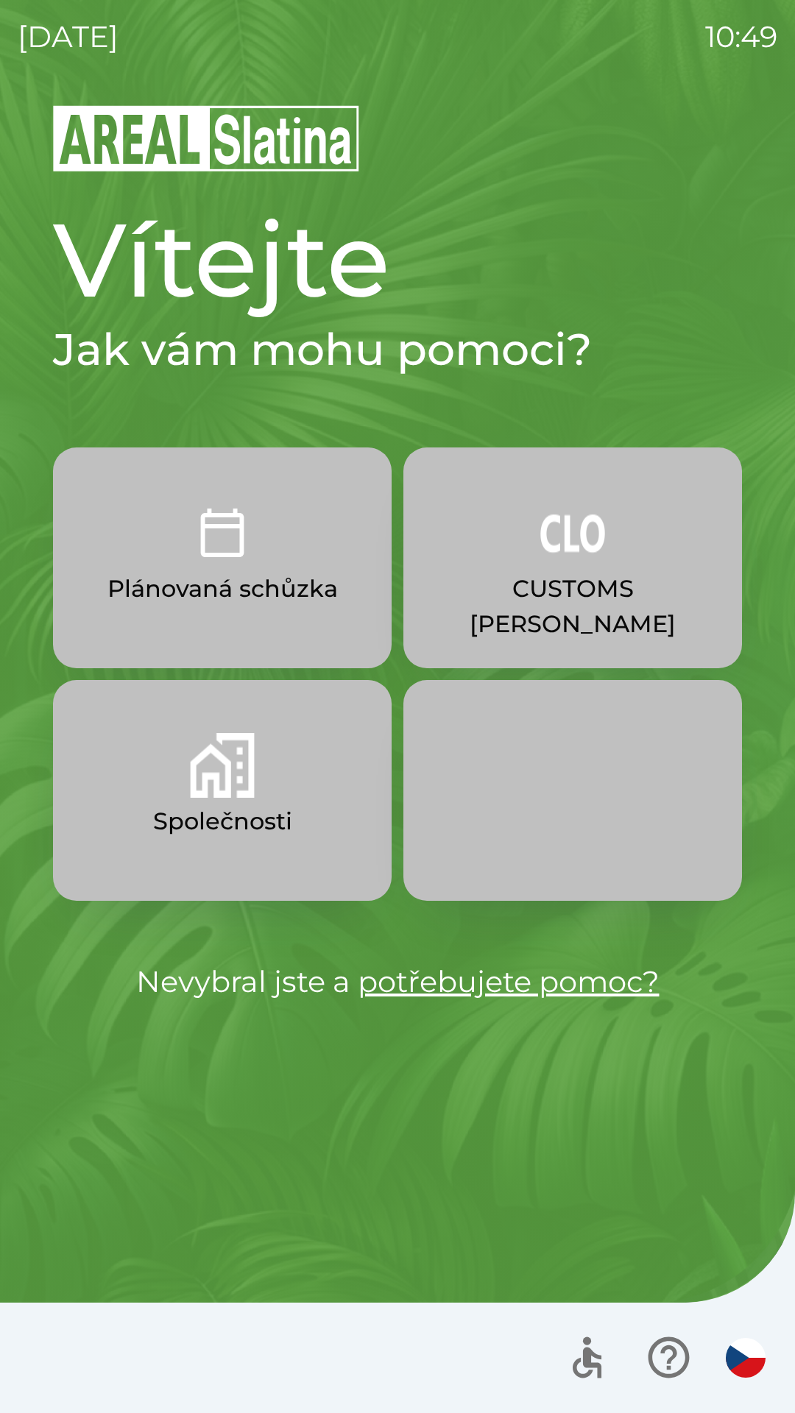
click at [234, 776] on img "button" at bounding box center [222, 765] width 65 height 65
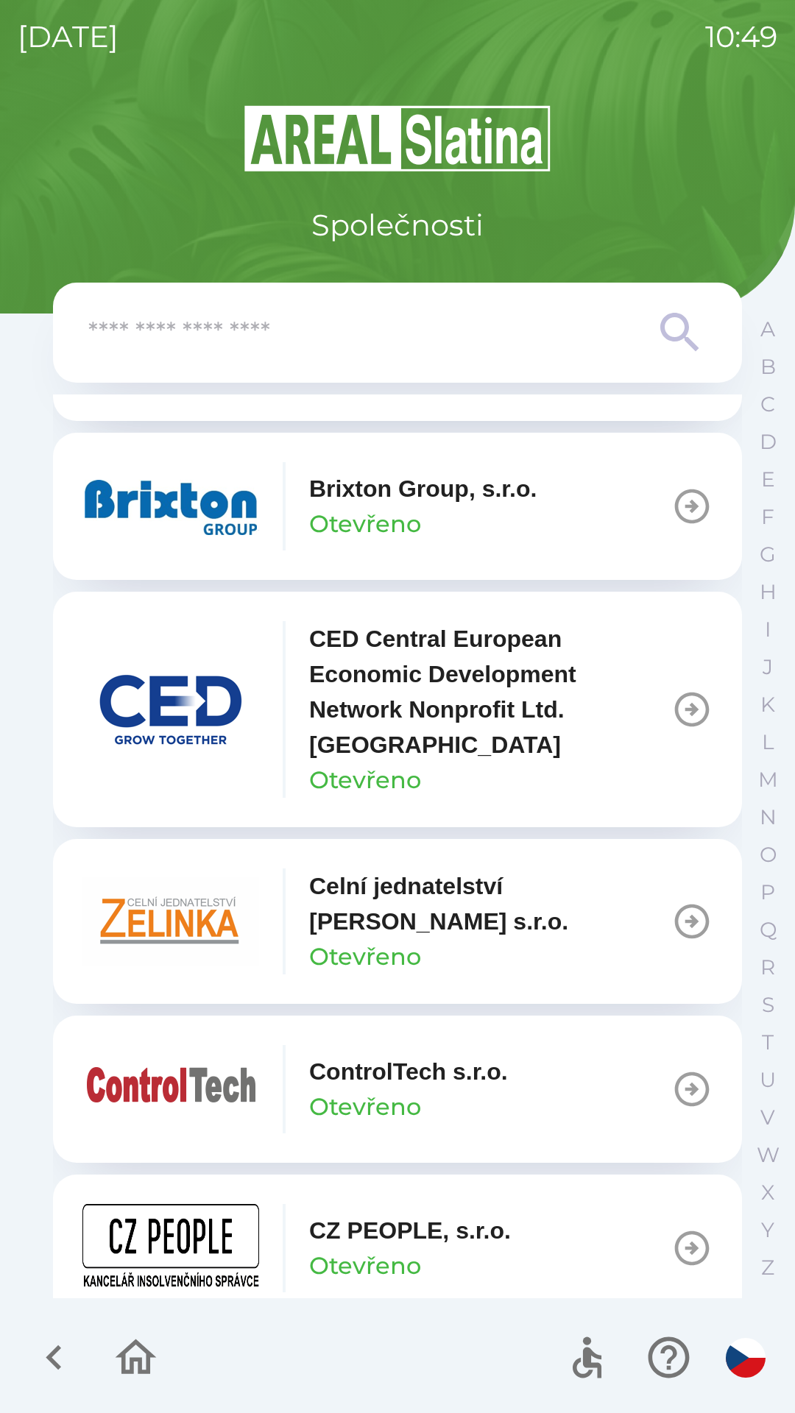
scroll to position [2251, 0]
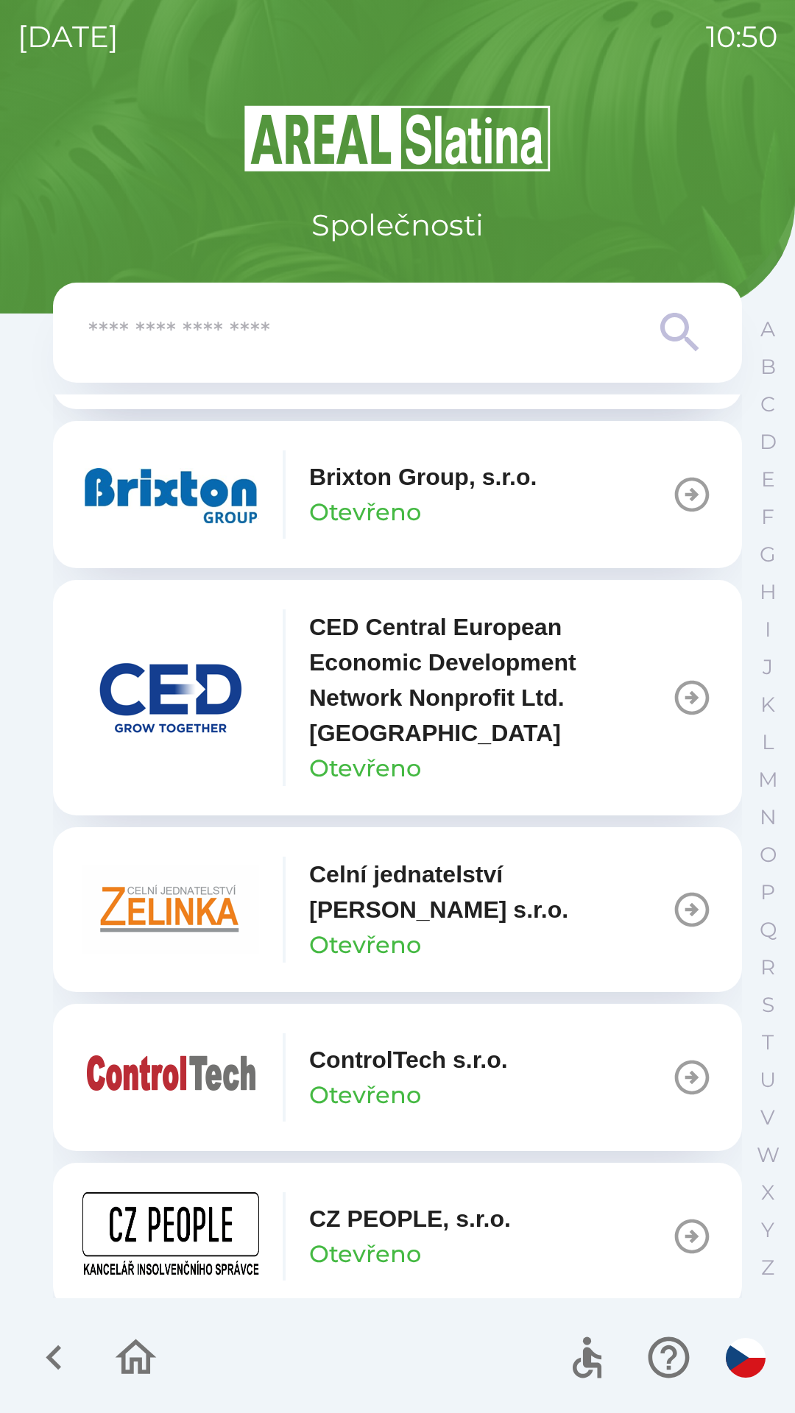
click at [490, 917] on p "Celní jednatelství [PERSON_NAME] s.r.o." at bounding box center [490, 891] width 362 height 71
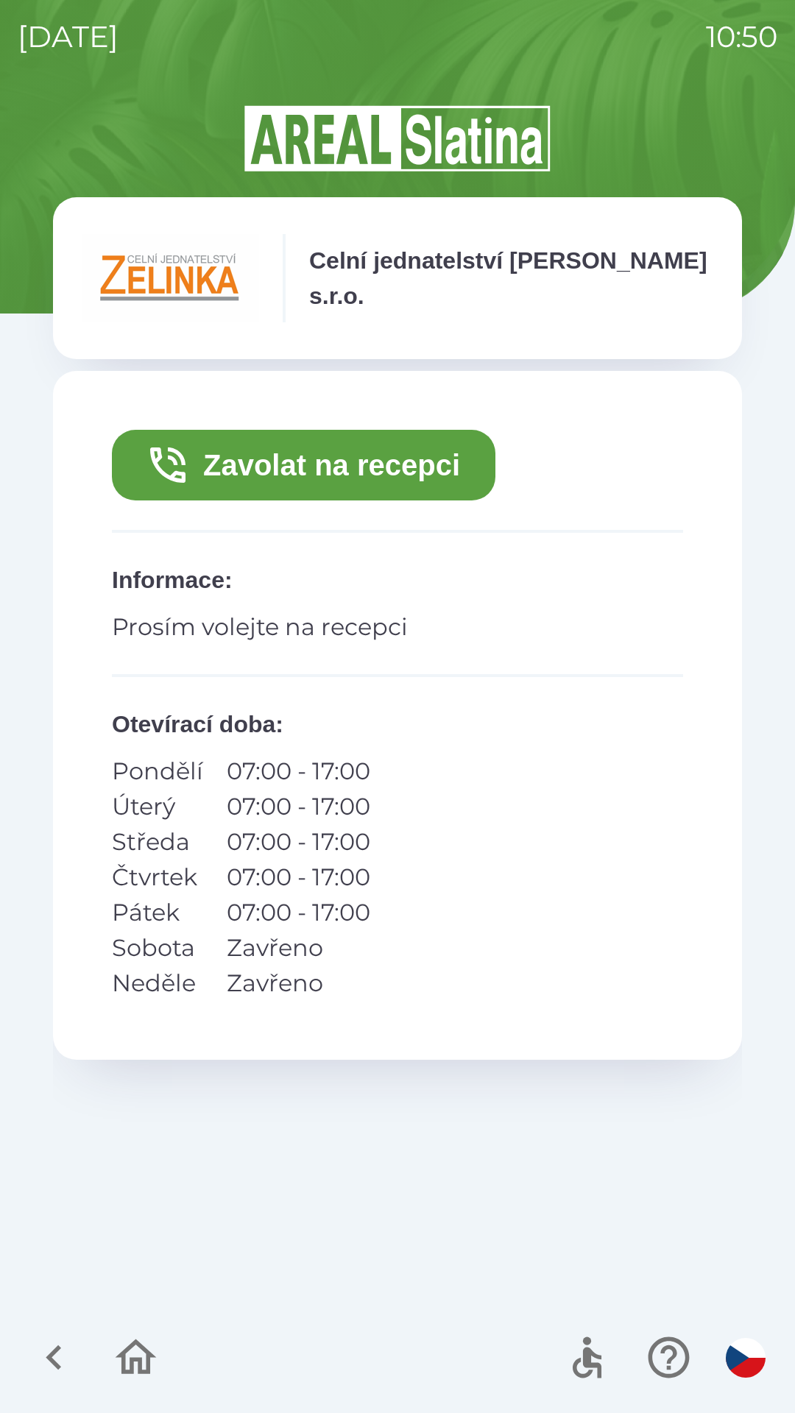
click at [374, 461] on button "Zavolat na recepci" at bounding box center [303, 465] width 383 height 71
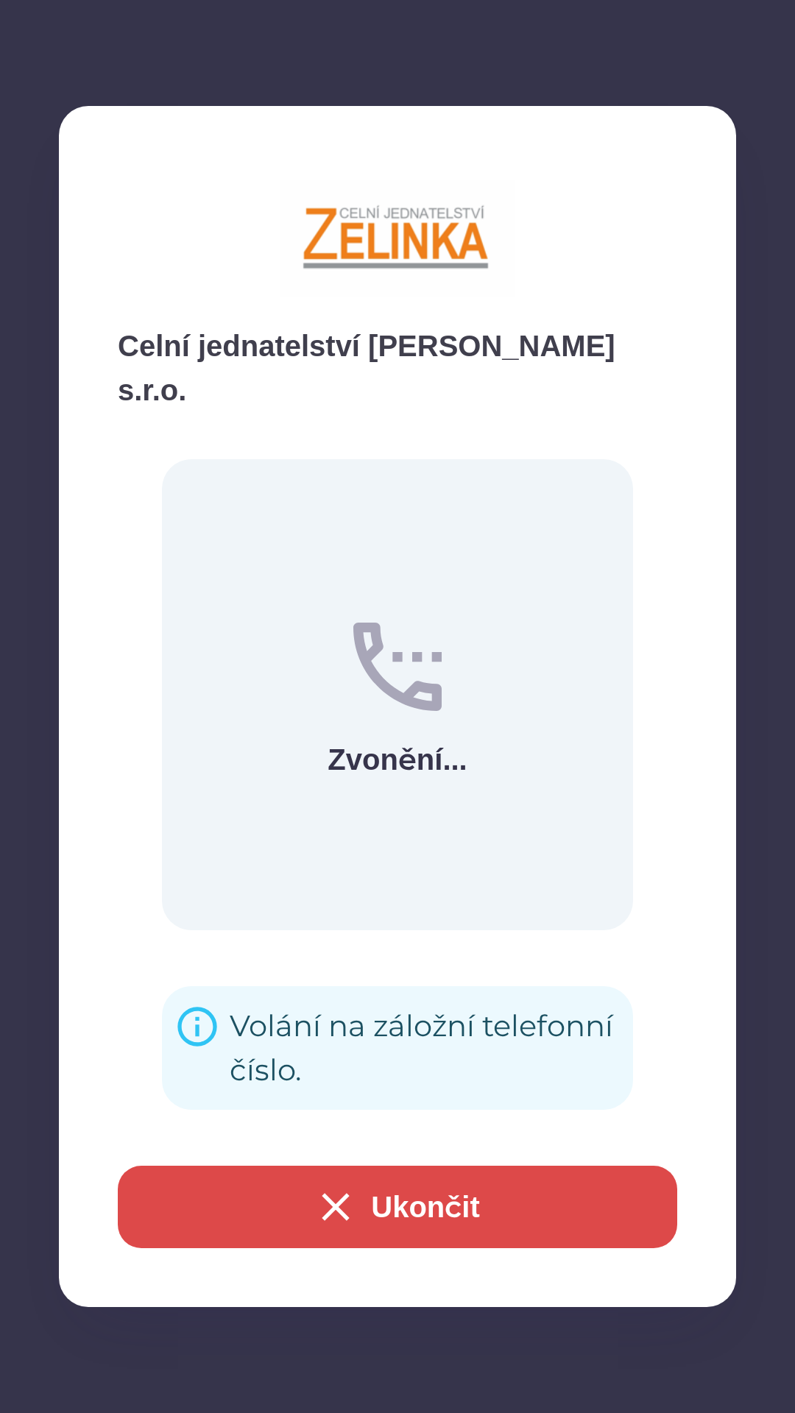
click at [447, 1025] on div "Volání na záložní telefonní číslo." at bounding box center [425, 1048] width 391 height 100
click at [477, 1187] on button "Ukončit" at bounding box center [397, 1206] width 559 height 82
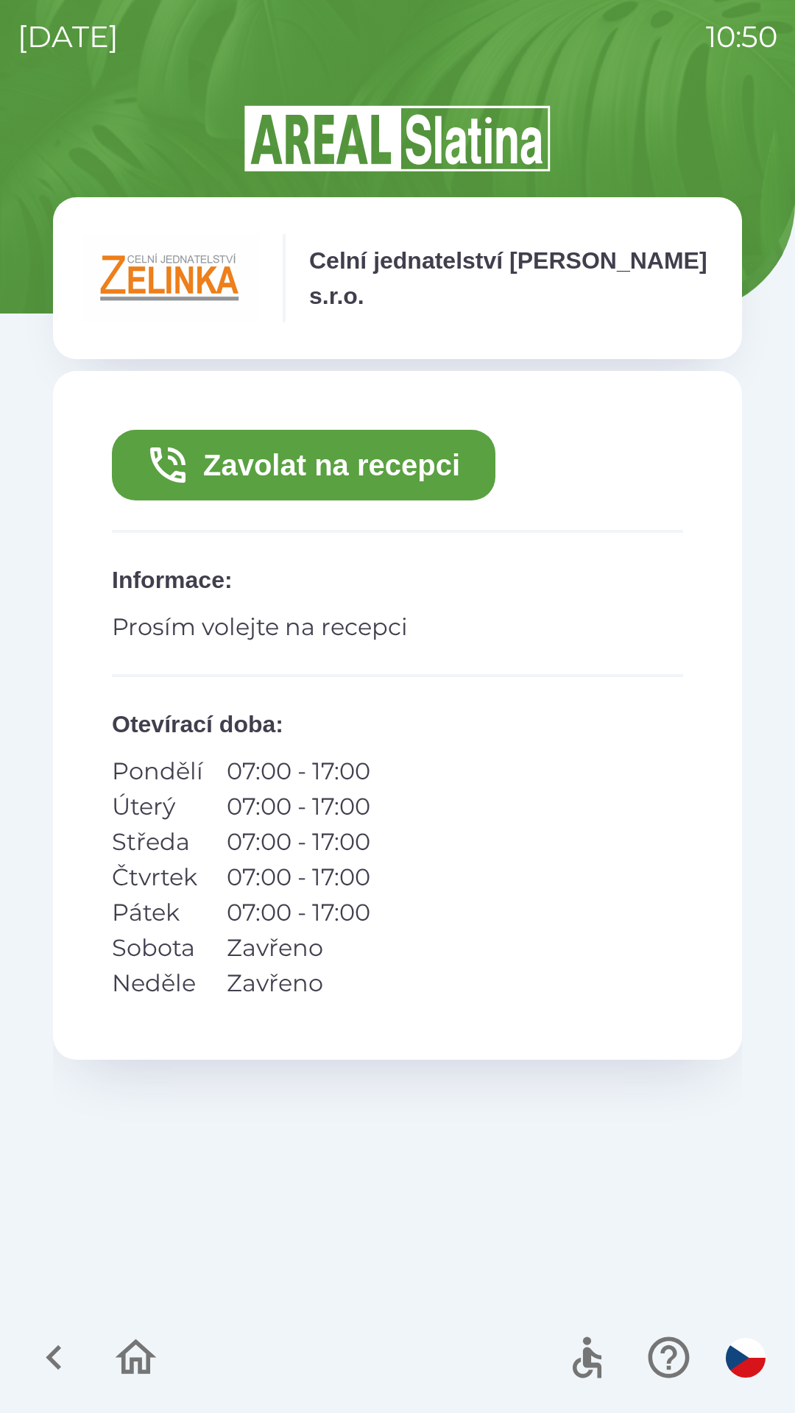
click at [358, 792] on p "07:00 - 17:00" at bounding box center [298, 806] width 143 height 35
click at [466, 285] on p "Celní jednatelství [PERSON_NAME] s.r.o." at bounding box center [510, 278] width 403 height 71
click at [168, 285] on img at bounding box center [170, 278] width 177 height 88
click at [360, 461] on button "Zavolat na recepci" at bounding box center [303, 465] width 383 height 71
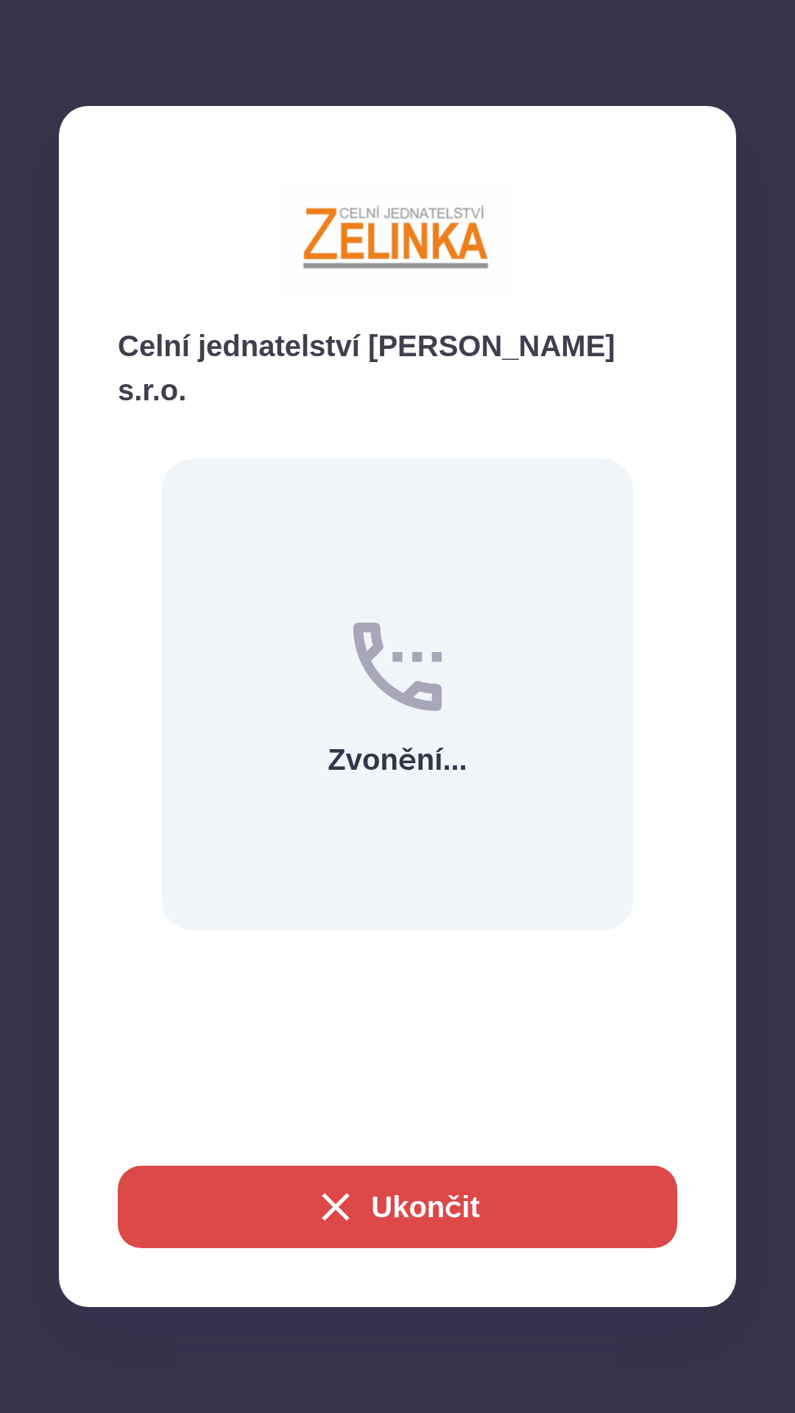
click at [418, 285] on img at bounding box center [397, 238] width 235 height 147
click at [430, 647] on icon at bounding box center [397, 666] width 88 height 88
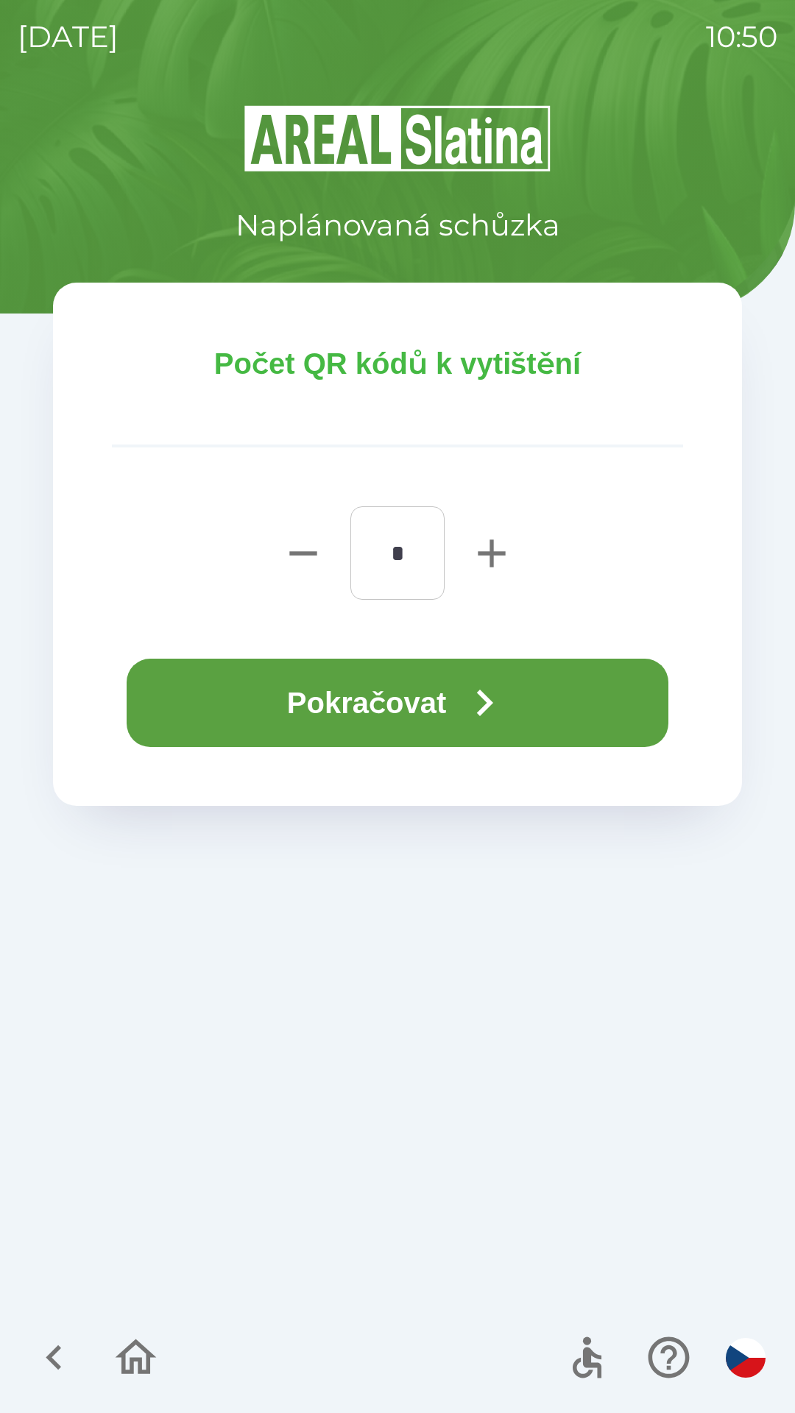
click at [452, 707] on button "Pokračovat" at bounding box center [397, 702] width 541 height 88
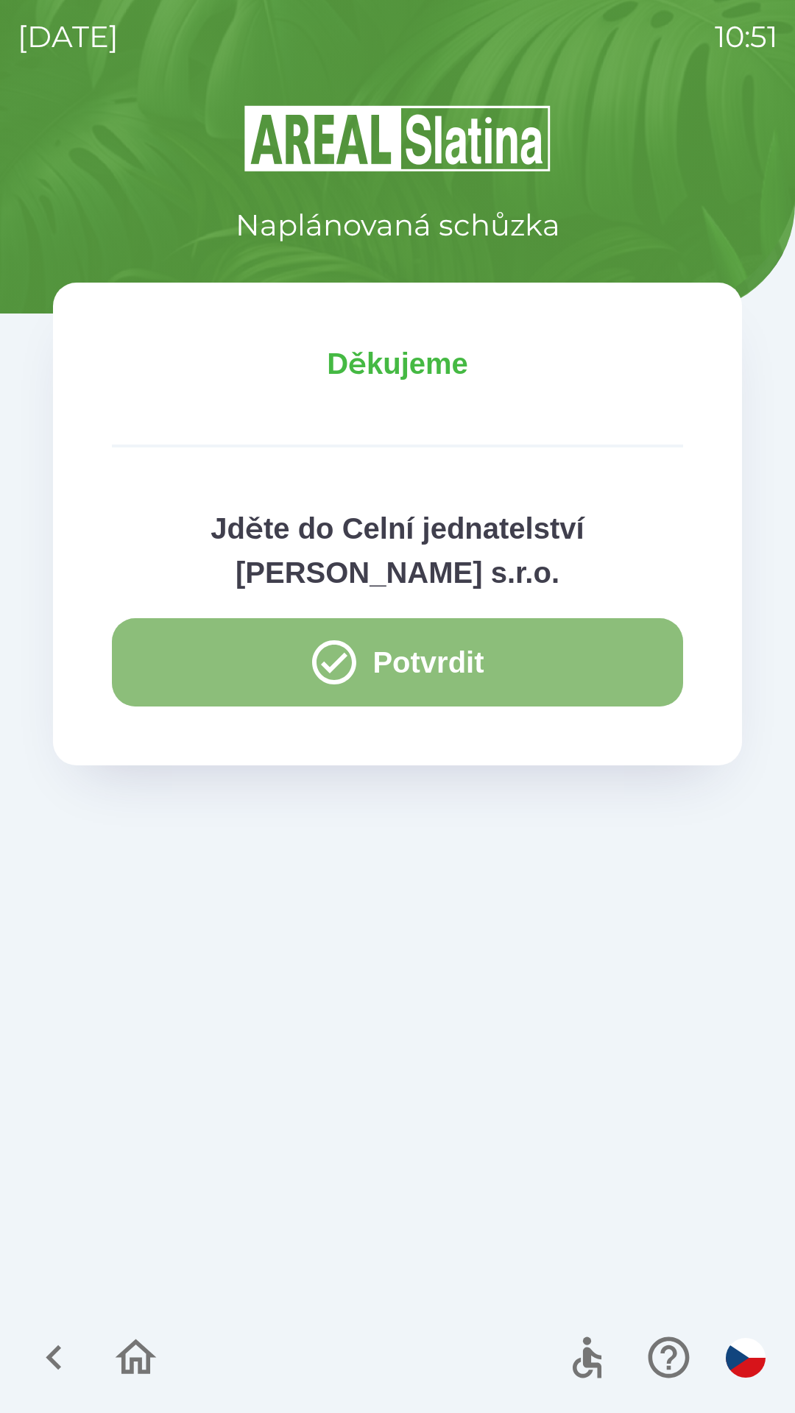
click at [420, 656] on button "Potvrdit" at bounding box center [397, 662] width 571 height 88
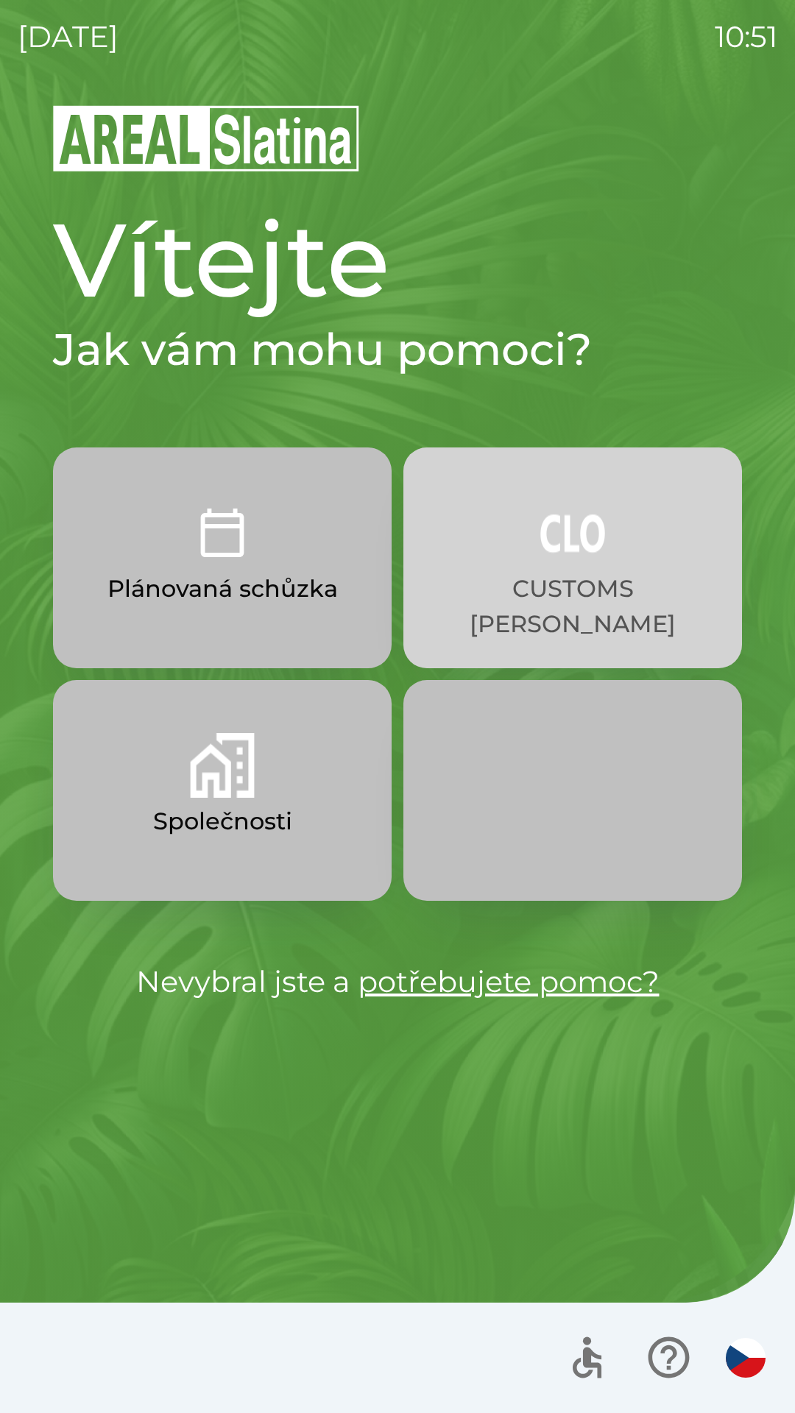
click at [614, 597] on p "CUSTOMS [PERSON_NAME]" at bounding box center [572, 606] width 268 height 71
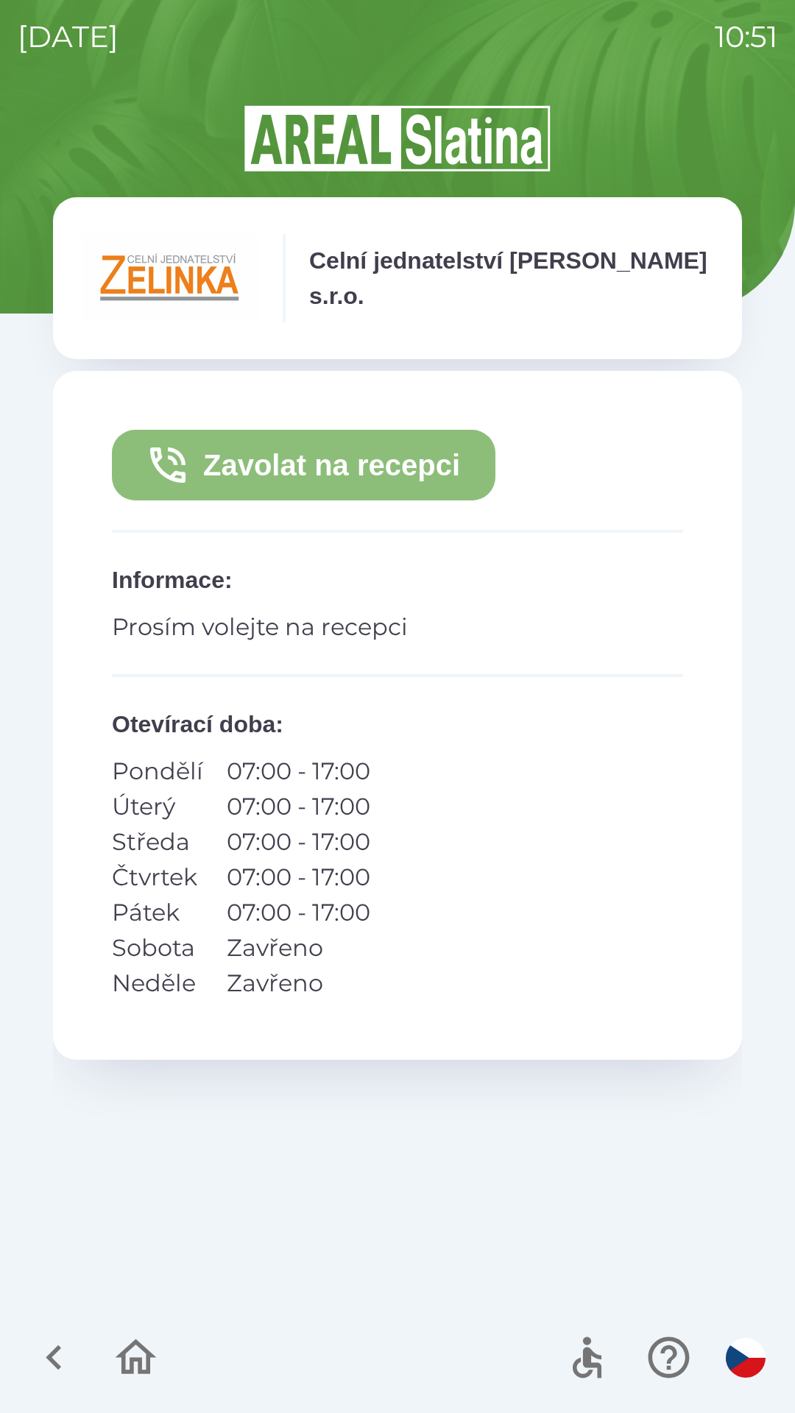
click at [378, 466] on button "Zavolat na recepci" at bounding box center [303, 465] width 383 height 71
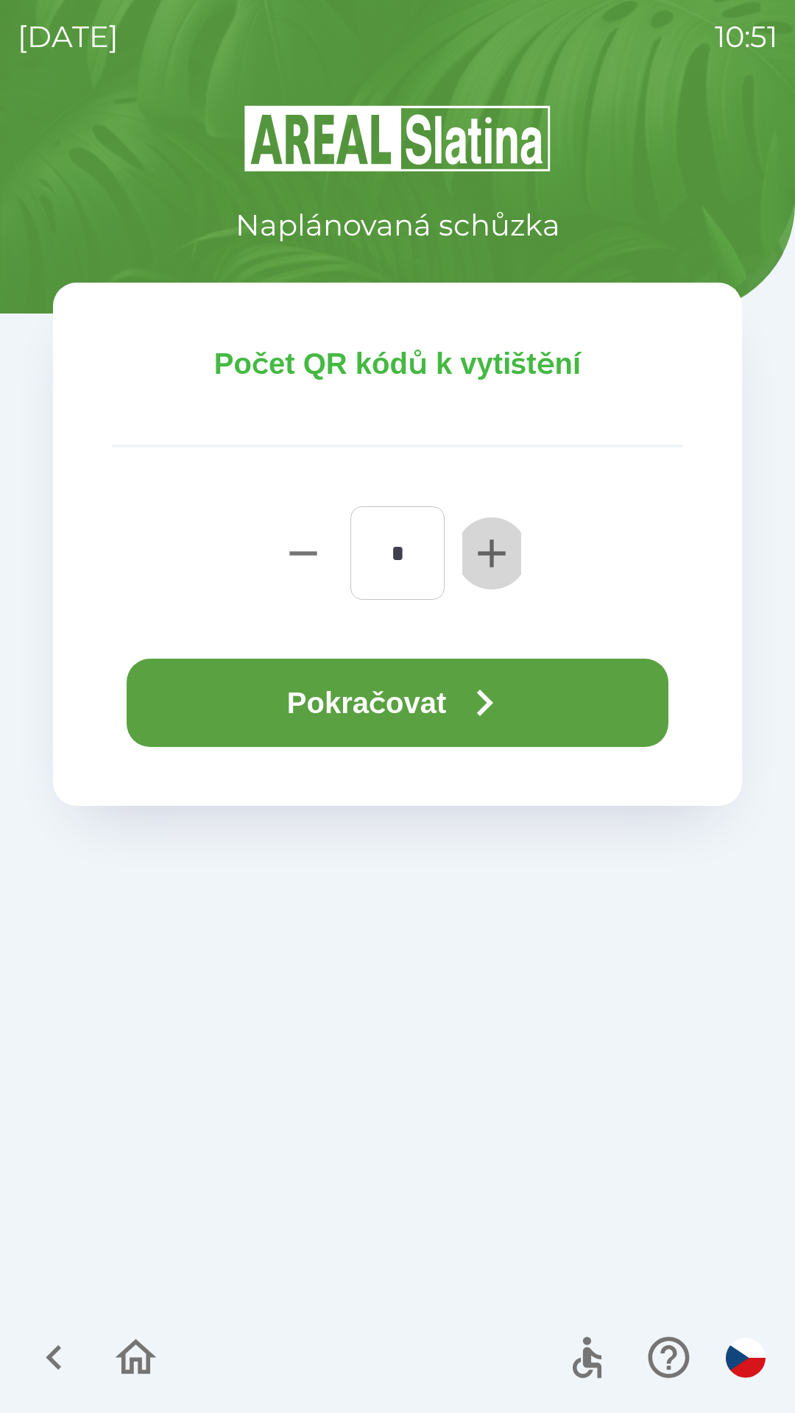
click at [488, 558] on icon "button" at bounding box center [491, 553] width 47 height 47
type input "*"
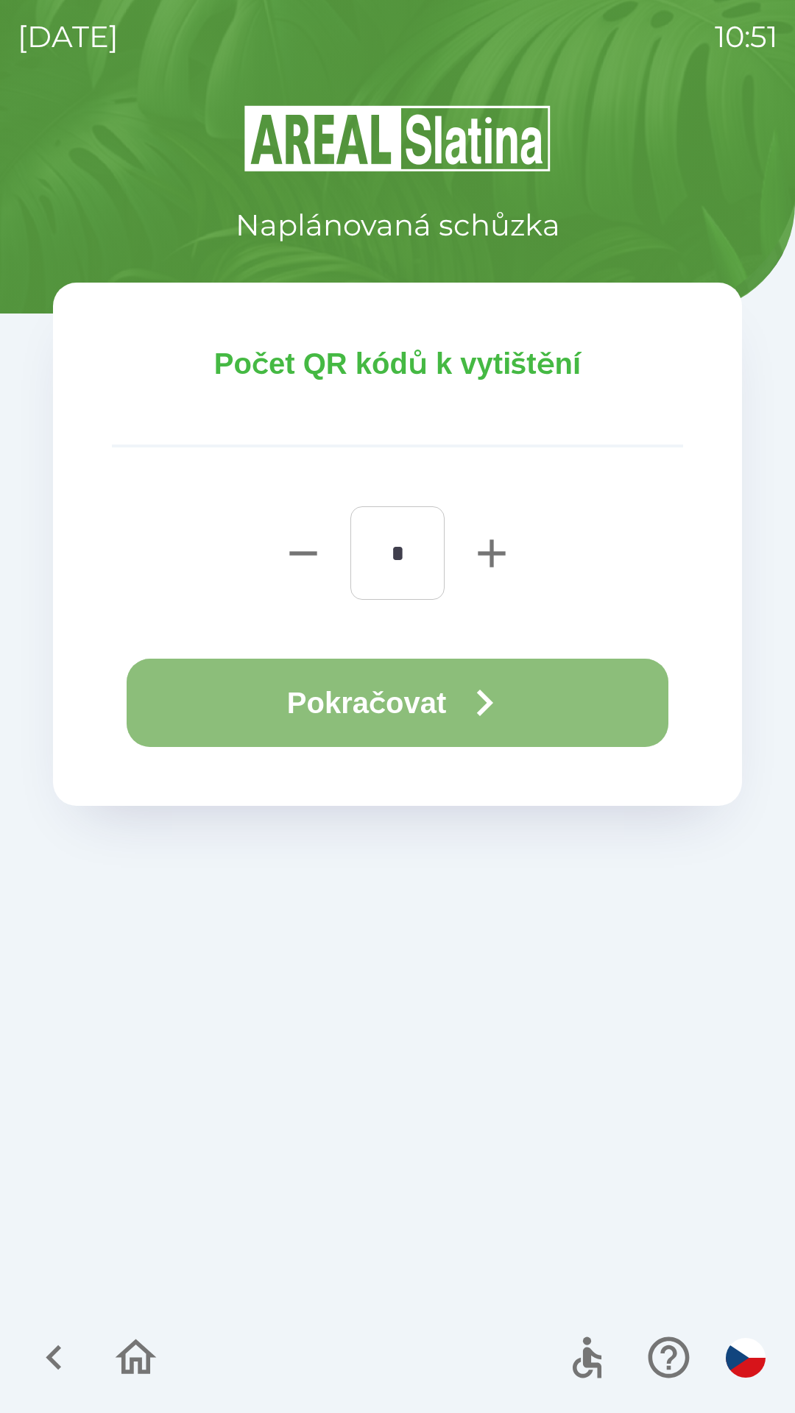
click at [402, 704] on button "Pokračovat" at bounding box center [397, 702] width 541 height 88
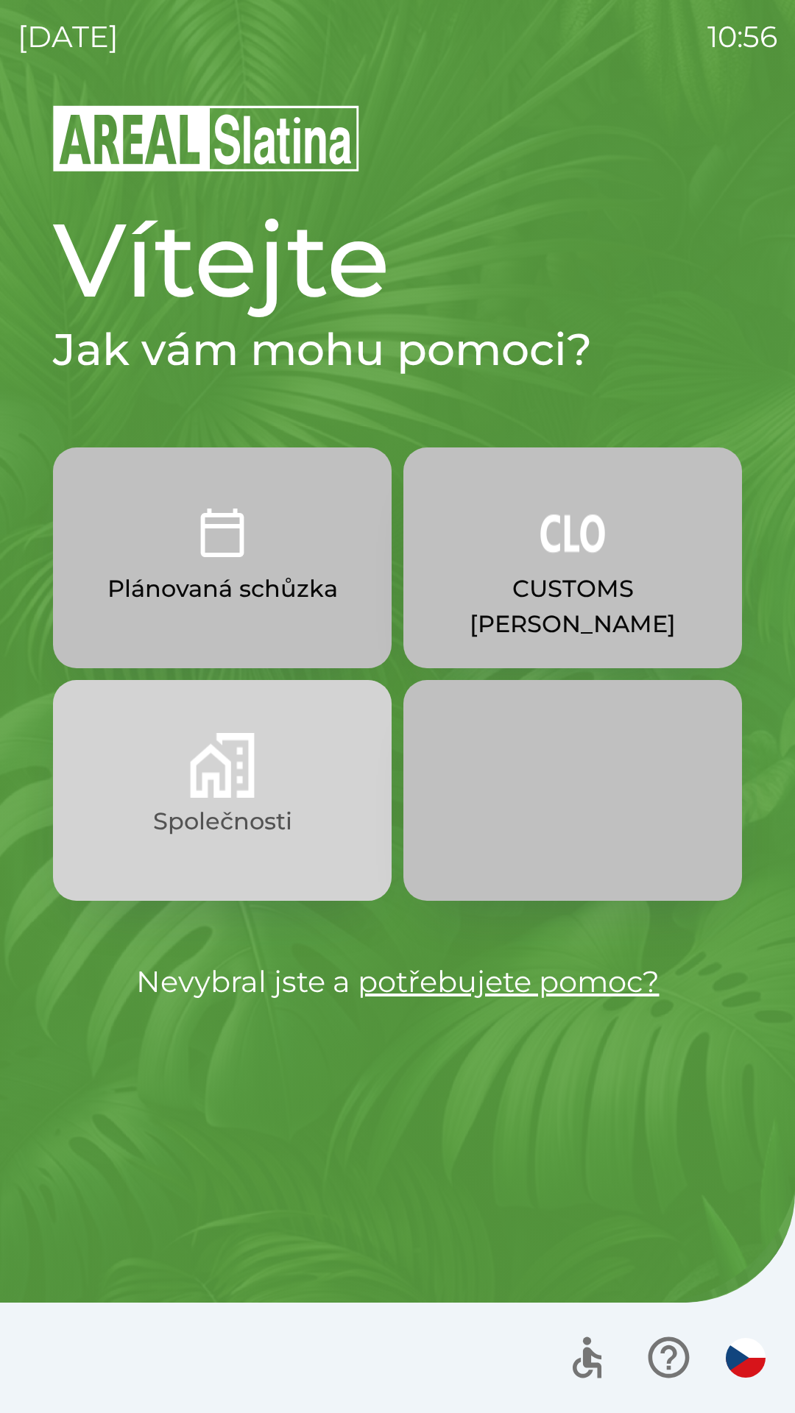
click at [210, 748] on img "button" at bounding box center [222, 765] width 65 height 65
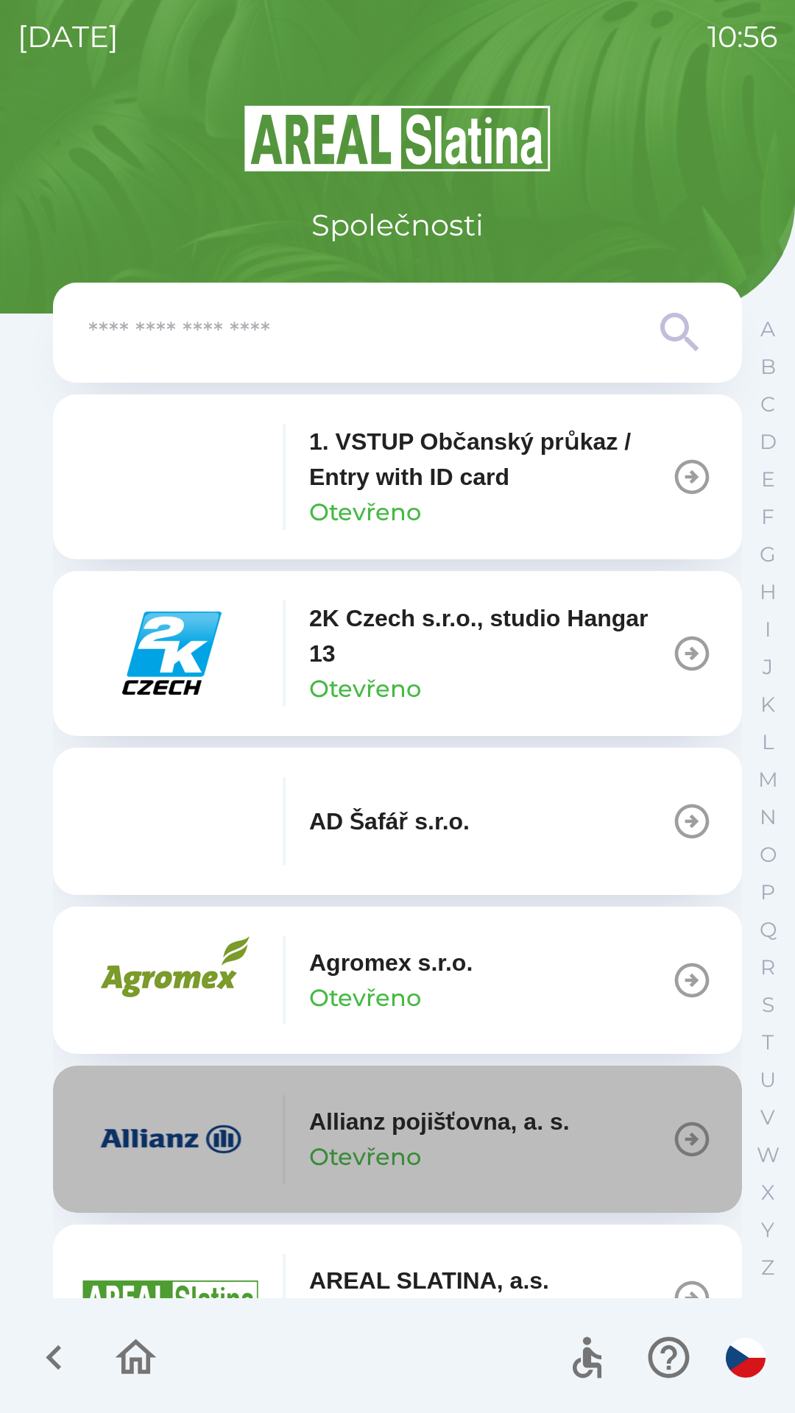
click at [414, 1138] on p "Allianz pojišťovna, a. s." at bounding box center [439, 1121] width 260 height 35
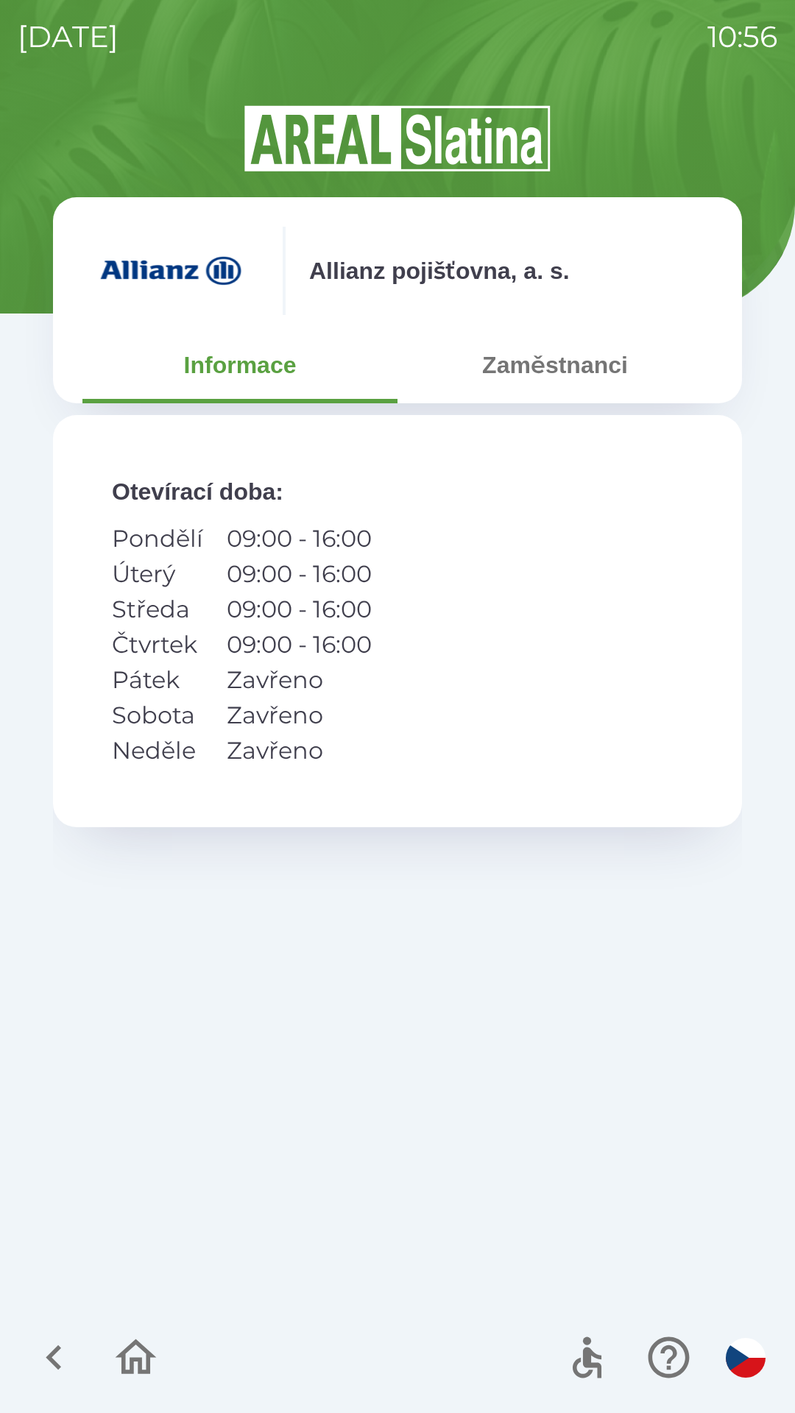
click at [550, 374] on button "Zaměstnanci" at bounding box center [554, 364] width 315 height 53
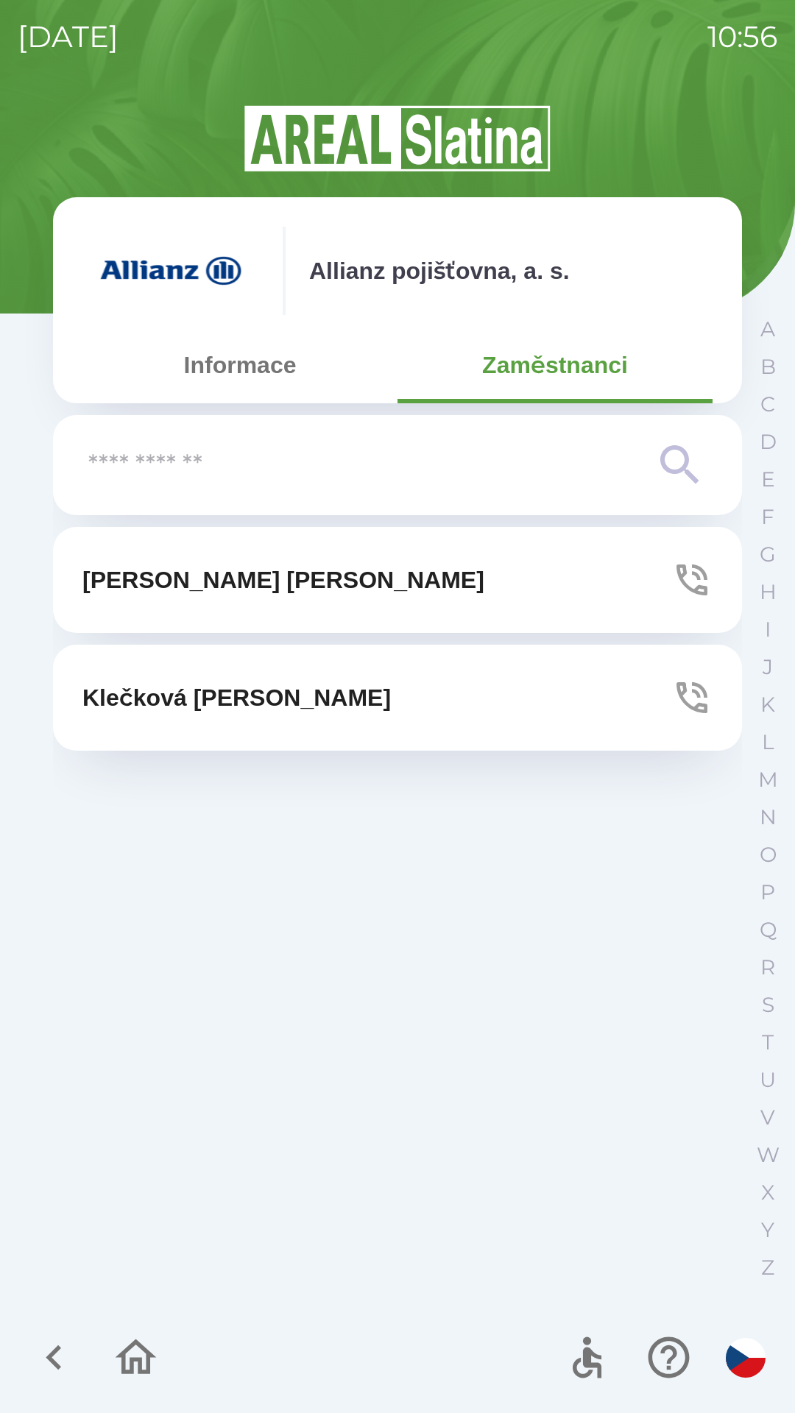
click at [259, 586] on button "[PERSON_NAME]" at bounding box center [397, 580] width 689 height 106
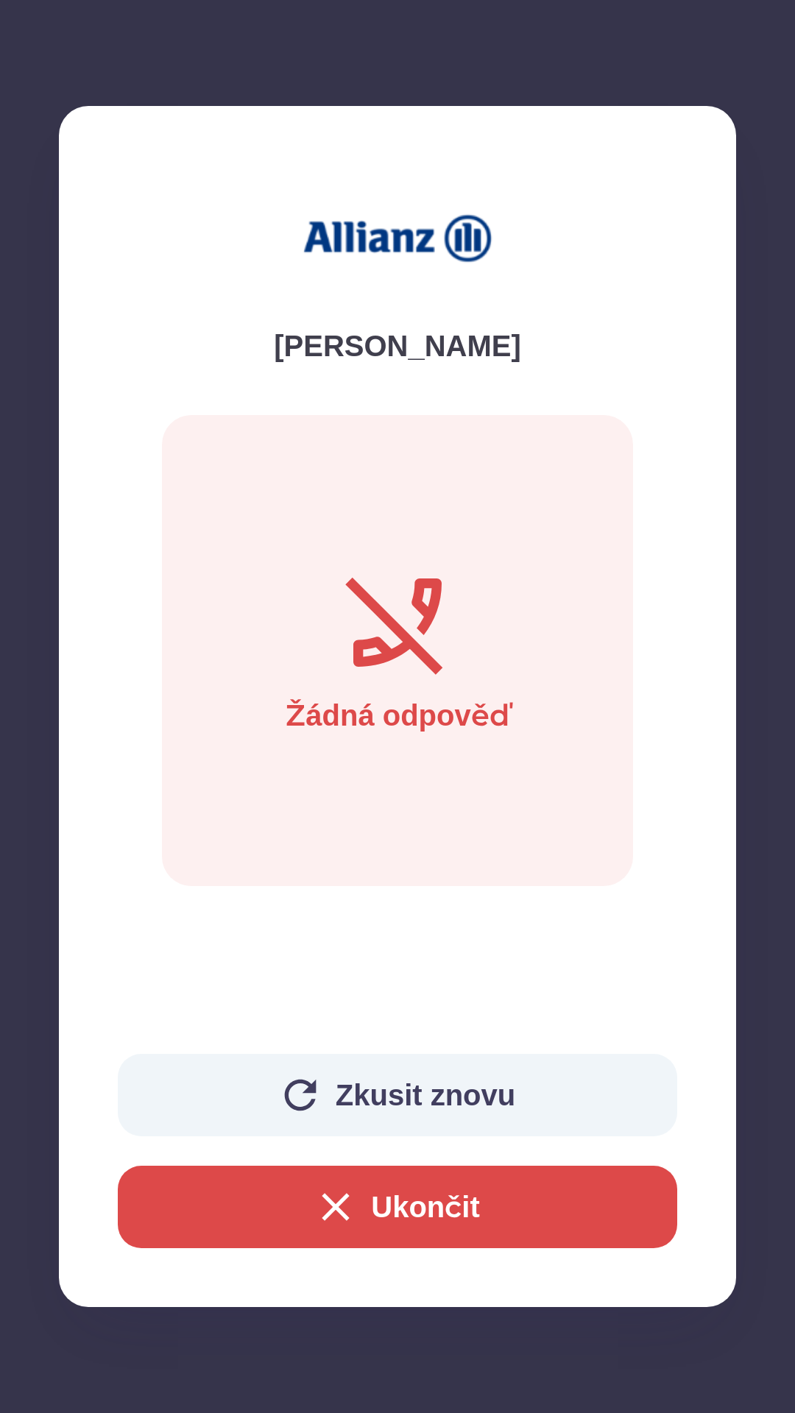
click at [387, 1209] on button "Ukončit" at bounding box center [397, 1206] width 559 height 82
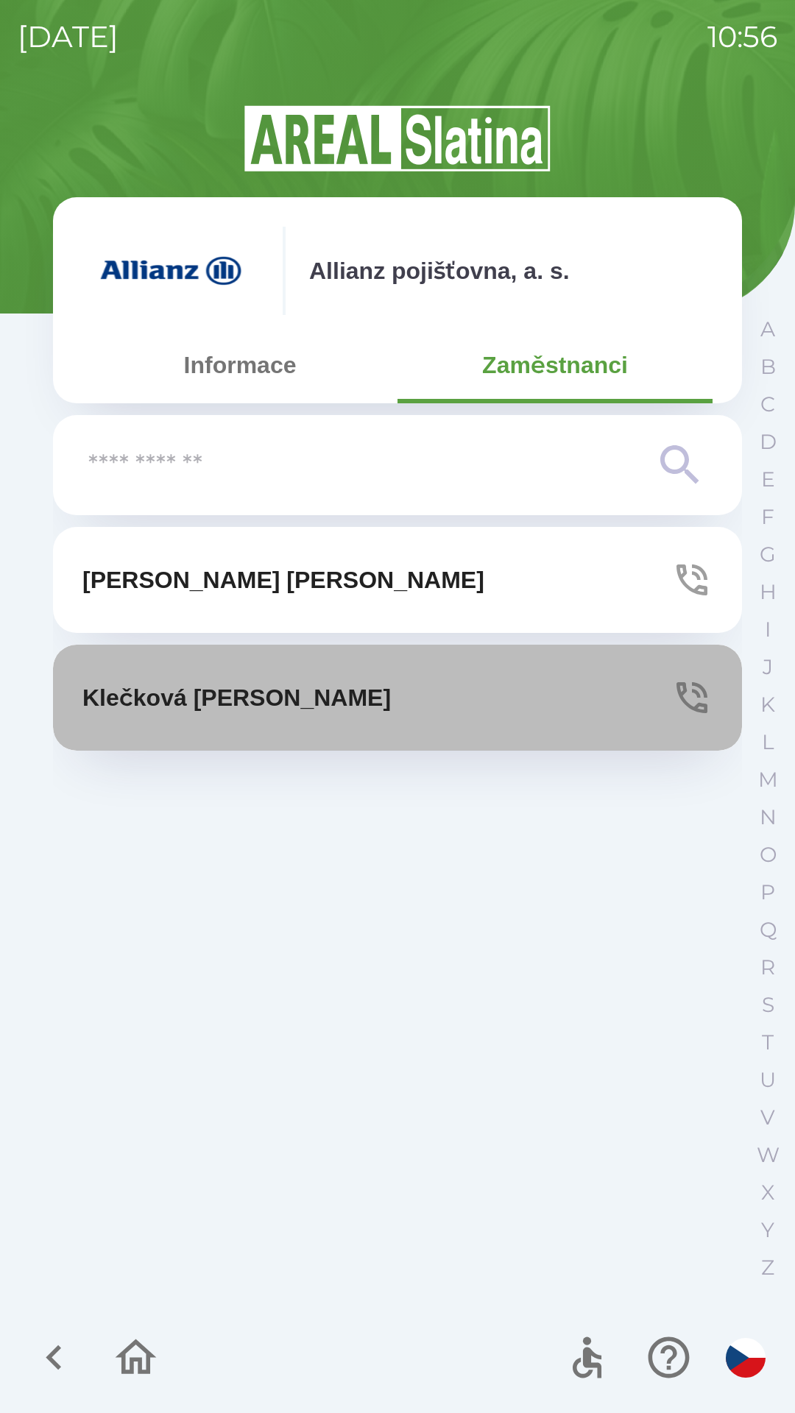
click at [282, 690] on p "[PERSON_NAME]" at bounding box center [236, 697] width 308 height 35
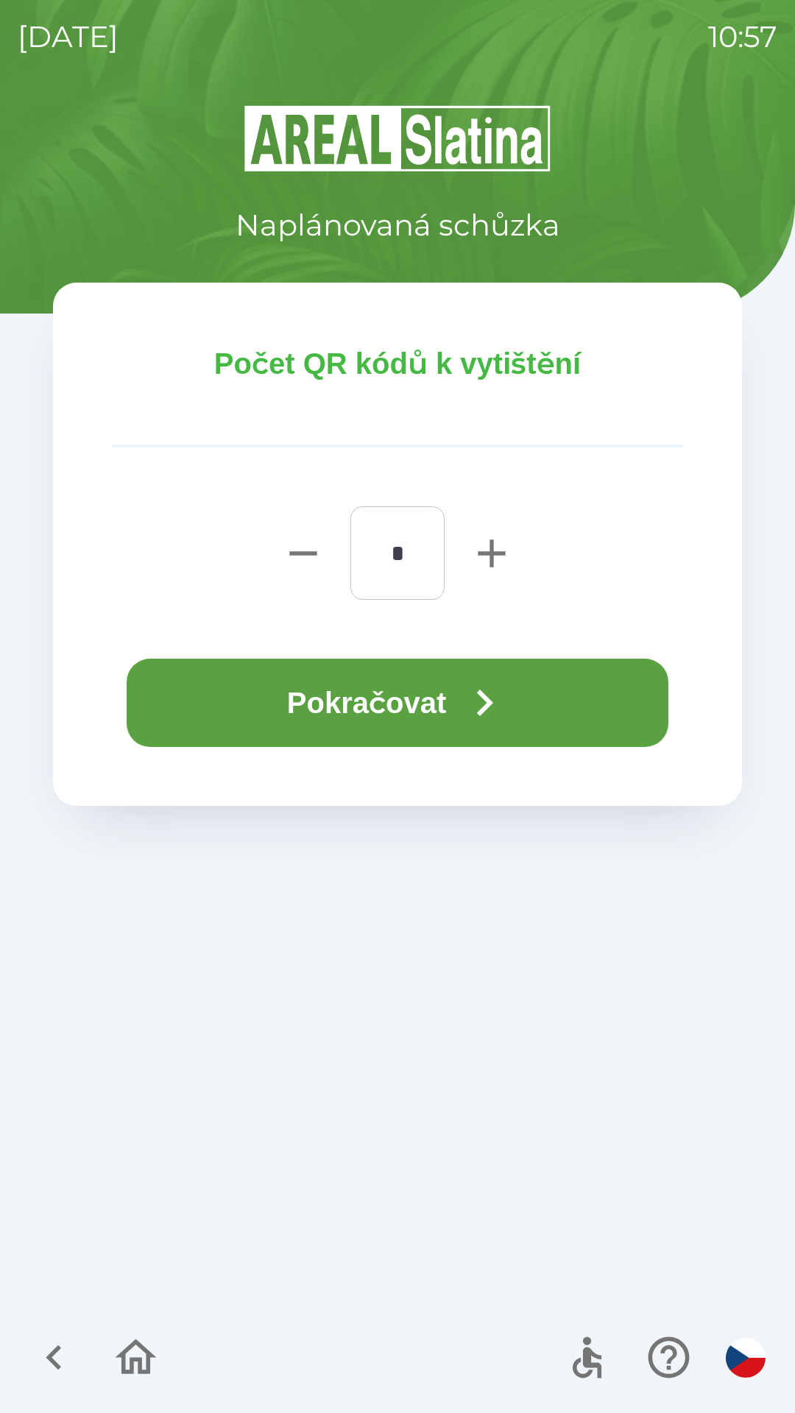
click at [487, 556] on icon "button" at bounding box center [491, 553] width 47 height 47
click at [480, 554] on icon "button" at bounding box center [490, 552] width 27 height 27
type input "*"
click at [416, 697] on button "Pokračovat" at bounding box center [397, 702] width 541 height 88
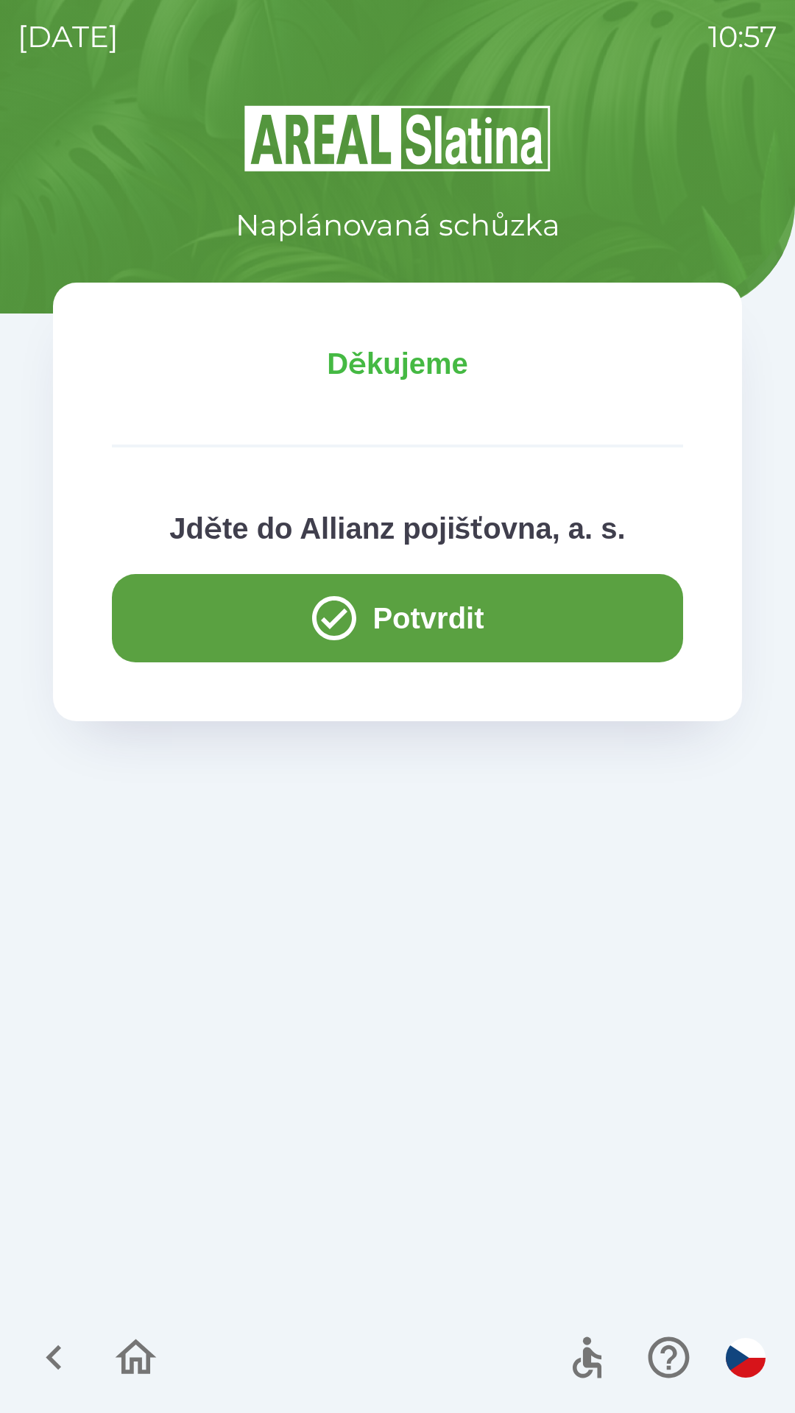
click at [420, 617] on button "Potvrdit" at bounding box center [397, 618] width 571 height 88
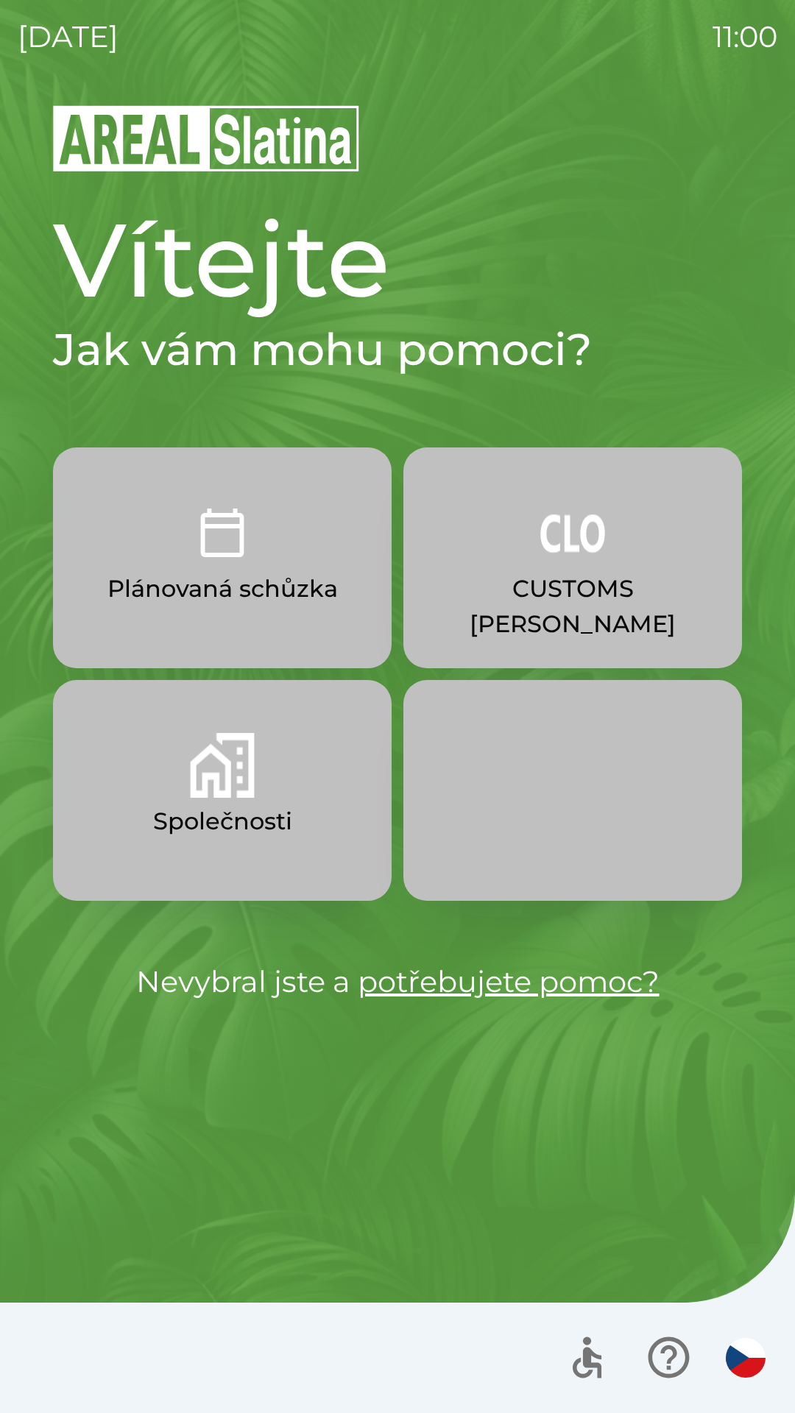
click at [556, 537] on img "button" at bounding box center [572, 532] width 65 height 65
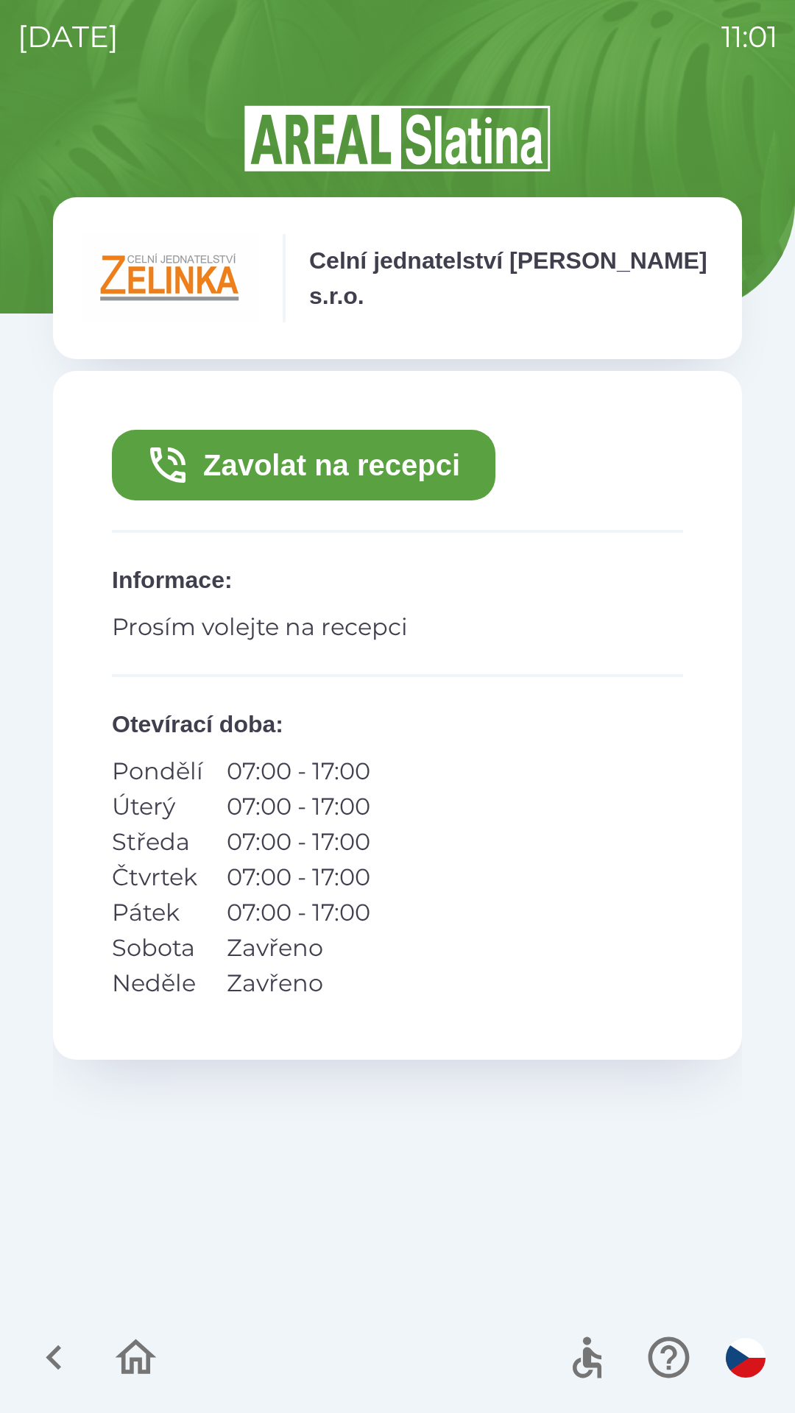
click at [419, 469] on button "Zavolat na recepci" at bounding box center [303, 465] width 383 height 71
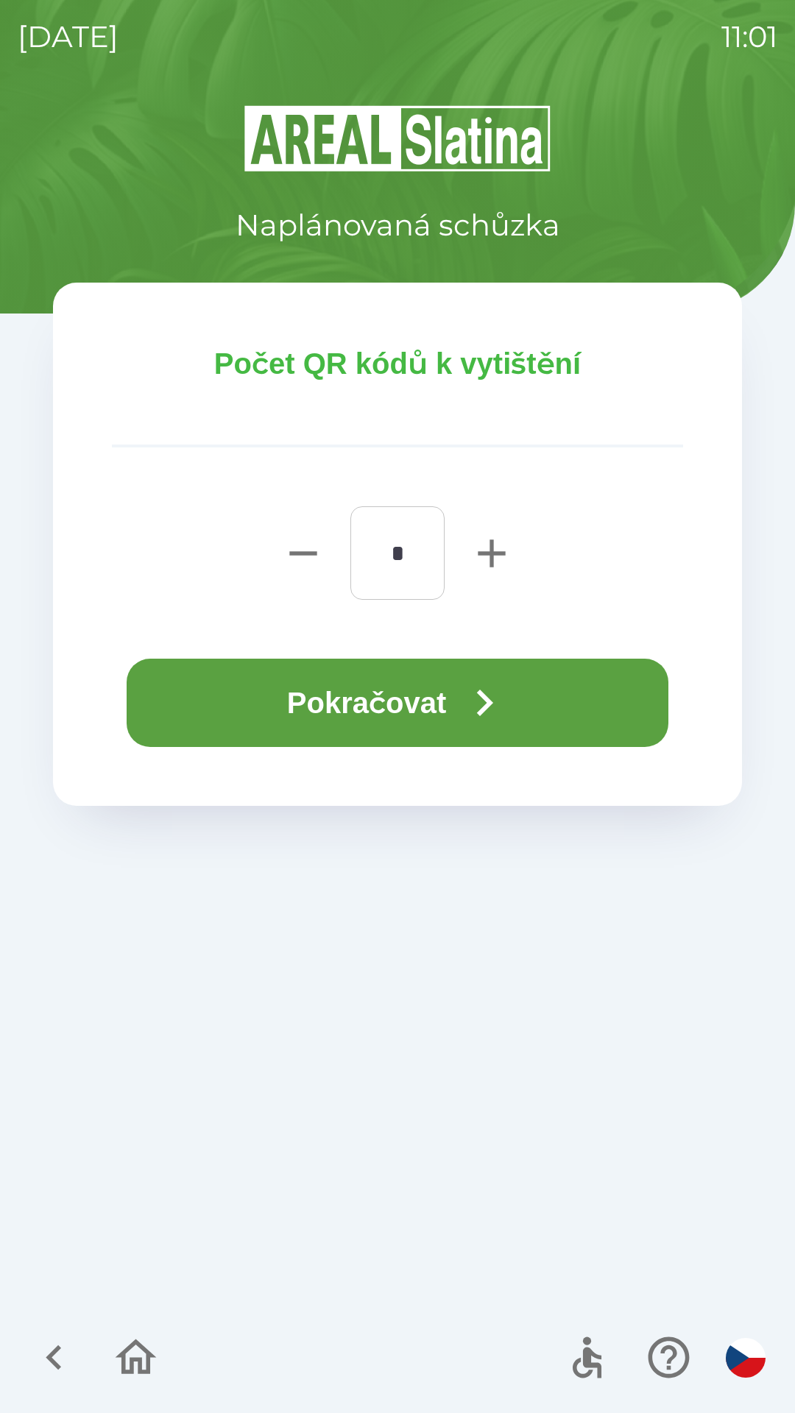
click at [482, 694] on icon "button" at bounding box center [484, 702] width 53 height 53
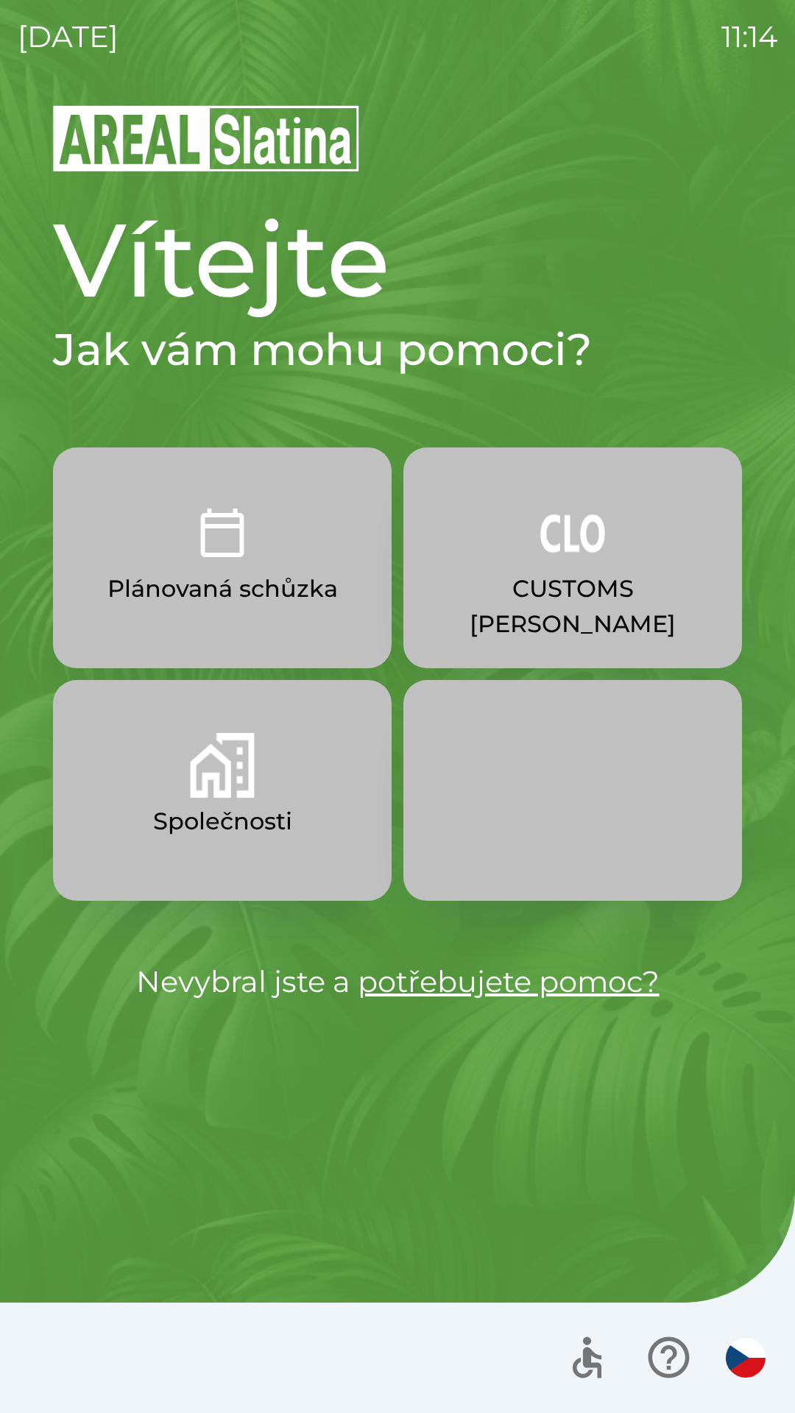
click at [587, 544] on img "button" at bounding box center [572, 532] width 65 height 65
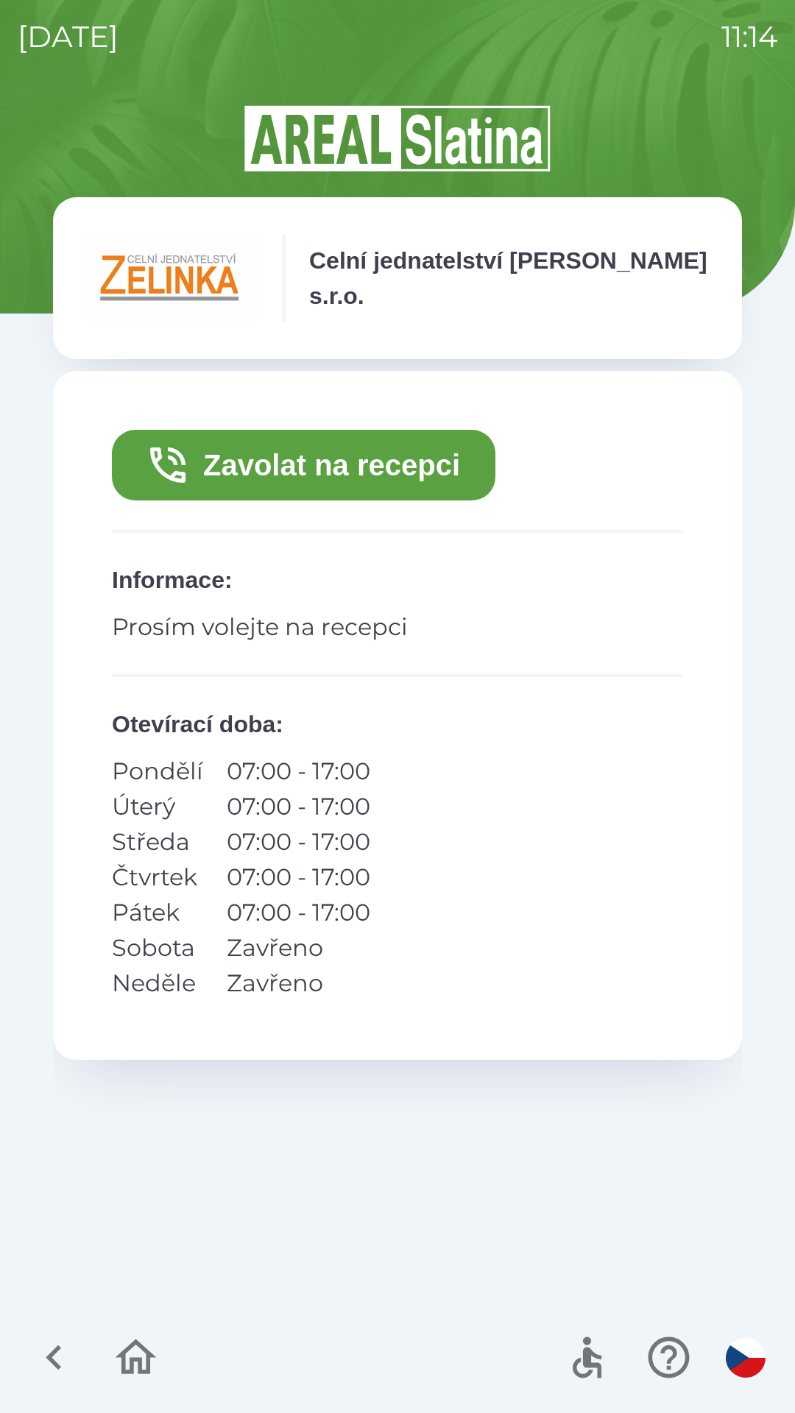
click at [324, 452] on button "Zavolat na recepci" at bounding box center [303, 465] width 383 height 71
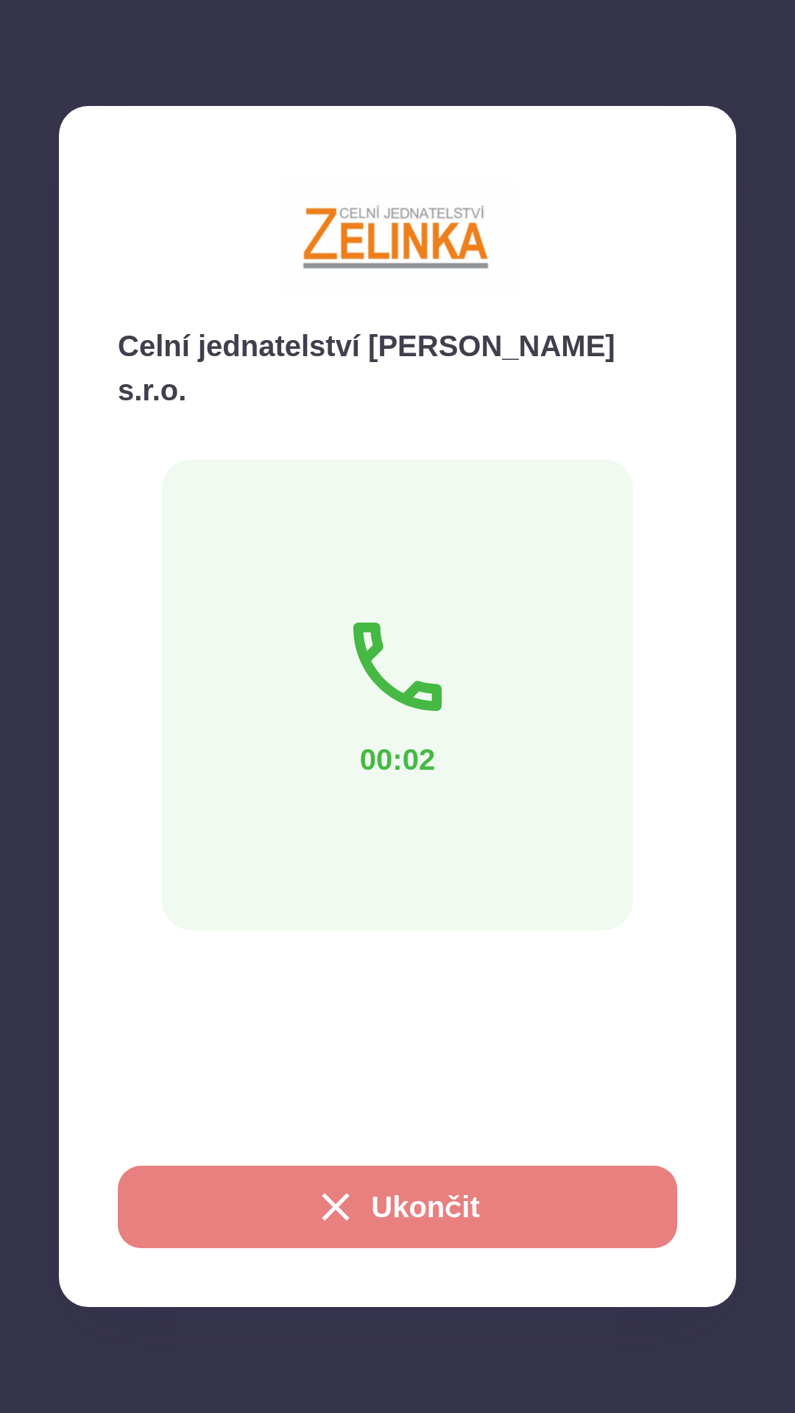
click at [459, 1218] on button "Ukončit" at bounding box center [397, 1206] width 559 height 82
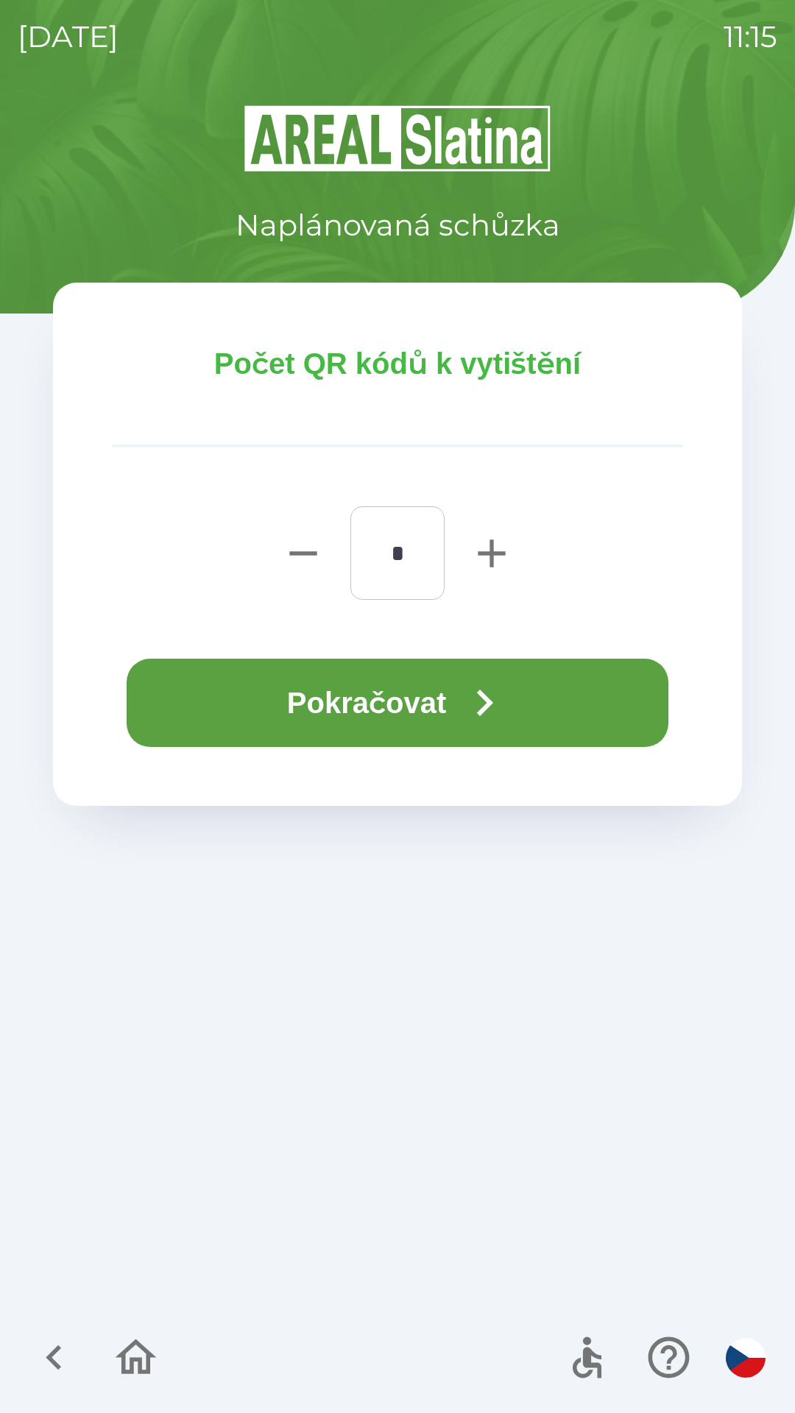
click at [493, 704] on icon "button" at bounding box center [485, 702] width 16 height 26
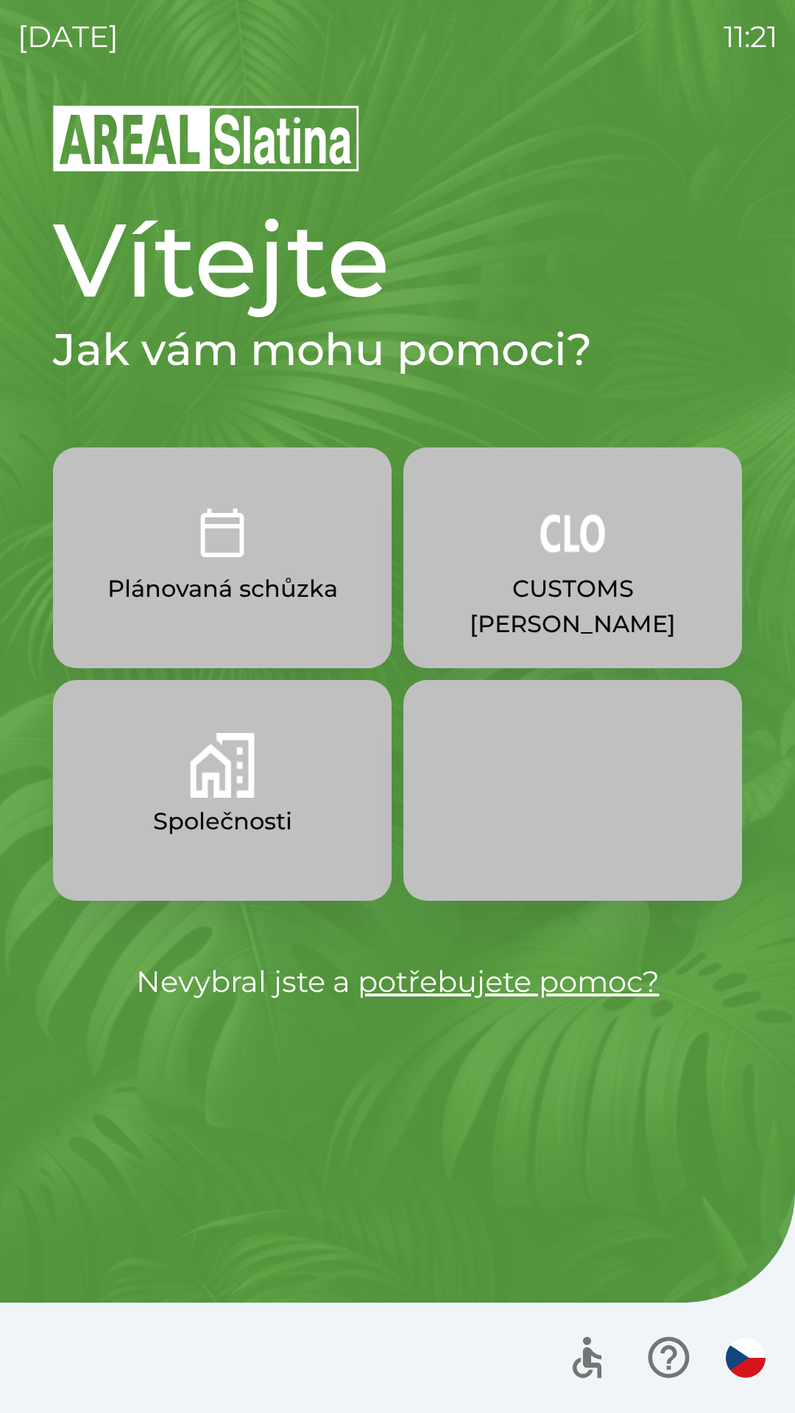
click at [269, 561] on button "Plánovaná schůzka" at bounding box center [222, 557] width 338 height 221
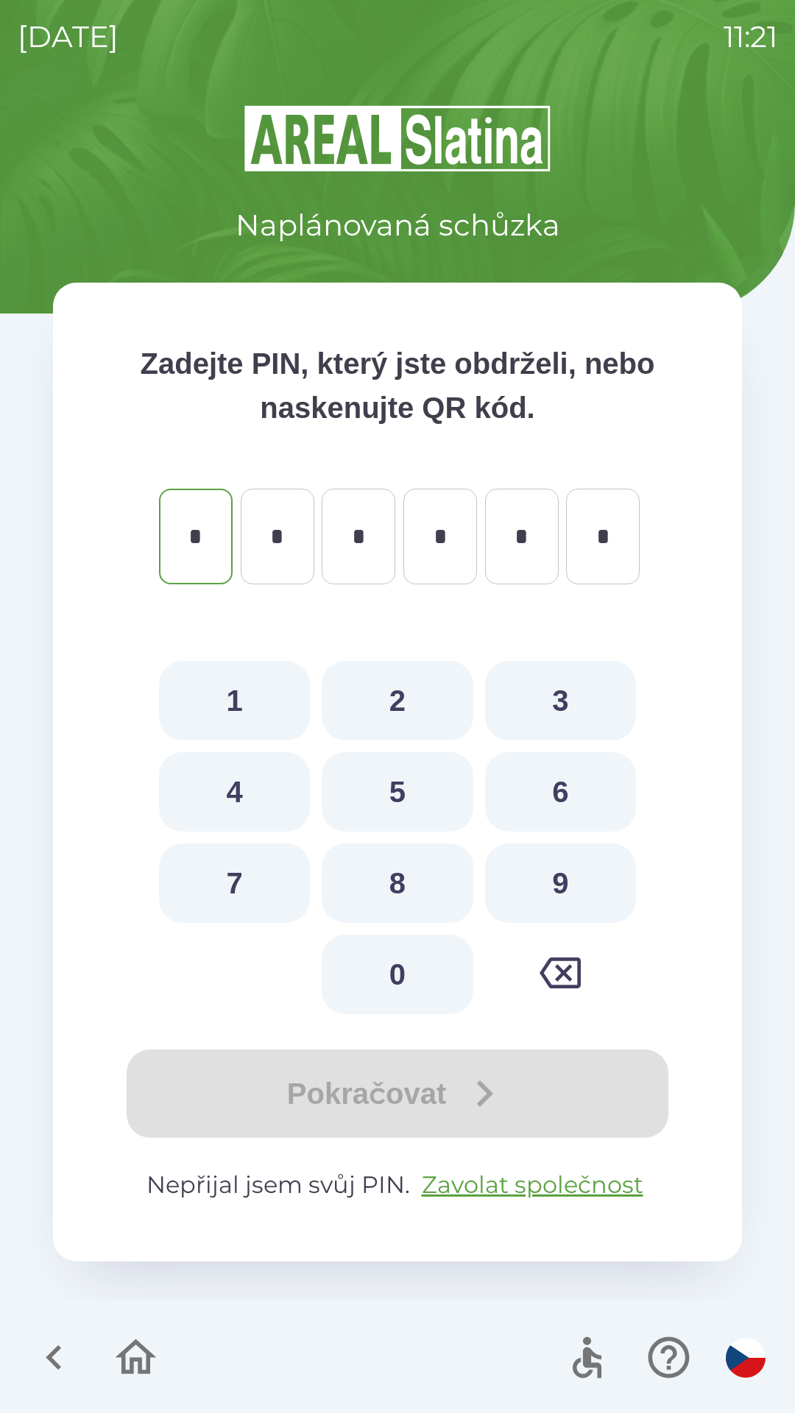
click at [46, 1362] on icon "button" at bounding box center [53, 1356] width 49 height 49
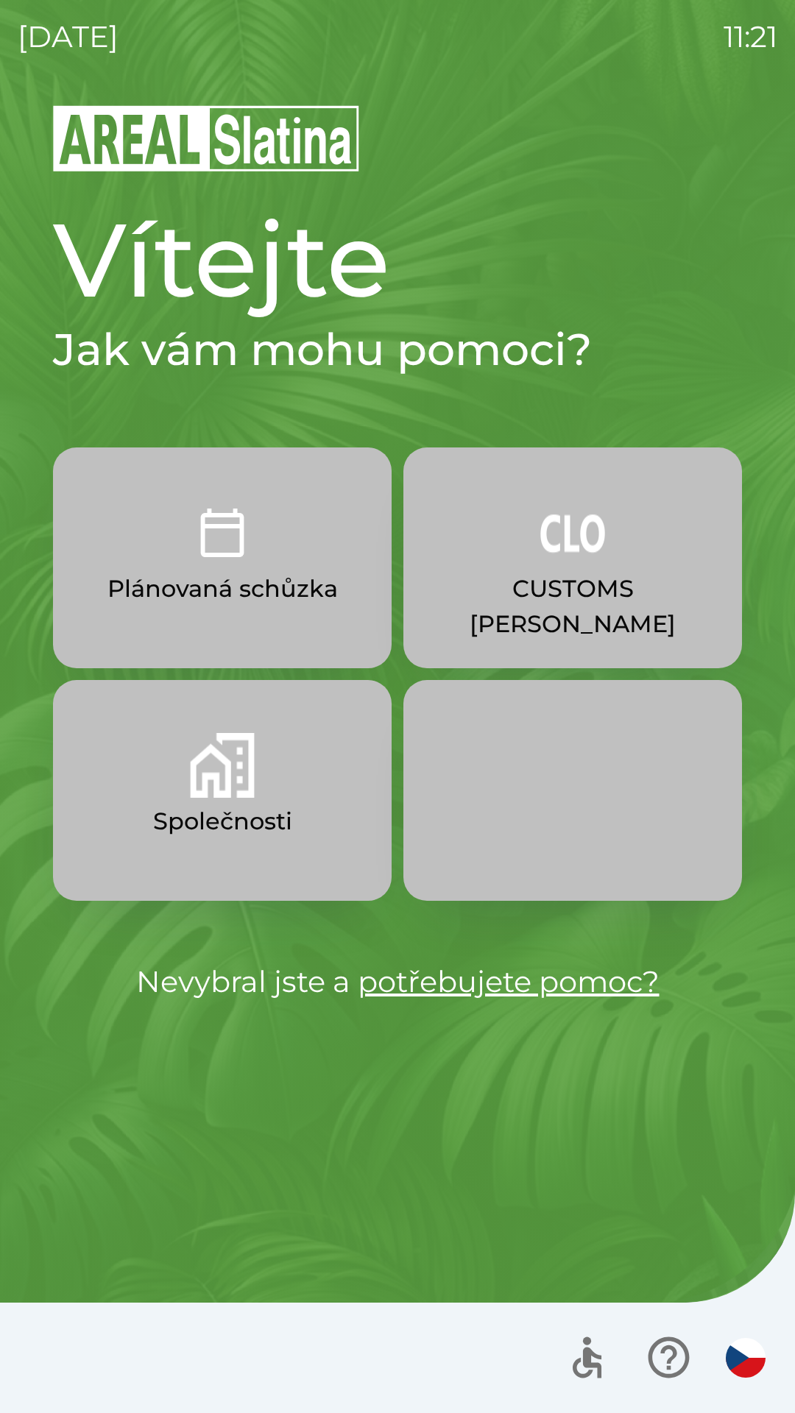
click at [243, 767] on img "button" at bounding box center [222, 765] width 65 height 65
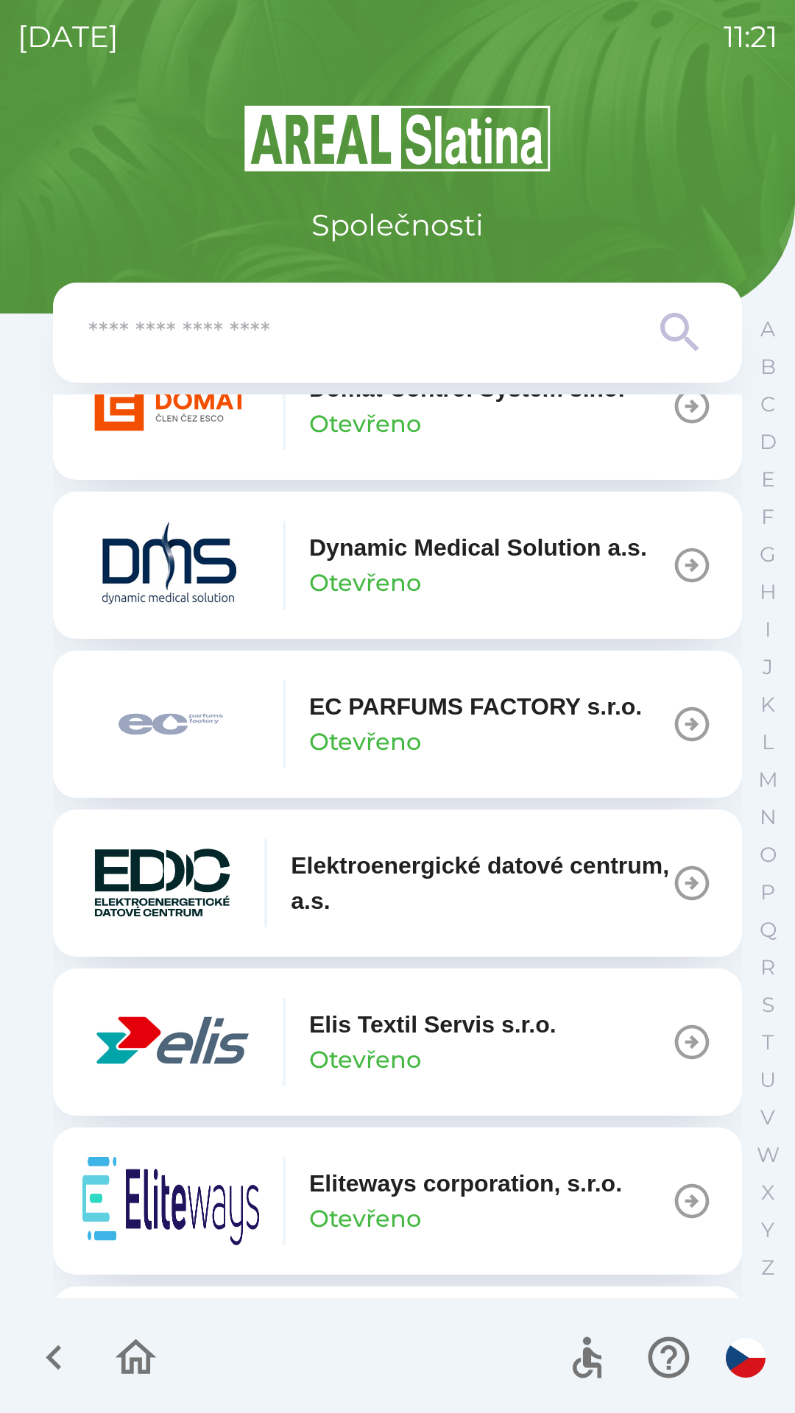
scroll to position [3739, 0]
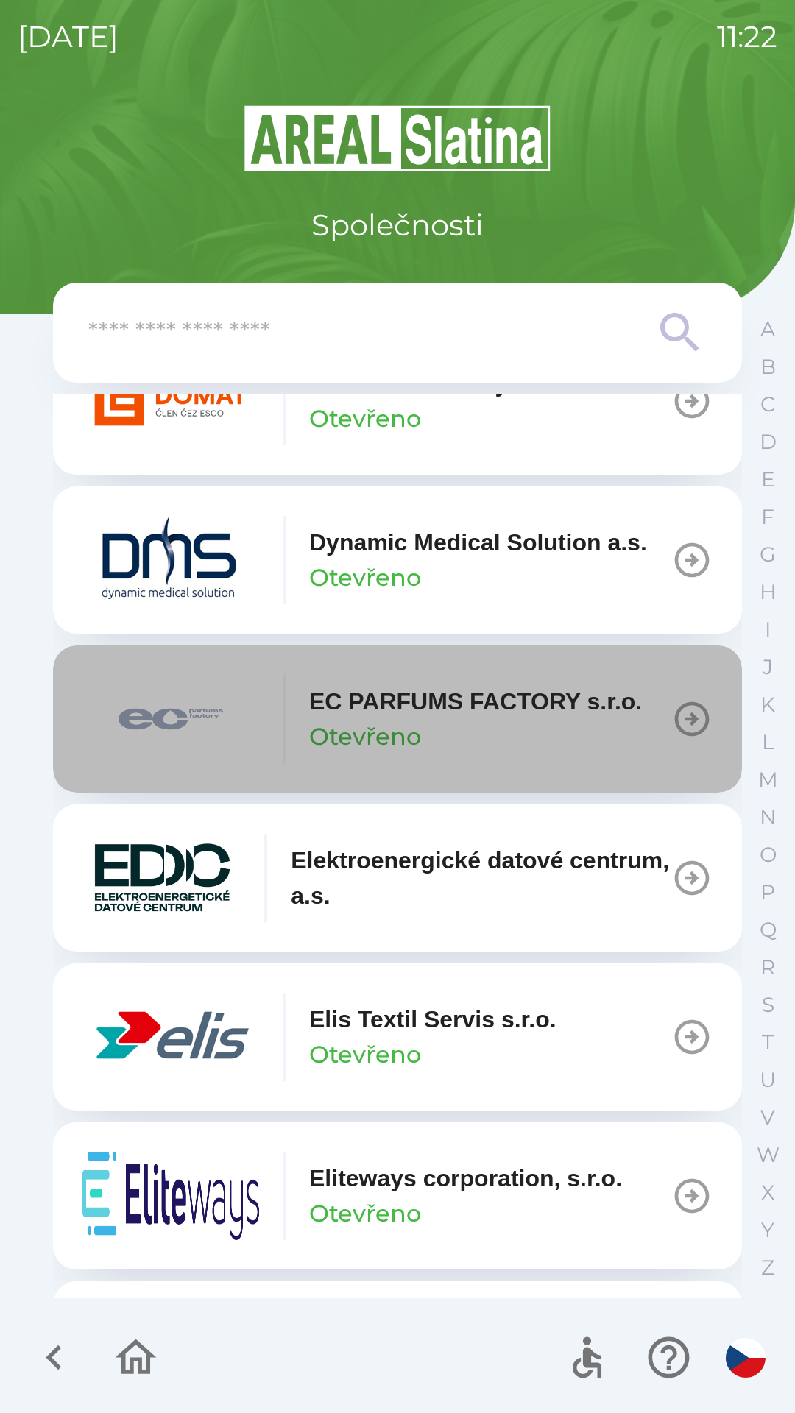
click at [418, 719] on p "EC PARFUMS FACTORY s.r.o." at bounding box center [475, 700] width 333 height 35
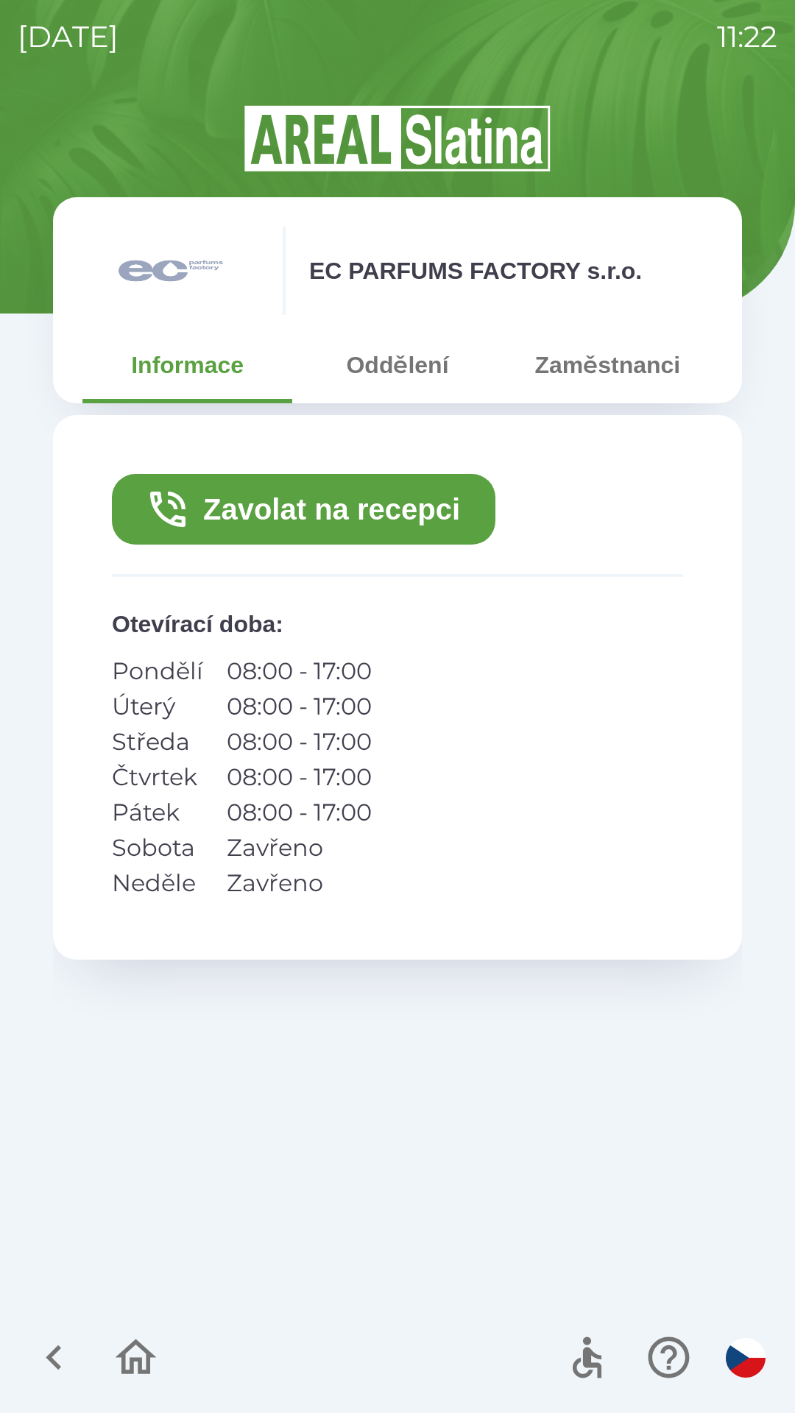
click at [331, 506] on button "Zavolat na recepci" at bounding box center [303, 509] width 383 height 71
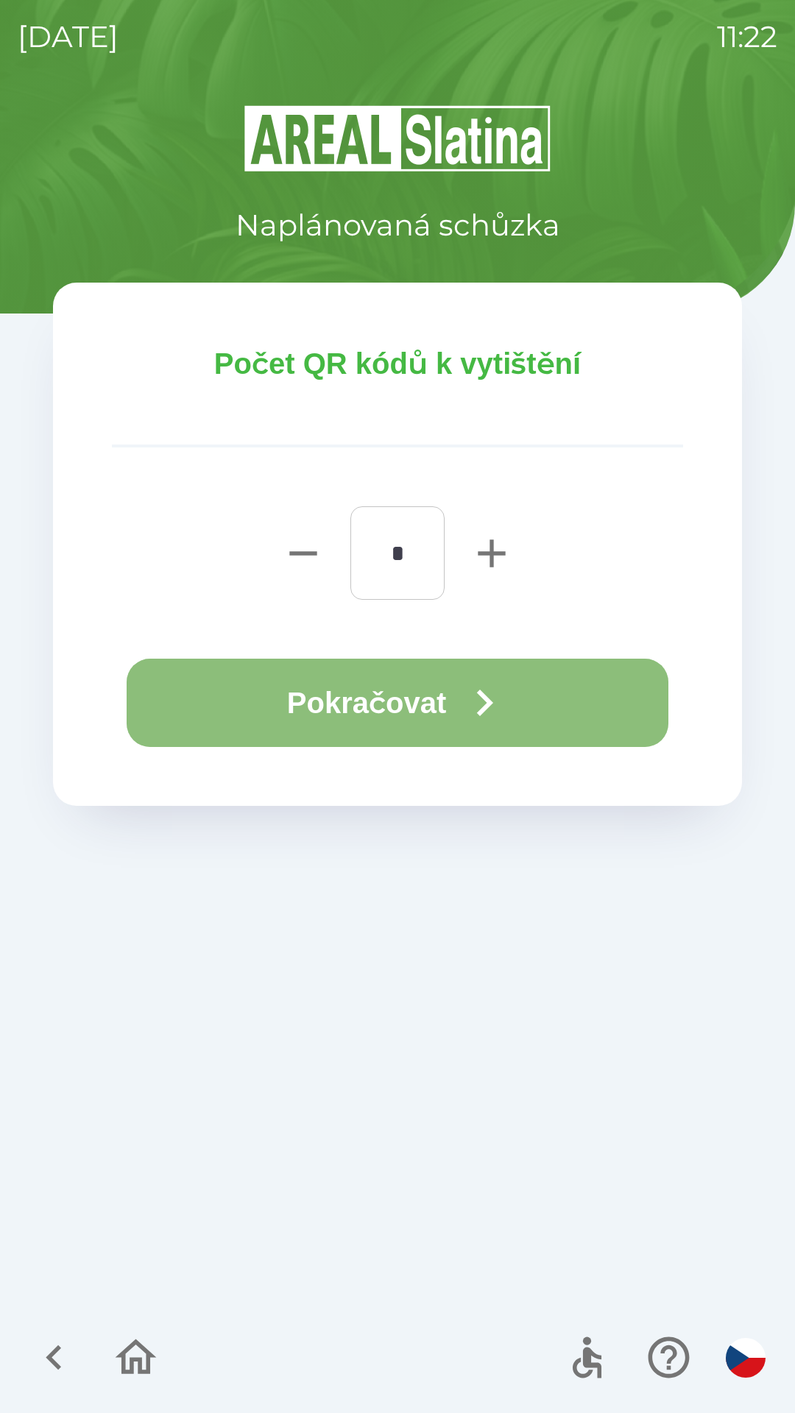
click at [430, 693] on button "Pokračovat" at bounding box center [397, 702] width 541 height 88
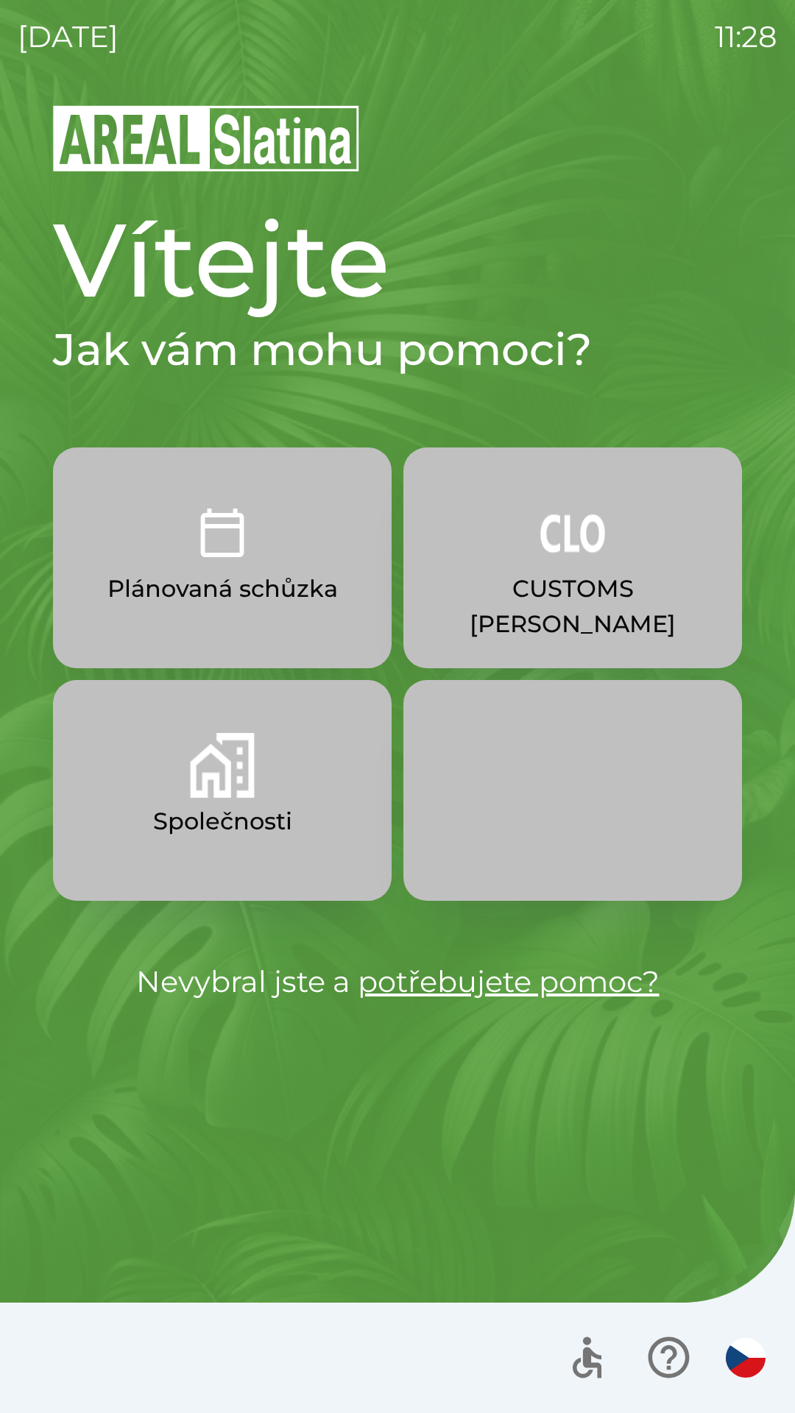
click at [207, 800] on button "Společnosti" at bounding box center [222, 790] width 338 height 221
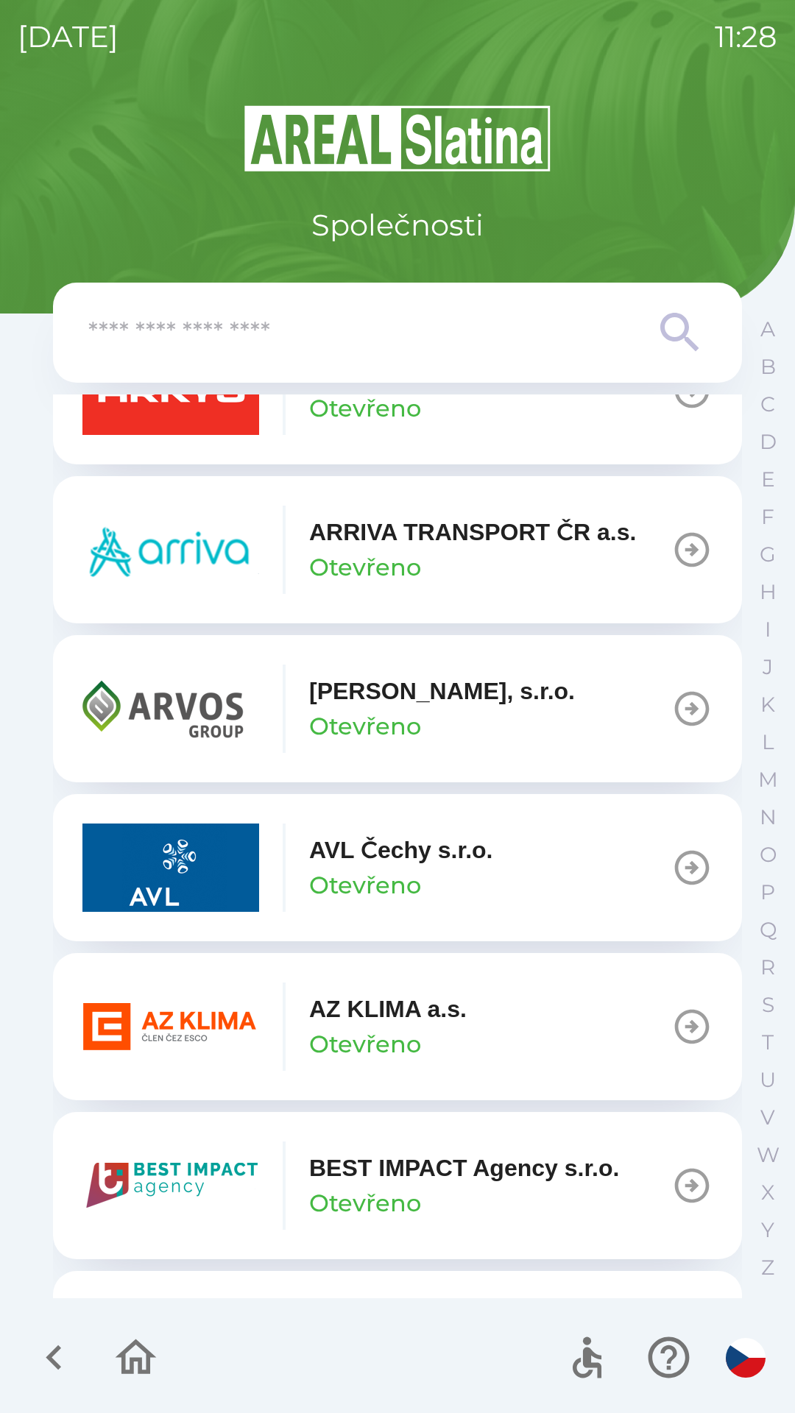
scroll to position [1089, 0]
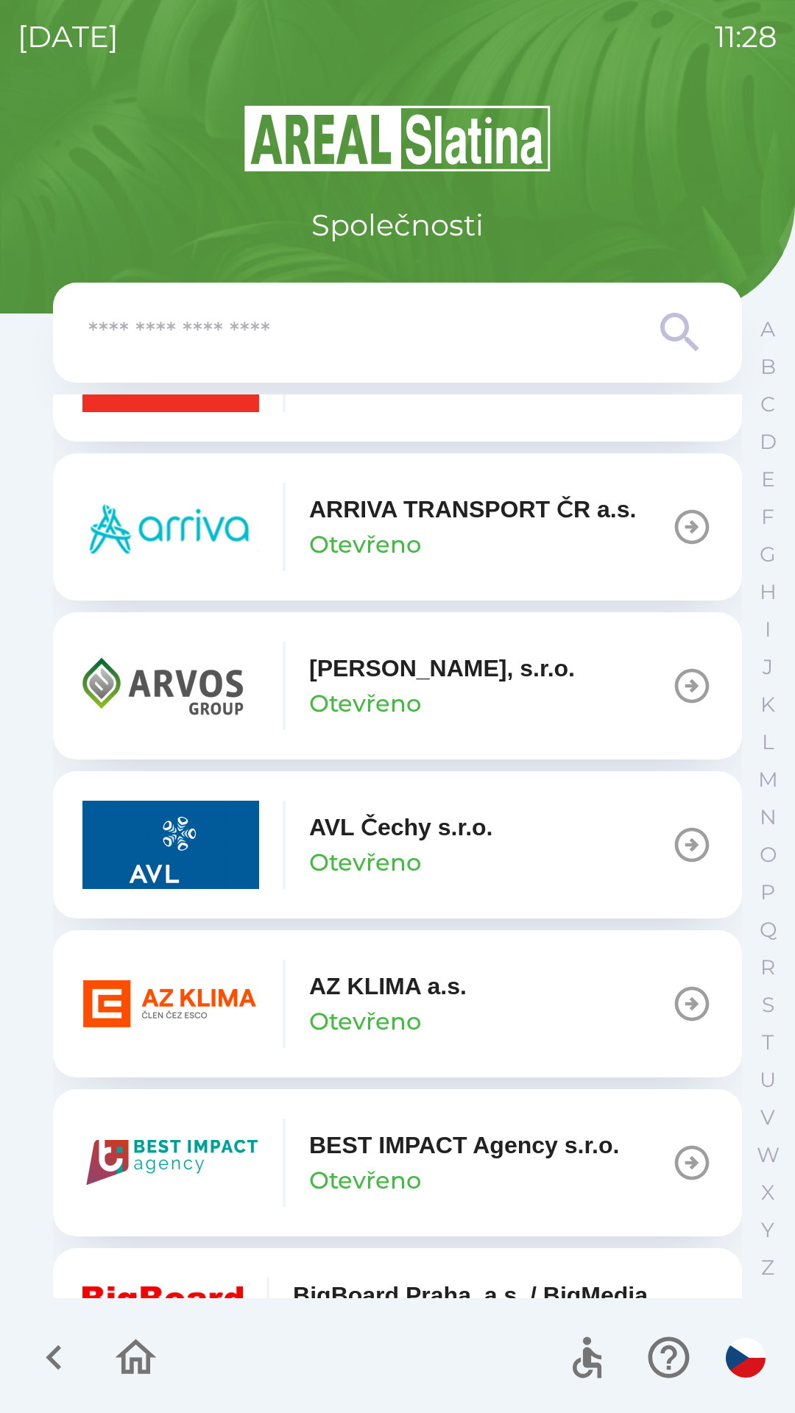
click at [356, 991] on p "AZ KLIMA a.s." at bounding box center [387, 985] width 157 height 35
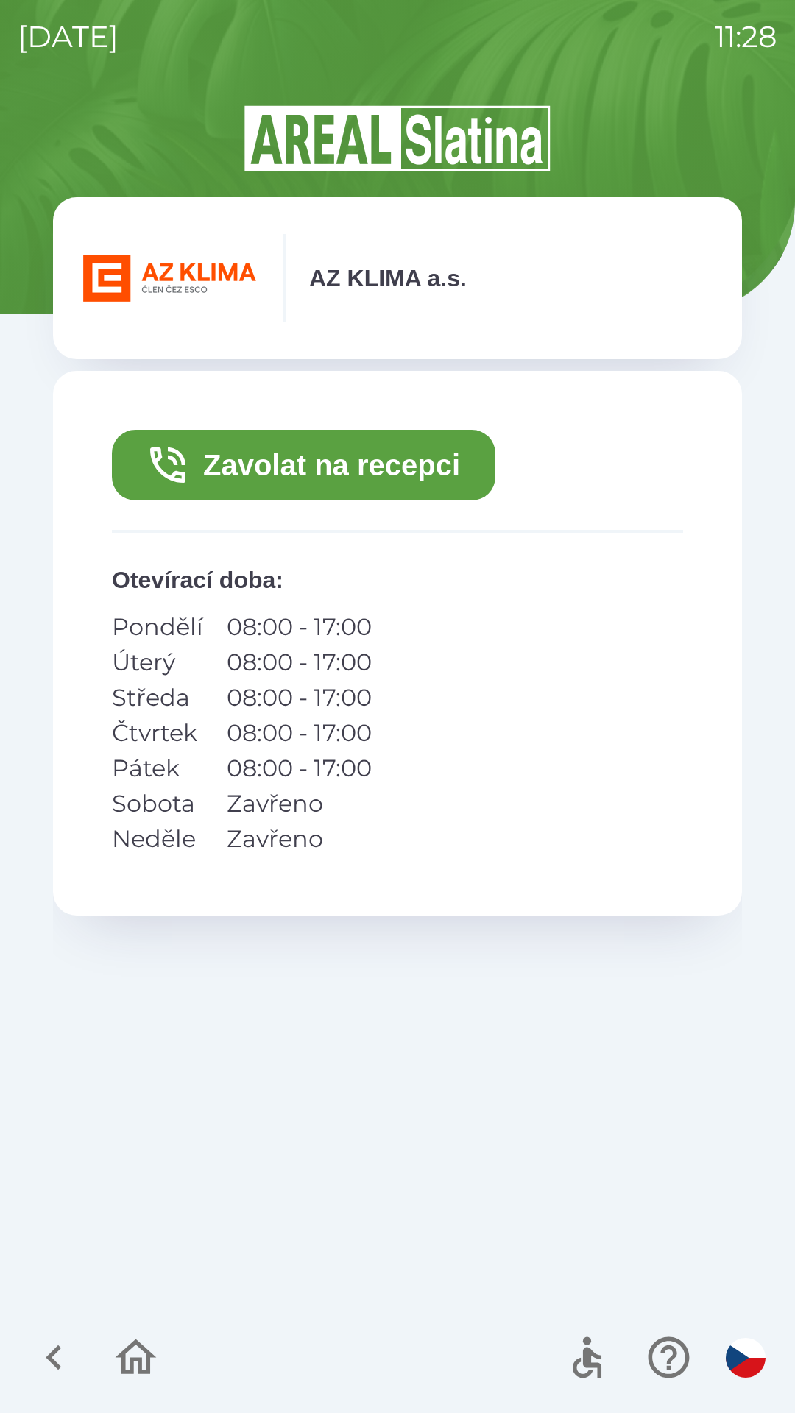
click at [330, 469] on button "Zavolat na recepci" at bounding box center [303, 465] width 383 height 71
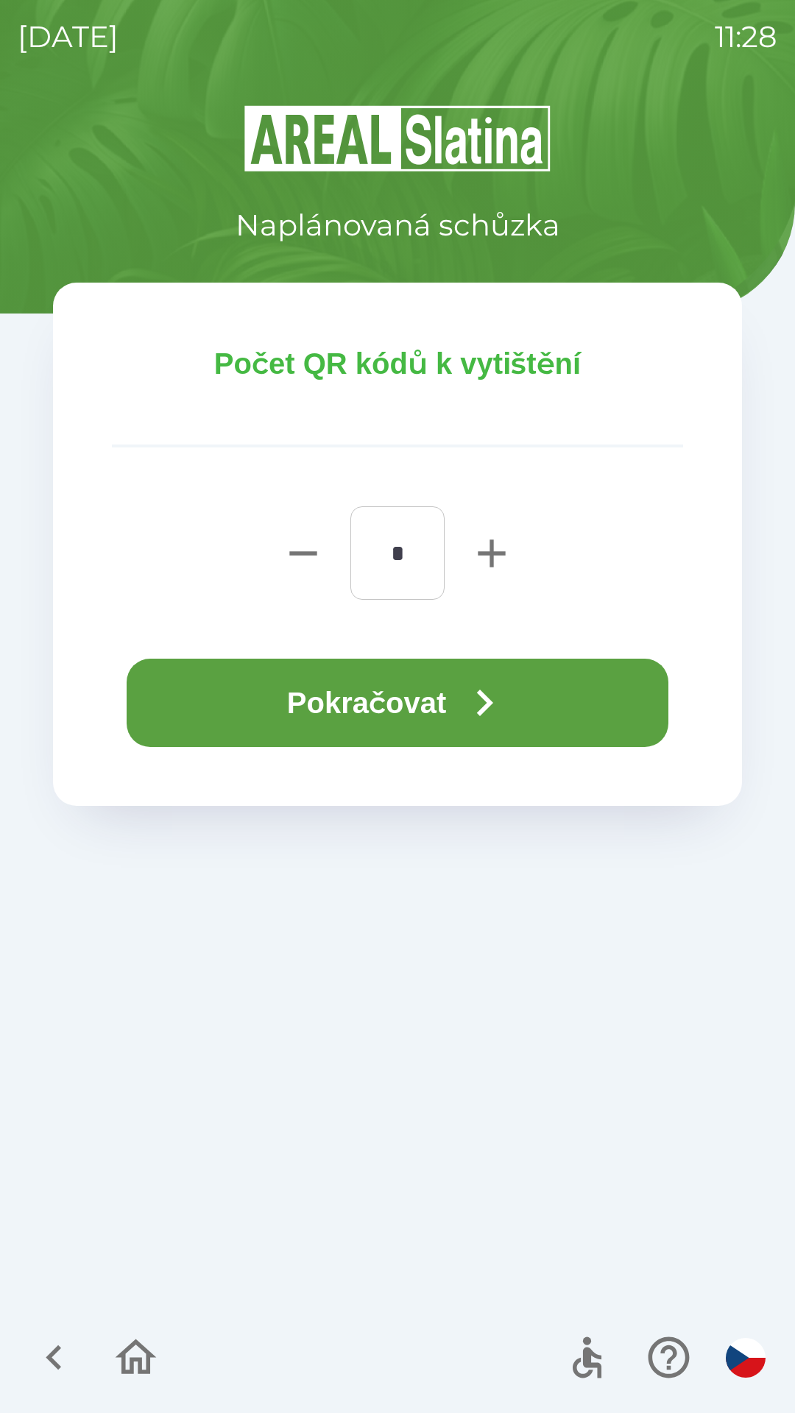
click at [384, 695] on button "Pokračovat" at bounding box center [397, 702] width 541 height 88
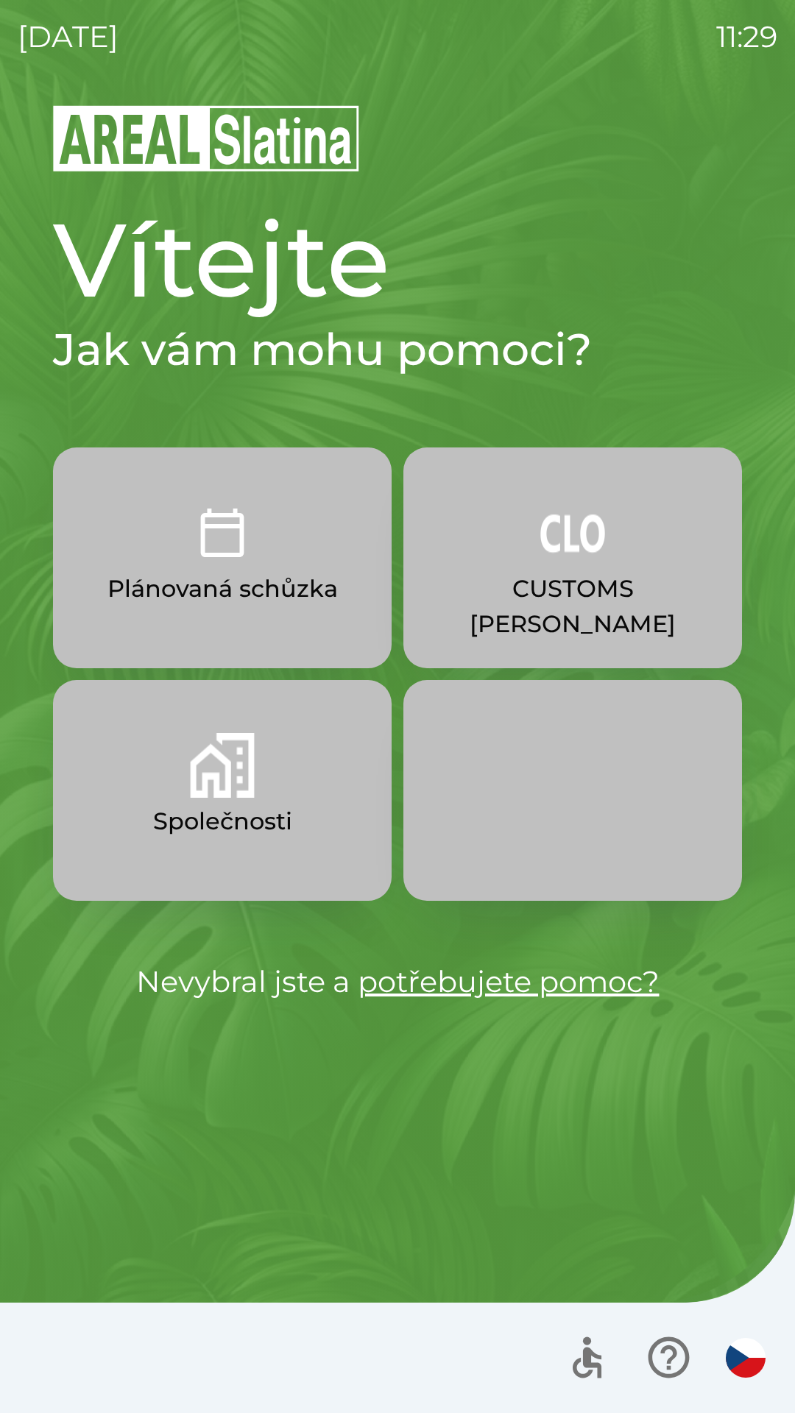
click at [581, 553] on img "button" at bounding box center [572, 532] width 65 height 65
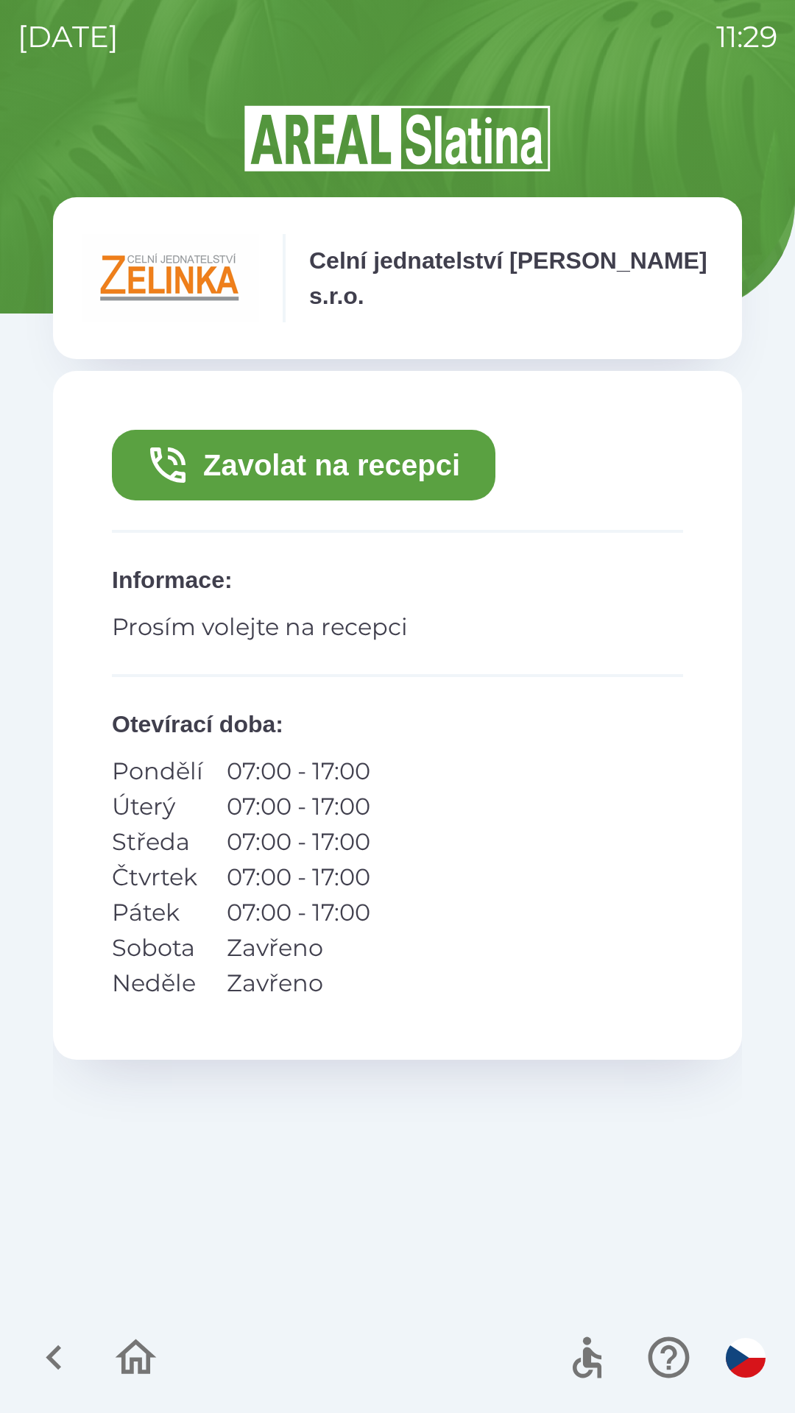
click at [423, 467] on button "Zavolat na recepci" at bounding box center [303, 465] width 383 height 71
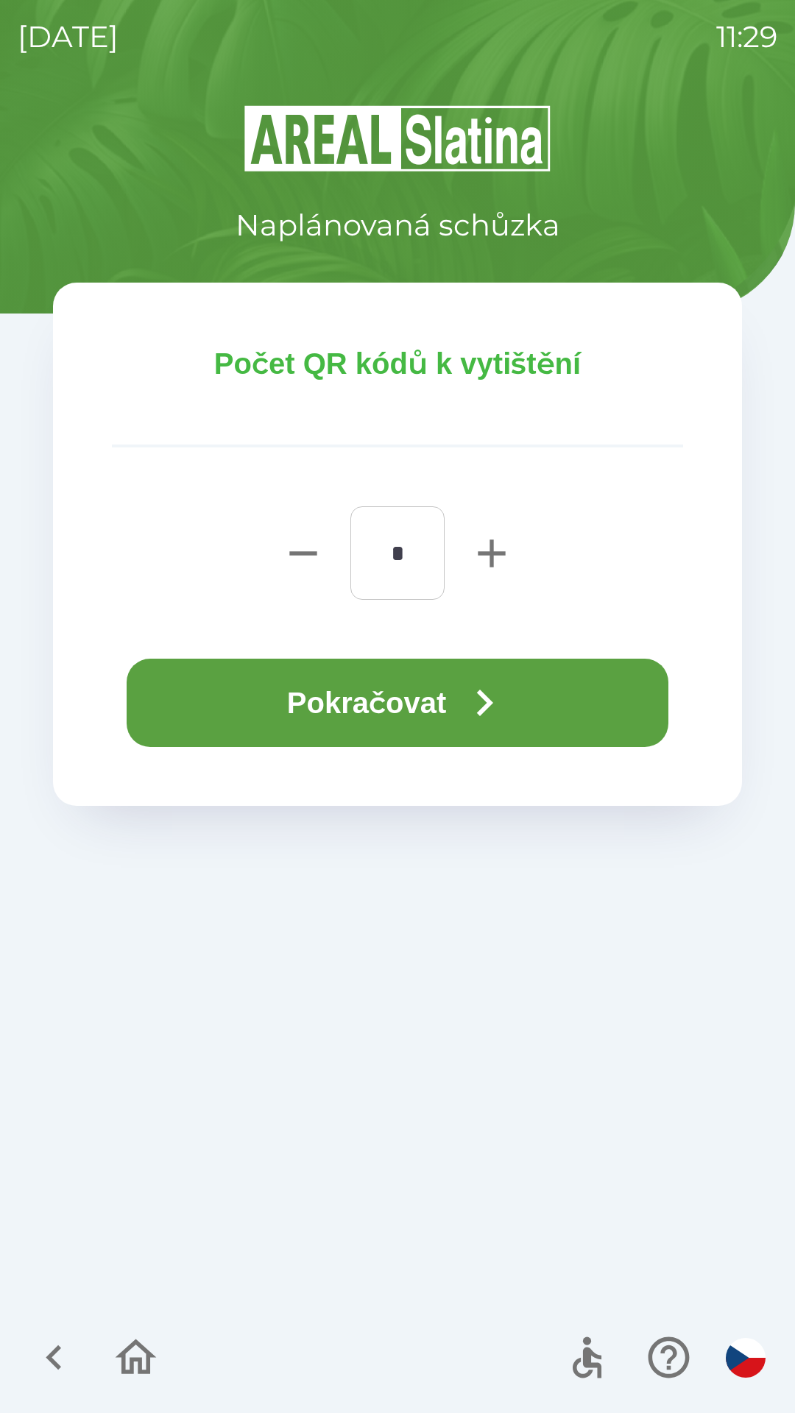
click at [593, 703] on button "Pokračovat" at bounding box center [397, 702] width 541 height 88
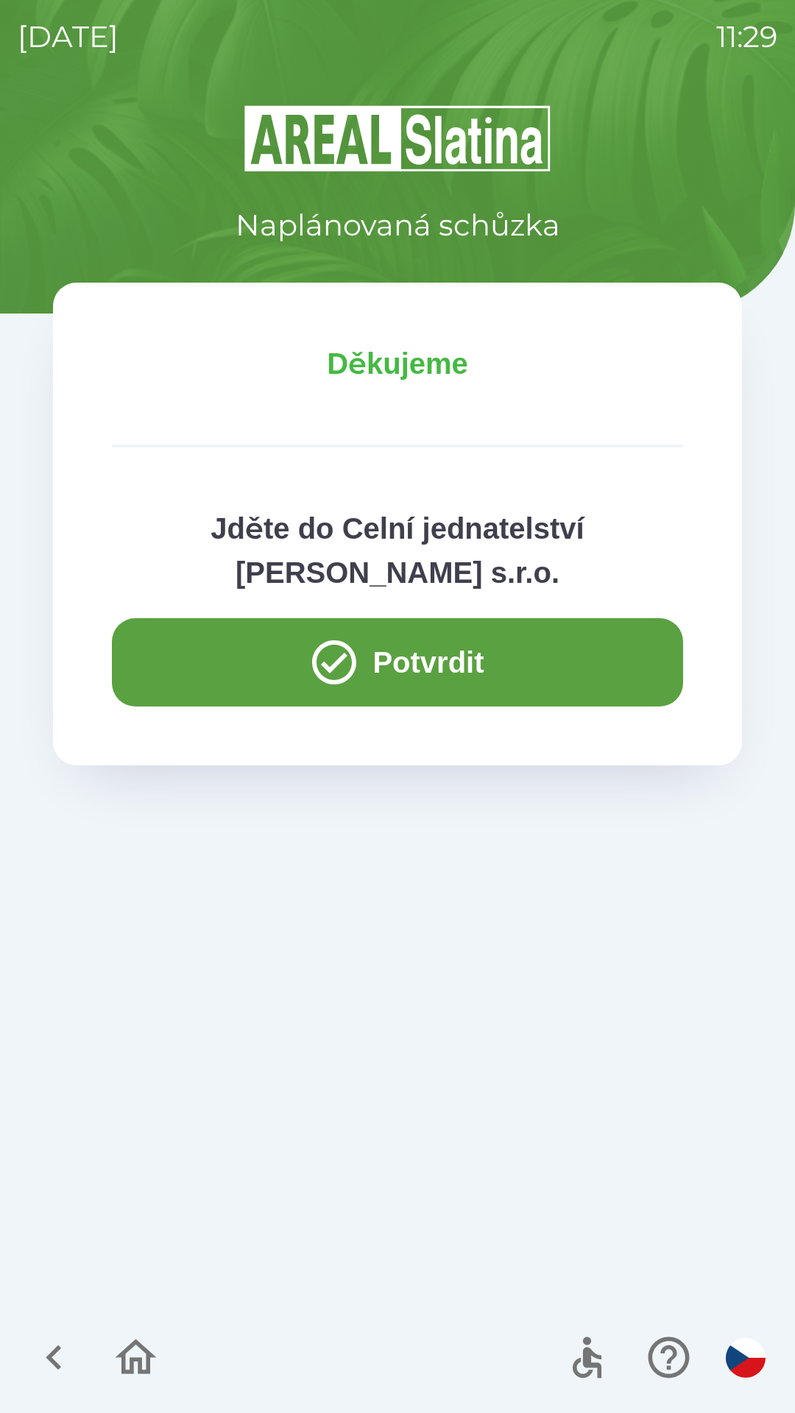
click at [567, 674] on button "Potvrdit" at bounding box center [397, 662] width 571 height 88
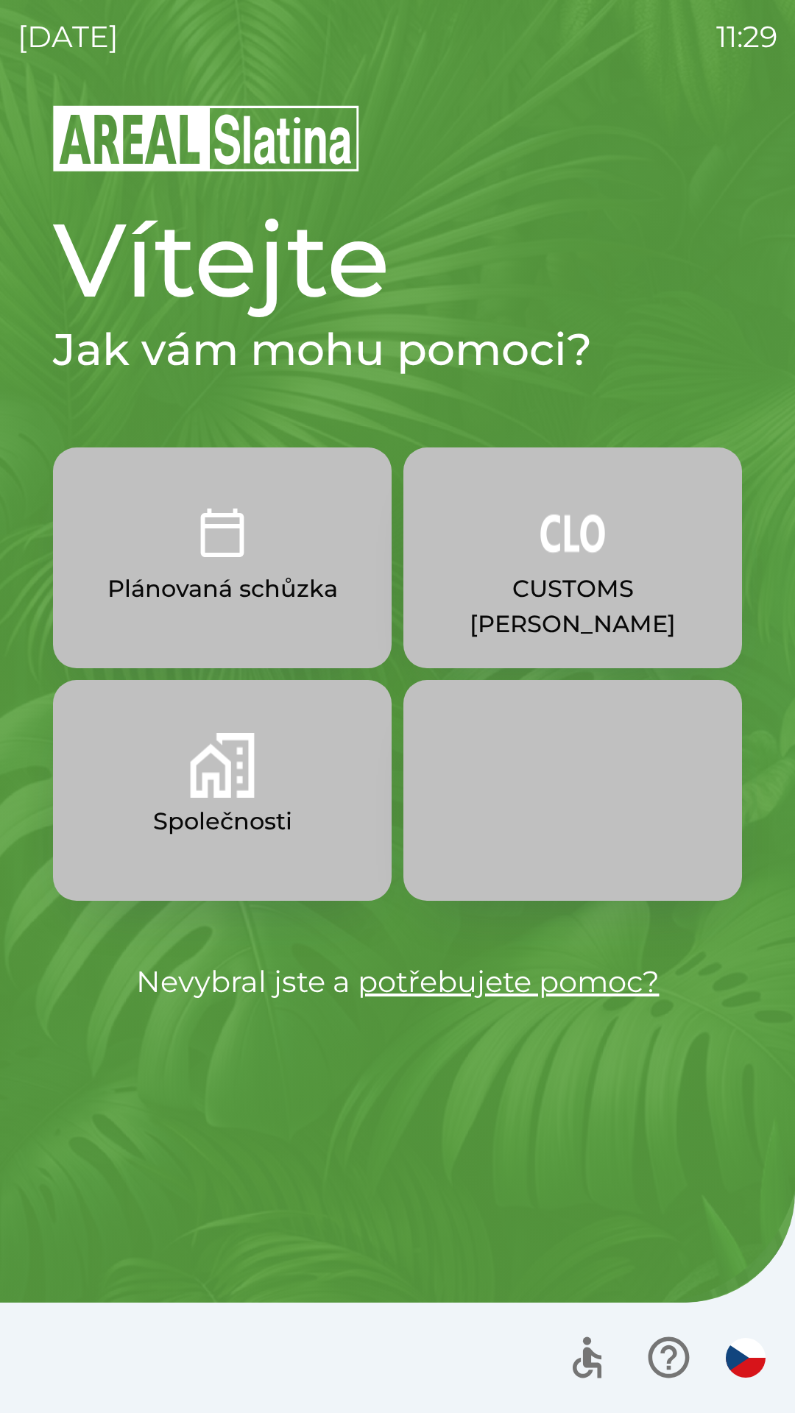
click at [608, 559] on button "CUSTOMS [PERSON_NAME]" at bounding box center [572, 557] width 338 height 221
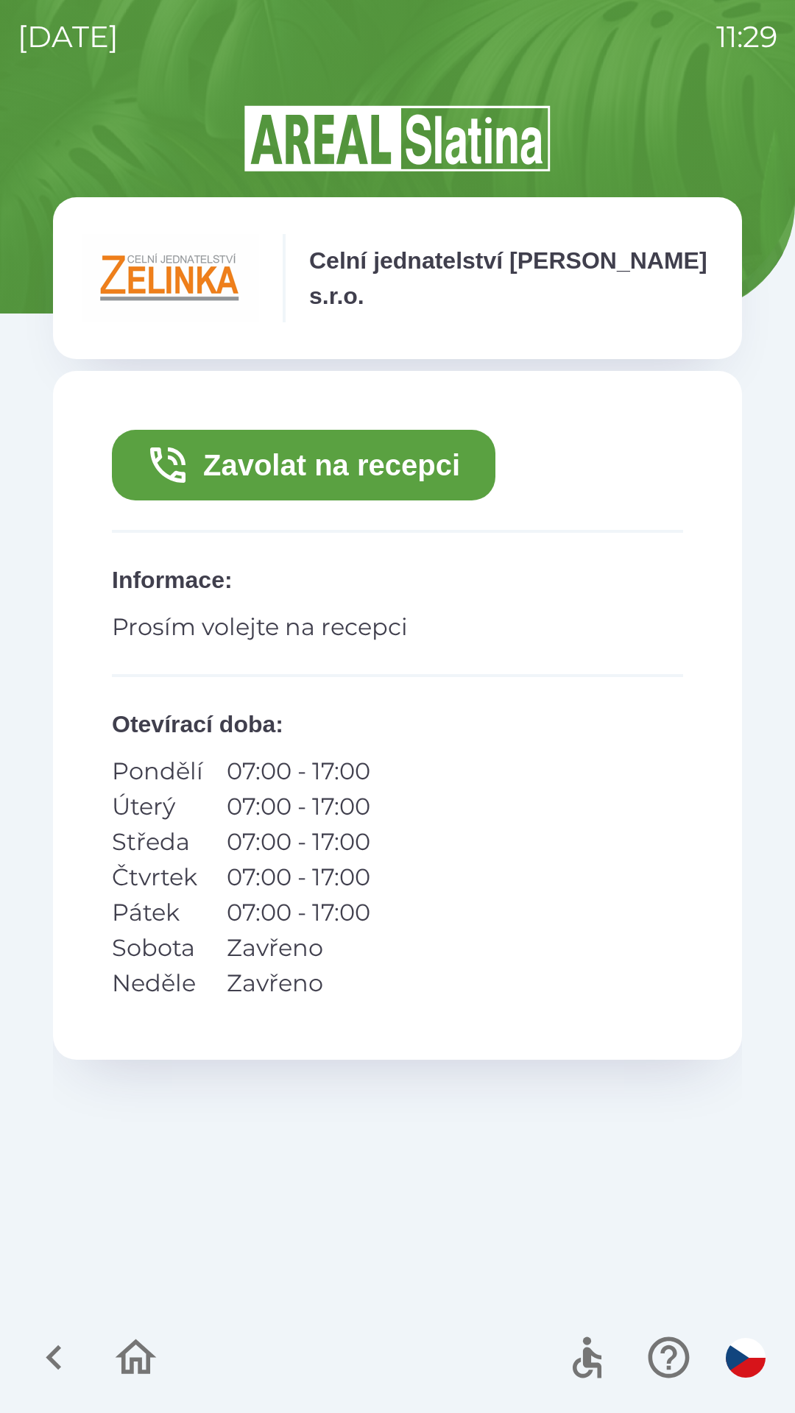
click at [400, 470] on button "Zavolat na recepci" at bounding box center [303, 465] width 383 height 71
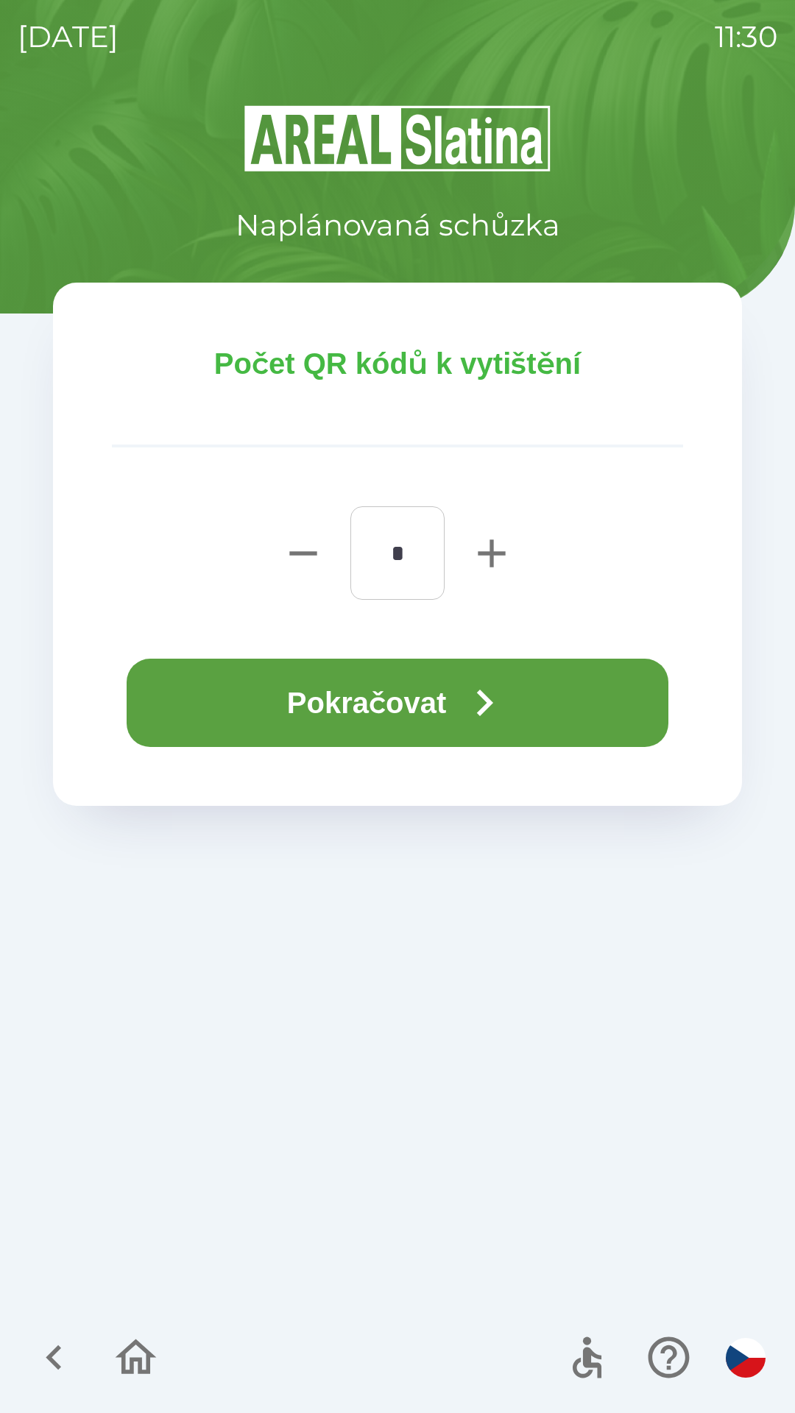
click at [482, 555] on icon "button" at bounding box center [491, 553] width 47 height 47
click at [497, 545] on icon "button" at bounding box center [491, 553] width 47 height 47
type input "*"
click at [520, 702] on button "Pokračovat" at bounding box center [397, 702] width 541 height 88
